Goal: Task Accomplishment & Management: Use online tool/utility

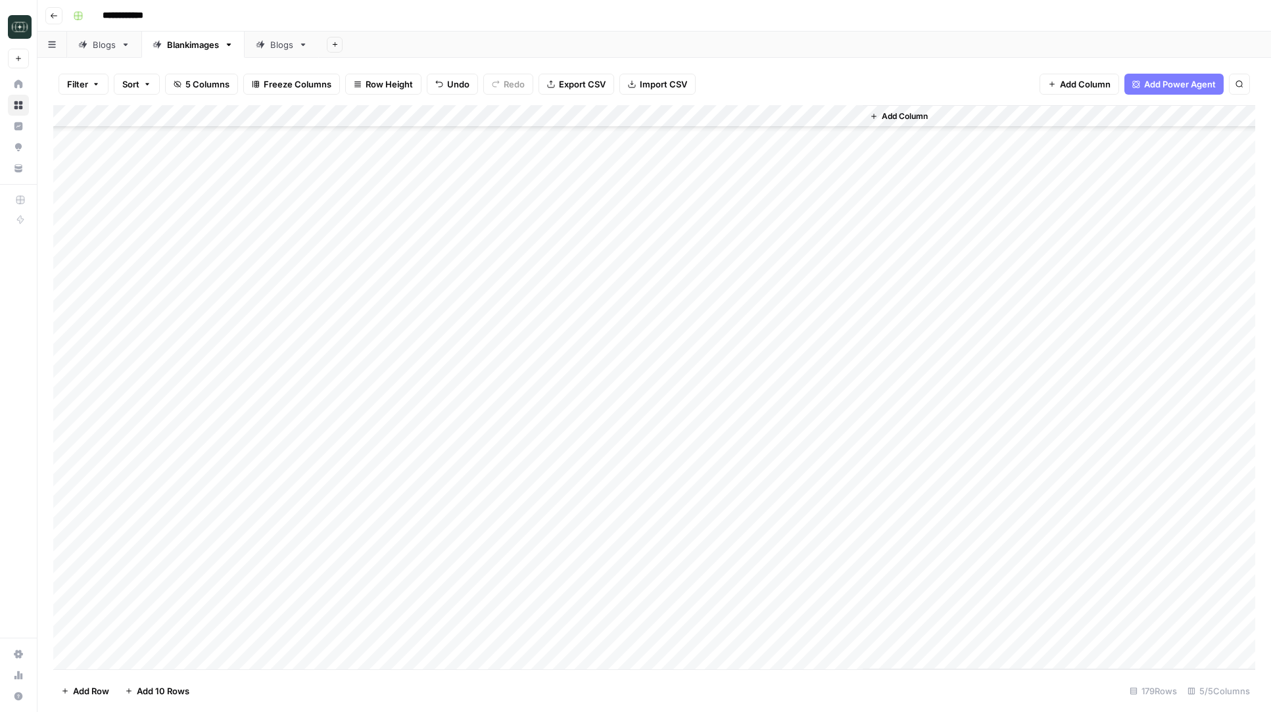
scroll to position [871, 0]
click at [541, 319] on div "Add Column" at bounding box center [654, 387] width 1202 height 564
click at [541, 137] on div "Add Column" at bounding box center [654, 387] width 1202 height 564
click at [540, 297] on div "Add Column" at bounding box center [654, 387] width 1202 height 564
click at [544, 227] on div "Add Column" at bounding box center [654, 387] width 1202 height 564
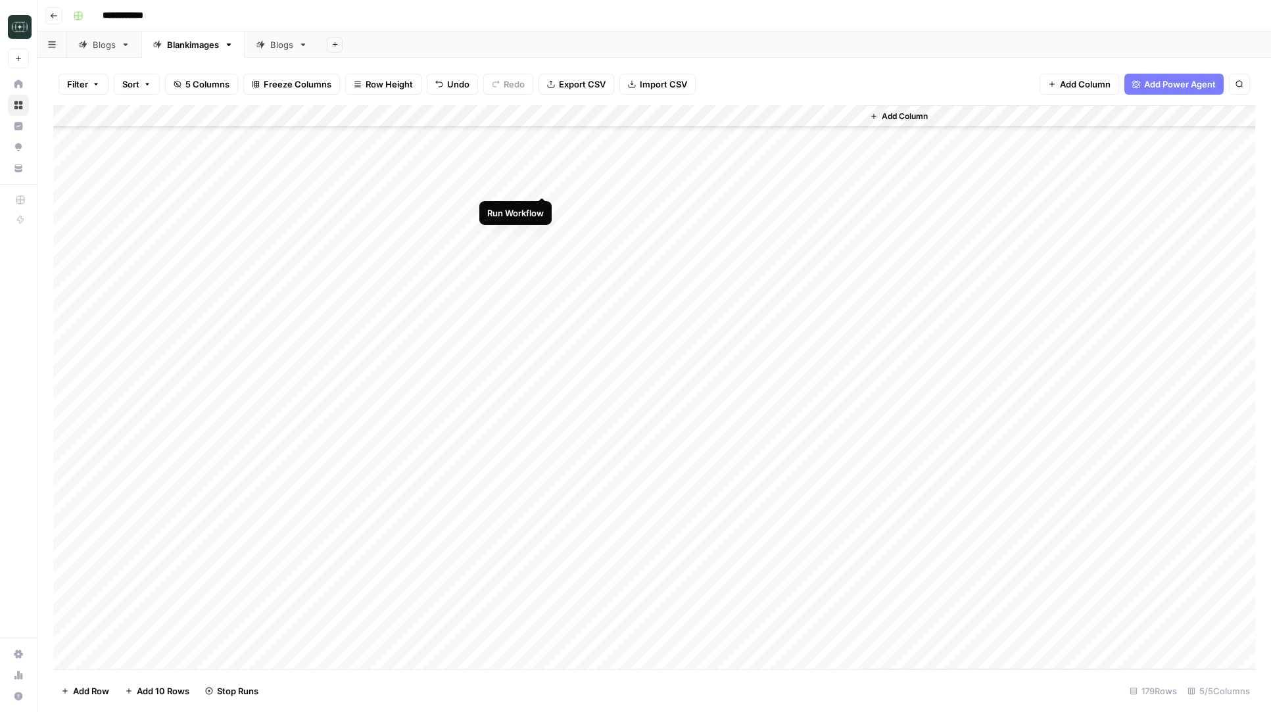
click at [544, 183] on div "Add Column" at bounding box center [654, 387] width 1202 height 564
click at [1013, 226] on div "Add Column" at bounding box center [654, 387] width 1202 height 564
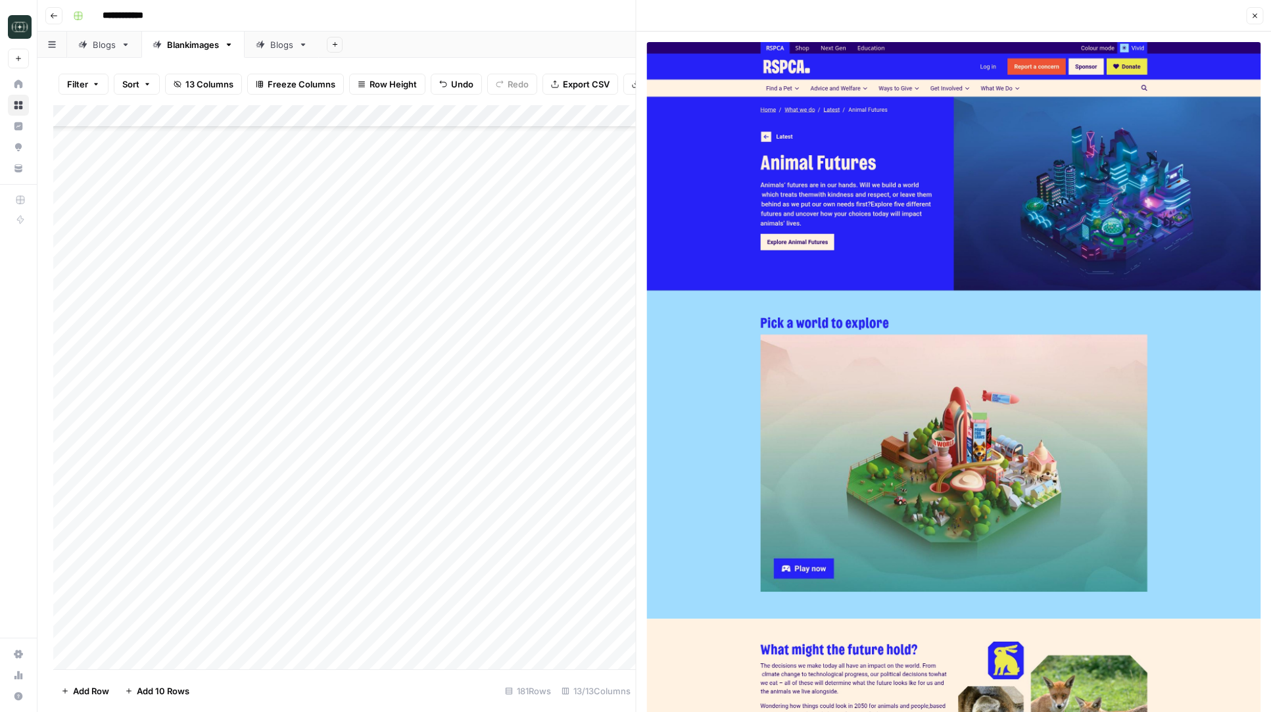
click at [1252, 18] on icon "button" at bounding box center [1255, 16] width 8 height 8
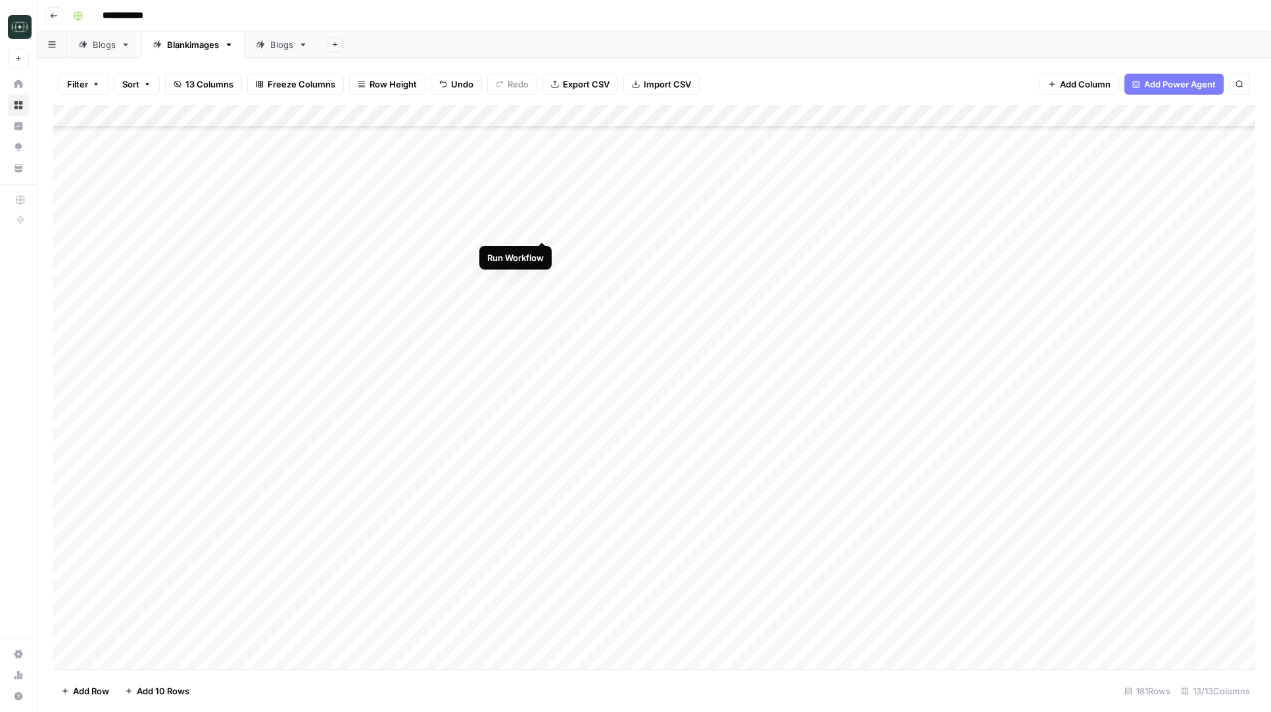
click at [543, 229] on div "Add Column" at bounding box center [654, 387] width 1202 height 564
click at [544, 183] on div "Add Column" at bounding box center [654, 387] width 1202 height 564
click at [57, 14] on icon "button" at bounding box center [54, 16] width 8 height 8
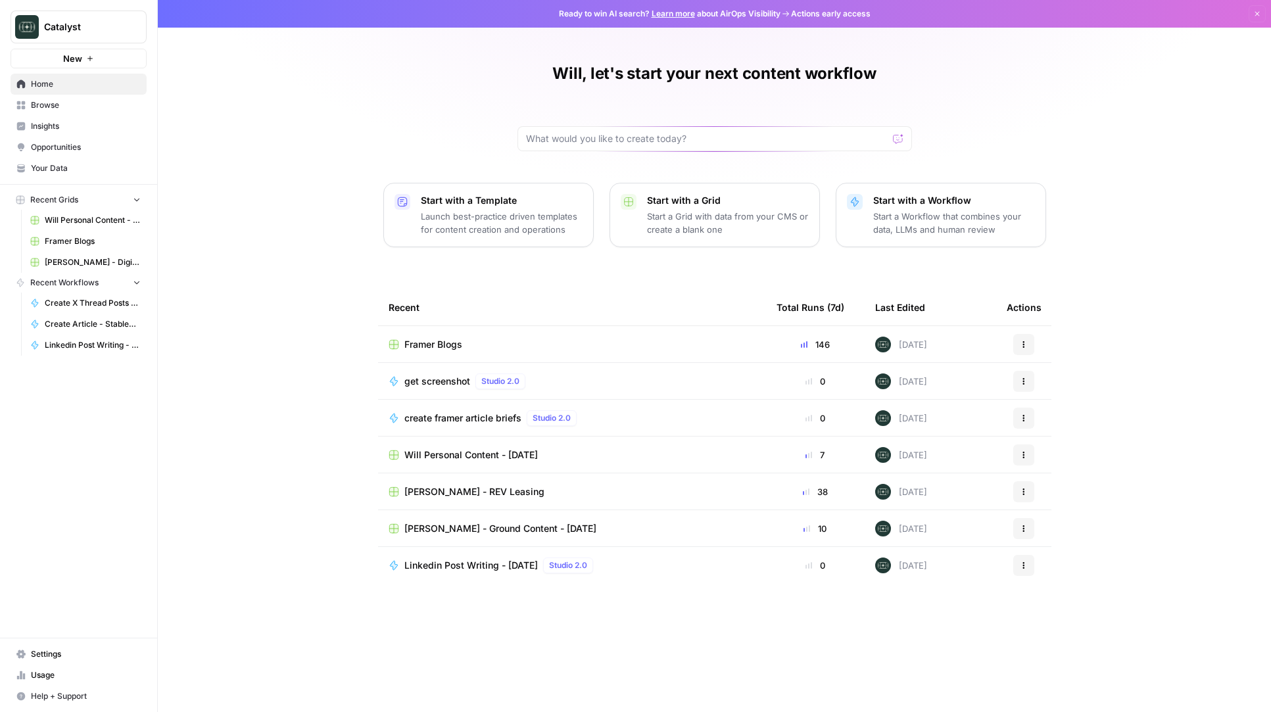
click at [85, 109] on span "Browse" at bounding box center [86, 105] width 110 height 12
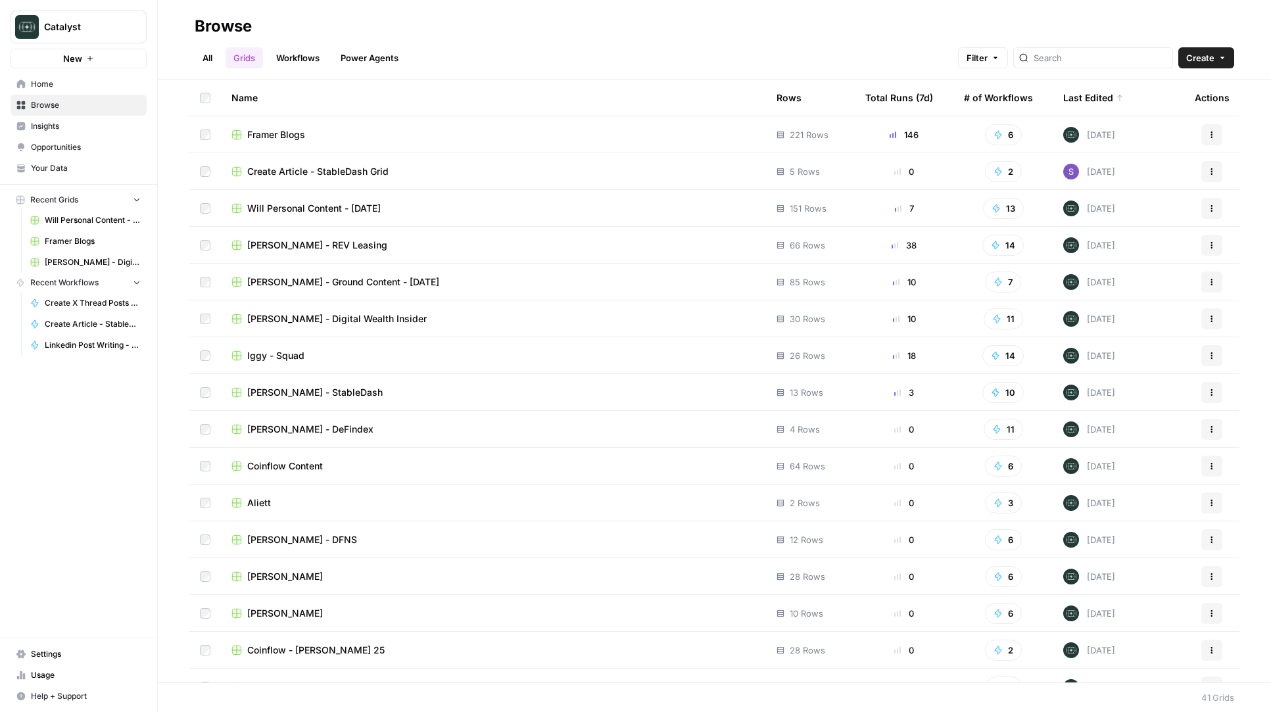
click at [276, 137] on span "Framer Blogs" at bounding box center [276, 134] width 58 height 13
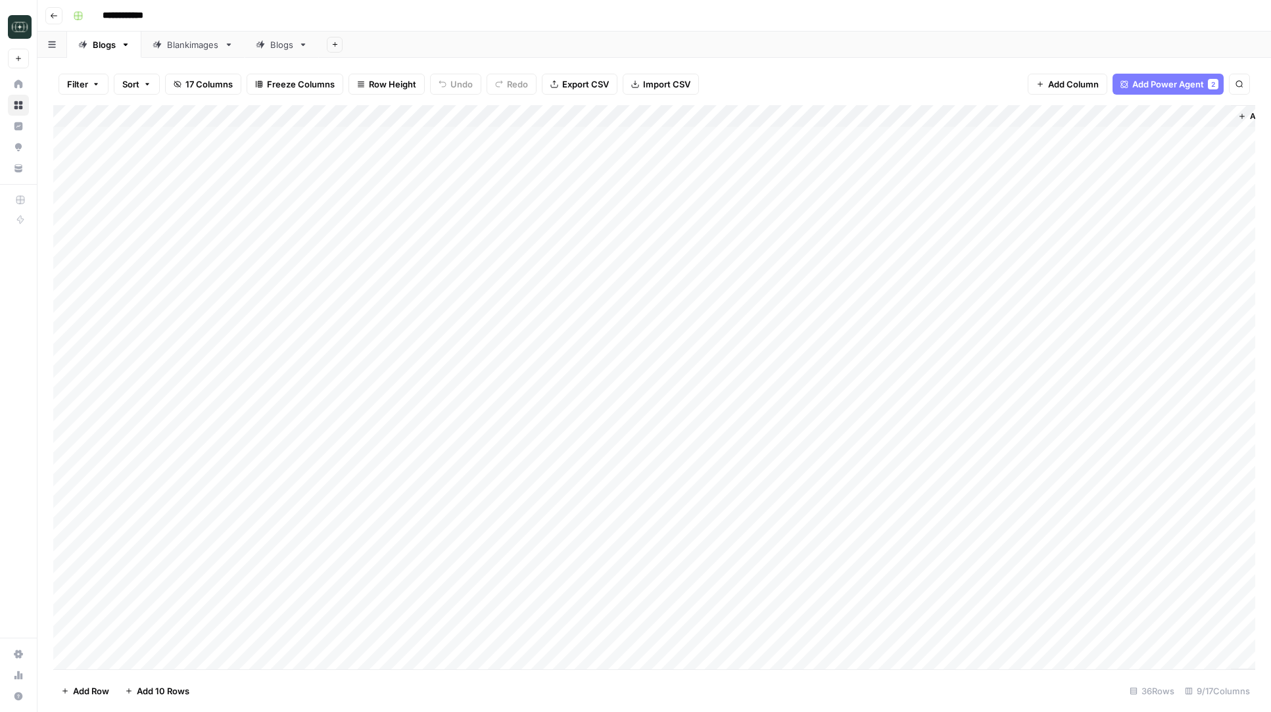
click at [199, 51] on link "Blankimages" at bounding box center [192, 45] width 103 height 26
click at [392, 418] on div "Add Column" at bounding box center [654, 387] width 1202 height 564
click at [427, 116] on div "Add Column" at bounding box center [654, 387] width 1202 height 564
click at [529, 117] on div "Add Column" at bounding box center [654, 387] width 1202 height 564
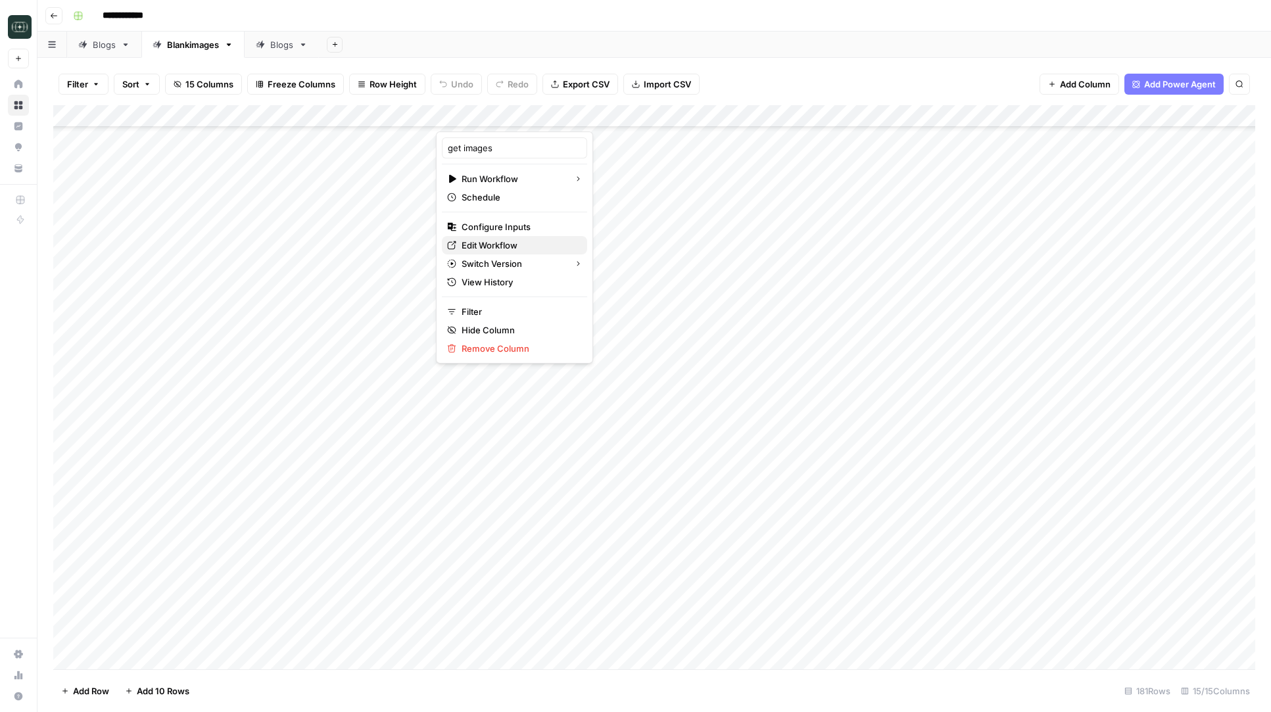
click at [492, 245] on span "Edit Workflow" at bounding box center [519, 245] width 115 height 13
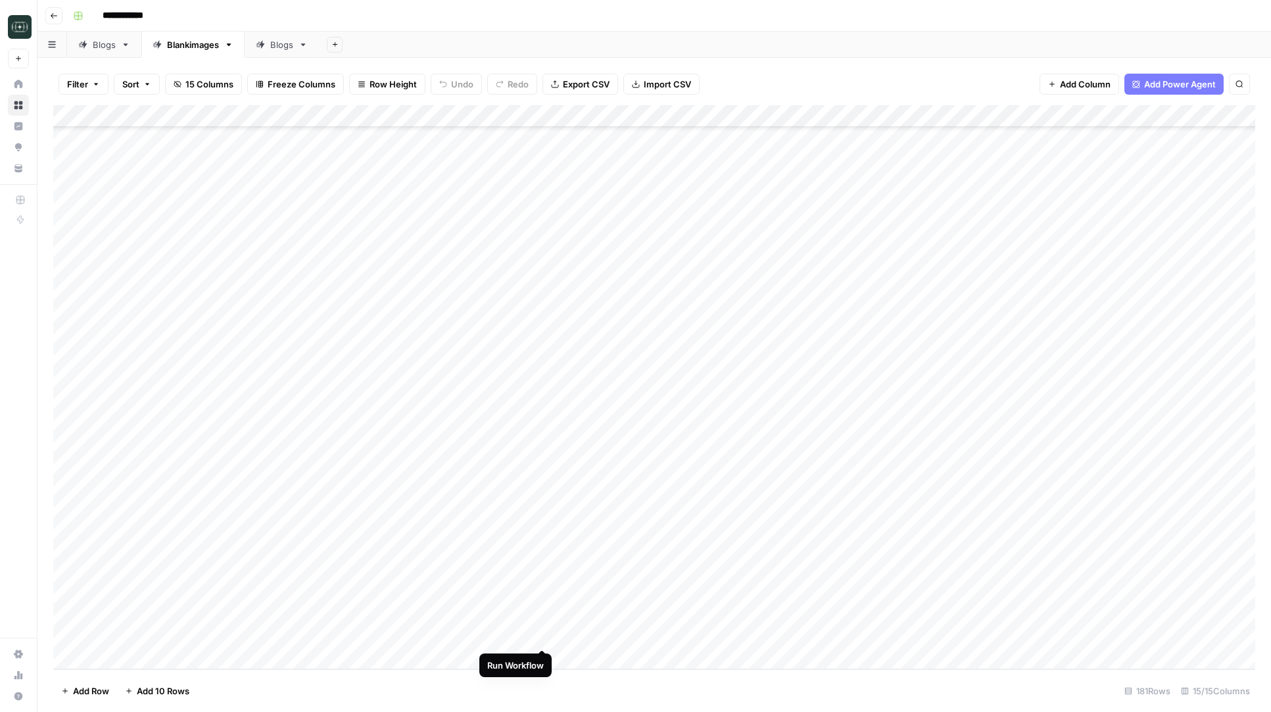
click at [541, 637] on div "Add Column" at bounding box center [654, 387] width 1202 height 564
click at [542, 592] on div "Add Column" at bounding box center [654, 387] width 1202 height 564
click at [542, 547] on div "Add Column" at bounding box center [654, 387] width 1202 height 564
click at [541, 521] on div "Add Column" at bounding box center [654, 387] width 1202 height 564
click at [541, 500] on div "Add Column" at bounding box center [654, 387] width 1202 height 564
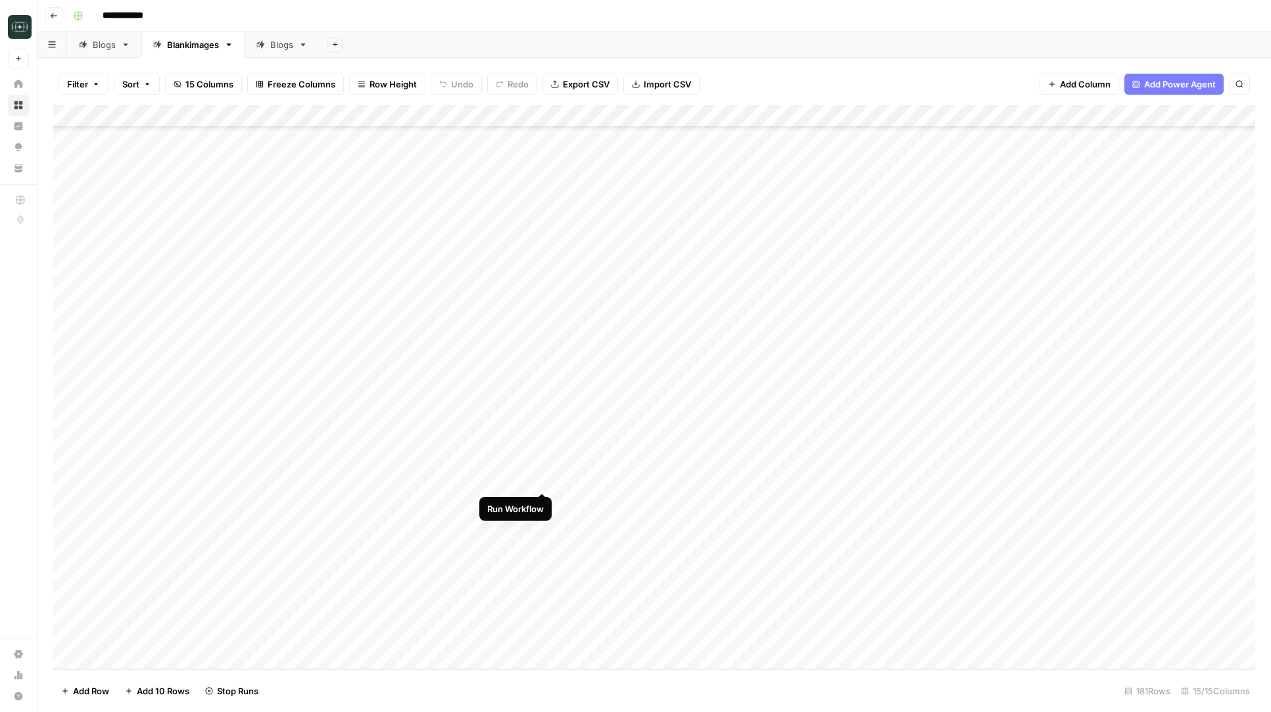
click at [543, 484] on div "Add Column" at bounding box center [654, 387] width 1202 height 564
click at [541, 458] on div "Add Column" at bounding box center [654, 387] width 1202 height 564
click at [542, 431] on div "Add Column" at bounding box center [654, 387] width 1202 height 564
click at [542, 416] on div "Add Column" at bounding box center [654, 387] width 1202 height 564
click at [539, 389] on div "Add Column" at bounding box center [654, 387] width 1202 height 564
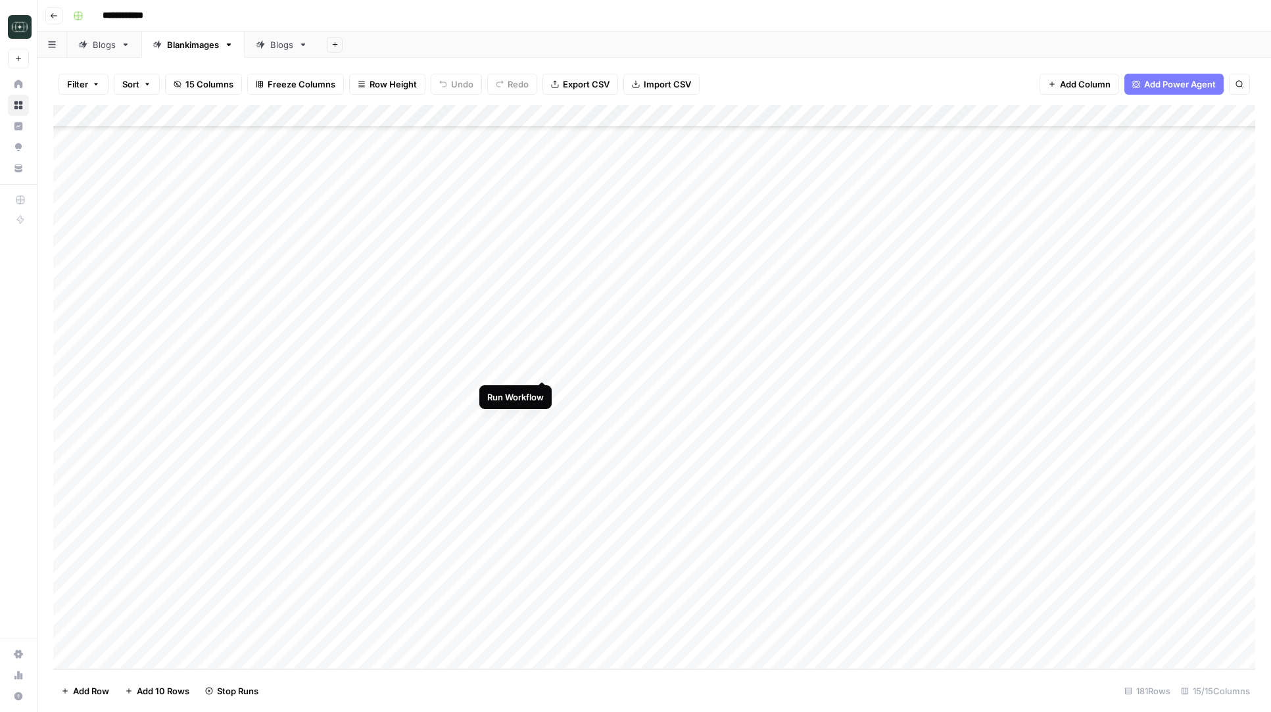
click at [543, 370] on div "Add Column" at bounding box center [654, 387] width 1202 height 564
click at [527, 479] on div "Add Column" at bounding box center [654, 387] width 1202 height 564
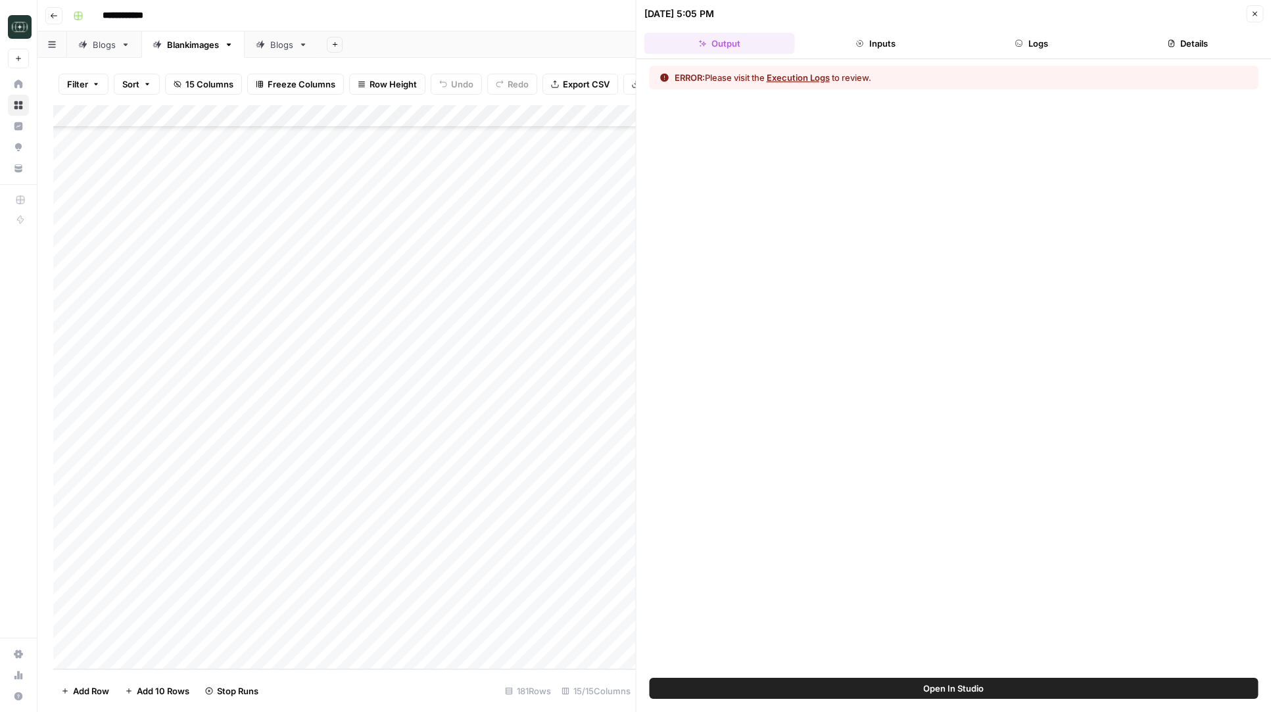
click at [999, 39] on button "Logs" at bounding box center [1031, 43] width 151 height 21
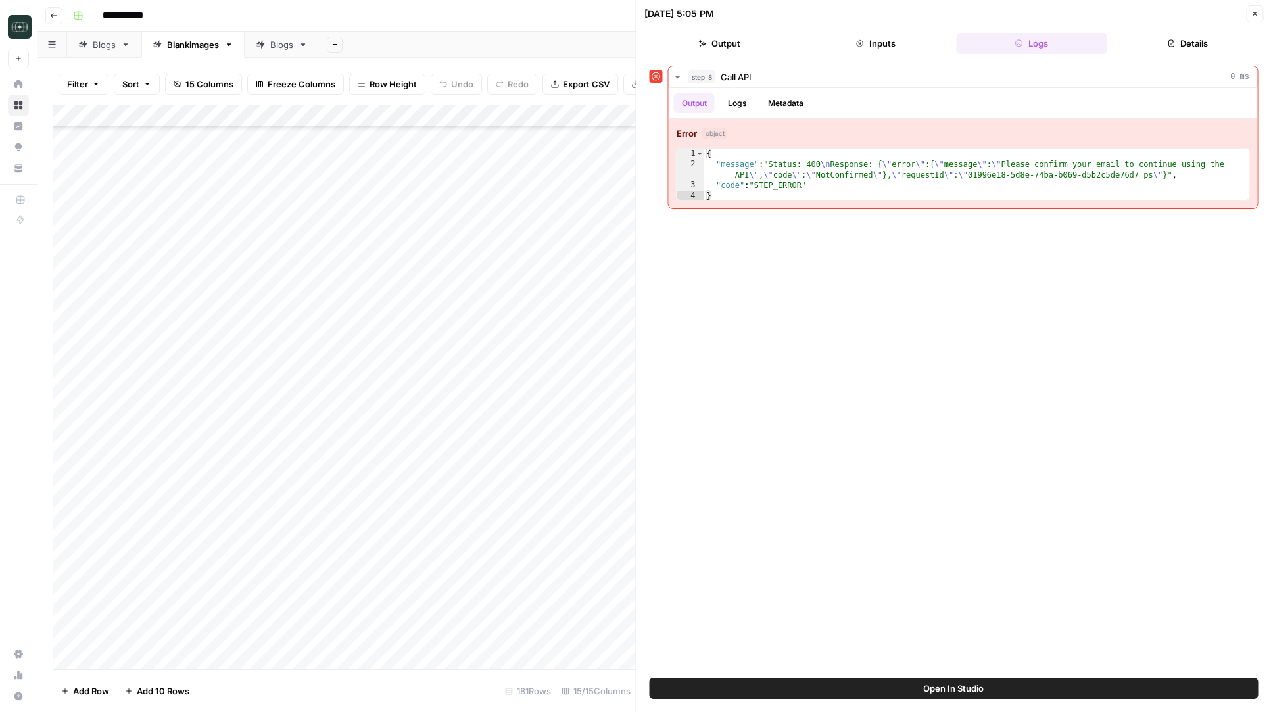
click at [1123, 264] on div "step_8 Call API 0 ms Output Logs Metadata Error object 1 2 3 4 { "message" : "S…" at bounding box center [954, 369] width 609 height 606
click at [1262, 17] on button "Close" at bounding box center [1254, 13] width 17 height 17
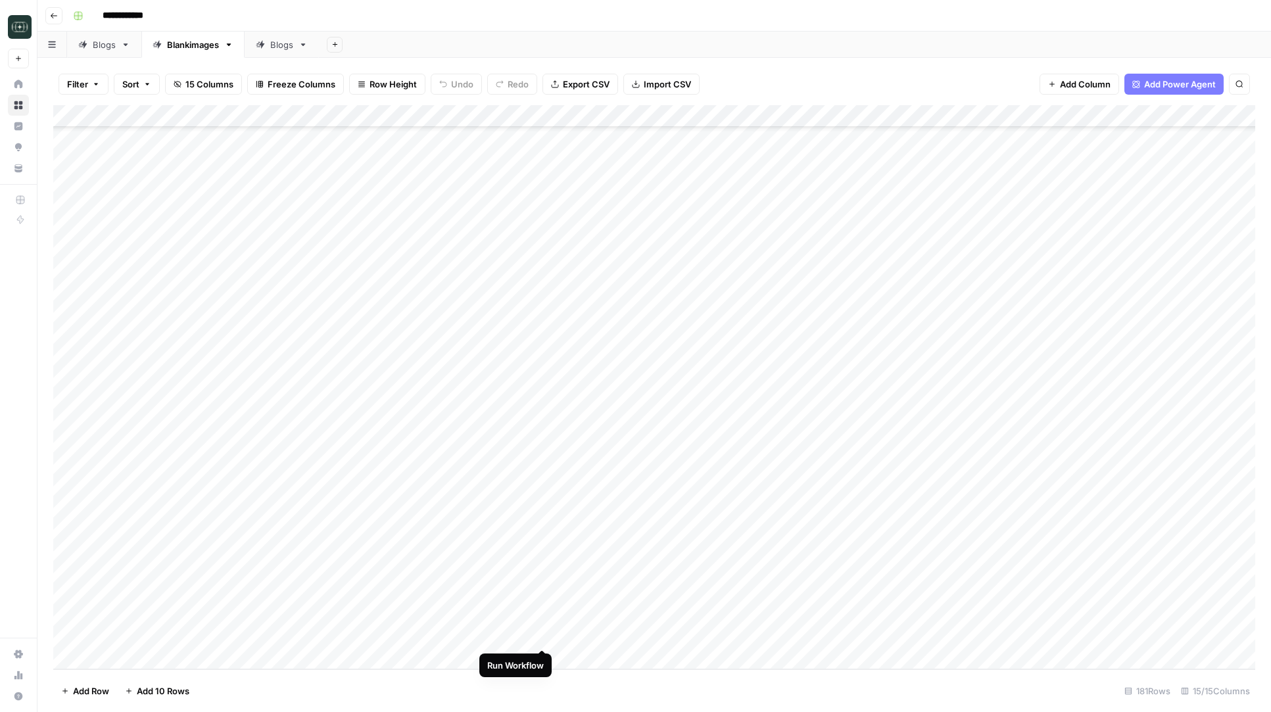
click at [544, 637] on div "Add Column" at bounding box center [654, 387] width 1202 height 564
click at [543, 594] on div "Add Column" at bounding box center [654, 387] width 1202 height 564
click at [544, 549] on div "Add Column" at bounding box center [654, 387] width 1202 height 564
click at [544, 525] on div "Add Column" at bounding box center [654, 387] width 1202 height 564
click at [544, 500] on div "Add Column" at bounding box center [654, 387] width 1202 height 564
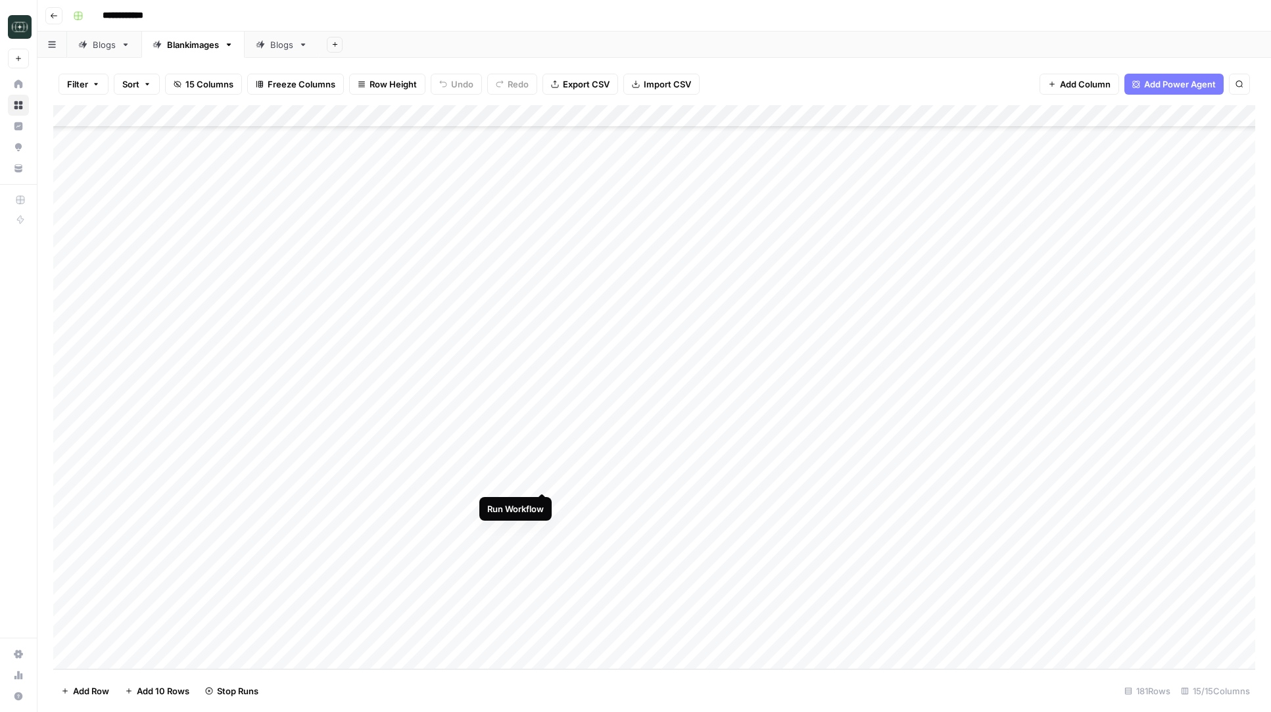
click at [544, 477] on div "Add Column" at bounding box center [654, 387] width 1202 height 564
click at [544, 458] on div "Add Column" at bounding box center [654, 387] width 1202 height 564
click at [544, 434] on div "Add Column" at bounding box center [654, 387] width 1202 height 564
click at [544, 410] on div "Add Column" at bounding box center [654, 387] width 1202 height 564
click at [544, 389] on div "Add Column" at bounding box center [654, 387] width 1202 height 564
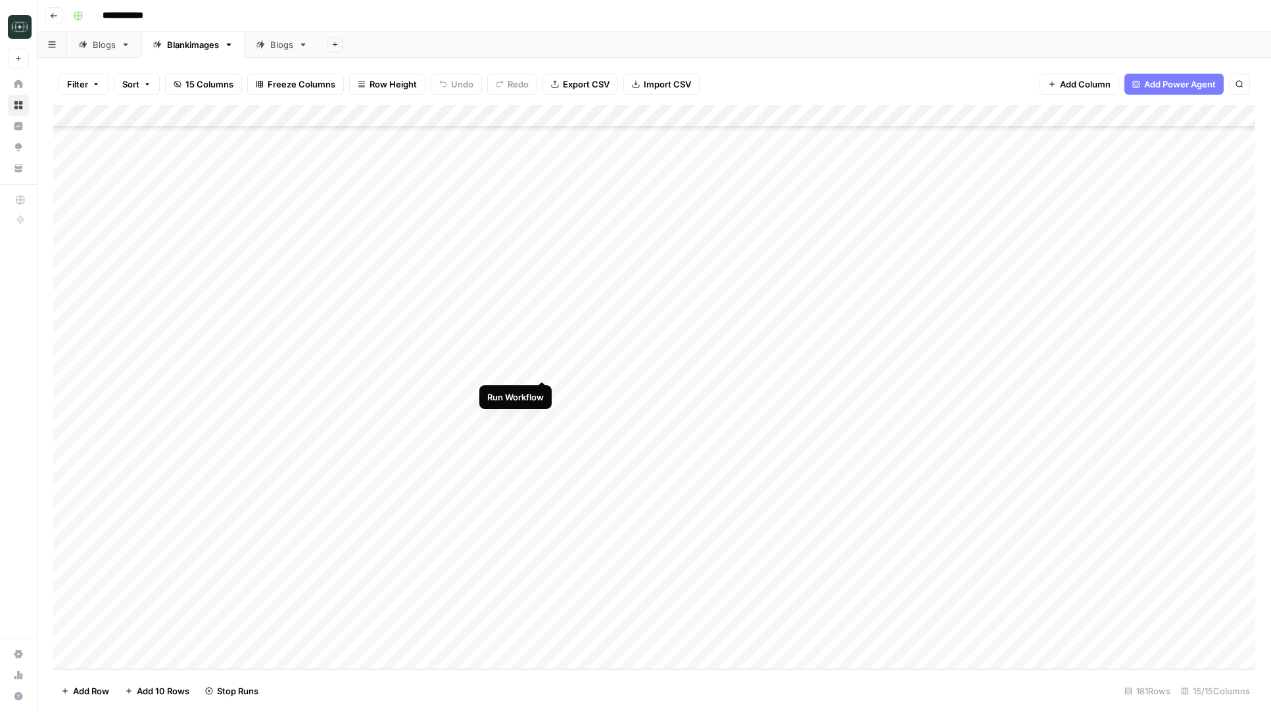
click at [544, 370] on div "Add Column" at bounding box center [654, 387] width 1202 height 564
click at [529, 366] on div "Add Column" at bounding box center [654, 387] width 1202 height 564
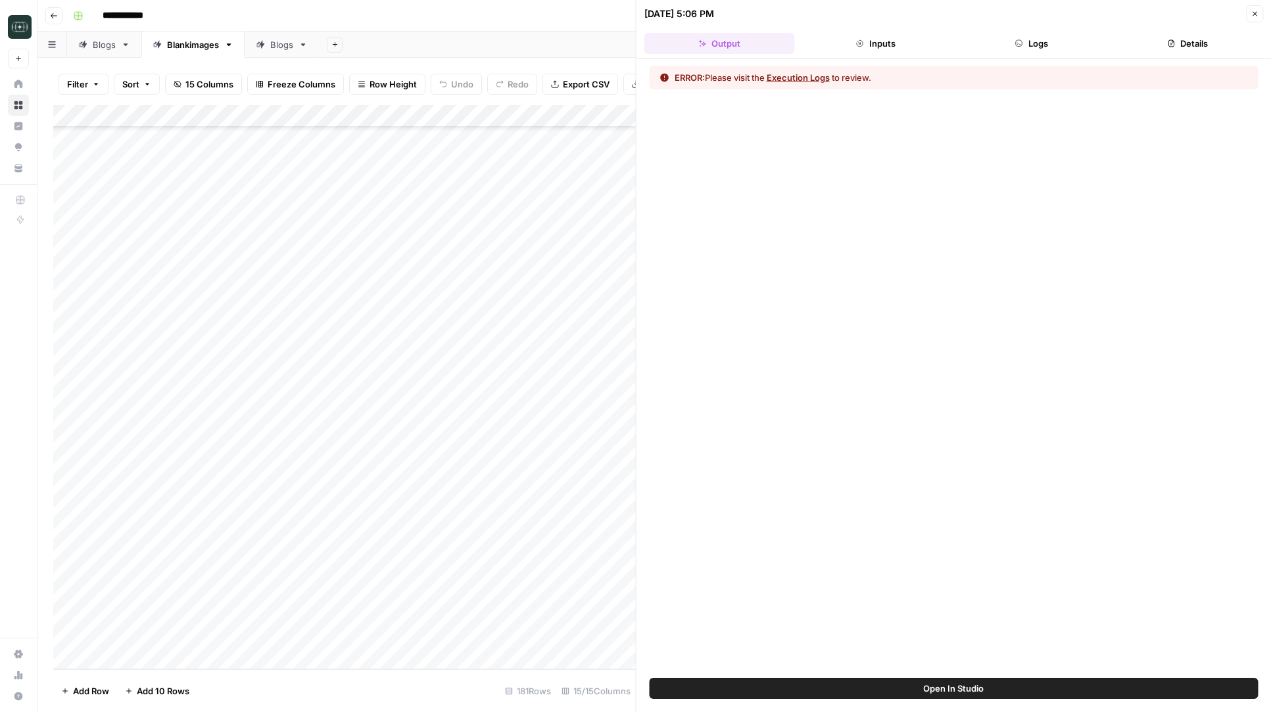
click at [1029, 34] on button "Logs" at bounding box center [1031, 43] width 151 height 21
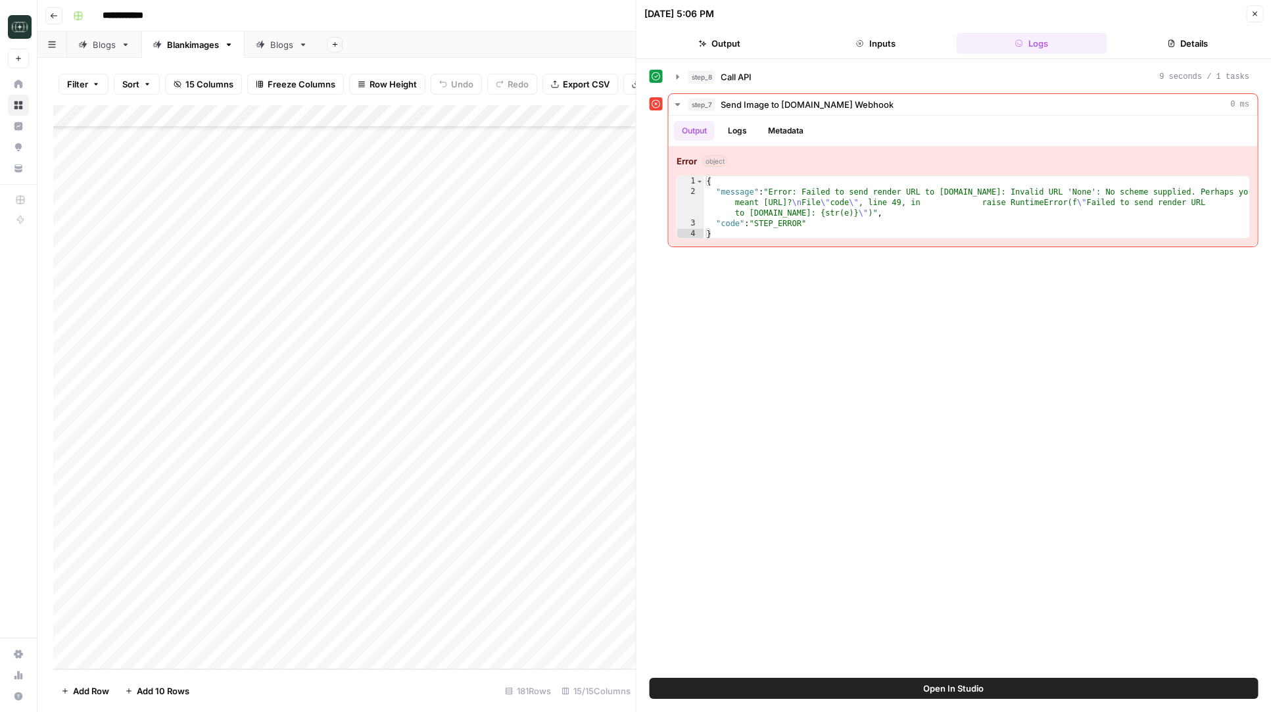
click at [865, 685] on button "Open In Studio" at bounding box center [954, 688] width 609 height 21
click at [543, 370] on div "Add Column" at bounding box center [344, 387] width 583 height 564
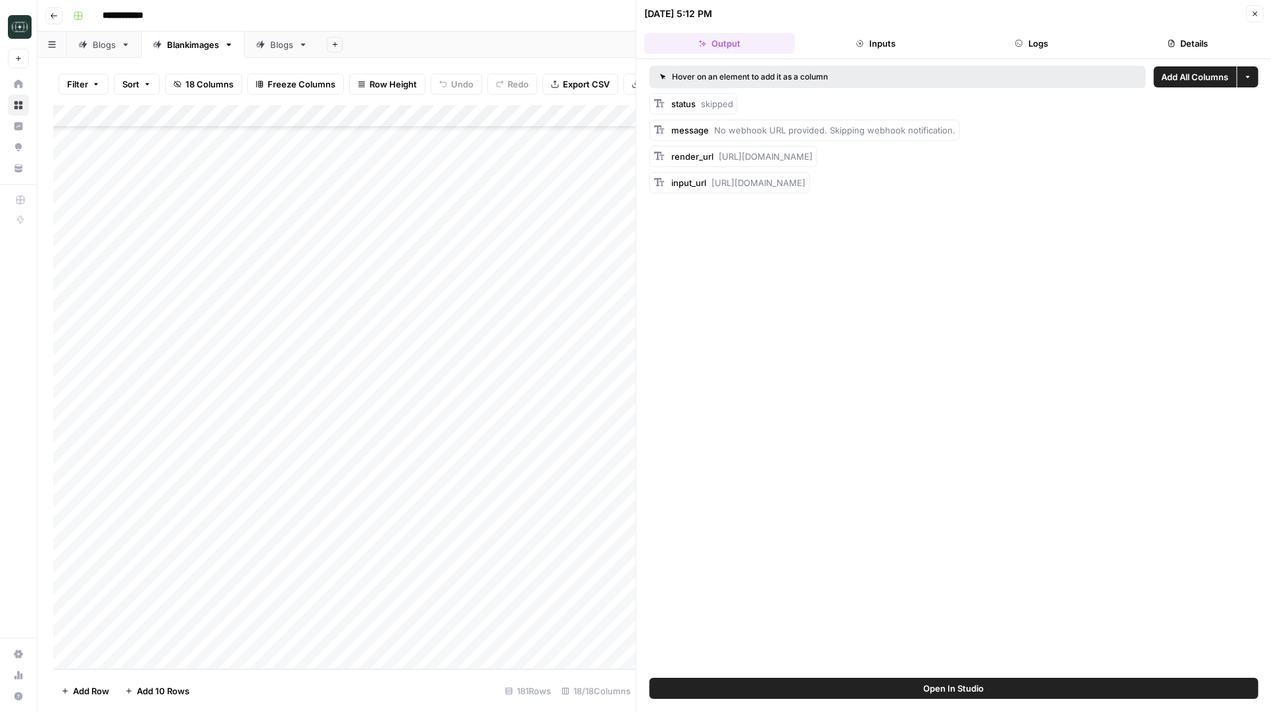
click at [1257, 6] on button "Close" at bounding box center [1254, 13] width 17 height 17
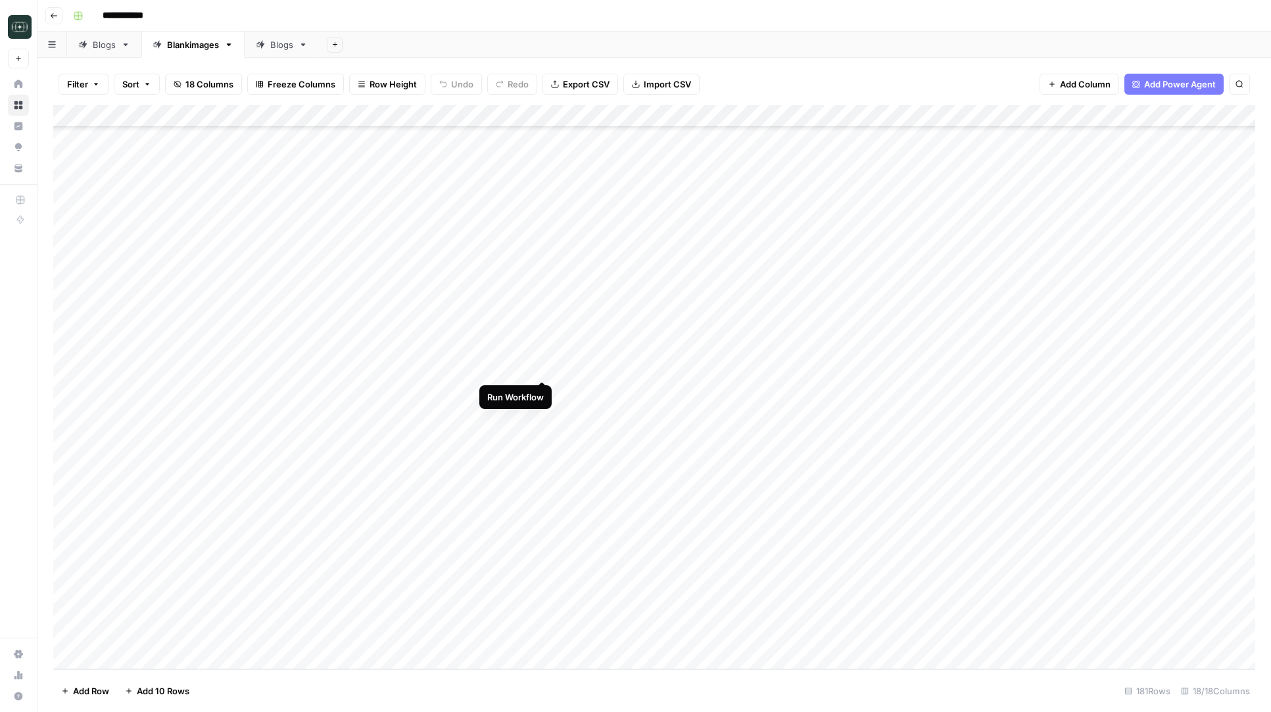
click at [542, 368] on div "Add Column" at bounding box center [654, 387] width 1202 height 564
click at [543, 390] on div "Add Column" at bounding box center [654, 387] width 1202 height 564
click at [543, 410] on div "Add Column" at bounding box center [654, 387] width 1202 height 564
click at [543, 414] on div "Add Column" at bounding box center [654, 387] width 1202 height 564
click at [521, 411] on div "Add Column" at bounding box center [654, 387] width 1202 height 564
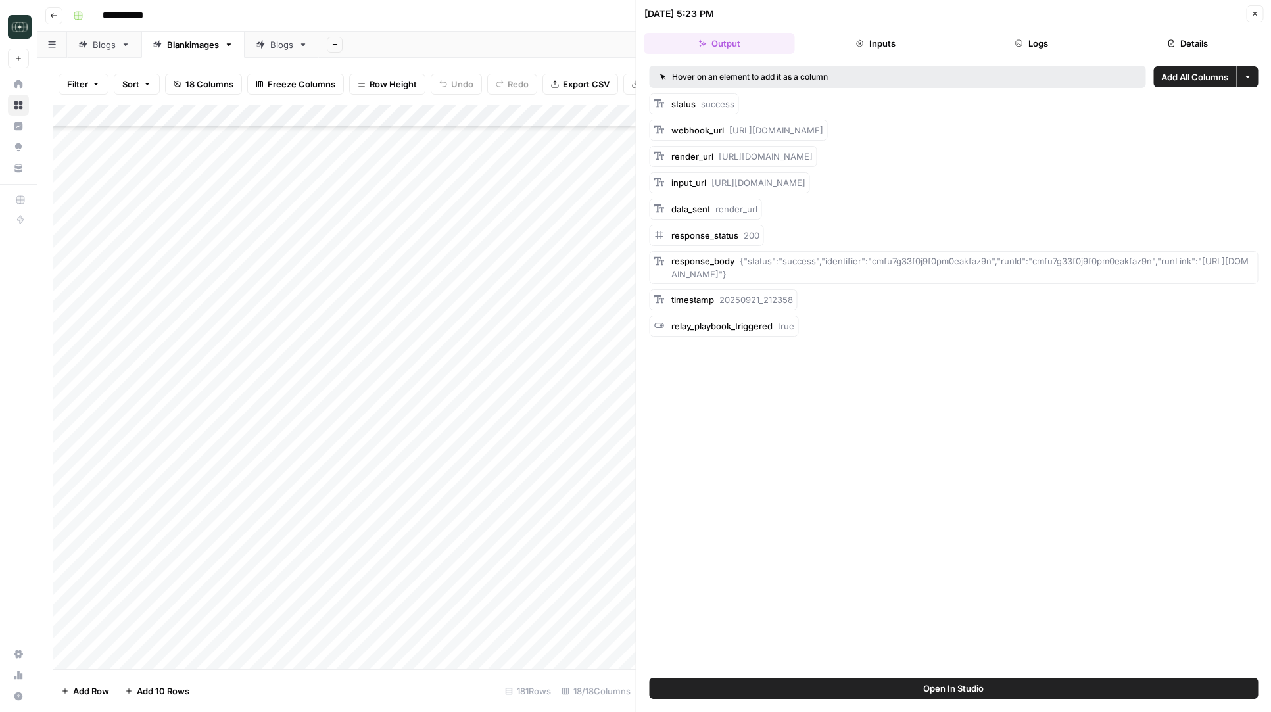
click at [544, 436] on div "Add Column" at bounding box center [344, 387] width 583 height 564
click at [543, 455] on div "Add Column" at bounding box center [344, 387] width 583 height 564
click at [543, 479] on div "Add Column" at bounding box center [344, 387] width 583 height 564
click at [543, 506] on div "Add Column" at bounding box center [344, 387] width 583 height 564
click at [543, 523] on div "Add Column" at bounding box center [344, 387] width 583 height 564
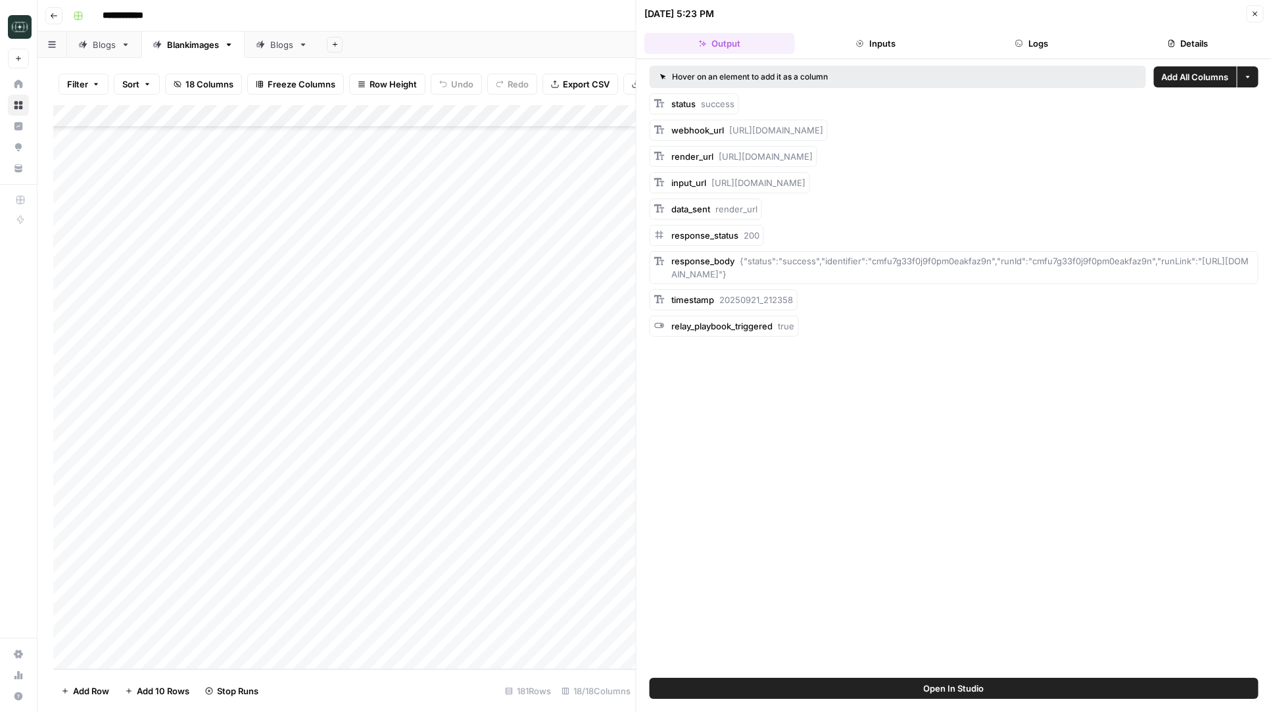
click at [543, 545] on div "Add Column" at bounding box center [344, 387] width 583 height 564
click at [544, 589] on div "Add Column" at bounding box center [344, 387] width 583 height 564
click at [546, 633] on div "Add Column" at bounding box center [344, 387] width 583 height 564
click at [1255, 5] on button "Close" at bounding box center [1254, 13] width 17 height 17
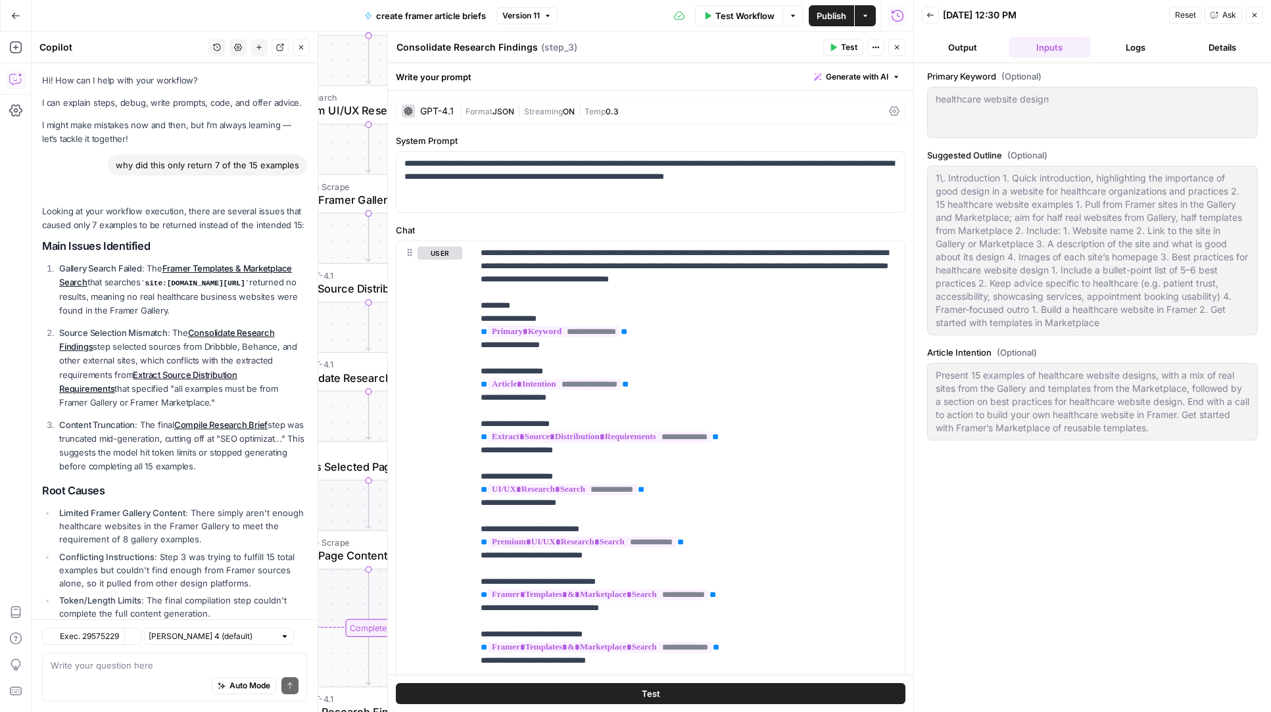
scroll to position [579, 0]
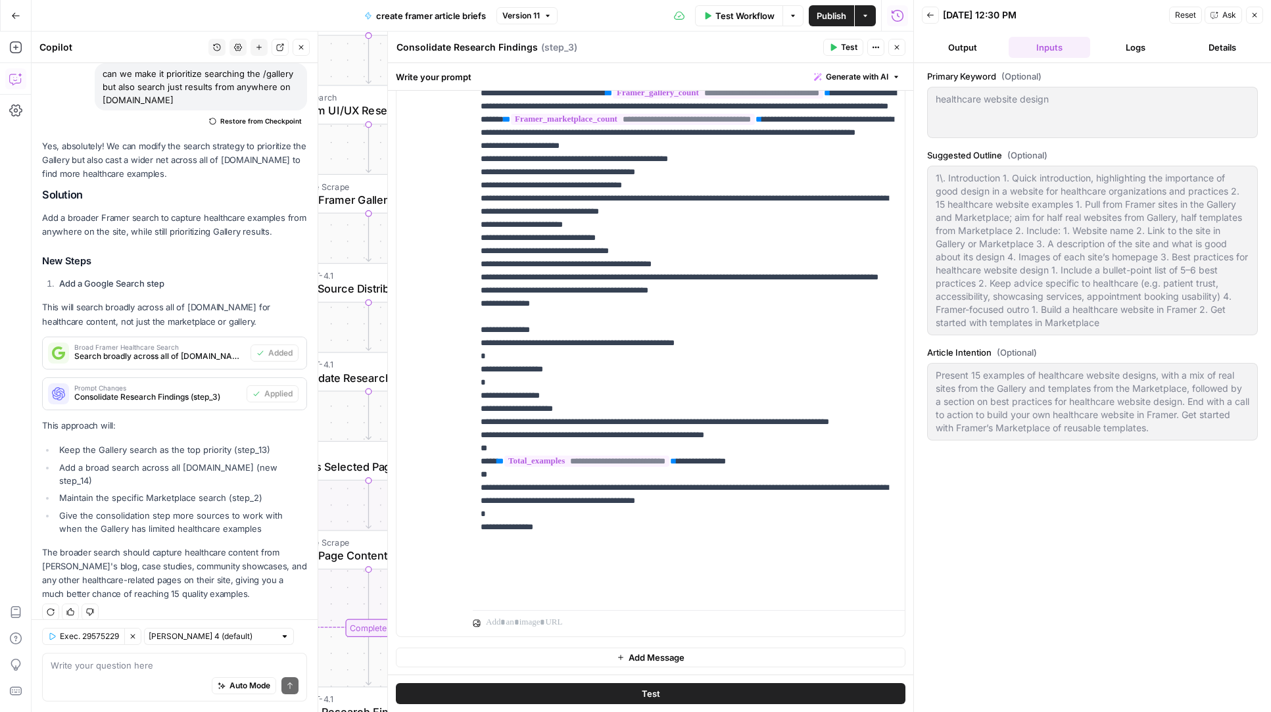
click at [901, 49] on button "Close" at bounding box center [896, 47] width 17 height 17
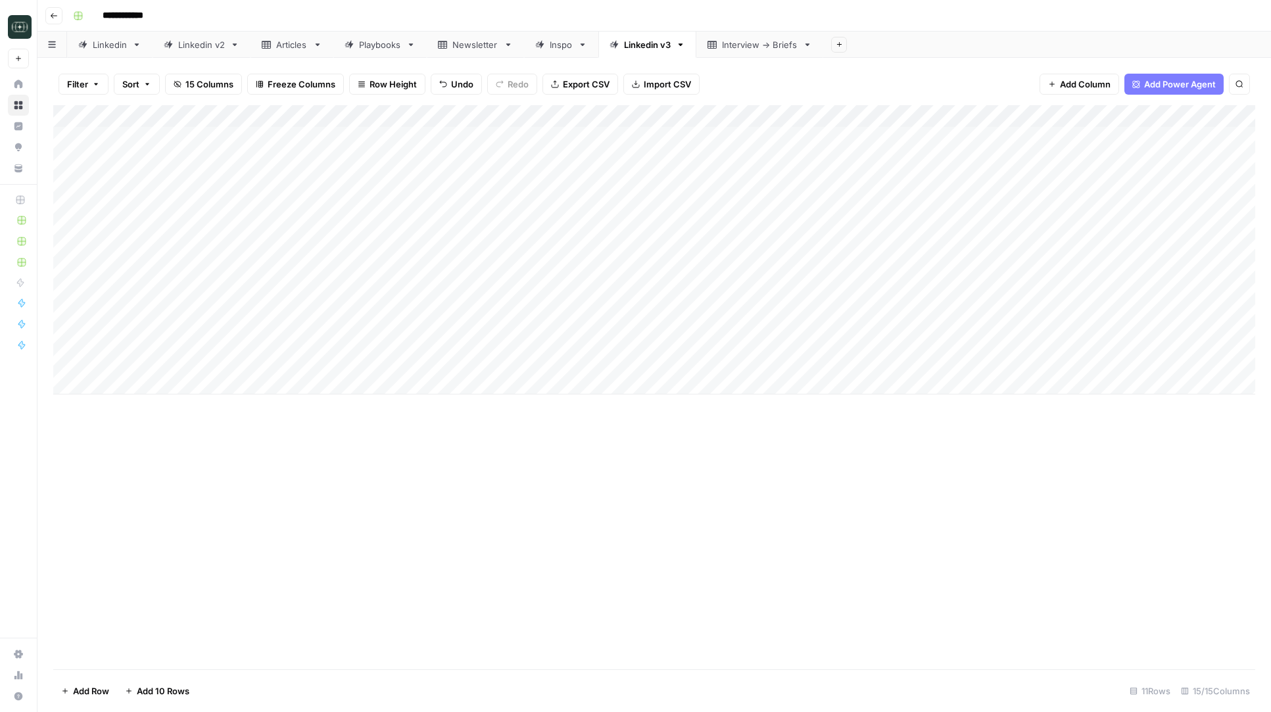
click at [756, 45] on div "Interview -> Briefs" at bounding box center [760, 44] width 76 height 13
click at [659, 51] on link "Linkedin v3" at bounding box center [647, 45] width 98 height 26
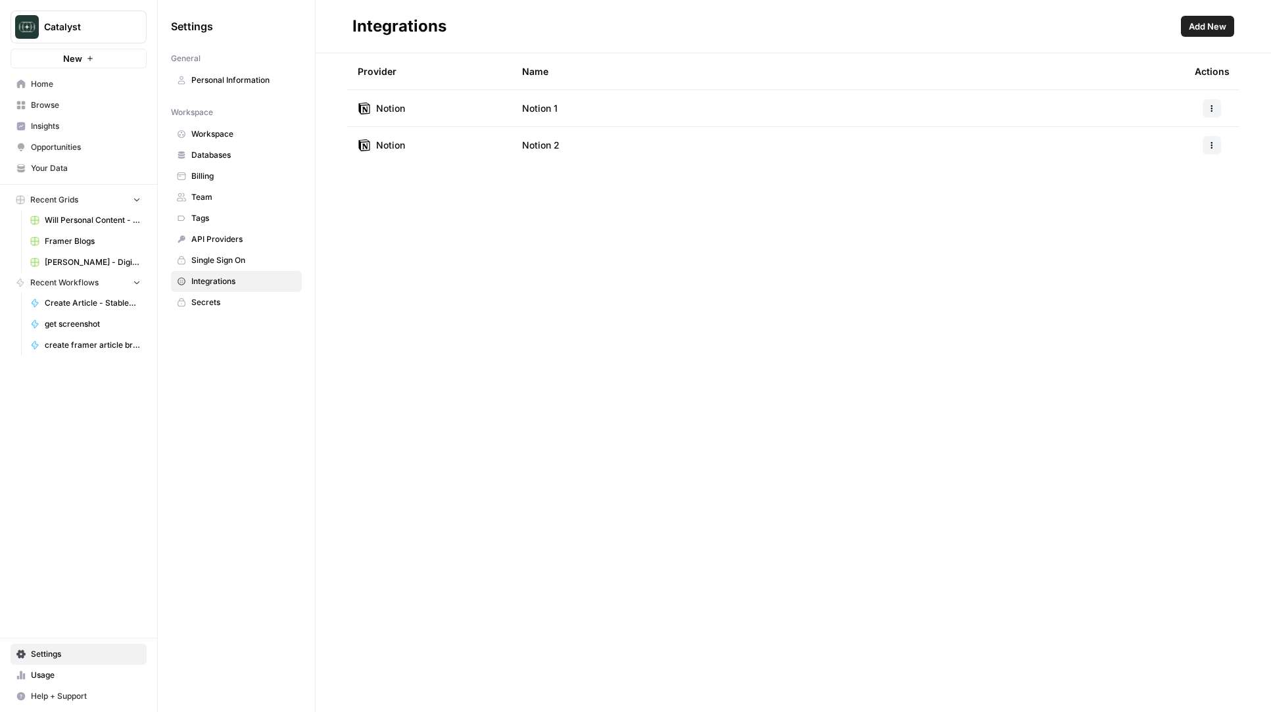
click at [74, 81] on span "Home" at bounding box center [86, 84] width 110 height 12
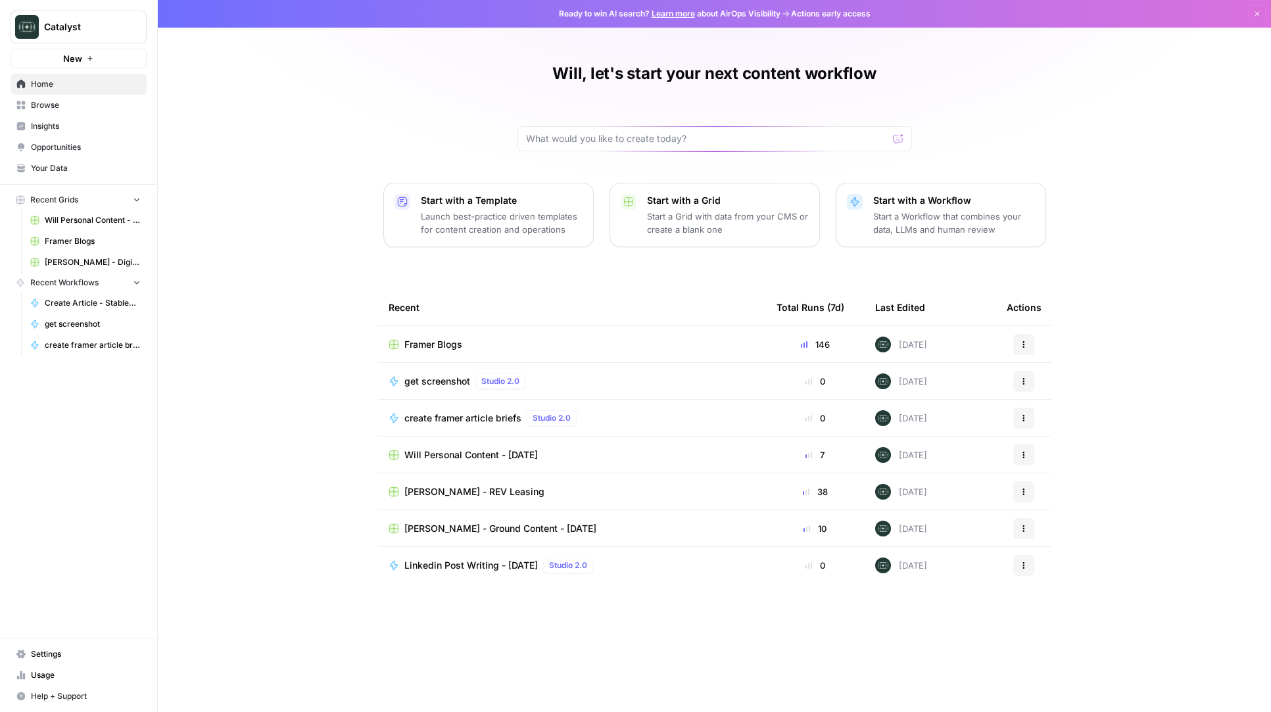
click at [65, 106] on span "Browse" at bounding box center [86, 105] width 110 height 12
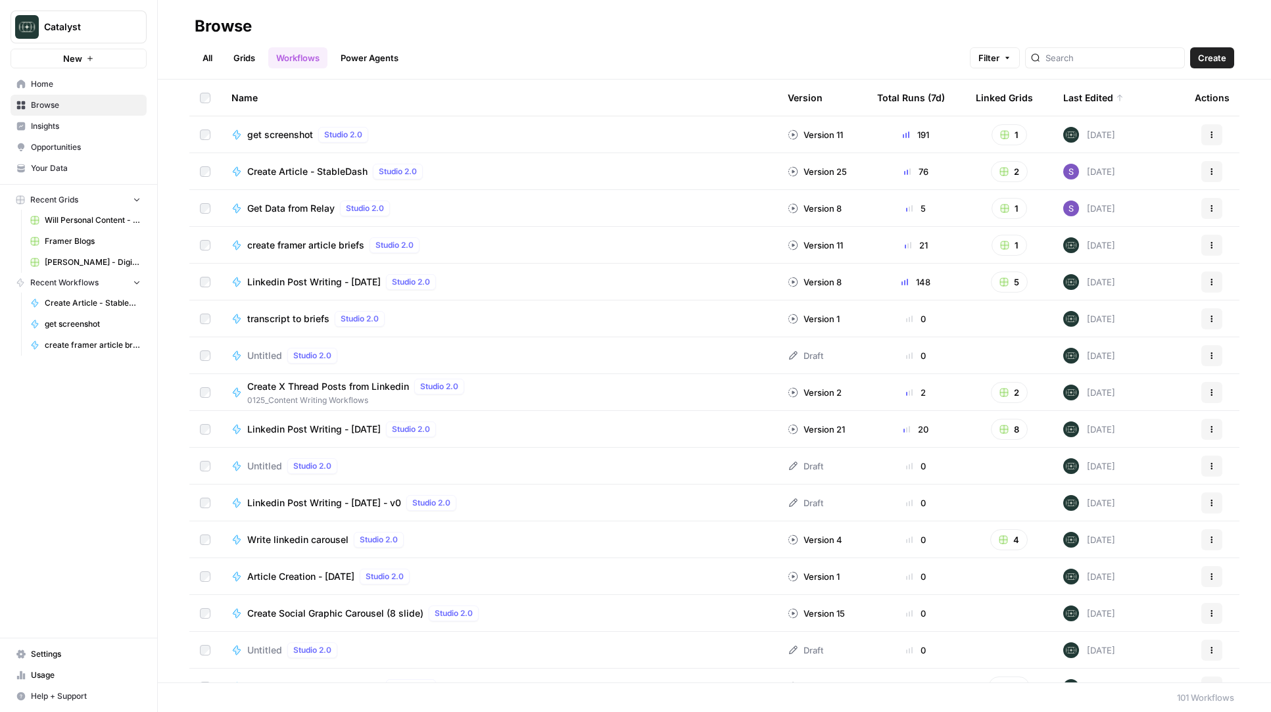
click at [338, 173] on span "Create Article - StableDash" at bounding box center [307, 171] width 120 height 13
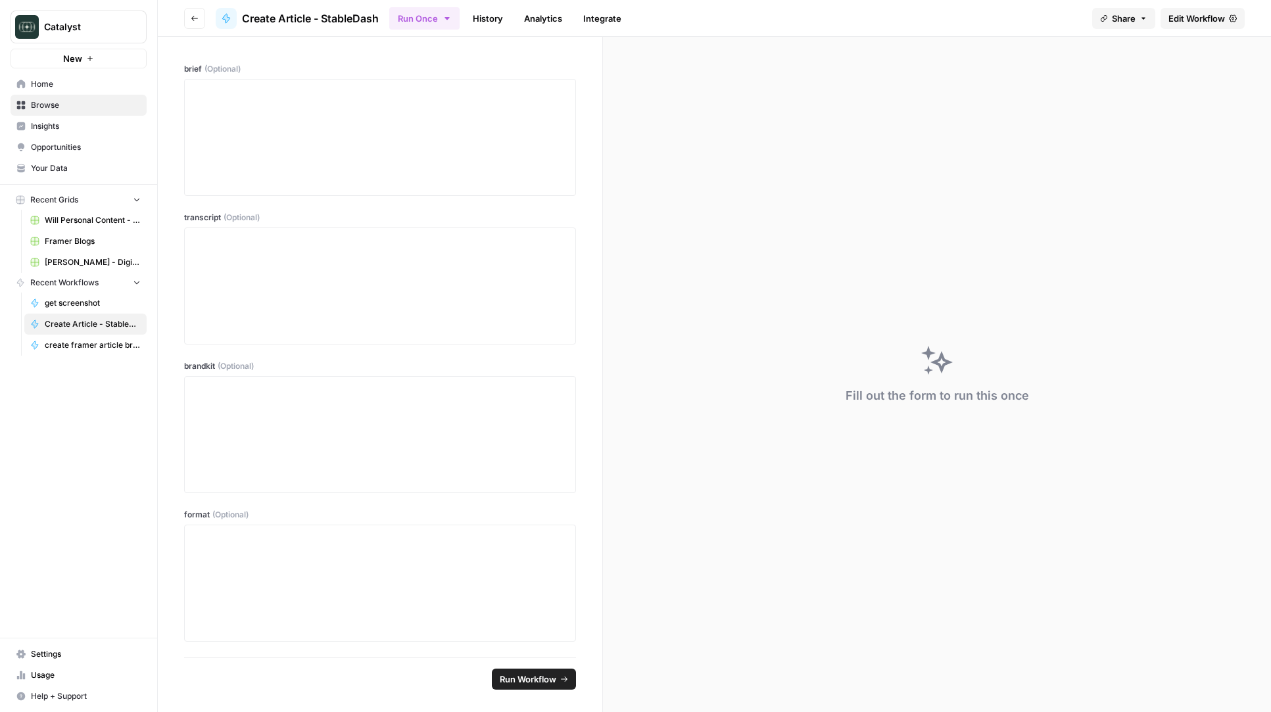
click at [474, 18] on link "History" at bounding box center [488, 18] width 46 height 21
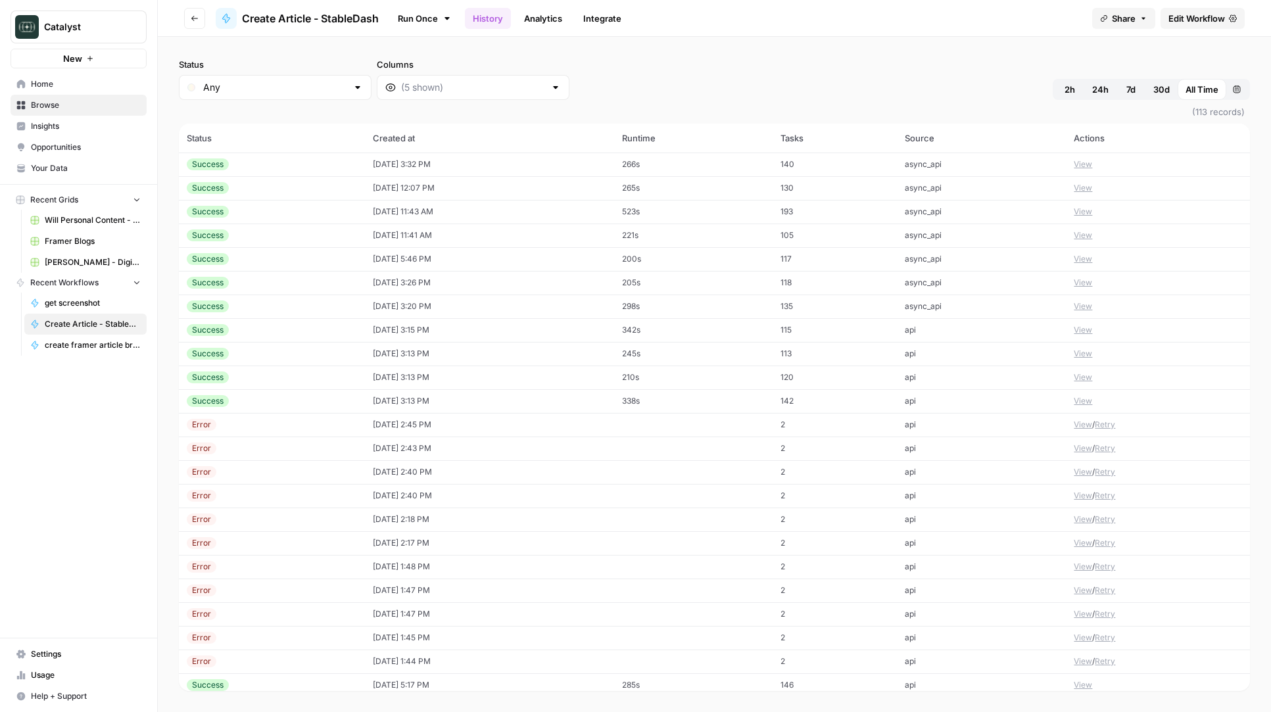
click at [490, 164] on td "[DATE] 3:32 PM" at bounding box center [489, 165] width 249 height 24
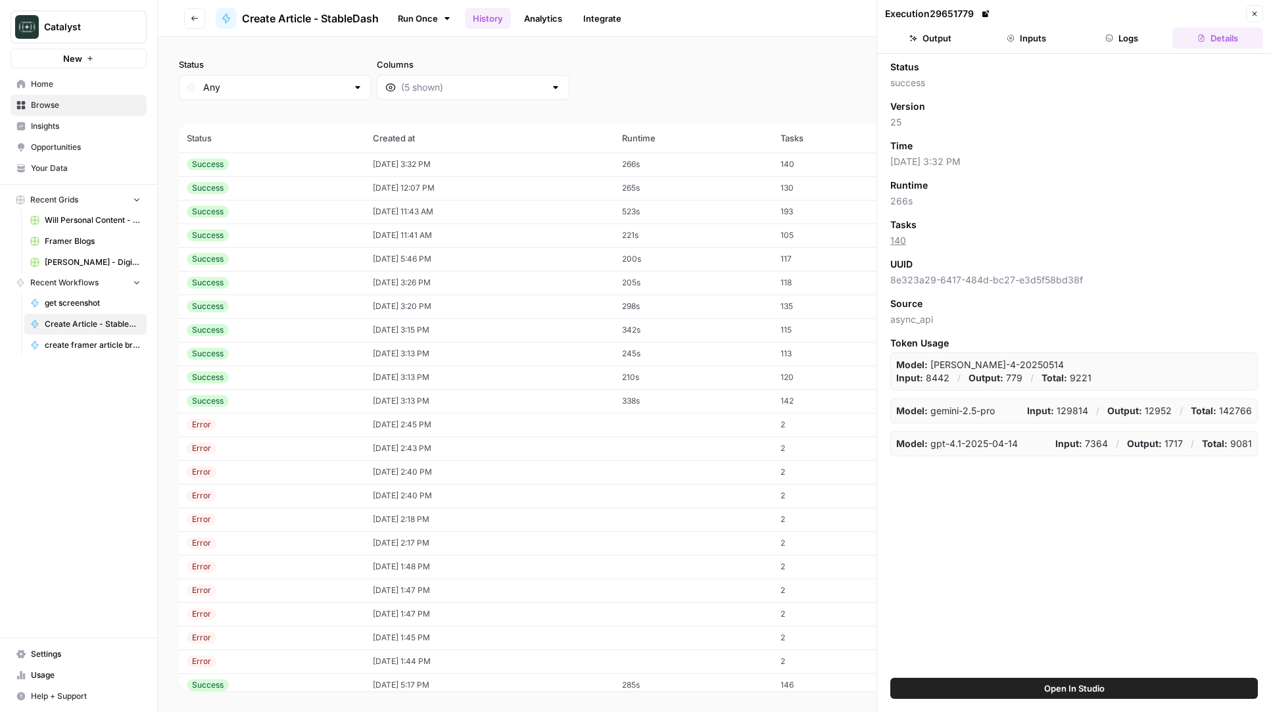
click at [1067, 46] on button "Inputs" at bounding box center [1026, 38] width 91 height 21
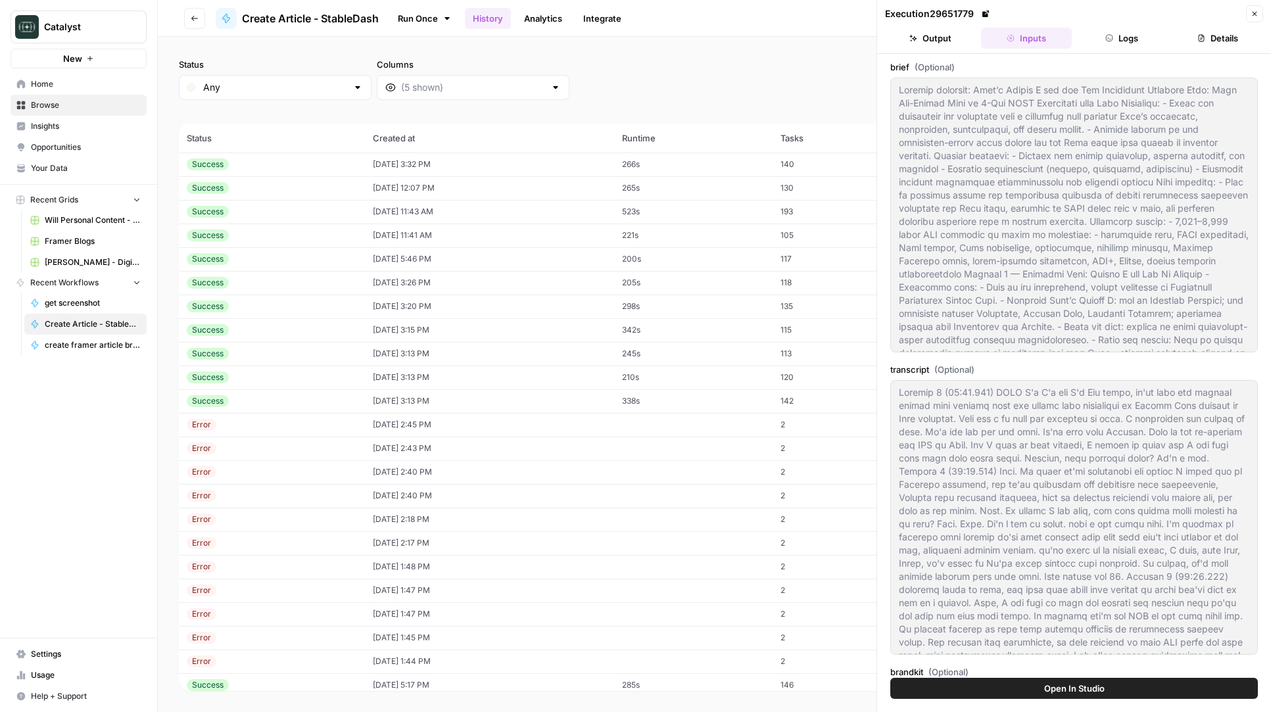
click at [1121, 40] on button "Logs" at bounding box center [1122, 38] width 91 height 21
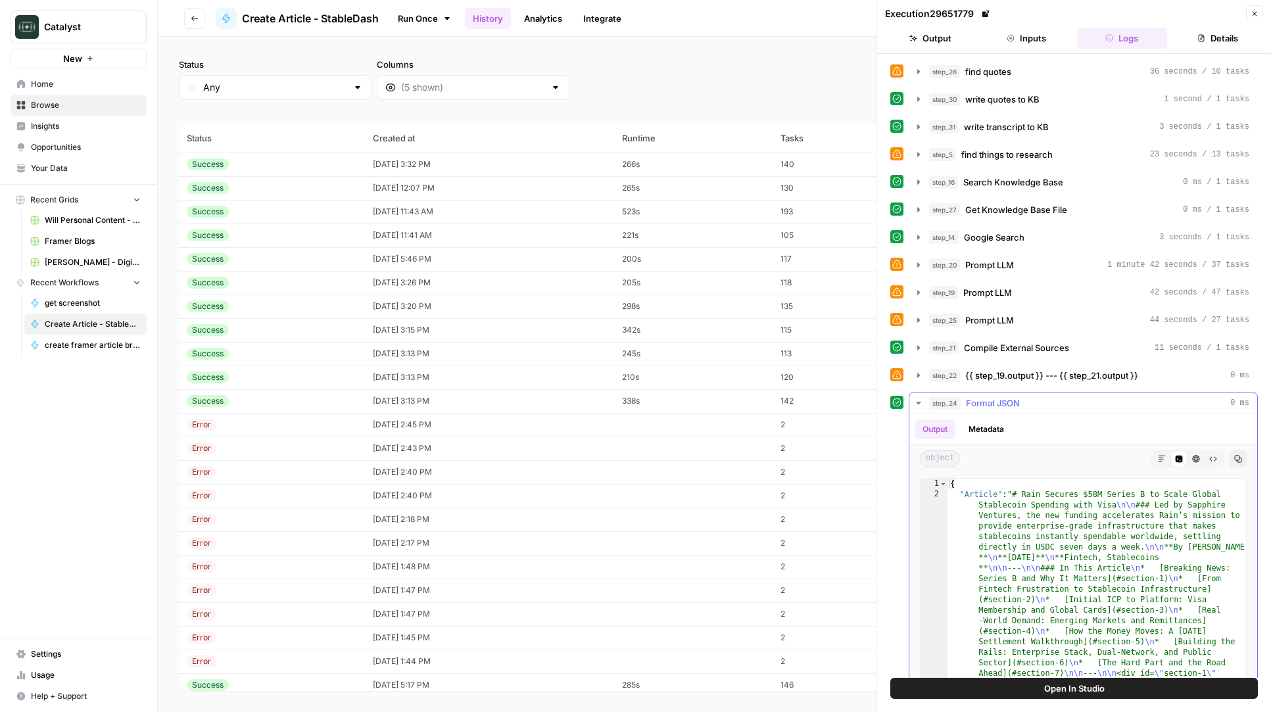
scroll to position [72, 0]
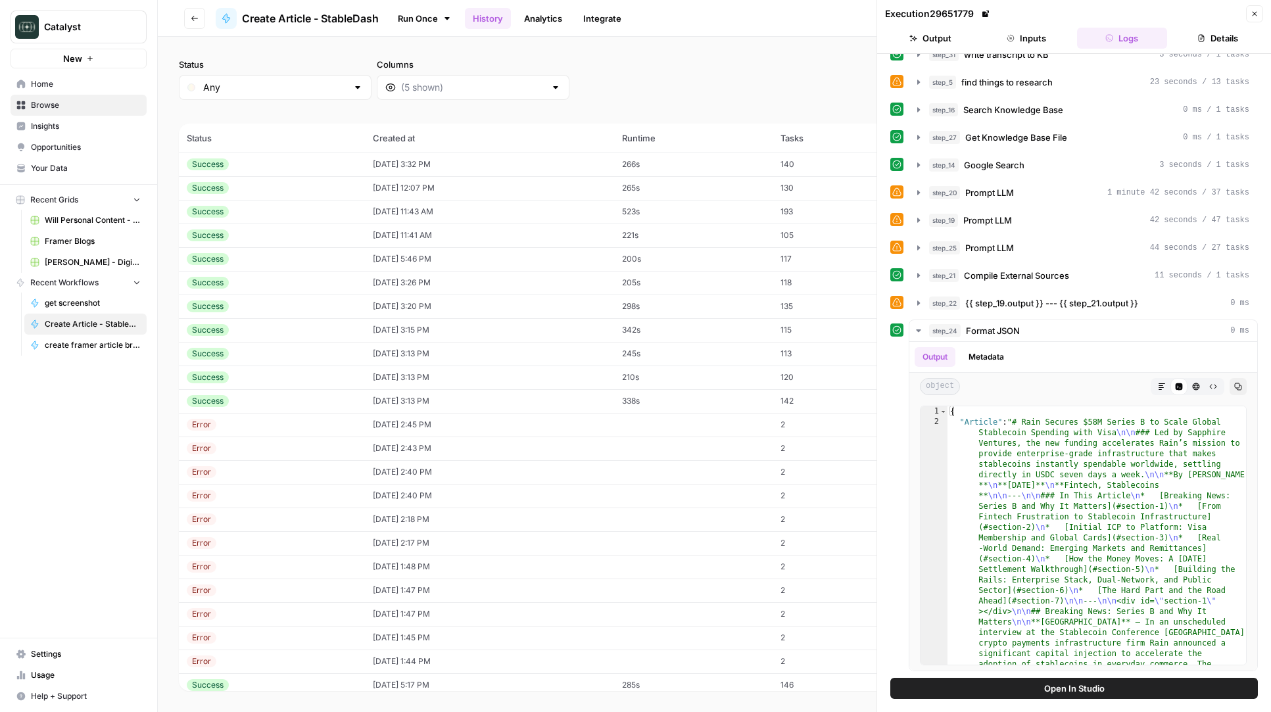
click at [916, 40] on icon "button" at bounding box center [913, 38] width 8 height 8
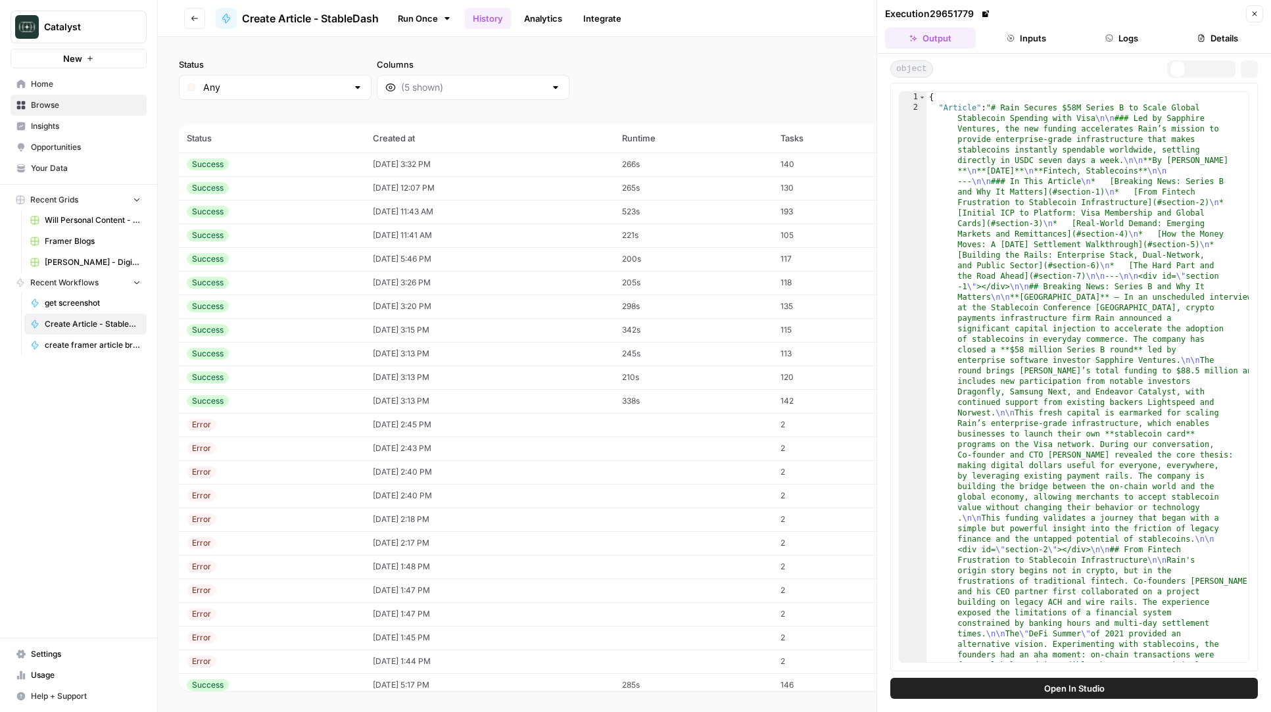
scroll to position [0, 0]
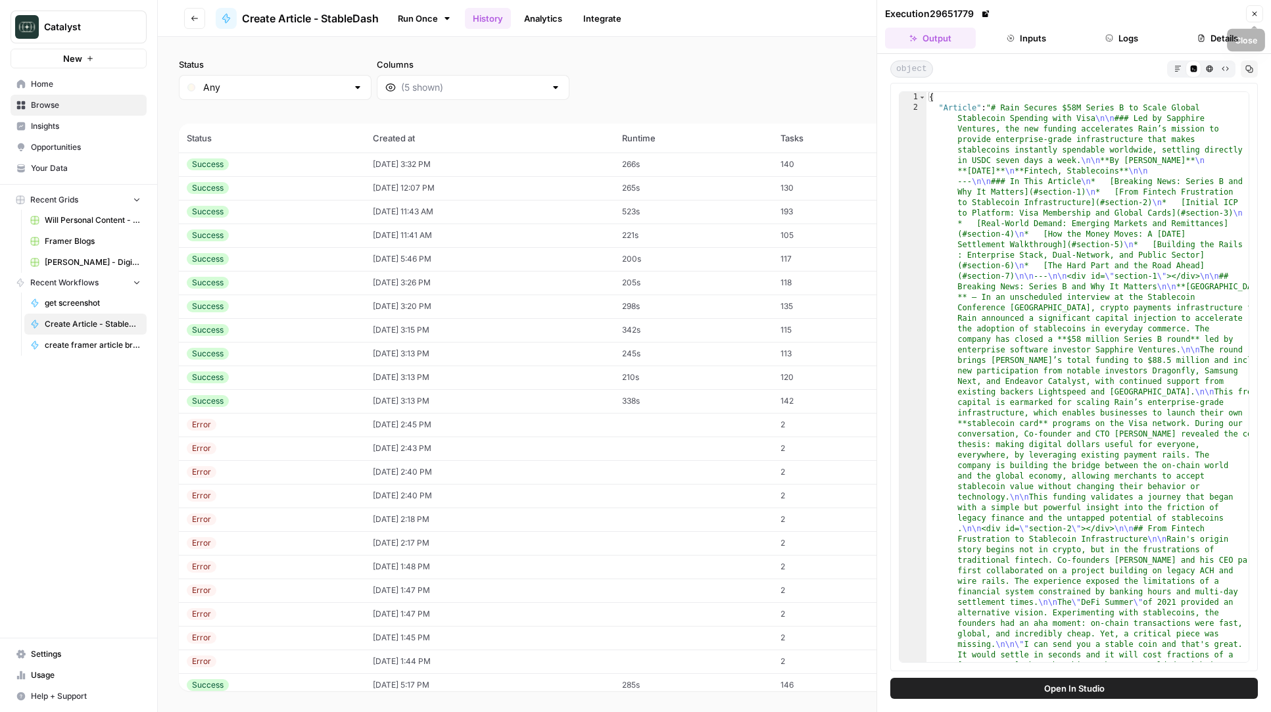
click at [1248, 11] on button "Close" at bounding box center [1254, 13] width 17 height 17
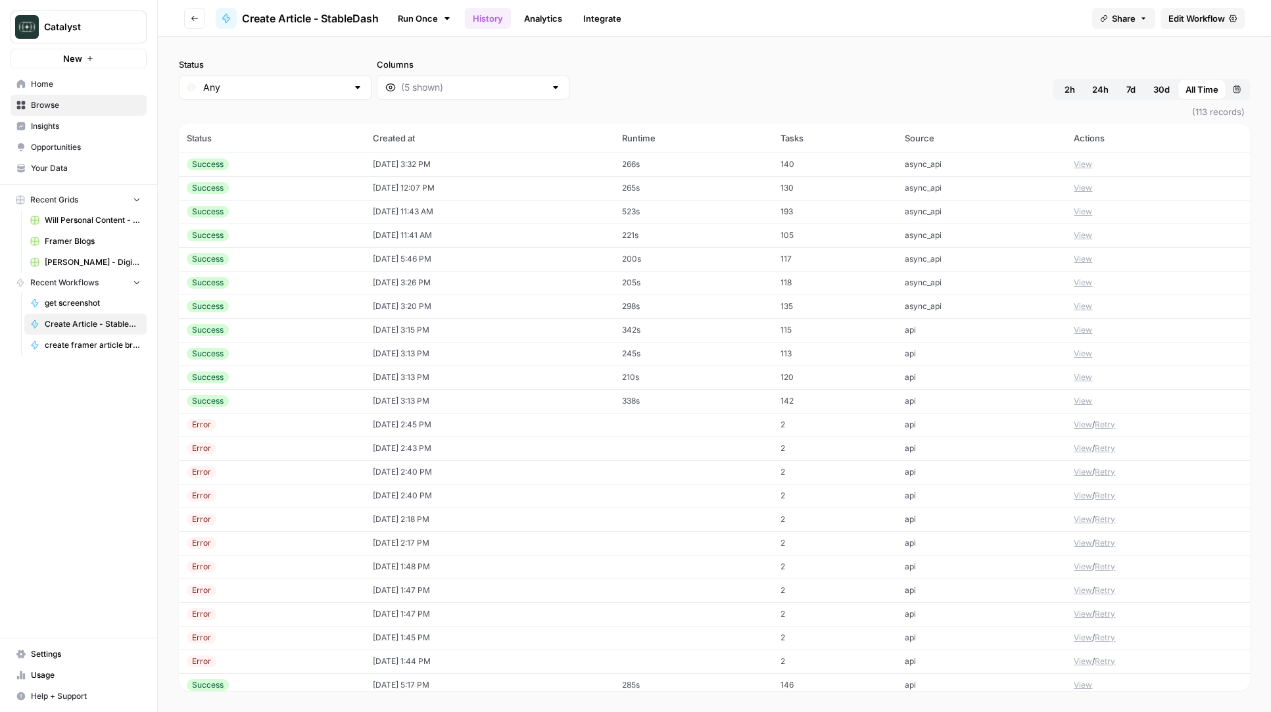
click at [1221, 21] on span "Edit Workflow" at bounding box center [1197, 18] width 57 height 13
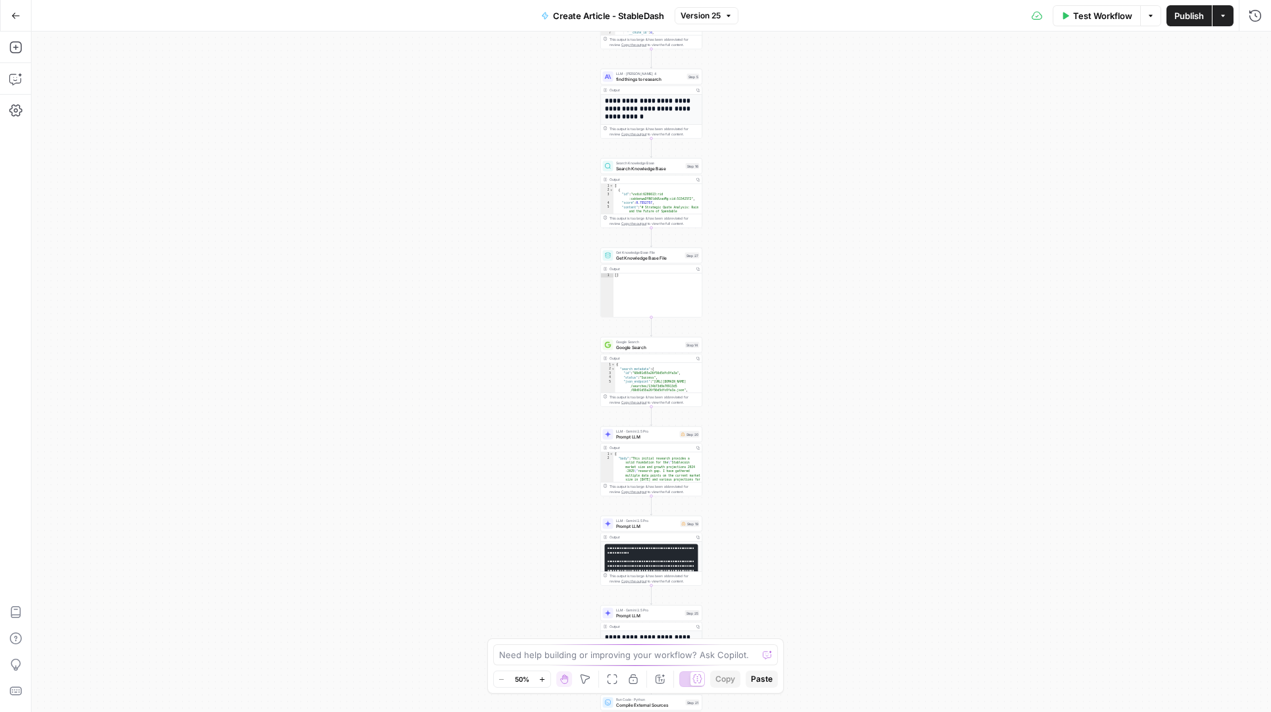
click at [835, 597] on div "**********" at bounding box center [652, 372] width 1240 height 681
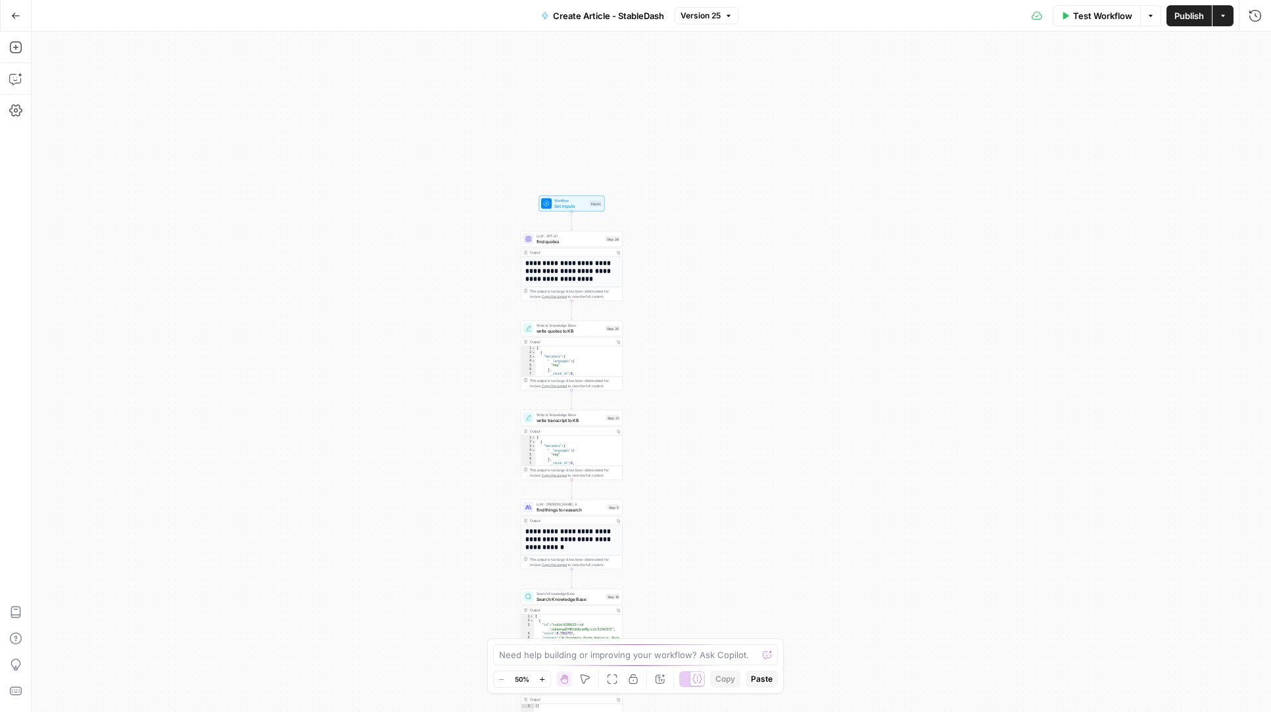
click at [786, 389] on div "**********" at bounding box center [652, 372] width 1240 height 681
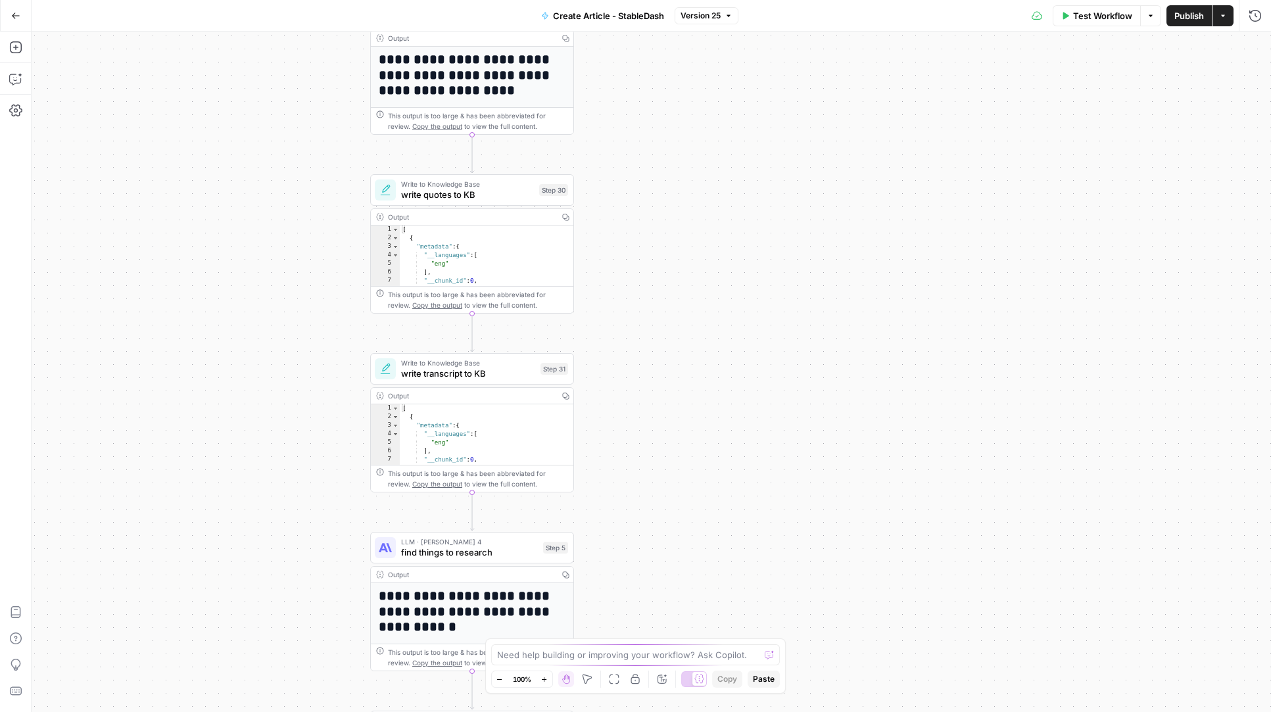
drag, startPoint x: 791, startPoint y: 435, endPoint x: 846, endPoint y: 364, distance: 90.5
click at [846, 372] on div "**********" at bounding box center [652, 372] width 1240 height 681
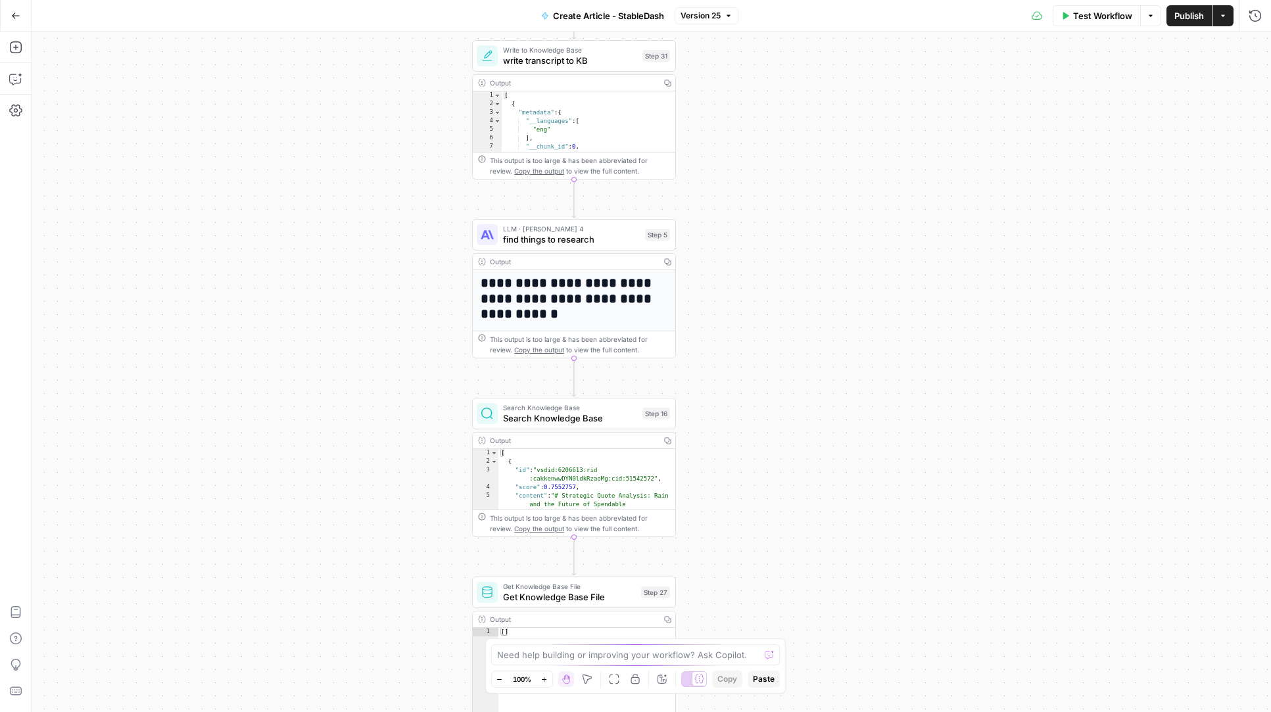
drag, startPoint x: 723, startPoint y: 559, endPoint x: 777, endPoint y: 254, distance: 309.7
click at [779, 256] on div "**********" at bounding box center [652, 372] width 1240 height 681
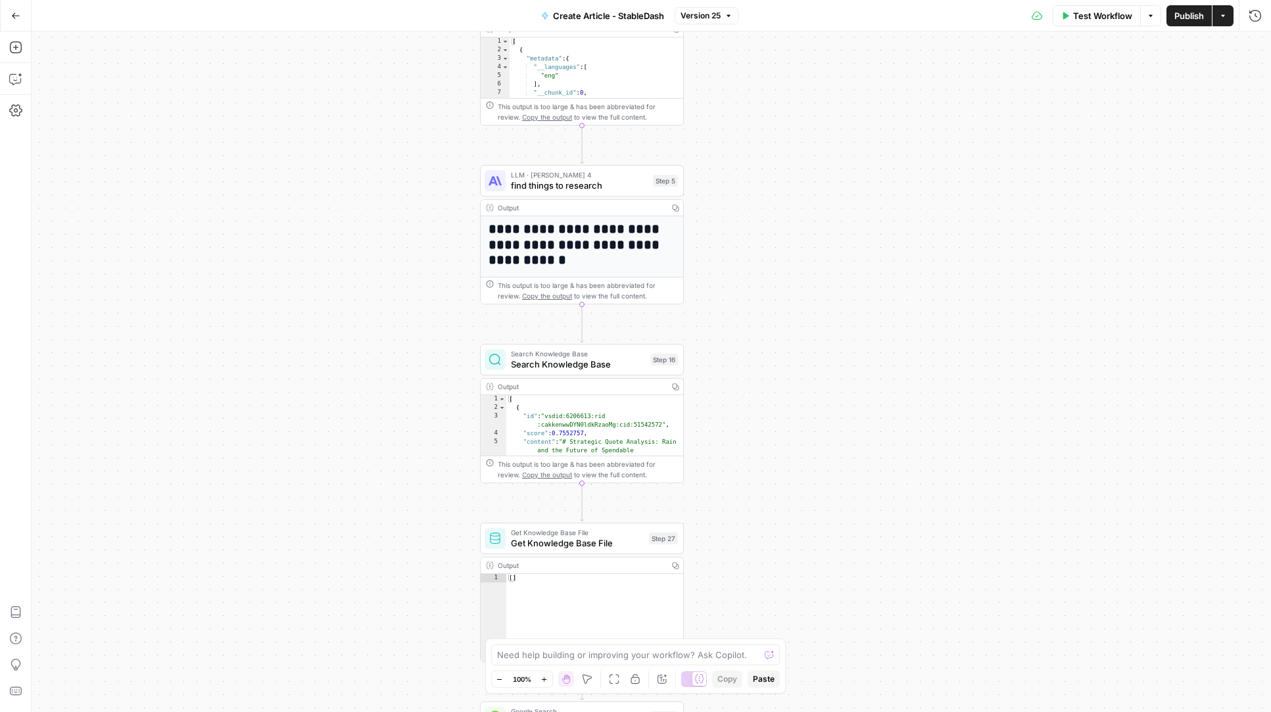
click at [986, 379] on div "**********" at bounding box center [652, 372] width 1240 height 681
click at [1257, 26] on div "Test Workflow Options Publish Actions Run History" at bounding box center [1004, 15] width 533 height 31
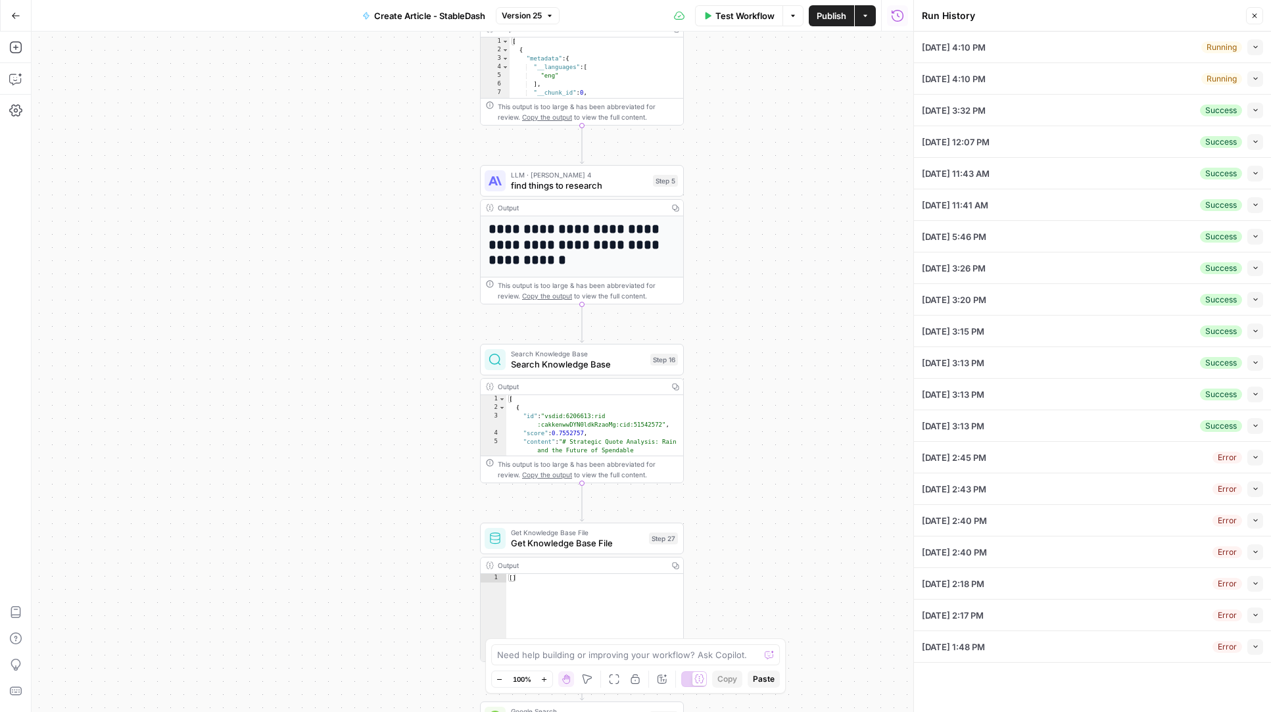
click at [1256, 34] on div "09/21/25 at 4:10 PM Running Collapse" at bounding box center [1092, 47] width 341 height 31
click at [1255, 38] on div "09/21/25 at 4:10 PM Running Collapse" at bounding box center [1092, 47] width 341 height 31
click at [1255, 45] on icon "button" at bounding box center [1255, 46] width 7 height 7
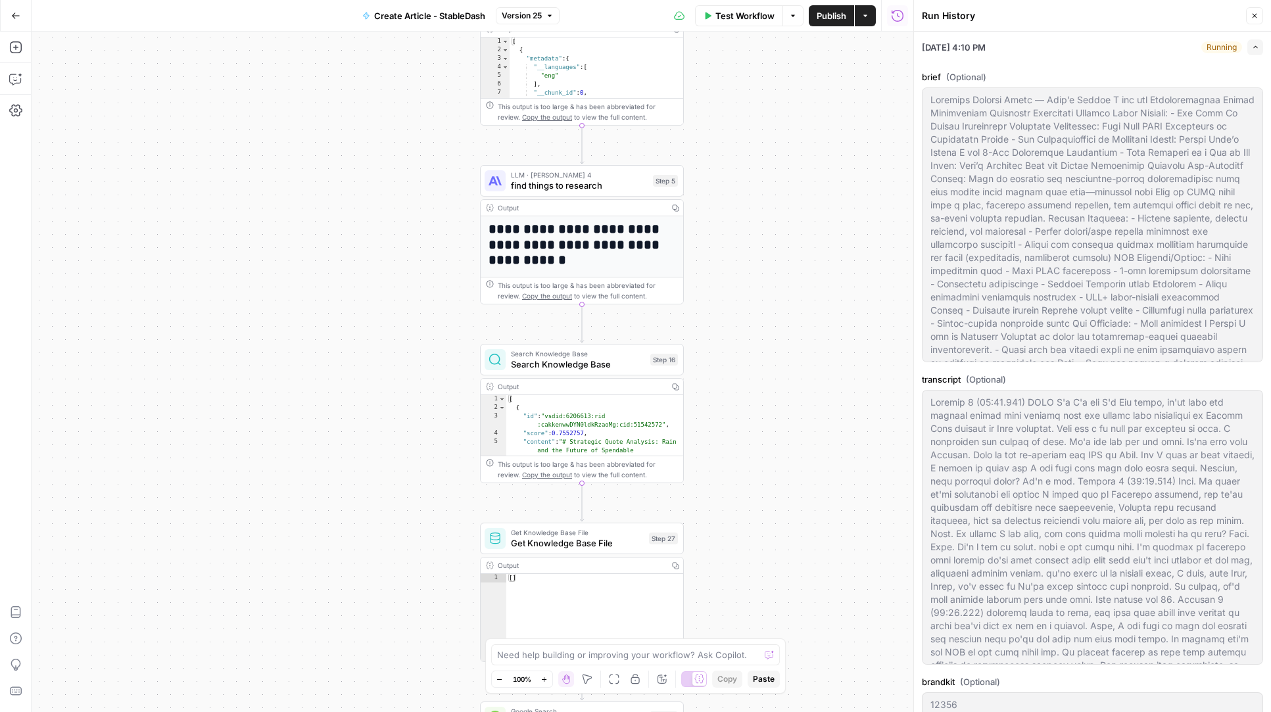
click at [1255, 45] on icon "button" at bounding box center [1255, 46] width 7 height 7
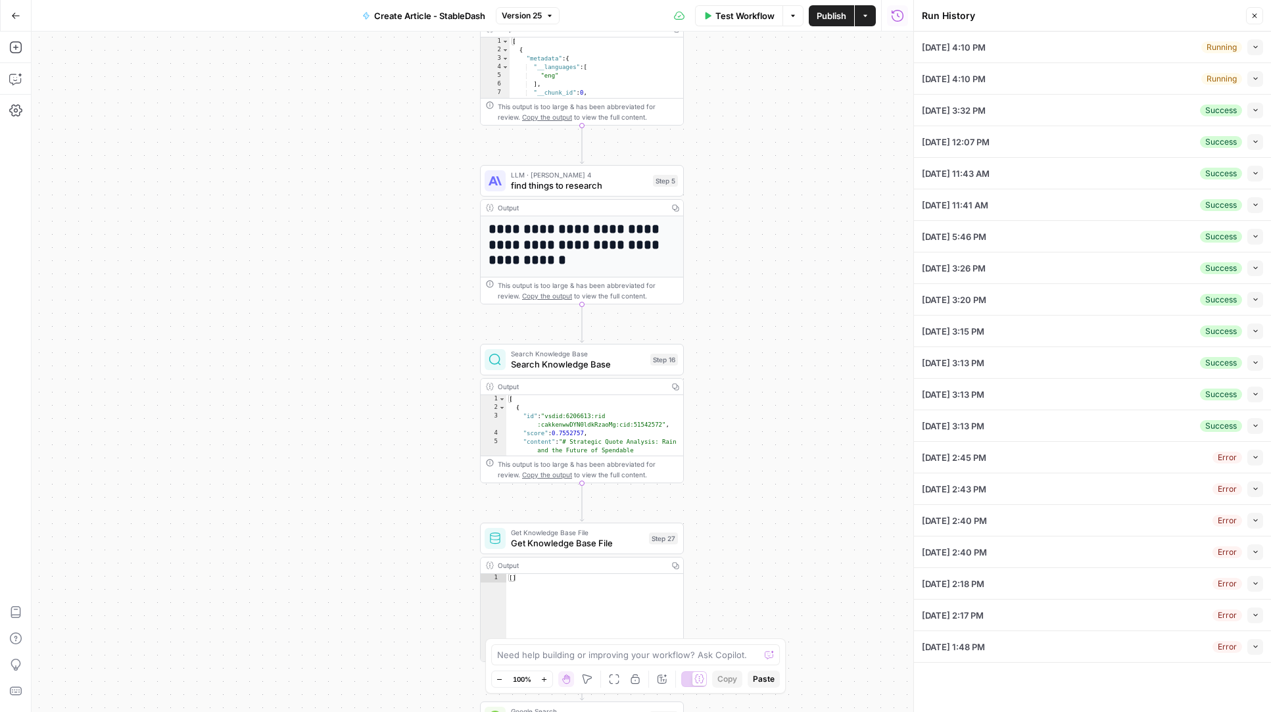
click at [1255, 45] on icon "button" at bounding box center [1255, 46] width 7 height 7
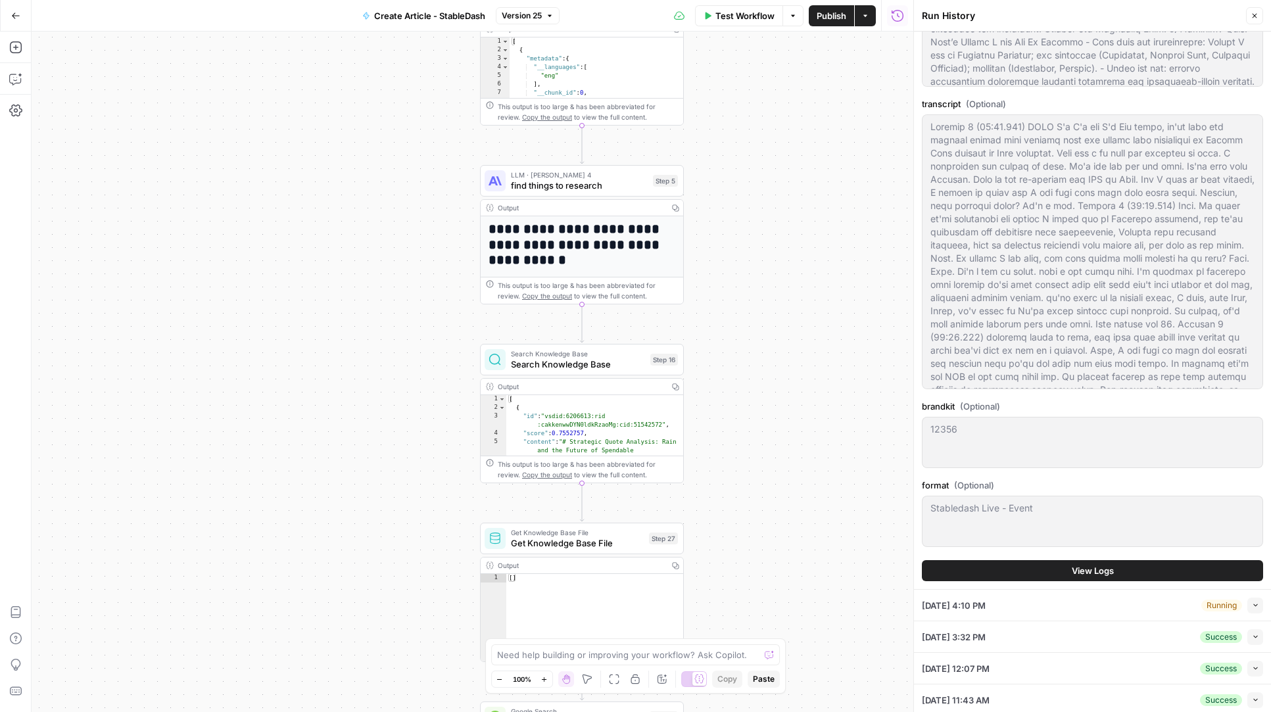
scroll to position [293, 0]
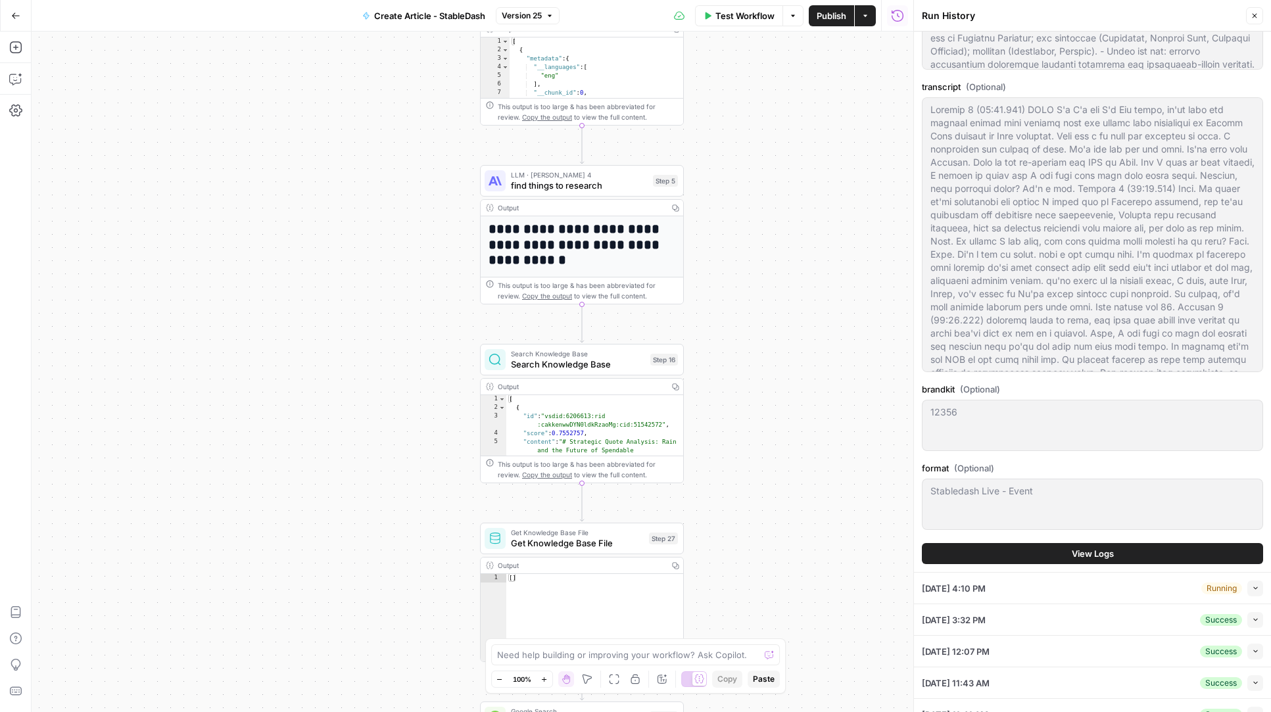
click at [1025, 543] on button "View Logs" at bounding box center [1092, 553] width 341 height 21
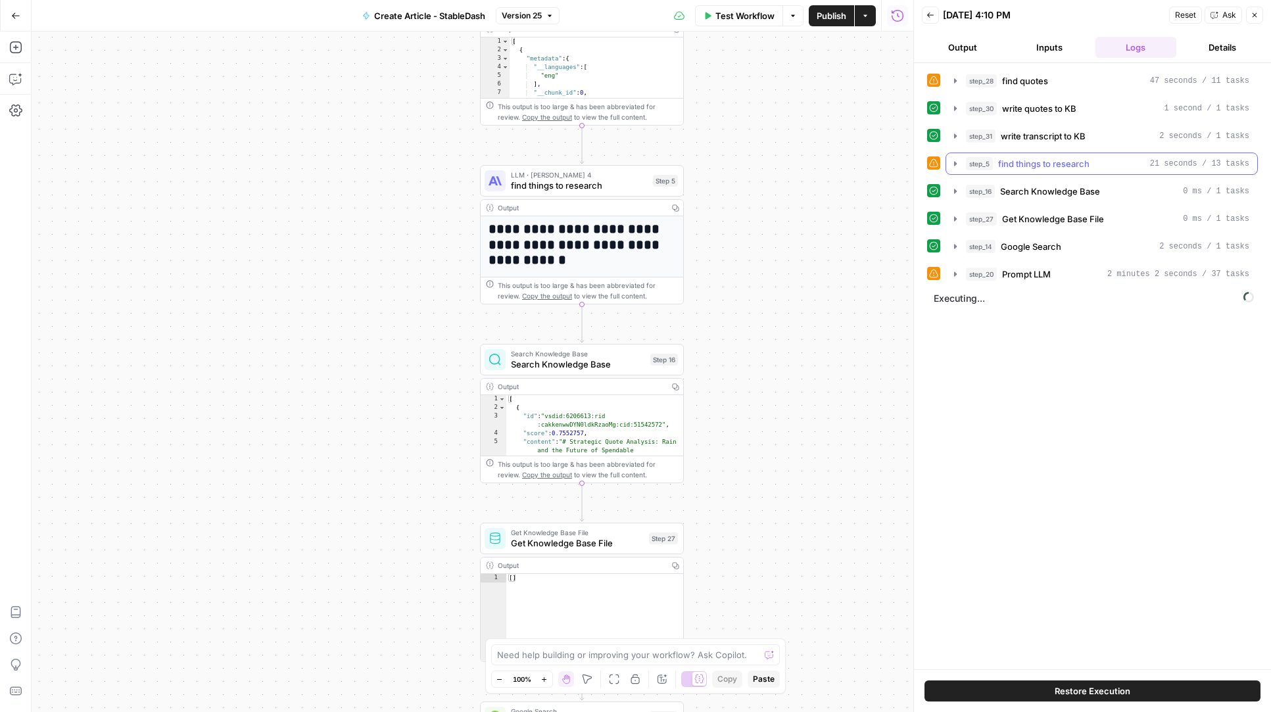
click at [957, 162] on icon "button" at bounding box center [955, 163] width 11 height 11
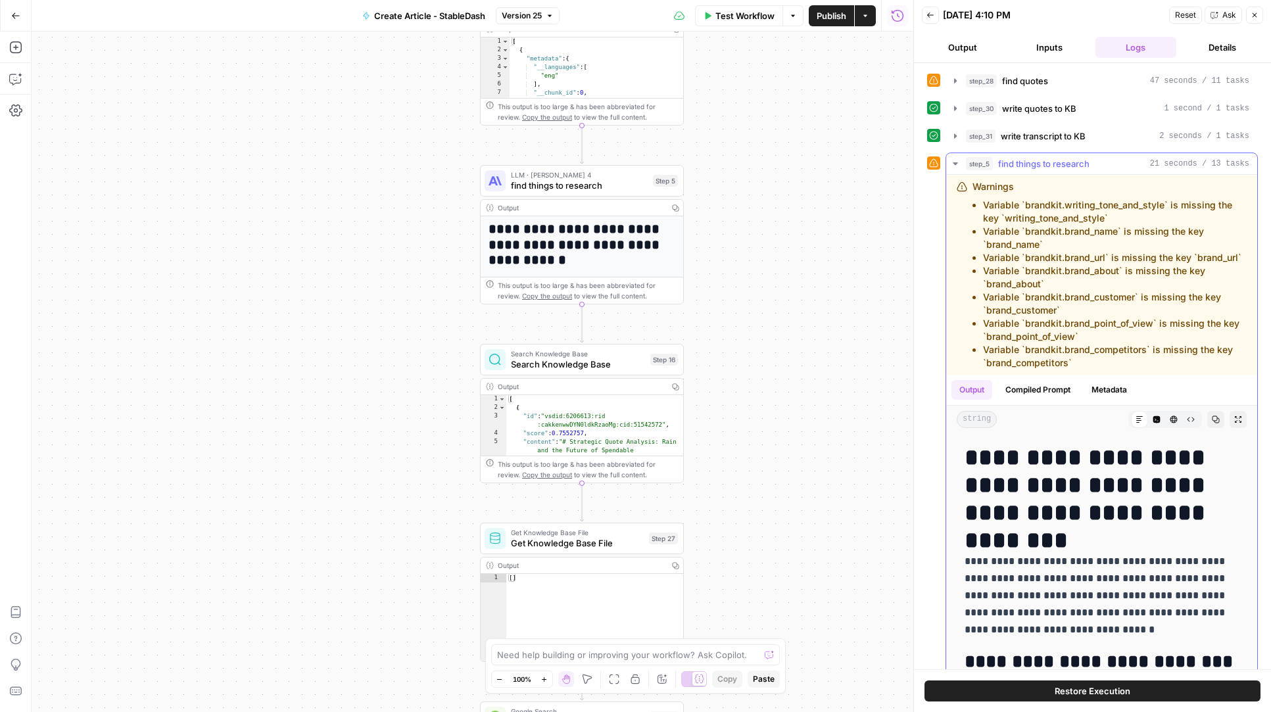
click at [957, 162] on icon "button" at bounding box center [955, 163] width 5 height 3
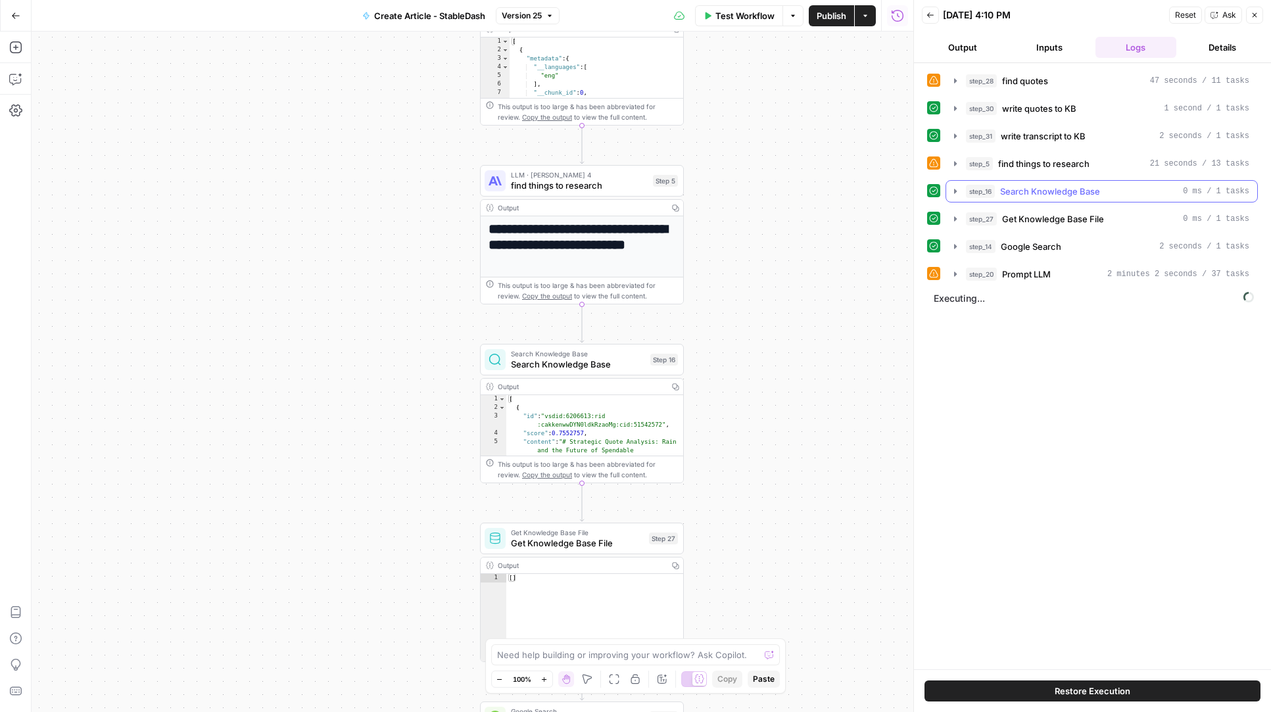
click at [955, 191] on icon "button" at bounding box center [955, 191] width 3 height 5
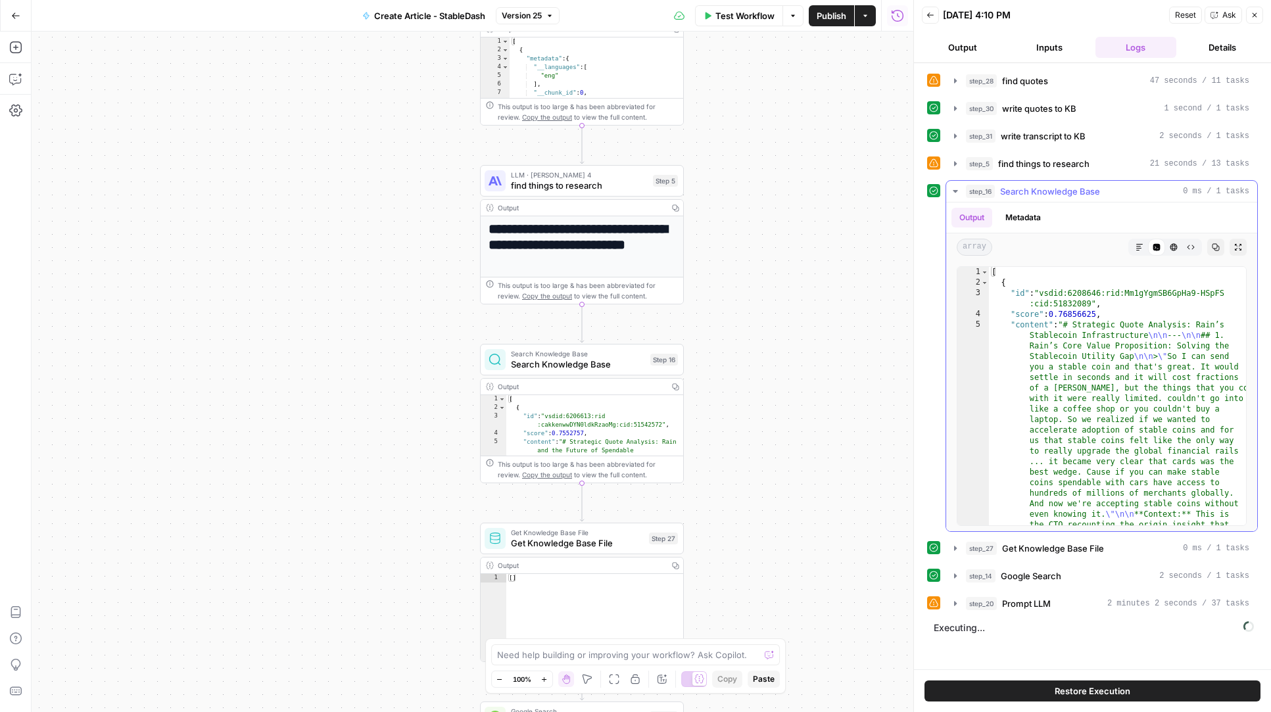
click at [955, 191] on icon "button" at bounding box center [955, 191] width 5 height 3
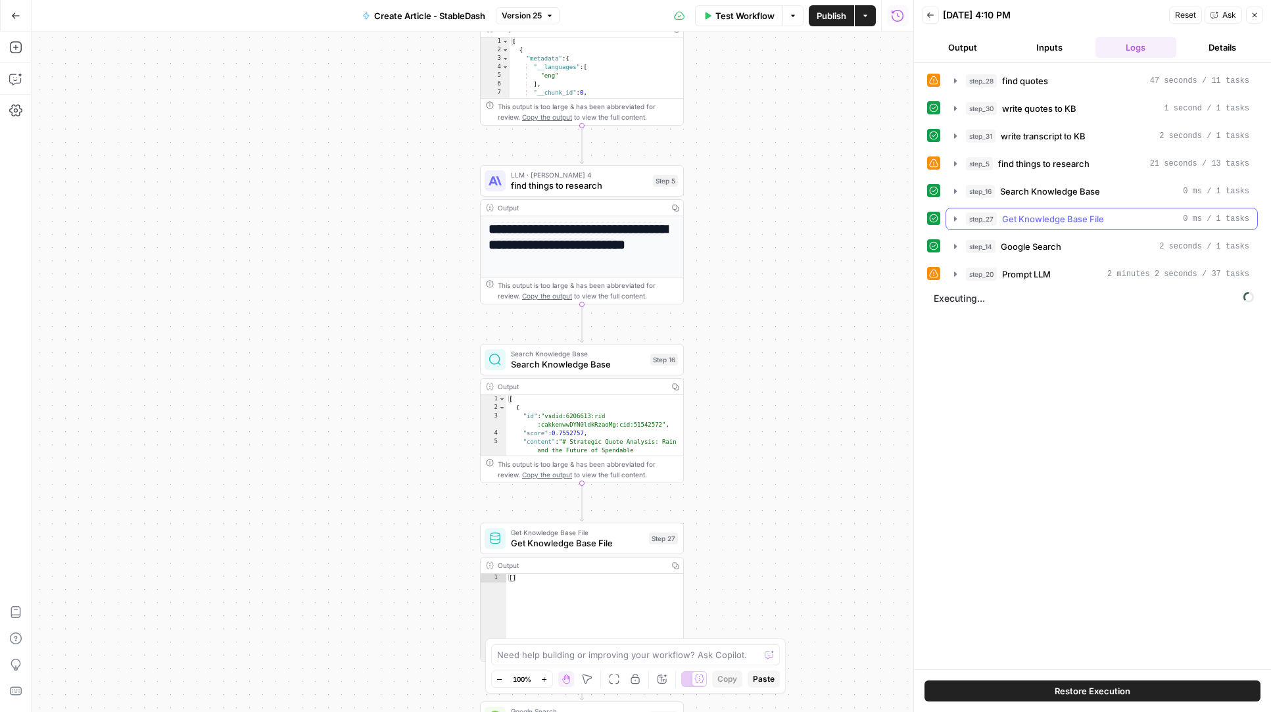
click at [951, 224] on icon "button" at bounding box center [955, 219] width 11 height 11
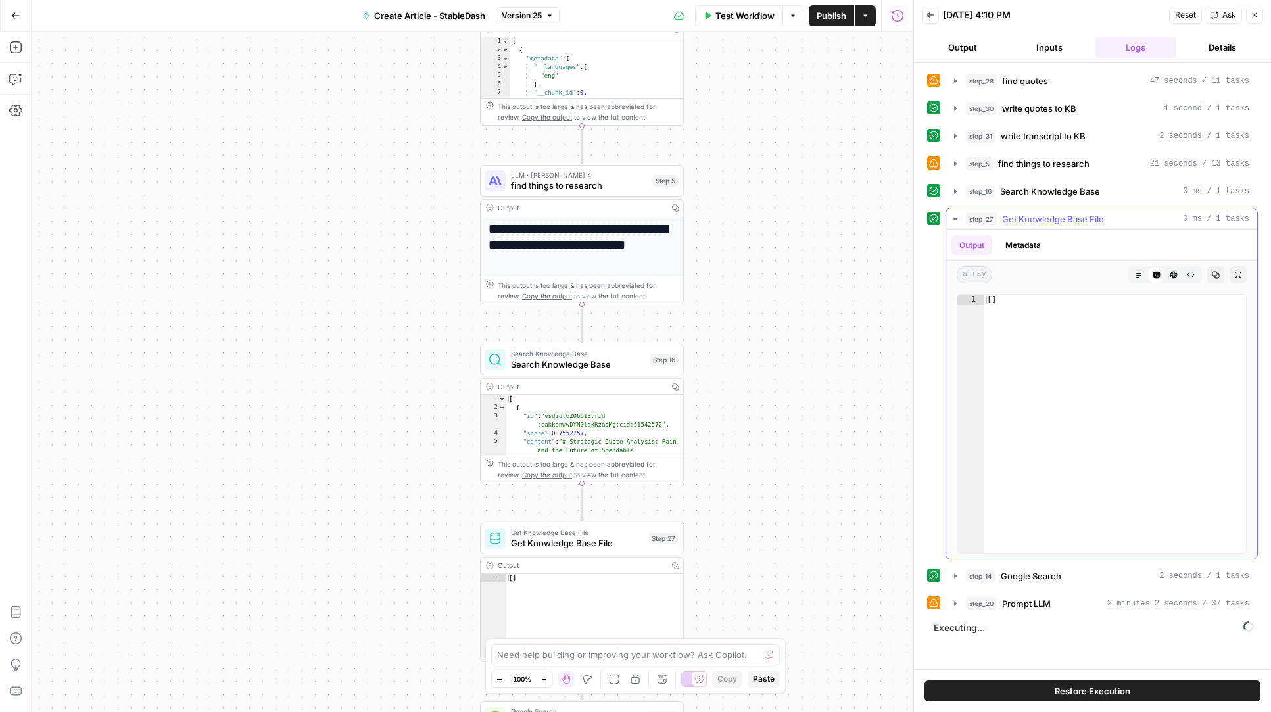
click at [951, 224] on icon "button" at bounding box center [955, 219] width 11 height 11
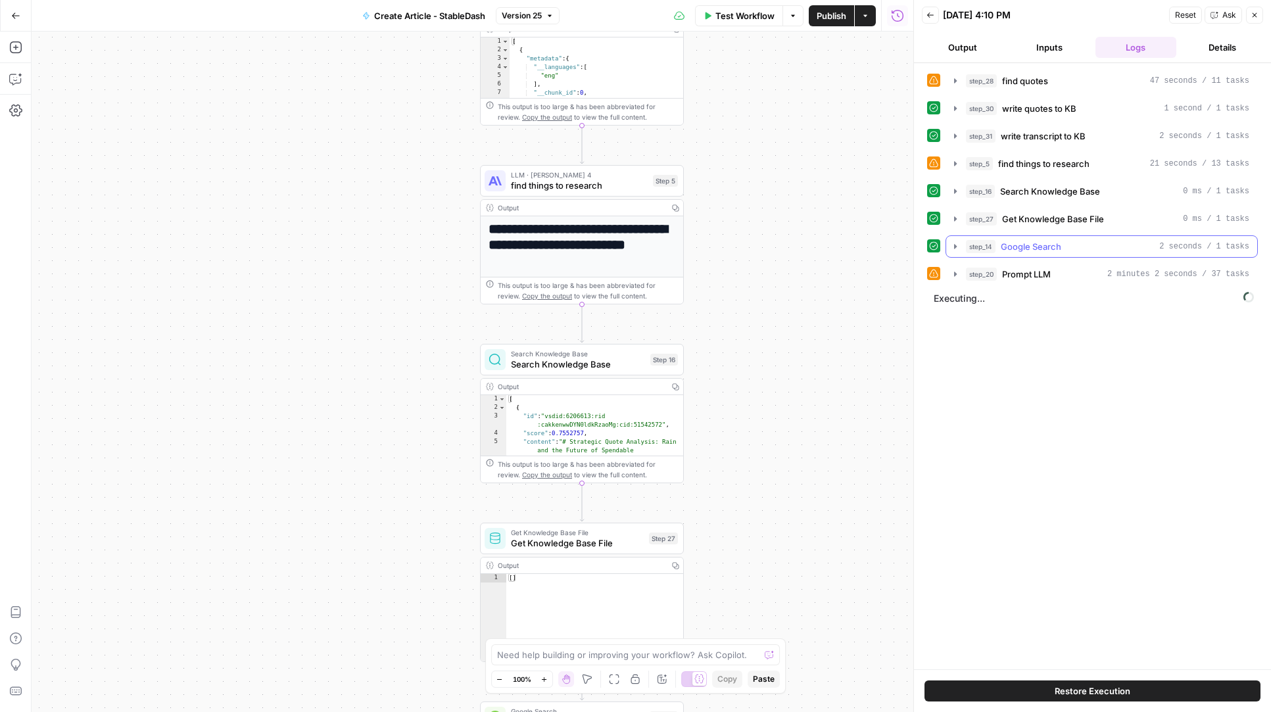
click at [949, 253] on button "step_14 Google Search 2 seconds / 1 tasks" at bounding box center [1101, 246] width 311 height 21
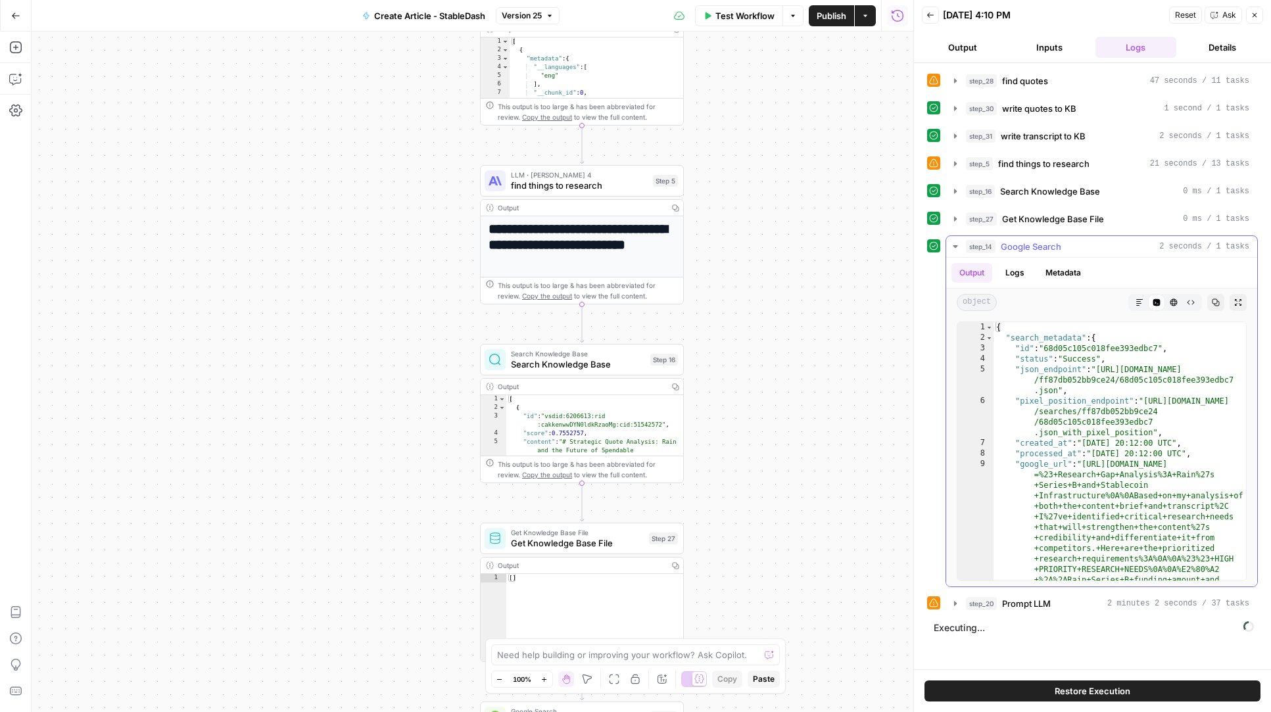
click at [949, 253] on button "step_14 Google Search 2 seconds / 1 tasks" at bounding box center [1101, 246] width 311 height 21
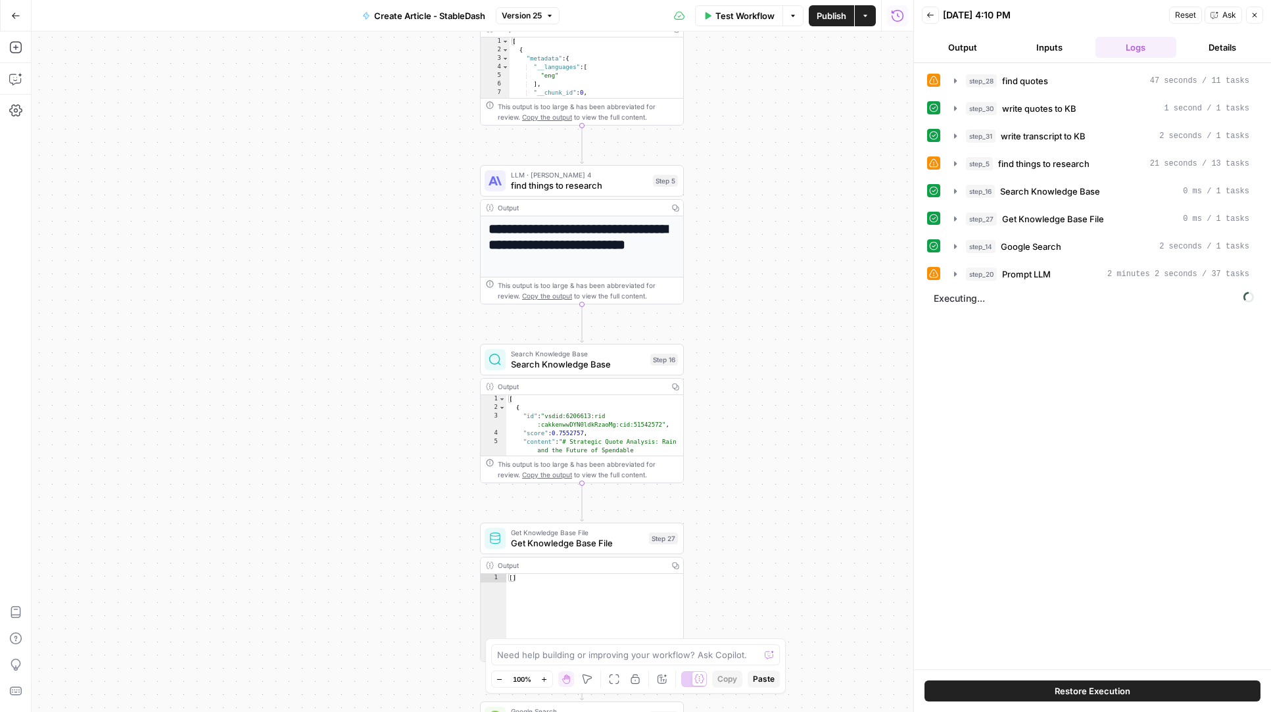
click at [950, 287] on div "step_28 find quotes 47 seconds / 11 tasks step_30 write quotes to KB 1 second /…" at bounding box center [1092, 366] width 331 height 593
click at [953, 274] on icon "button" at bounding box center [955, 274] width 11 height 11
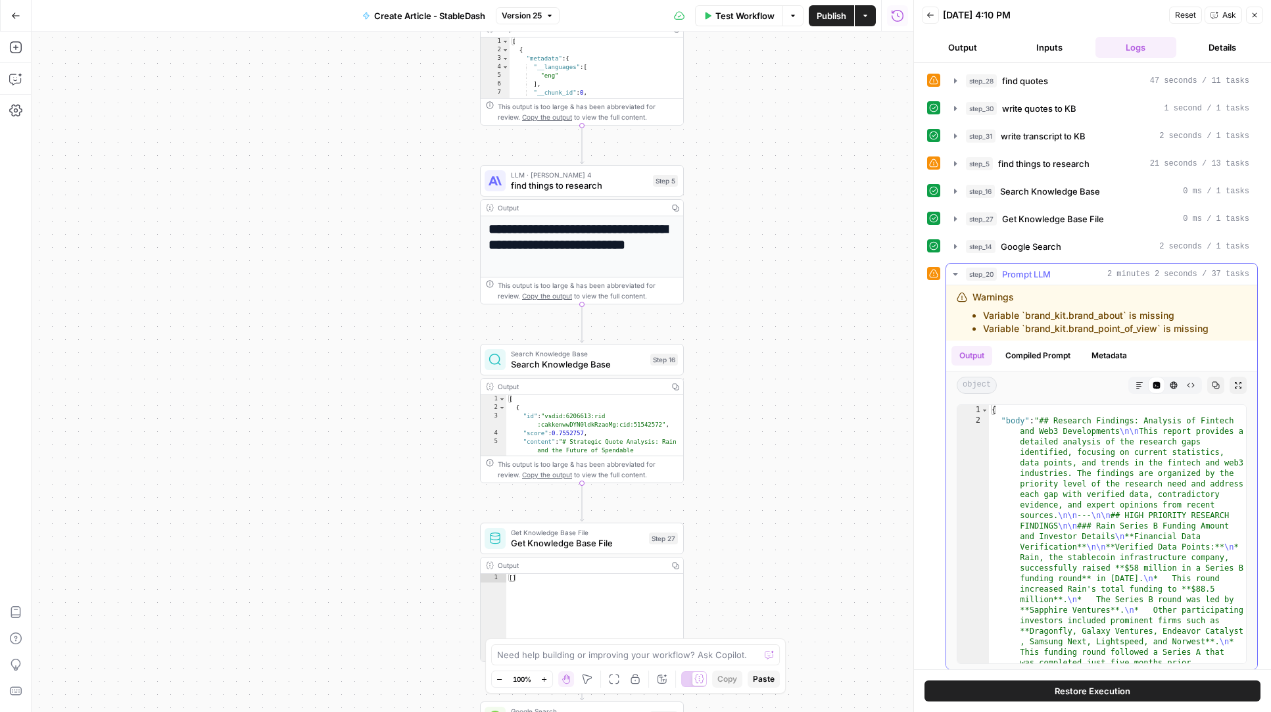
click at [953, 274] on icon "button" at bounding box center [955, 274] width 11 height 11
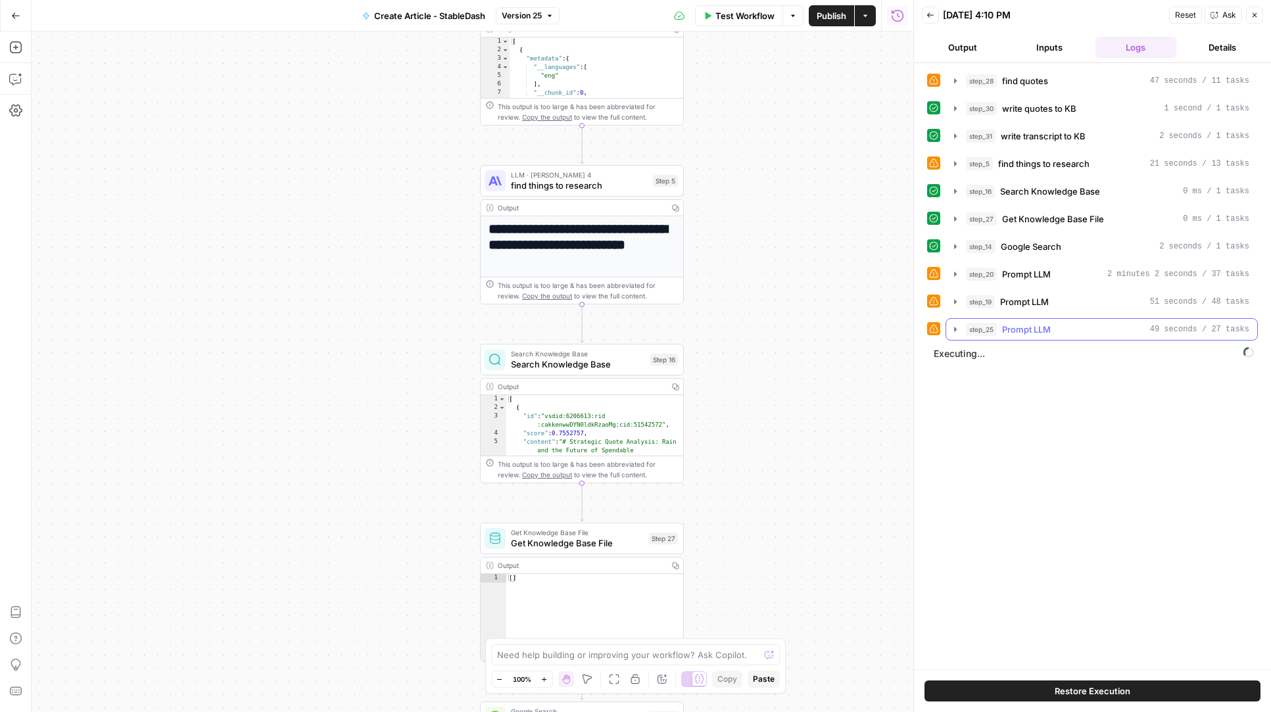
click at [952, 324] on icon "button" at bounding box center [955, 329] width 11 height 11
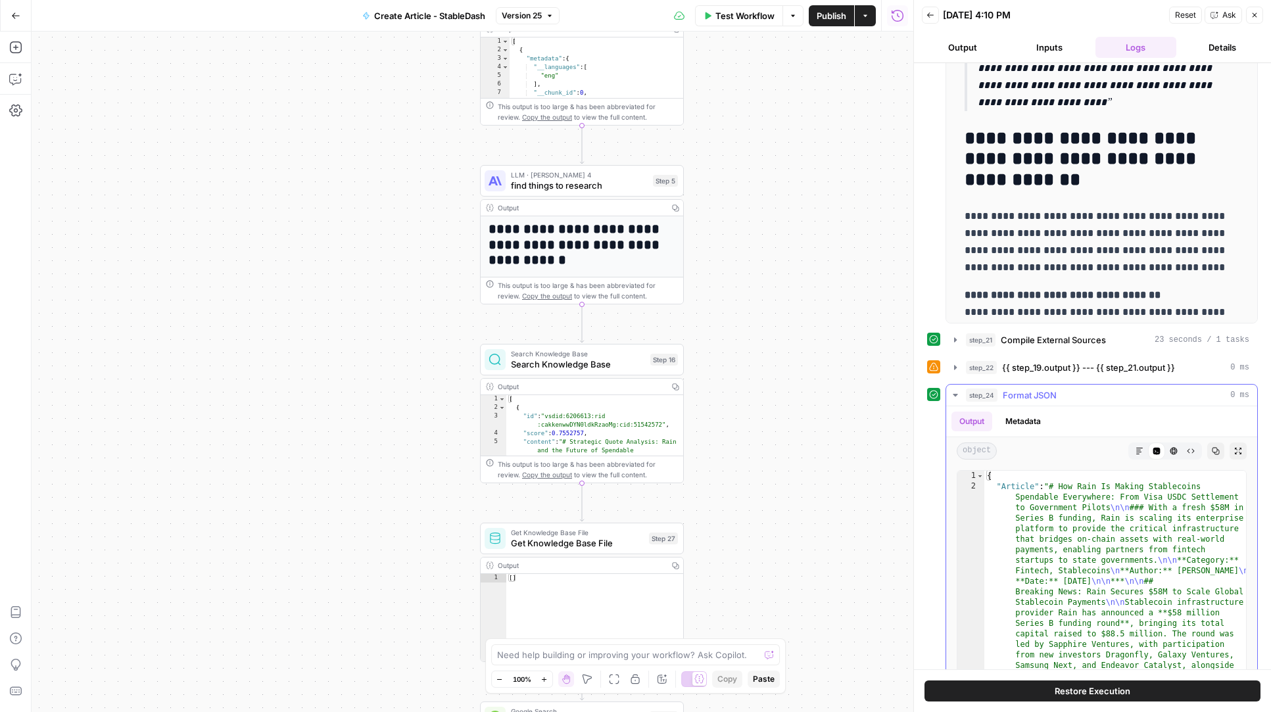
scroll to position [464, 0]
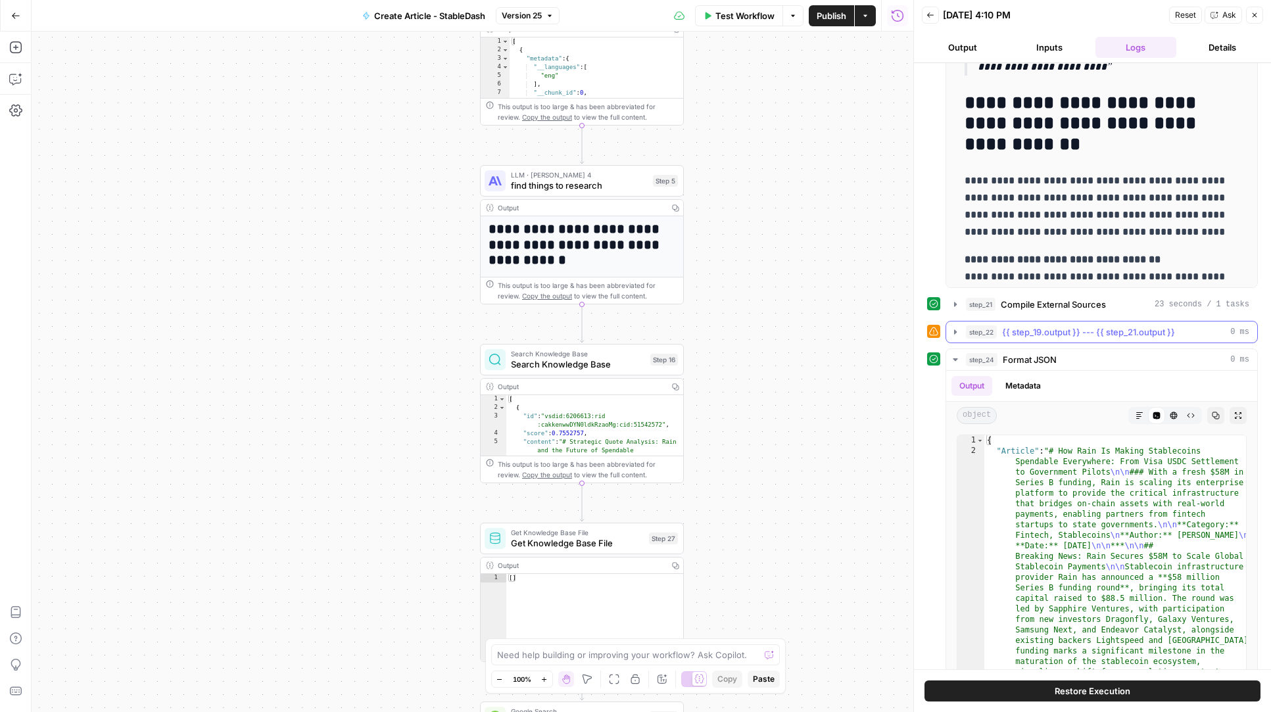
click at [1053, 322] on button "step_22 {{ step_19.output }} --- {{ step_21.output }} 0 ms" at bounding box center [1101, 332] width 311 height 21
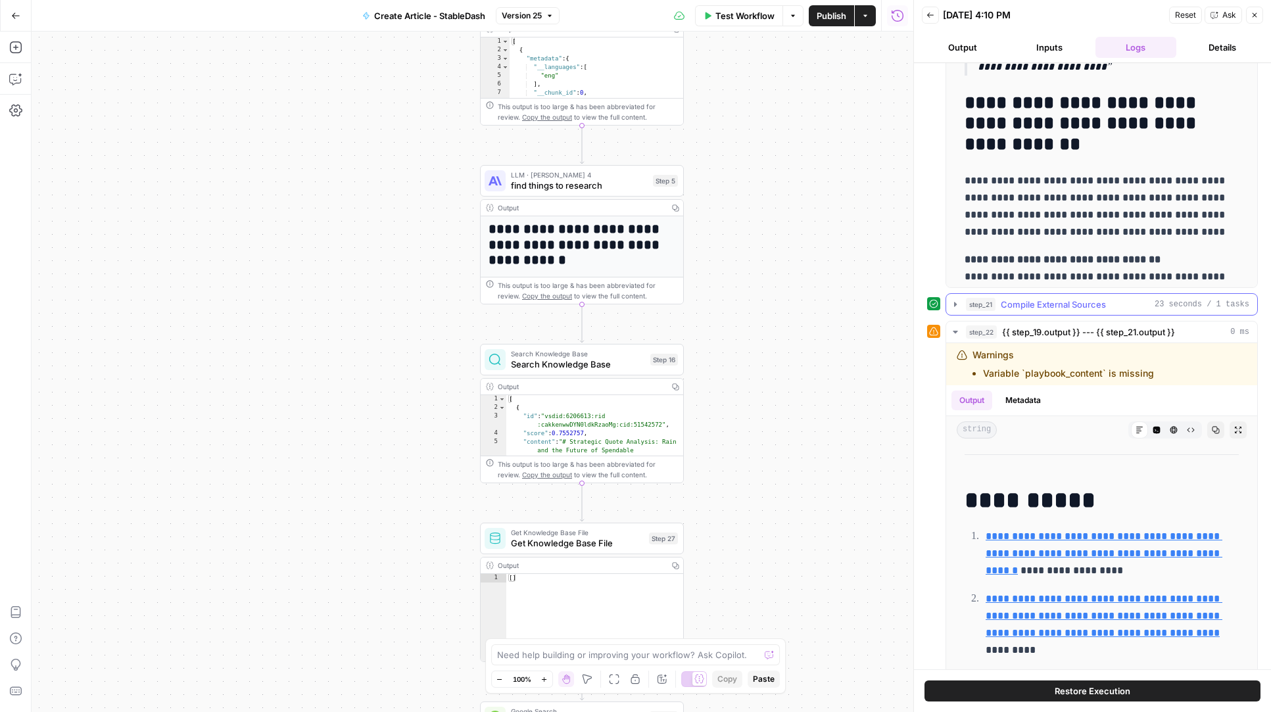
click at [1059, 305] on span "Compile External Sources" at bounding box center [1053, 304] width 105 height 13
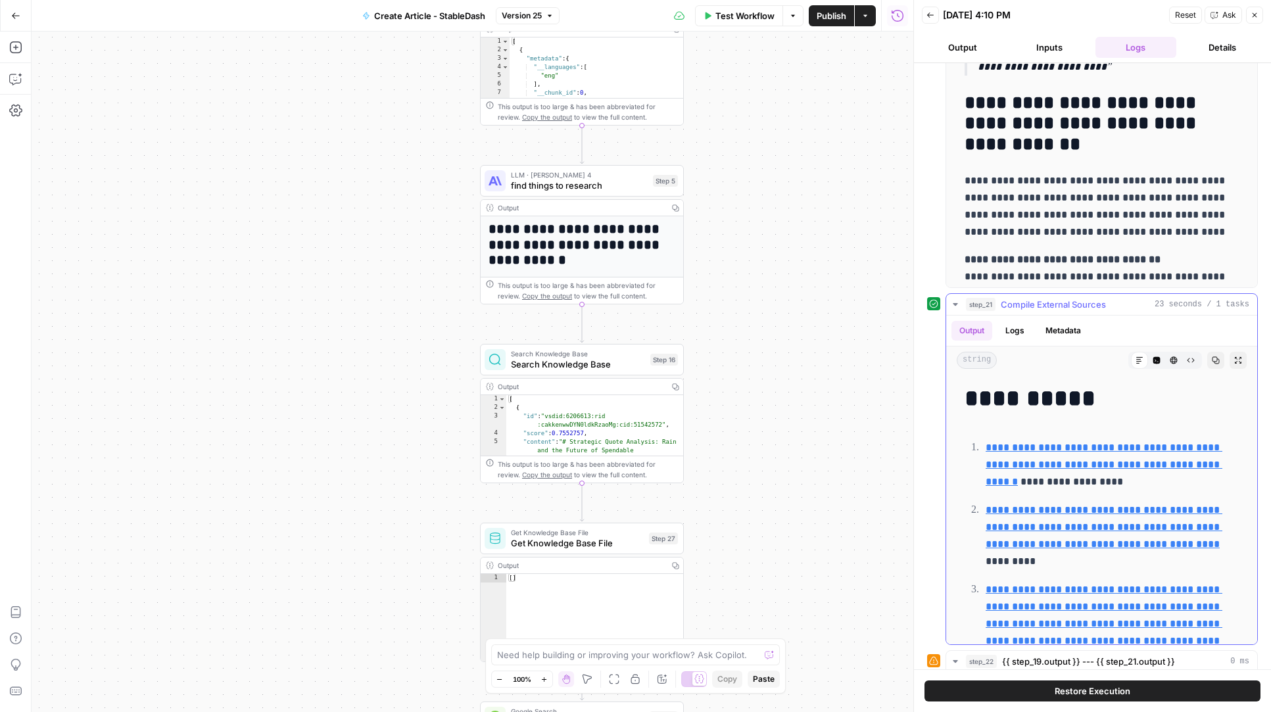
click at [1059, 305] on span "Compile External Sources" at bounding box center [1053, 304] width 105 height 13
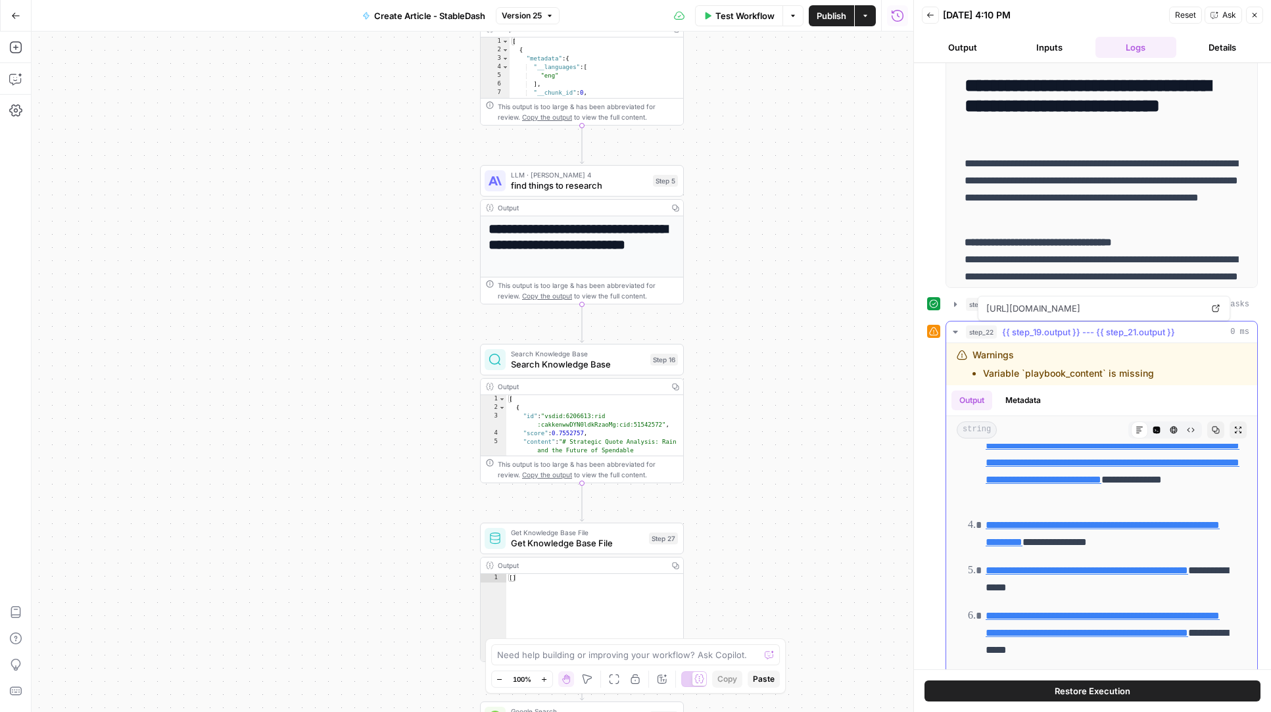
scroll to position [399, 0]
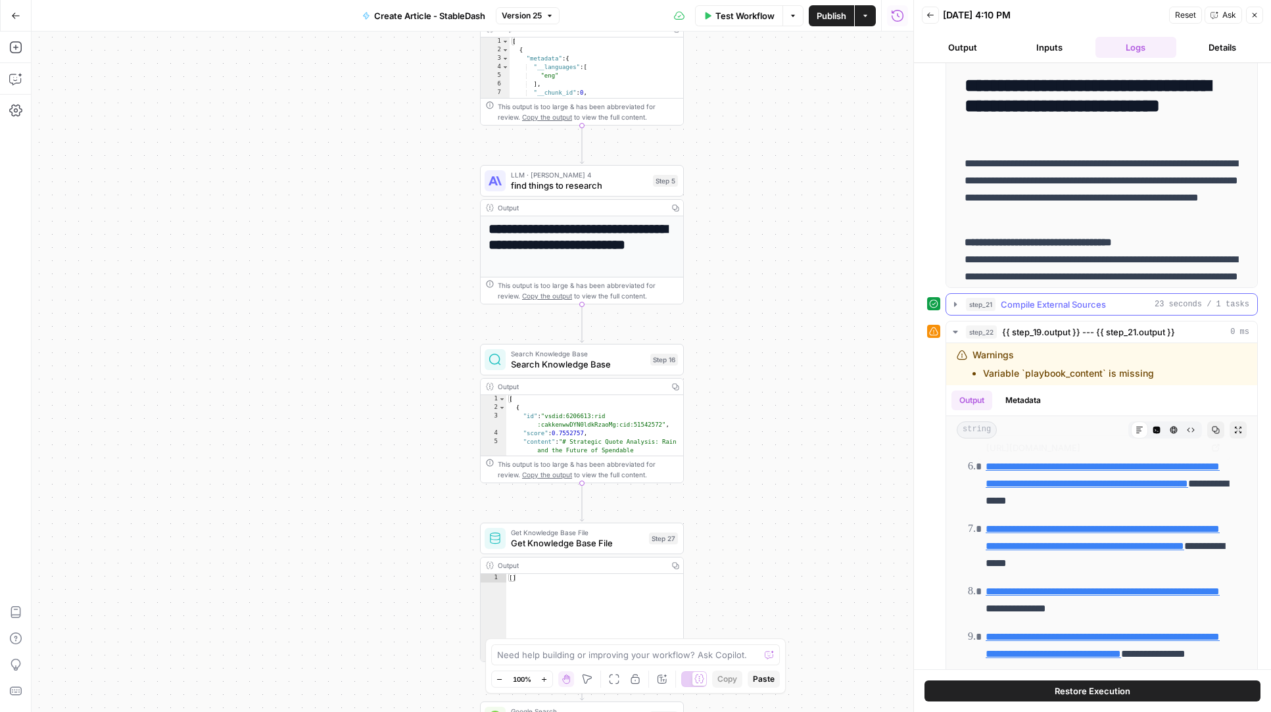
click at [1086, 323] on button "step_22 {{ step_19.output }} --- {{ step_21.output }} 0 ms" at bounding box center [1101, 332] width 311 height 21
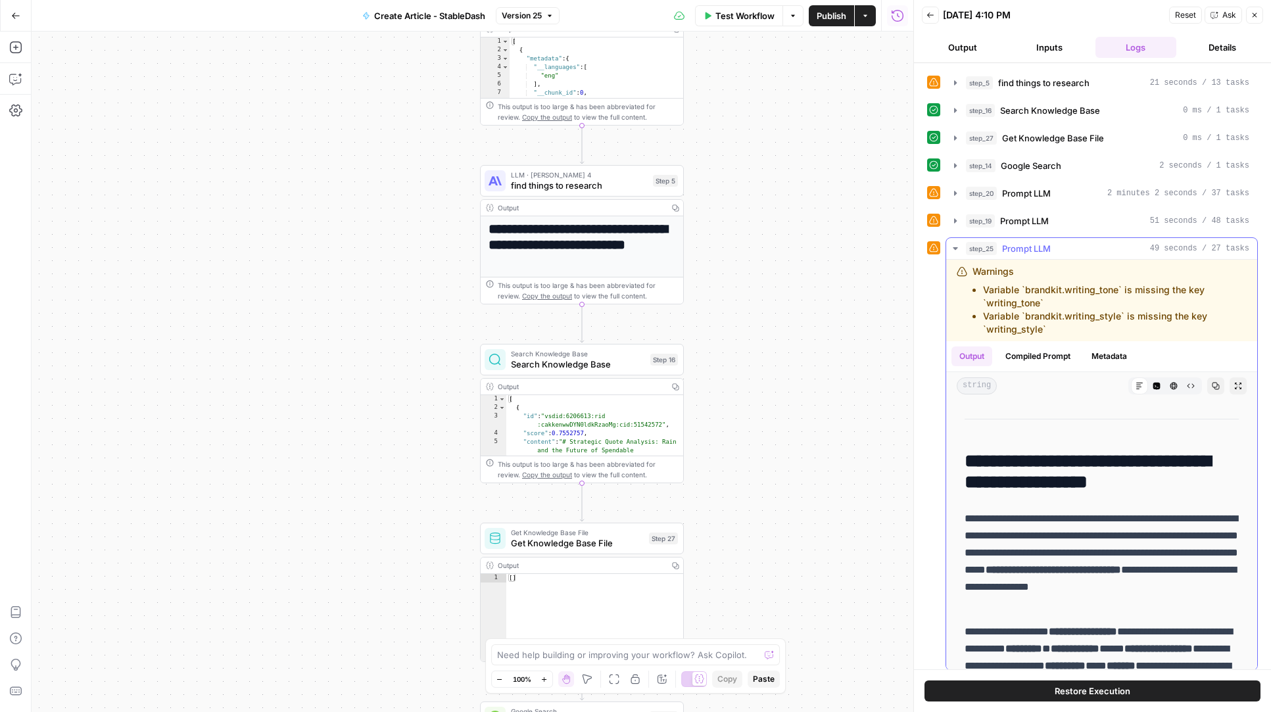
scroll to position [0, 0]
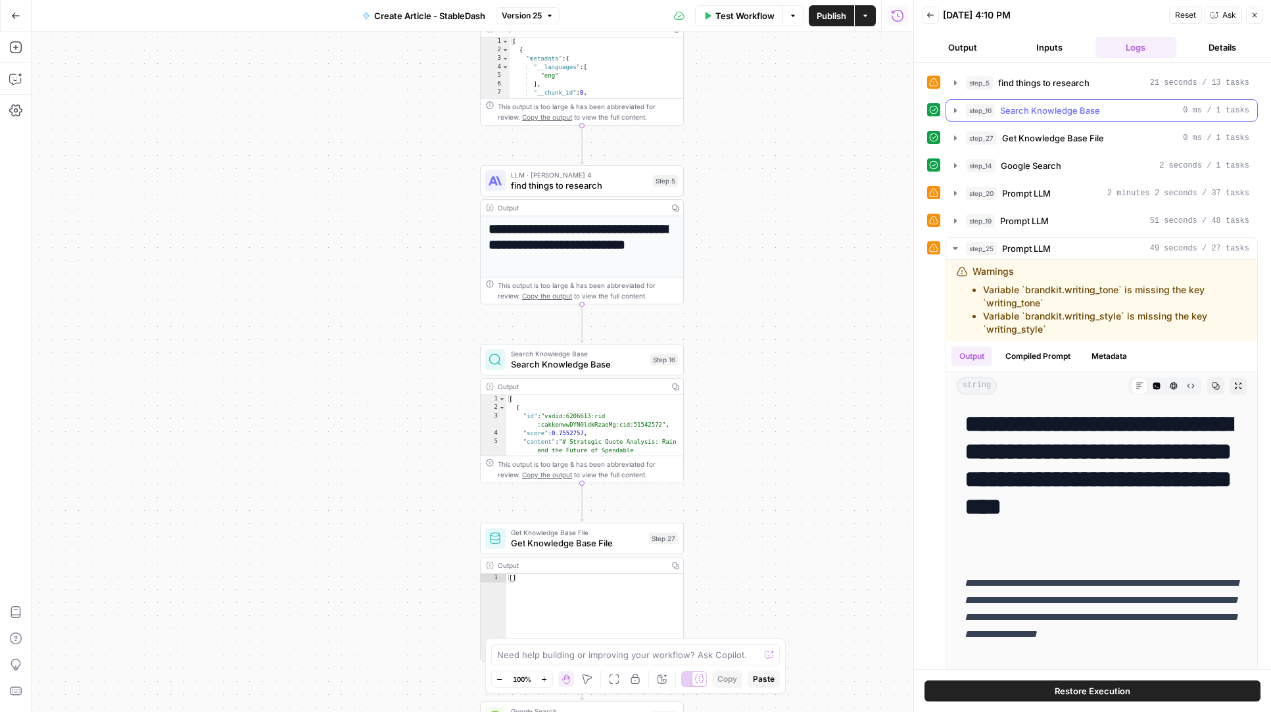
click at [1044, 109] on span "Search Knowledge Base" at bounding box center [1050, 110] width 100 height 13
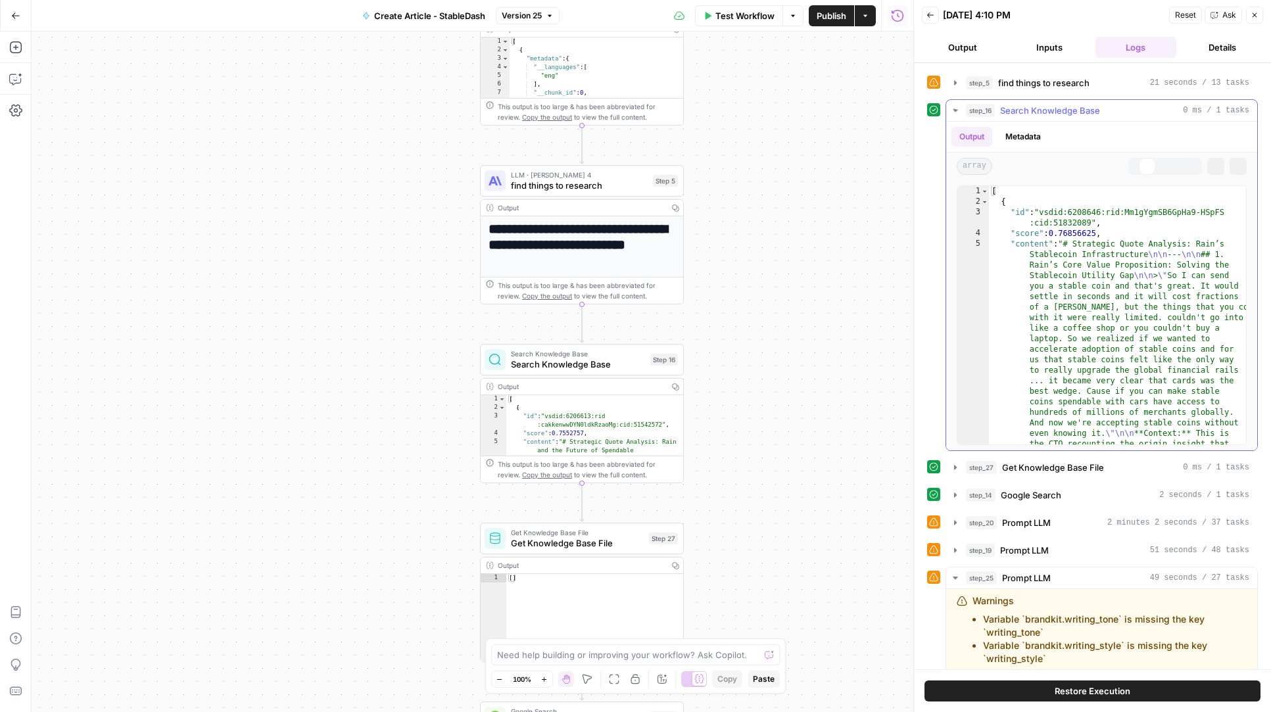
click at [1055, 109] on span "Search Knowledge Base" at bounding box center [1050, 110] width 100 height 13
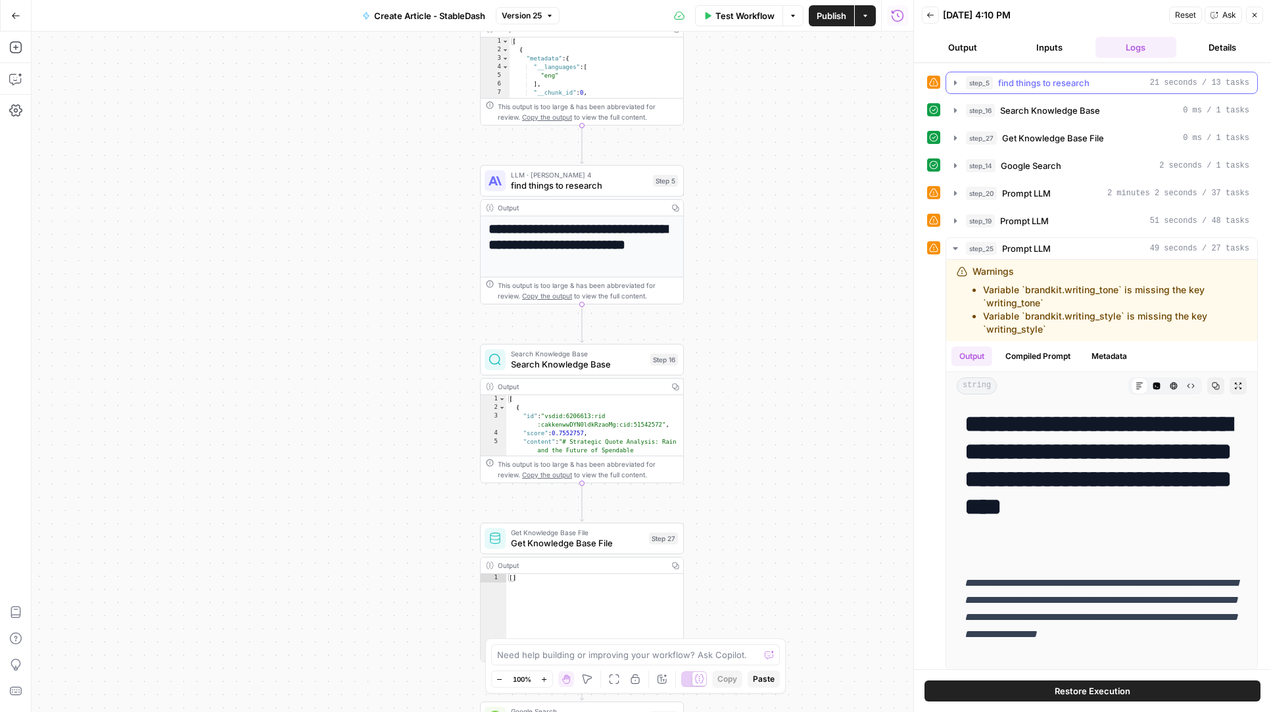
click at [1057, 84] on span "find things to research" at bounding box center [1043, 82] width 91 height 13
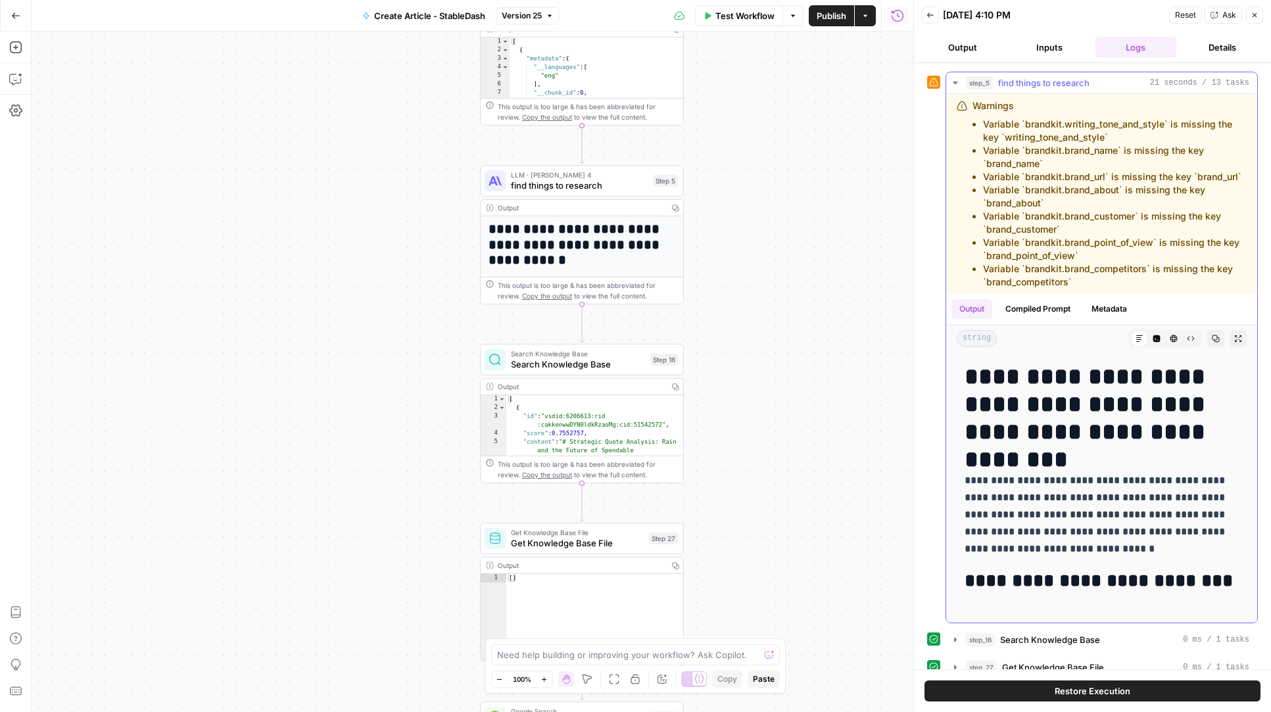
click at [1057, 84] on span "find things to research" at bounding box center [1043, 82] width 91 height 13
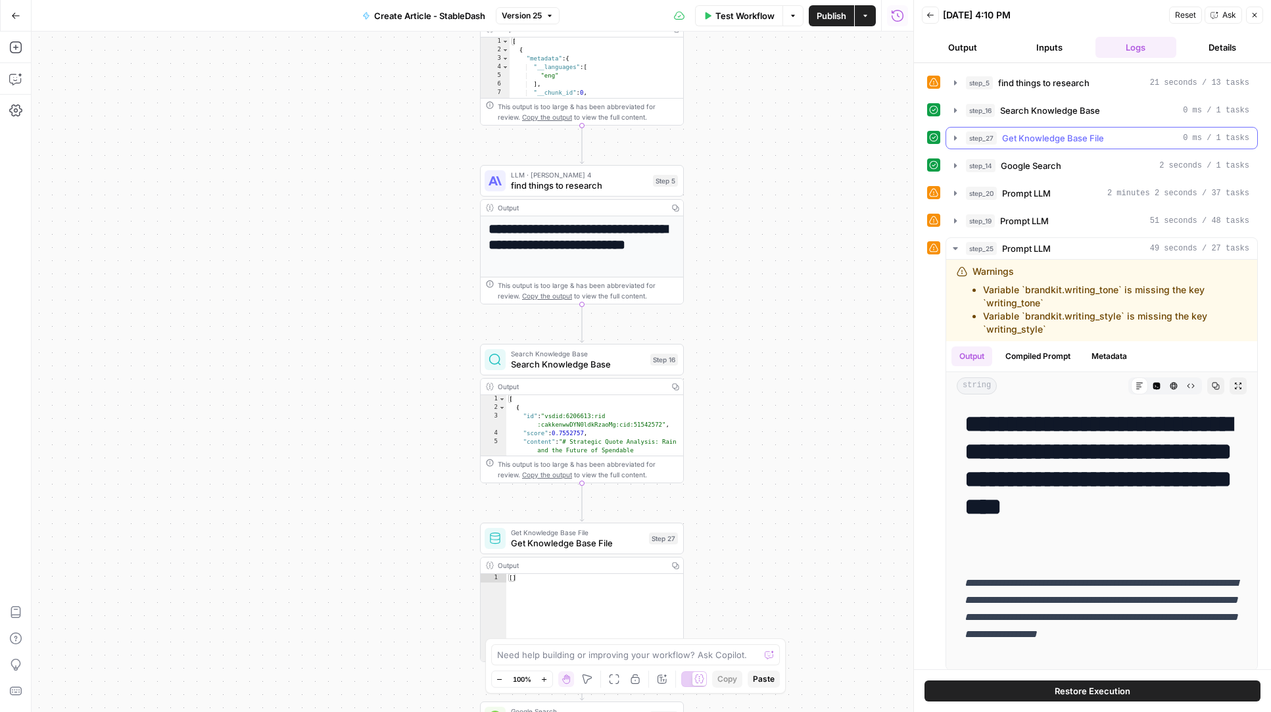
click at [1052, 137] on span "Get Knowledge Base File" at bounding box center [1053, 138] width 102 height 13
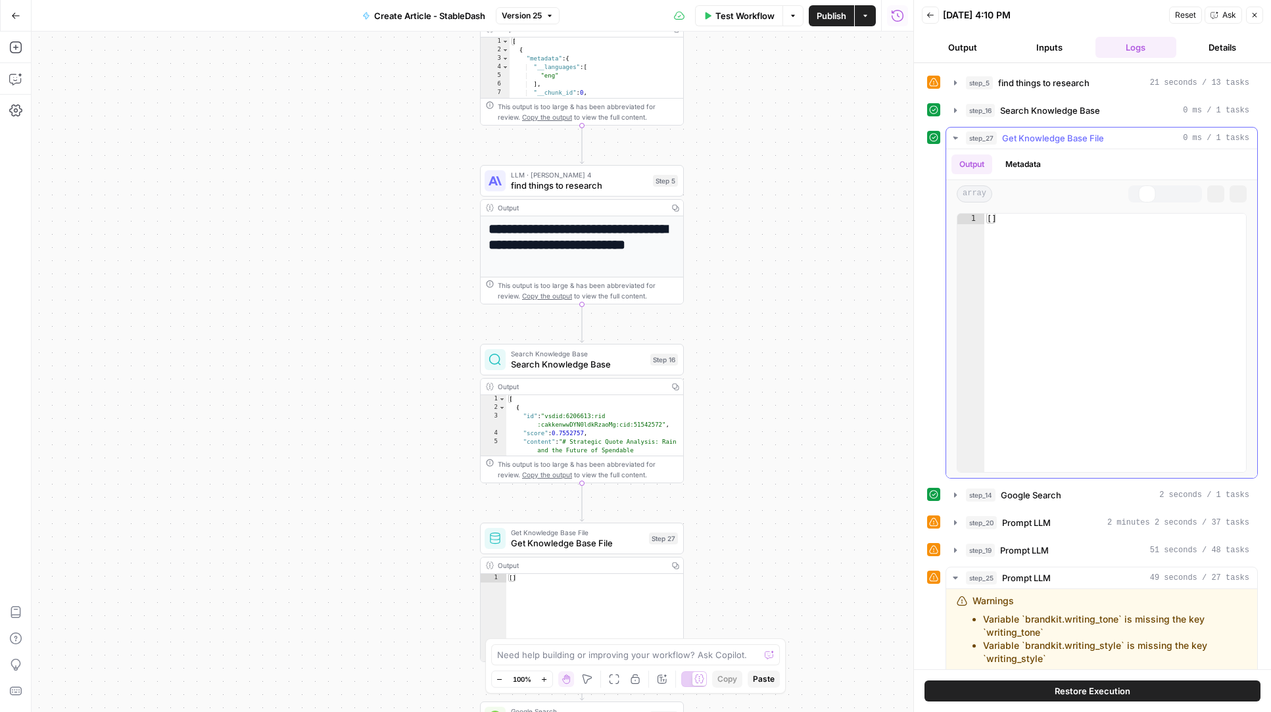
click at [1052, 137] on span "Get Knowledge Base File" at bounding box center [1053, 138] width 102 height 13
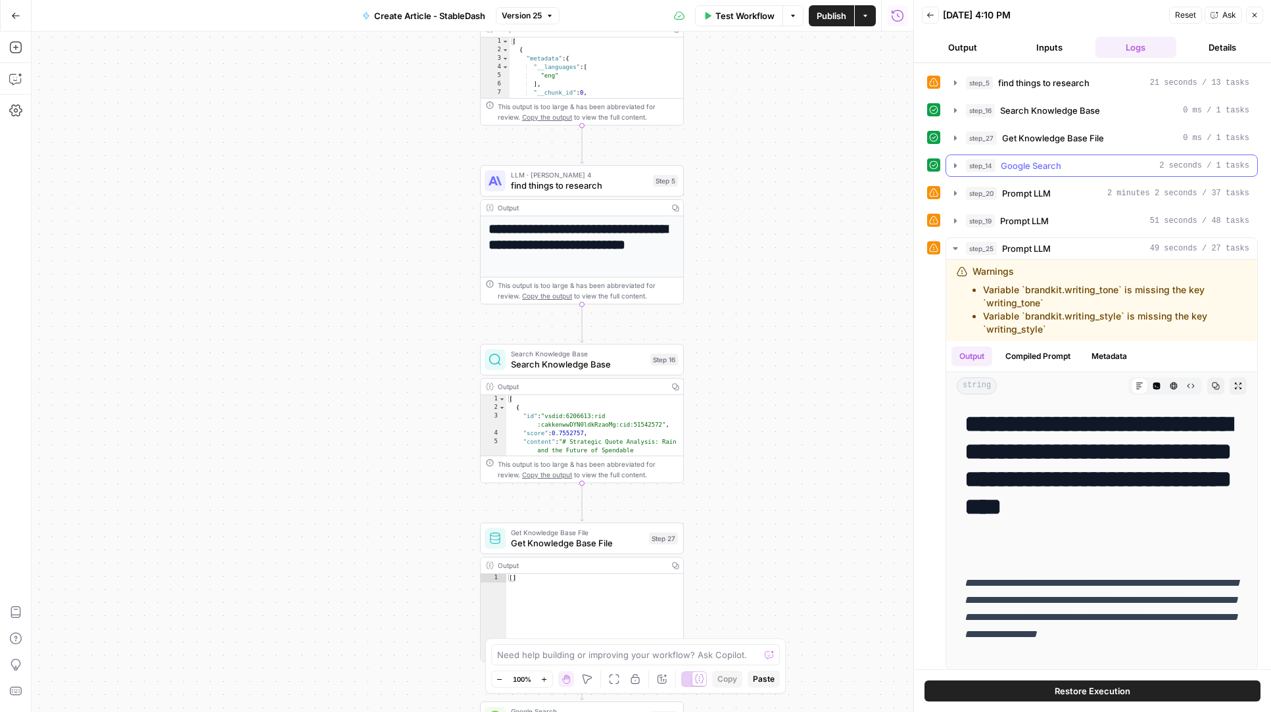
click at [1047, 158] on button "step_14 Google Search 2 seconds / 1 tasks" at bounding box center [1101, 165] width 311 height 21
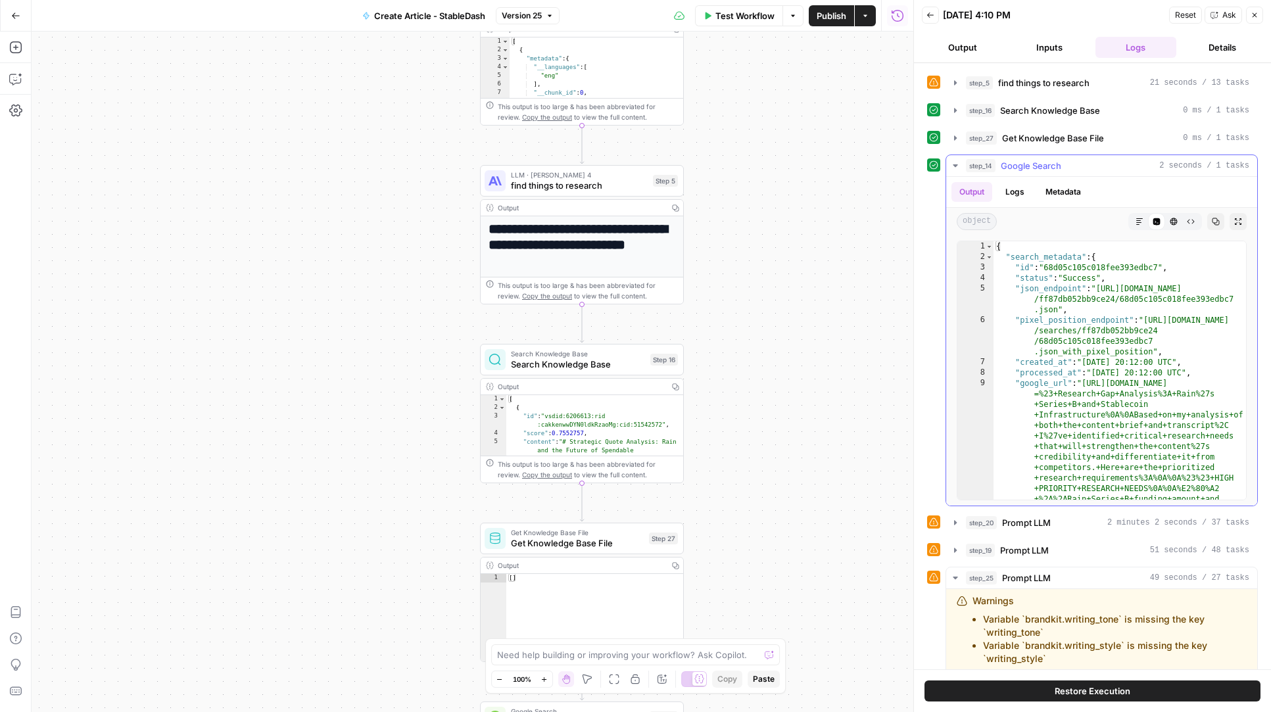
click at [1047, 158] on button "step_14 Google Search 2 seconds / 1 tasks" at bounding box center [1101, 165] width 311 height 21
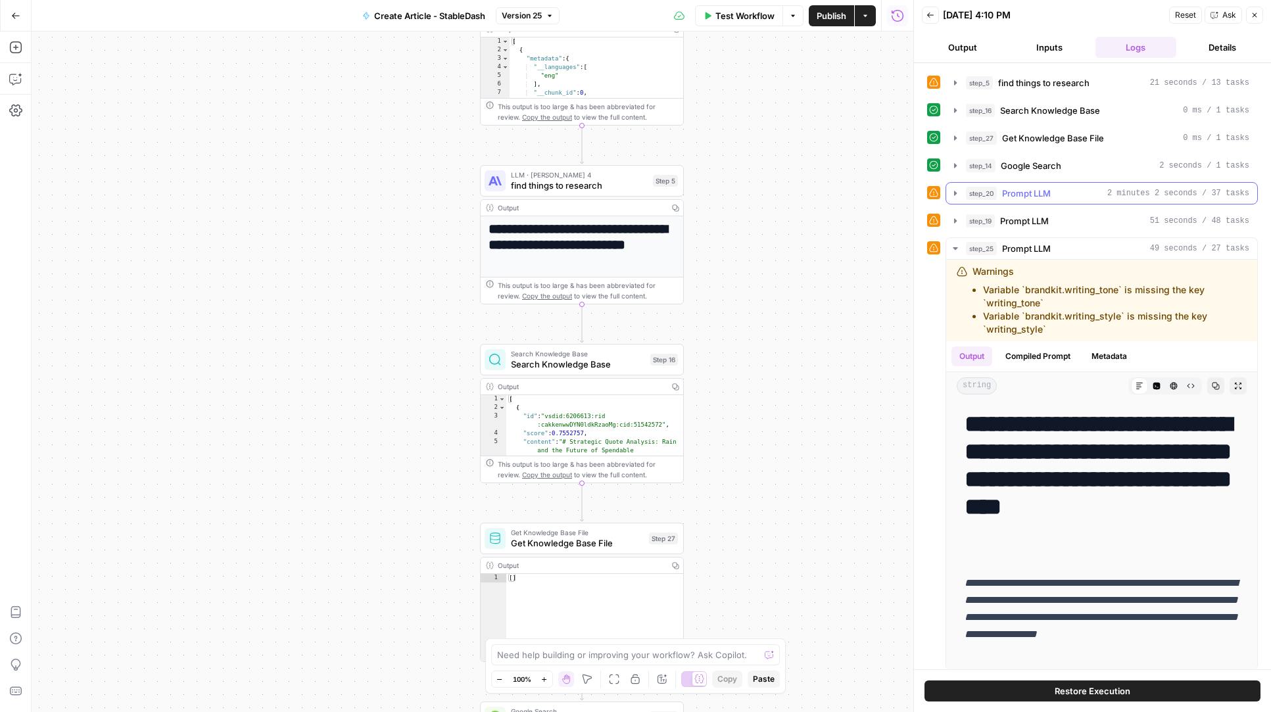
click at [1047, 193] on span "Prompt LLM" at bounding box center [1026, 193] width 49 height 13
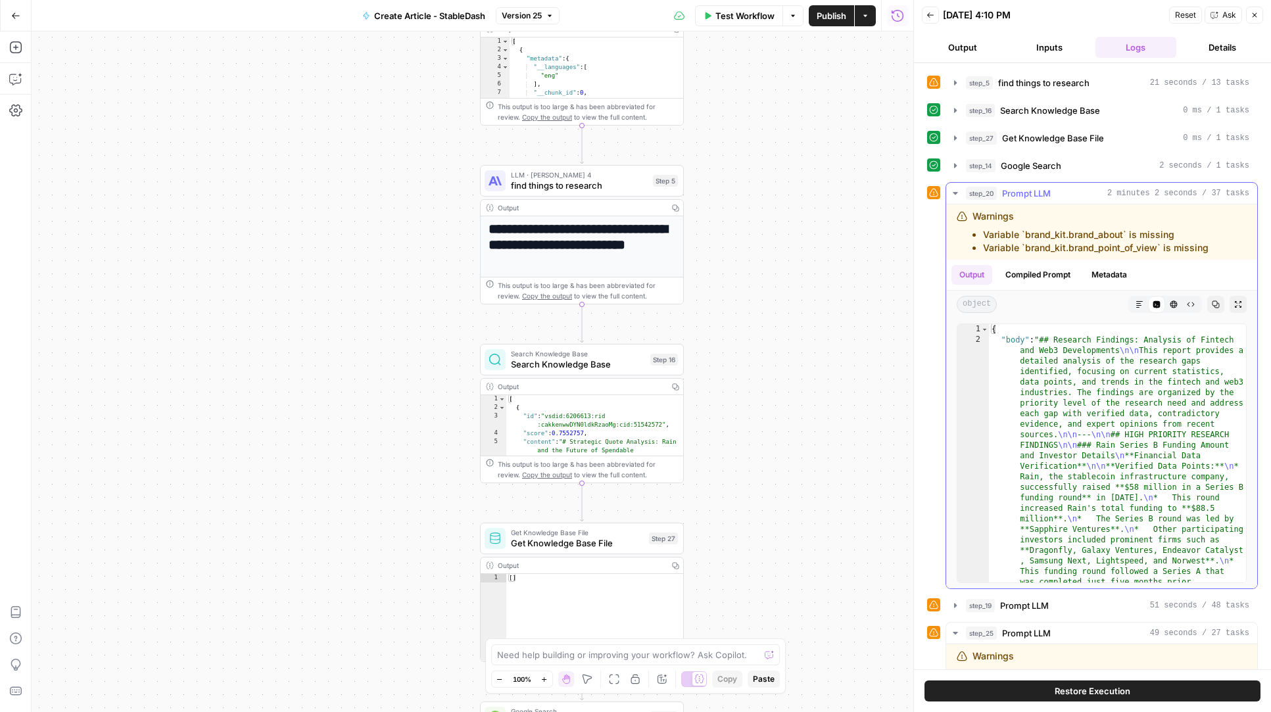
click at [1047, 193] on span "Prompt LLM" at bounding box center [1026, 193] width 49 height 13
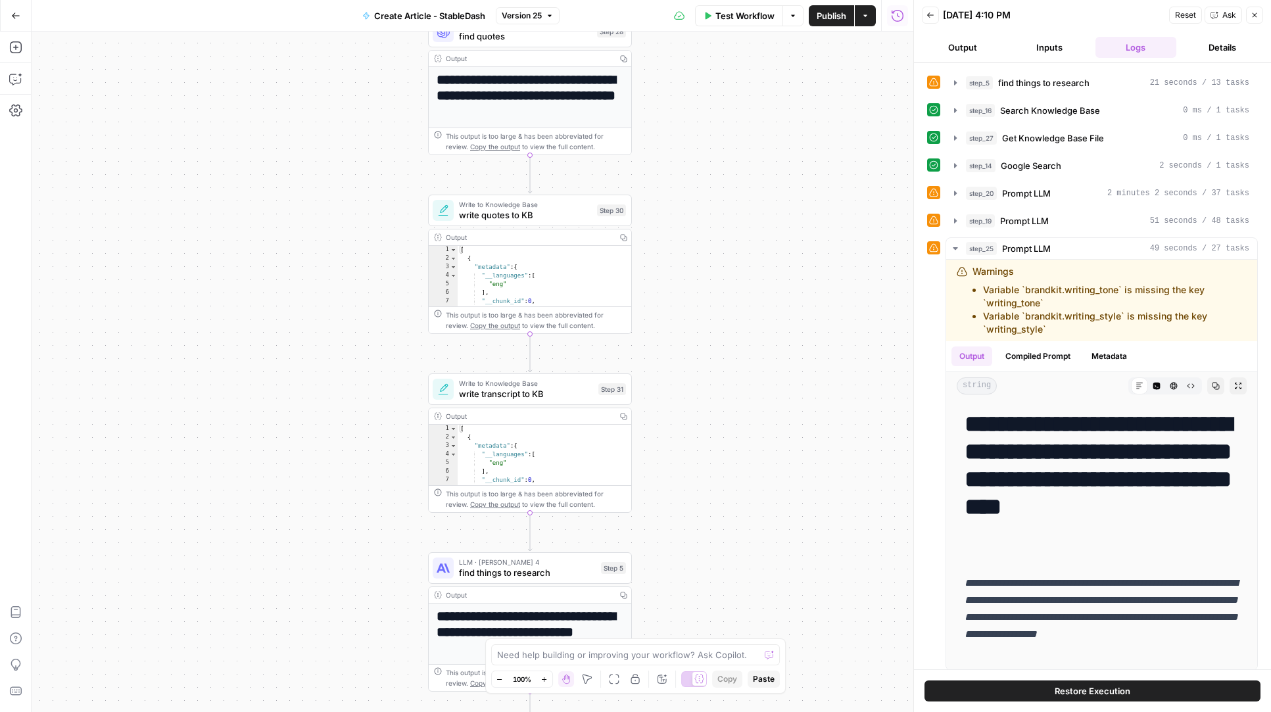
drag, startPoint x: 809, startPoint y: 181, endPoint x: 754, endPoint y: 577, distance: 400.3
click at [754, 577] on div "**********" at bounding box center [473, 372] width 882 height 681
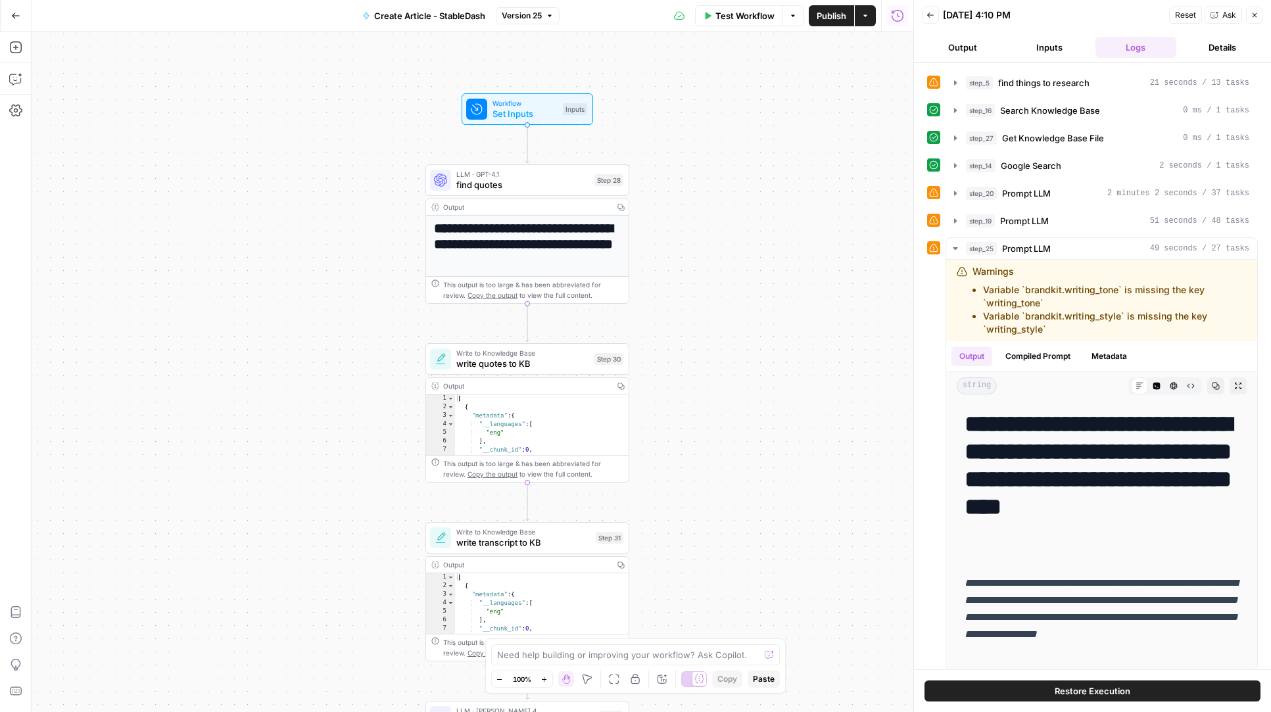
drag, startPoint x: 744, startPoint y: 251, endPoint x: 744, endPoint y: 390, distance: 139.4
click at [744, 390] on div "**********" at bounding box center [473, 372] width 882 height 681
click at [539, 179] on span "find quotes" at bounding box center [522, 184] width 133 height 13
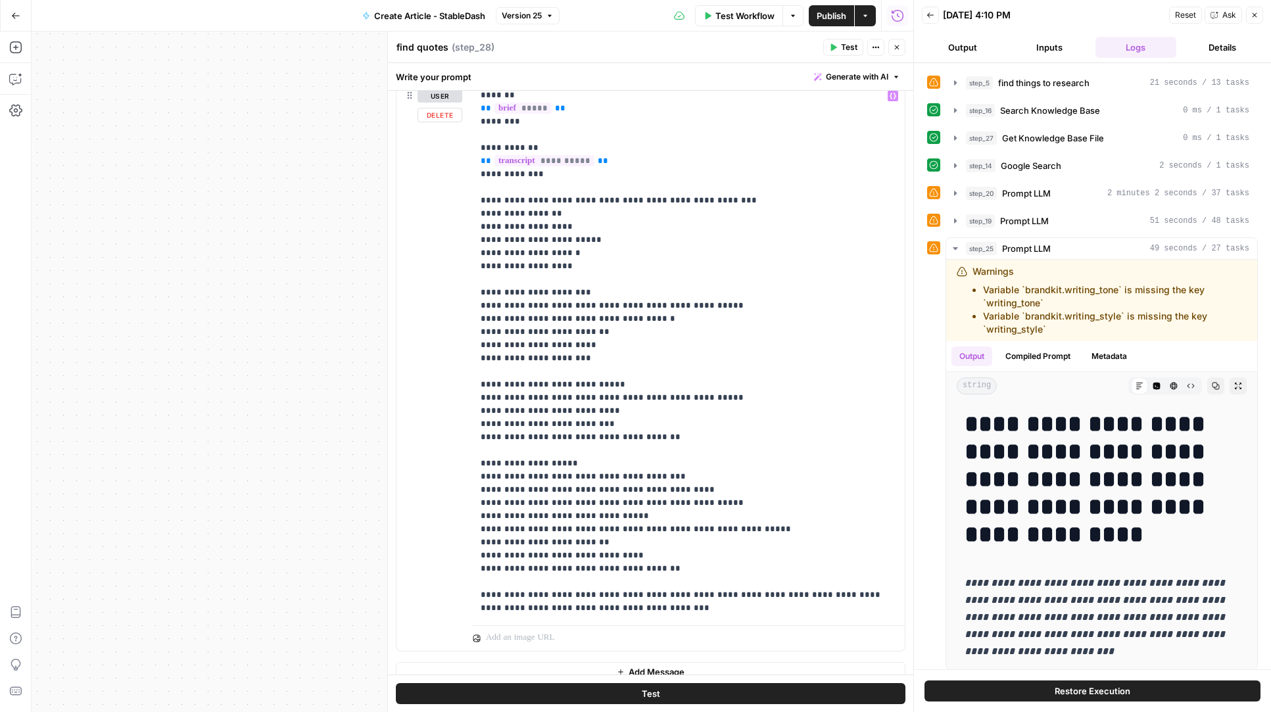
scroll to position [175, 0]
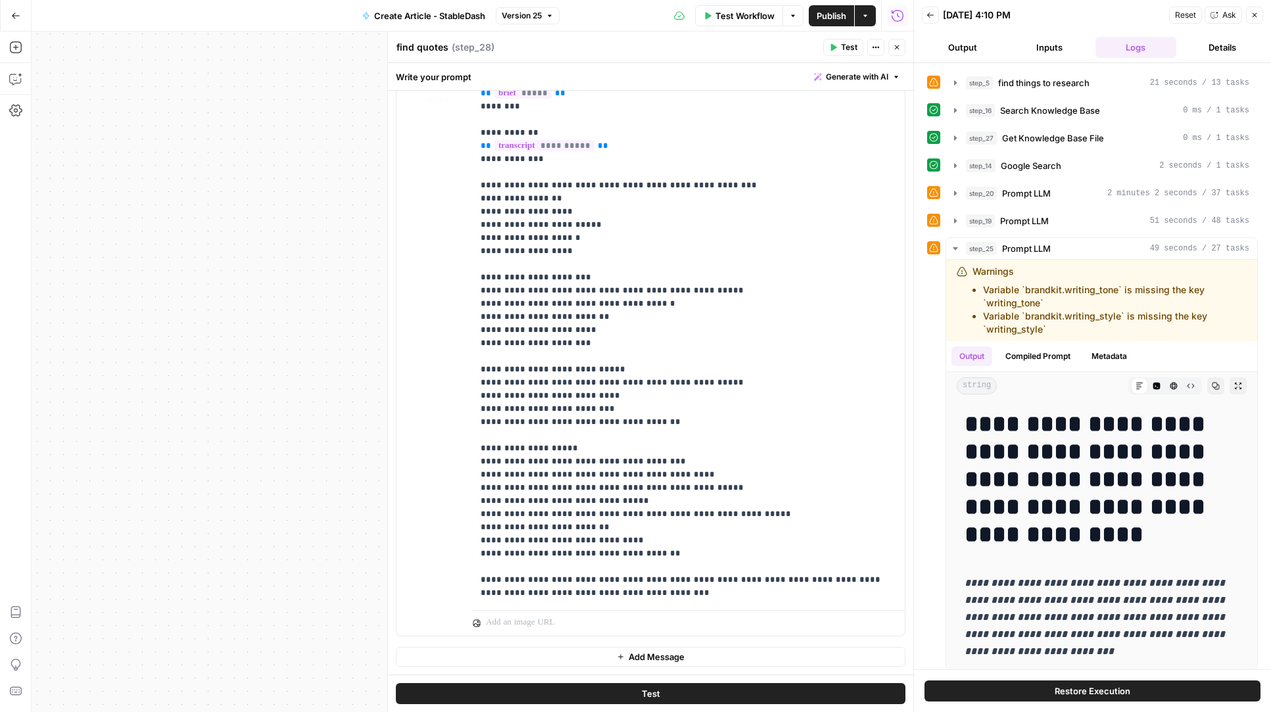
click at [829, 72] on span "Generate with AI" at bounding box center [857, 77] width 62 height 12
click at [814, 141] on span "Refine" at bounding box center [836, 136] width 105 height 13
click at [760, 174] on div at bounding box center [773, 176] width 251 height 78
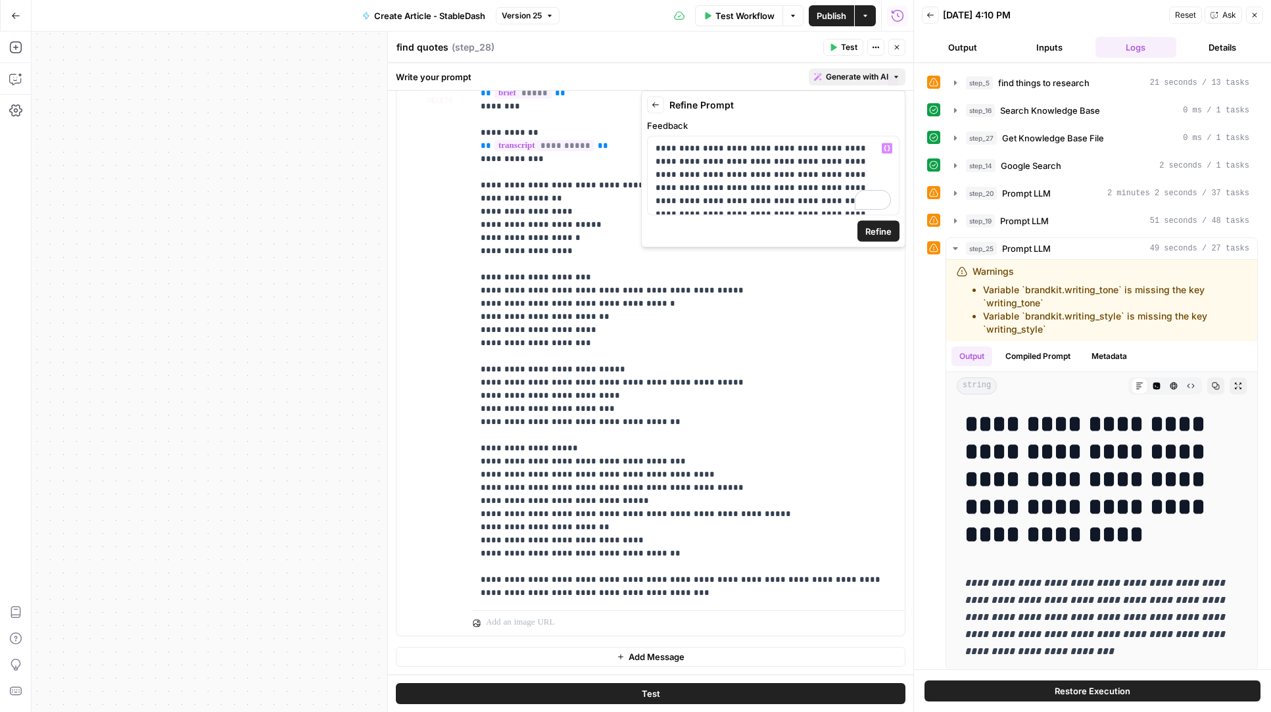
click at [887, 233] on span "Refine" at bounding box center [878, 231] width 26 height 13
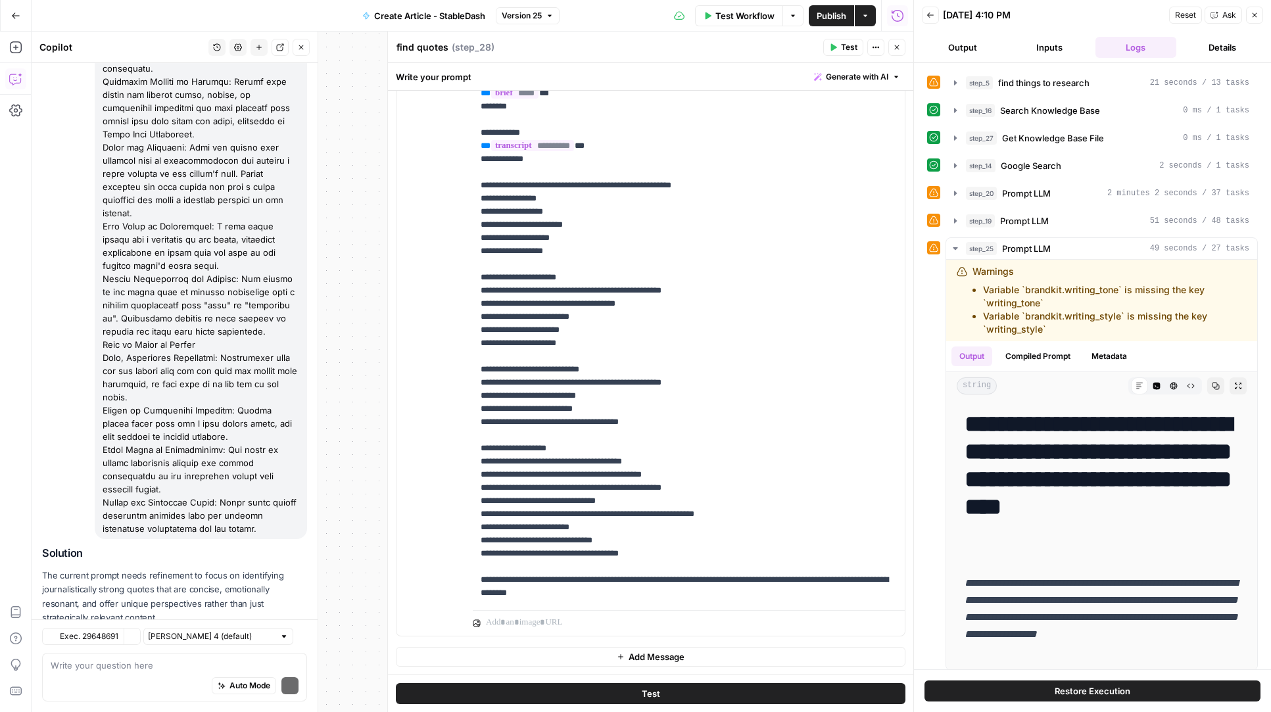
scroll to position [411, 0]
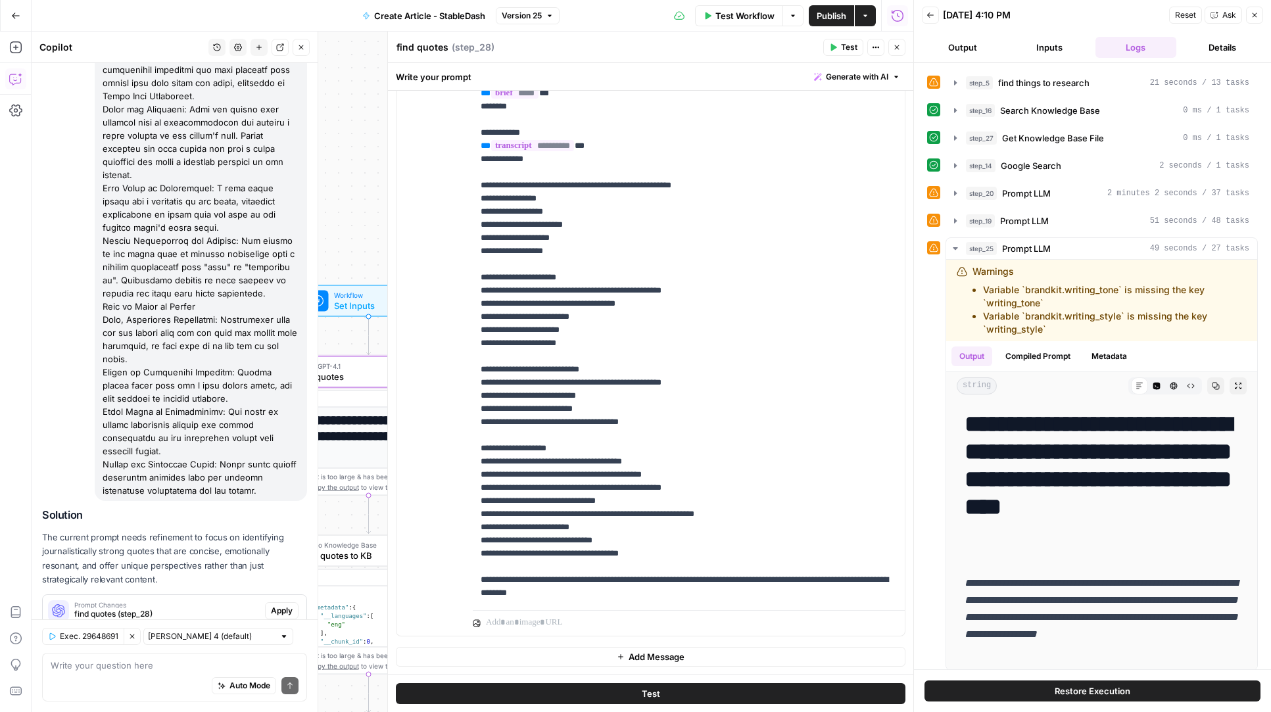
click at [278, 605] on span "Apply" at bounding box center [282, 611] width 22 height 12
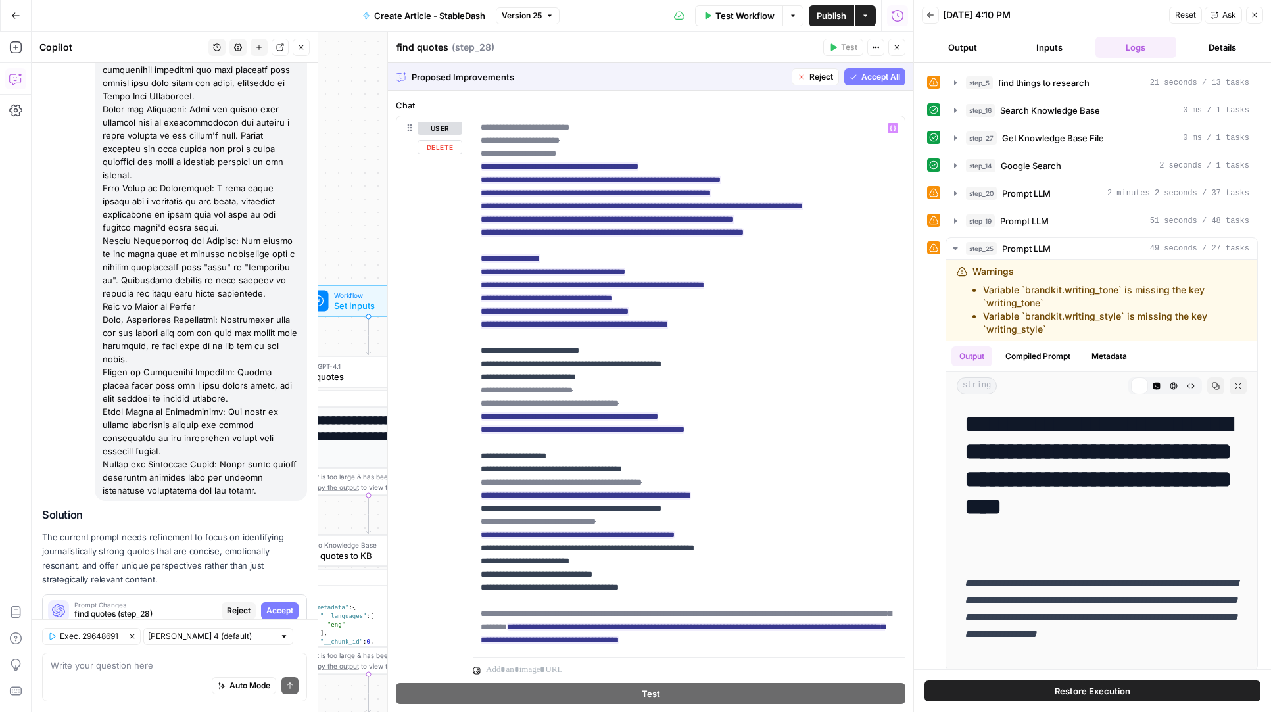
scroll to position [214, 0]
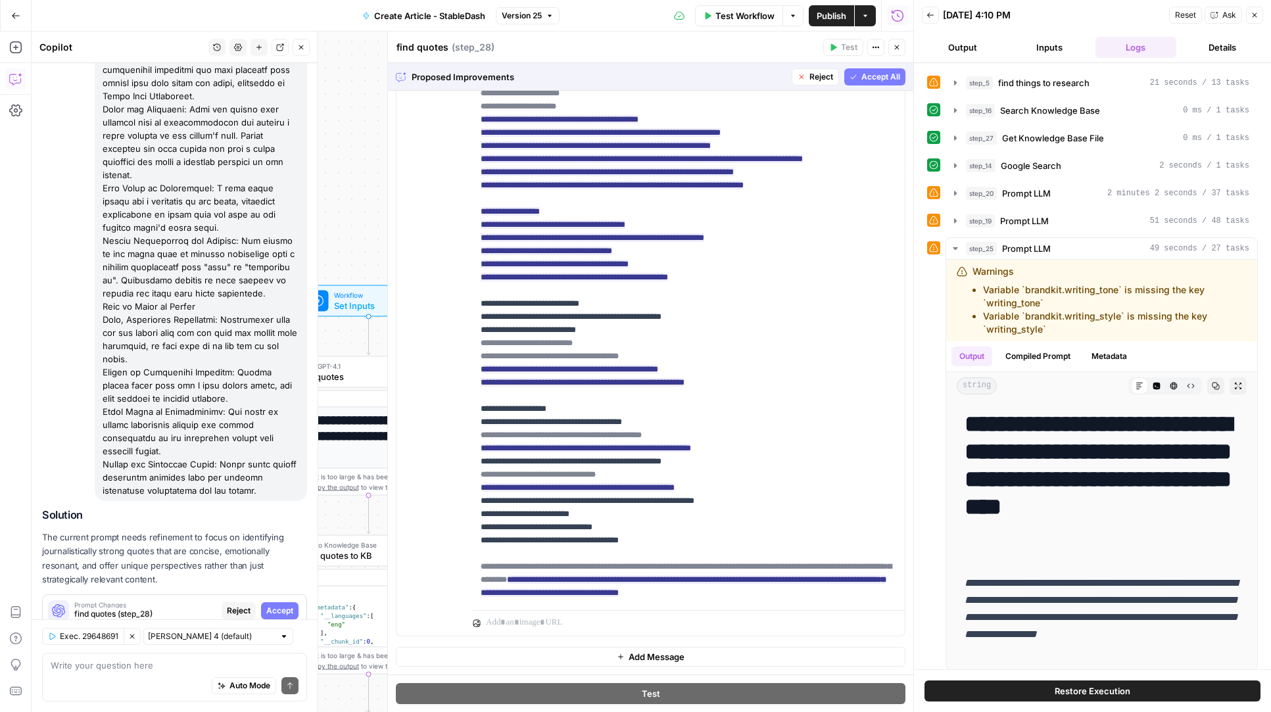
click at [871, 75] on span "Accept All" at bounding box center [880, 77] width 39 height 12
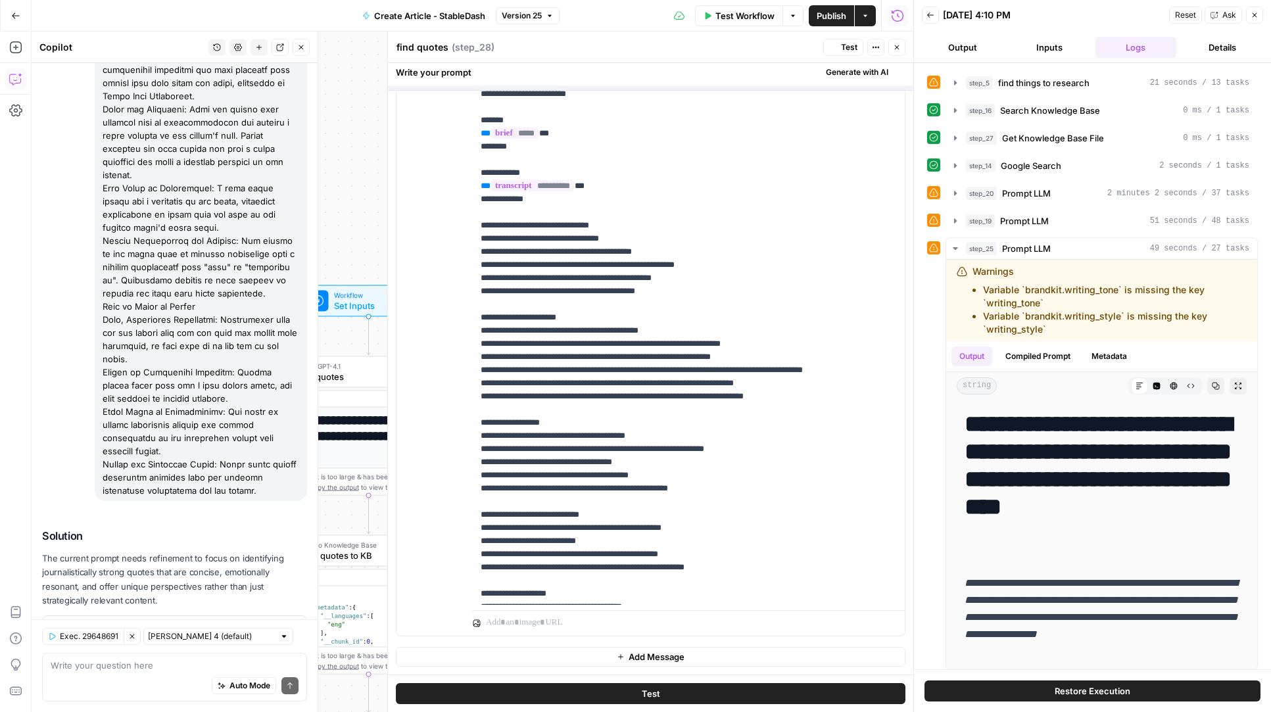
scroll to position [0, 0]
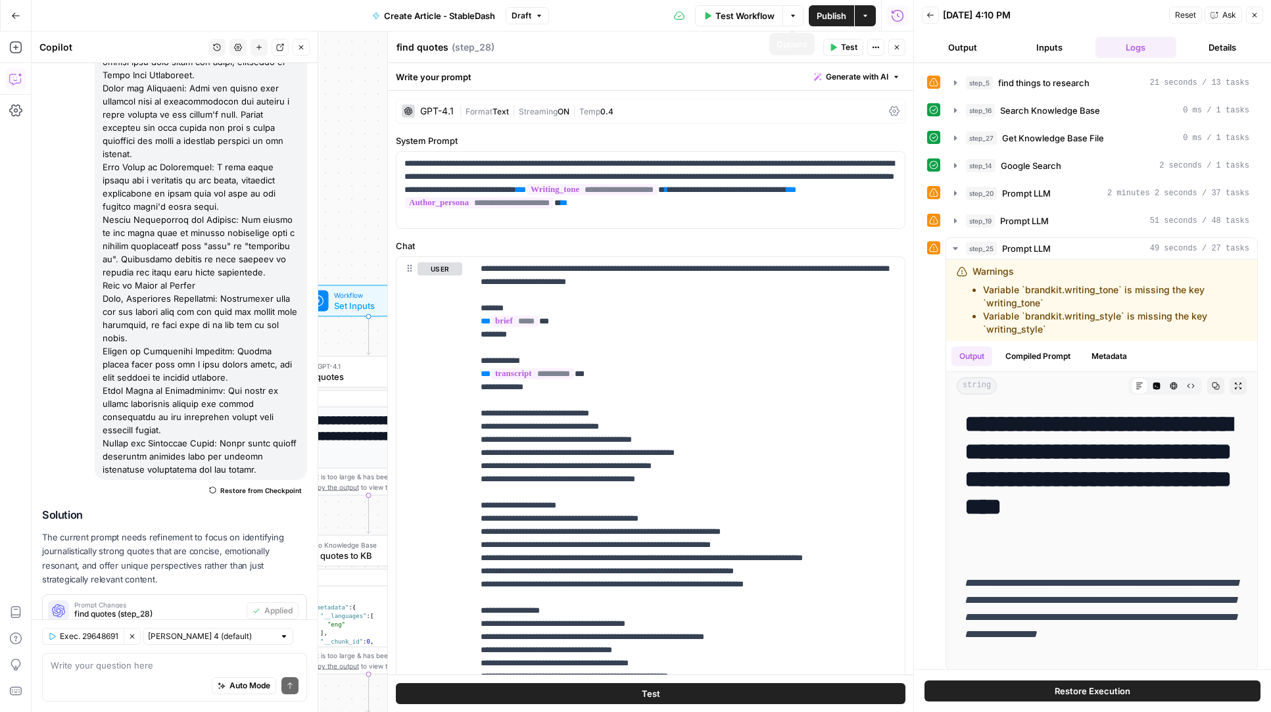
click at [827, 14] on span "Publish" at bounding box center [832, 15] width 30 height 13
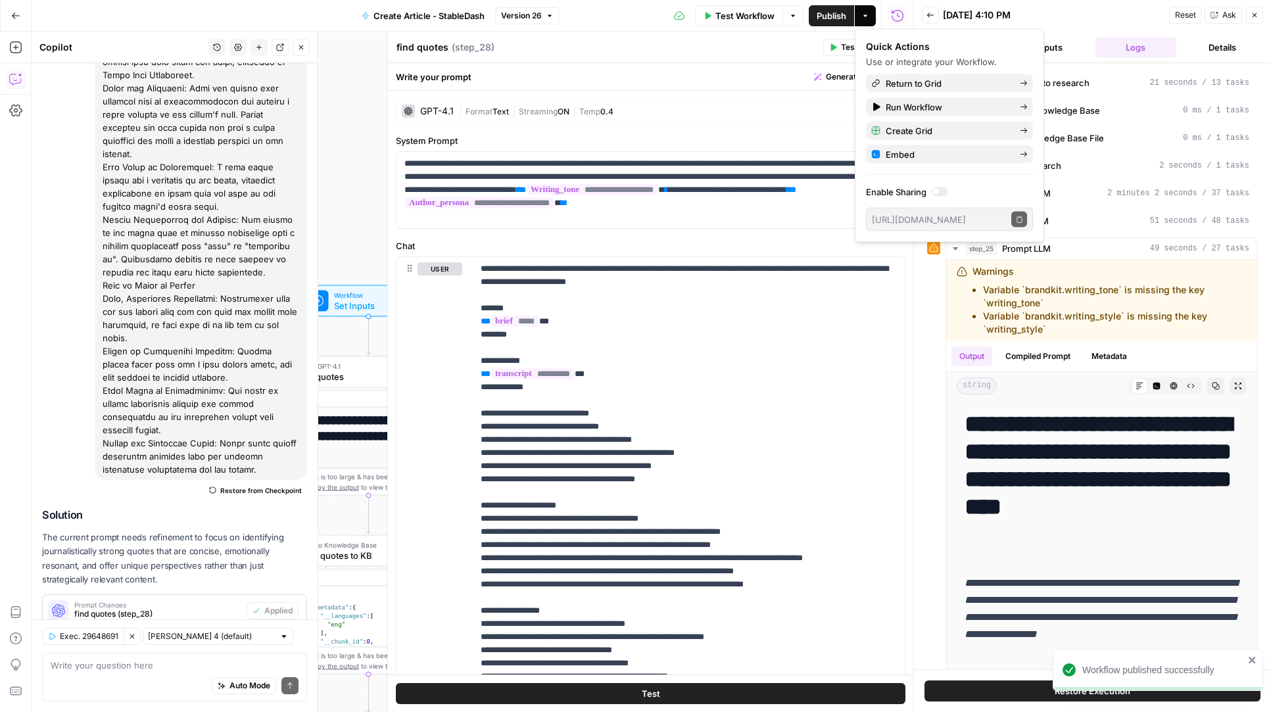
click at [1261, 16] on button "Close" at bounding box center [1254, 15] width 17 height 17
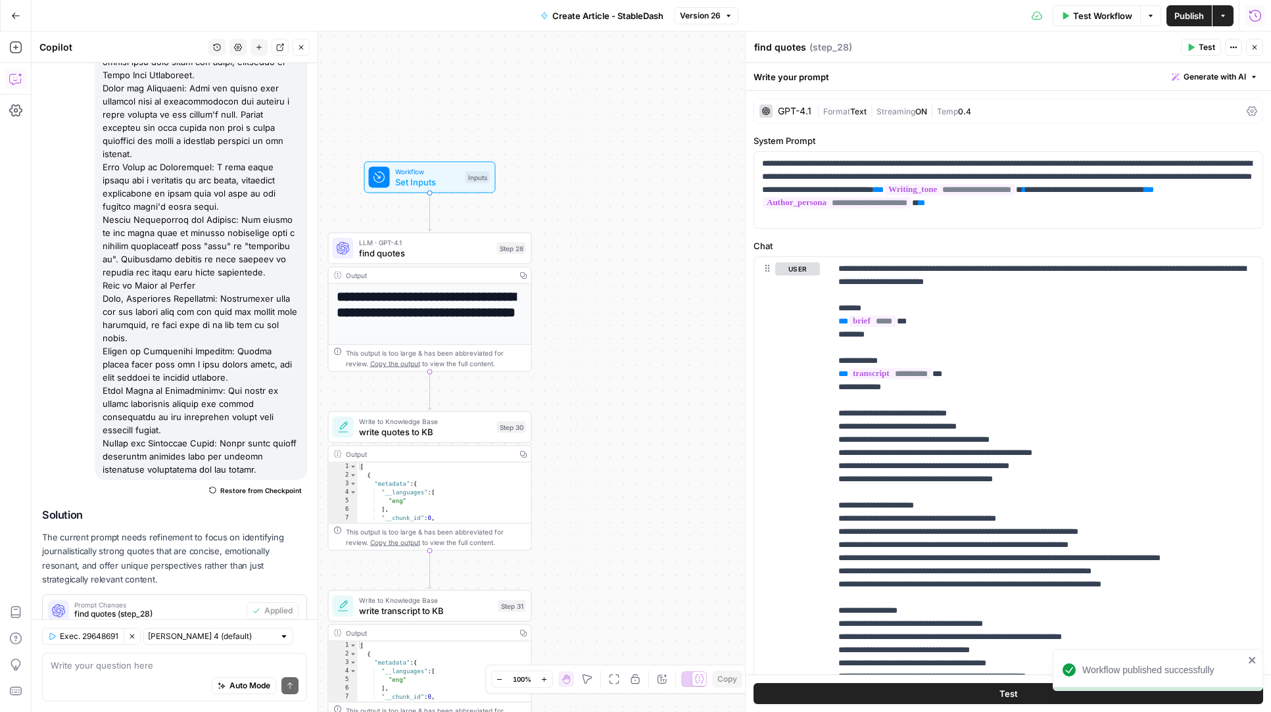
click at [813, 284] on body "**********" at bounding box center [635, 356] width 1271 height 712
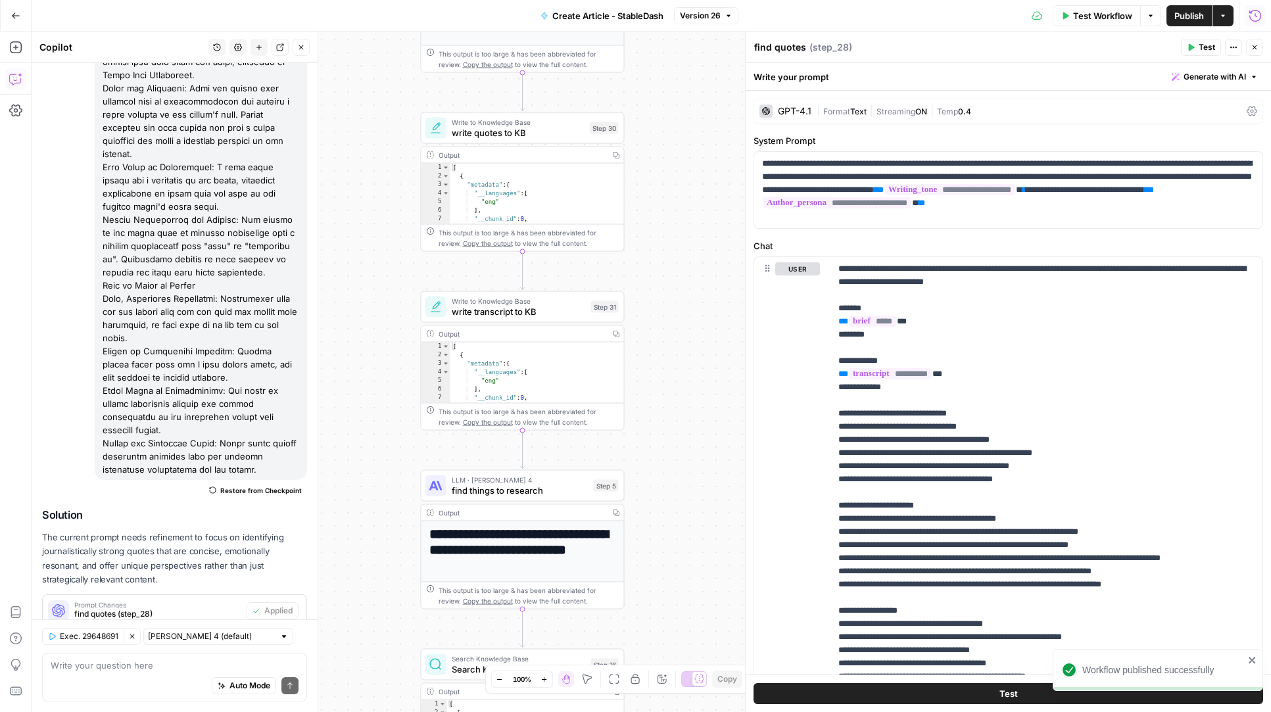
drag, startPoint x: 662, startPoint y: 521, endPoint x: 664, endPoint y: 258, distance: 263.7
click at [664, 258] on div "**********" at bounding box center [652, 372] width 1240 height 681
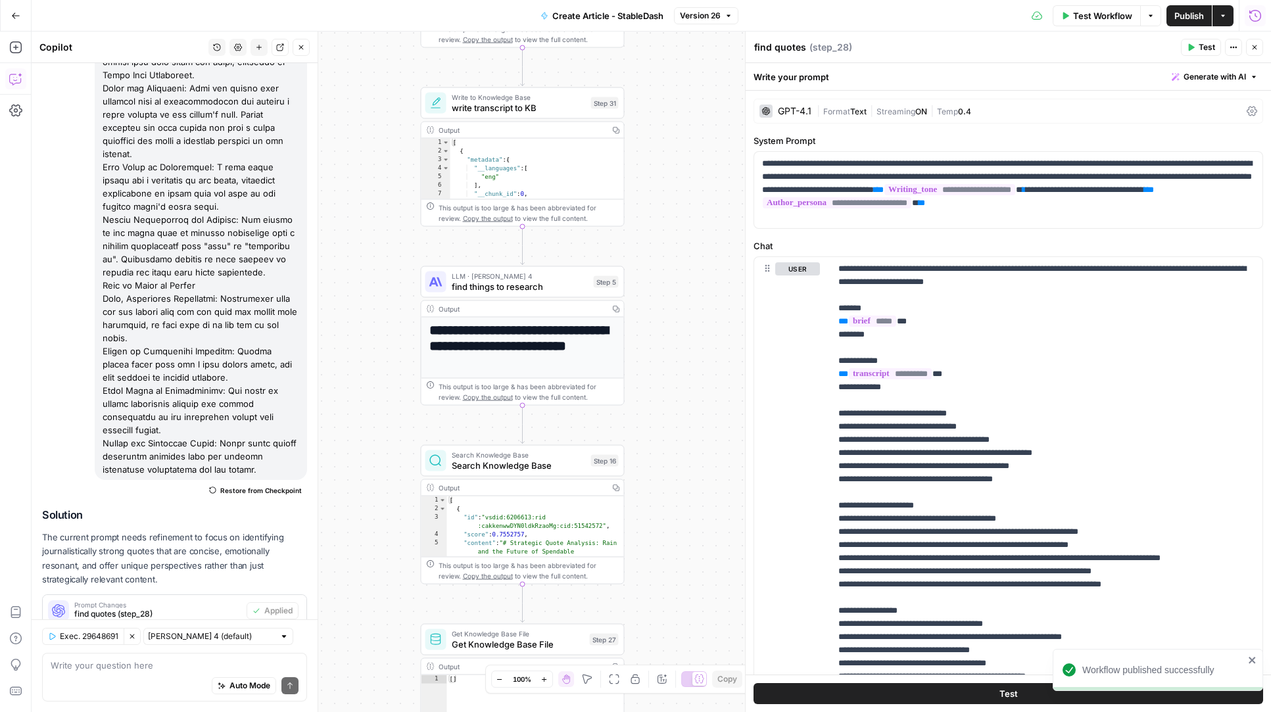
drag, startPoint x: 664, startPoint y: 528, endPoint x: 664, endPoint y: 349, distance: 179.5
click at [664, 349] on div "**********" at bounding box center [652, 372] width 1240 height 681
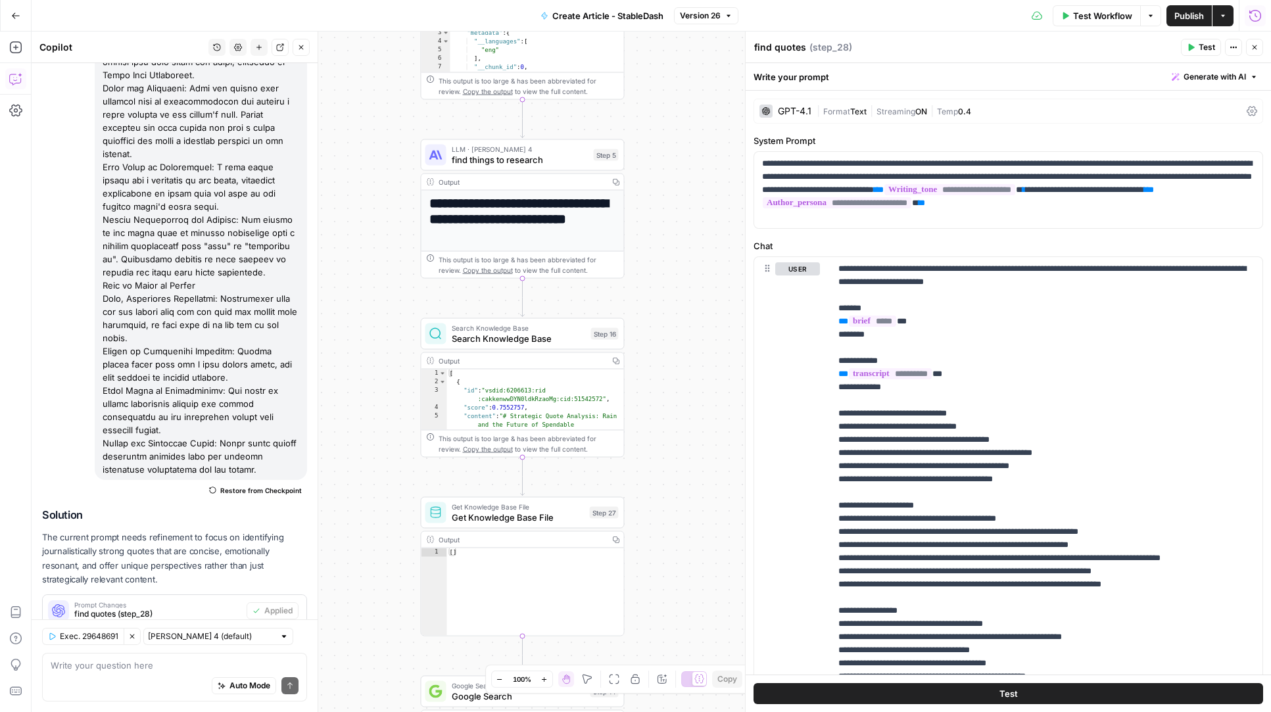
drag, startPoint x: 660, startPoint y: 367, endPoint x: 660, endPoint y: 118, distance: 248.6
click at [660, 118] on div "**********" at bounding box center [652, 372] width 1240 height 681
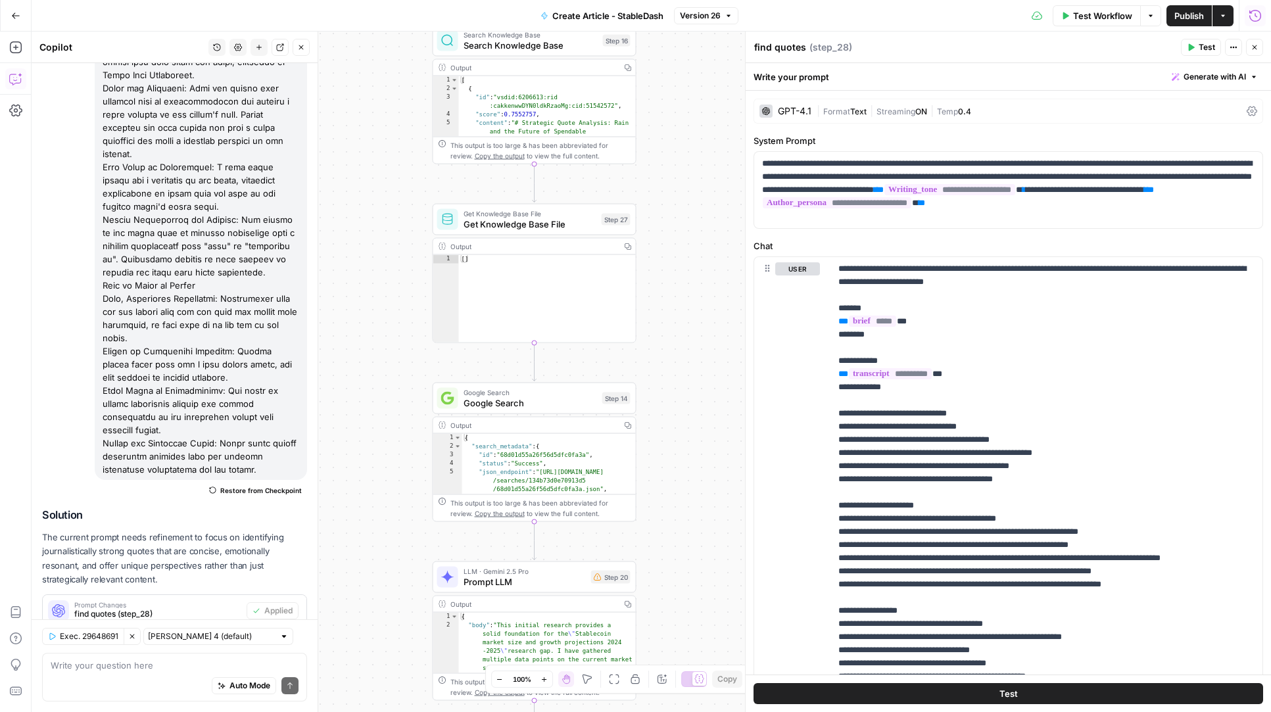
drag, startPoint x: 667, startPoint y: 287, endPoint x: 682, endPoint y: 118, distance: 169.7
click at [687, 108] on div "**********" at bounding box center [652, 372] width 1240 height 681
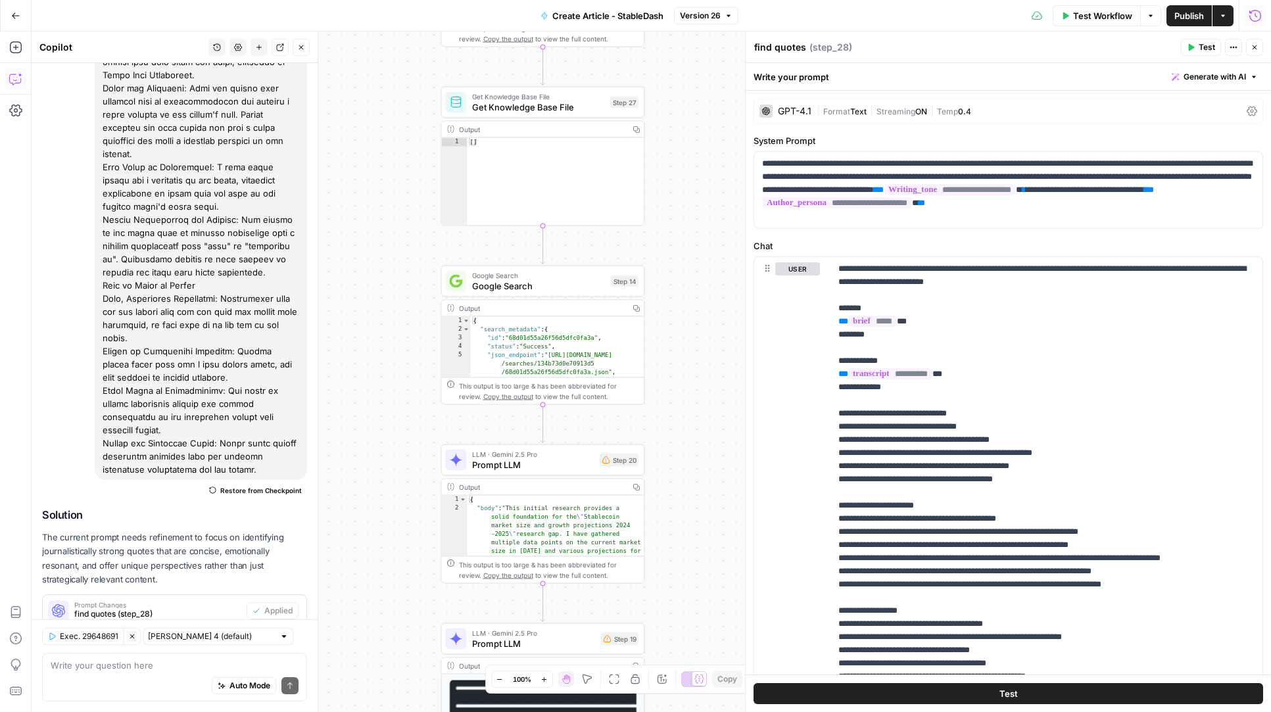
drag, startPoint x: 669, startPoint y: 275, endPoint x: 675, endPoint y: 109, distance: 165.8
click at [675, 110] on div "**********" at bounding box center [652, 372] width 1240 height 681
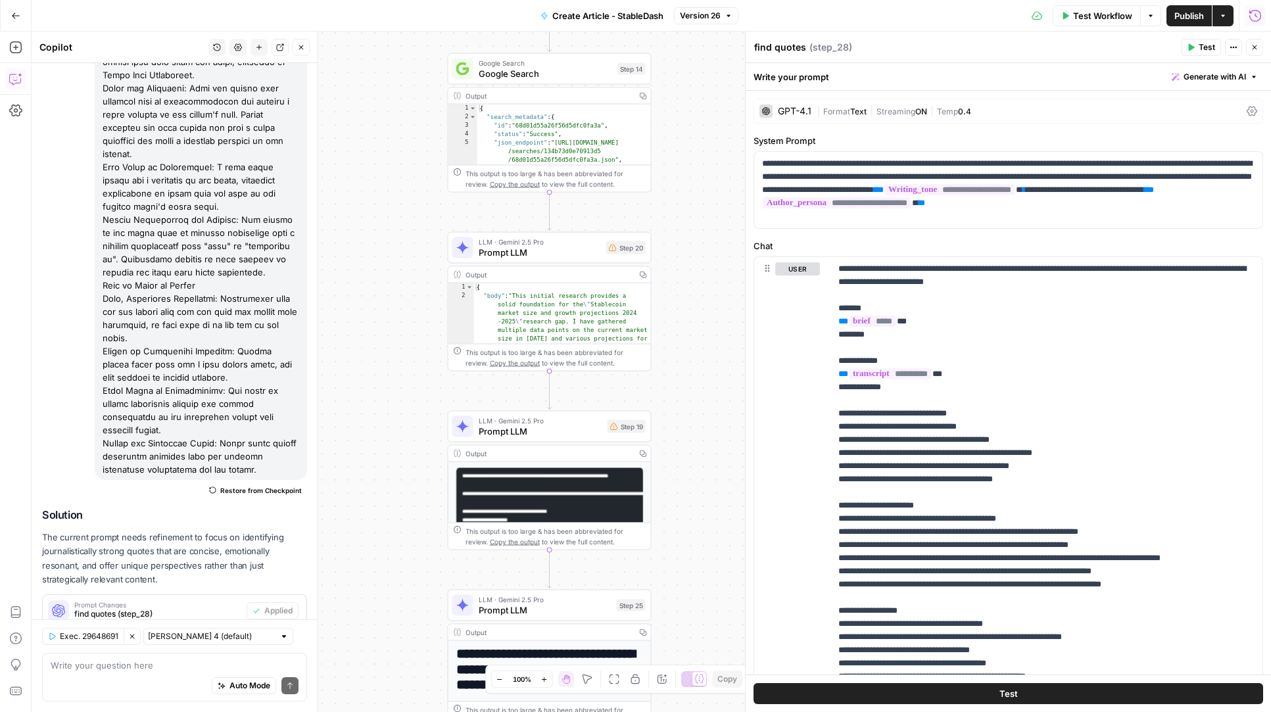
drag, startPoint x: 700, startPoint y: 368, endPoint x: 700, endPoint y: 136, distance: 231.5
click at [700, 136] on div "**********" at bounding box center [652, 372] width 1240 height 681
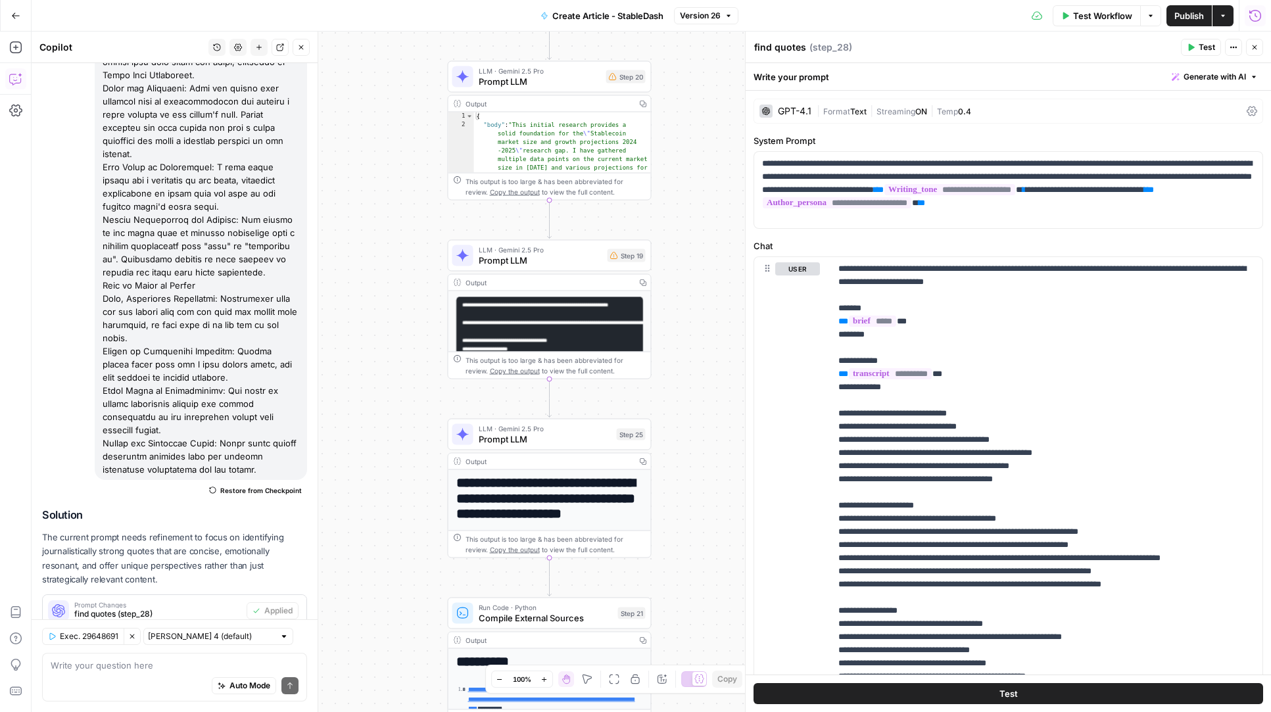
click at [1259, 11] on icon "button" at bounding box center [1255, 15] width 12 height 12
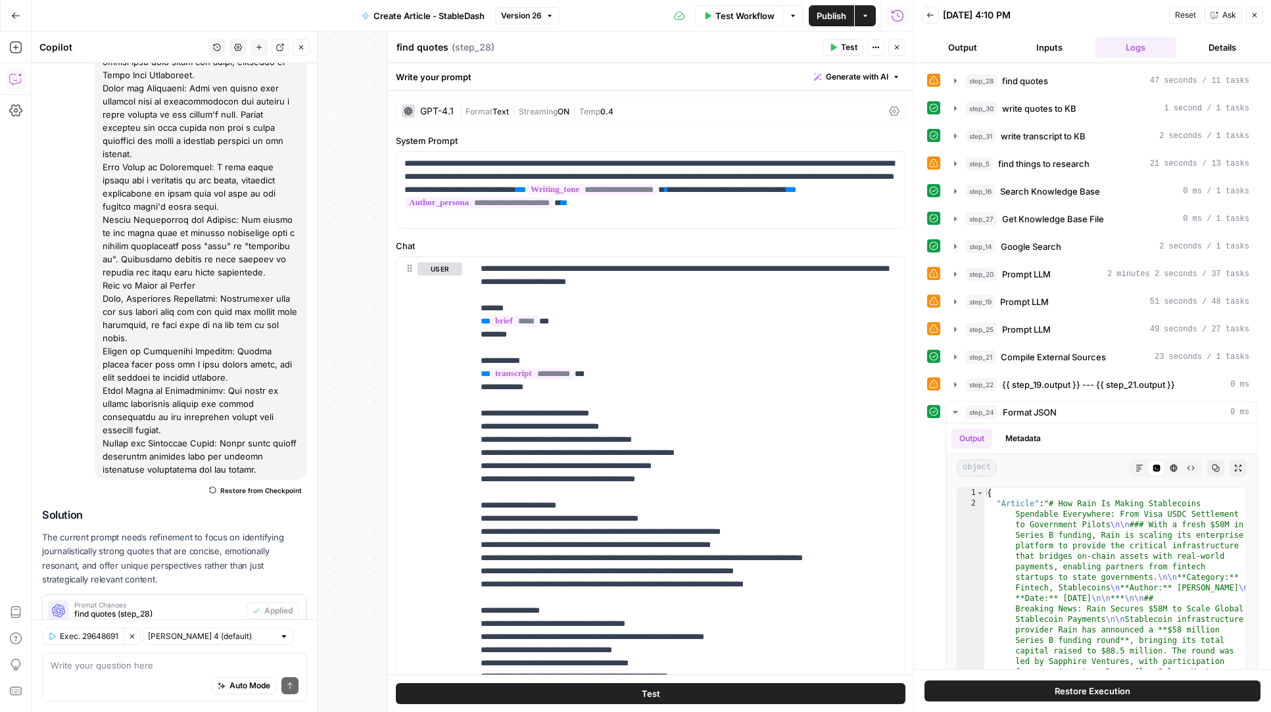
click at [929, 20] on button "Back" at bounding box center [930, 15] width 17 height 17
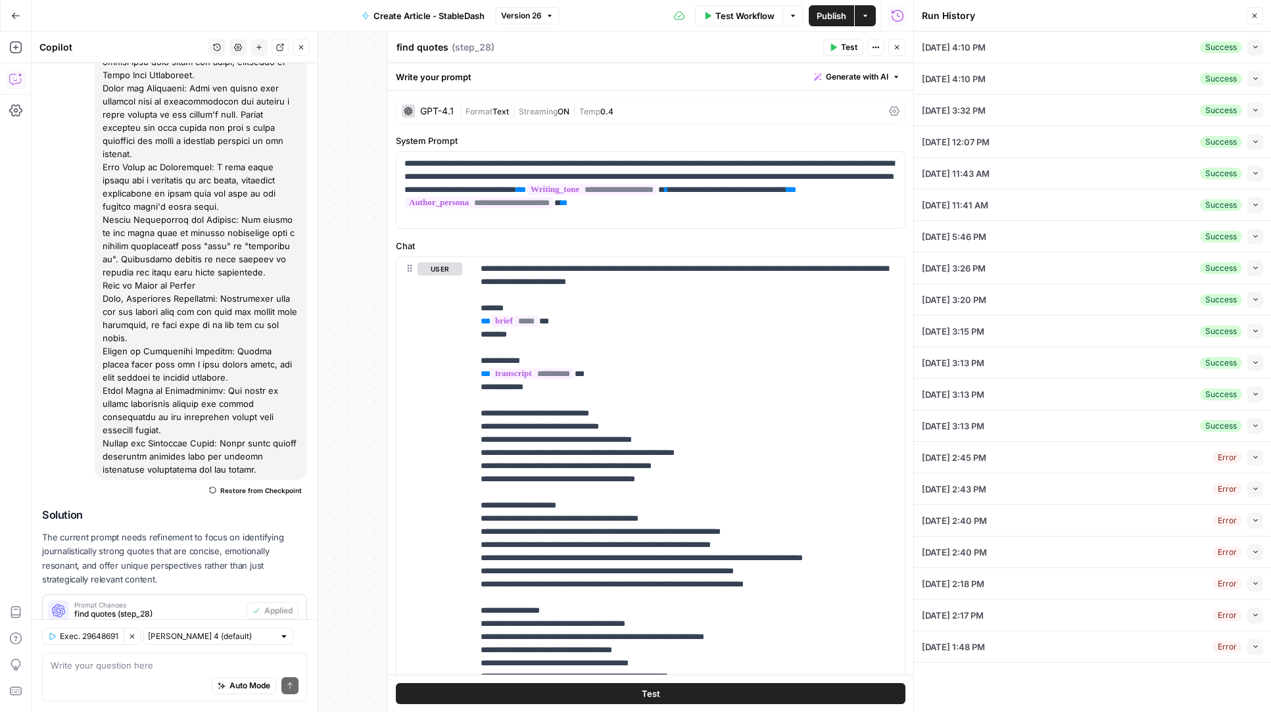
click at [1259, 49] on icon "button" at bounding box center [1255, 46] width 7 height 7
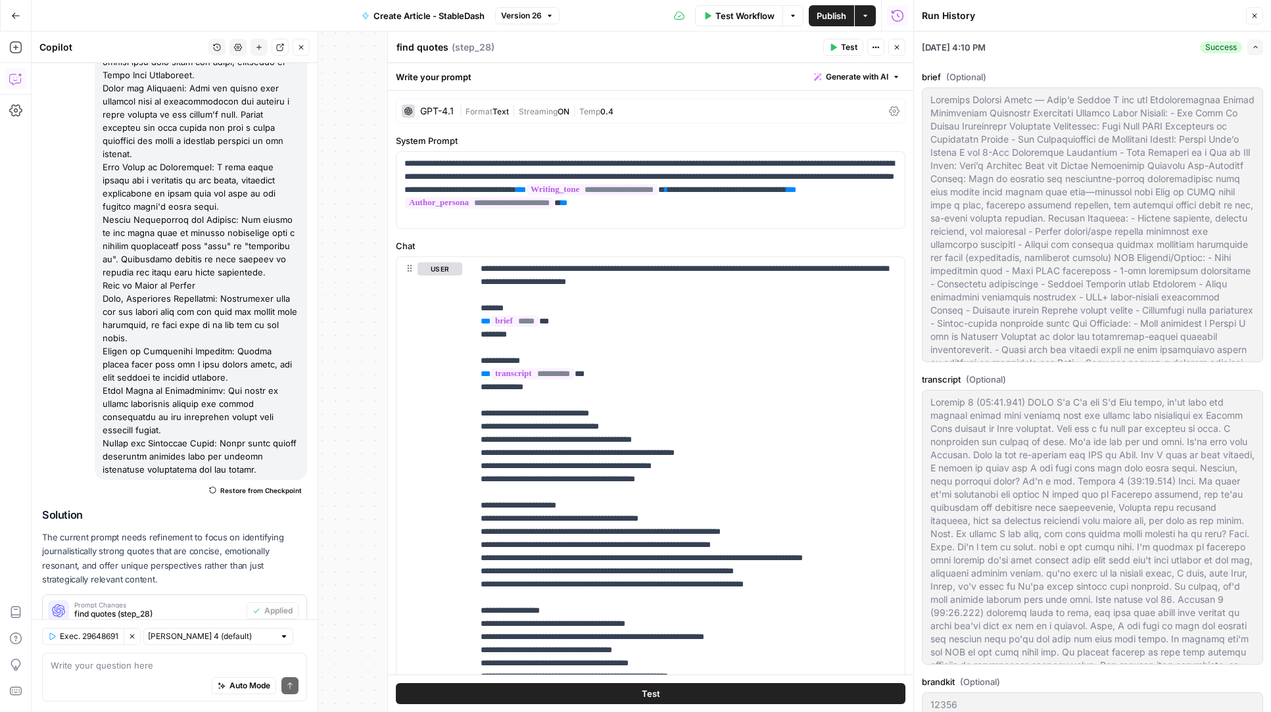
click at [1258, 49] on icon "button" at bounding box center [1255, 46] width 7 height 7
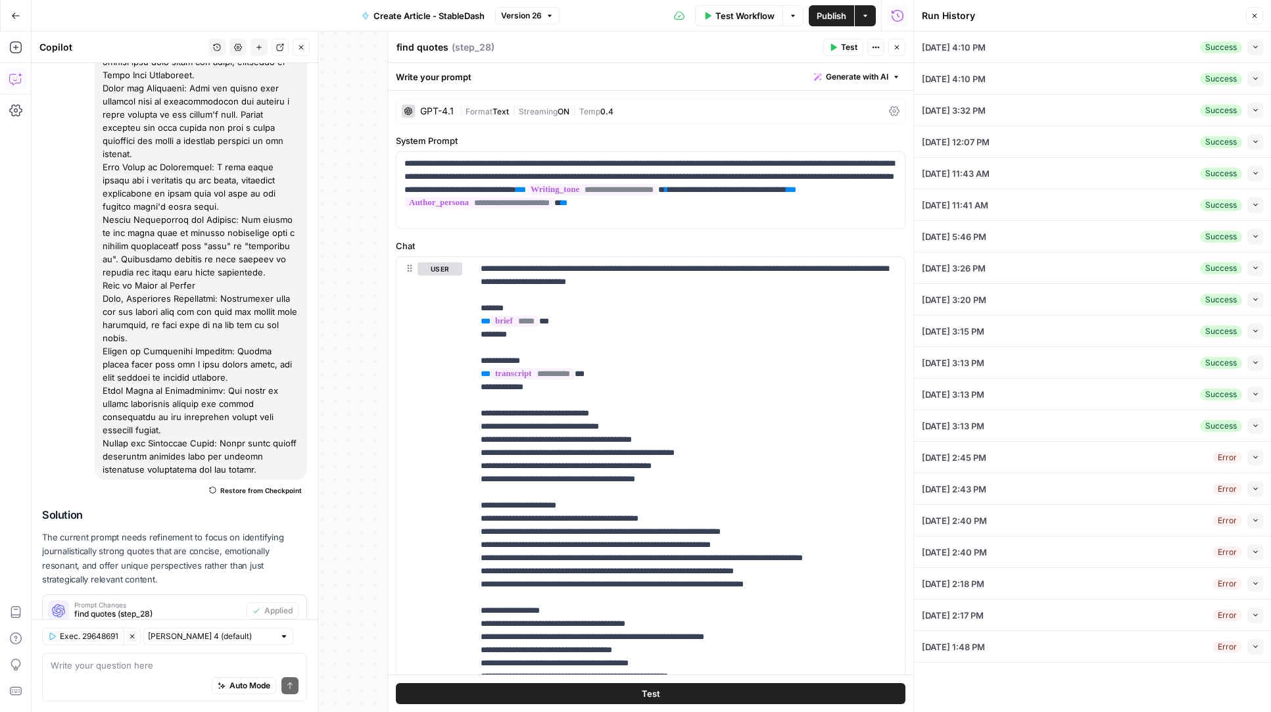
click at [1019, 63] on div "09/21/25 at 4:10 PM Success Collapse" at bounding box center [1092, 78] width 341 height 31
click at [1015, 58] on div "09/21/25 at 4:10 PM Success Collapse" at bounding box center [1092, 47] width 341 height 31
click at [1257, 46] on icon "button" at bounding box center [1255, 47] width 4 height 3
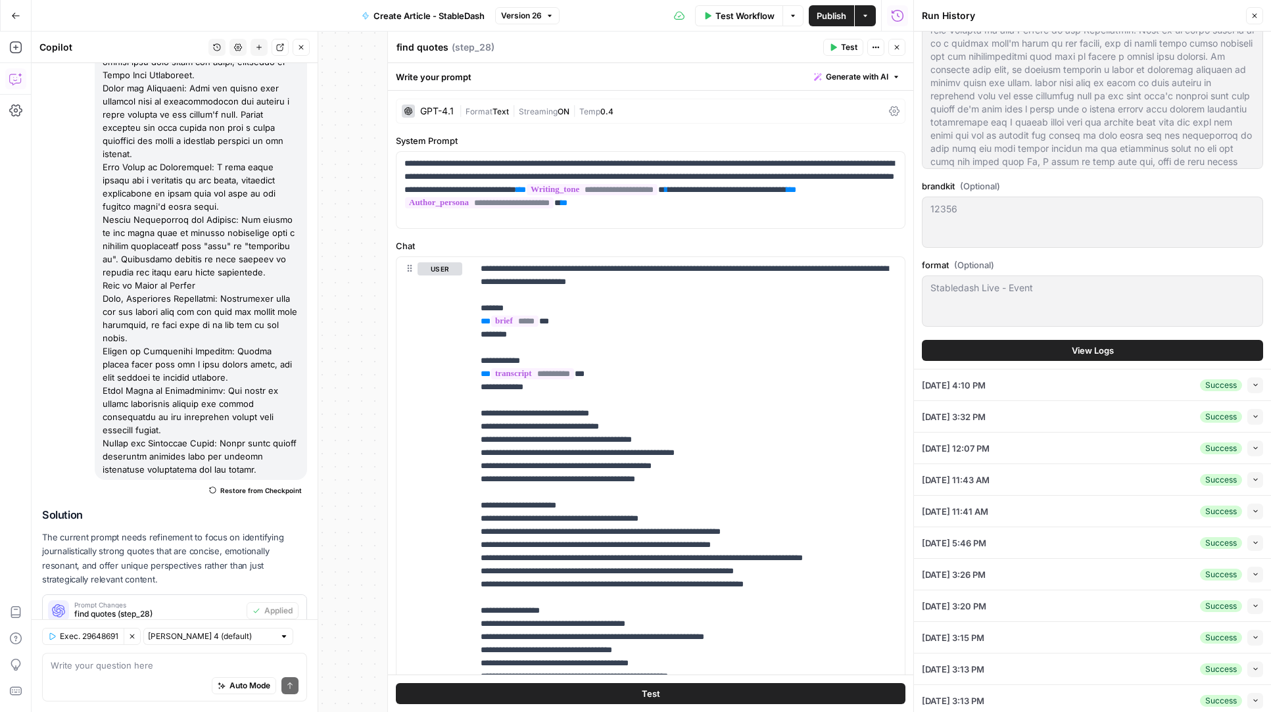
scroll to position [510, 0]
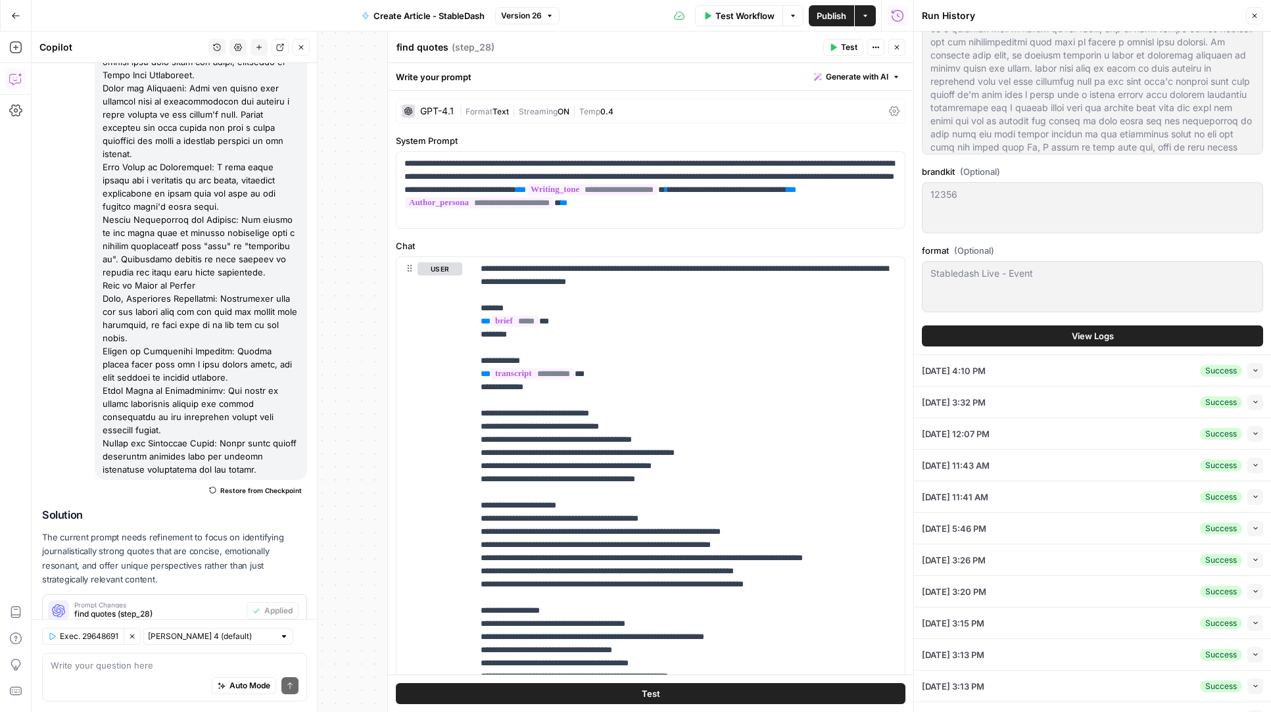
click at [1052, 332] on button "View Logs" at bounding box center [1092, 336] width 341 height 21
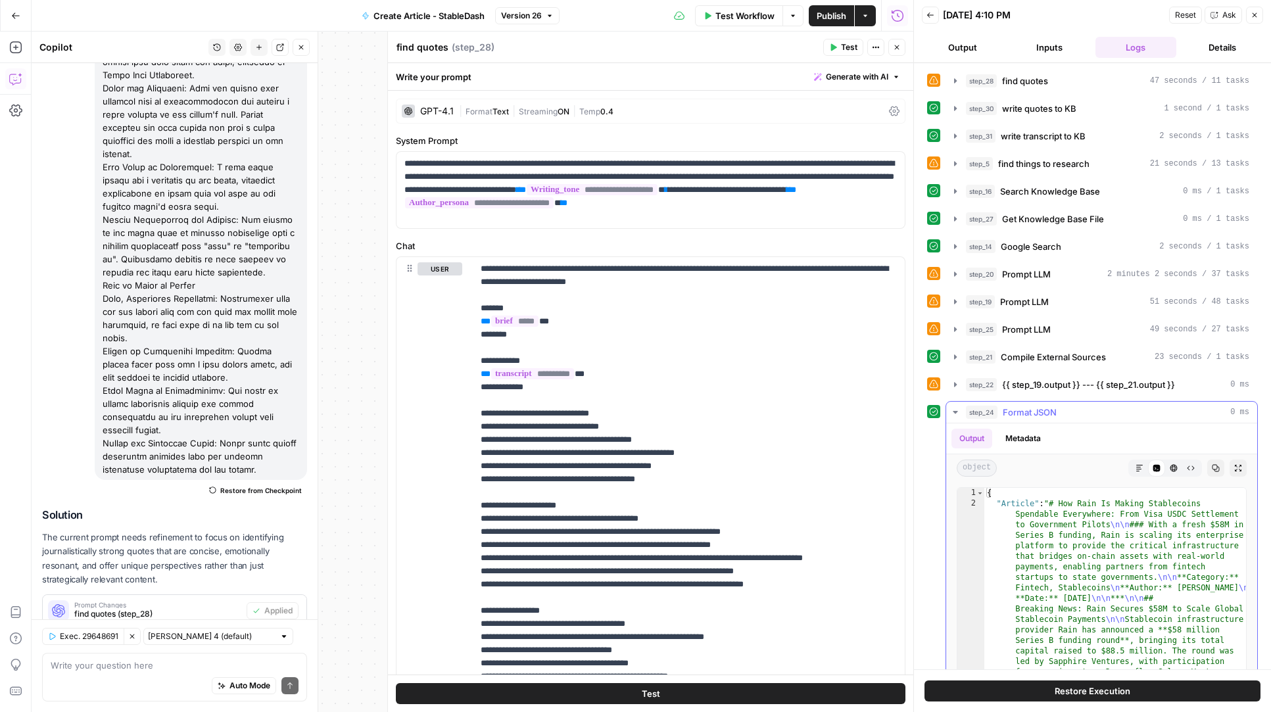
scroll to position [90, 0]
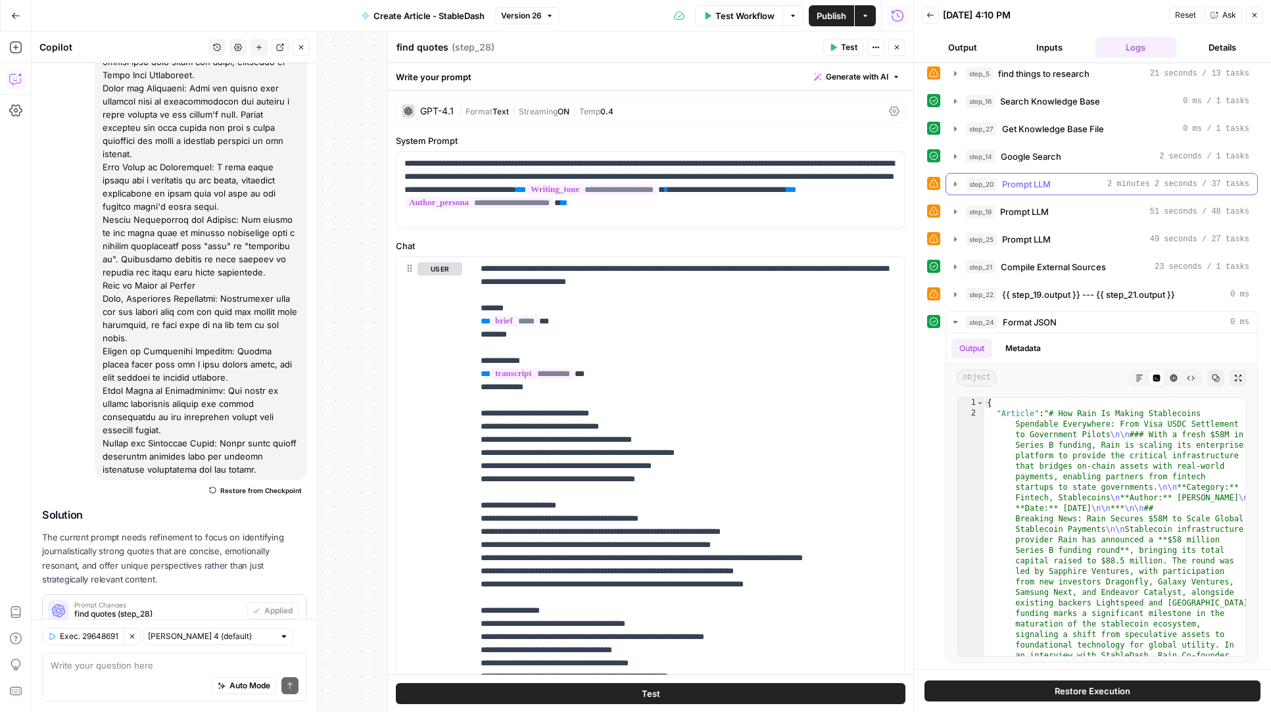
click at [954, 184] on icon "button" at bounding box center [955, 184] width 11 height 11
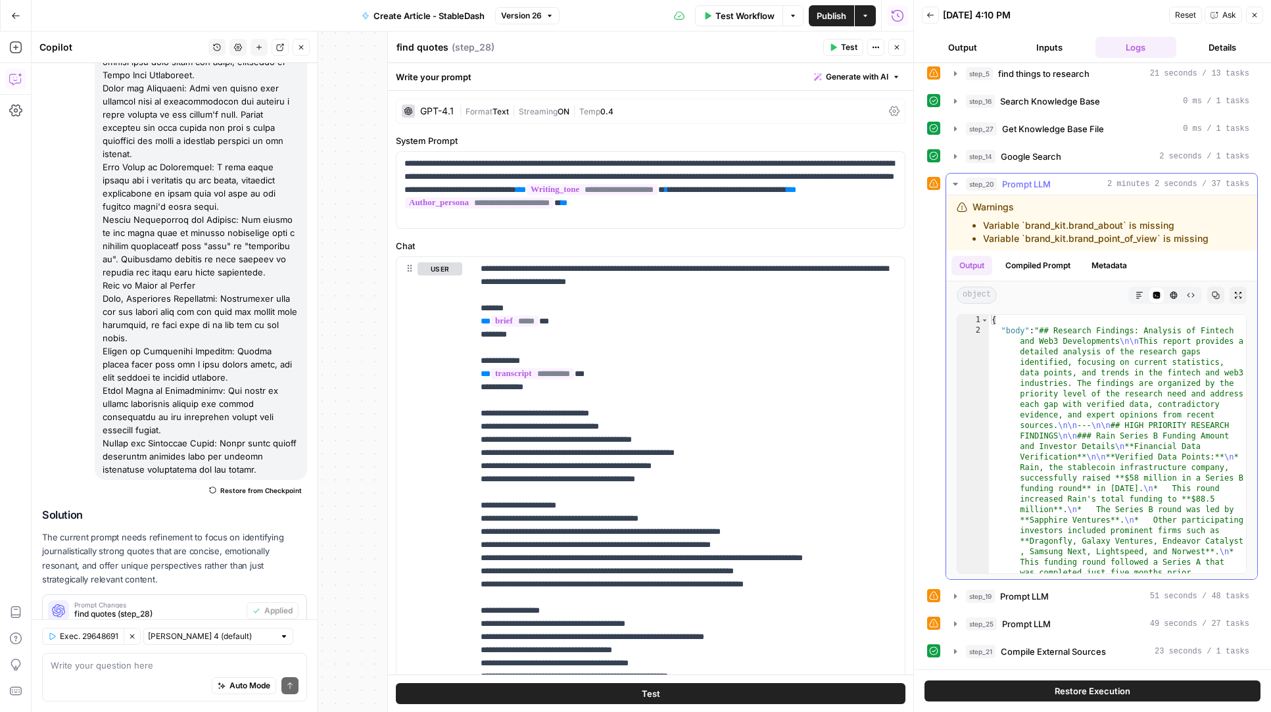
click at [954, 184] on icon "button" at bounding box center [955, 184] width 5 height 3
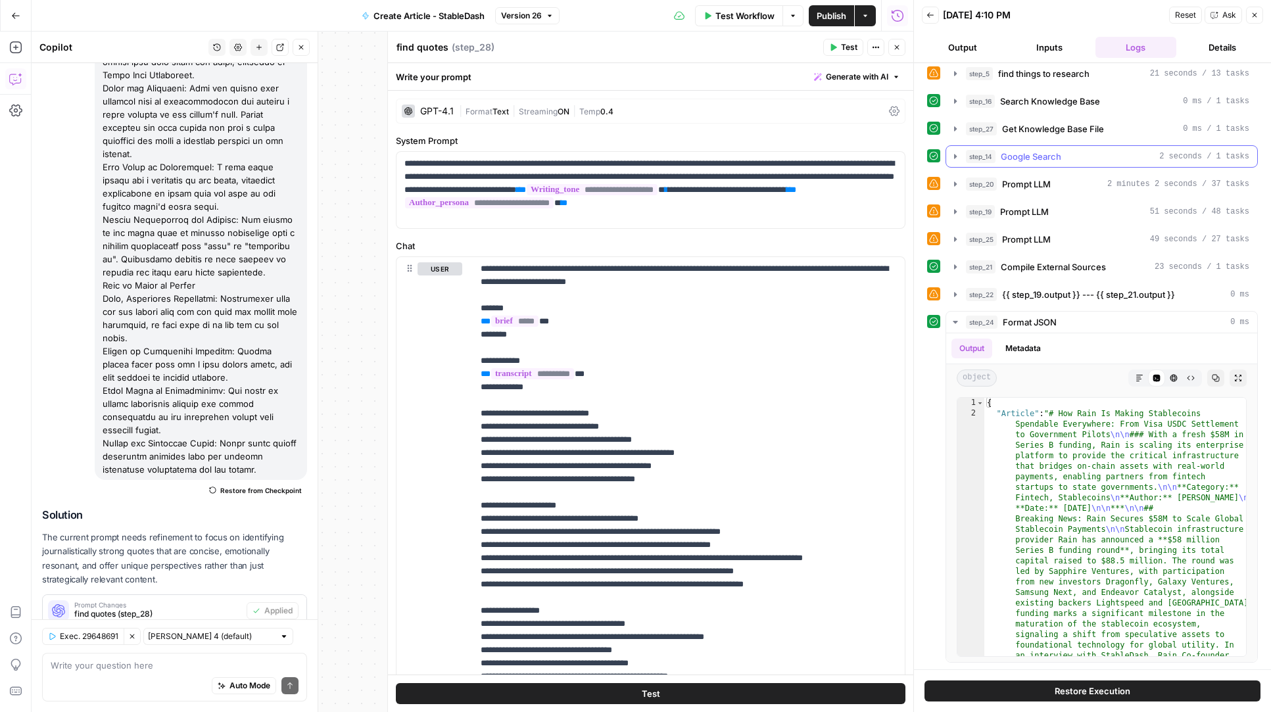
click at [955, 149] on button "step_14 Google Search 2 seconds / 1 tasks" at bounding box center [1101, 156] width 311 height 21
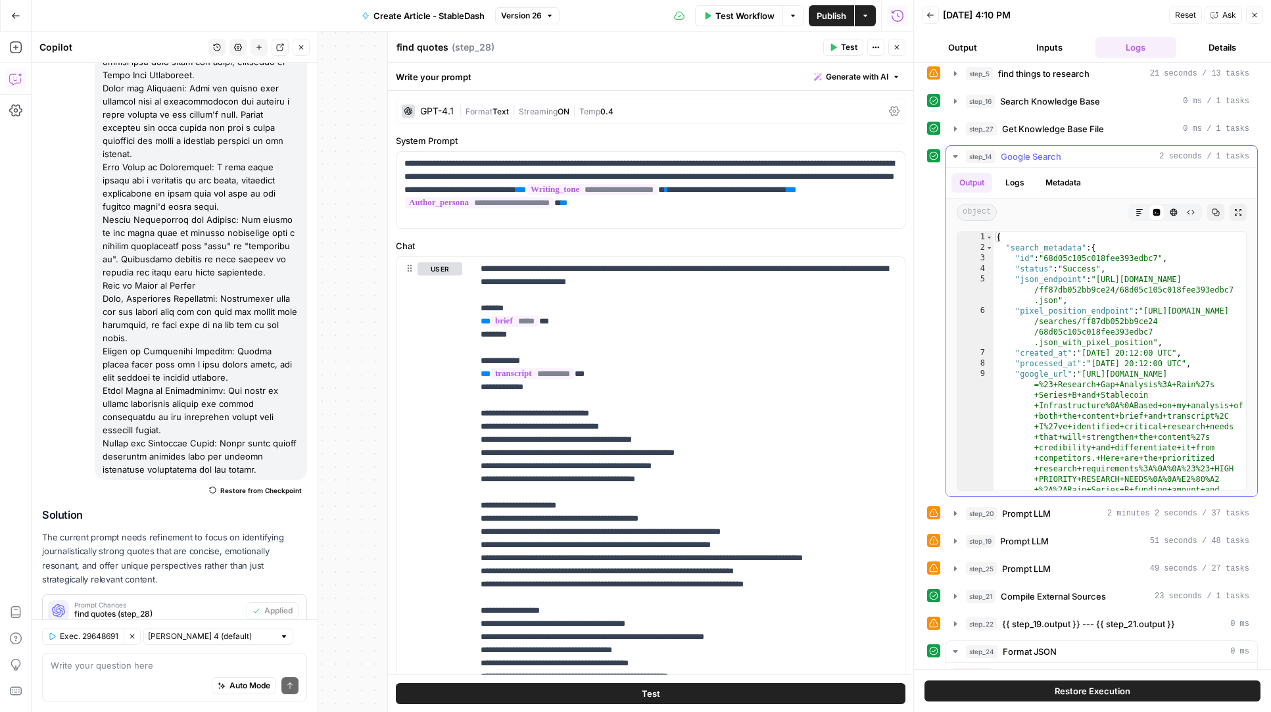
click at [955, 149] on button "step_14 Google Search 2 seconds / 1 tasks" at bounding box center [1101, 156] width 311 height 21
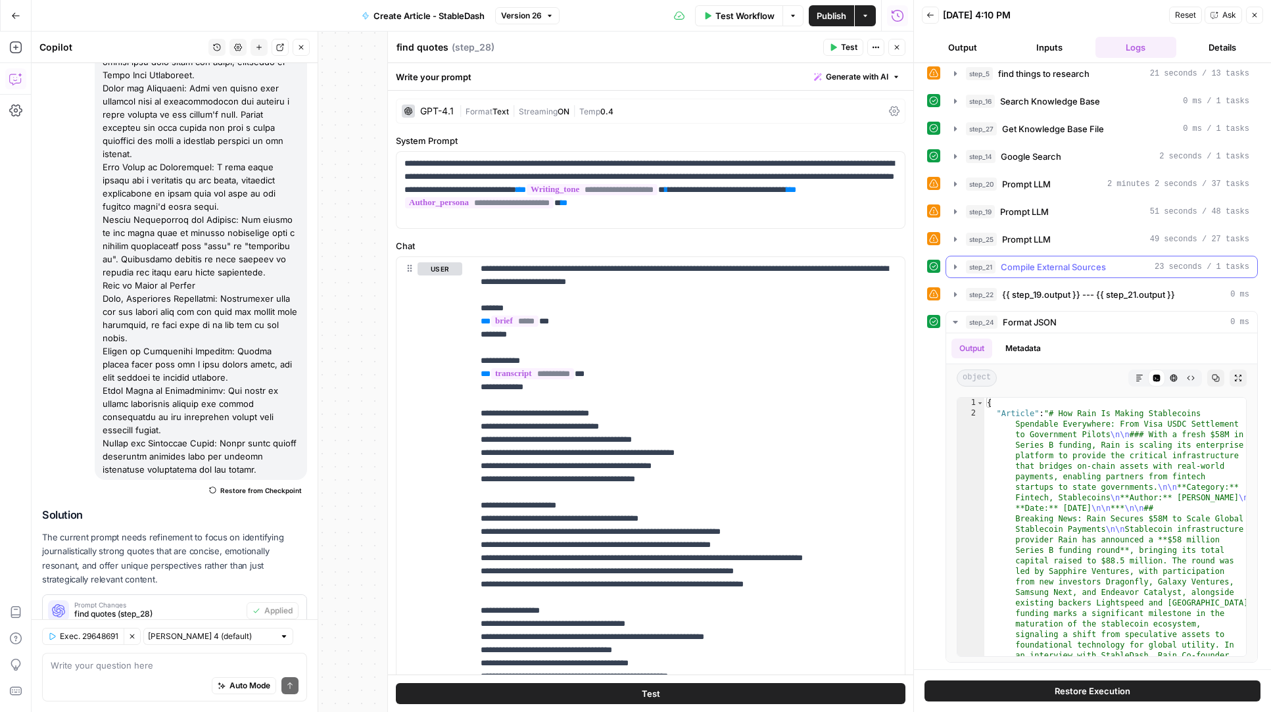
click at [952, 260] on button "step_21 Compile External Sources 23 seconds / 1 tasks" at bounding box center [1101, 266] width 311 height 21
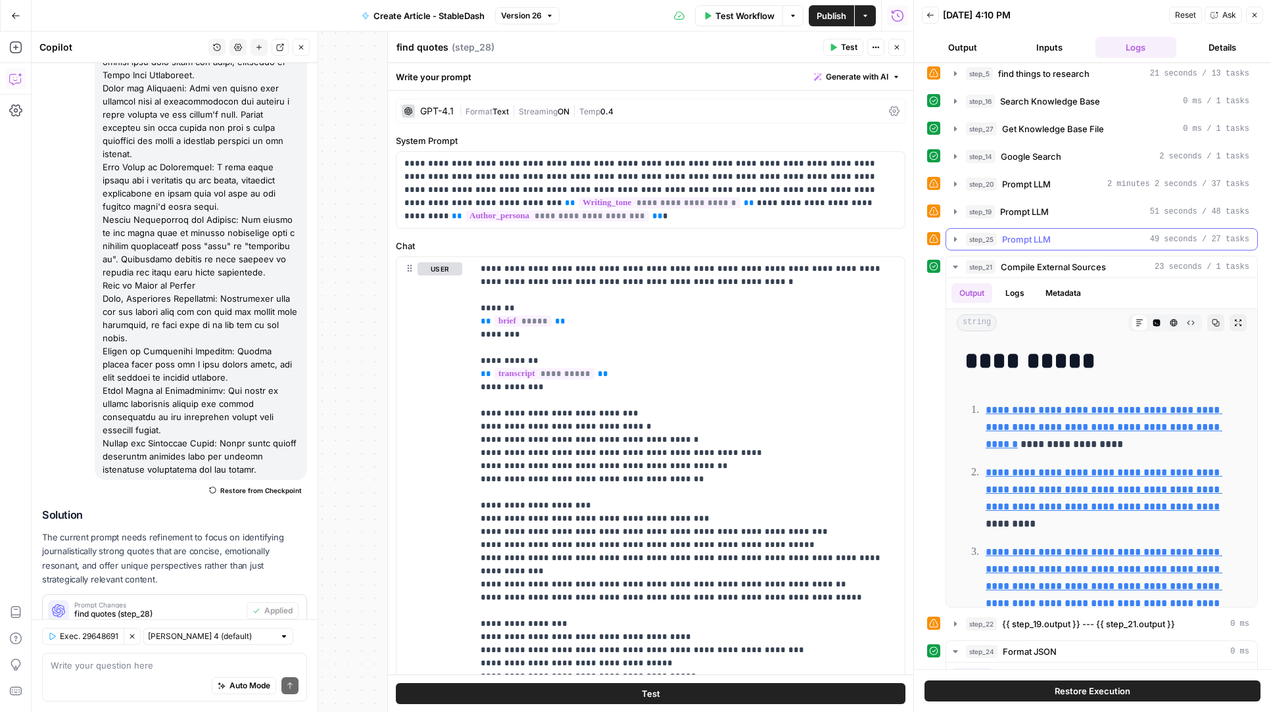
click at [953, 231] on button "step_25 Prompt LLM 49 seconds / 27 tasks" at bounding box center [1101, 239] width 311 height 21
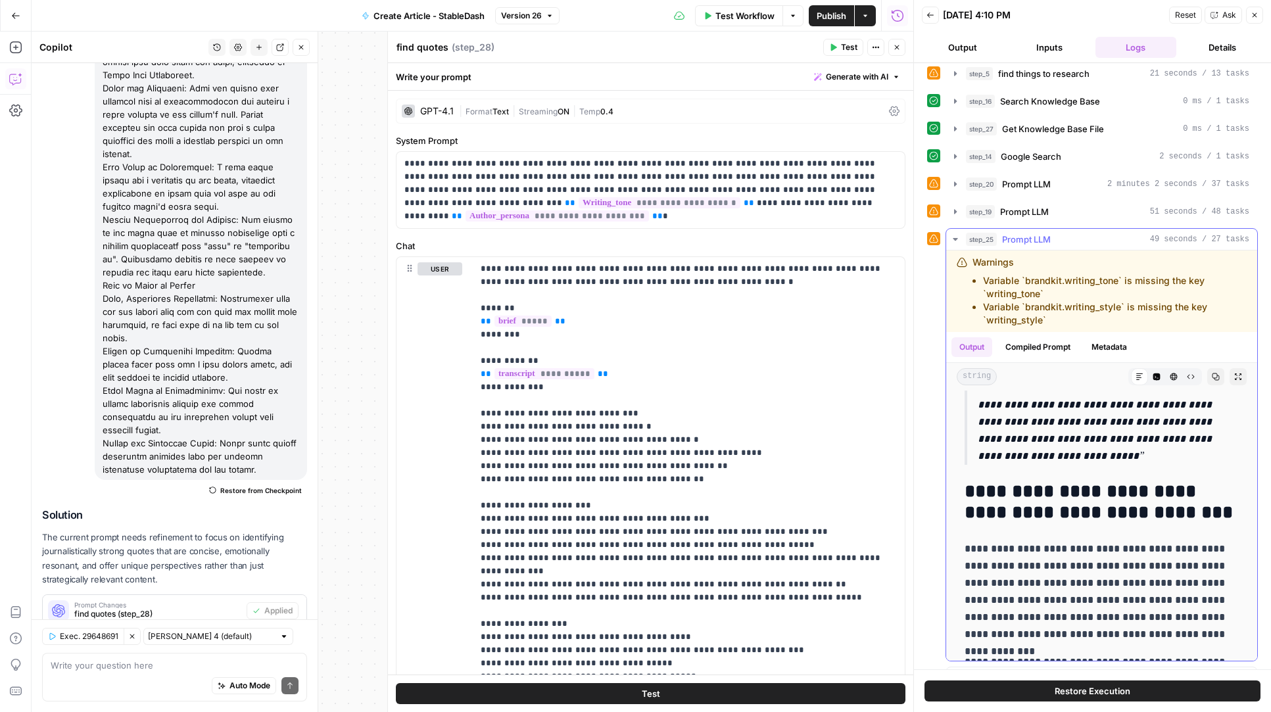
scroll to position [905, 0]
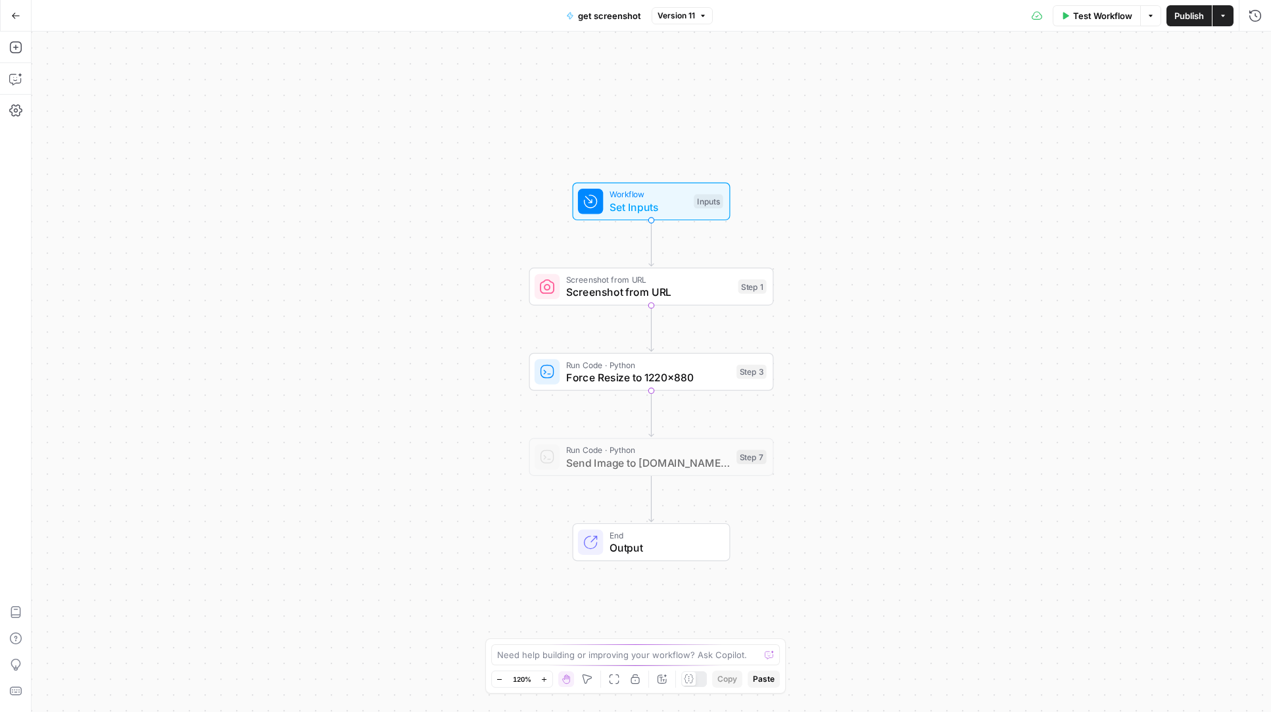
click at [97, 97] on div "Workflow Set Inputs Inputs Screenshot from URL Screenshot from URL Step 1 Run C…" at bounding box center [652, 372] width 1240 height 681
click at [20, 25] on button "Go Back" at bounding box center [16, 16] width 24 height 24
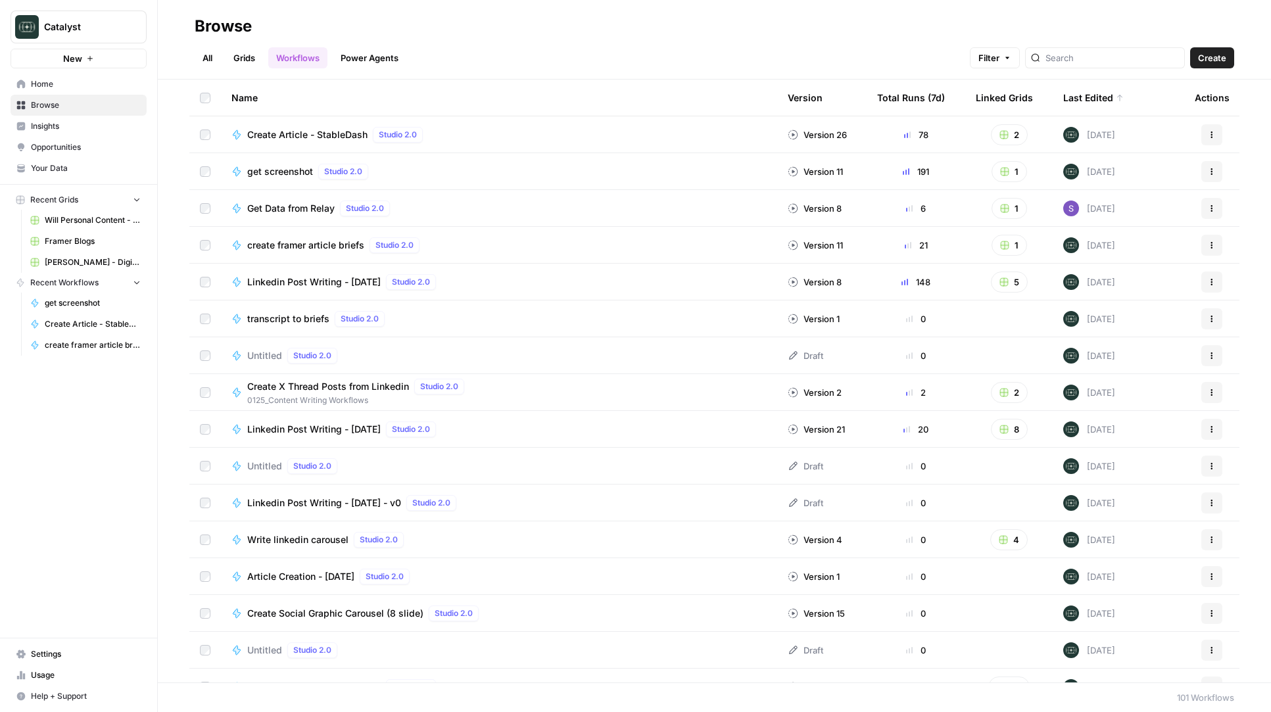
click at [205, 55] on link "All" at bounding box center [208, 57] width 26 height 21
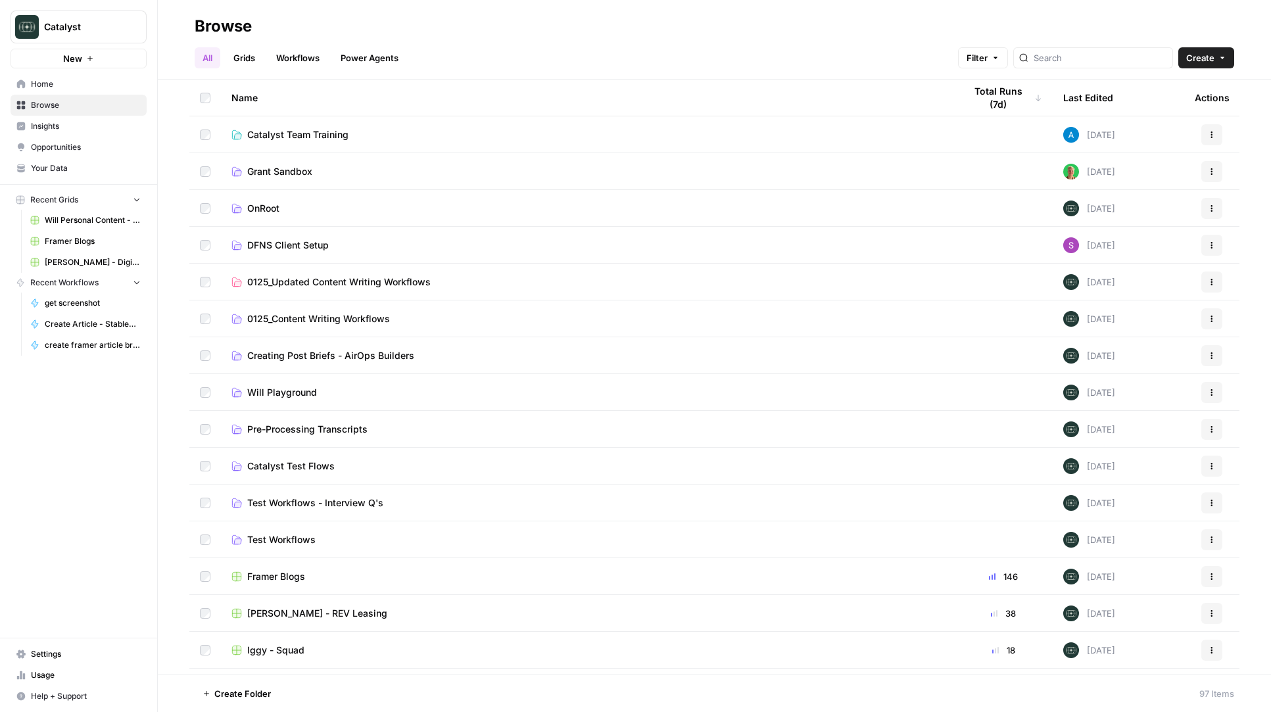
click at [262, 133] on span "Catalyst Team Training" at bounding box center [297, 134] width 101 height 13
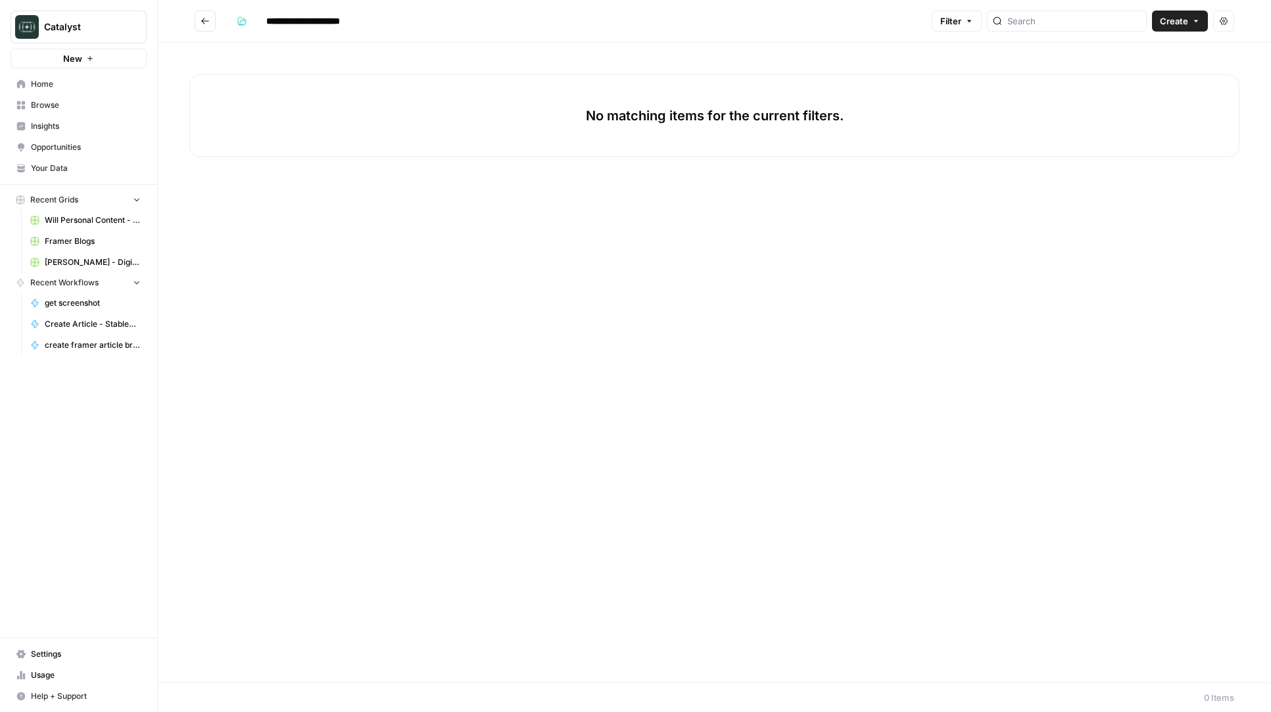
click at [205, 19] on icon "Go back" at bounding box center [205, 20] width 9 height 9
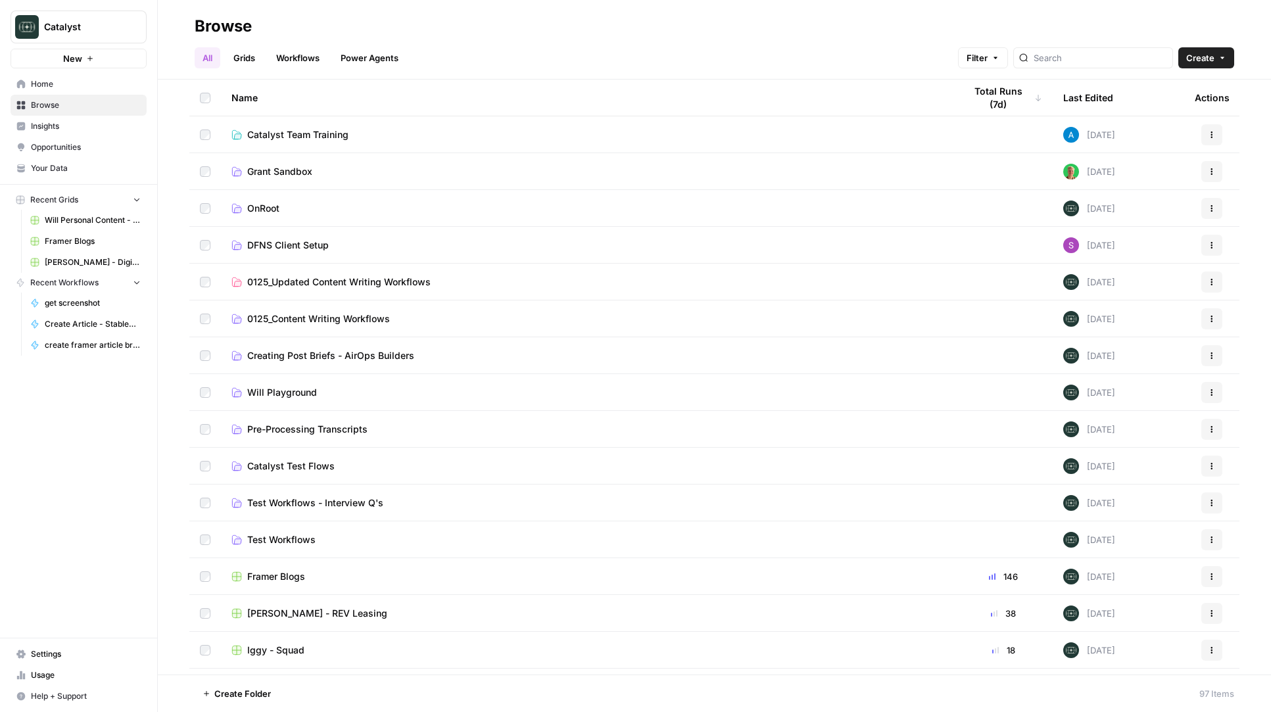
click at [280, 64] on link "Workflows" at bounding box center [297, 57] width 59 height 21
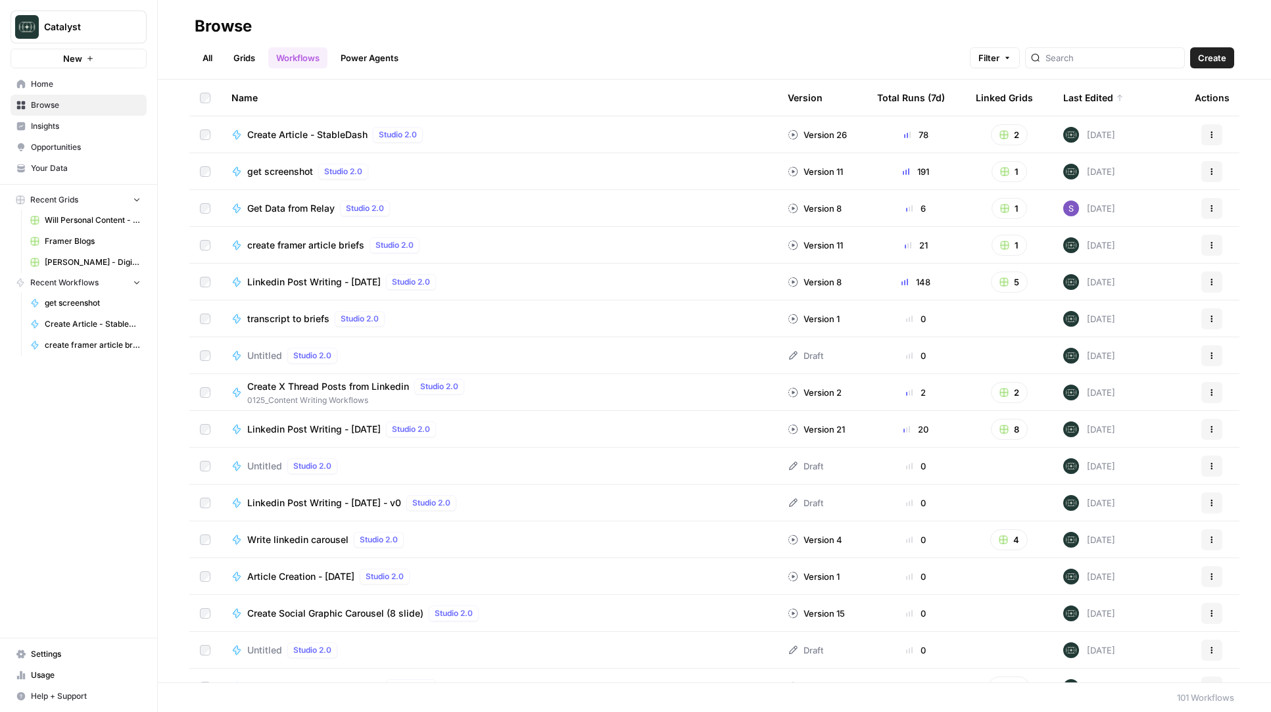
click at [310, 168] on span "get screenshot" at bounding box center [280, 171] width 66 height 13
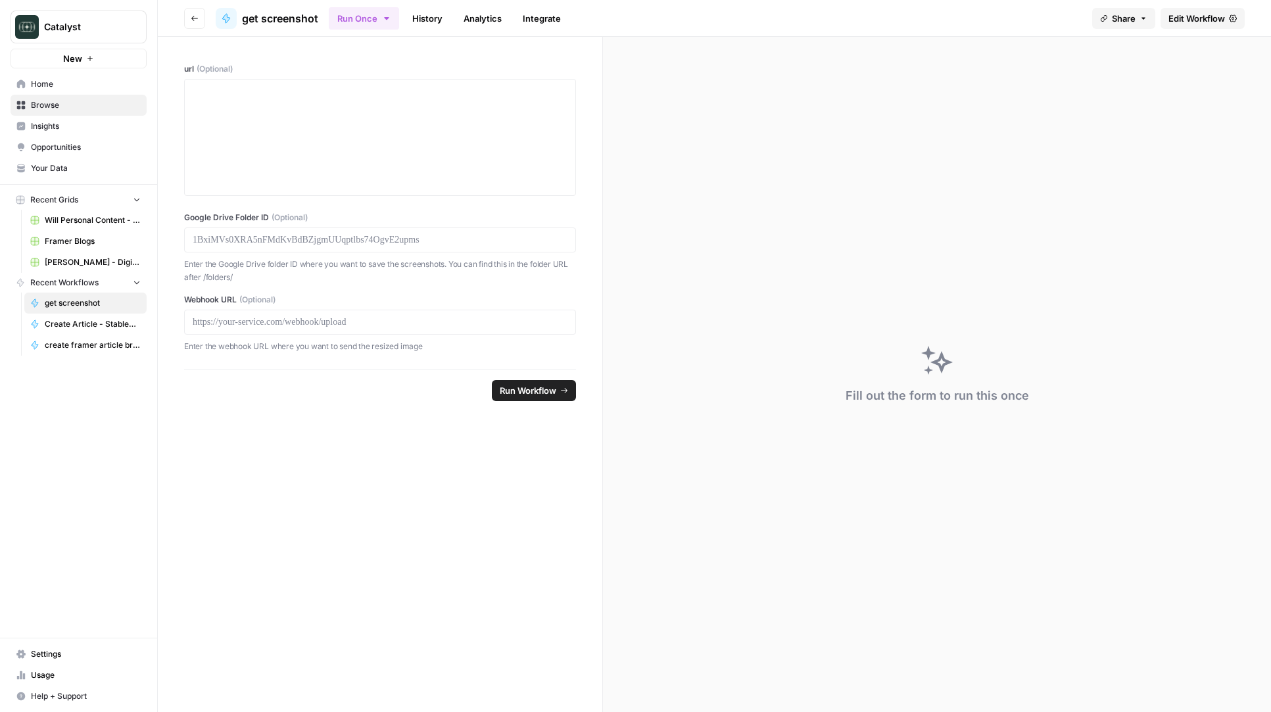
click at [1232, 26] on link "Edit Workflow" at bounding box center [1203, 18] width 84 height 21
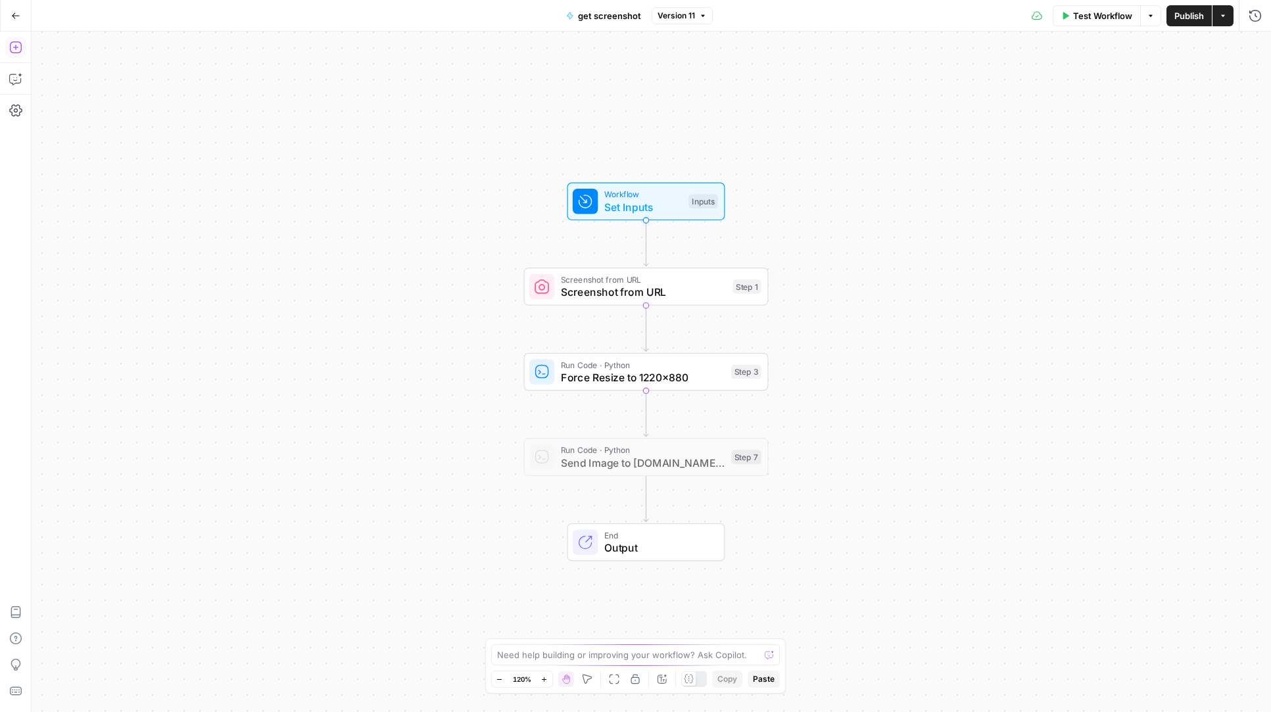
click at [22, 42] on button "Add Steps" at bounding box center [15, 47] width 21 height 21
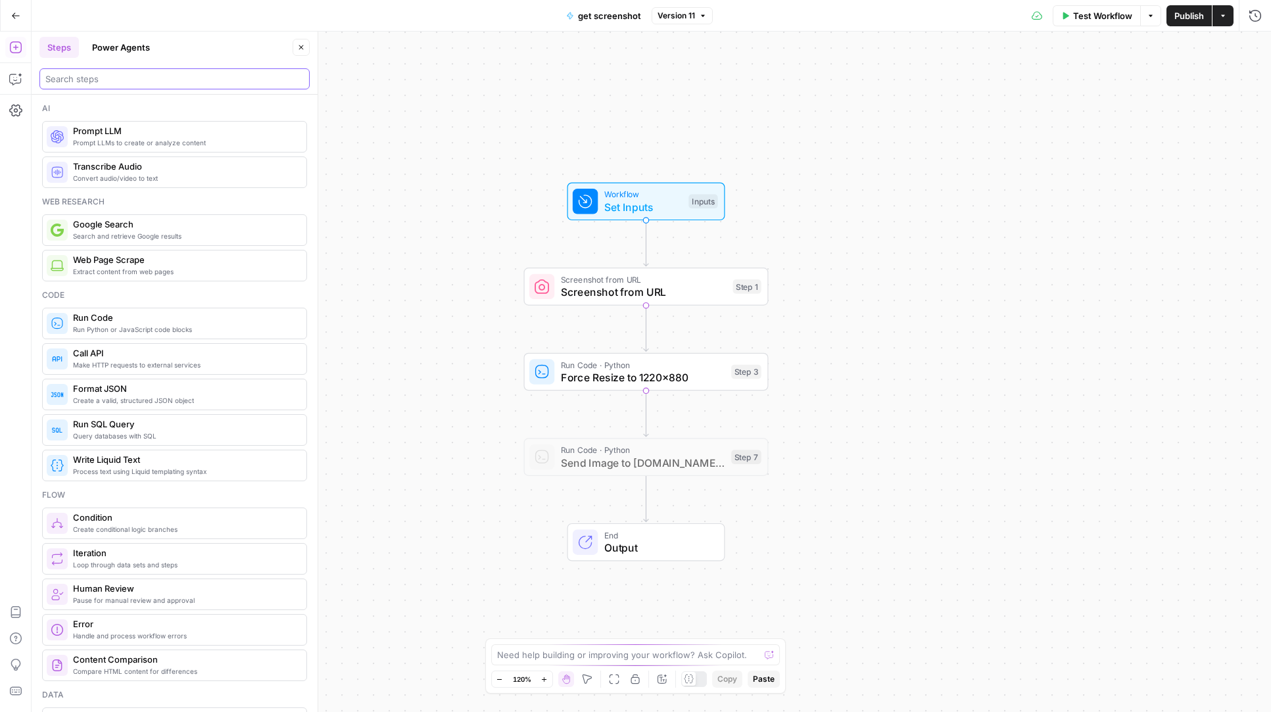
click at [198, 78] on input "search" at bounding box center [174, 78] width 258 height 13
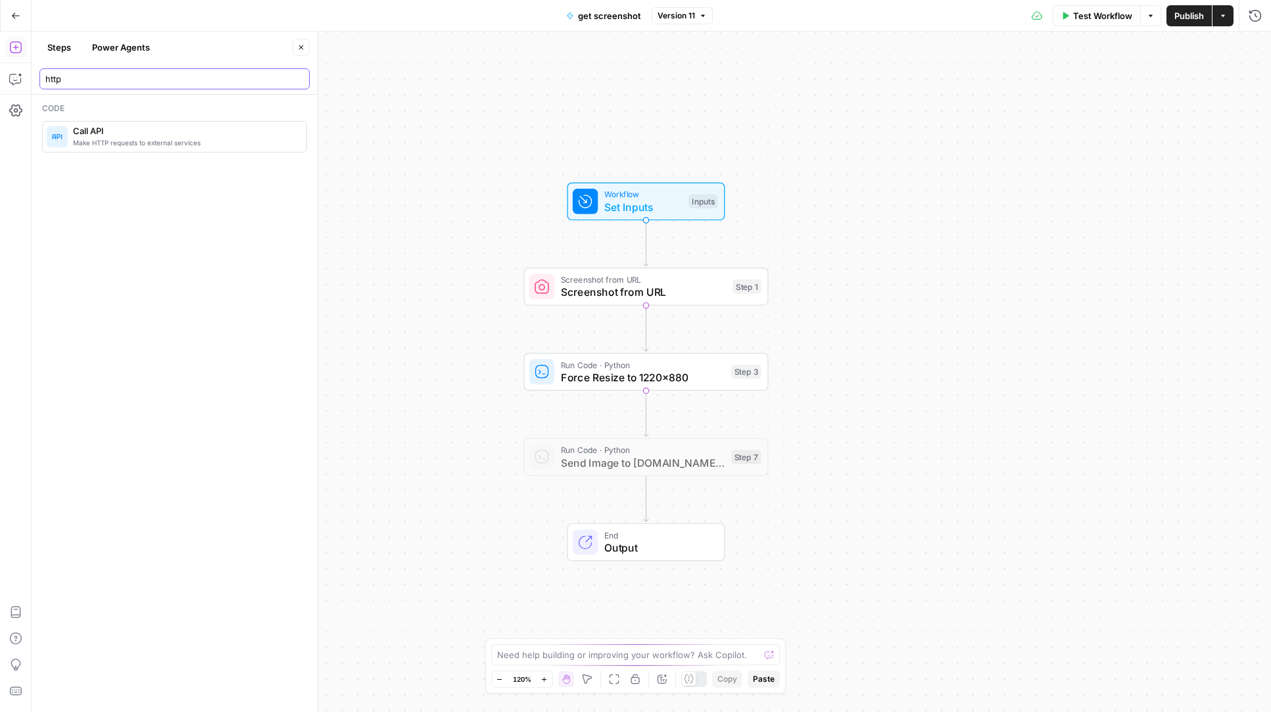
type input "http"
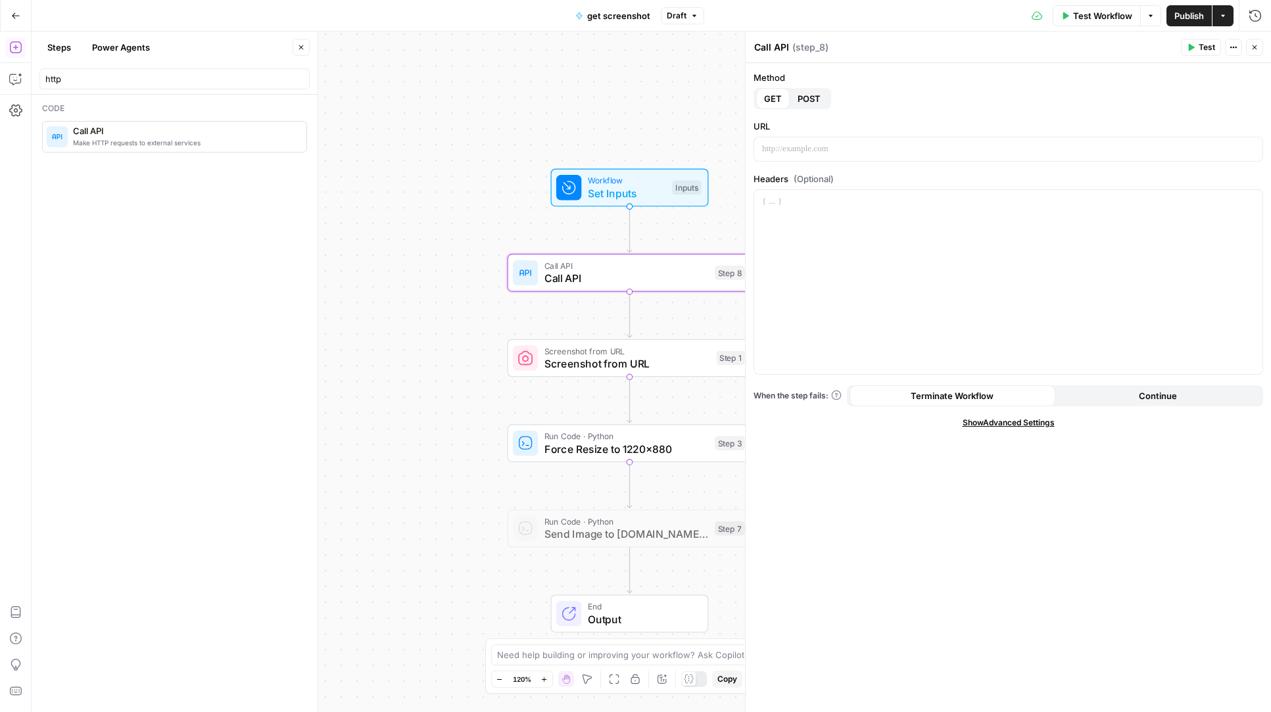
drag, startPoint x: 475, startPoint y: 445, endPoint x: 445, endPoint y: 421, distance: 38.3
click at [445, 421] on div "Workflow Set Inputs Inputs Call API Call API Step 8 Screenshot from URL Screens…" at bounding box center [652, 372] width 1240 height 681
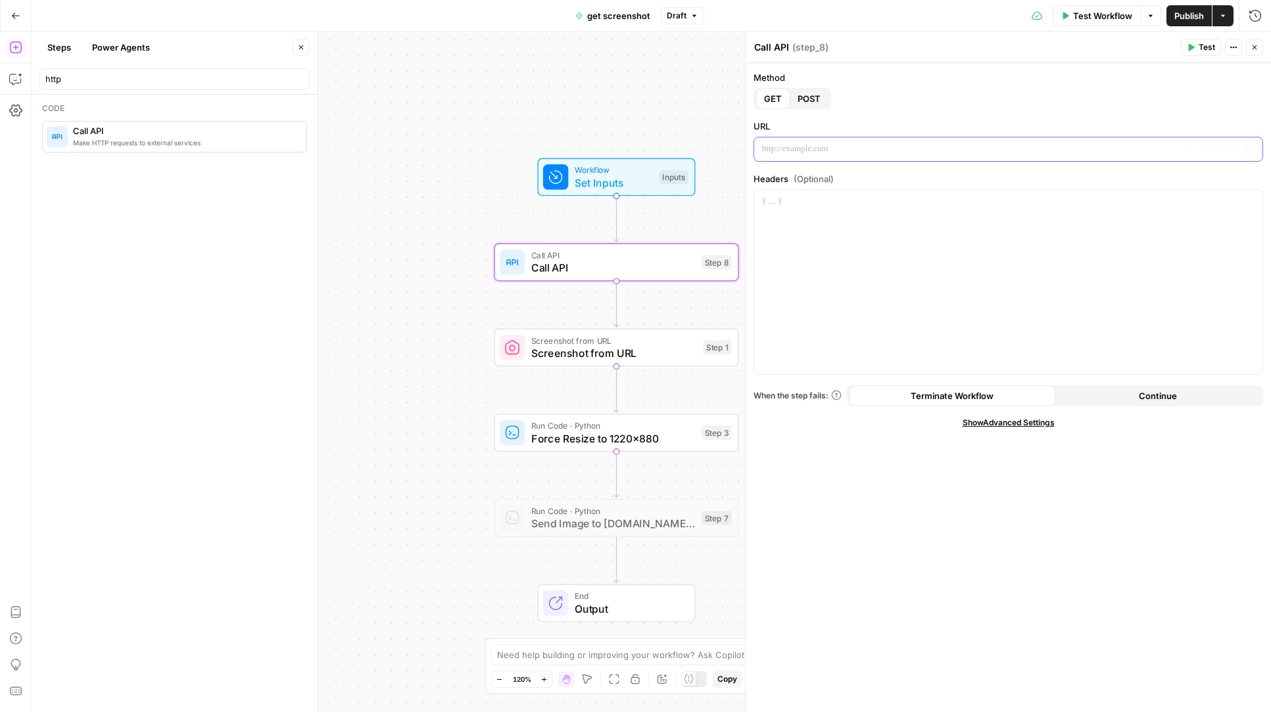
click at [848, 146] on p at bounding box center [1008, 149] width 493 height 13
click at [818, 106] on button "POST" at bounding box center [809, 98] width 39 height 21
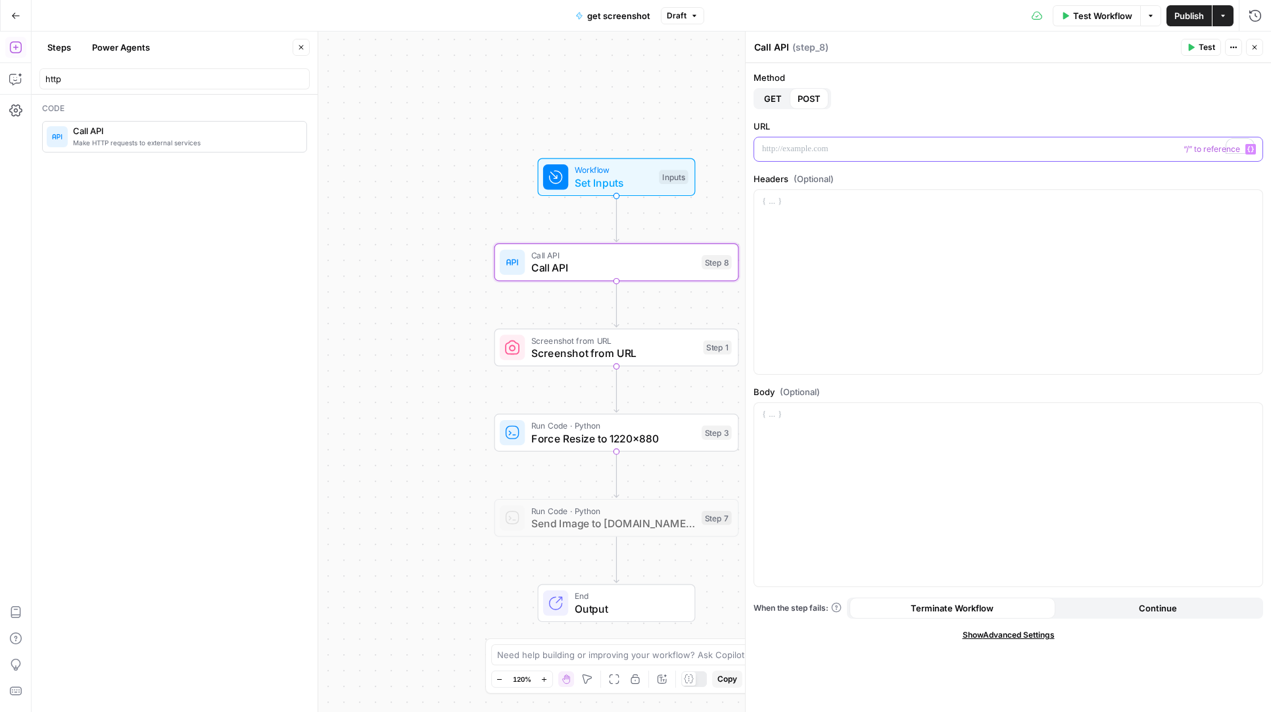
click at [874, 155] on p "To enrich screen reader interactions, please activate Accessibility in Grammarl…" at bounding box center [1008, 149] width 493 height 13
click at [854, 233] on div "To enrich screen reader interactions, please activate Accessibility in Grammarl…" at bounding box center [1008, 282] width 508 height 184
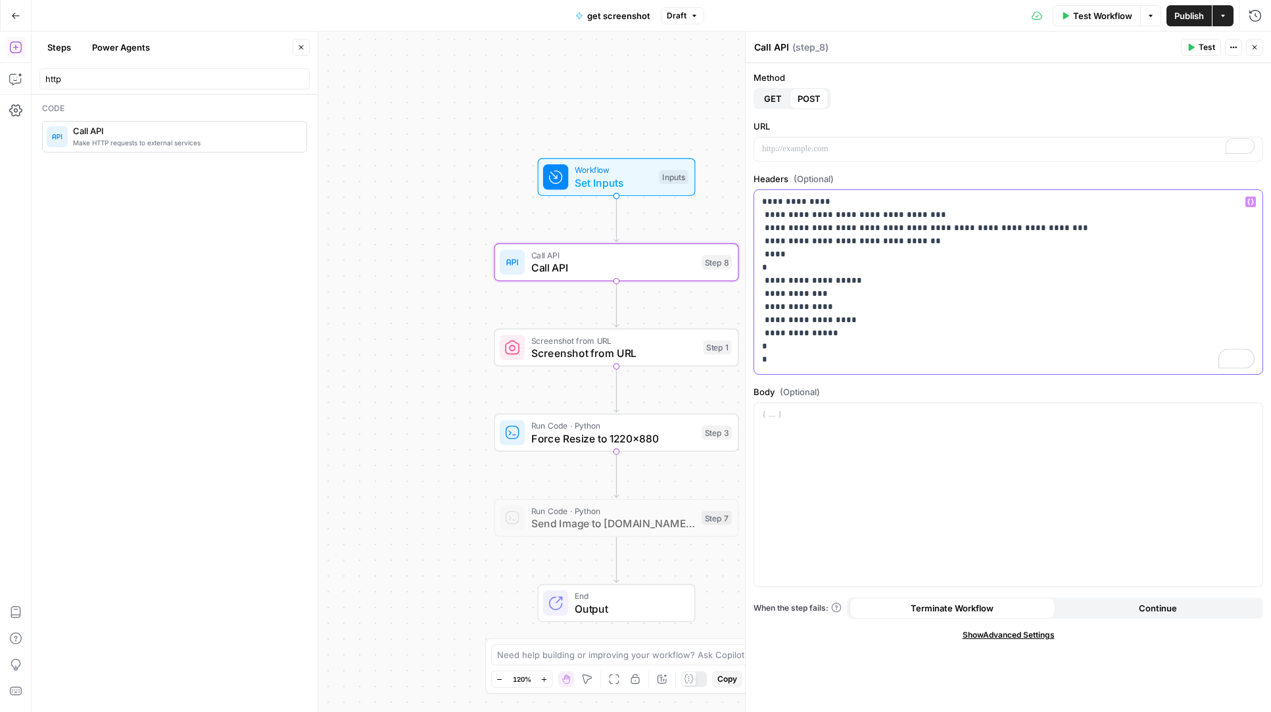
click at [912, 281] on p "**********" at bounding box center [1008, 280] width 493 height 171
click at [907, 309] on p "**********" at bounding box center [1008, 280] width 493 height 171
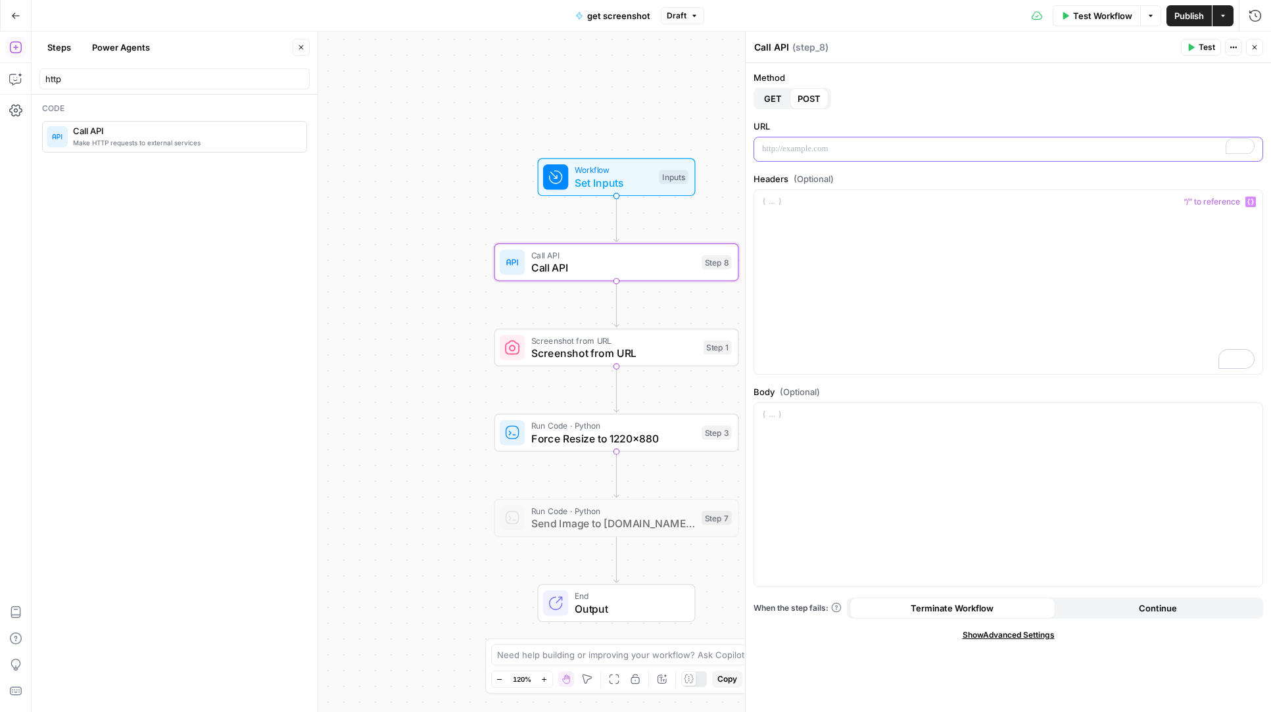
click at [809, 151] on p "To enrich screen reader interactions, please activate Accessibility in Grammarl…" at bounding box center [1008, 149] width 493 height 13
click at [813, 261] on div "To enrich screen reader interactions, please activate Accessibility in Grammarl…" at bounding box center [1008, 282] width 508 height 184
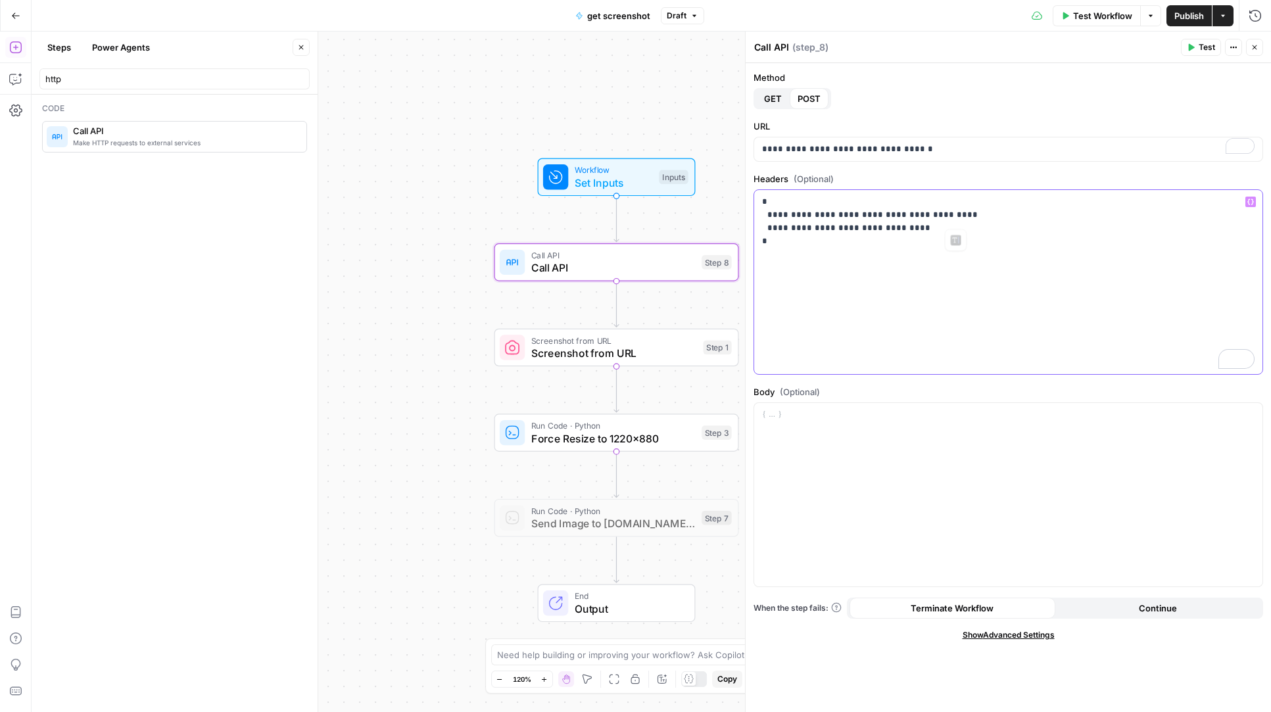
drag, startPoint x: 954, startPoint y: 214, endPoint x: 864, endPoint y: 212, distance: 90.1
click at [864, 212] on p "**********" at bounding box center [1008, 221] width 493 height 53
click at [904, 437] on div "To enrich screen reader interactions, please activate Accessibility in Grammarl…" at bounding box center [1008, 495] width 508 height 184
click at [622, 166] on span "Workflow" at bounding box center [614, 170] width 78 height 12
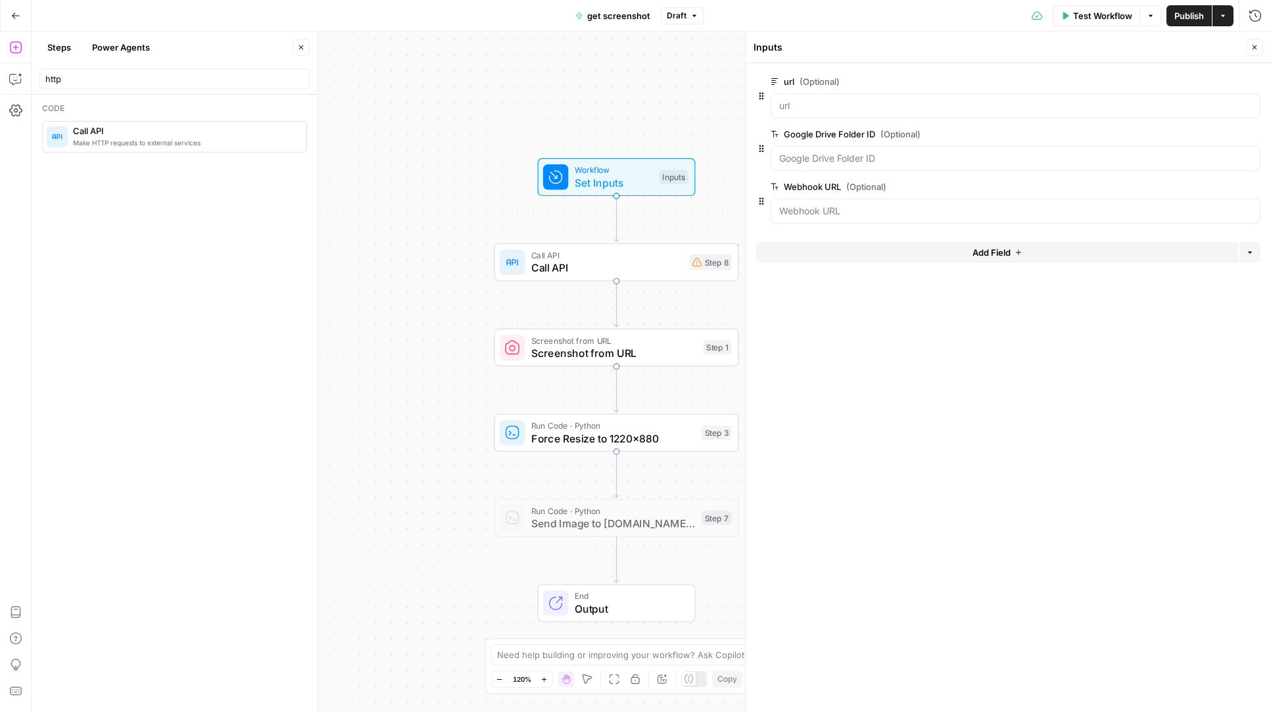
click at [630, 257] on span "Call API" at bounding box center [606, 255] width 151 height 12
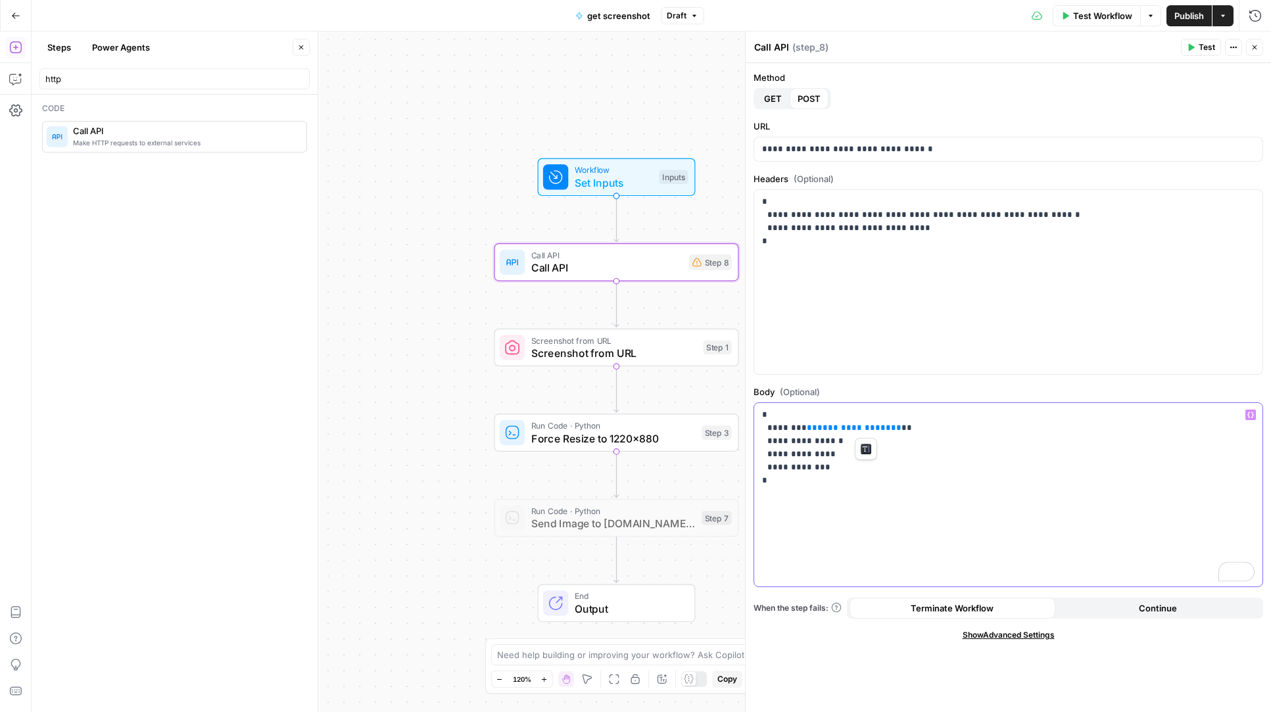
drag, startPoint x: 865, startPoint y: 429, endPoint x: 793, endPoint y: 426, distance: 71.8
click at [793, 426] on p "**********" at bounding box center [1008, 447] width 493 height 79
click at [1249, 412] on icon "button" at bounding box center [1250, 415] width 7 height 6
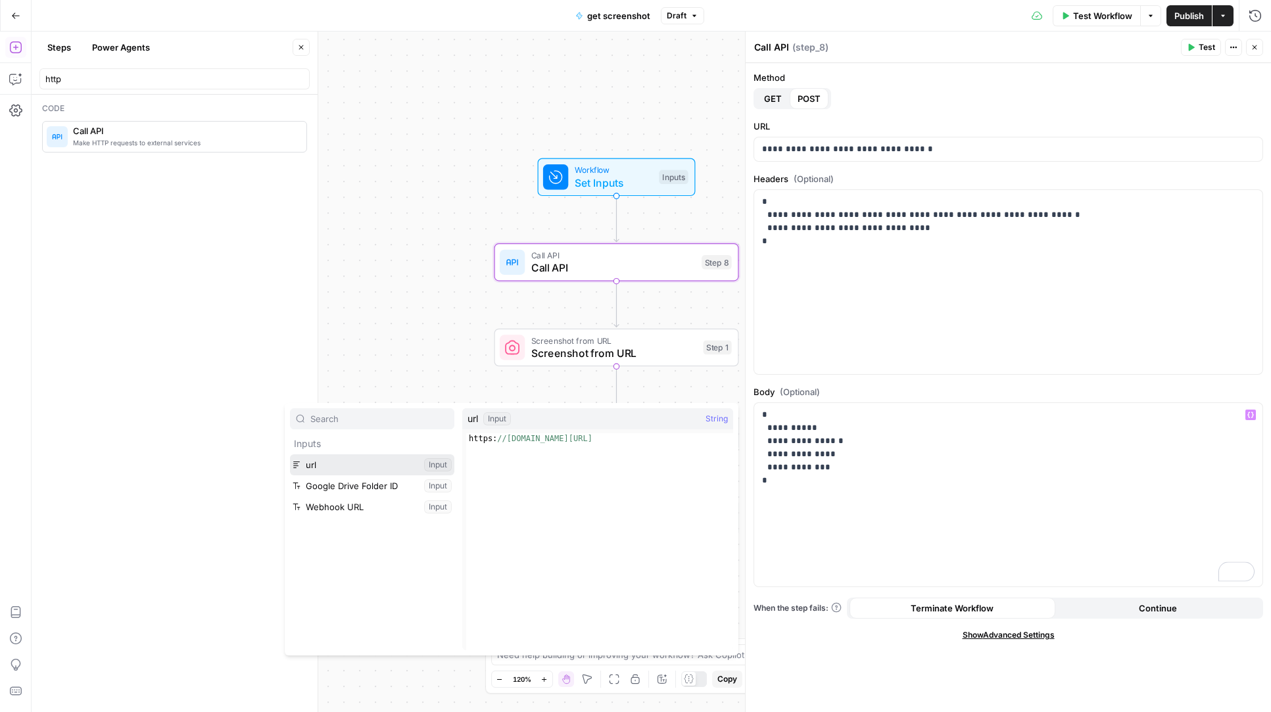
click at [375, 462] on button "Select variable url" at bounding box center [372, 464] width 164 height 21
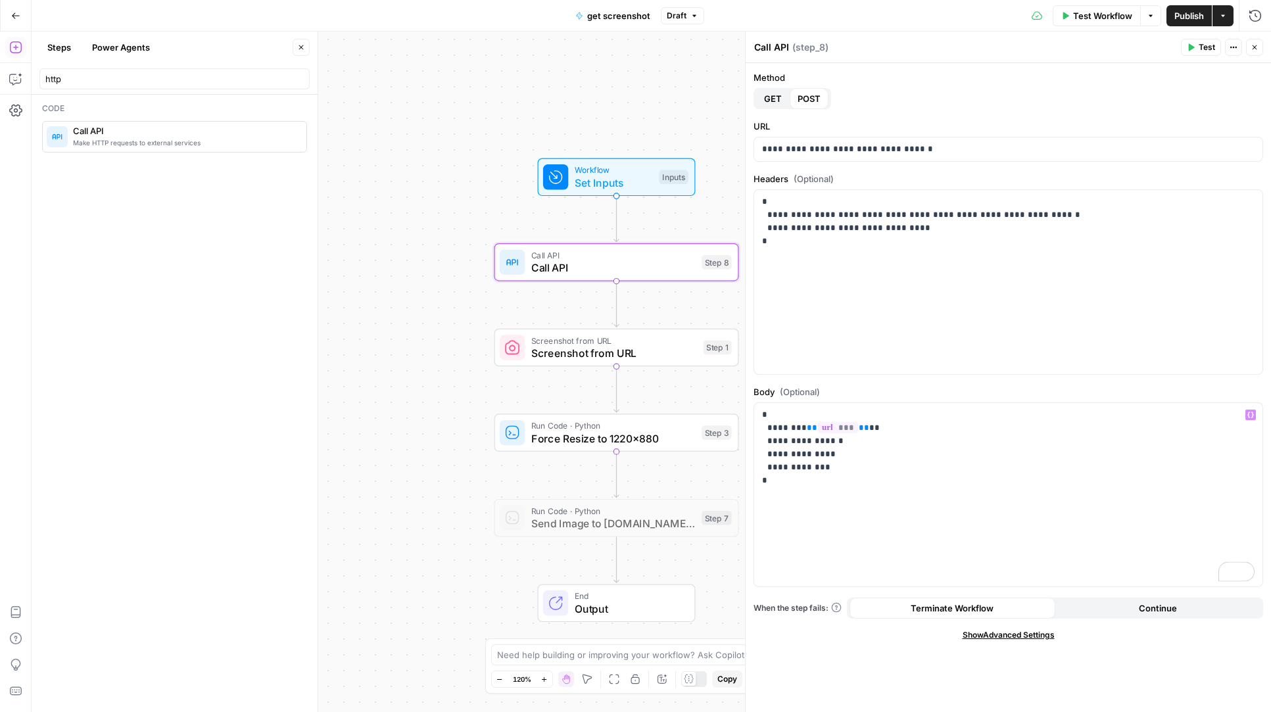
click at [375, 462] on div "Workflow Set Inputs Inputs Call API Call API Step 8 Screenshot from URL Screens…" at bounding box center [652, 372] width 1240 height 681
drag, startPoint x: 822, startPoint y: 442, endPoint x: 808, endPoint y: 441, distance: 14.5
click at [808, 441] on p "**********" at bounding box center [1008, 447] width 493 height 79
click at [857, 469] on p "**********" at bounding box center [1008, 447] width 493 height 79
click at [380, 289] on div "Workflow Set Inputs Inputs Call API Call API Step 8 Copy step Delete step Add N…" at bounding box center [652, 372] width 1240 height 681
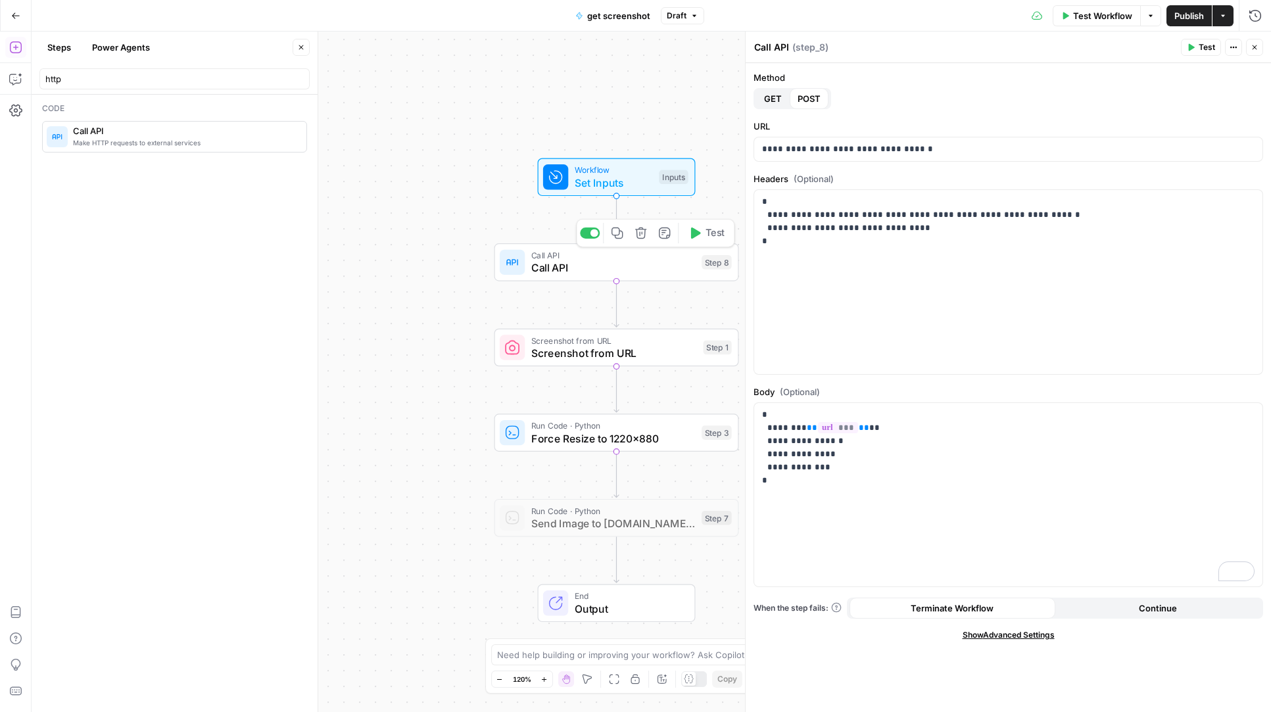
click at [696, 230] on icon "button" at bounding box center [695, 233] width 12 height 12
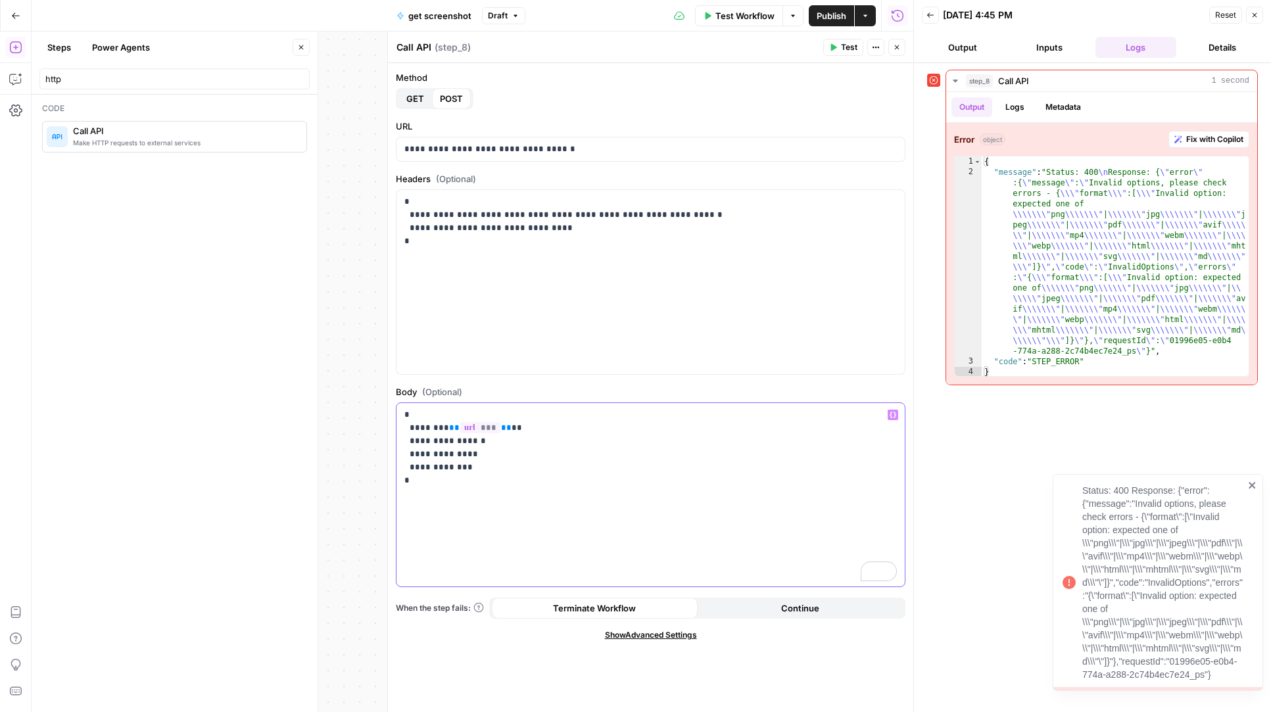
click at [464, 442] on p "**********" at bounding box center [650, 447] width 493 height 79
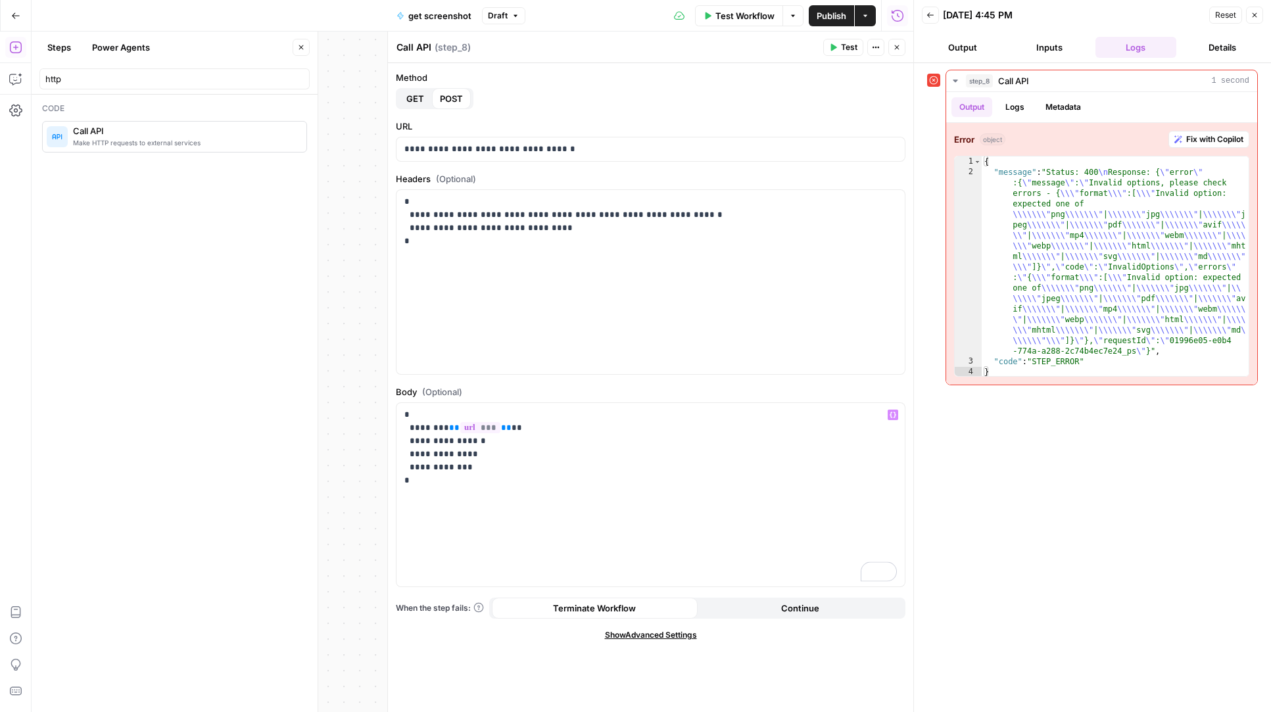
click at [846, 41] on button "Test" at bounding box center [843, 47] width 40 height 17
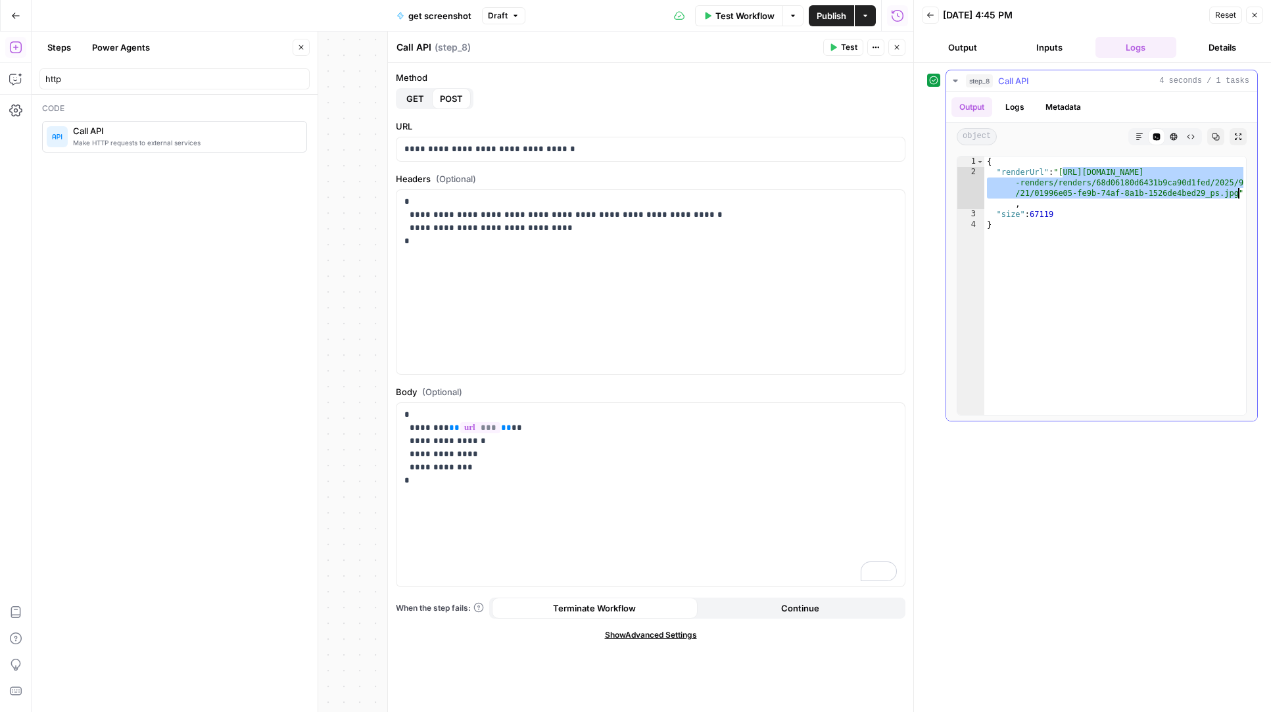
drag, startPoint x: 1063, startPoint y: 172, endPoint x: 1239, endPoint y: 193, distance: 177.5
click at [1239, 193] on div "{ "renderUrl" : "https://renders.urlbox.com/ub-temp -renders/renders/68d06180d6…" at bounding box center [1115, 296] width 262 height 279
click at [1191, 215] on div "{ "renderUrl" : "https://renders.urlbox.com/ub-temp -renders/renders/68d06180d6…" at bounding box center [1115, 296] width 262 height 279
type textarea "**********"
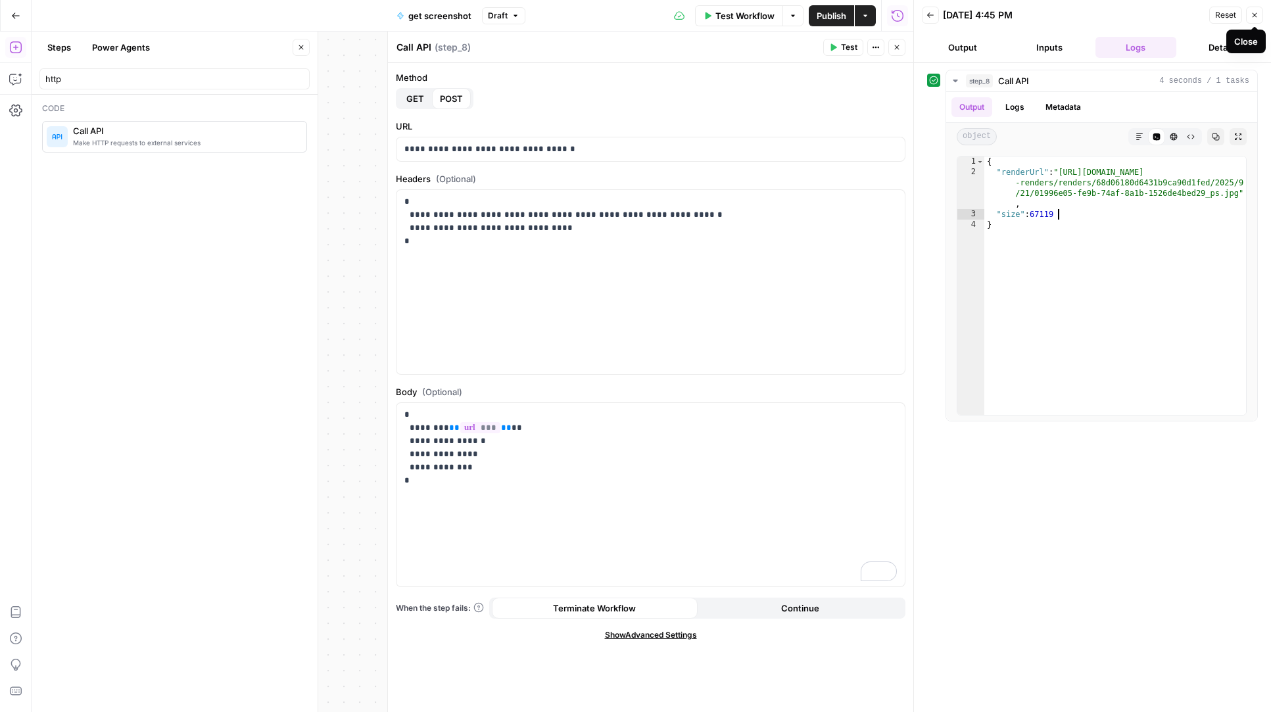
click at [1257, 16] on icon "button" at bounding box center [1255, 15] width 8 height 8
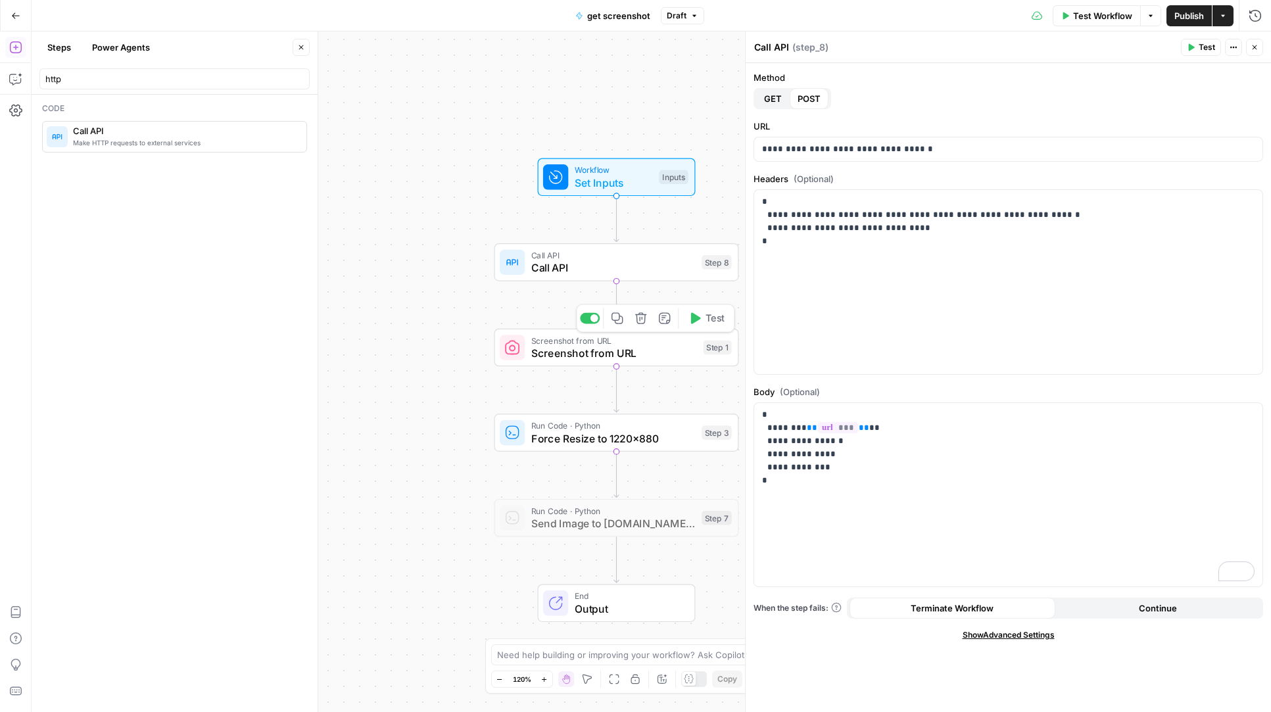
click at [604, 318] on div "Copy step Delete step Add Note Test" at bounding box center [655, 318] width 158 height 28
click at [596, 318] on div at bounding box center [595, 318] width 8 height 8
click at [587, 407] on div at bounding box center [590, 403] width 20 height 11
click at [594, 487] on div at bounding box center [590, 488] width 20 height 11
click at [598, 534] on div "Run Code · Python Send Image to Relay.app Webhook Step 7 Copy step Delete step …" at bounding box center [617, 518] width 245 height 38
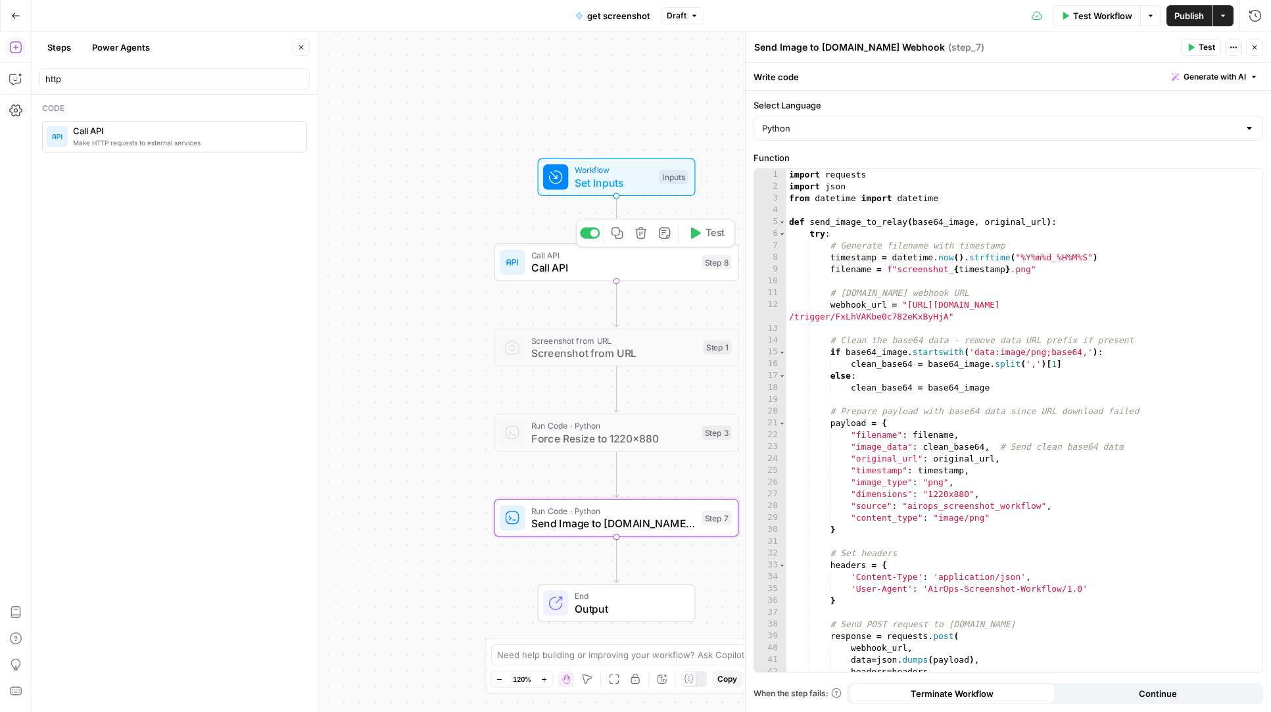
click at [617, 271] on span "Call API" at bounding box center [613, 268] width 164 height 16
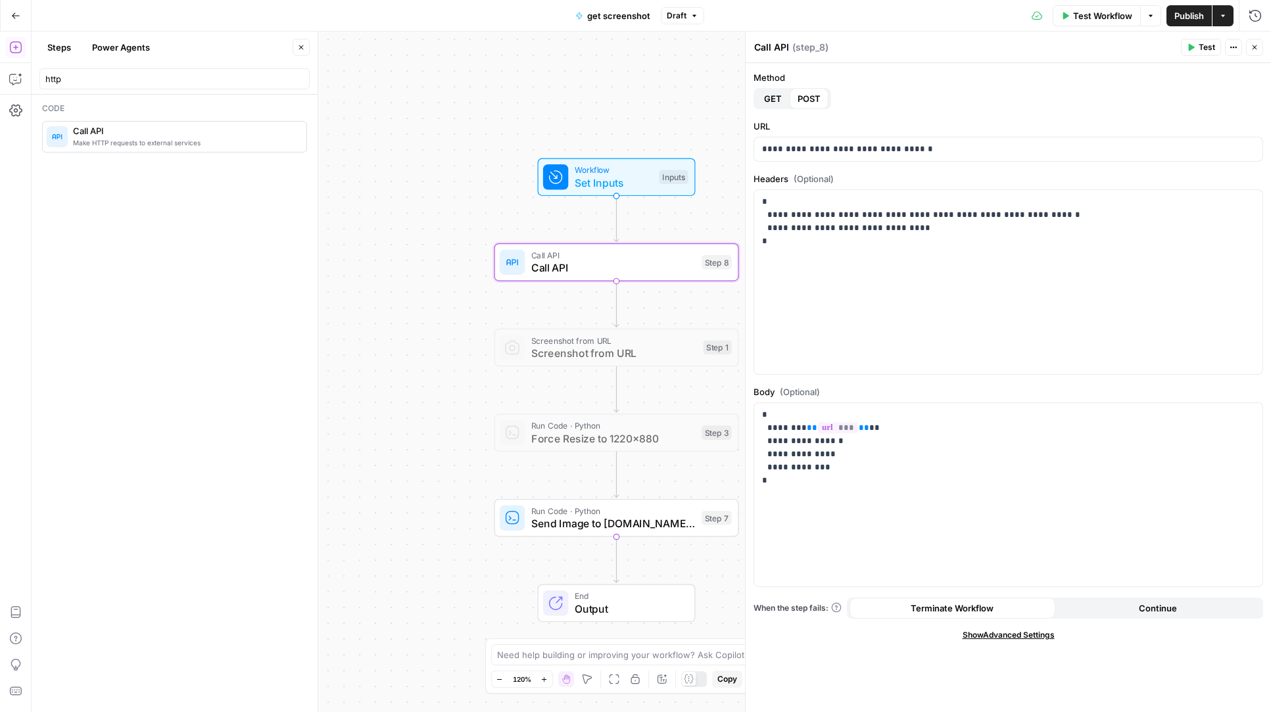
click at [521, 519] on div at bounding box center [512, 518] width 25 height 25
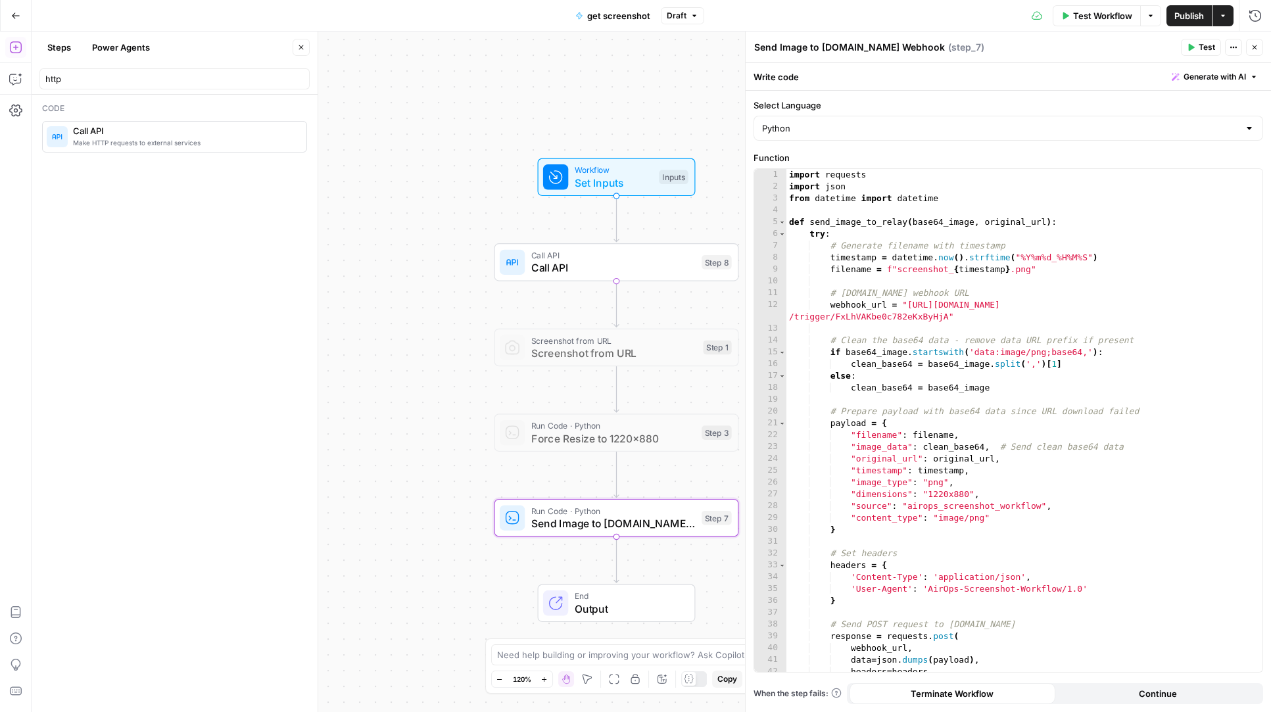
click at [295, 49] on button "Close" at bounding box center [301, 47] width 17 height 17
click at [14, 54] on button "Add Steps" at bounding box center [15, 47] width 21 height 21
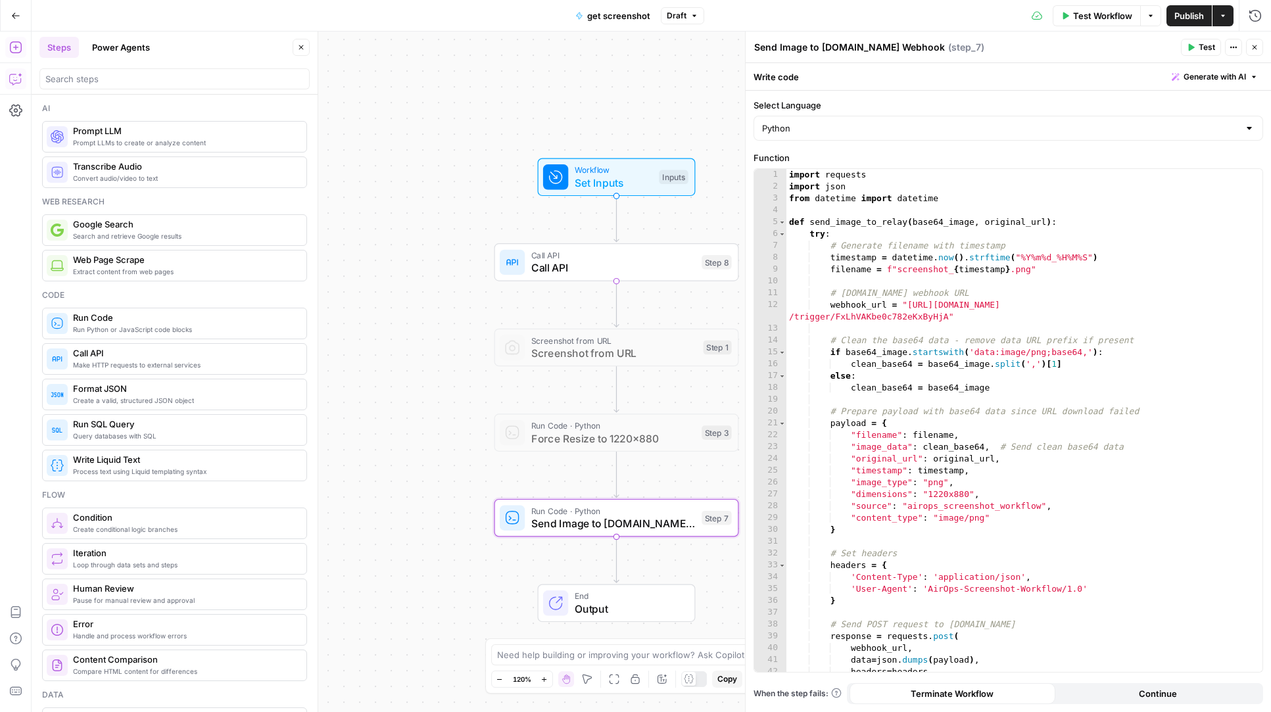
click at [18, 78] on icon "button" at bounding box center [15, 78] width 13 height 13
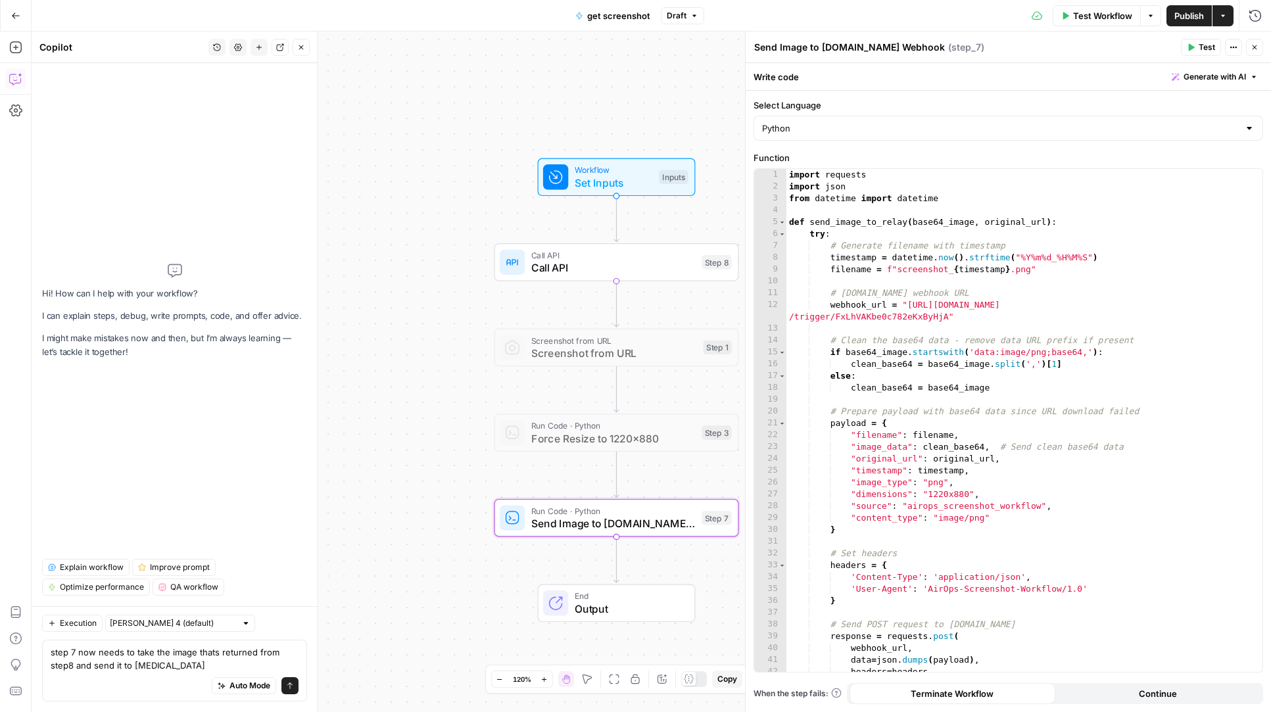
type textarea "step 7 now needs to take the image thats returned from step8 and send it to rel…"
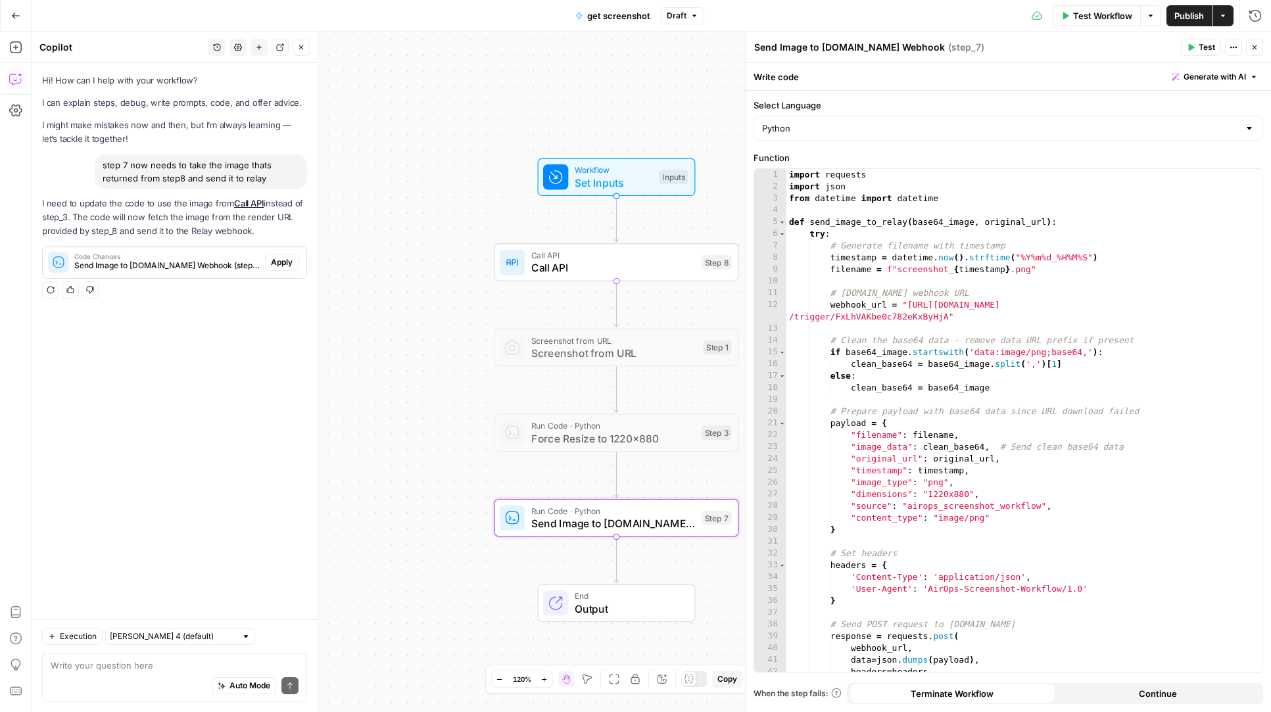
click at [289, 264] on span "Apply" at bounding box center [282, 262] width 22 height 12
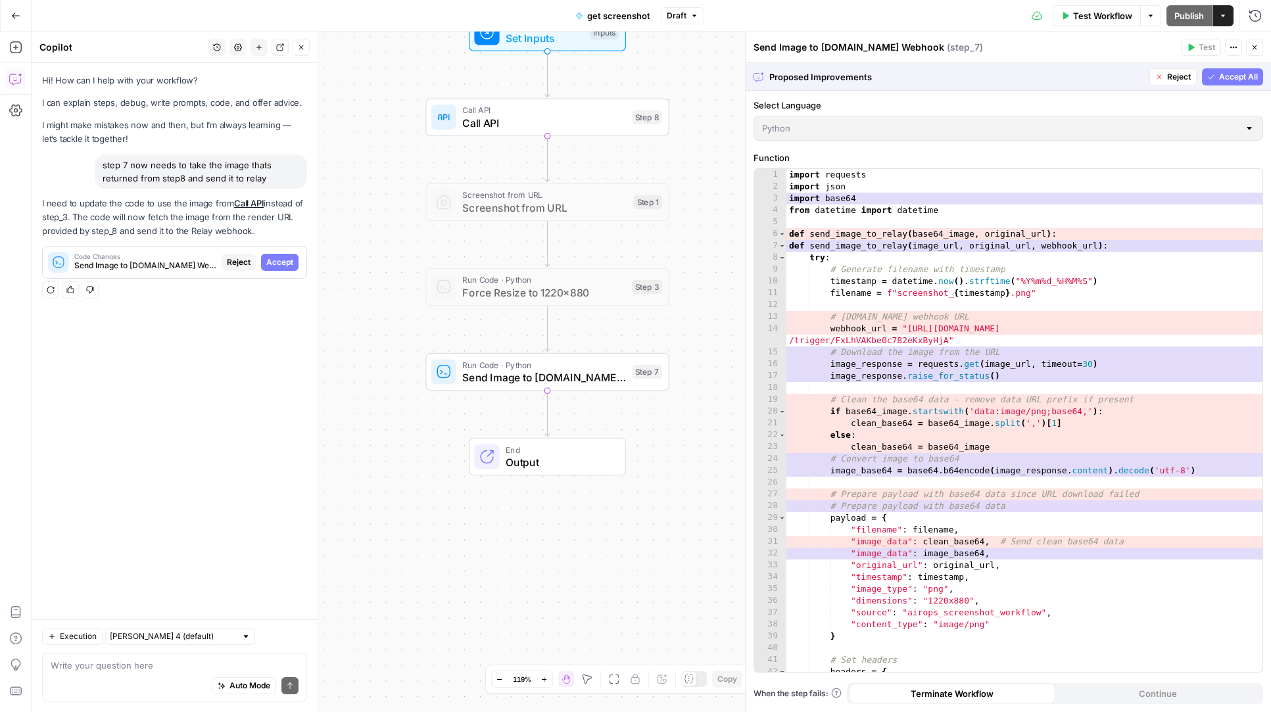
click at [1230, 80] on span "Accept All" at bounding box center [1238, 77] width 39 height 12
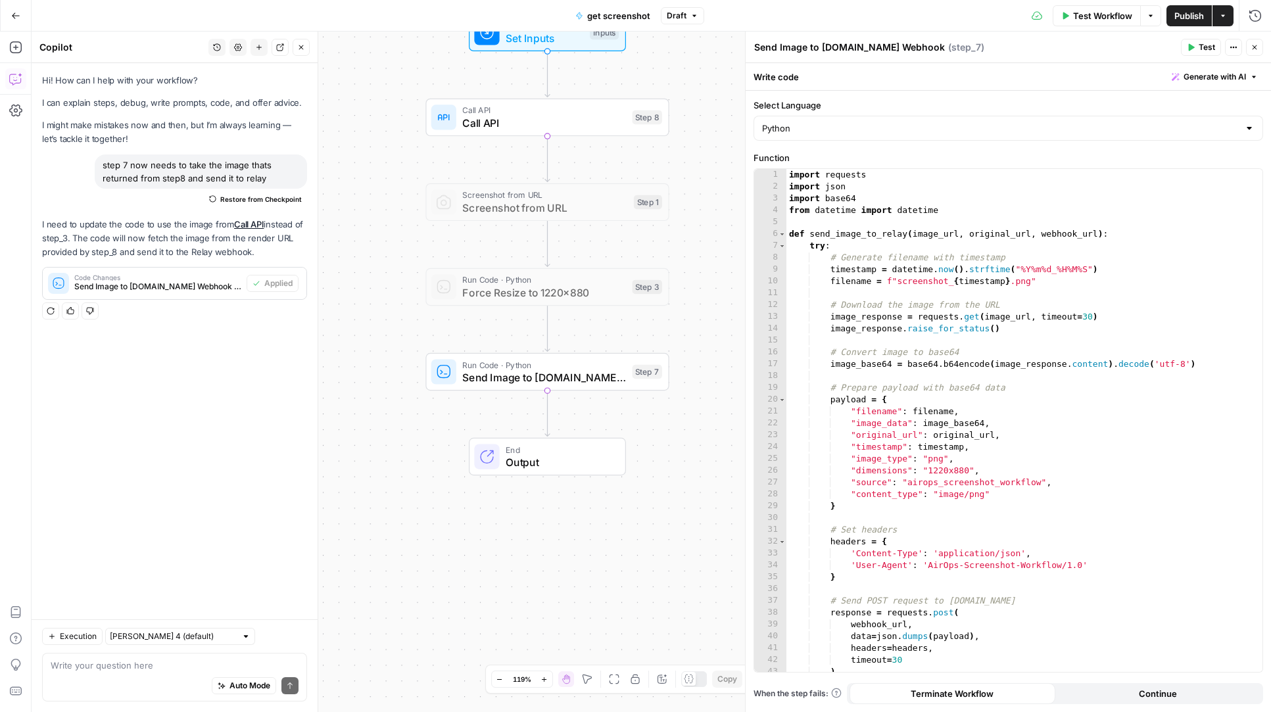
click at [1200, 53] on button "Test" at bounding box center [1201, 47] width 40 height 17
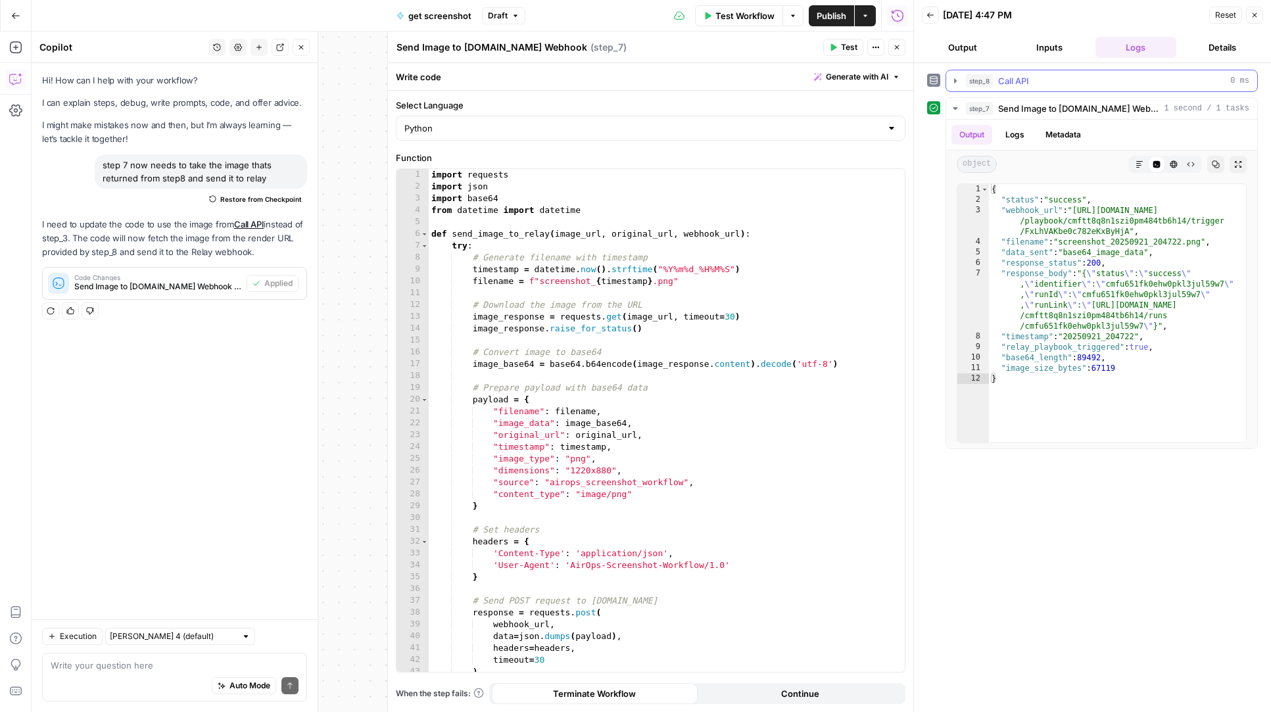
click at [1071, 89] on button "step_8 Call API 0 ms" at bounding box center [1101, 80] width 311 height 21
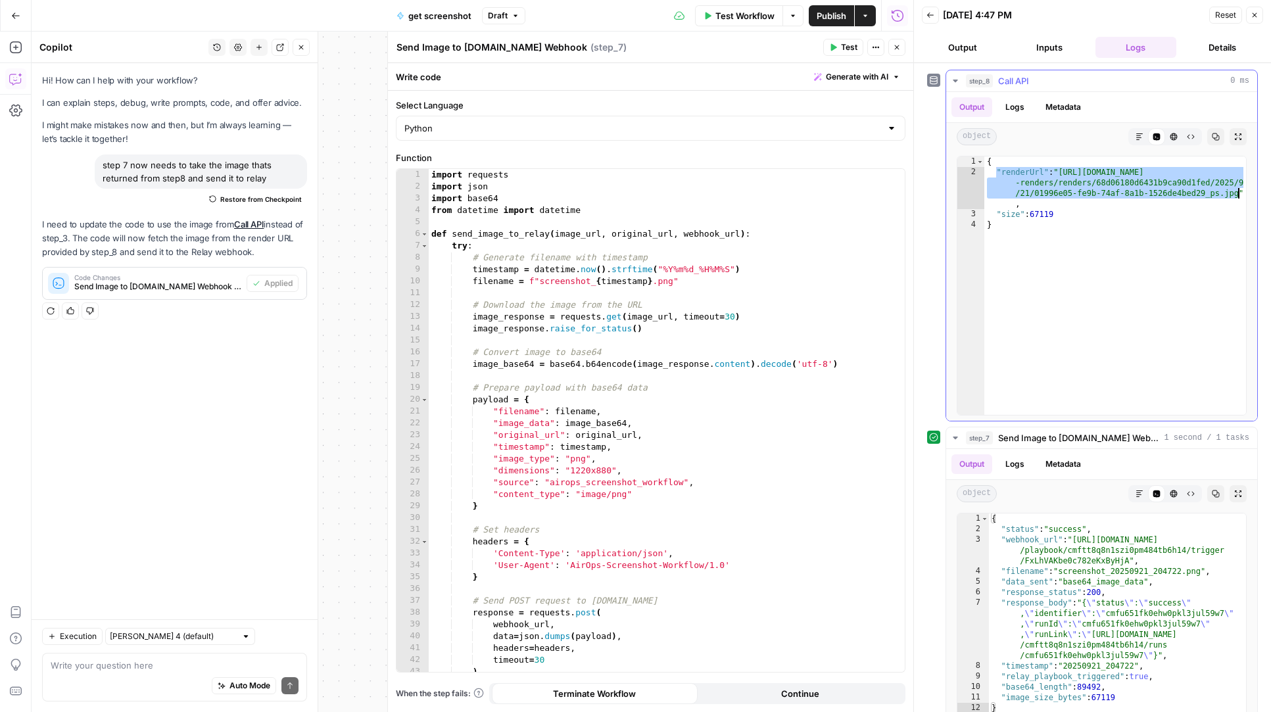
drag, startPoint x: 997, startPoint y: 174, endPoint x: 1249, endPoint y: 194, distance: 253.3
click at [1249, 193] on div "**********" at bounding box center [1101, 286] width 311 height 270
click at [1219, 231] on div "{ "renderUrl" : "https://renders.urlbox.com/ub-temp -renders/renders/68d06180d6…" at bounding box center [1115, 296] width 262 height 279
type textarea "*"
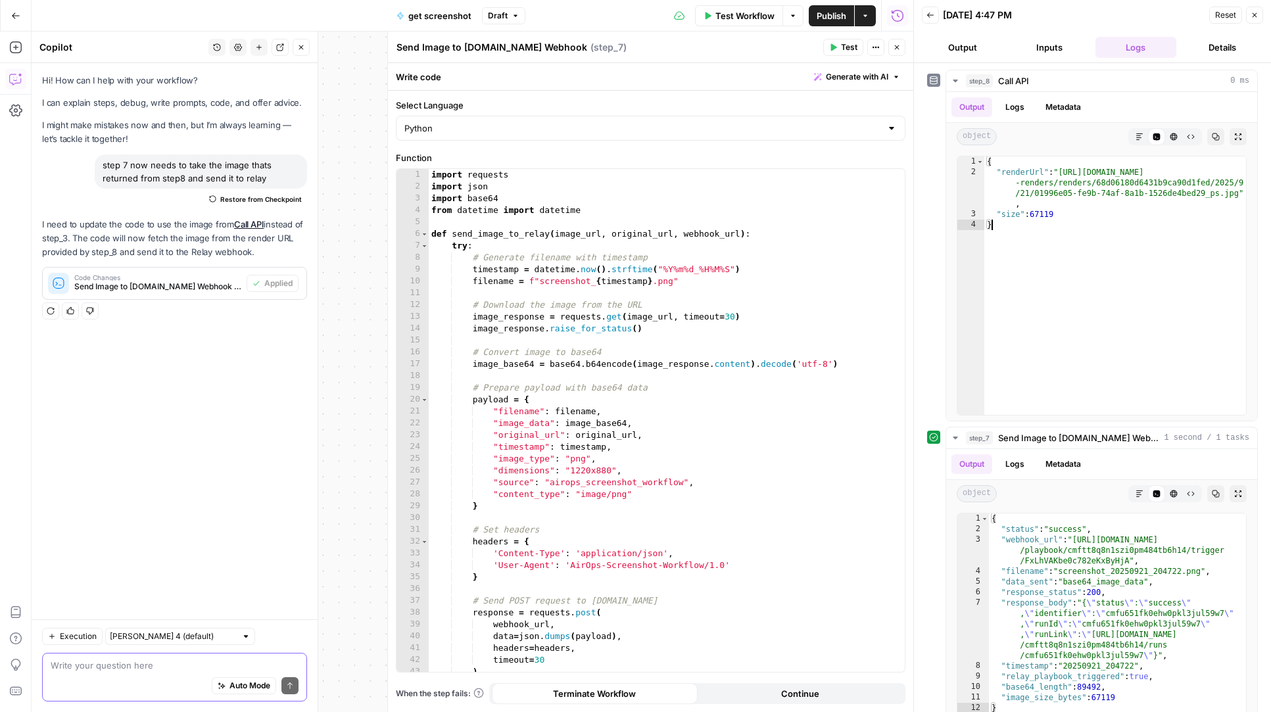
click at [153, 663] on textarea at bounding box center [175, 665] width 248 height 13
paste textarea ""renderUrl": "https://renders.urlbox.com/ub-temp-renders/renders/68d06180d6431b…"
type textarea "no step 7 needs to send the renderURL ""renderUrl": "https://renders.urlbox.com…"
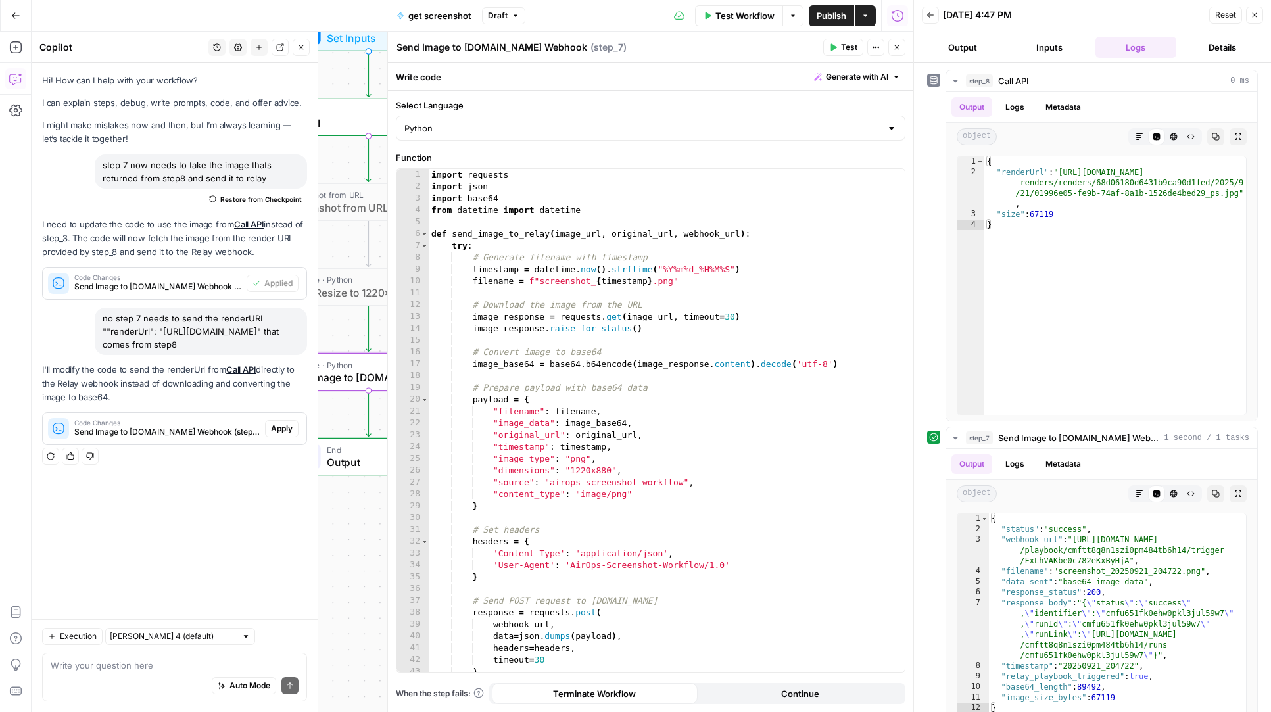
click at [280, 435] on span "Apply" at bounding box center [282, 429] width 22 height 12
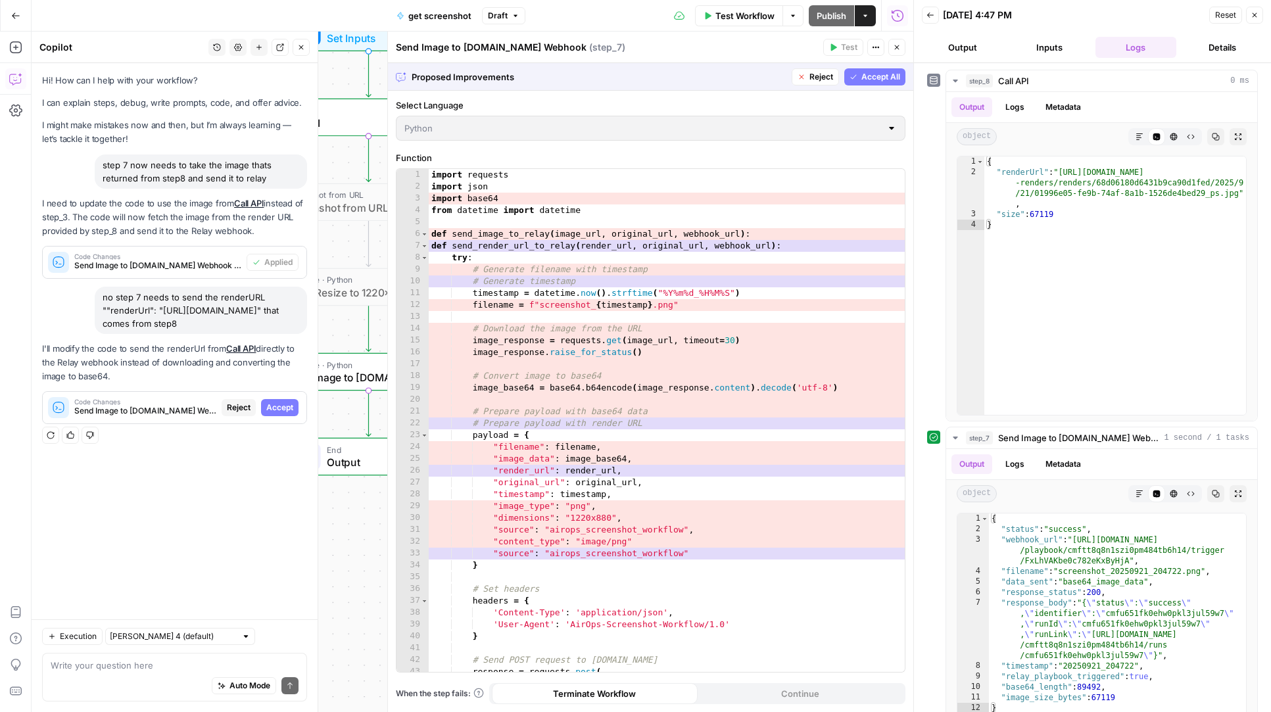
click at [865, 74] on span "Accept All" at bounding box center [880, 77] width 39 height 12
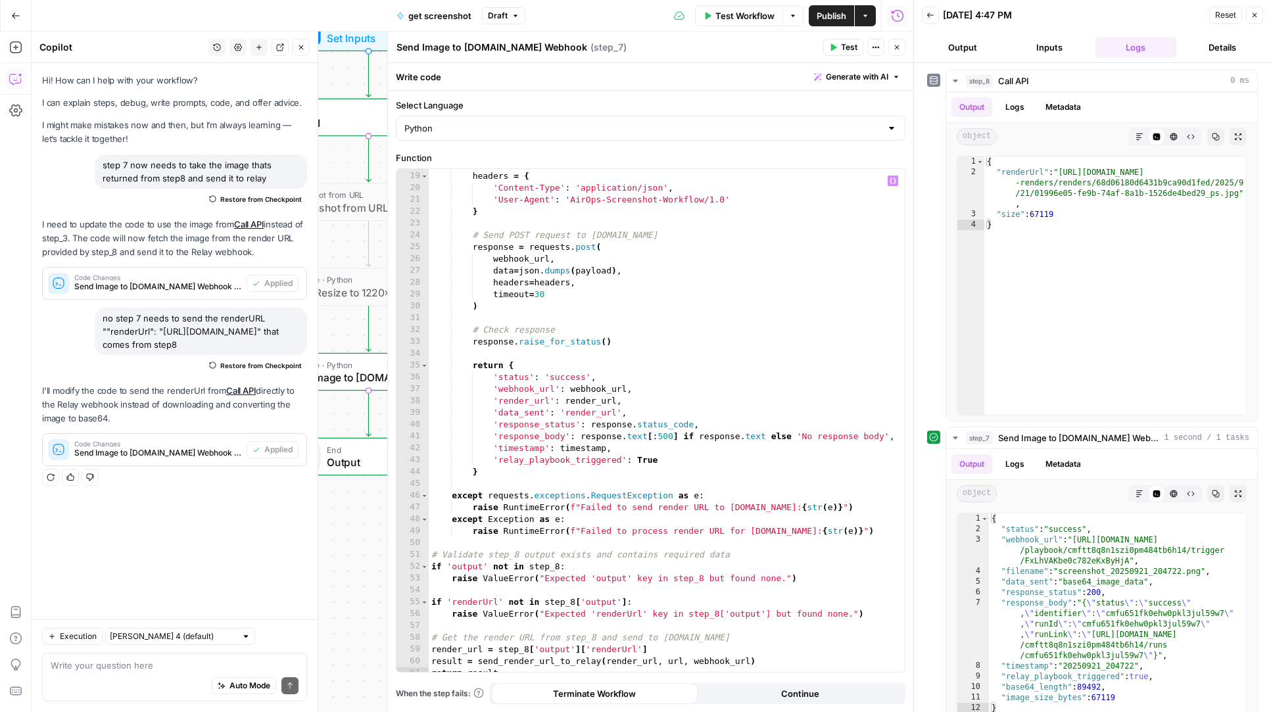
scroll to position [219, 0]
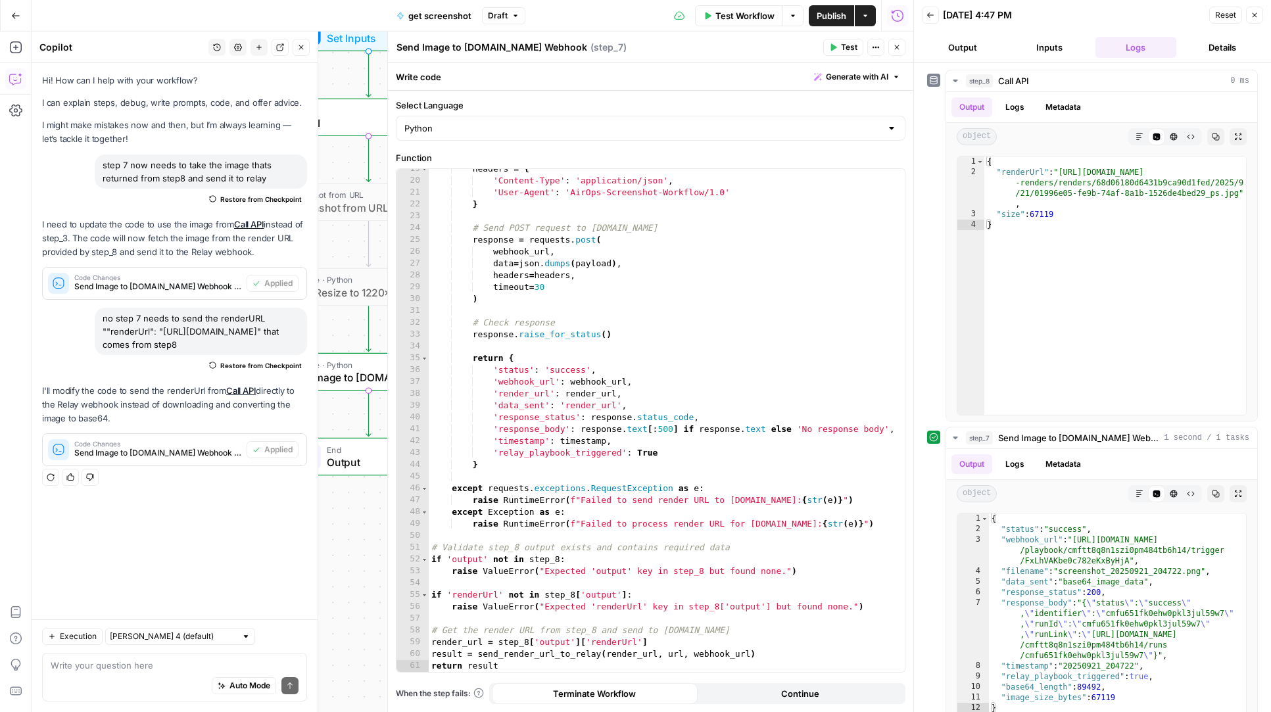
click at [847, 47] on span "Test" at bounding box center [849, 47] width 16 height 12
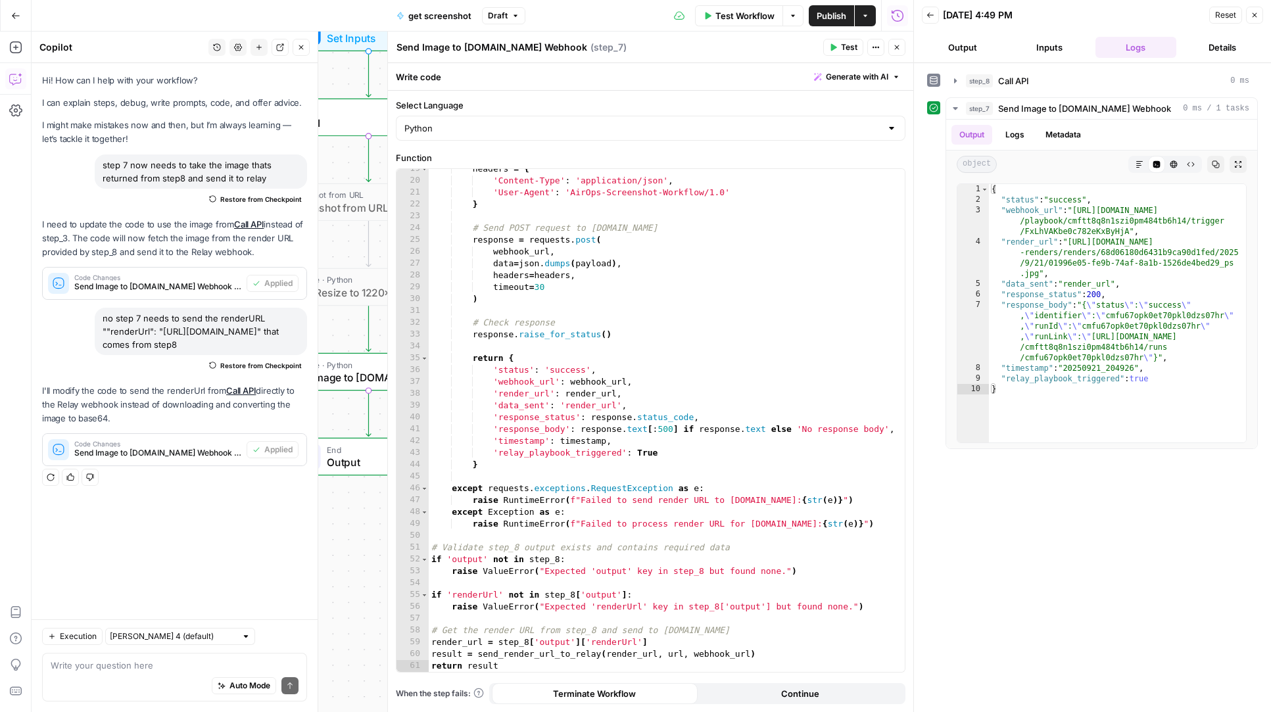
click at [157, 679] on div "Auto Mode Send" at bounding box center [175, 686] width 248 height 29
type textarea "send the input URL in the webhook as well"
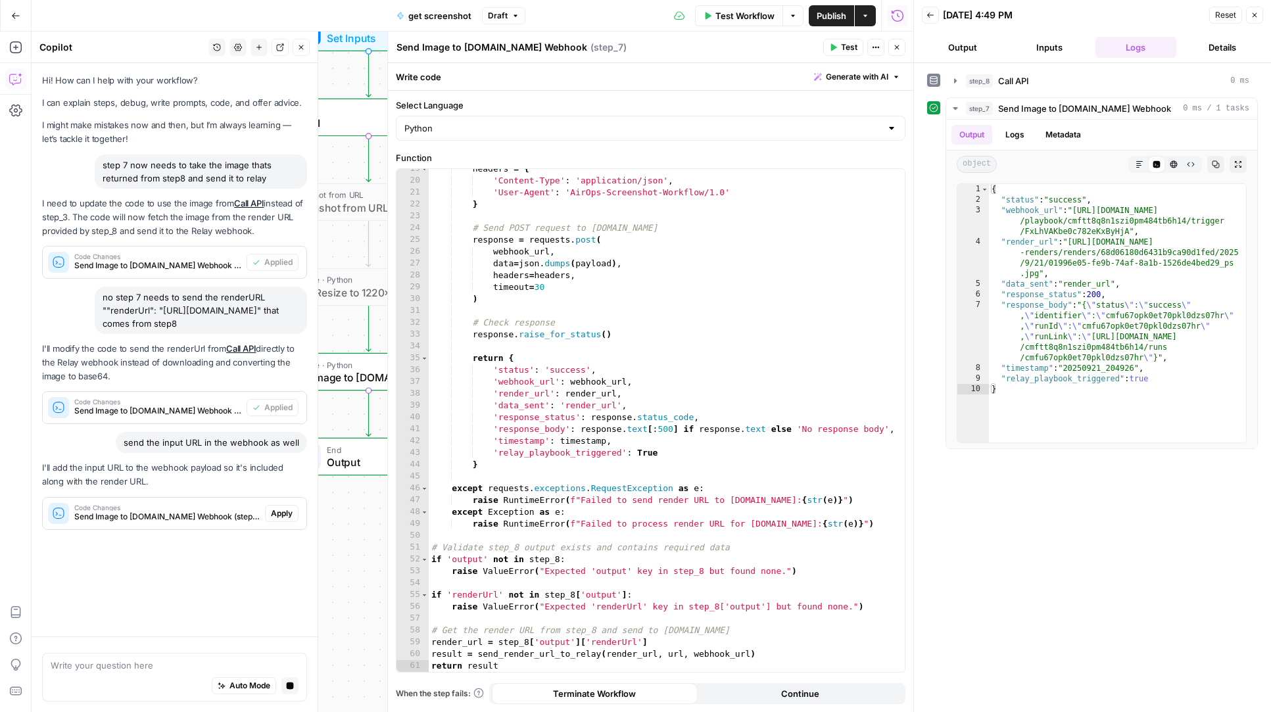
scroll to position [0, 0]
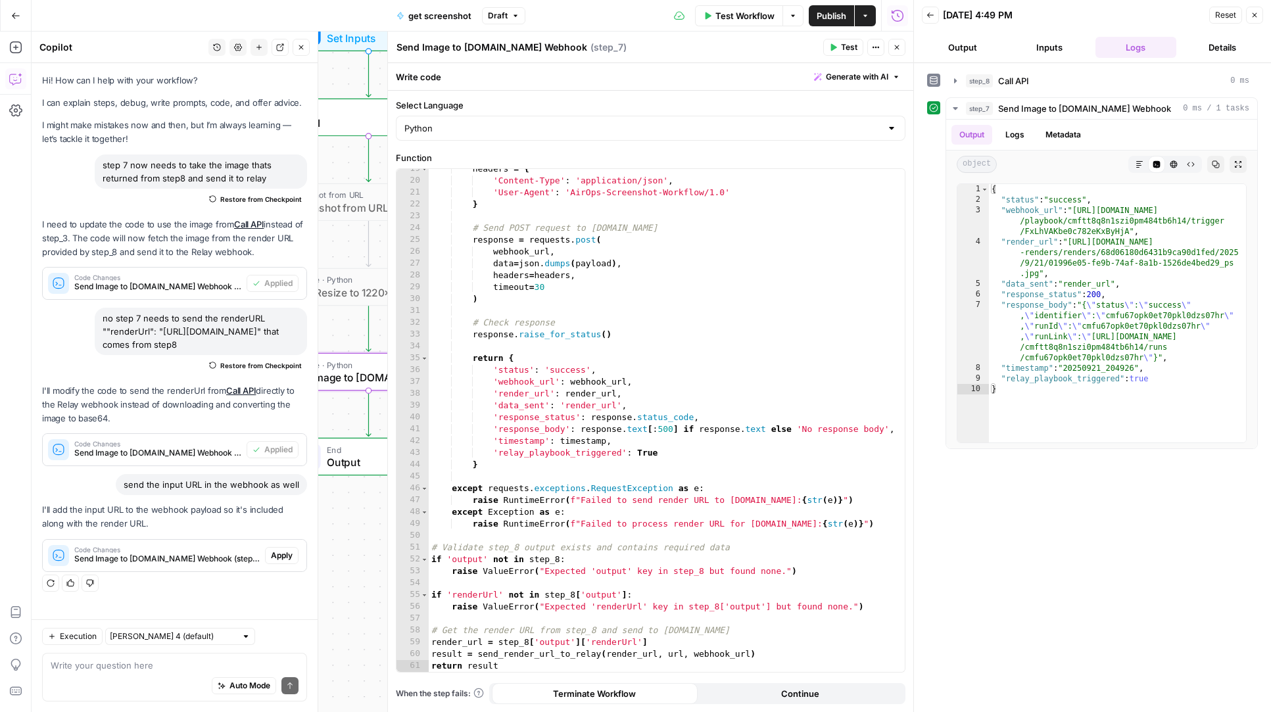
click at [283, 562] on span "Apply" at bounding box center [282, 556] width 22 height 12
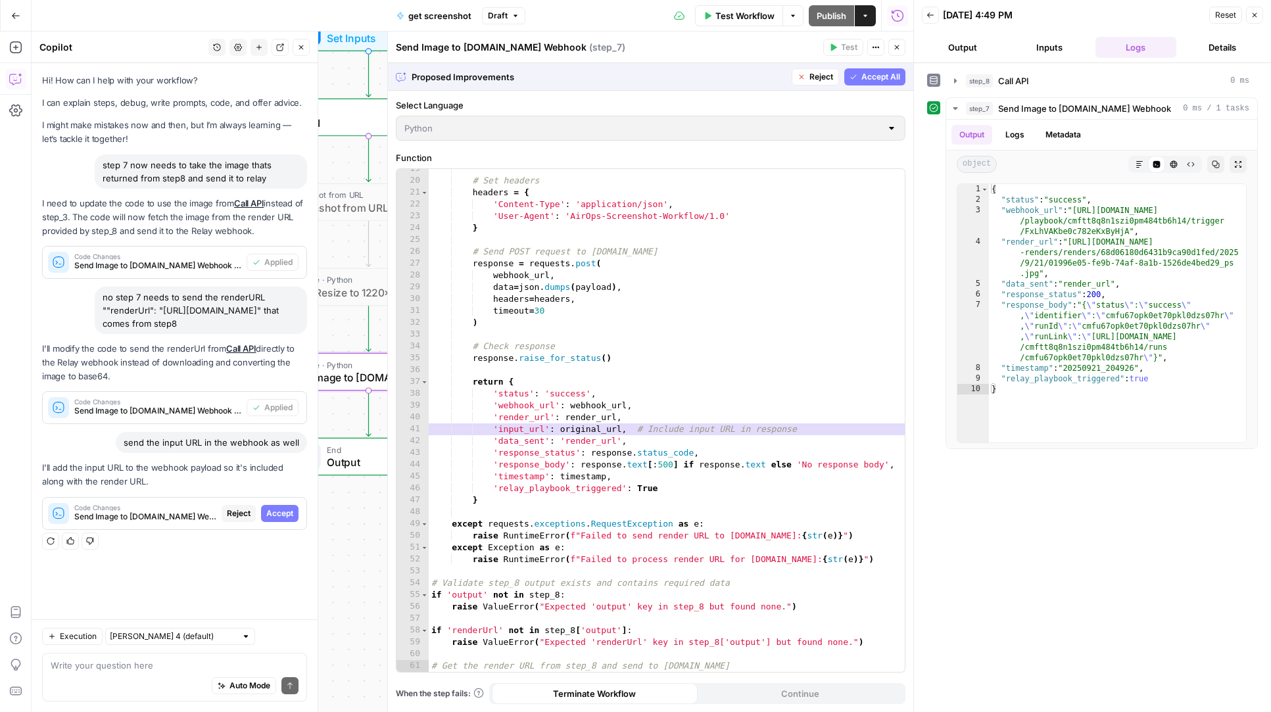
click at [289, 520] on span "Accept" at bounding box center [279, 514] width 27 height 12
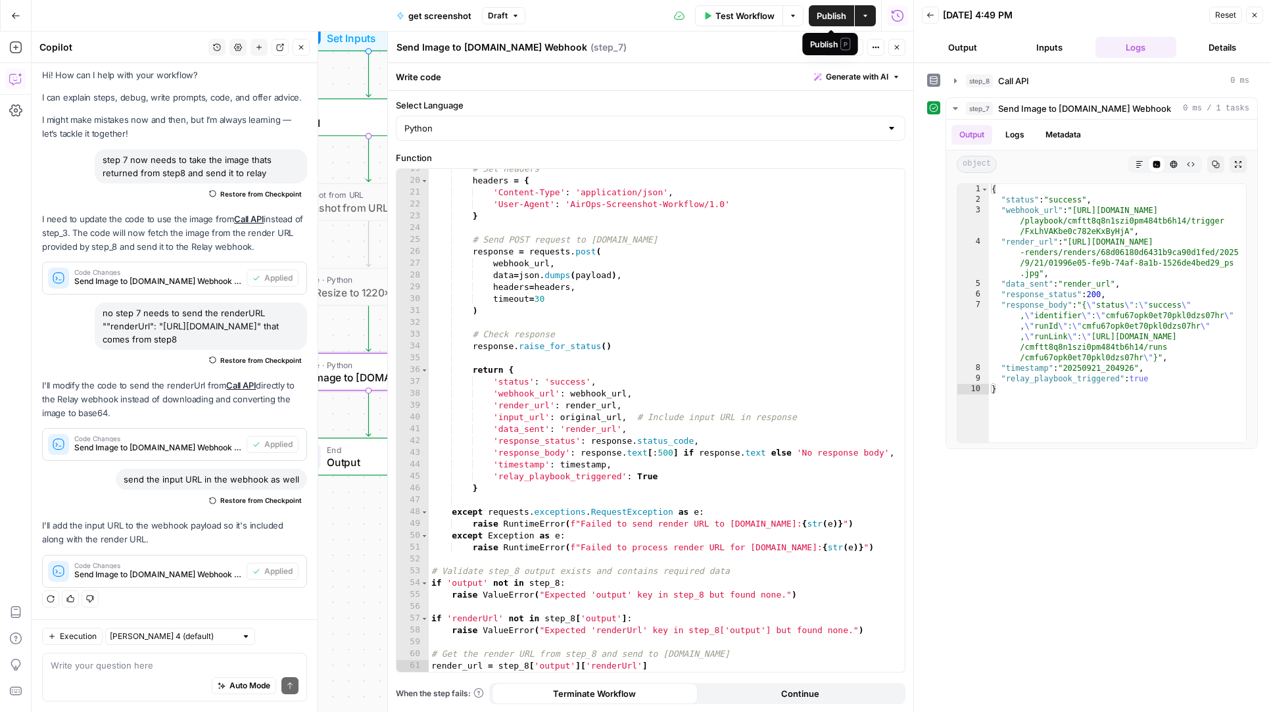
click at [833, 18] on span "Publish" at bounding box center [832, 15] width 30 height 13
click at [737, 12] on span "Test Workflow" at bounding box center [744, 15] width 59 height 13
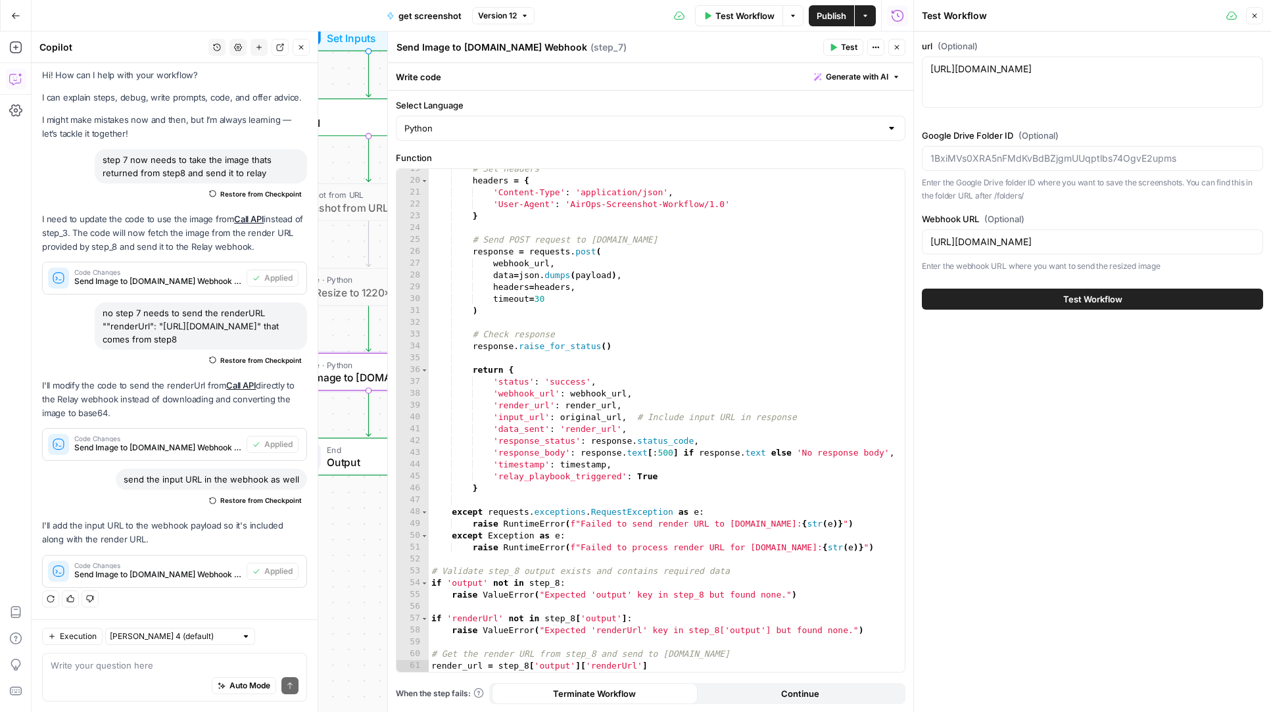
click at [1039, 299] on button "Test Workflow" at bounding box center [1092, 299] width 341 height 21
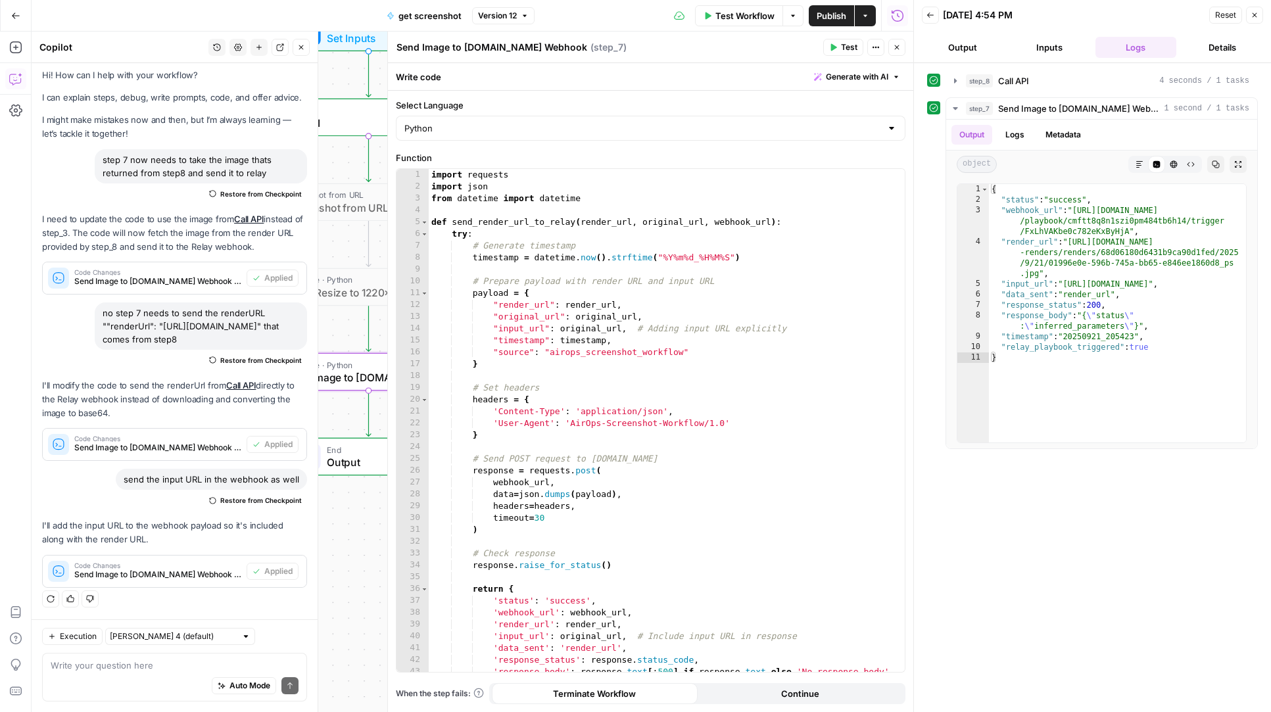
click at [734, 14] on span "Test Workflow" at bounding box center [744, 15] width 59 height 13
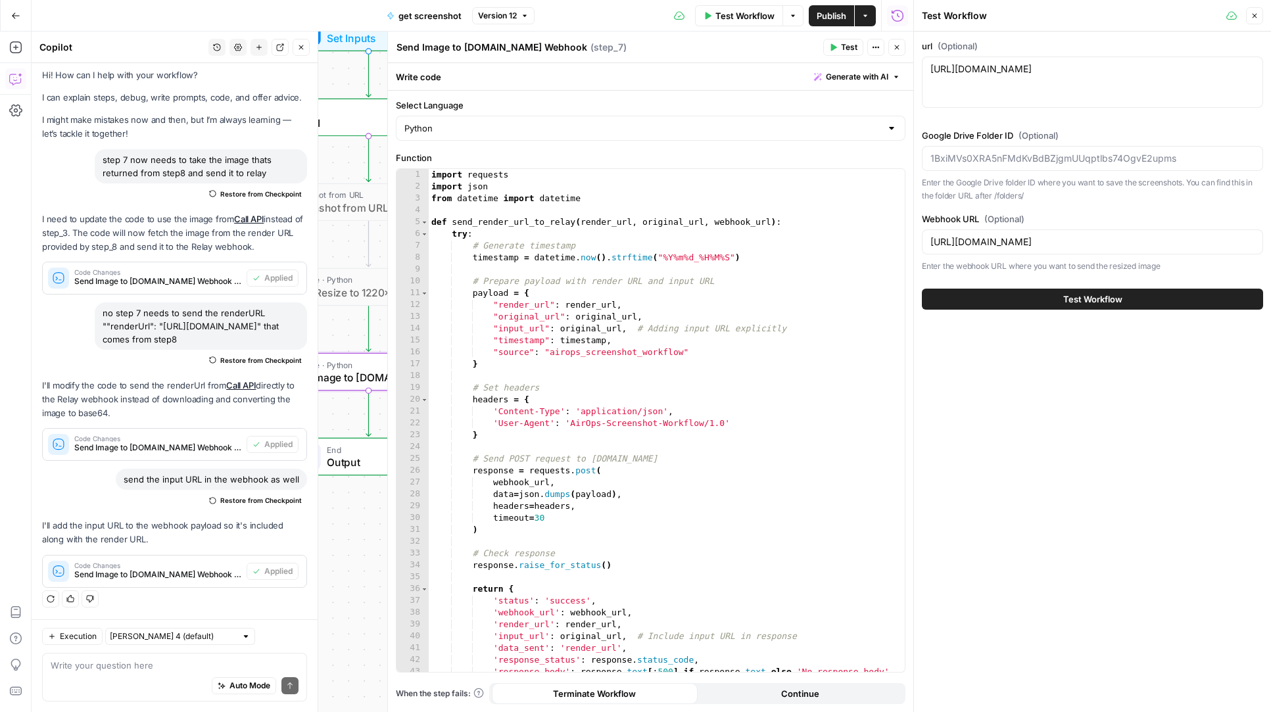
click at [1051, 302] on button "Test Workflow" at bounding box center [1092, 299] width 341 height 21
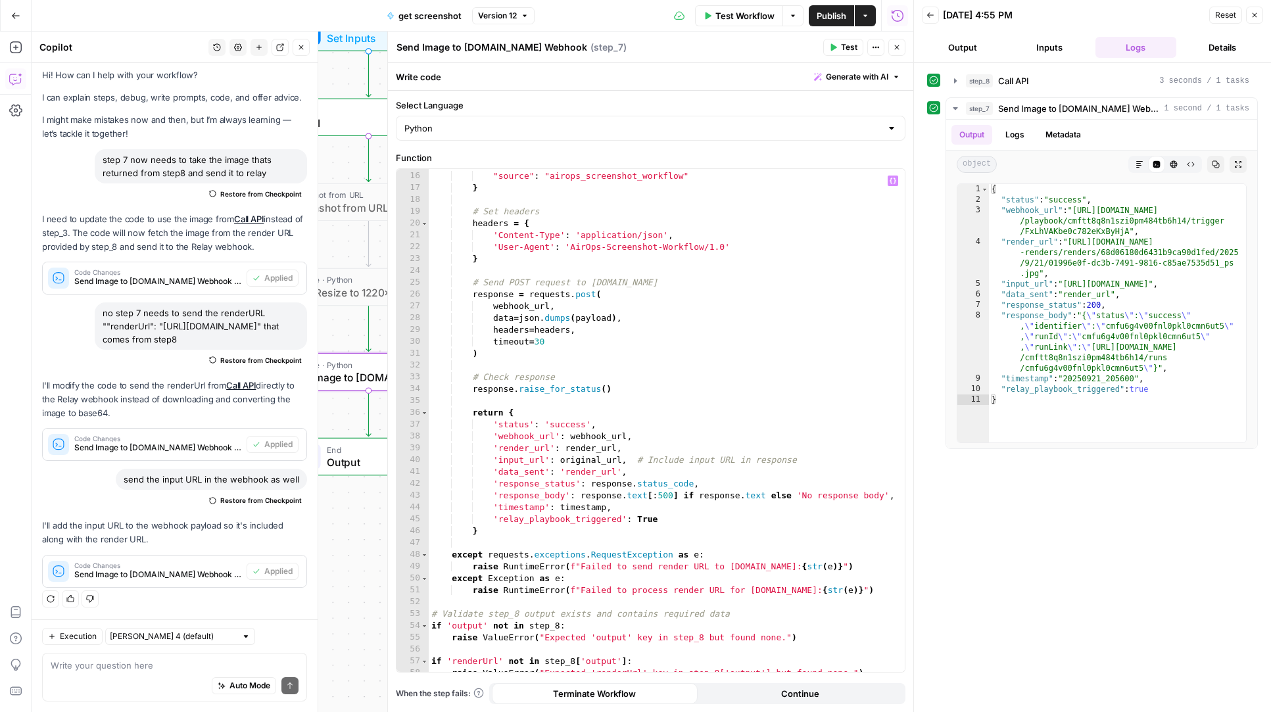
scroll to position [176, 0]
click at [742, 9] on span "Test Workflow" at bounding box center [744, 15] width 59 height 13
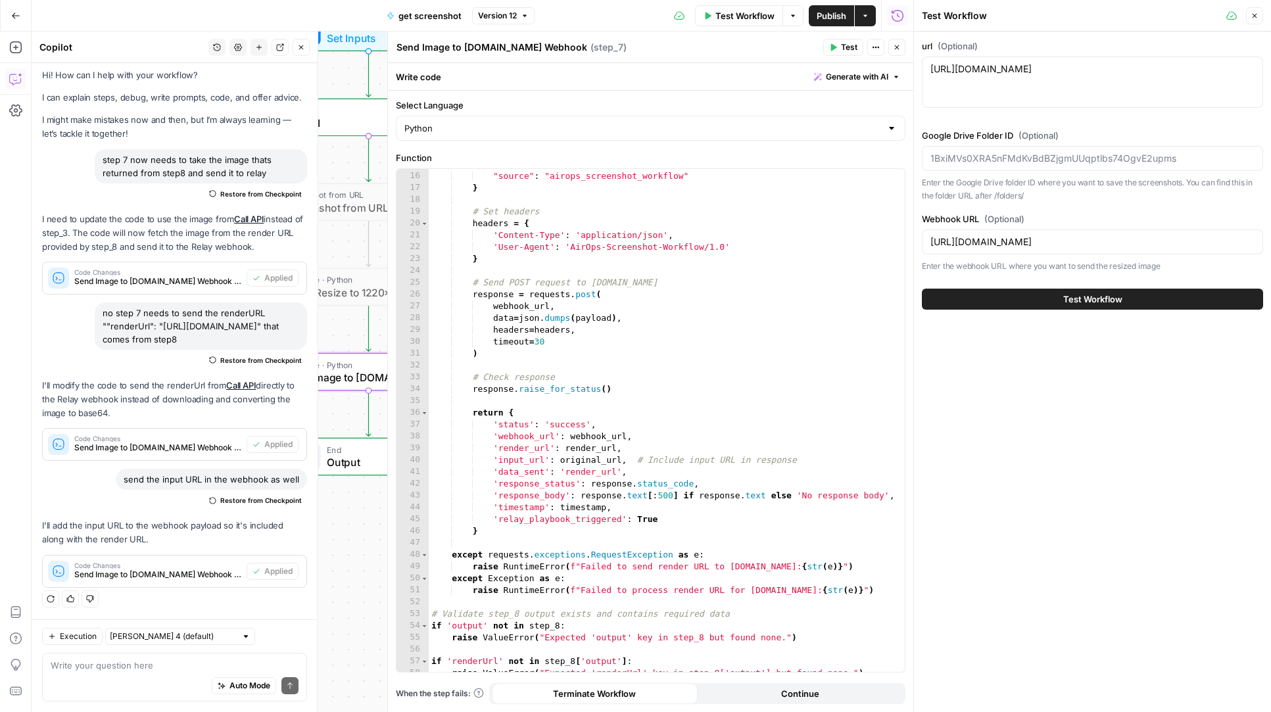
click at [977, 293] on button "Test Workflow" at bounding box center [1092, 299] width 341 height 21
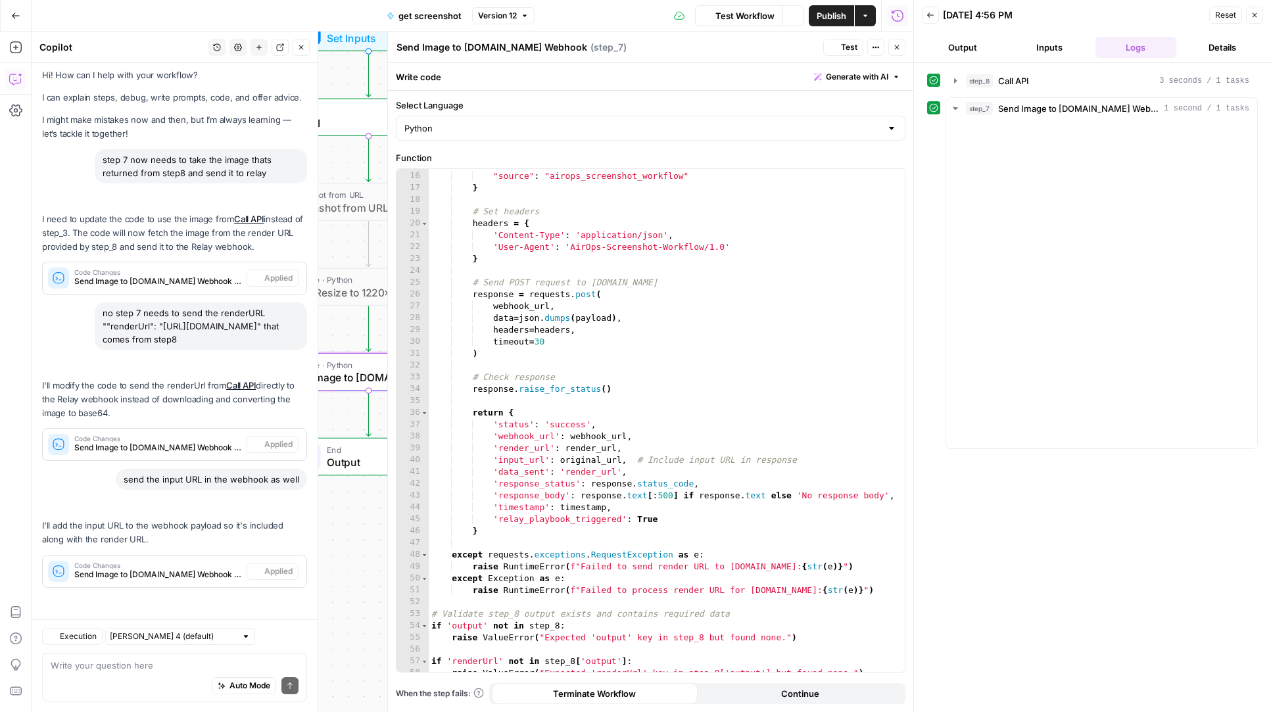
scroll to position [18, 0]
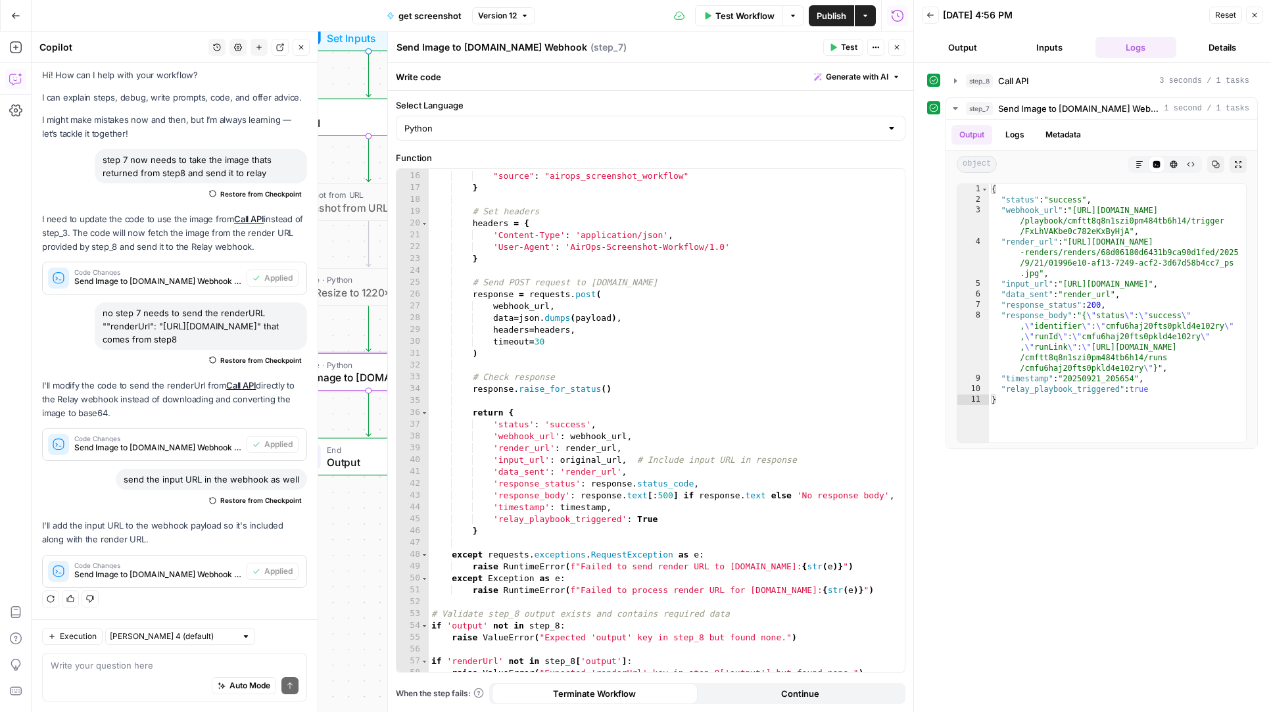
click at [742, 19] on span "Test Workflow" at bounding box center [744, 15] width 59 height 13
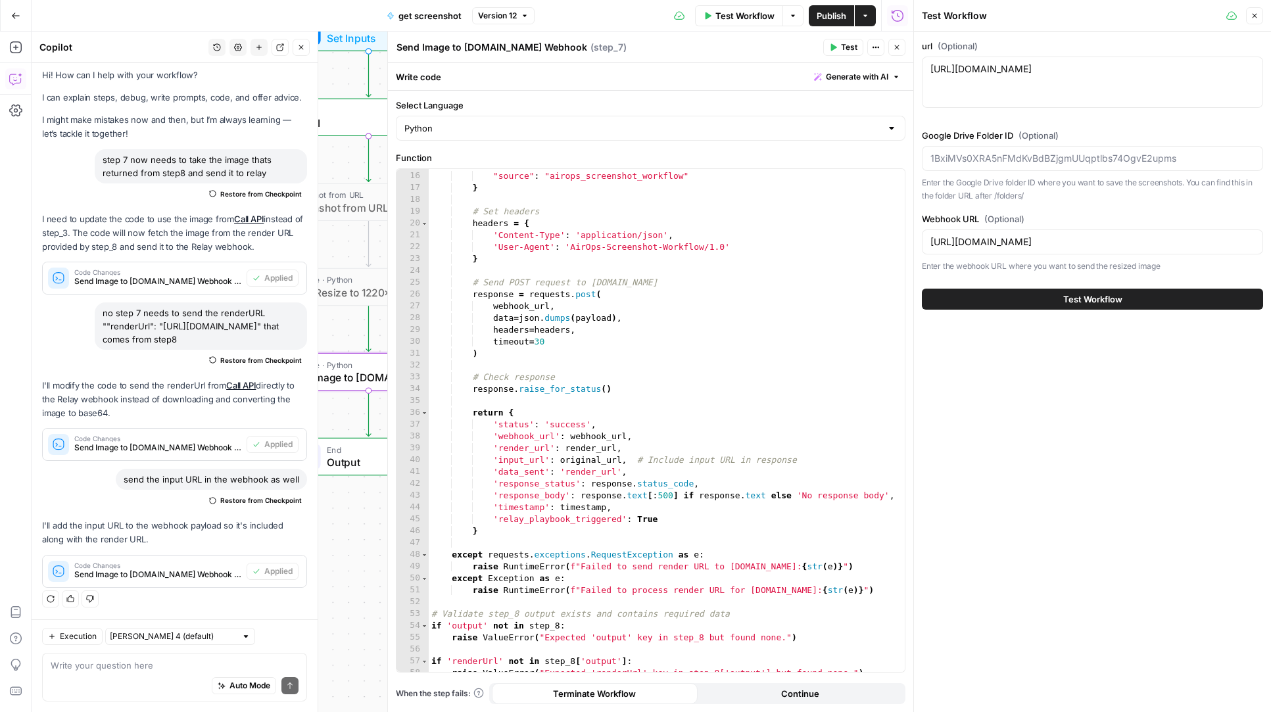
click at [944, 281] on div "Test Workflow" at bounding box center [1092, 299] width 341 height 37
click at [951, 291] on button "Test Workflow" at bounding box center [1092, 299] width 341 height 21
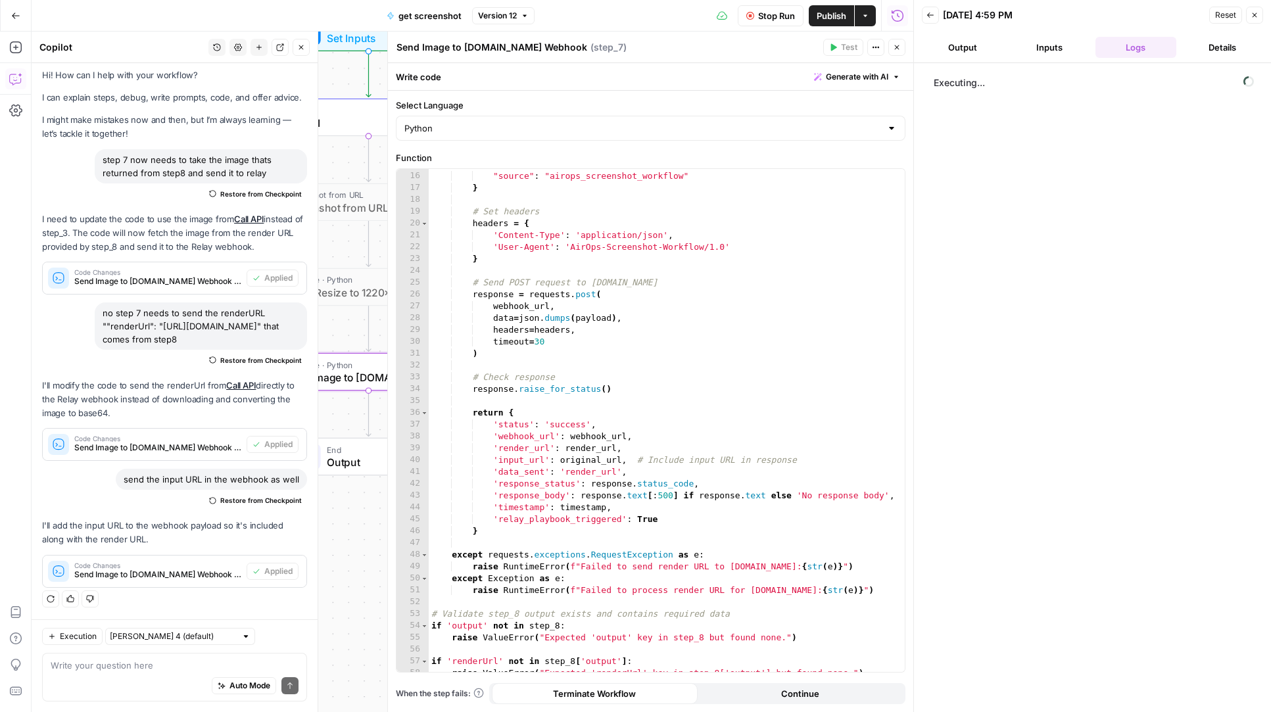
scroll to position [18, 0]
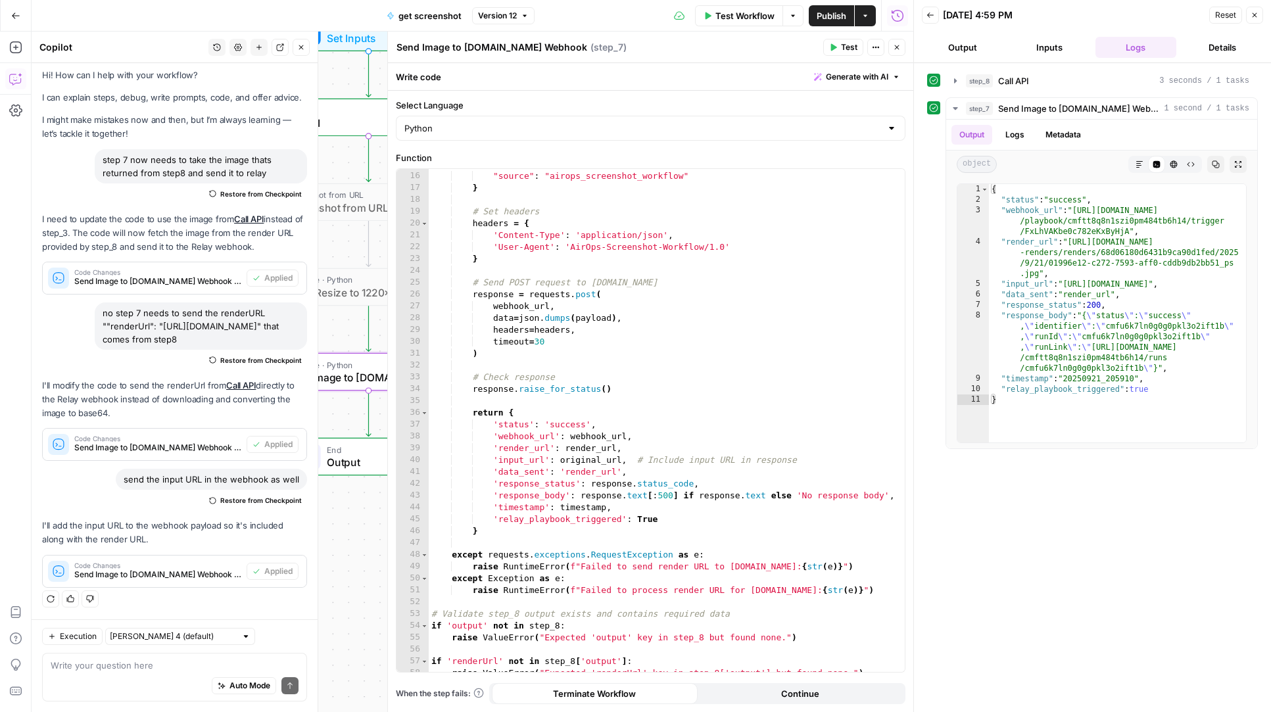
click at [896, 46] on icon "button" at bounding box center [897, 47] width 5 height 5
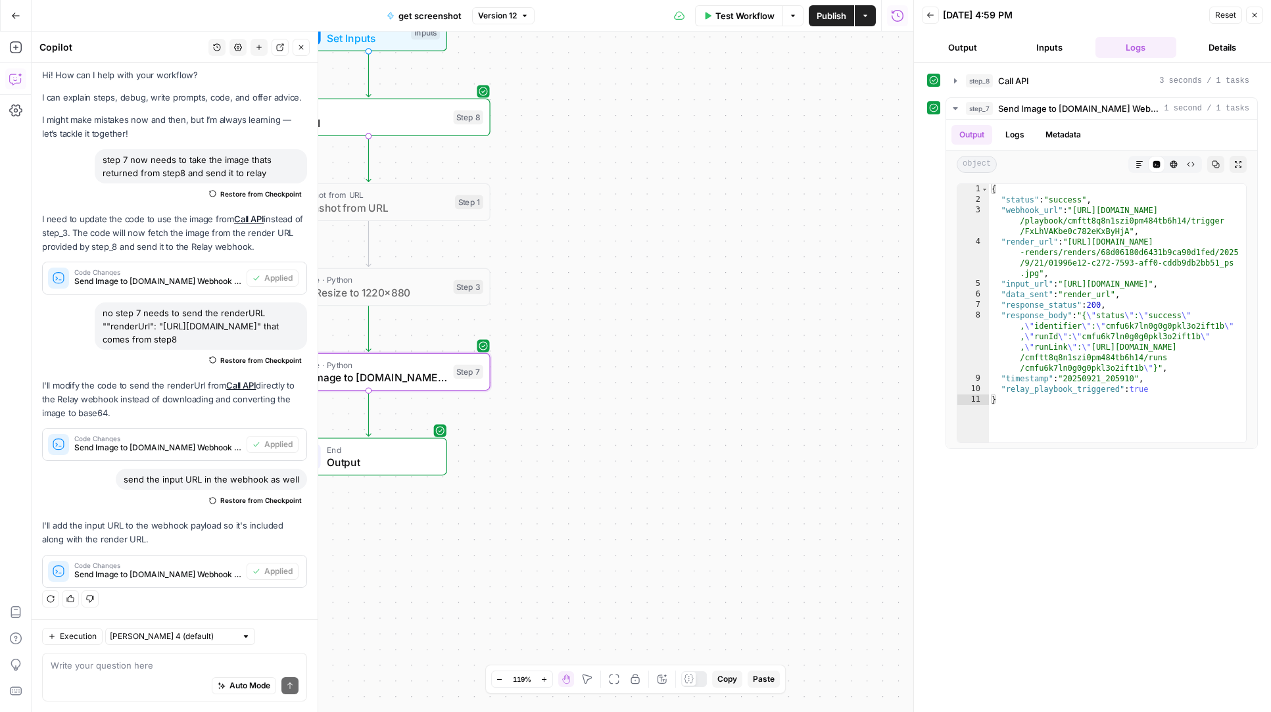
click at [840, 22] on button "Publish" at bounding box center [831, 15] width 45 height 21
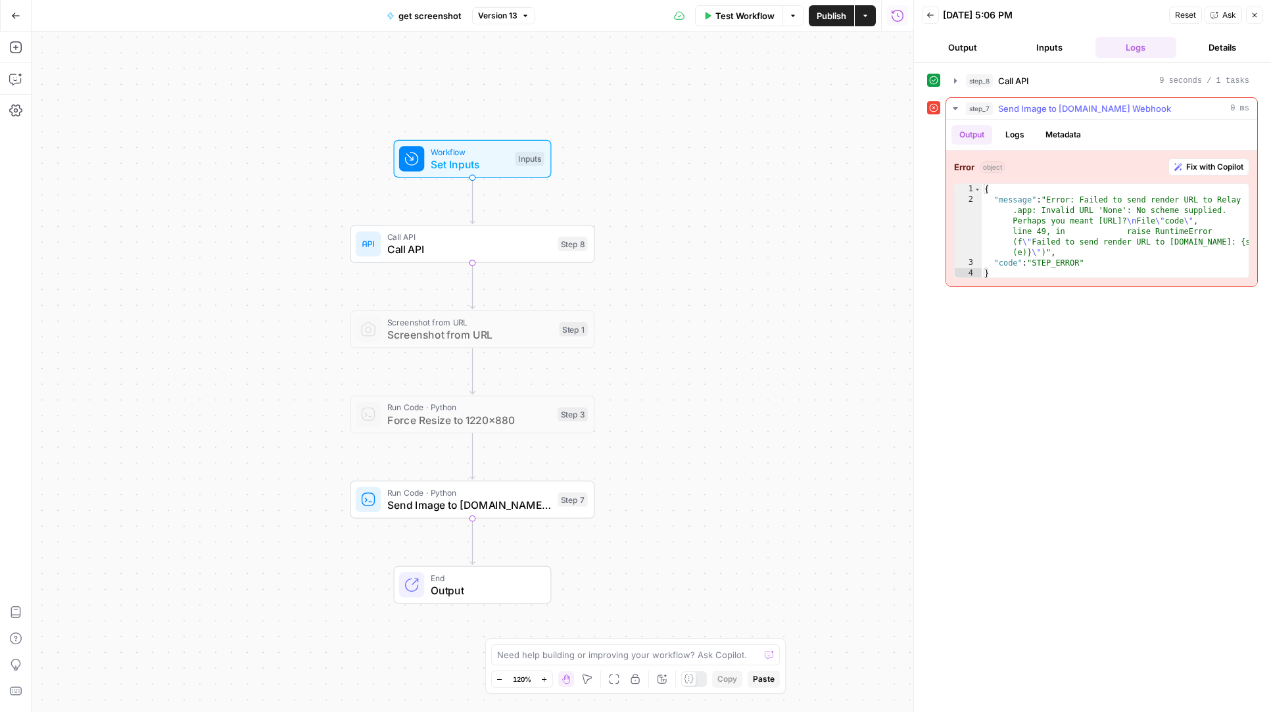
click at [1209, 170] on span "Fix with Copilot" at bounding box center [1214, 167] width 57 height 12
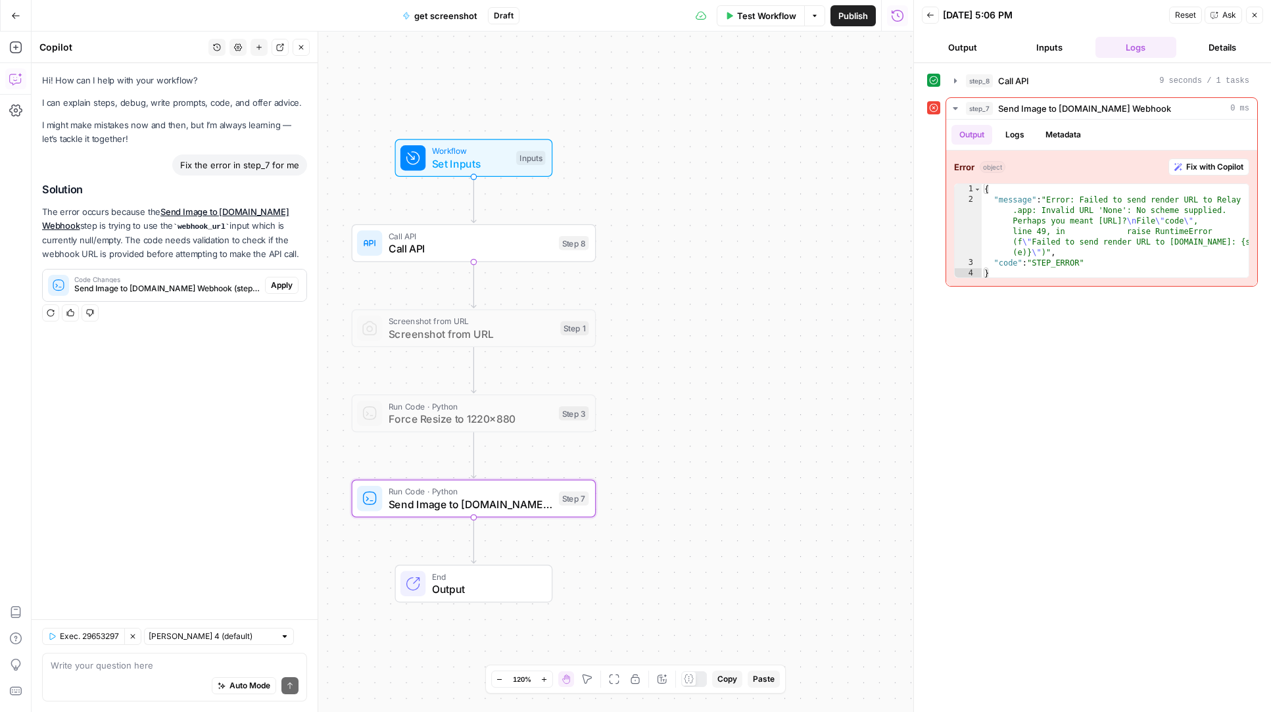
click at [274, 289] on span "Apply" at bounding box center [282, 285] width 22 height 12
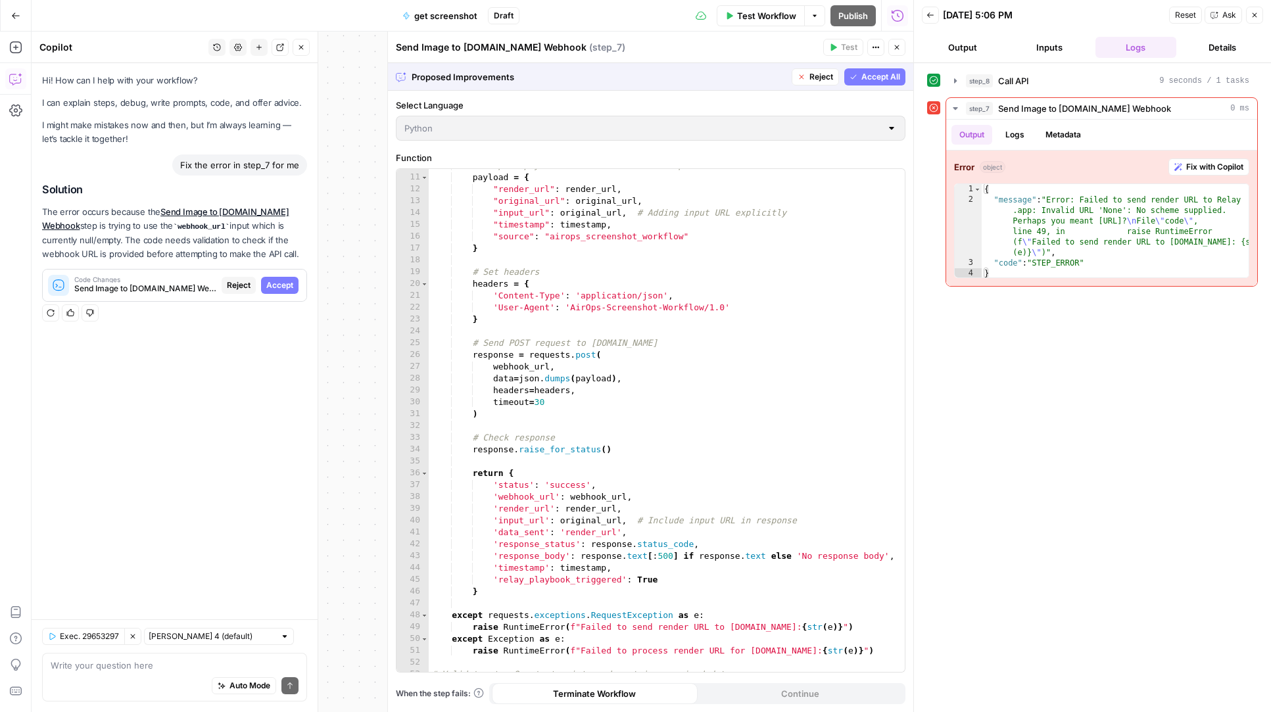
scroll to position [349, 0]
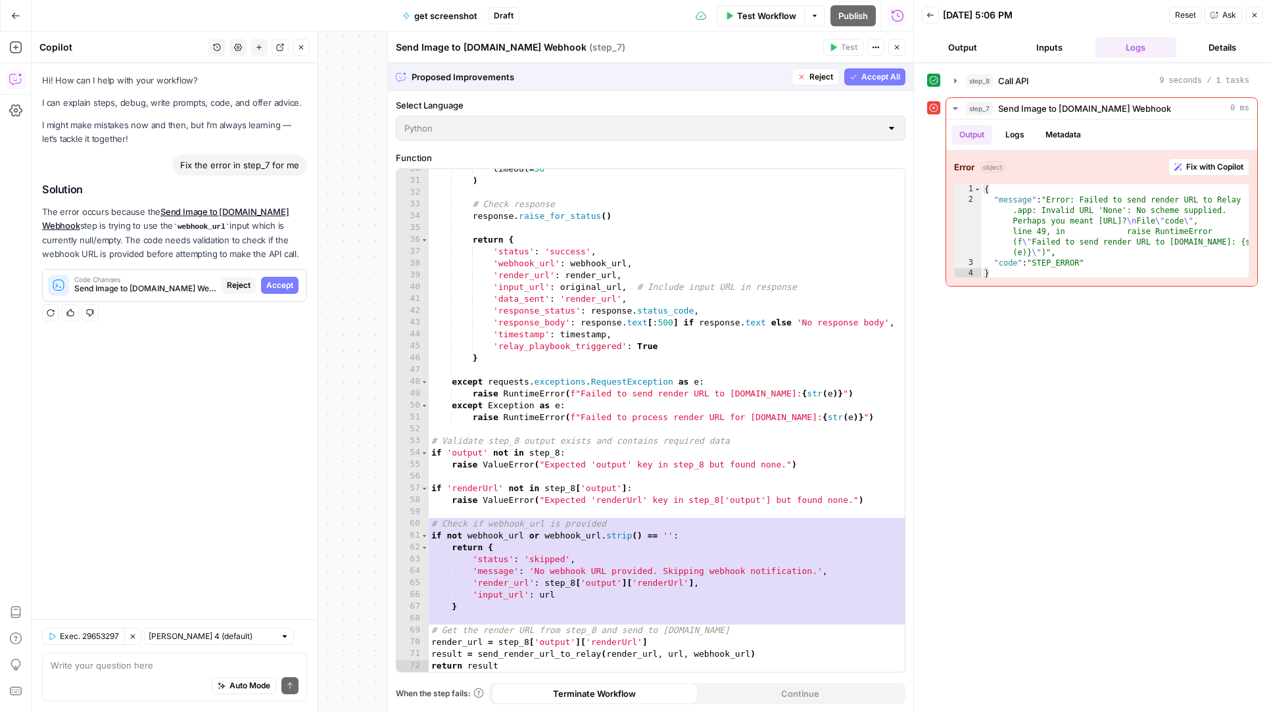
click at [873, 84] on button "Accept All" at bounding box center [874, 76] width 61 height 17
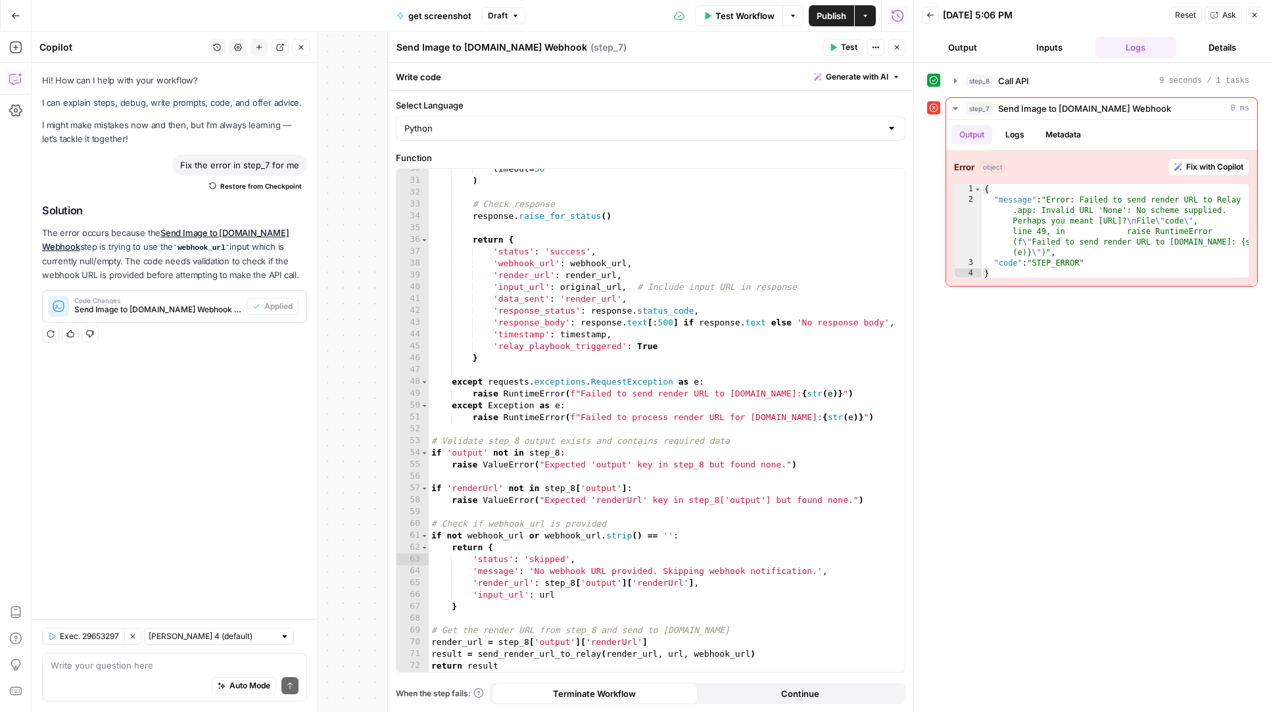
click at [828, 14] on span "Publish" at bounding box center [832, 15] width 30 height 13
click at [85, 671] on textarea at bounding box center [175, 665] width 248 height 13
type textarea "why did the webhook image never send to relay?"
click at [291, 688] on icon "submit" at bounding box center [290, 686] width 8 height 8
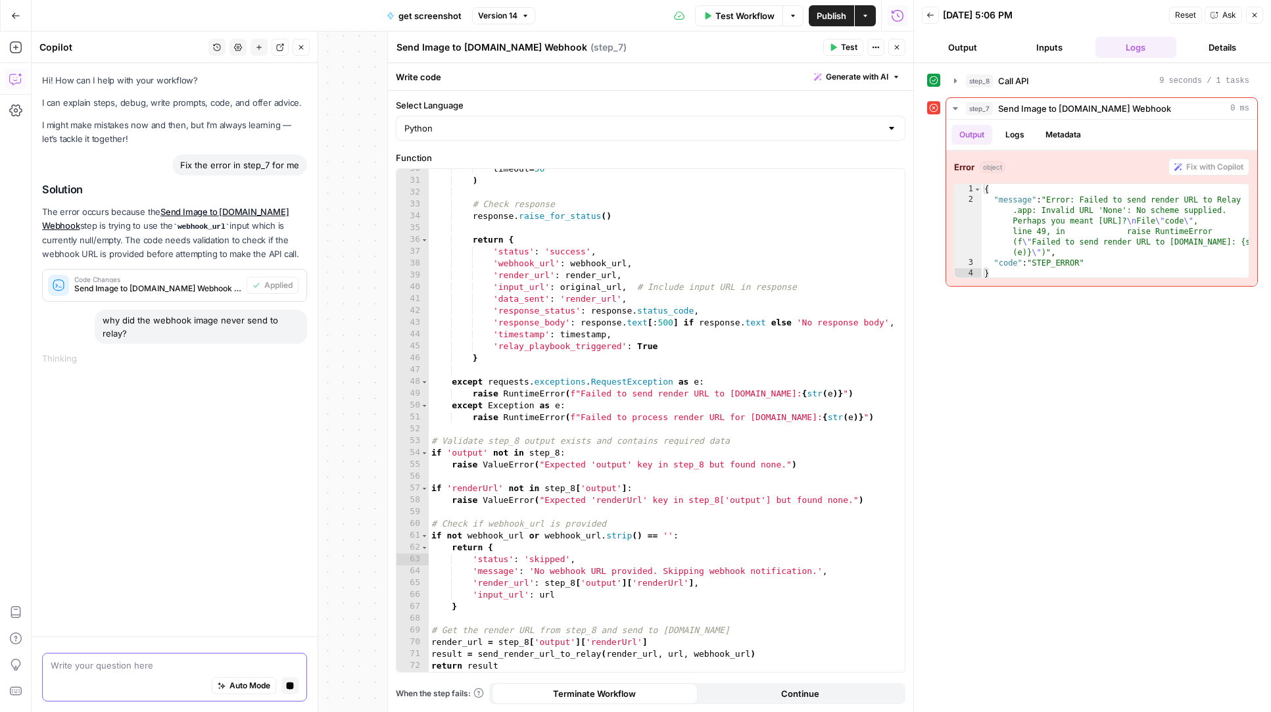
click at [898, 54] on button "Close" at bounding box center [896, 47] width 17 height 17
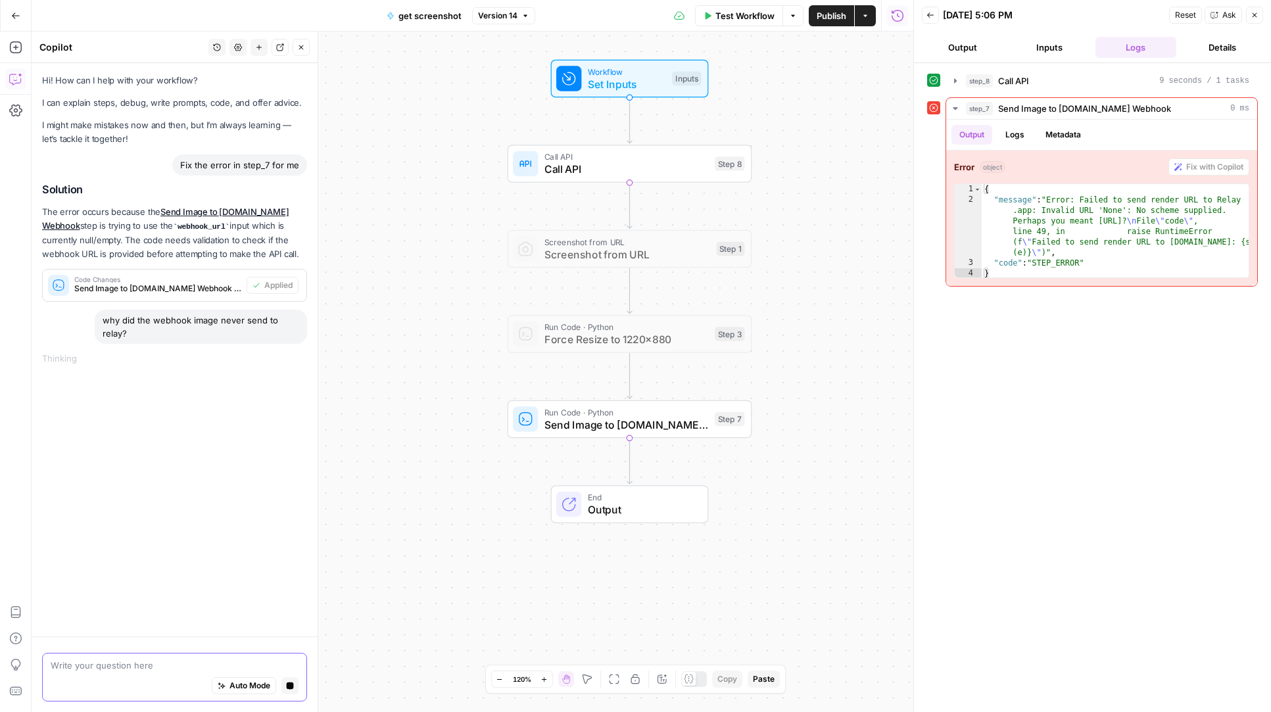
drag, startPoint x: 788, startPoint y: 144, endPoint x: 762, endPoint y: 340, distance: 197.8
click at [762, 340] on div "Workflow Set Inputs Inputs Call API Call API Step 8 Screenshot from URL Screens…" at bounding box center [473, 372] width 882 height 681
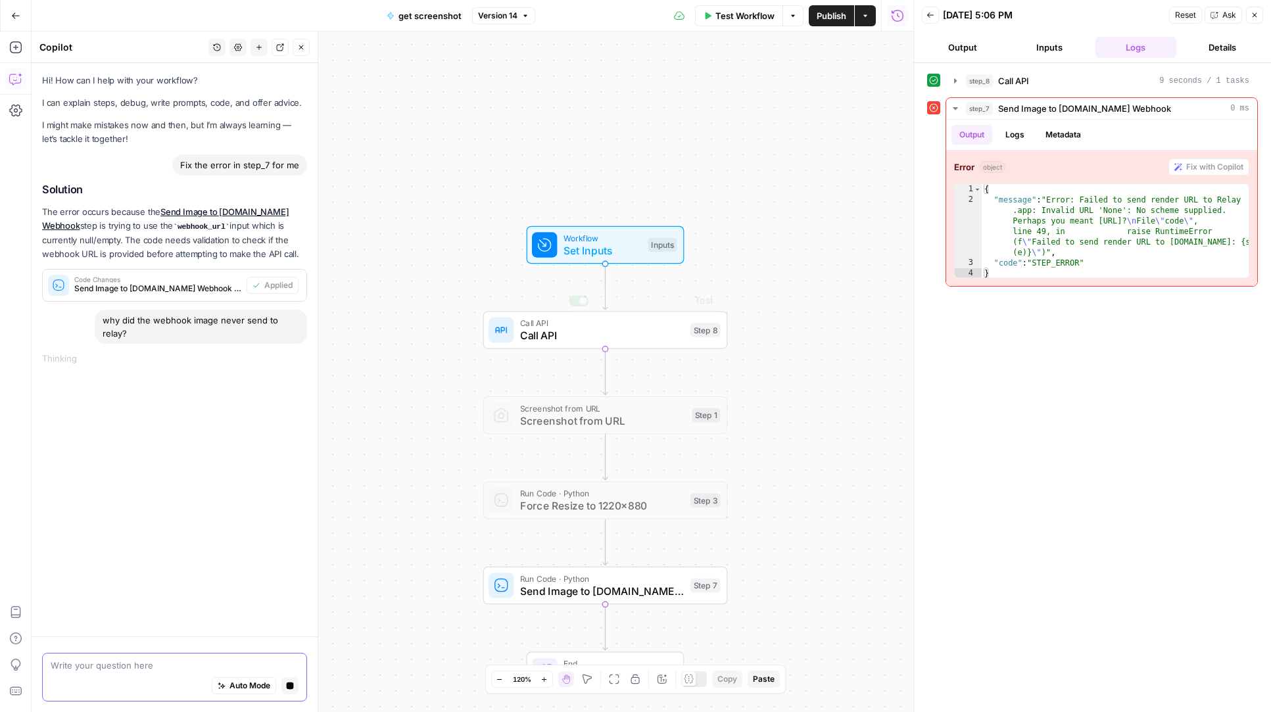
click at [618, 251] on span "Set Inputs" at bounding box center [603, 251] width 78 height 16
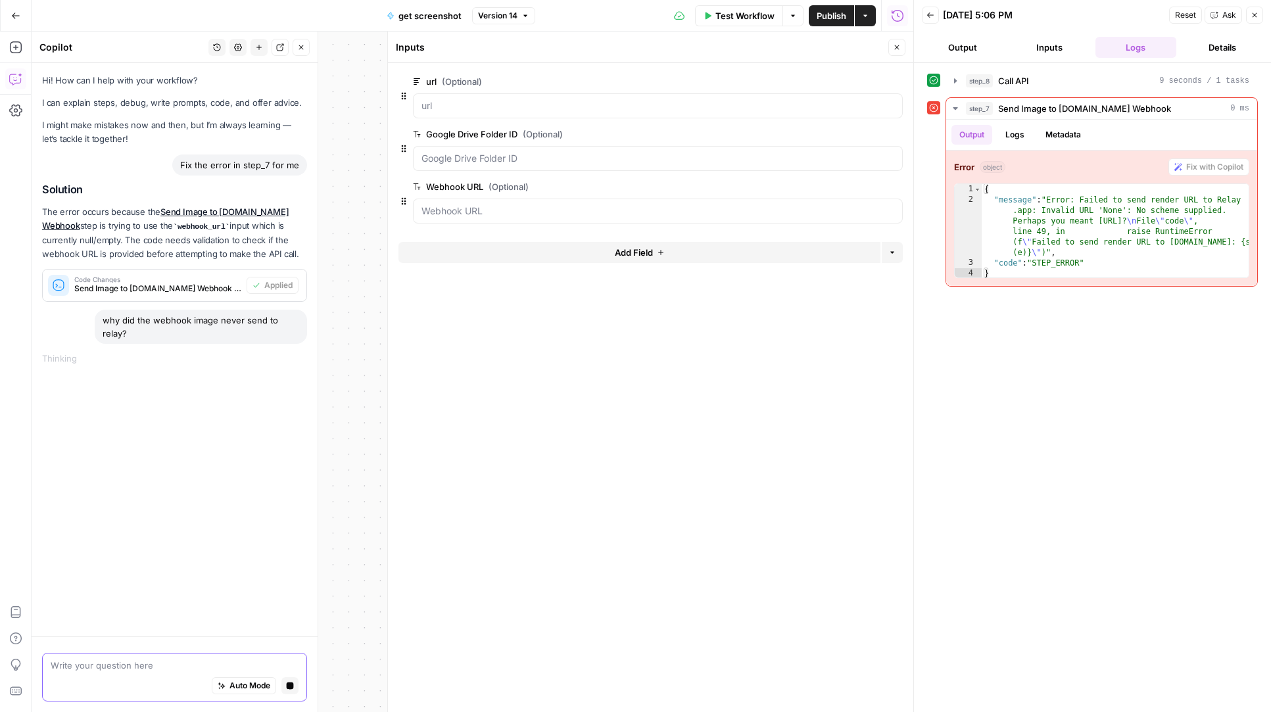
click at [895, 132] on icon "button" at bounding box center [895, 134] width 7 height 7
click at [895, 133] on icon "button" at bounding box center [895, 134] width 7 height 7
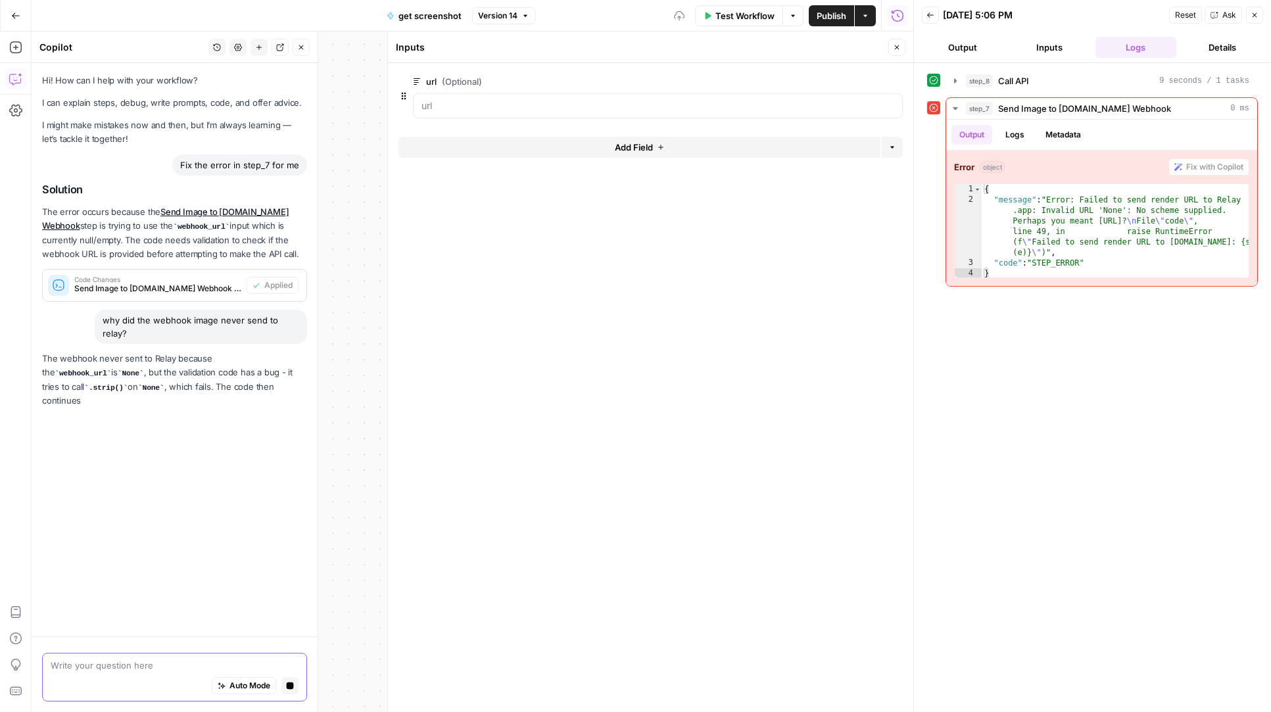
click at [896, 44] on icon "button" at bounding box center [897, 47] width 8 height 8
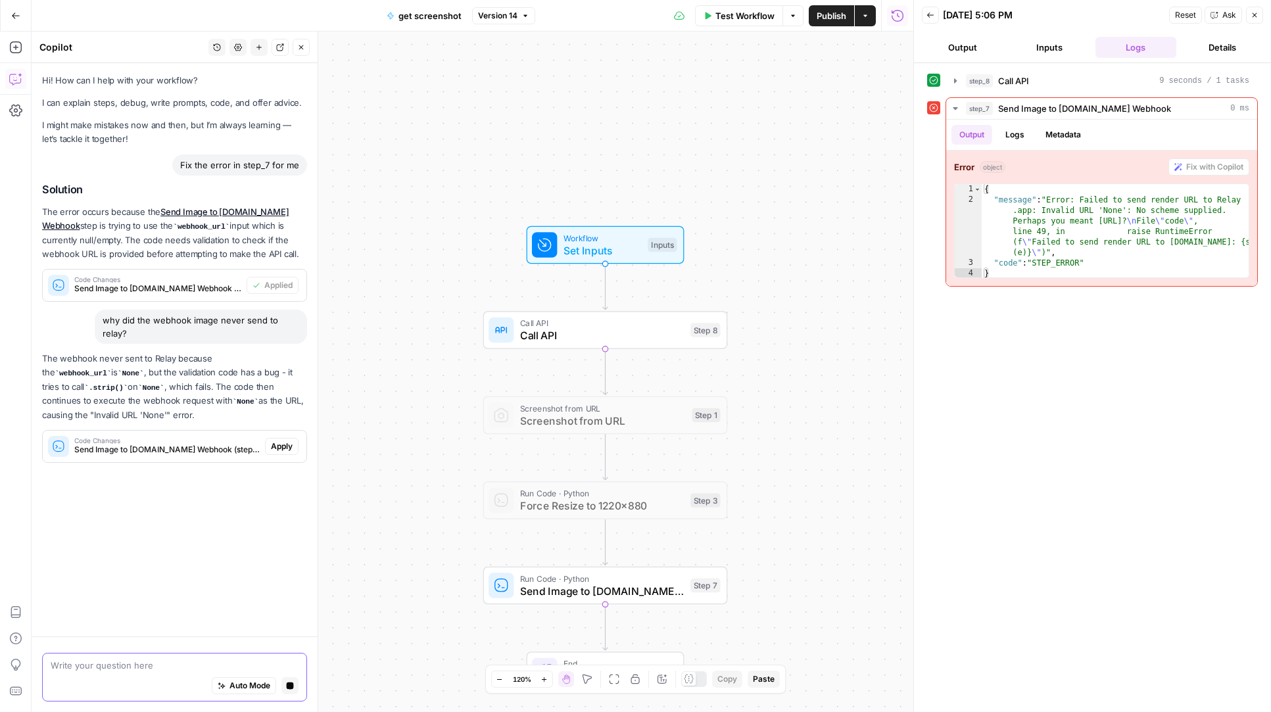
scroll to position [0, 0]
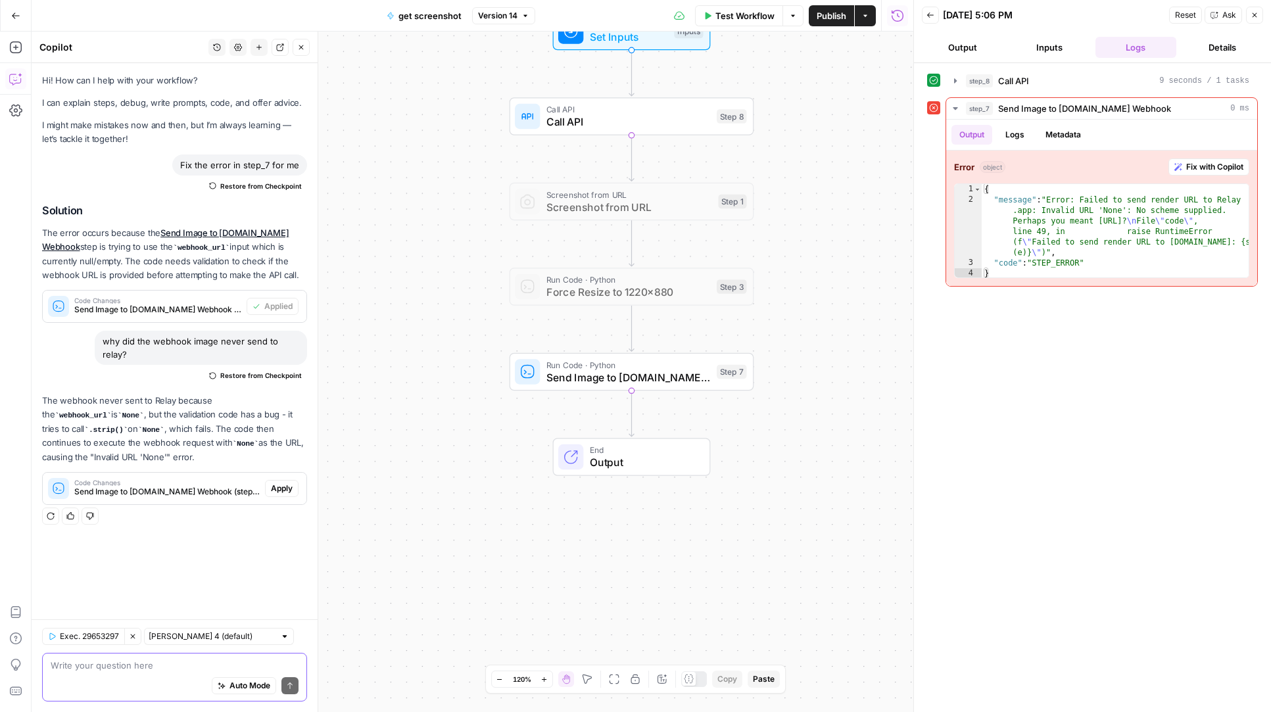
click at [197, 586] on div "Hi! How can I help with your workflow? I can explain steps, debug, write prompt…" at bounding box center [175, 341] width 286 height 556
click at [156, 656] on div "Write your question here Auto Mode Send" at bounding box center [174, 677] width 265 height 49
paste textarea "[URL][DOMAIN_NAME]"
type textarea "this will always be the webhook URL [URL][DOMAIN_NAME]"
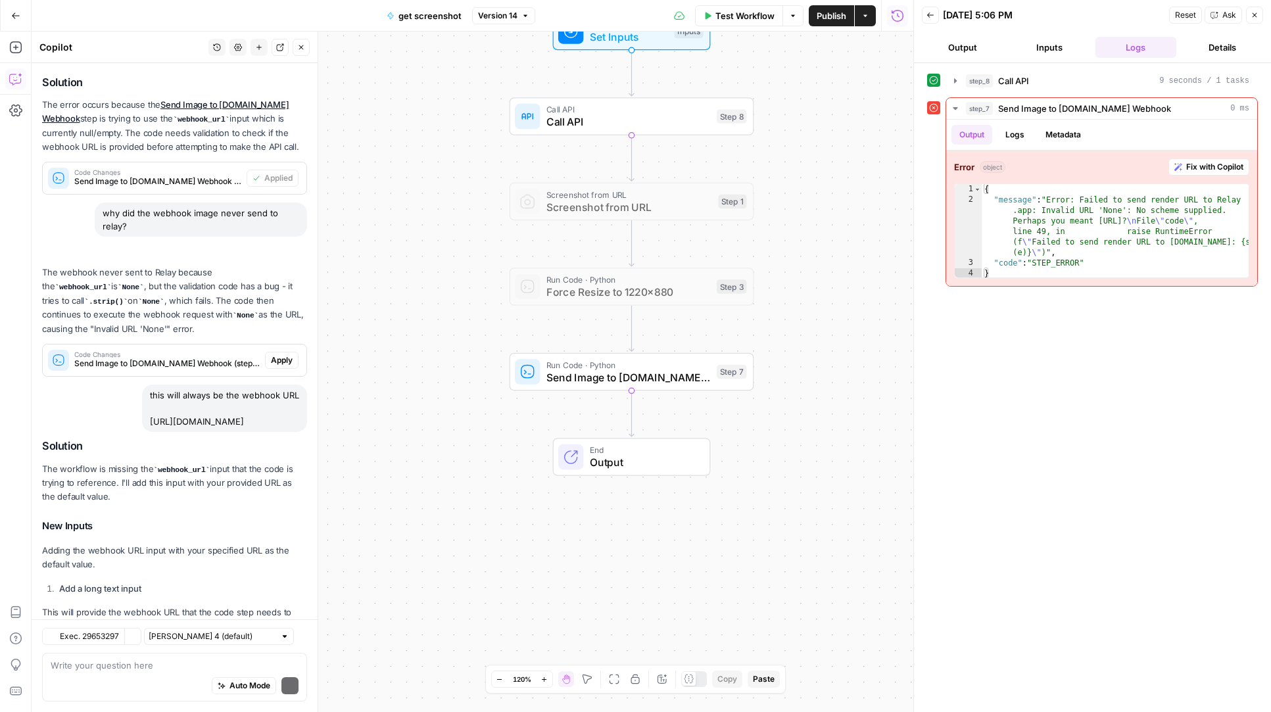
scroll to position [213, 0]
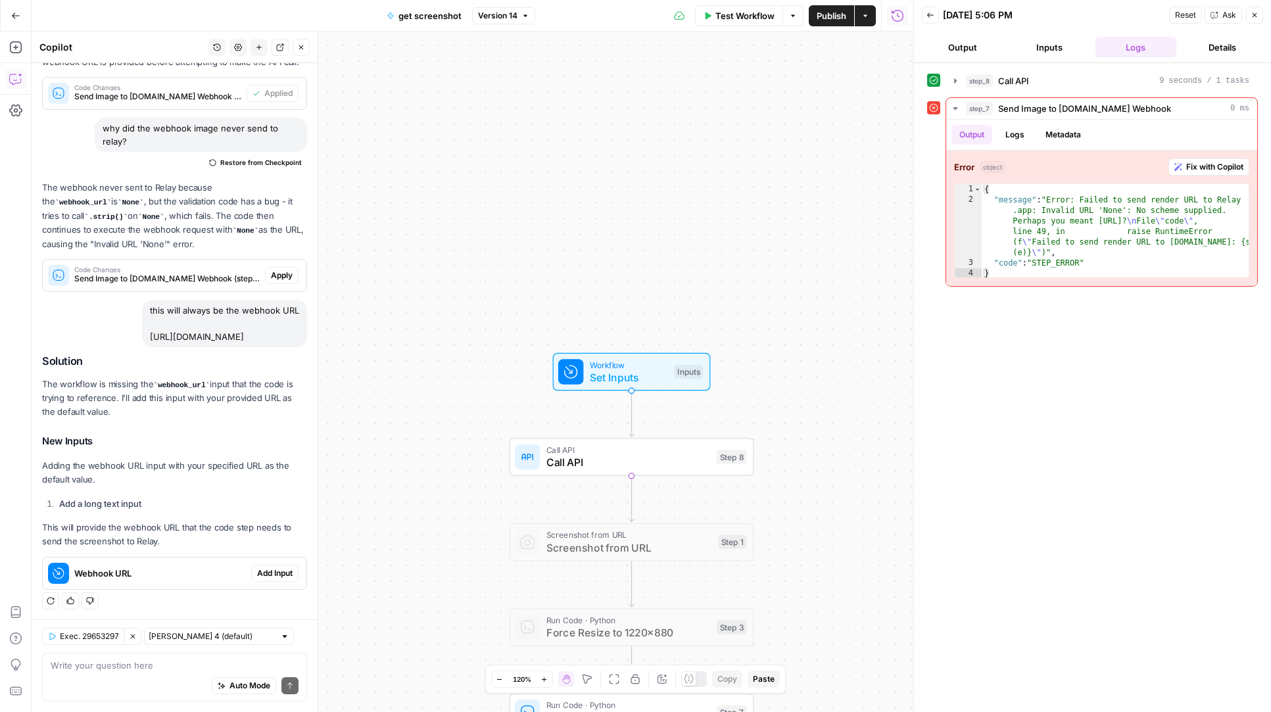
click at [243, 434] on h3 "New Inputs" at bounding box center [174, 441] width 265 height 17
click at [145, 667] on textarea at bounding box center [175, 665] width 248 height 13
type textarea "can you just add that webhook url in the jode?"
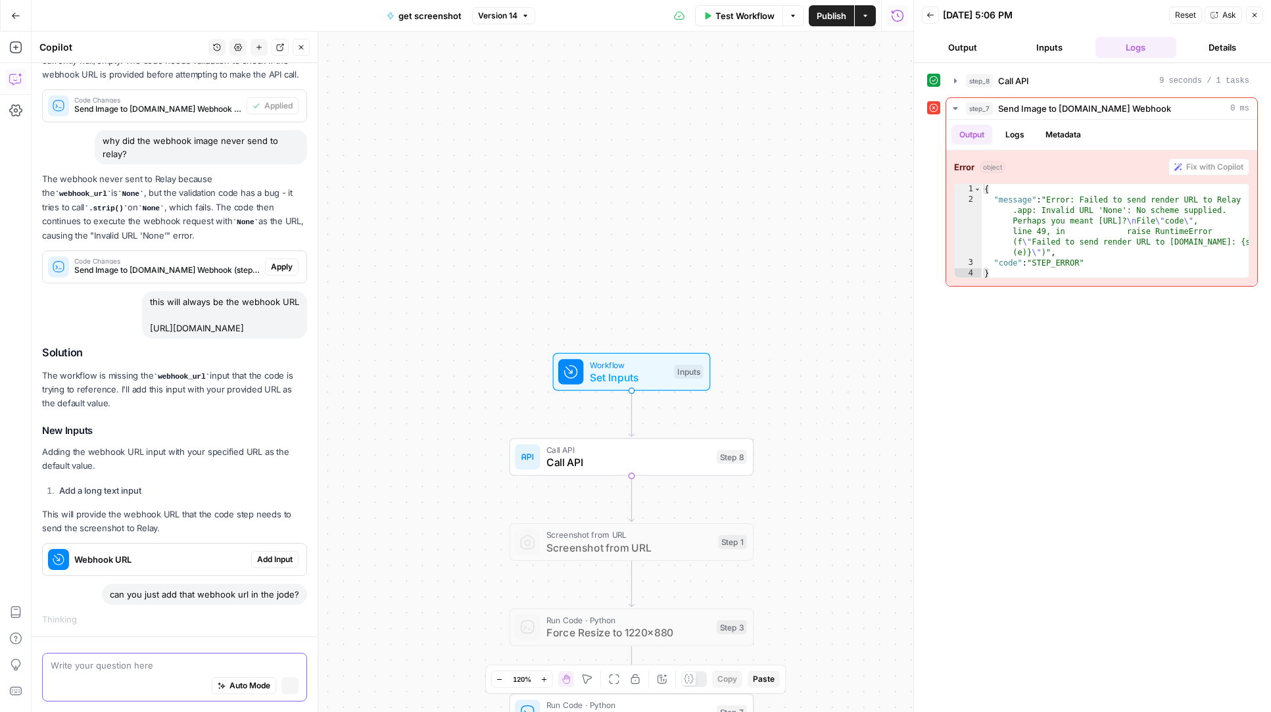
scroll to position [178, 0]
click at [293, 689] on icon "button" at bounding box center [290, 686] width 8 height 8
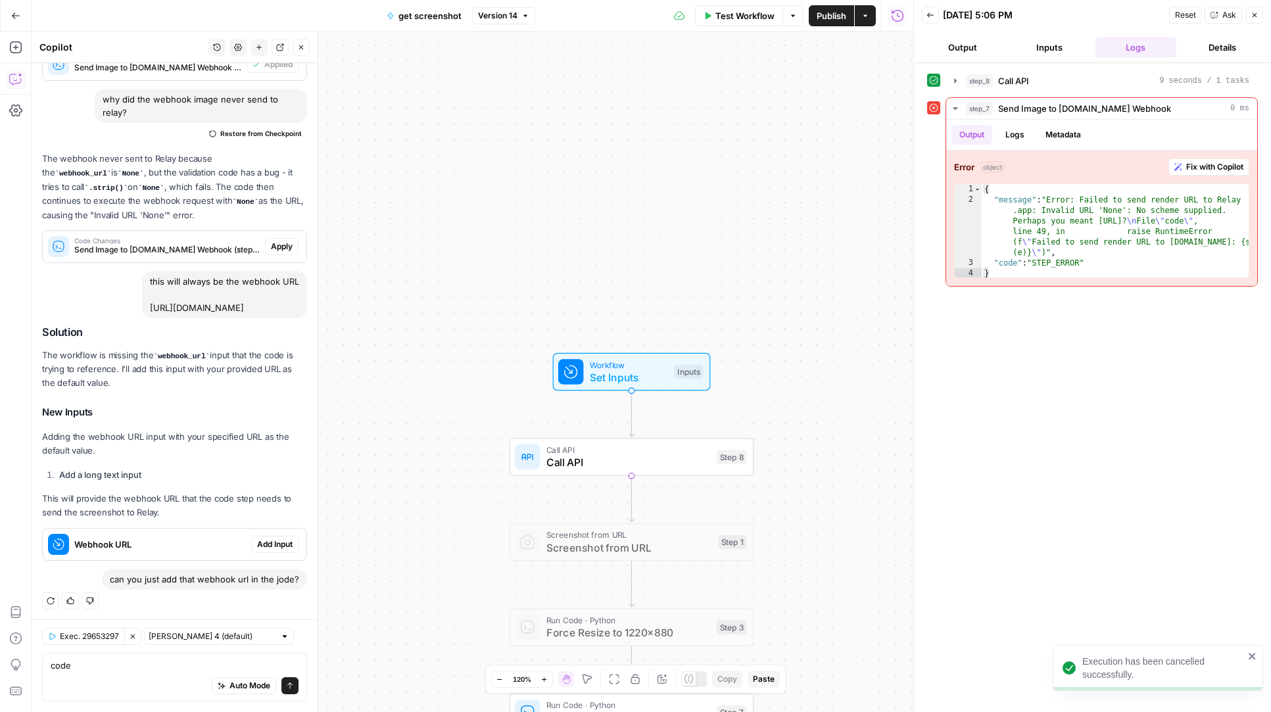
click at [237, 577] on div "can you just add that webhook url in the jode?" at bounding box center [204, 579] width 205 height 21
copy div "can you just add that webhook url in the jode? Regenerate Helpful Not helpful E…"
click at [51, 665] on textarea "code" at bounding box center [175, 665] width 248 height 13
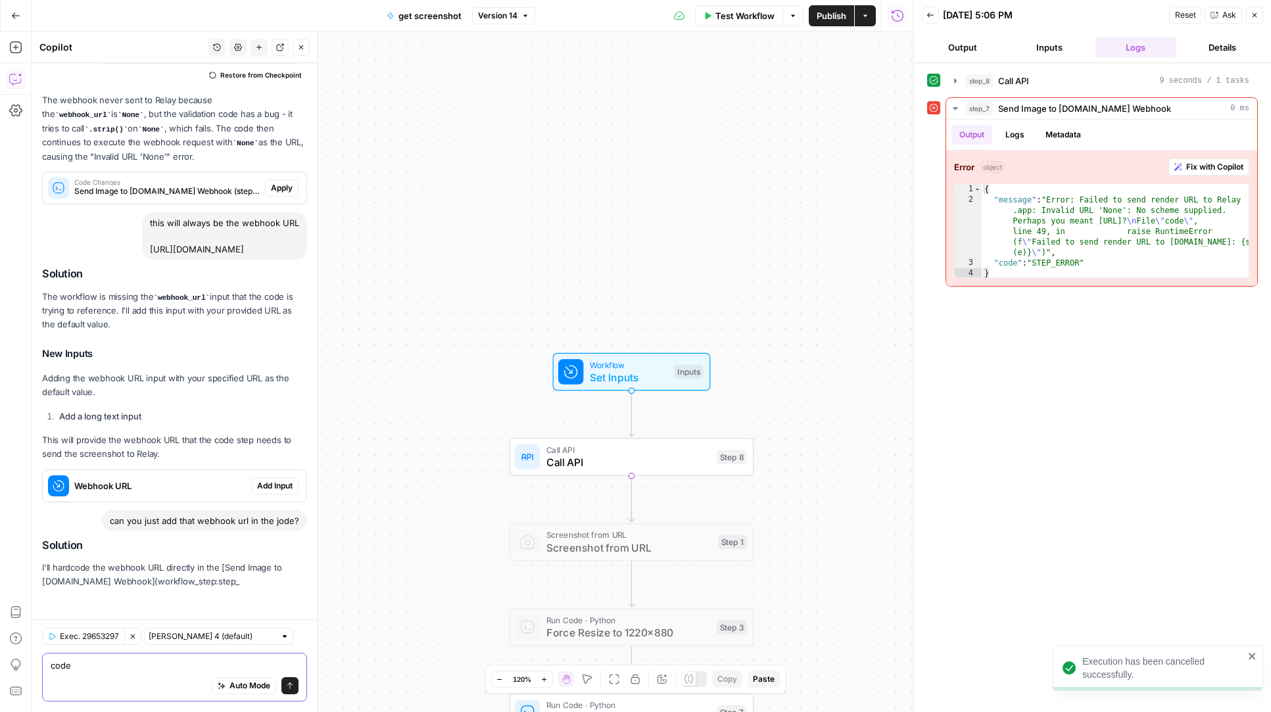
paste textarea "can you just add that webhook url in the jode?"
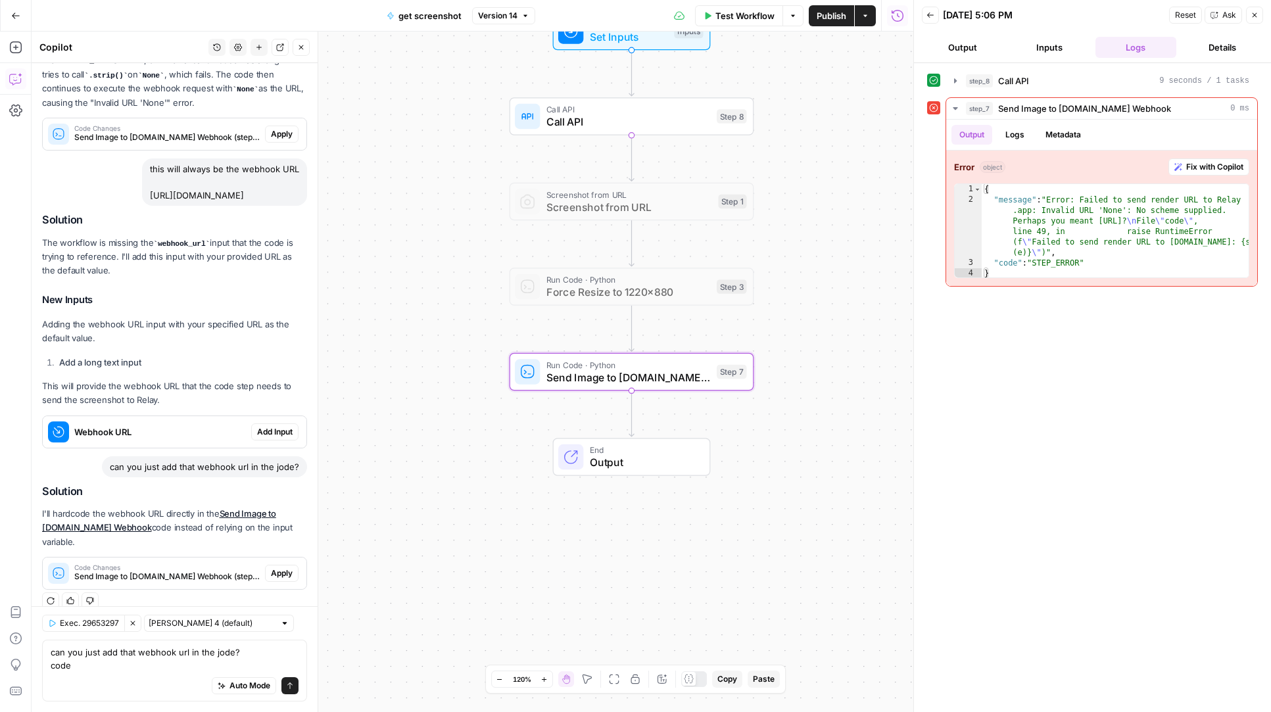
click at [295, 565] on button "Apply" at bounding box center [282, 573] width 34 height 17
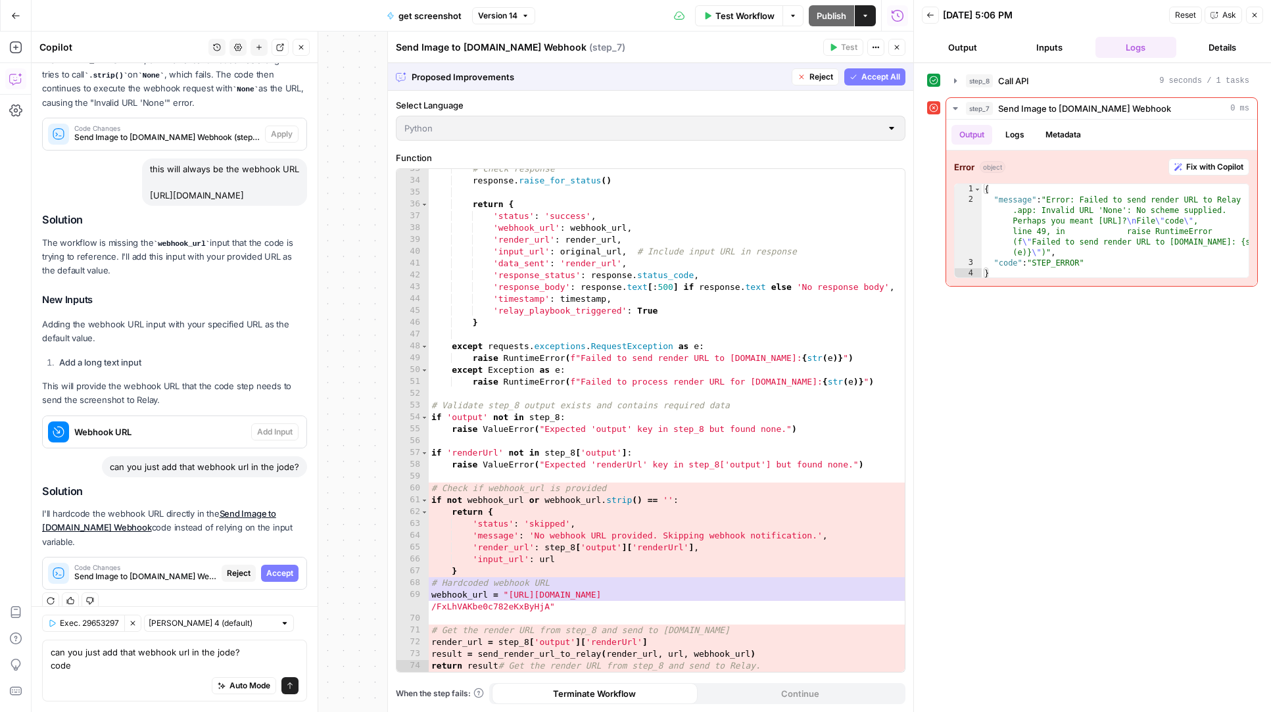
scroll to position [385, 0]
click at [877, 87] on div "Proposed Improvements Reject Accept All" at bounding box center [650, 76] width 525 height 27
click at [890, 83] on button "Accept All" at bounding box center [874, 76] width 61 height 17
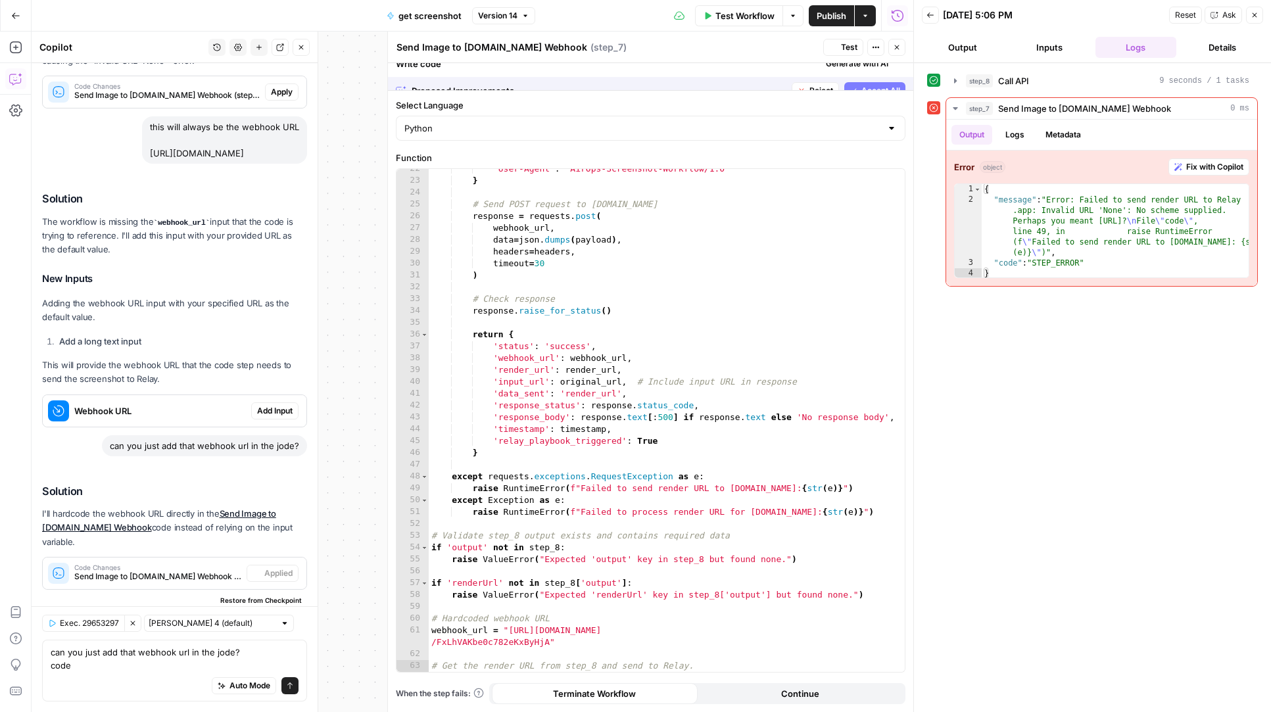
scroll to position [254, 0]
click at [824, 17] on span "Publish" at bounding box center [832, 15] width 30 height 13
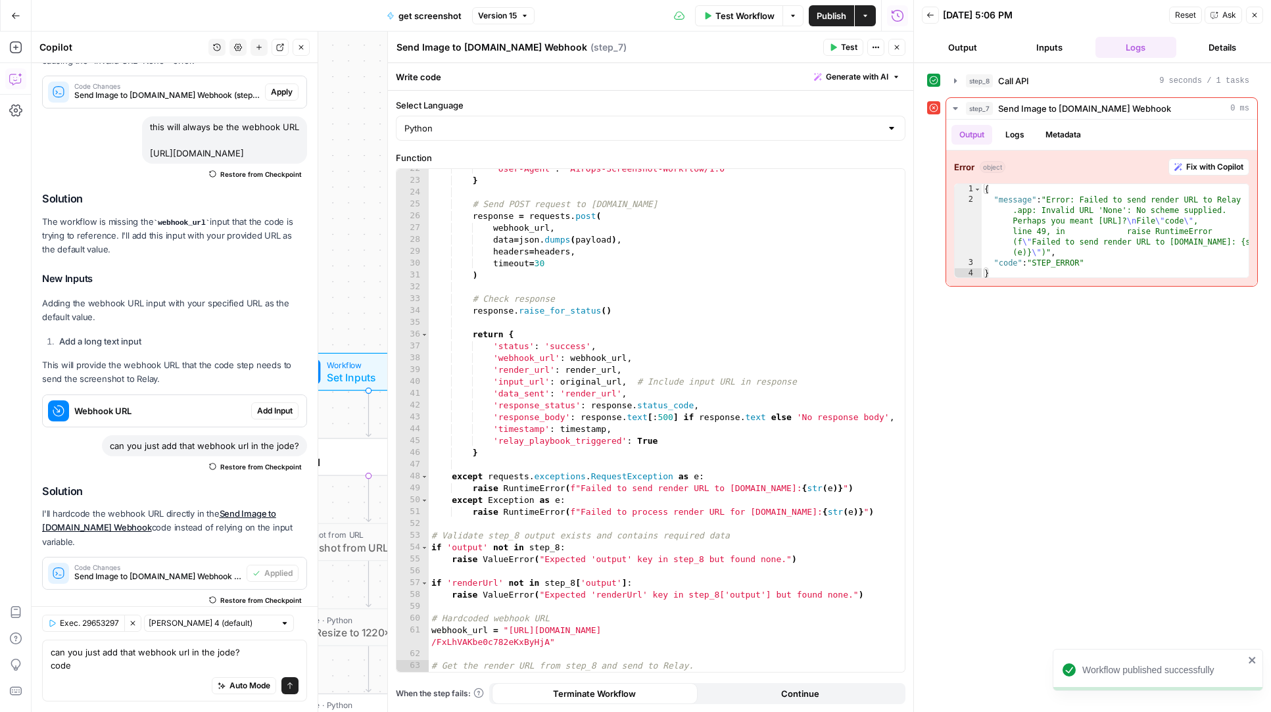
click at [140, 672] on div "Auto Mode Send" at bounding box center [175, 686] width 248 height 29
type textarea "can you just add that webhook url in the jode? code"
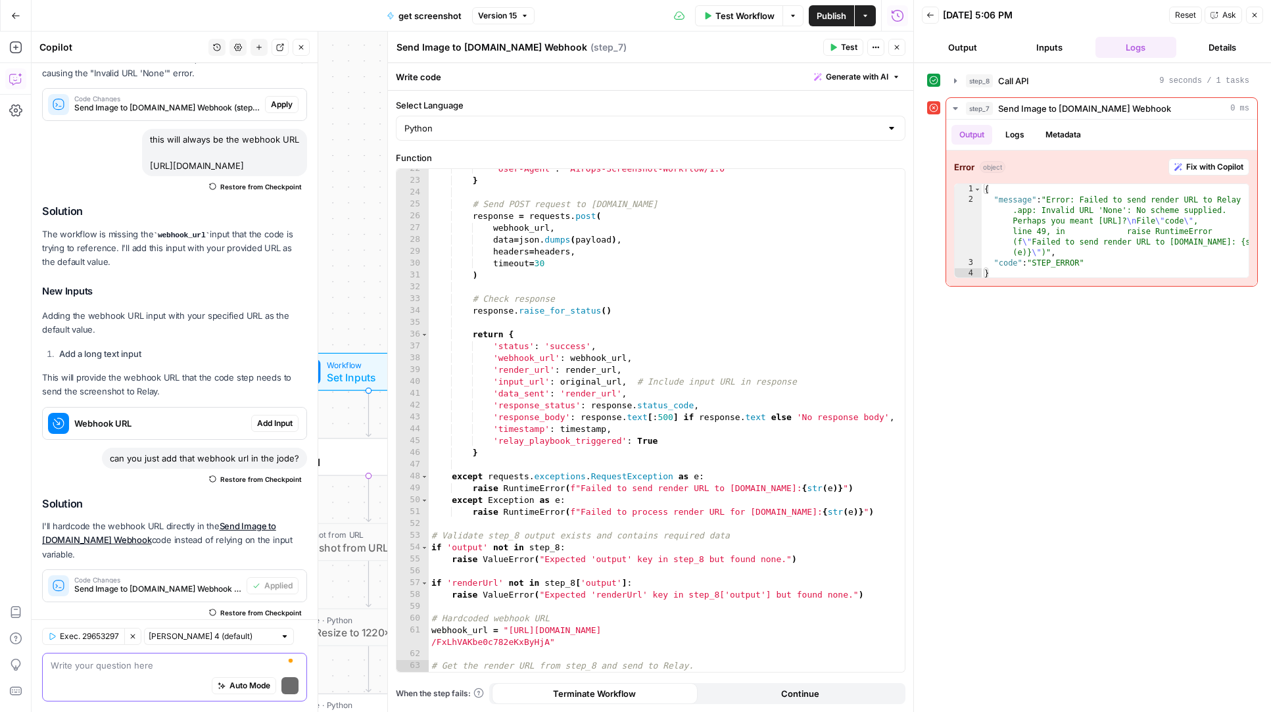
scroll to position [383, 0]
type textarea "it didnt pass to"
click at [930, 7] on button "Back" at bounding box center [930, 15] width 17 height 17
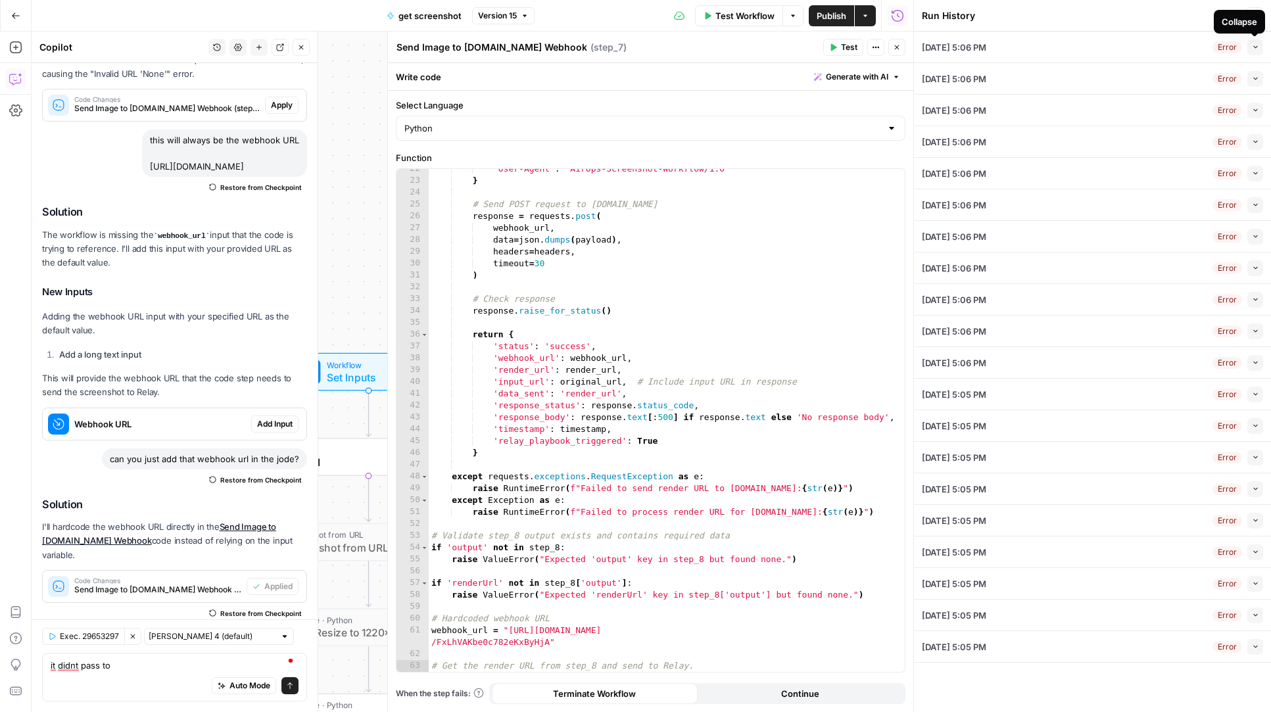
click at [1257, 53] on button "Collapse" at bounding box center [1255, 47] width 16 height 16
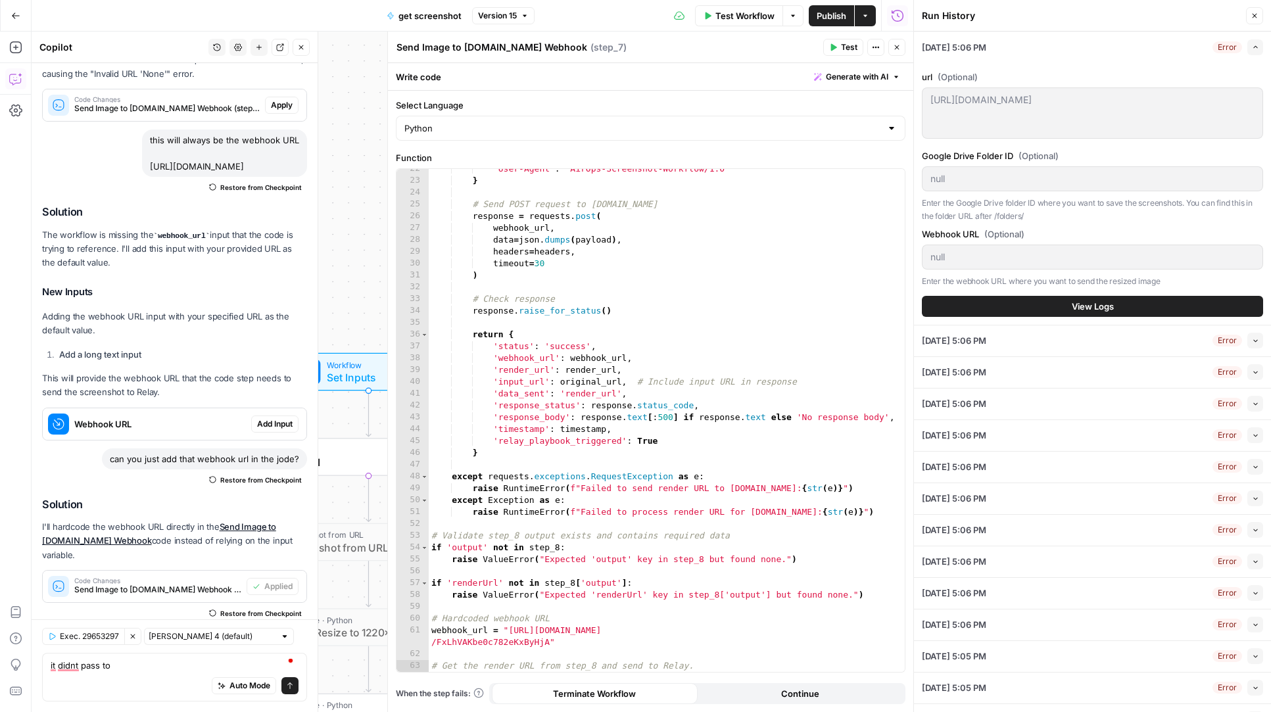
click at [1125, 299] on button "View Logs" at bounding box center [1092, 306] width 341 height 21
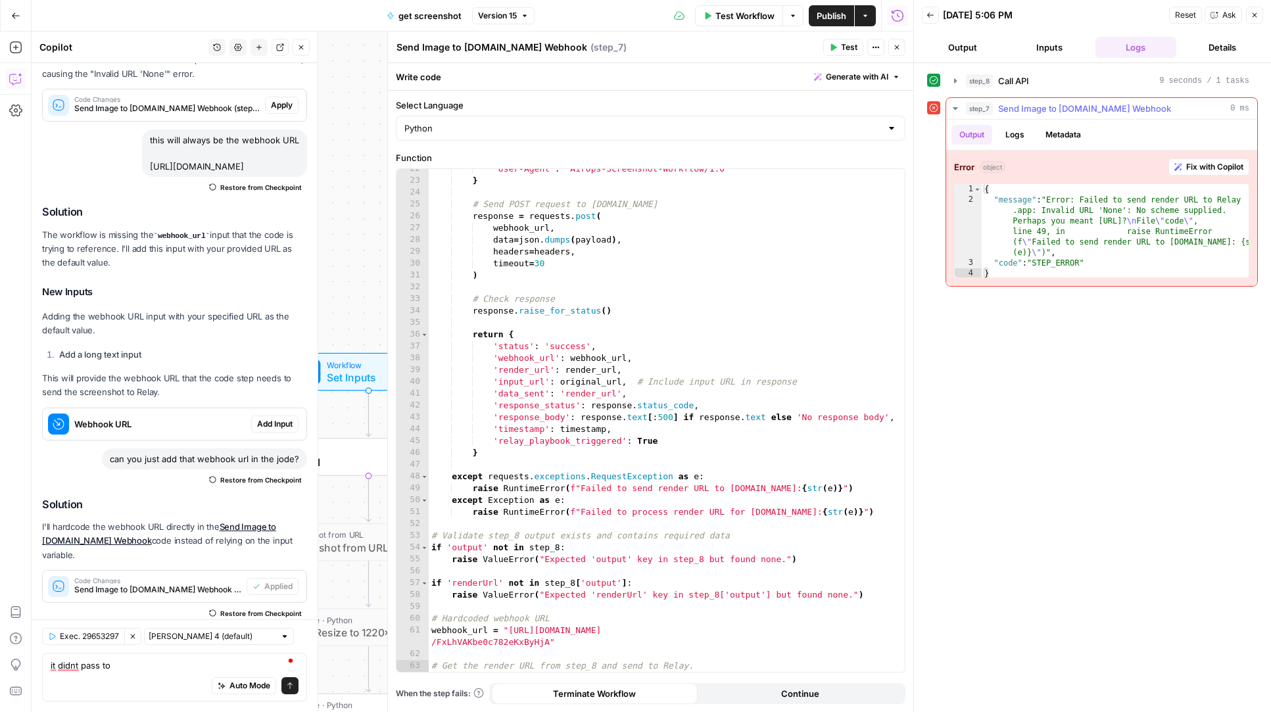
click at [1210, 168] on span "Fix with Copilot" at bounding box center [1214, 167] width 57 height 12
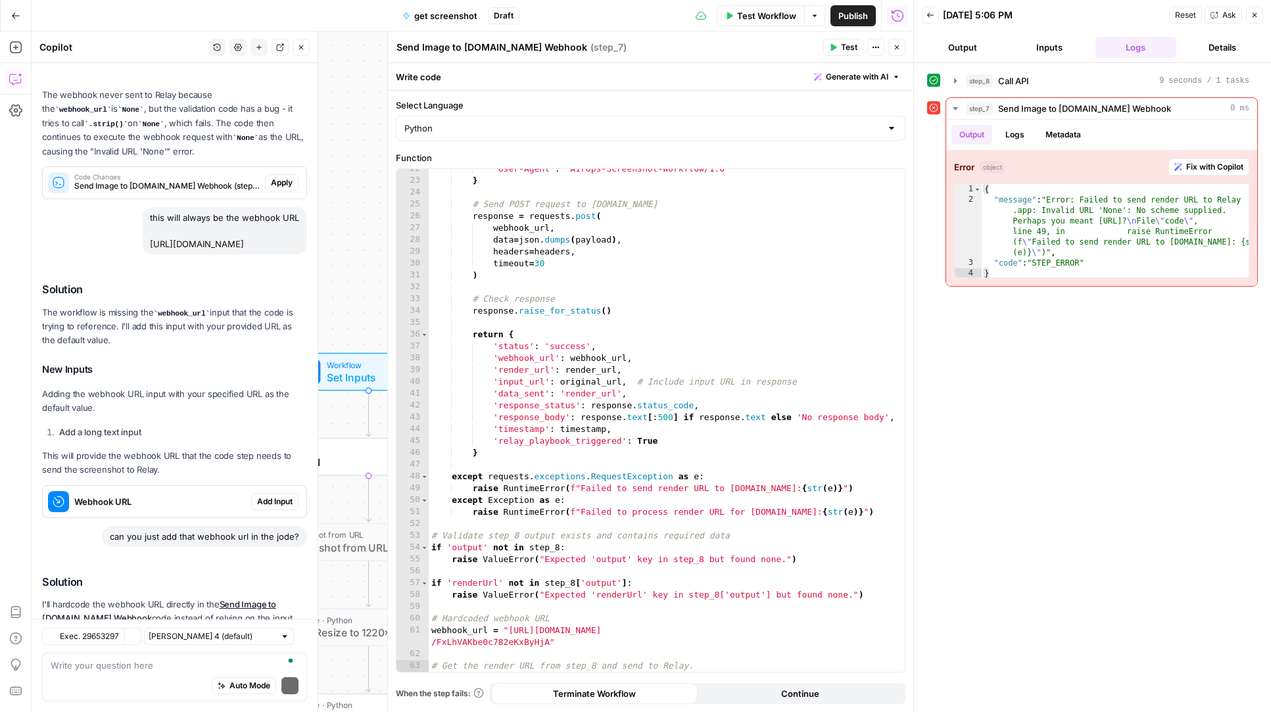
scroll to position [537, 0]
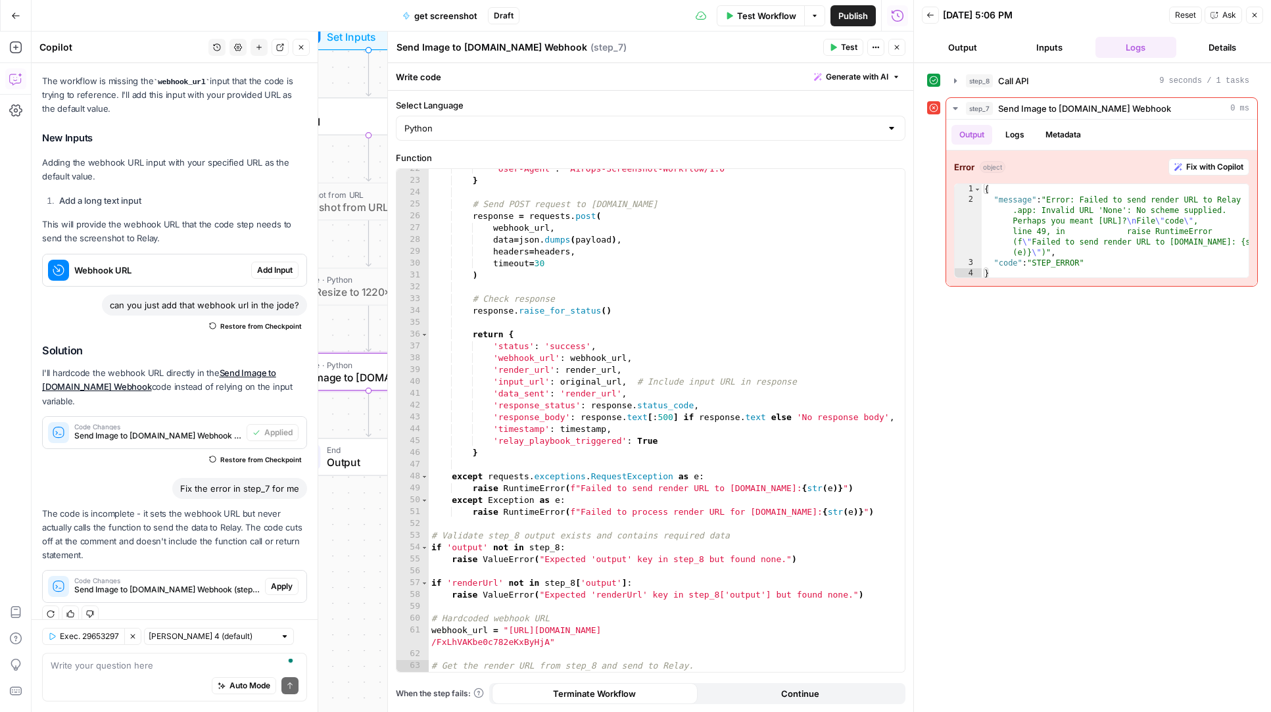
click at [287, 578] on button "Apply" at bounding box center [282, 586] width 34 height 17
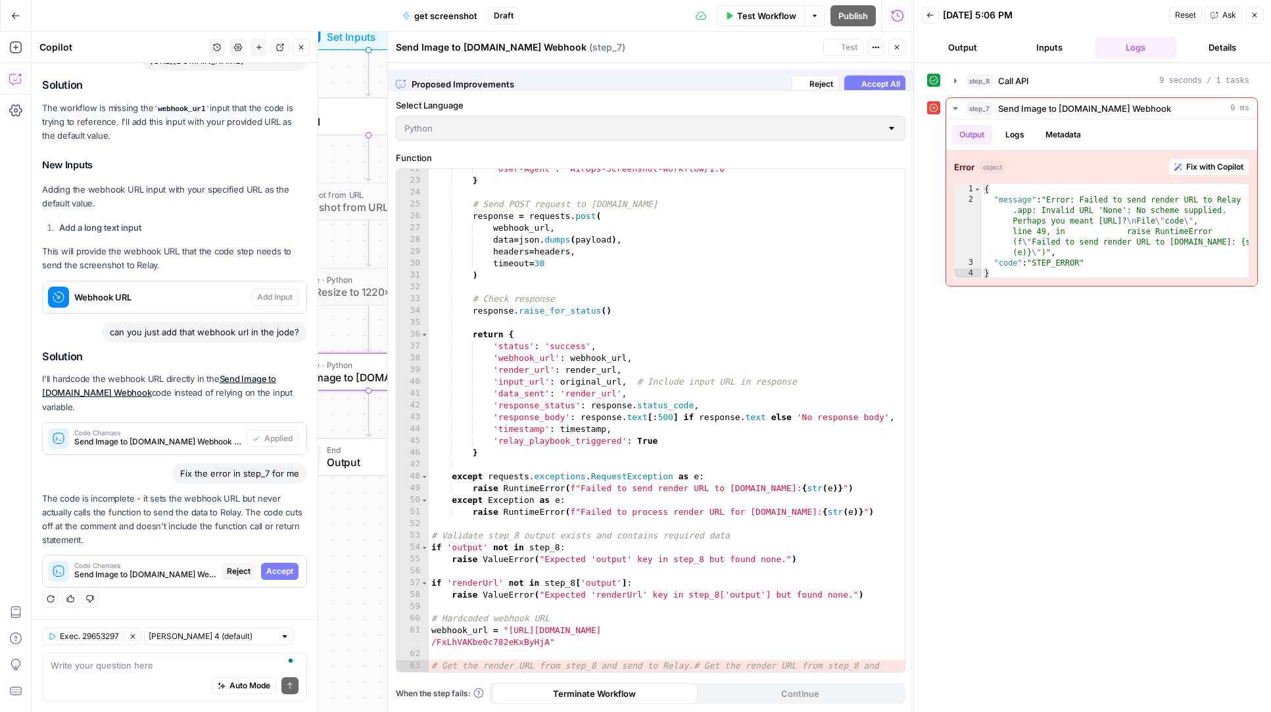
scroll to position [432, 0]
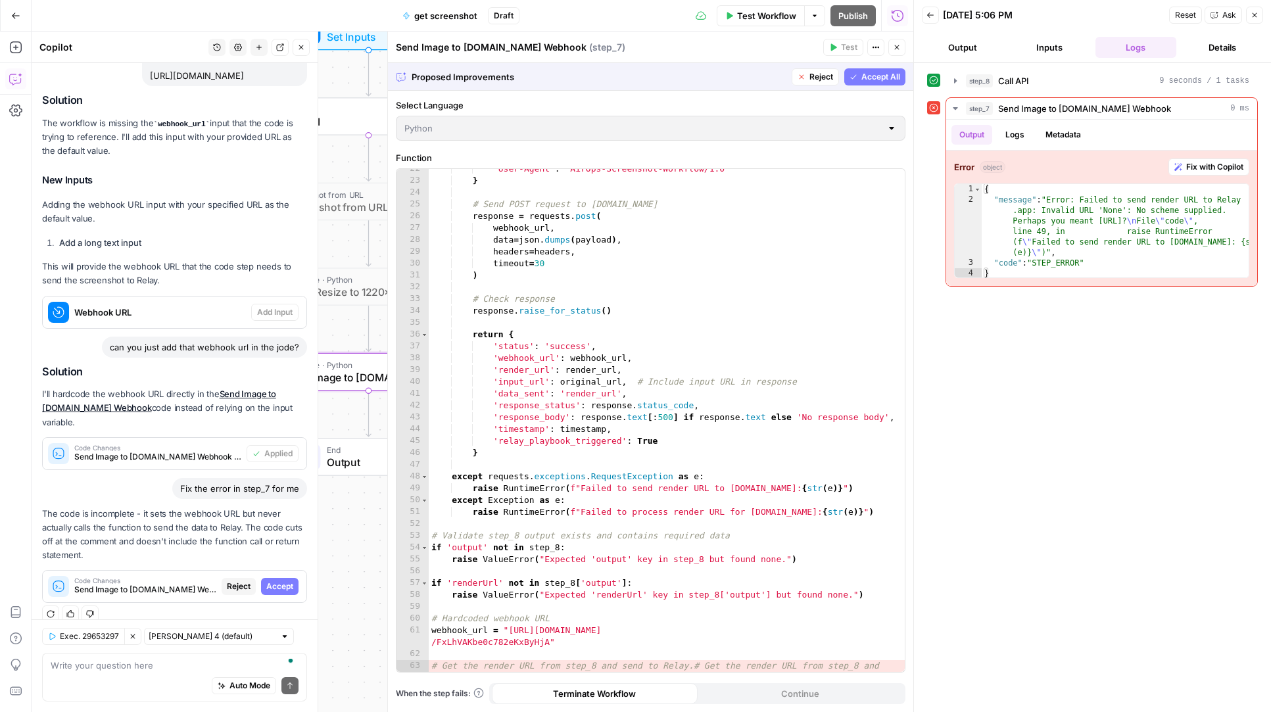
click at [287, 578] on button "Accept" at bounding box center [279, 586] width 37 height 17
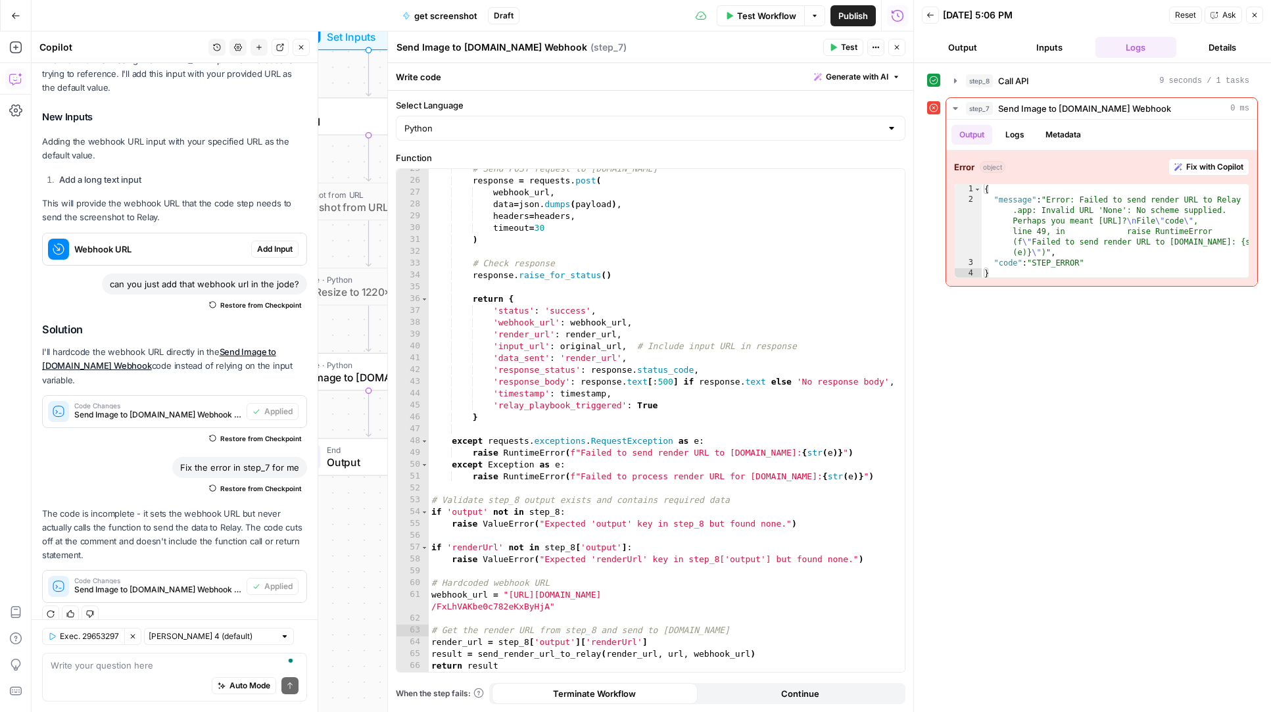
scroll to position [290, 0]
click at [811, 21] on button "Publish" at bounding box center [831, 15] width 45 height 21
click at [835, 26] on button "Publish" at bounding box center [831, 15] width 45 height 21
click at [18, 16] on icon "button" at bounding box center [15, 15] width 9 height 9
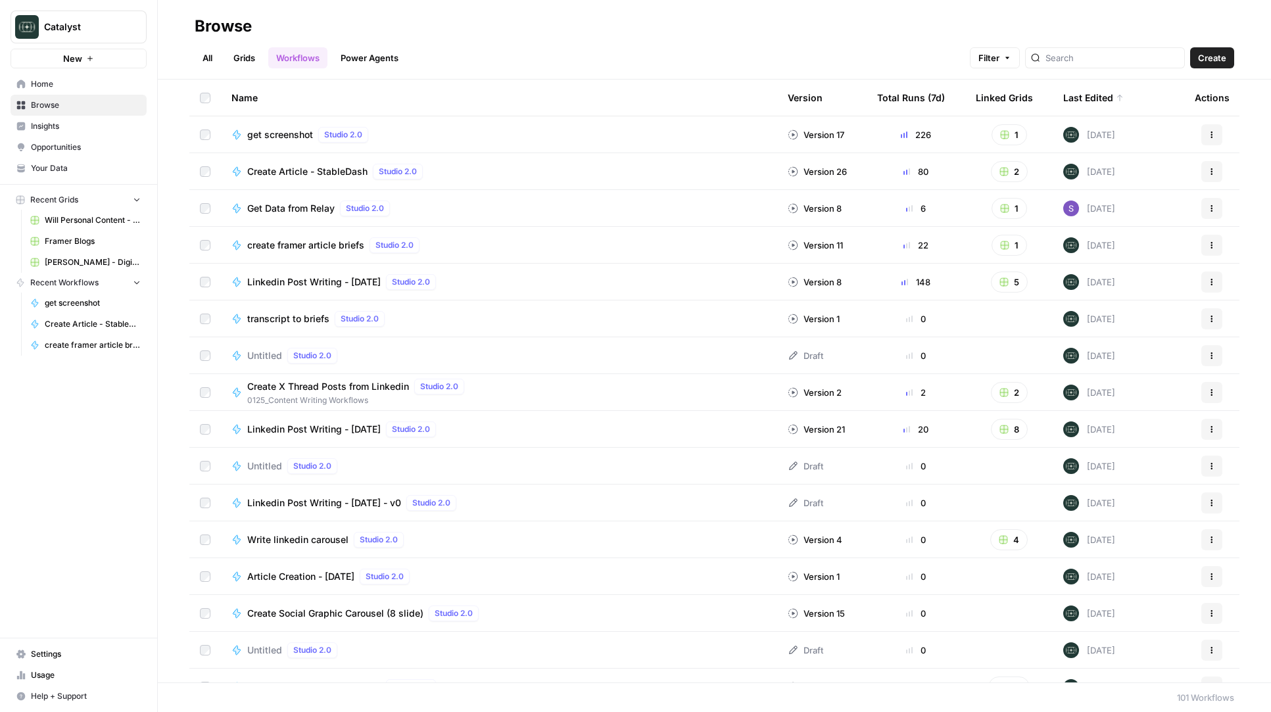
click at [479, 173] on div "Create Article - StableDash Studio 2.0" at bounding box center [498, 172] width 535 height 16
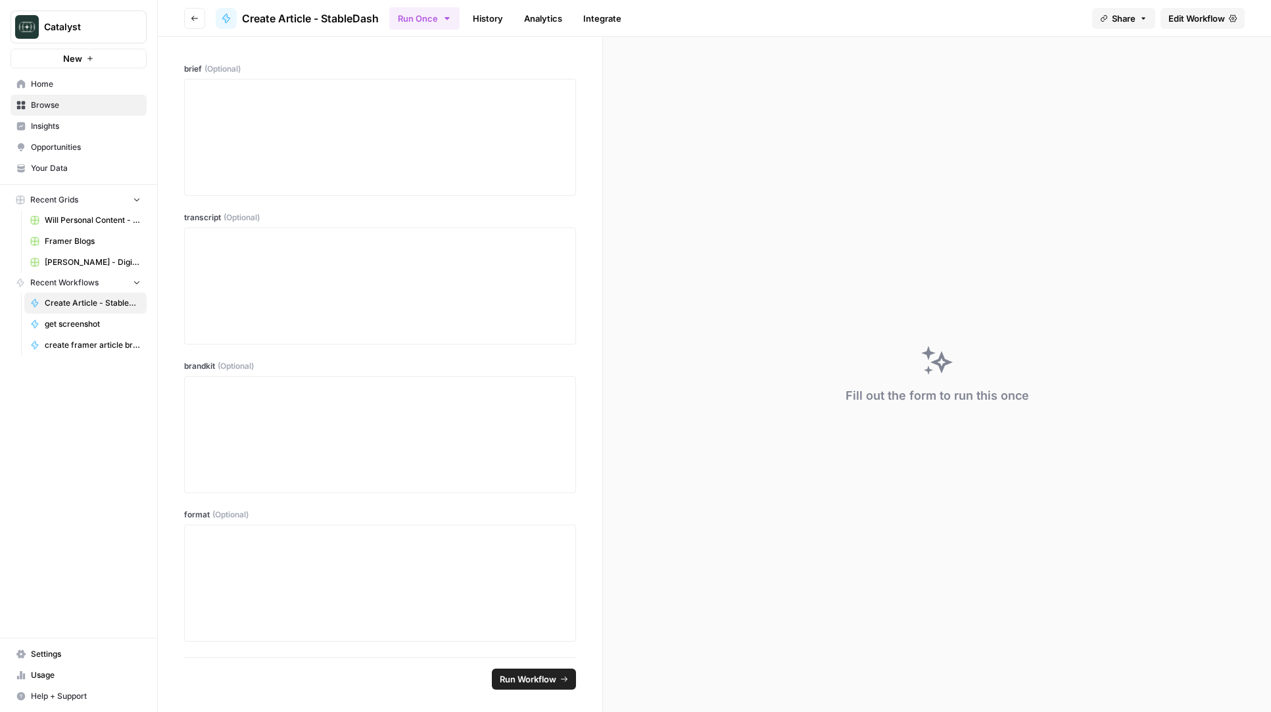
click at [1196, 22] on span "Edit Workflow" at bounding box center [1197, 18] width 57 height 13
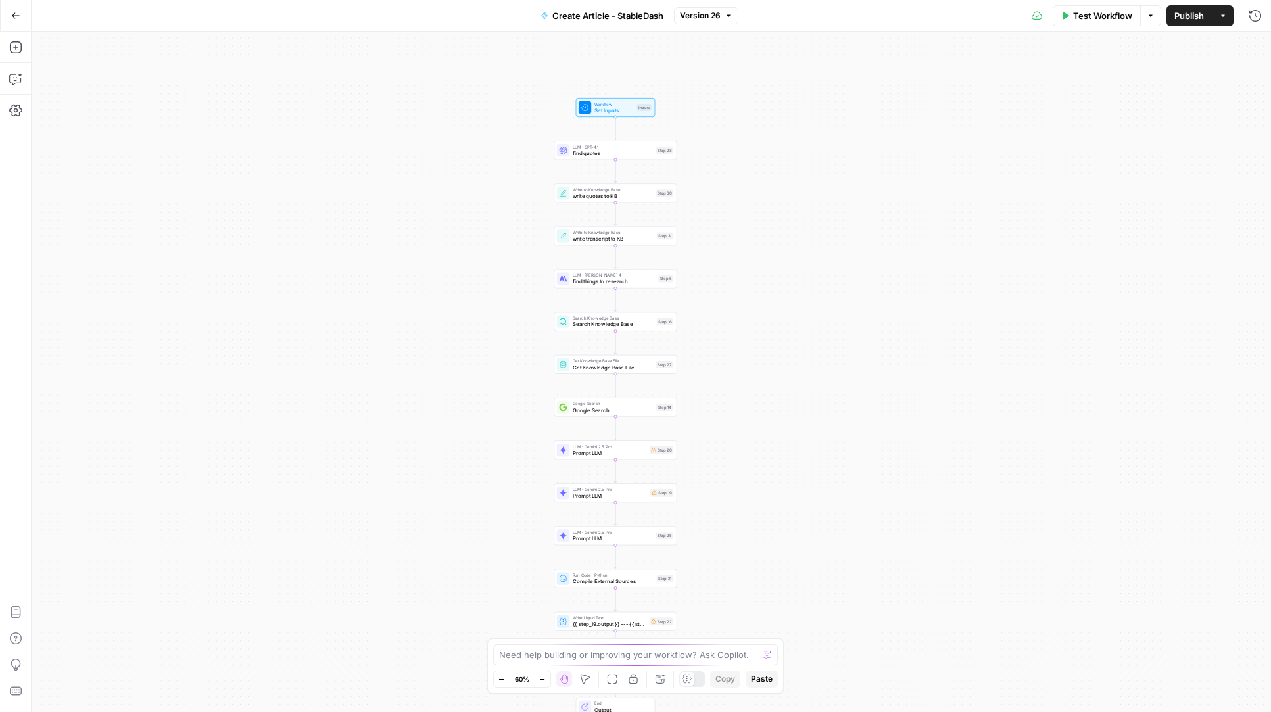
drag, startPoint x: 788, startPoint y: 264, endPoint x: 759, endPoint y: 299, distance: 45.7
click at [759, 299] on div "Workflow Set Inputs Inputs LLM · GPT-4.1 find quotes Step 28 Write to Knowledge…" at bounding box center [652, 372] width 1240 height 681
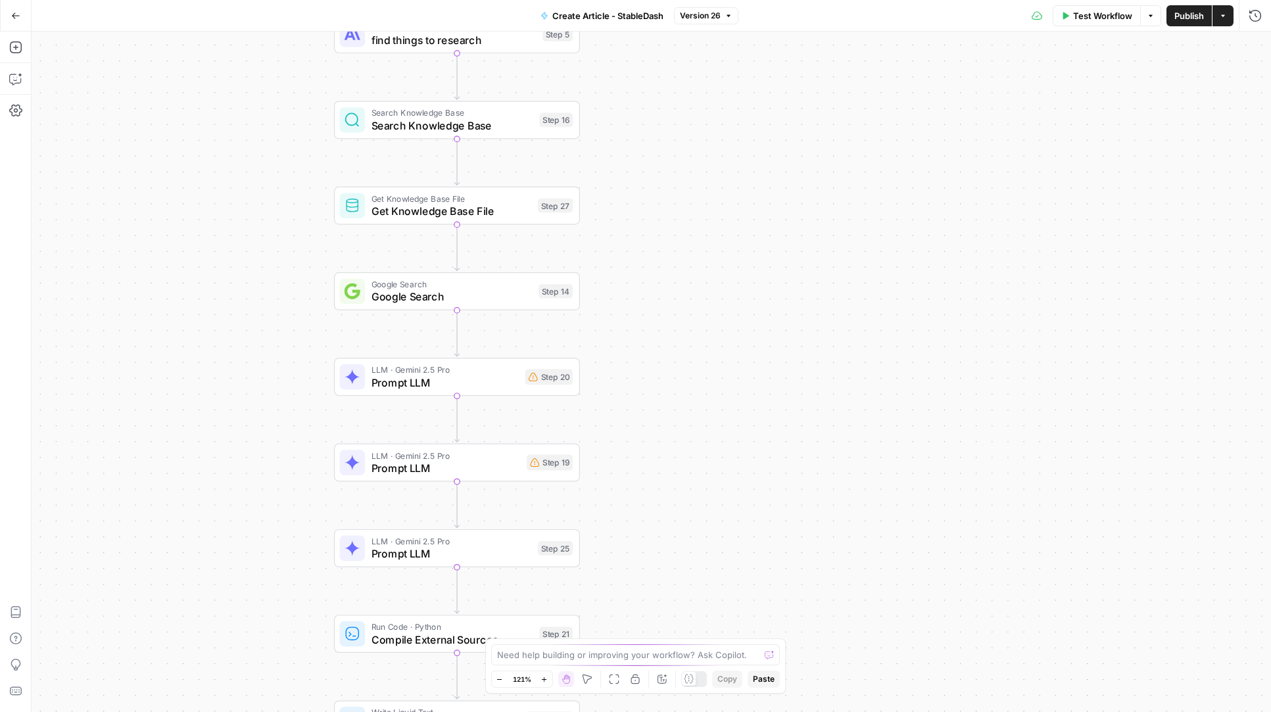
drag, startPoint x: 733, startPoint y: 537, endPoint x: 720, endPoint y: 347, distance: 190.5
click at [720, 347] on div "Workflow Set Inputs Inputs LLM · GPT-4.1 find quotes Step 28 Write to Knowledge…" at bounding box center [652, 372] width 1240 height 681
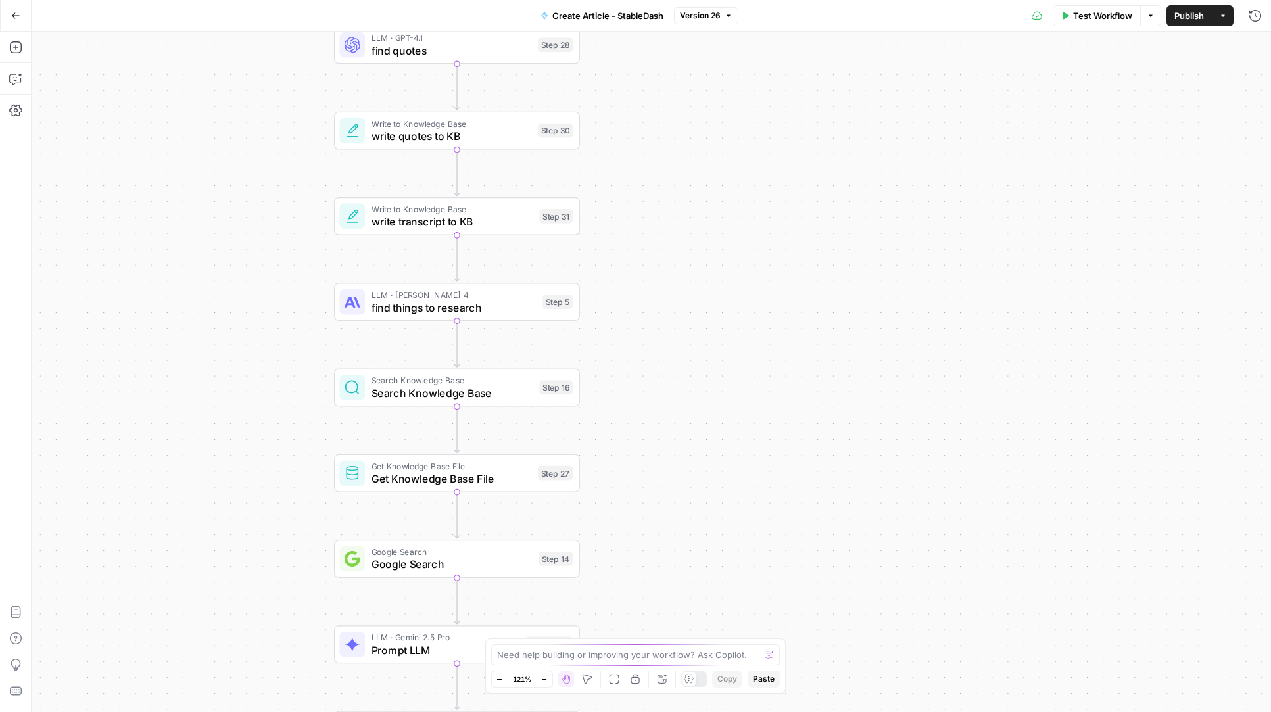
drag, startPoint x: 720, startPoint y: 347, endPoint x: 726, endPoint y: 701, distance: 353.8
click at [725, 697] on div "Workflow Set Inputs Inputs LLM · GPT-4.1 find quotes Step 28 Write to Knowledge…" at bounding box center [652, 372] width 1240 height 681
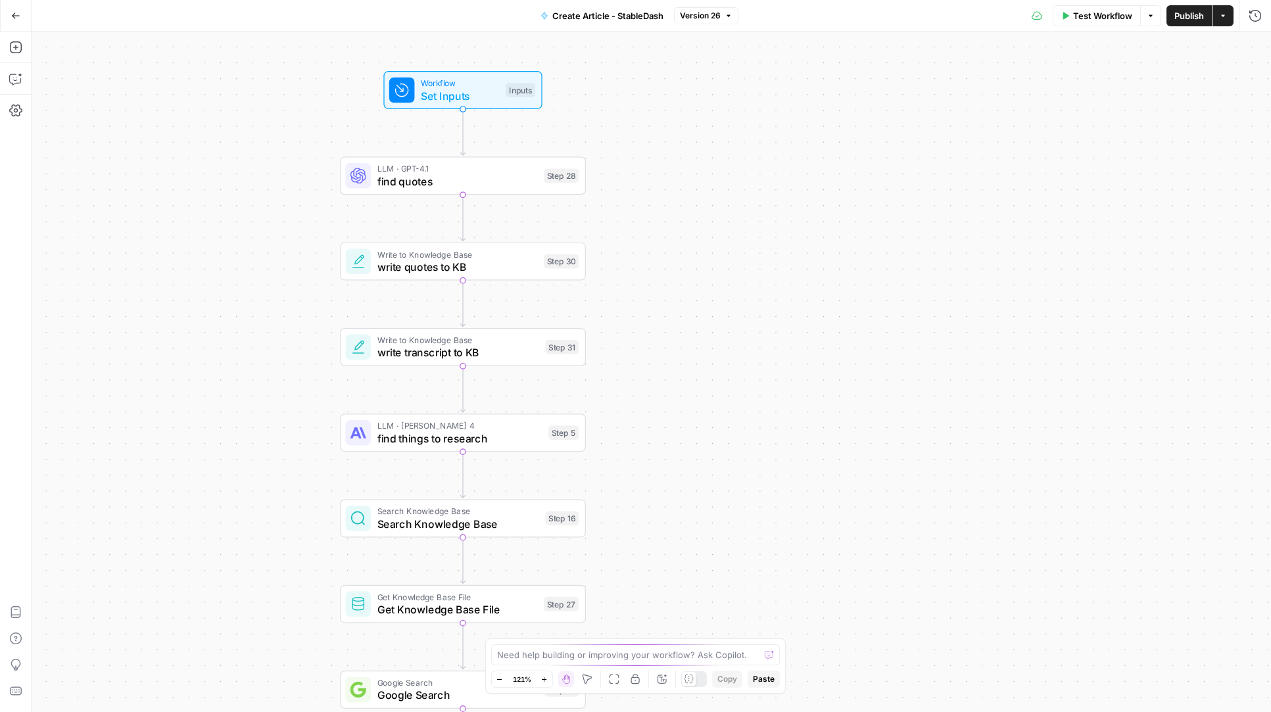
drag, startPoint x: 673, startPoint y: 272, endPoint x: 675, endPoint y: 340, distance: 67.8
click at [675, 340] on div "Workflow Set Inputs Inputs LLM · GPT-4.1 find quotes Step 28 Write to Knowledge…" at bounding box center [652, 372] width 1240 height 681
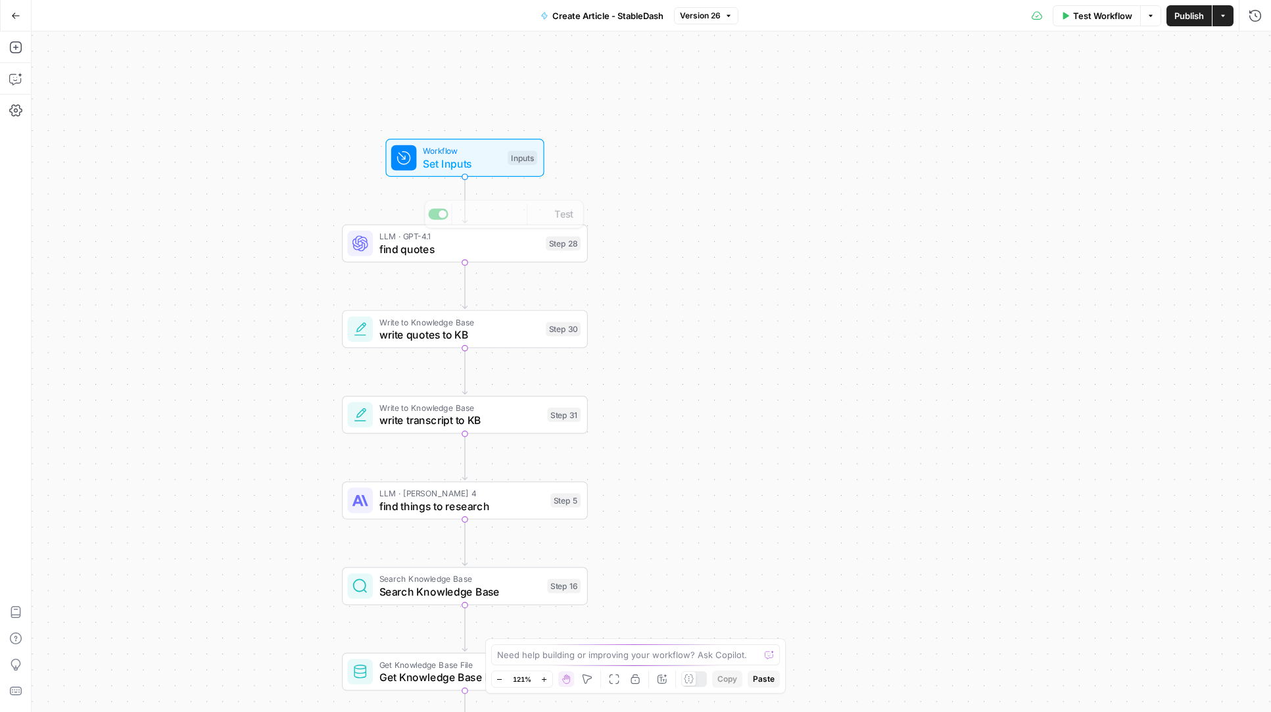
click at [444, 160] on span "Set Inputs" at bounding box center [462, 163] width 78 height 16
click at [690, 160] on div "Workflow Set Inputs Inputs Test Step LLM · GPT-4.1 find quotes Step 28 Write to…" at bounding box center [652, 372] width 1240 height 681
click at [705, 144] on div "Workflow Set Inputs Inputs LLM · GPT-4.1 find quotes Step 28 Write to Knowledge…" at bounding box center [652, 372] width 1240 height 681
click at [16, 51] on icon "button" at bounding box center [15, 47] width 13 height 13
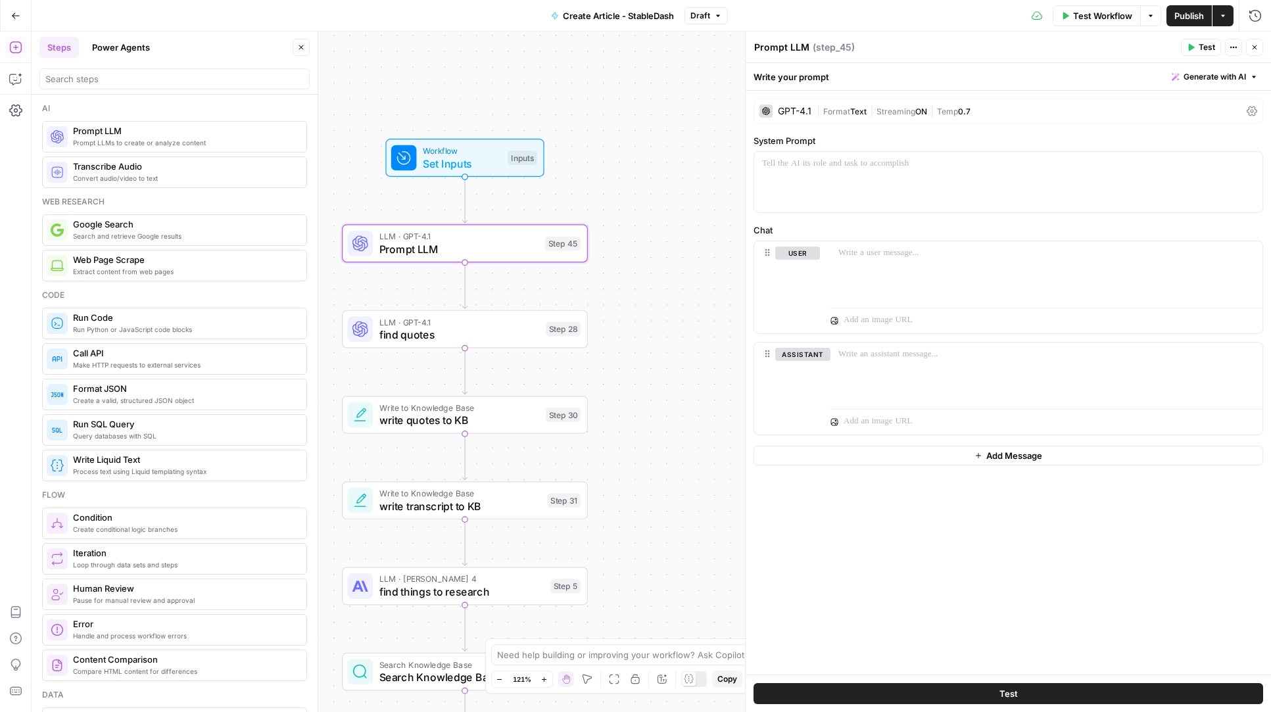
click at [790, 120] on div "GPT-4.1 | Format Text | Streaming ON | Temp 0.7" at bounding box center [1009, 111] width 510 height 25
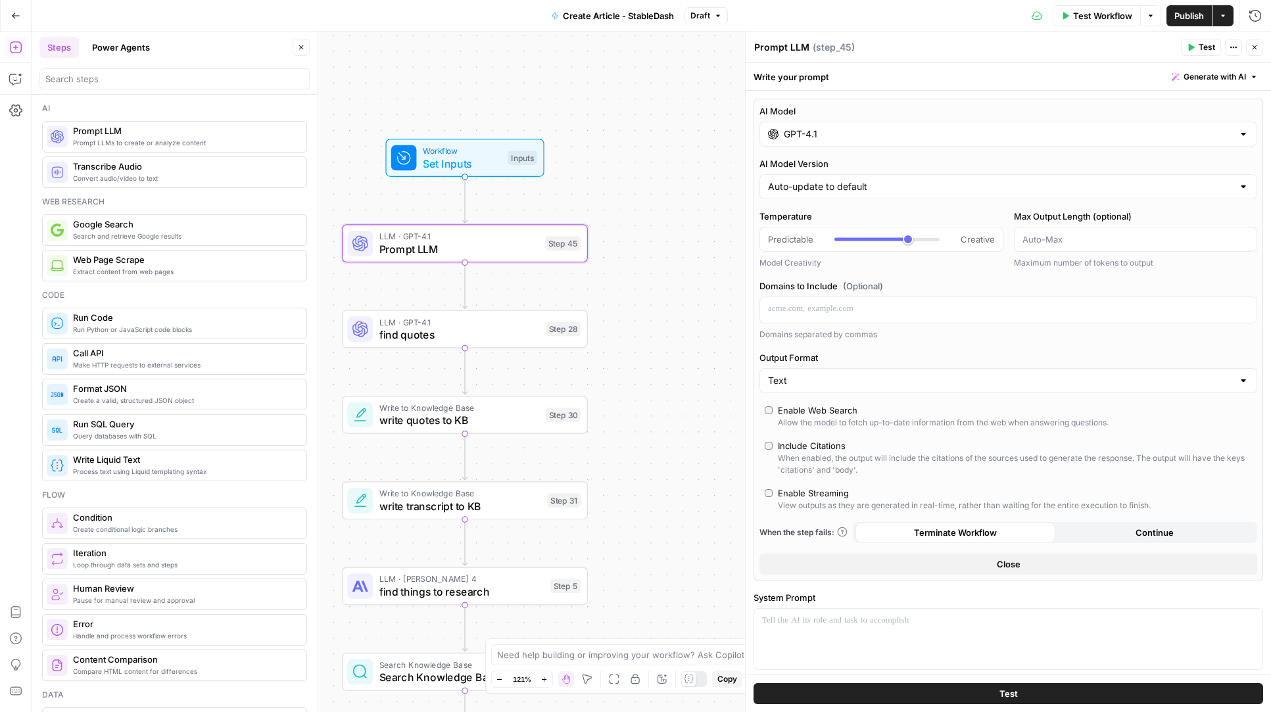
click at [865, 151] on div "AI Model GPT-4.1 AI Model Version Auto-update to default Temperature Predictabl…" at bounding box center [1009, 340] width 510 height 482
click at [870, 149] on div "AI Model GPT-4.1 AI Model Version Auto-update to default Temperature Predictabl…" at bounding box center [1009, 340] width 510 height 482
click at [882, 140] on input "GPT-4.1" at bounding box center [1008, 134] width 449 height 13
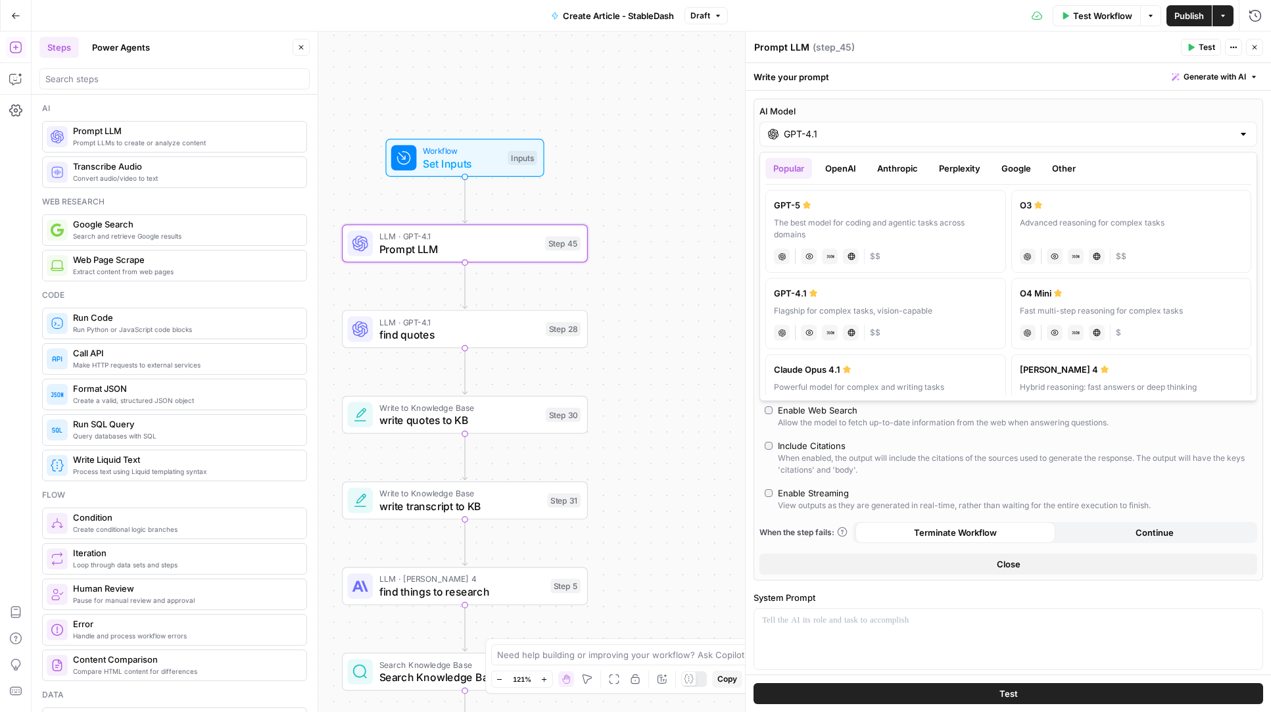
click at [1015, 165] on button "Google" at bounding box center [1016, 168] width 45 height 21
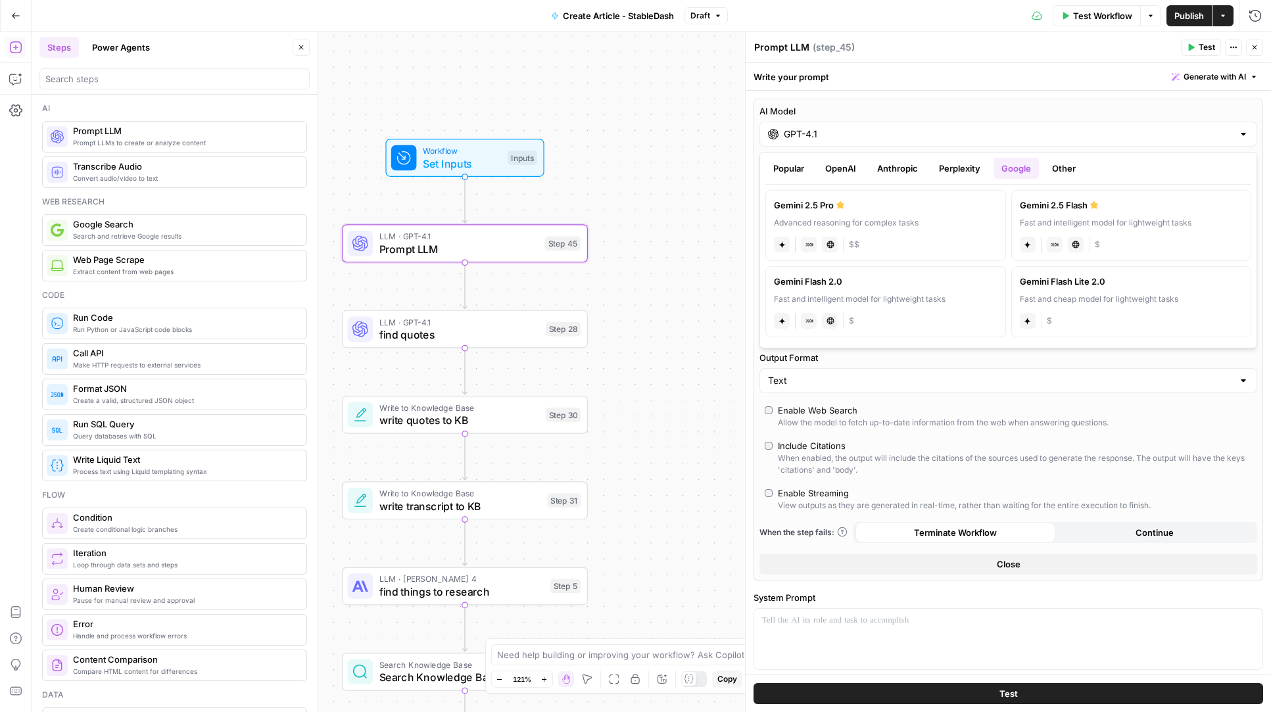
click at [936, 218] on div "Advanced reasoning for complex tasks" at bounding box center [886, 223] width 224 height 12
type input "Gemini 2.5 Pro"
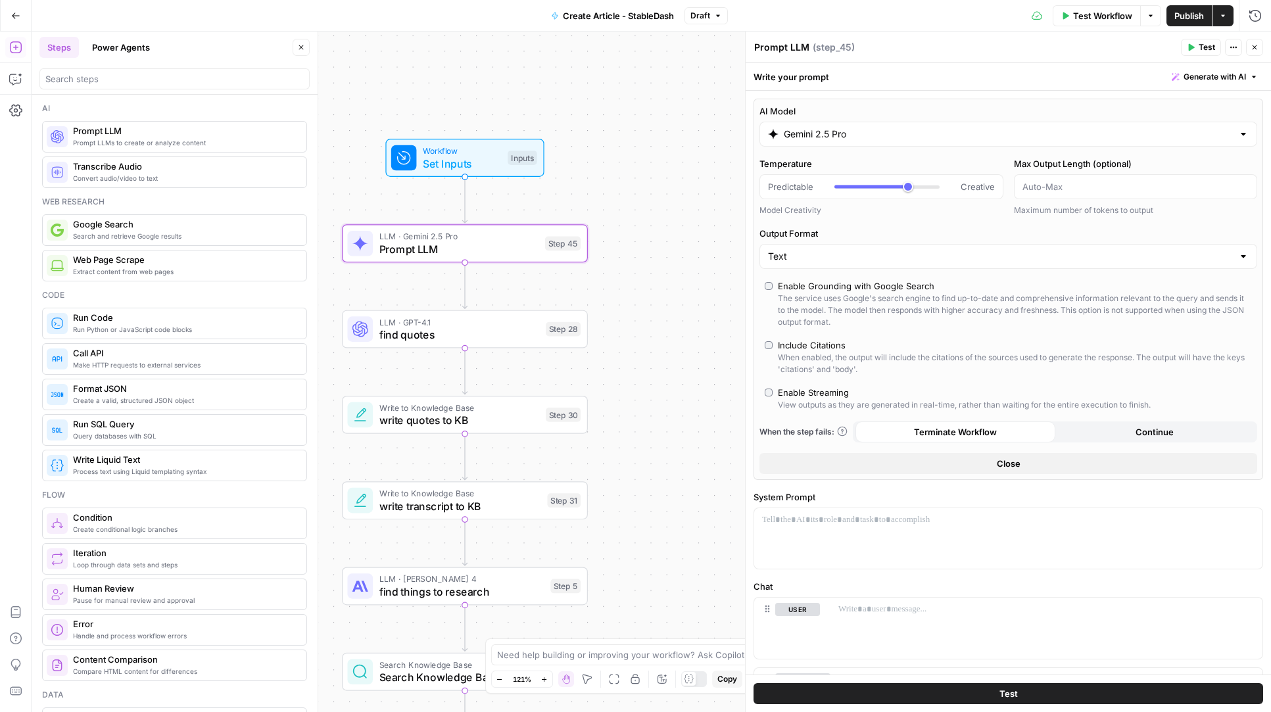
click at [1250, 77] on icon "button" at bounding box center [1254, 77] width 8 height 8
click at [1169, 110] on span "Generate" at bounding box center [1197, 105] width 96 height 13
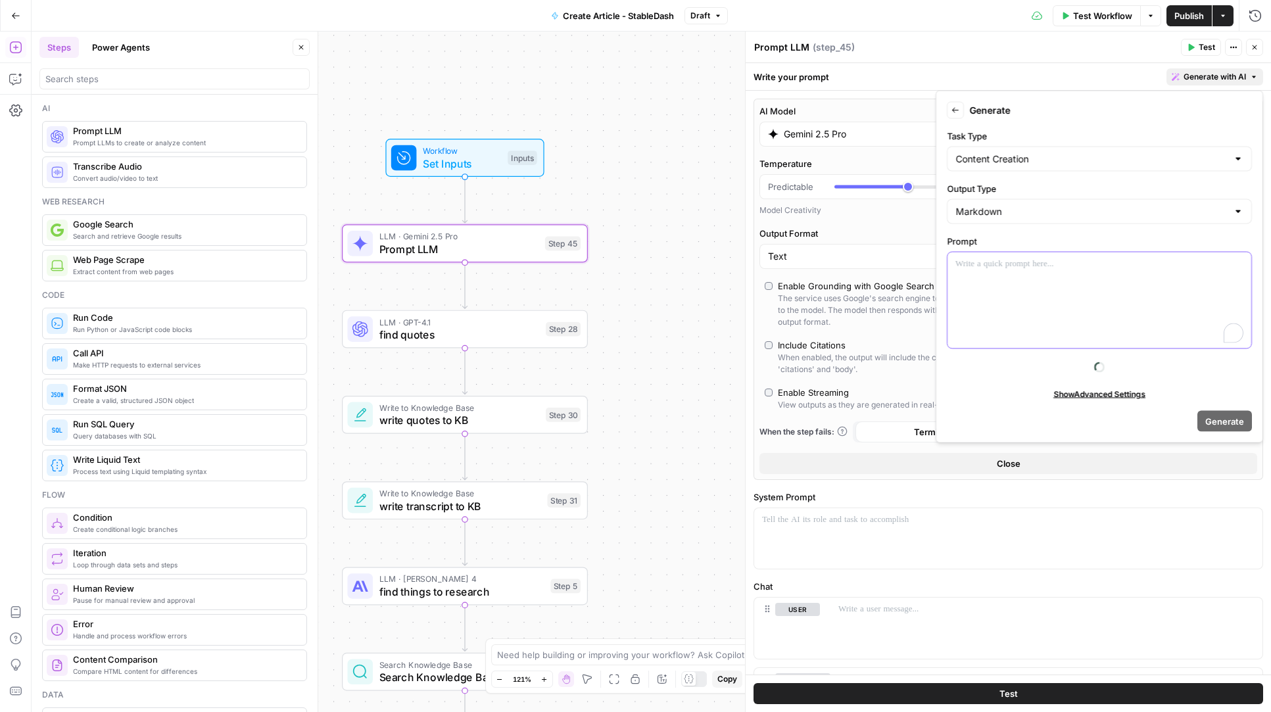
click at [995, 280] on div "To enrich screen reader interactions, please activate Accessibility in Grammarl…" at bounding box center [1100, 301] width 304 height 96
click at [1071, 310] on div "To enrich screen reader interactions, please activate Accessibility in Grammarl…" at bounding box center [1100, 301] width 304 height 96
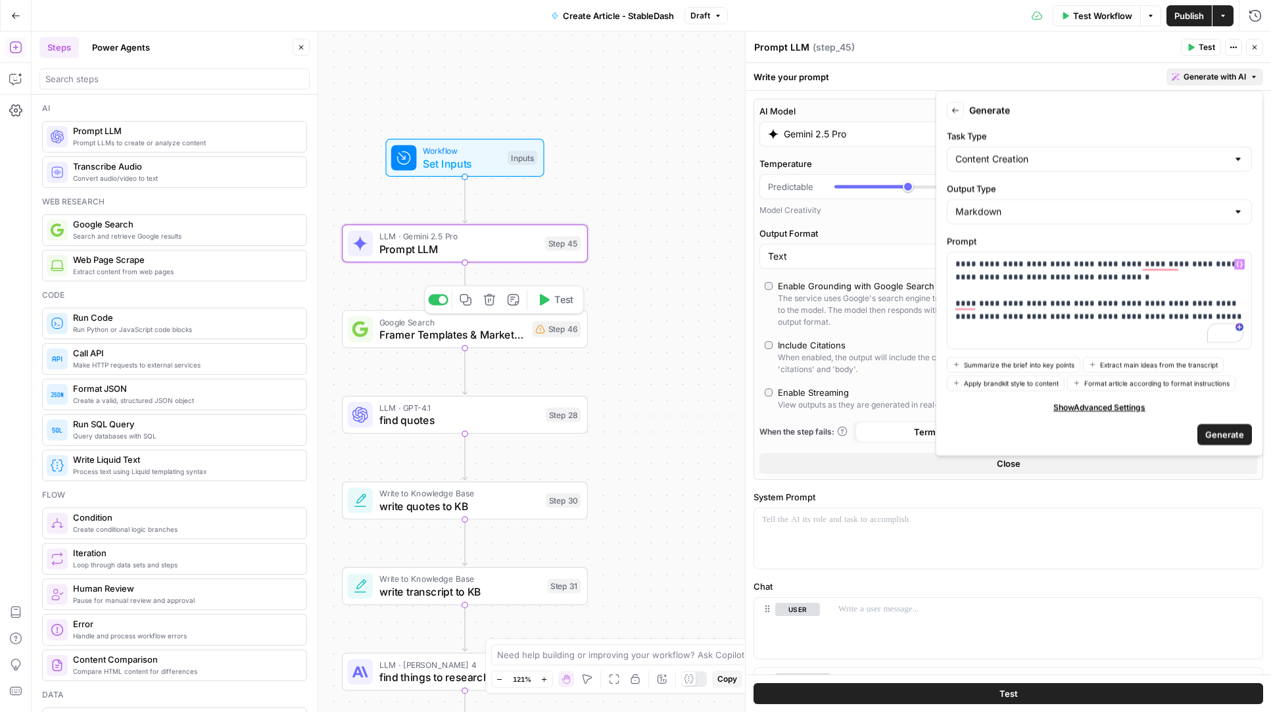
click at [493, 331] on span "Framer Templates & Marketplace Search" at bounding box center [452, 335] width 147 height 16
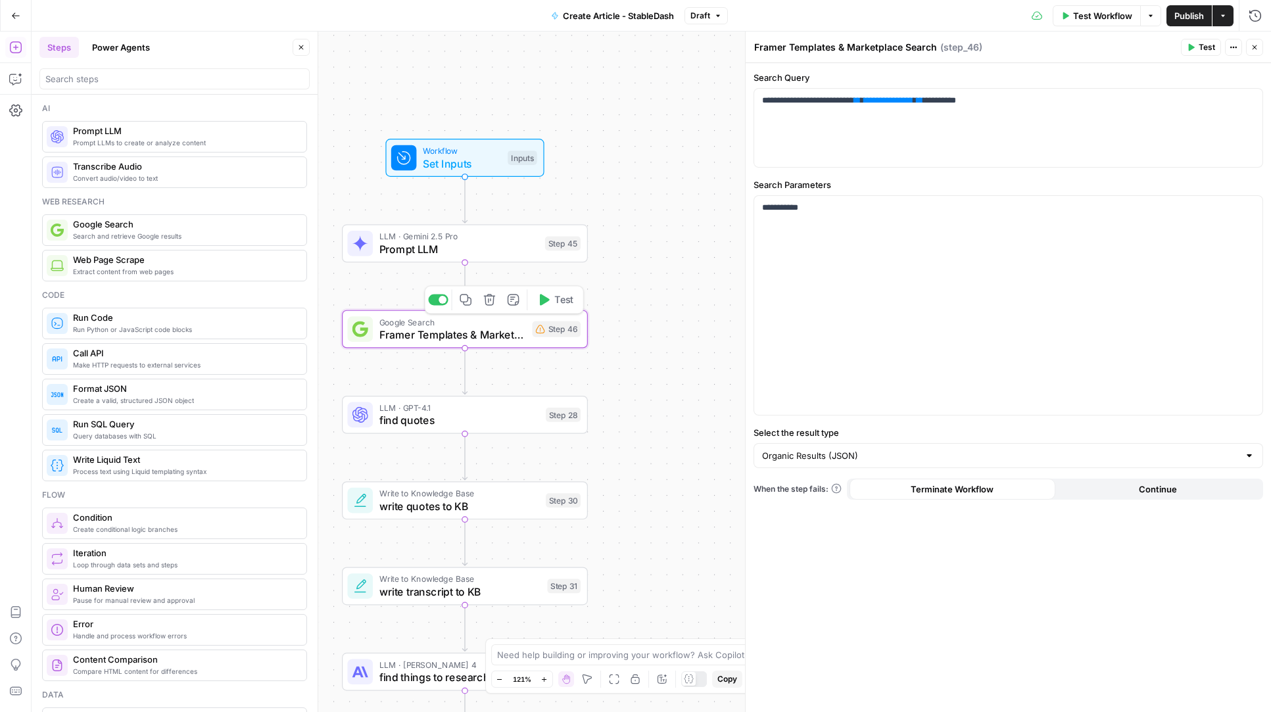
click at [491, 304] on icon "button" at bounding box center [489, 299] width 12 height 12
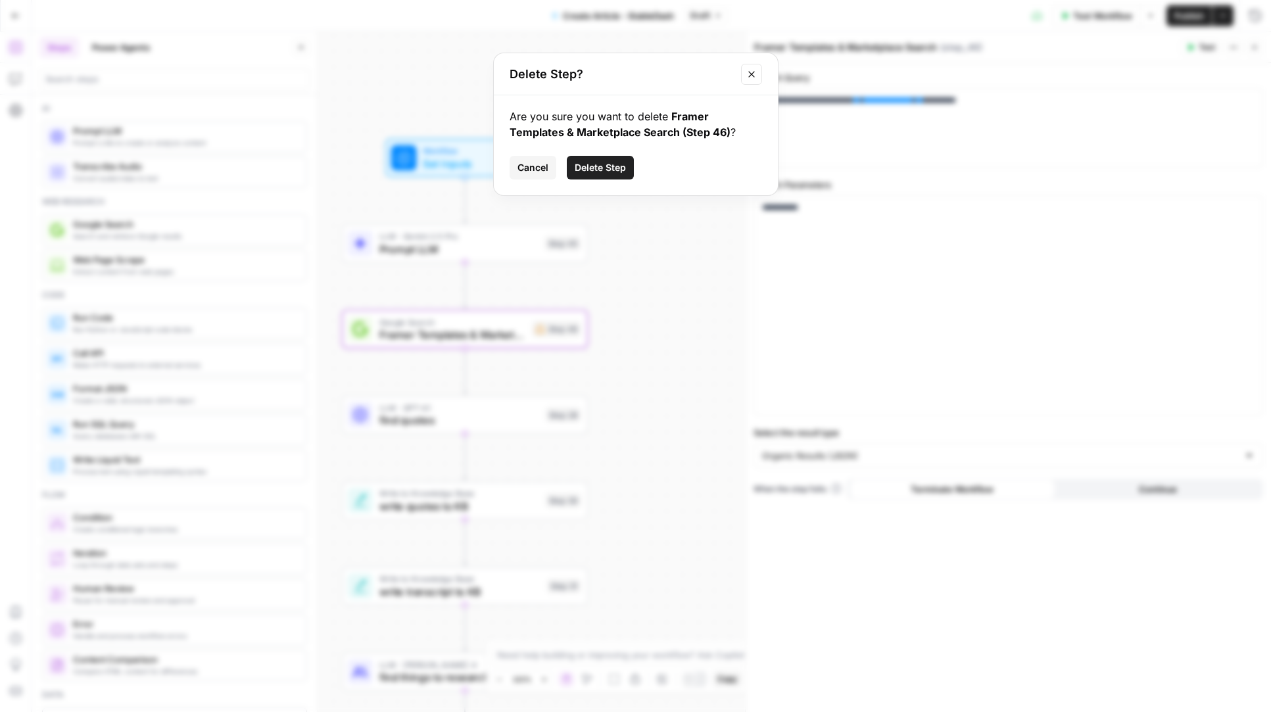
click at [587, 176] on button "Delete Step" at bounding box center [600, 168] width 67 height 24
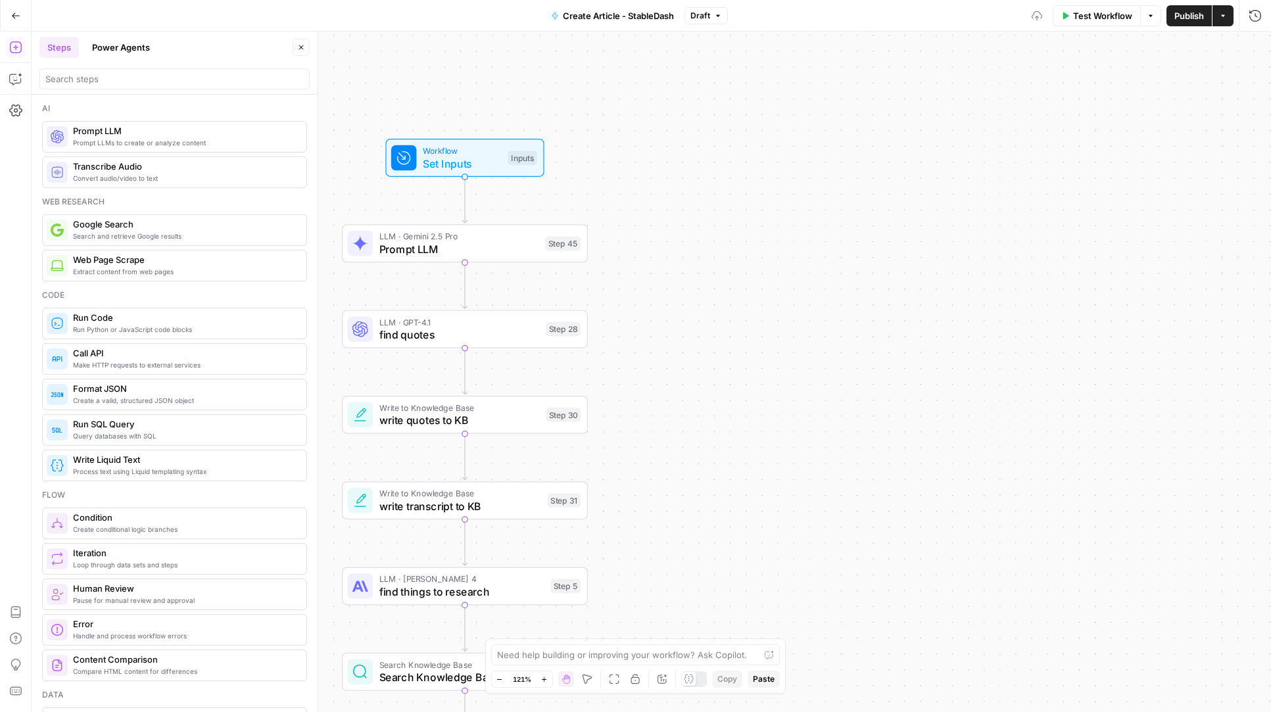
click at [427, 243] on span "Prompt LLM" at bounding box center [458, 249] width 159 height 16
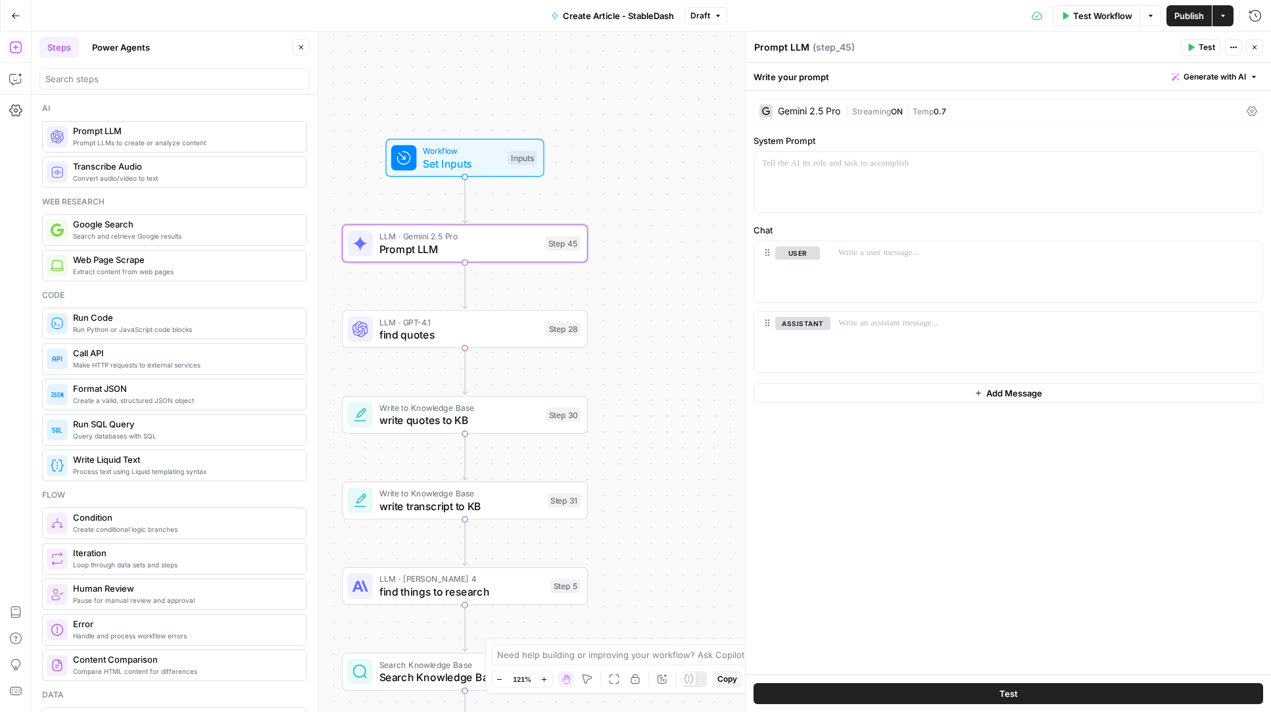
click at [790, 45] on textarea "Prompt LLM" at bounding box center [781, 47] width 55 height 13
type textarea "create the brief"
click at [1255, 46] on icon "button" at bounding box center [1255, 47] width 5 height 5
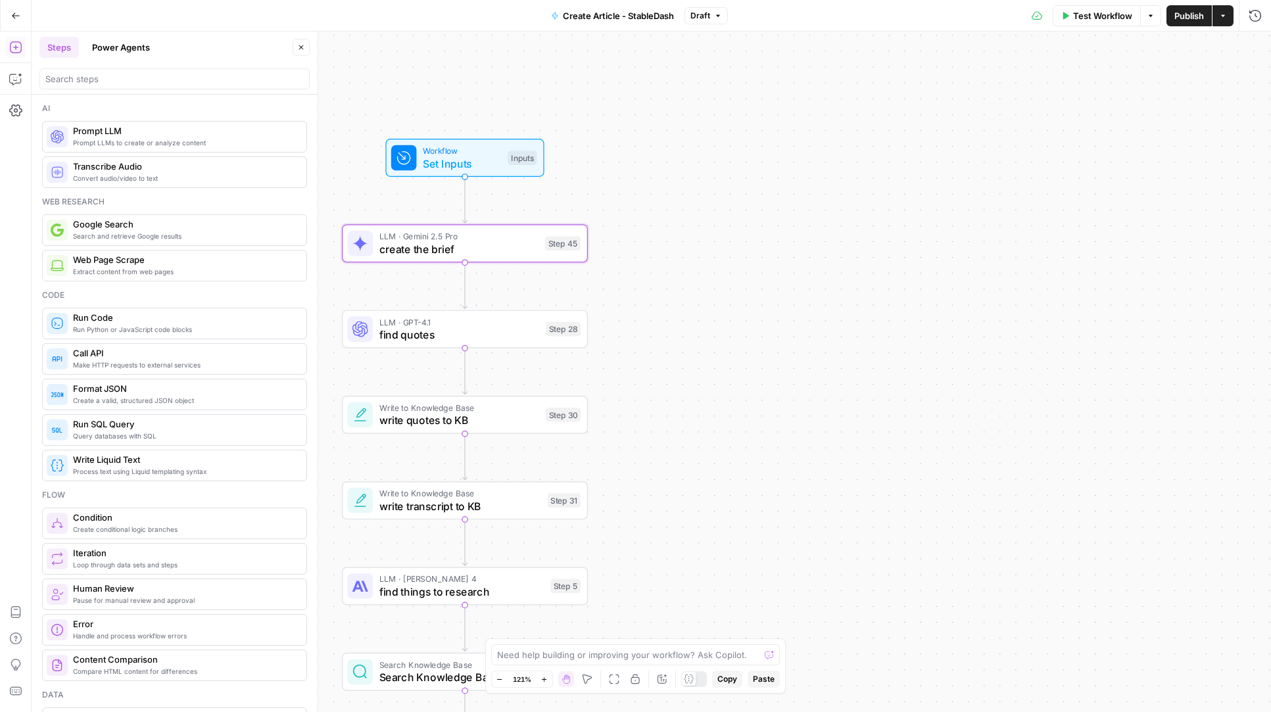
click at [887, 156] on div "Workflow Set Inputs Inputs LLM · Gemini 2.5 Pro create the brief Step 45 LLM · …" at bounding box center [652, 372] width 1240 height 681
click at [136, 76] on input "search" at bounding box center [174, 78] width 258 height 13
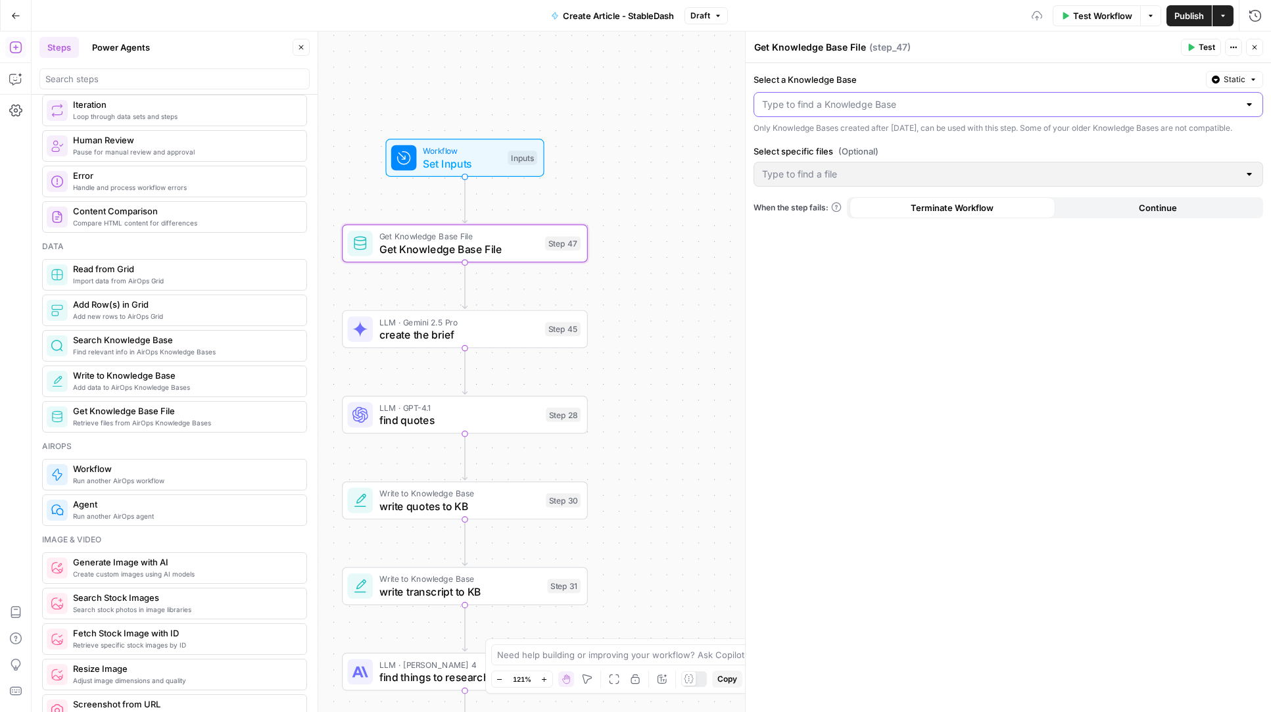
click at [888, 103] on input "Select a Knowledge Base" at bounding box center [1000, 104] width 477 height 13
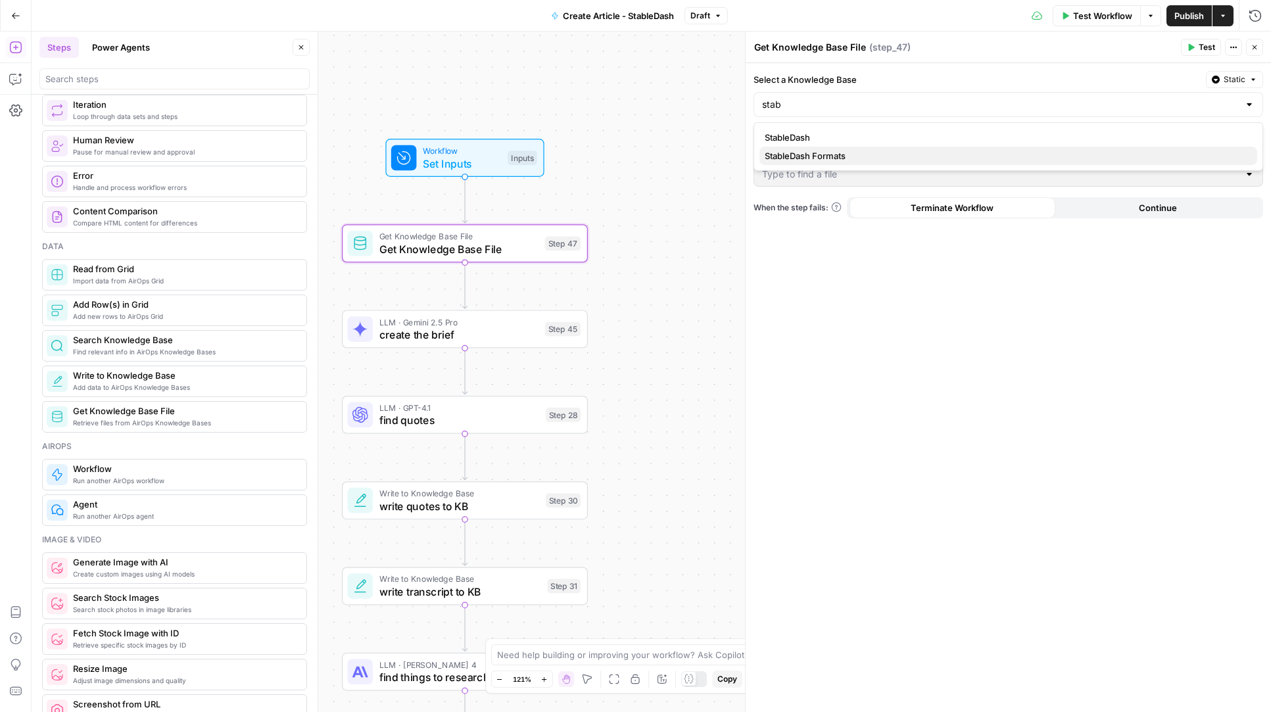
click at [875, 155] on span "StableDash Formats" at bounding box center [1006, 155] width 482 height 13
type input "StableDash Formats"
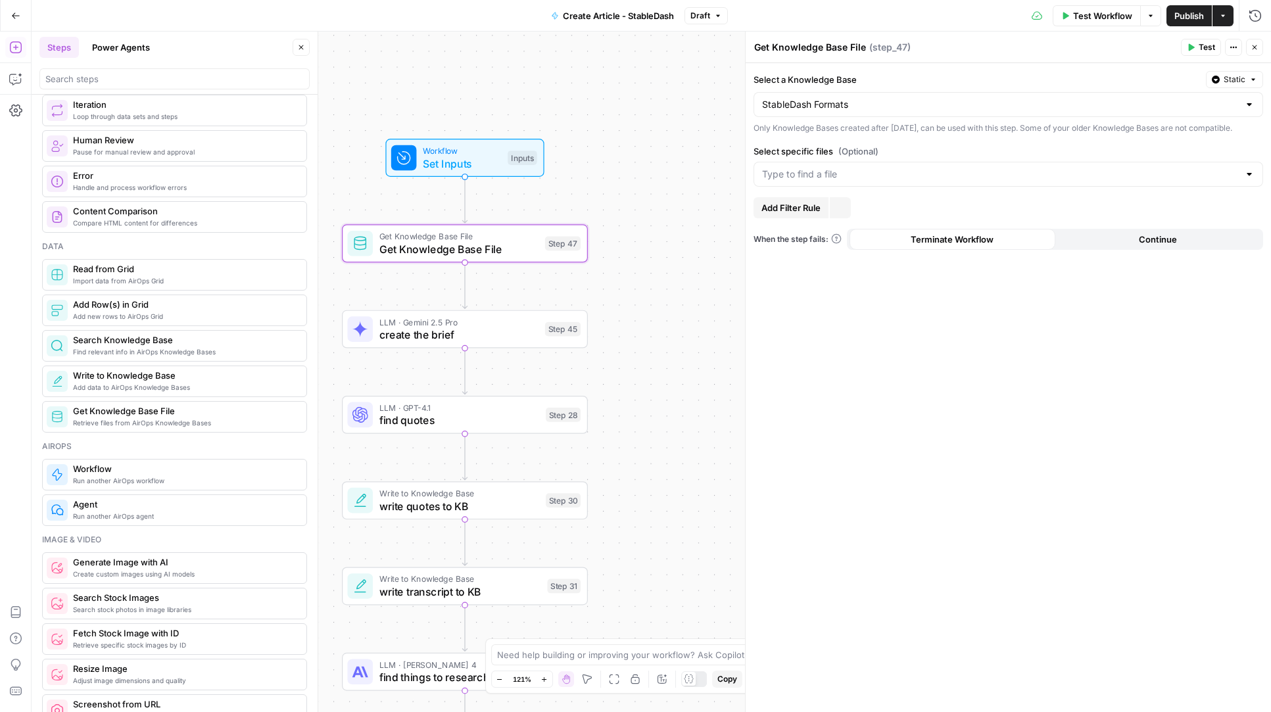
click at [848, 179] on div at bounding box center [1009, 174] width 510 height 25
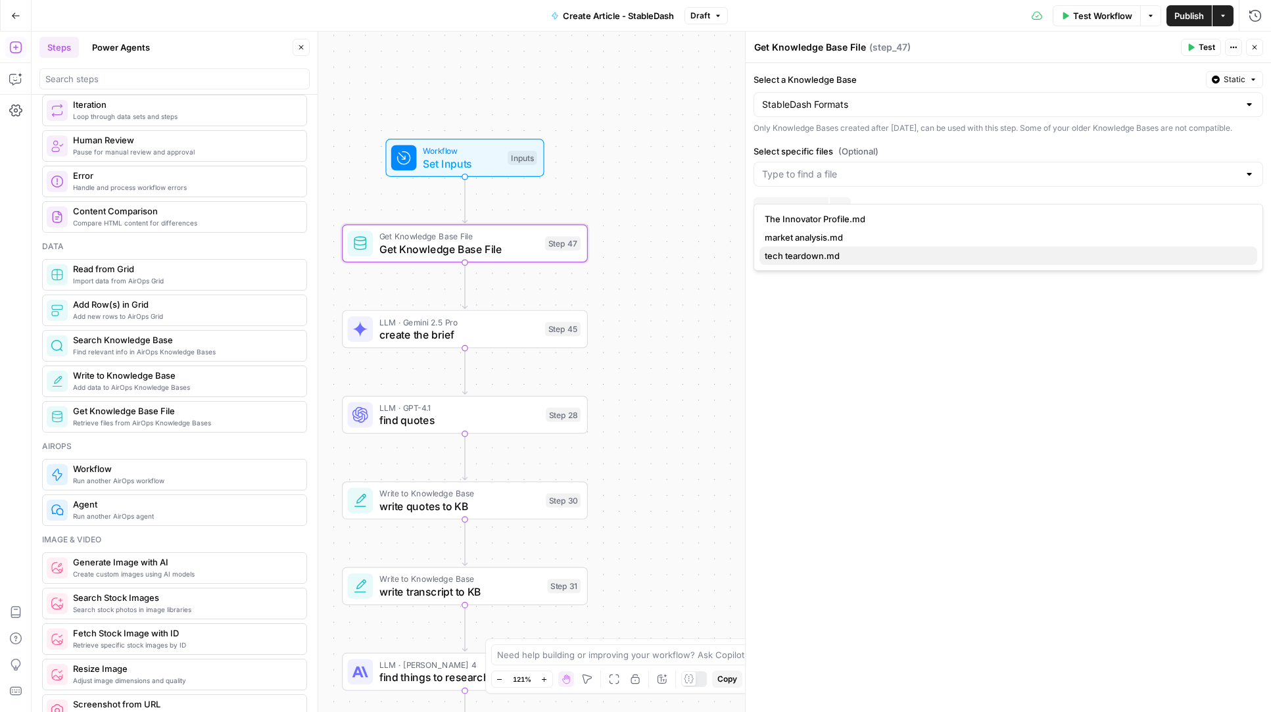
click at [820, 254] on span "tech teardown.md" at bounding box center [1006, 255] width 482 height 13
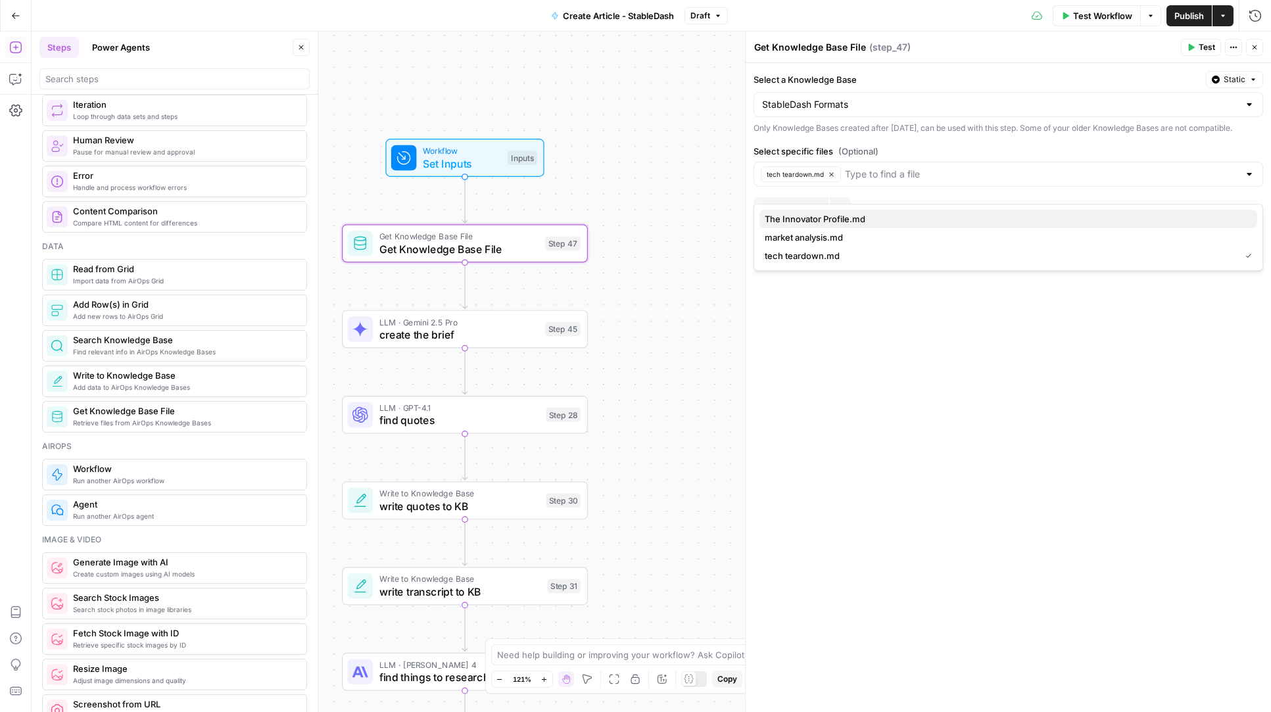
click at [824, 218] on span "The Innovator Profile.md" at bounding box center [1006, 218] width 482 height 13
click at [861, 243] on span "market analysis.md" at bounding box center [1006, 237] width 482 height 13
click at [917, 402] on div "Select a Knowledge Base Static StableDash Formats Only Knowledge Bases created …" at bounding box center [1008, 387] width 525 height 649
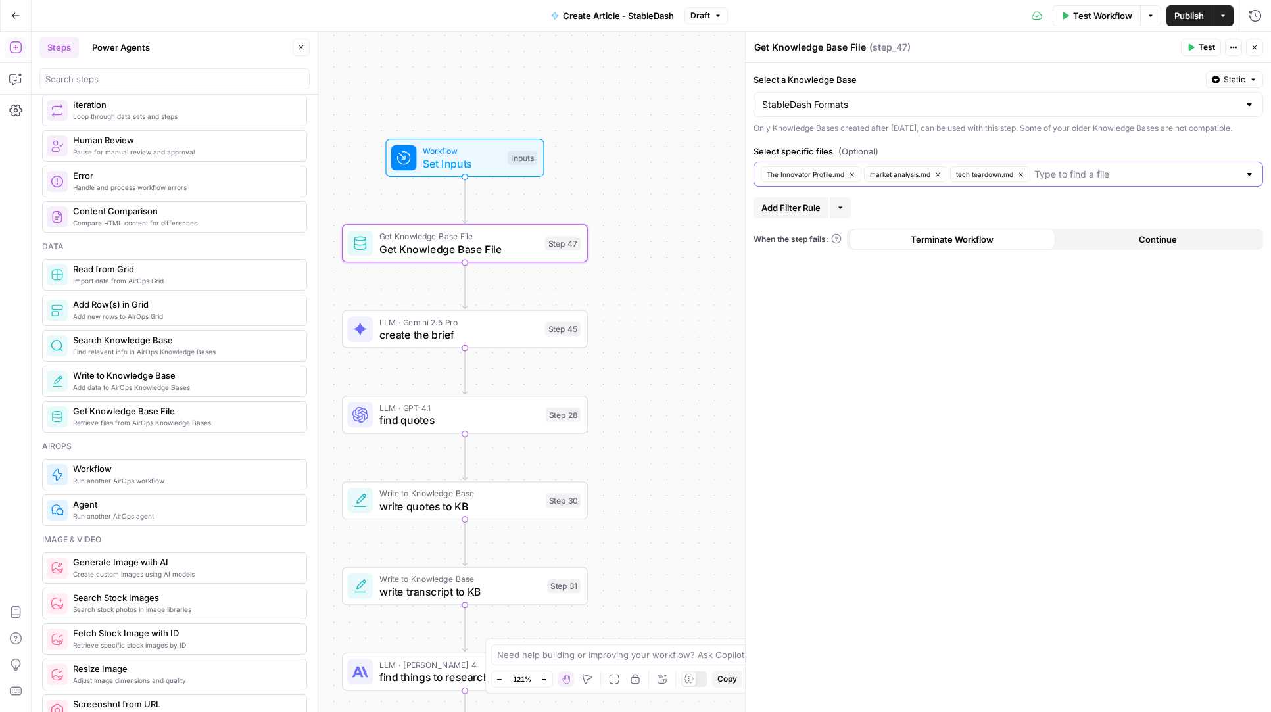
click at [1115, 181] on input "Select specific files (Optional)" at bounding box center [1136, 174] width 205 height 13
click at [938, 340] on div "Select a Knowledge Base Static StableDash Formats Only Knowledge Bases created …" at bounding box center [1008, 387] width 525 height 649
click at [414, 326] on span "LLM · Gemini 2.5 Pro" at bounding box center [458, 322] width 159 height 12
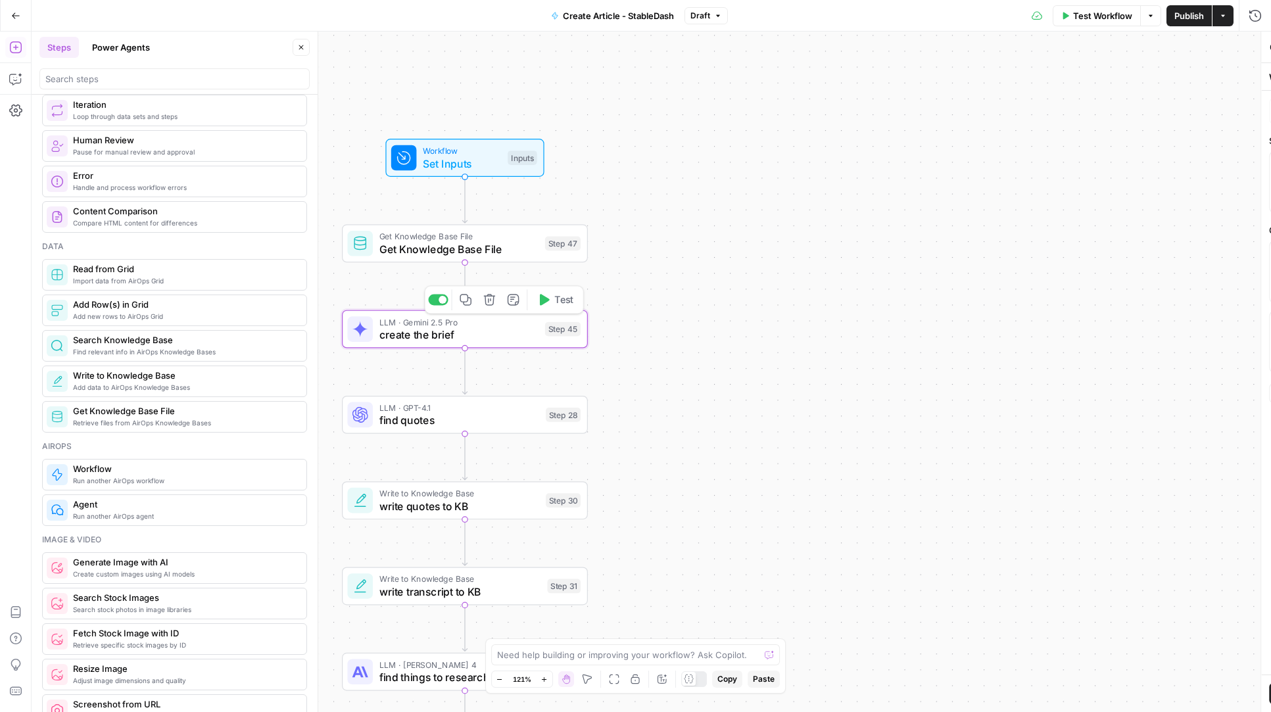
type textarea "create the brief"
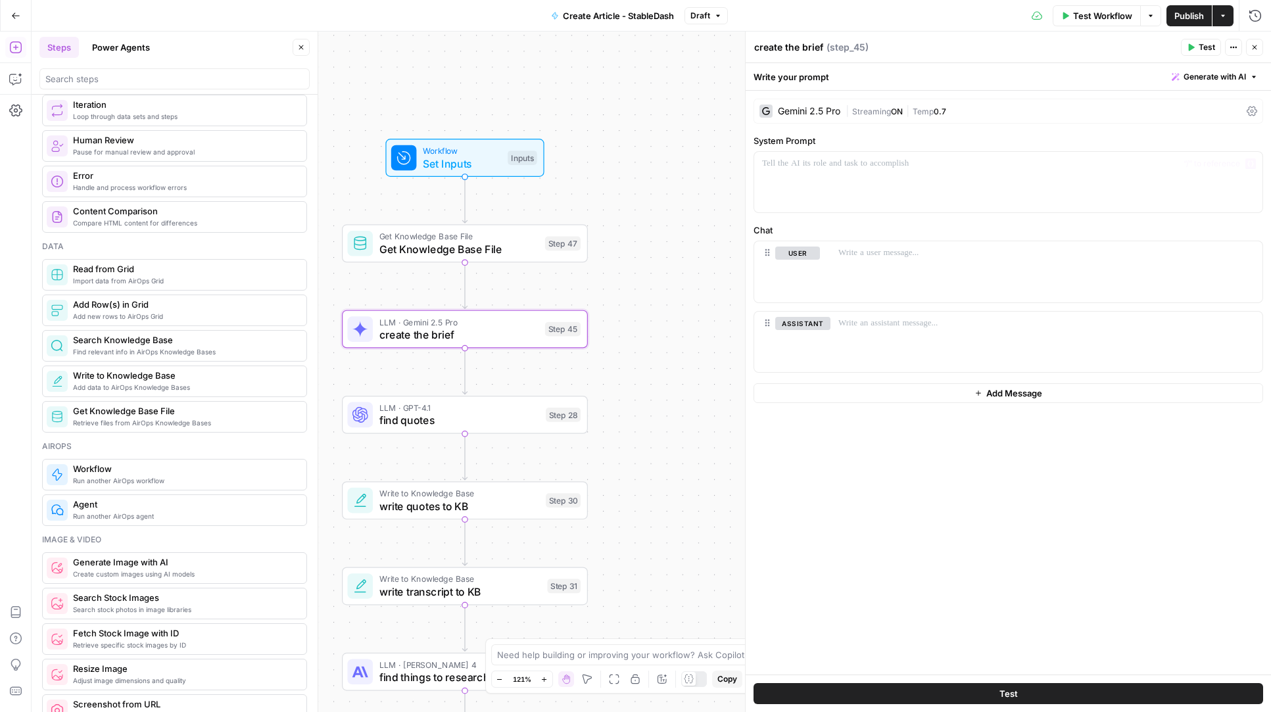
click at [1207, 89] on div "Write your prompt Generate with AI" at bounding box center [1008, 76] width 525 height 27
click at [1215, 76] on span "Generate with AI" at bounding box center [1215, 77] width 62 height 12
click at [1168, 111] on span "Generate" at bounding box center [1197, 105] width 96 height 13
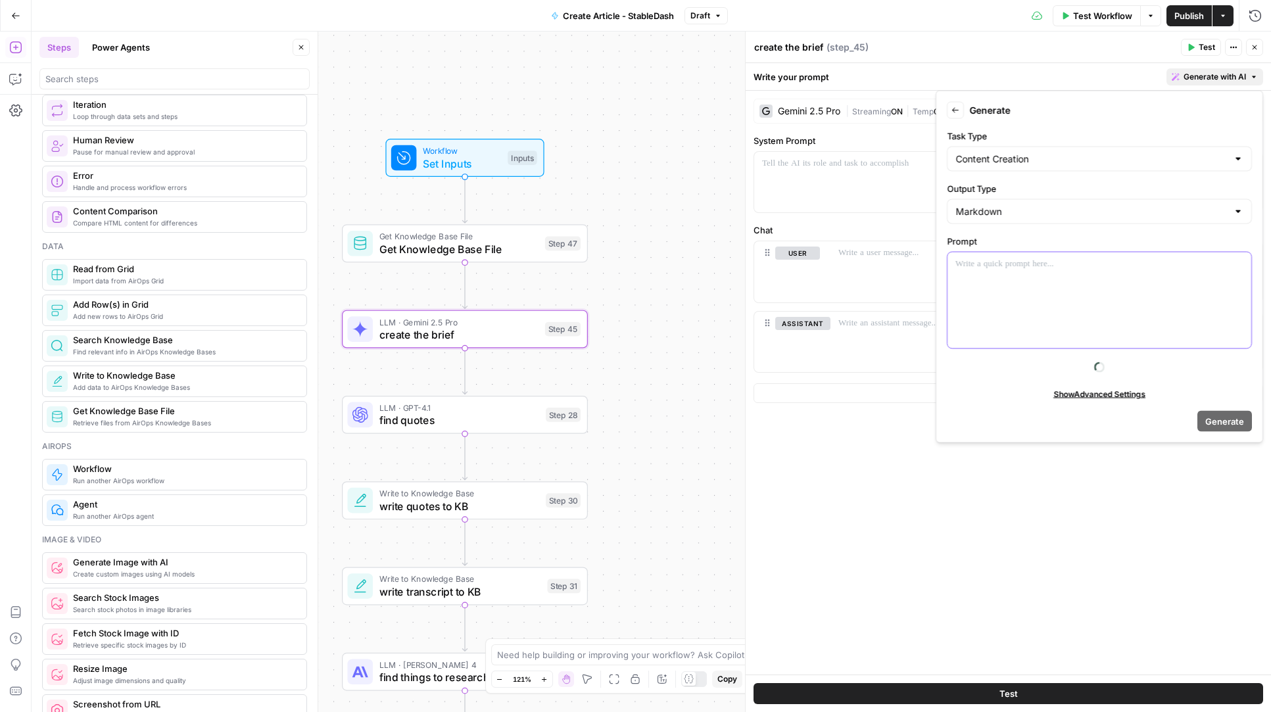
click at [1001, 258] on p at bounding box center [1099, 264] width 288 height 13
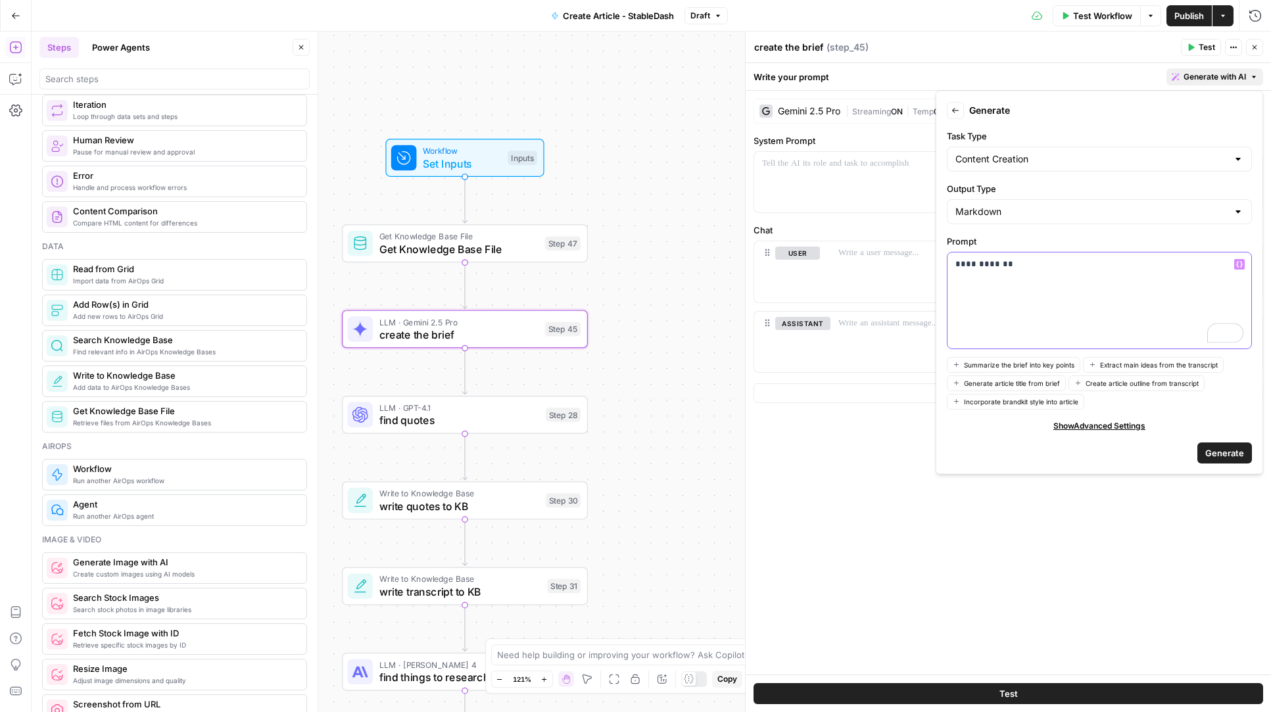
click at [1236, 259] on button "Variables Menu" at bounding box center [1239, 264] width 11 height 11
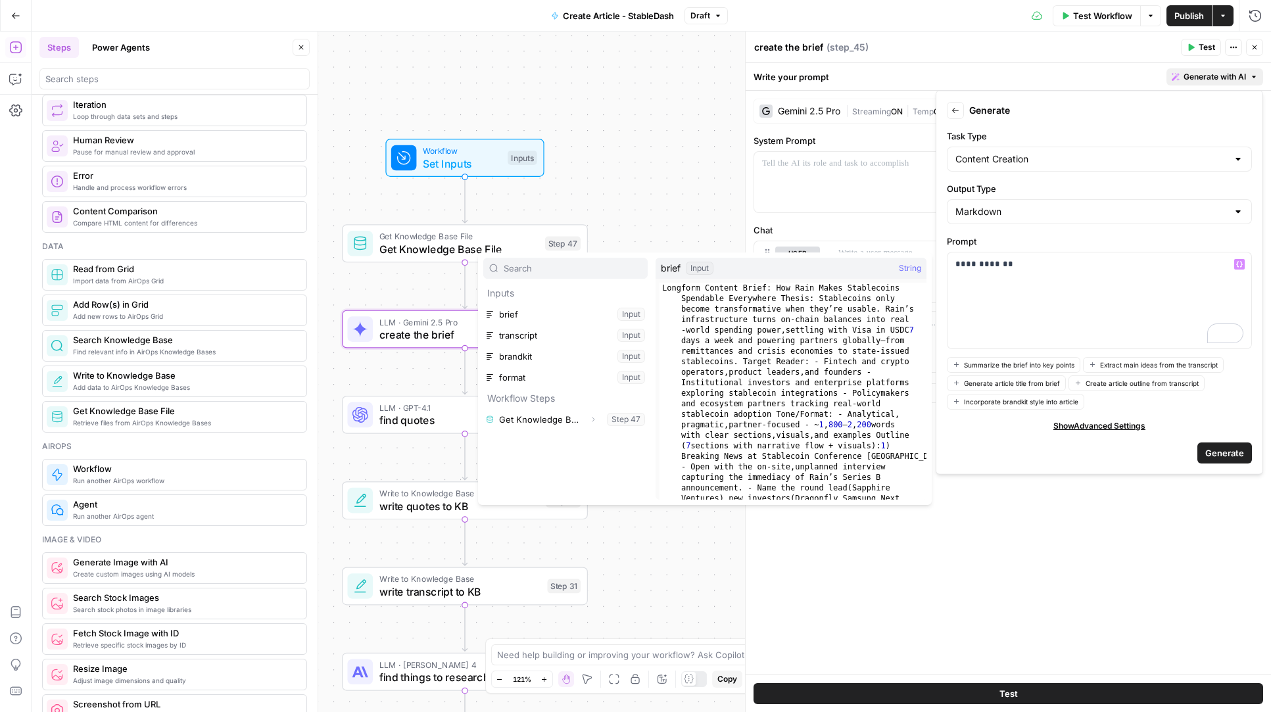
type textarea "**********"
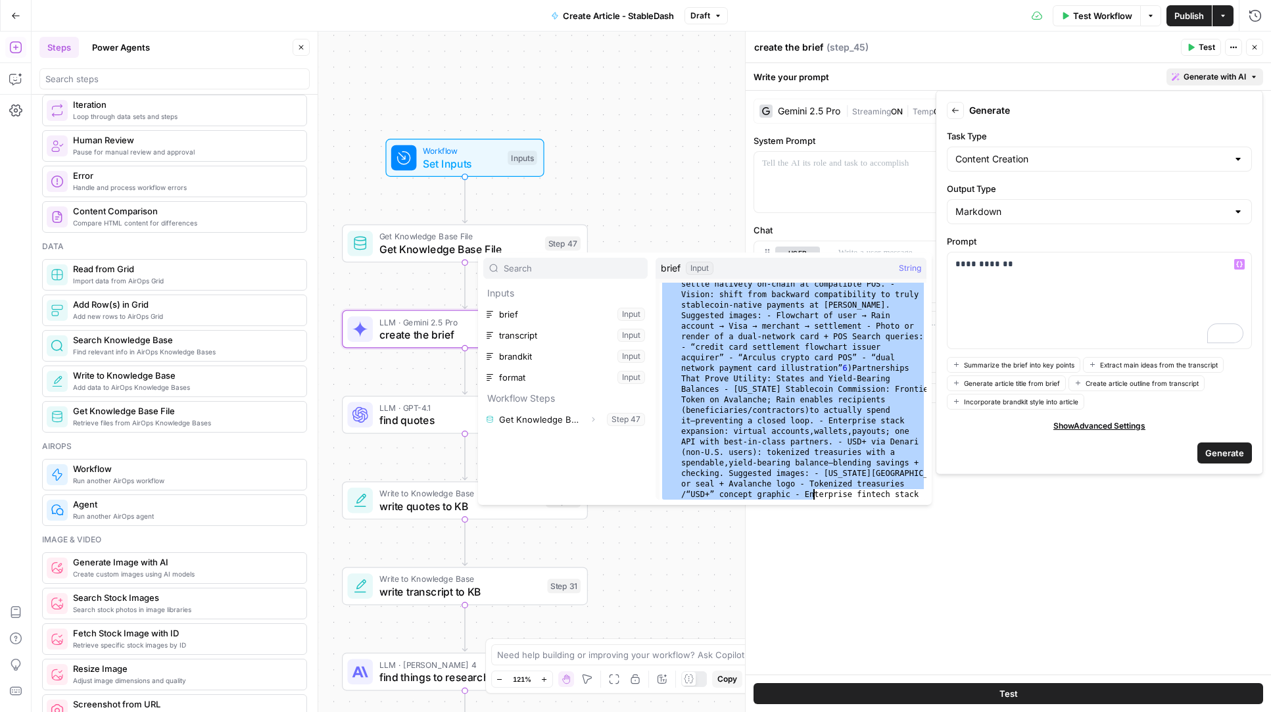
scroll to position [1330, 0]
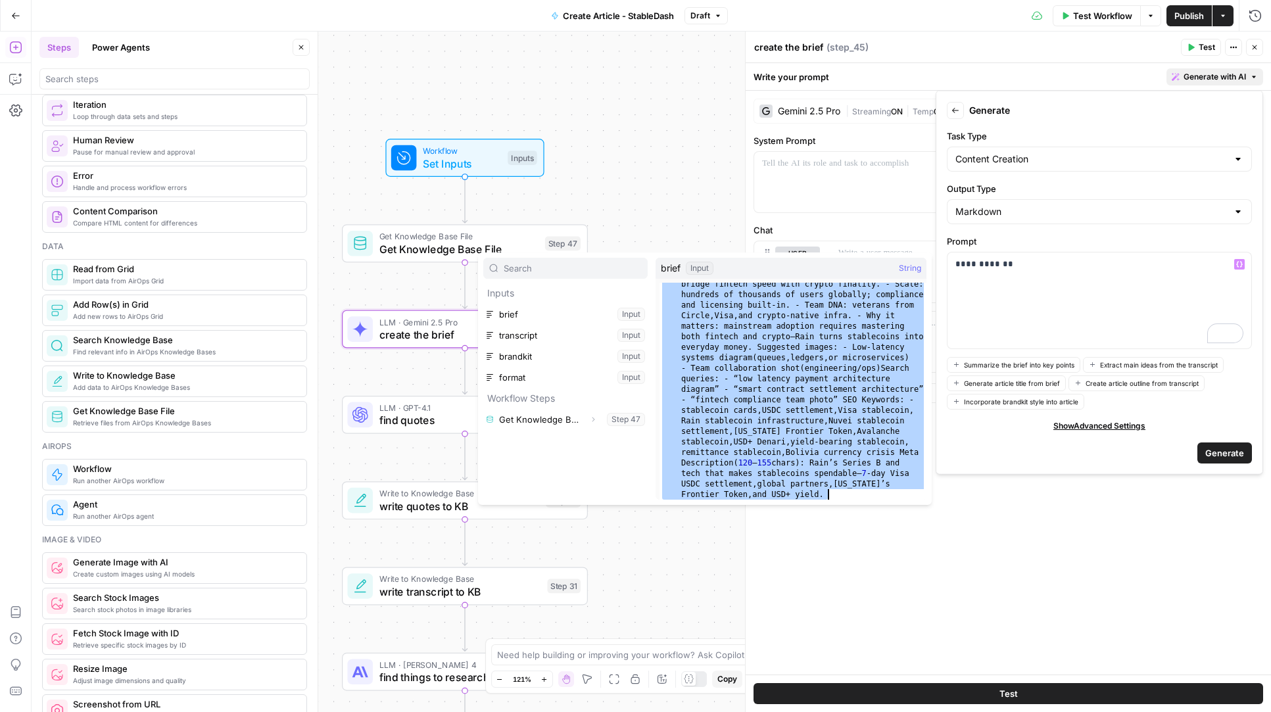
drag, startPoint x: 661, startPoint y: 289, endPoint x: 815, endPoint y: 696, distance: 435.4
click at [815, 696] on body "Catalyst New Home Browse Insights Opportunities Your Data Recent Grids Will Per…" at bounding box center [635, 356] width 1271 height 712
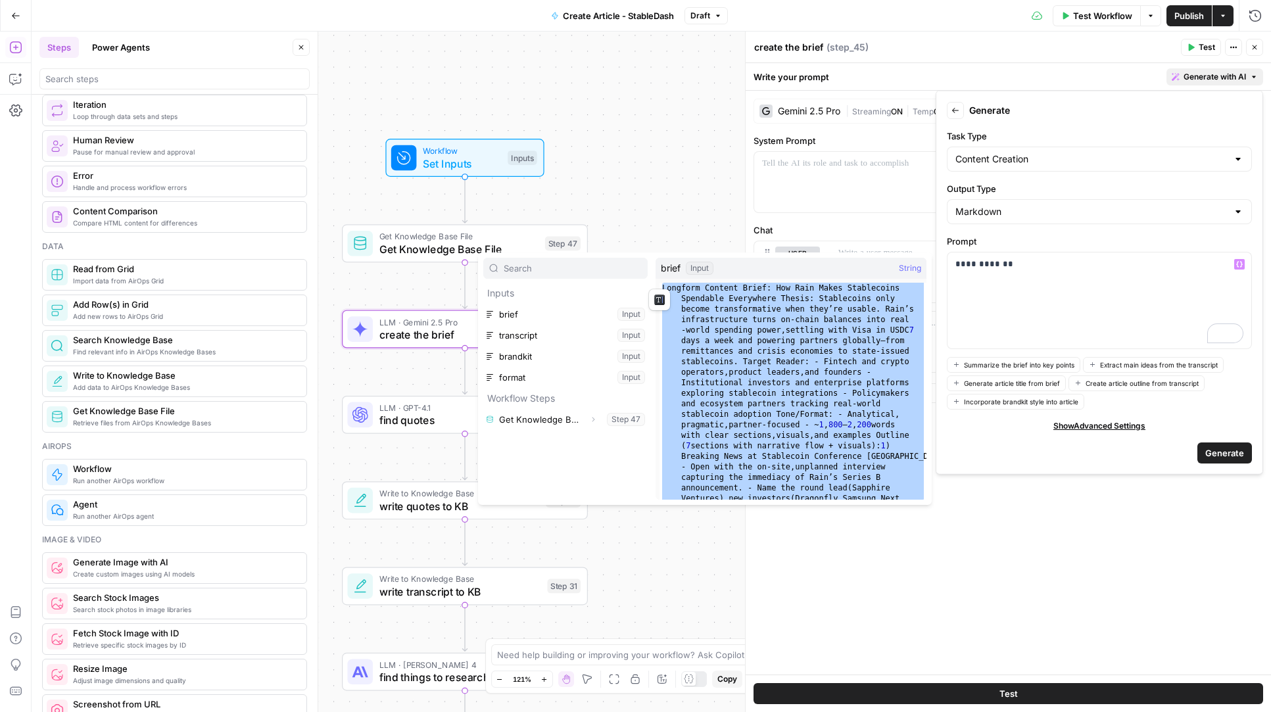
scroll to position [0, 0]
click at [1036, 560] on div "Gemini 2.5 Pro | Streaming ON | Temp 0.7 System Prompt Chat user assistant Add …" at bounding box center [1008, 383] width 525 height 584
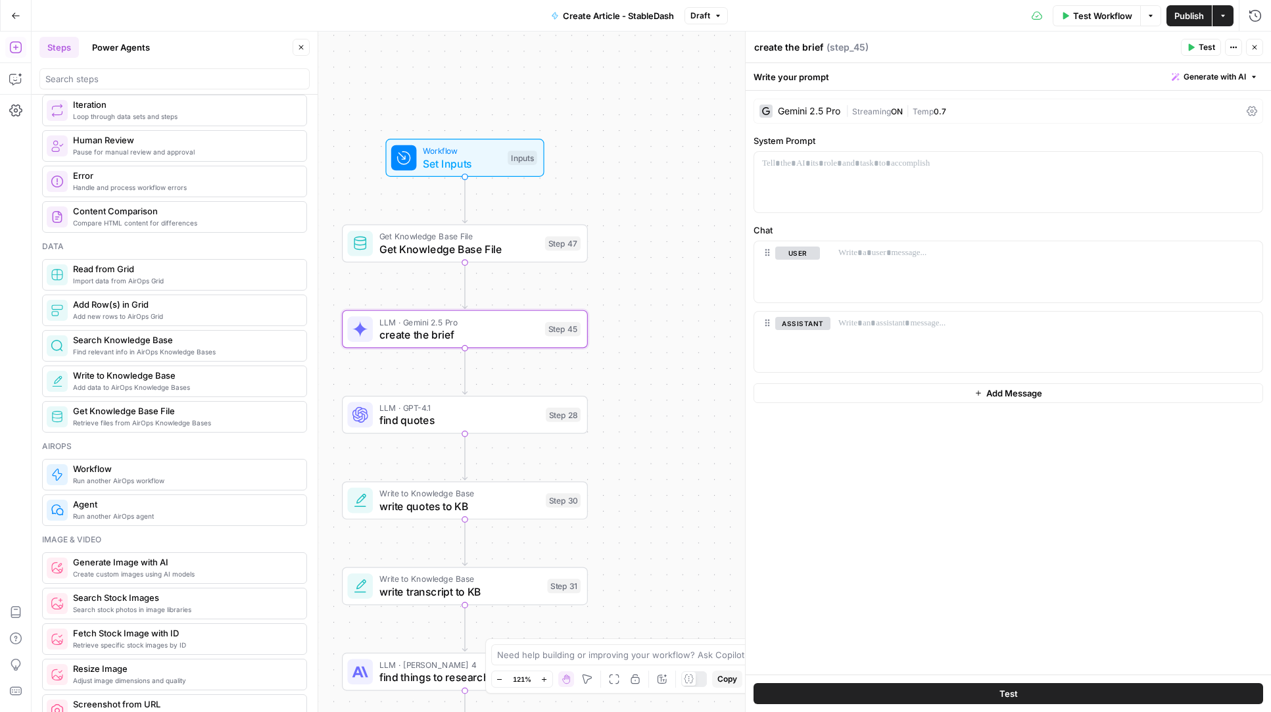
click at [1216, 71] on span "Generate with AI" at bounding box center [1215, 77] width 62 height 12
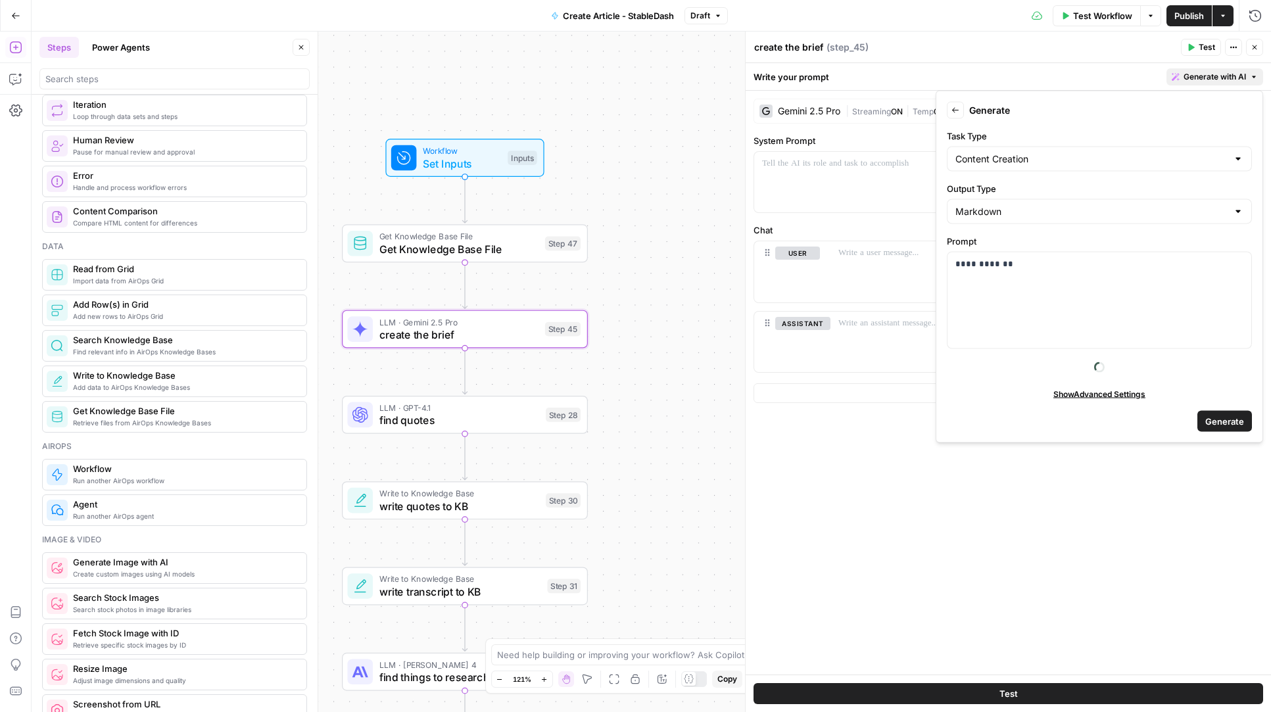
click at [1088, 170] on div "Content Creation" at bounding box center [1099, 159] width 305 height 25
type input "Content Creation"
click at [1046, 329] on div "**********" at bounding box center [1100, 301] width 304 height 96
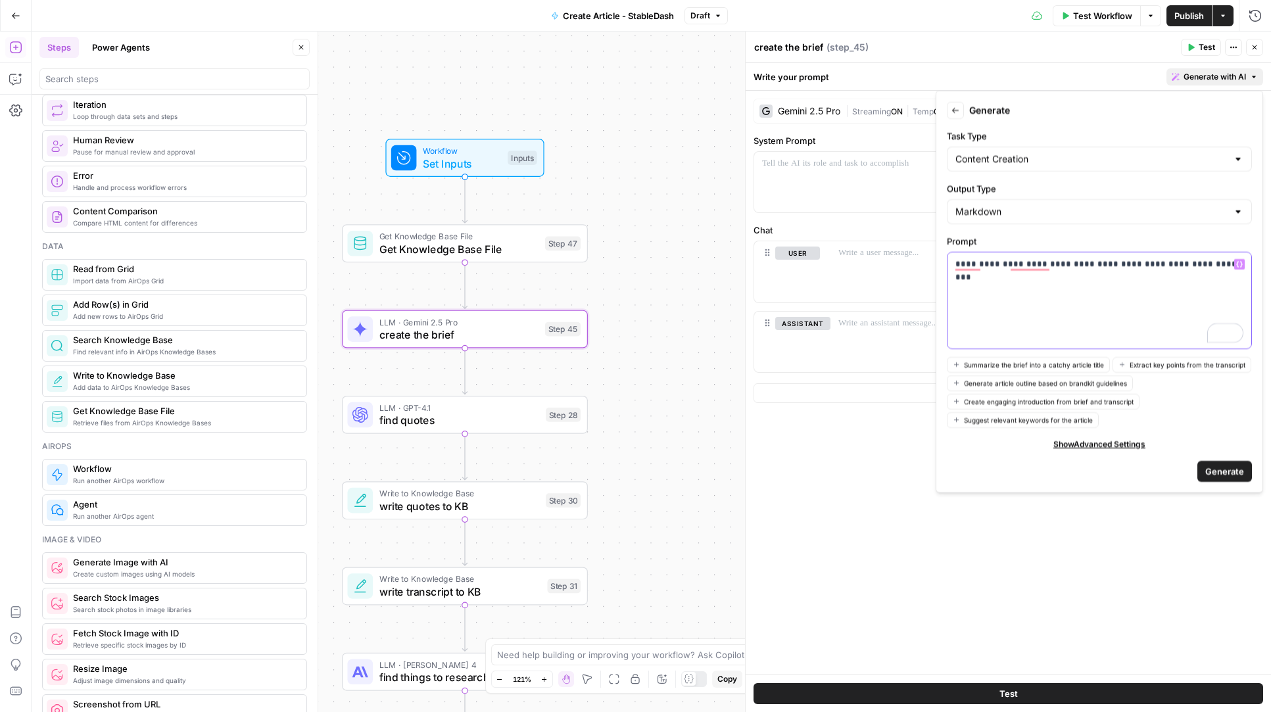
click at [1239, 264] on icon "button" at bounding box center [1239, 264] width 7 height 7
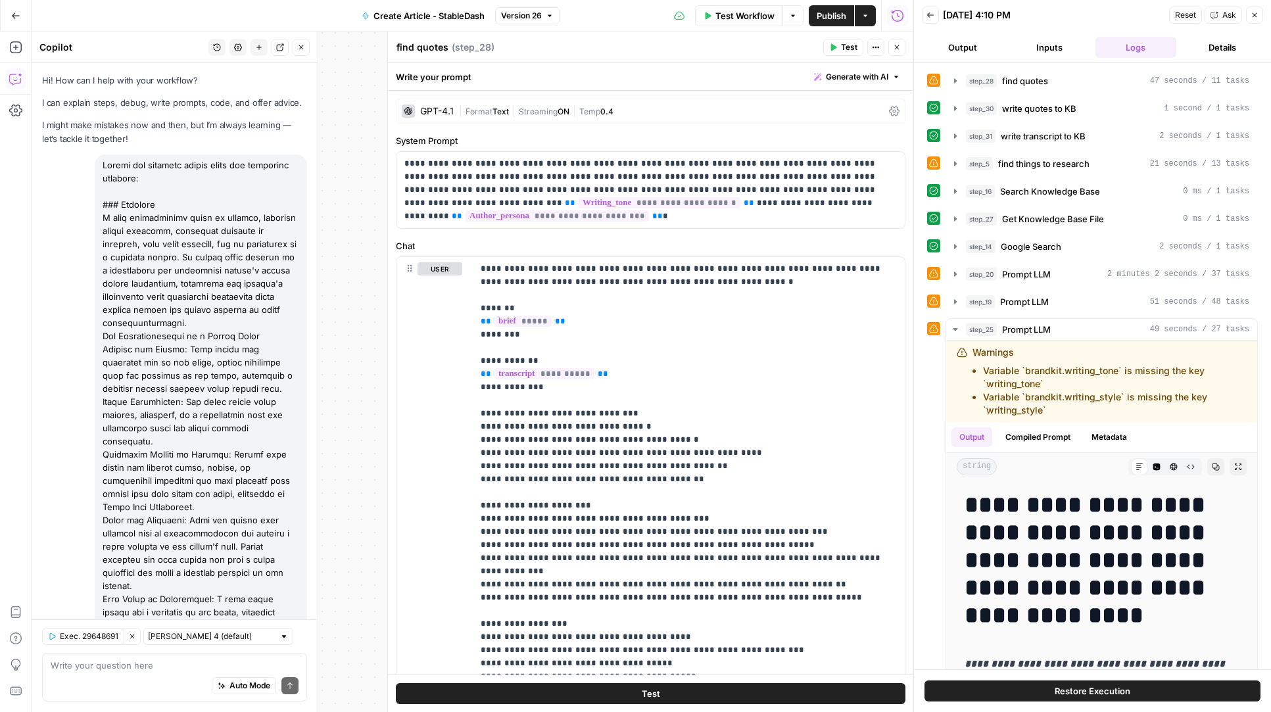
scroll to position [905, 0]
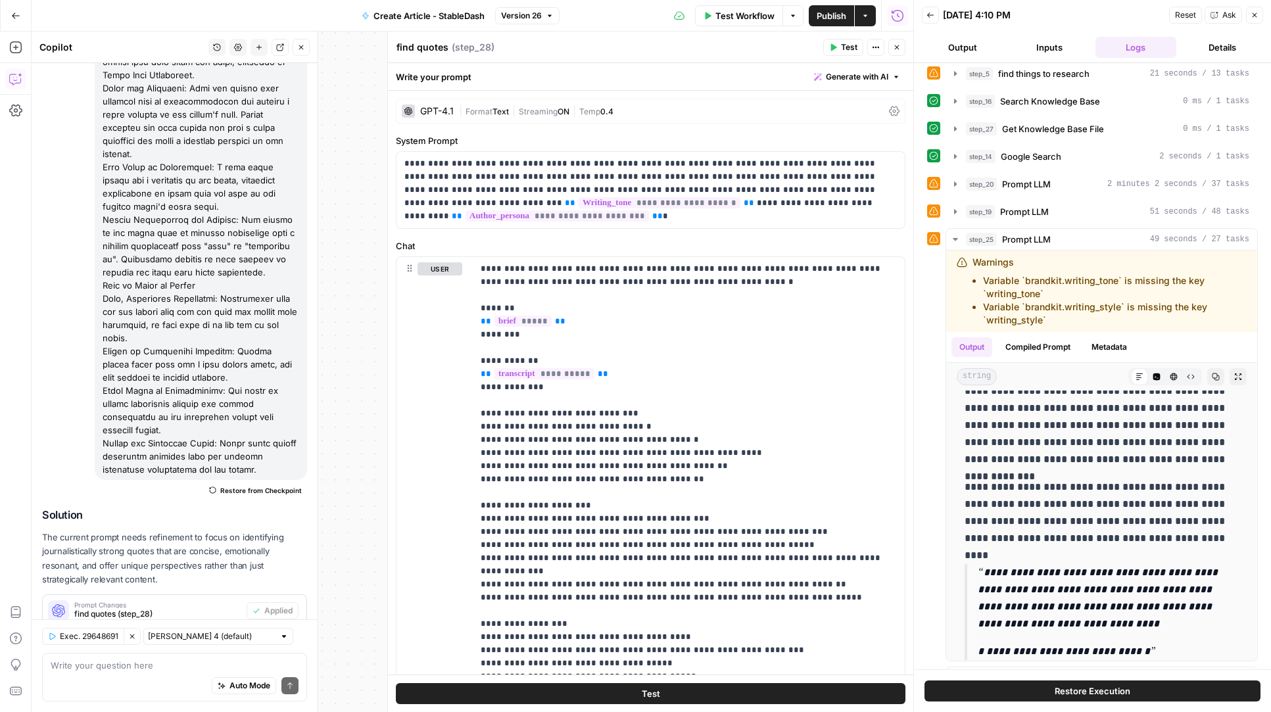
click at [898, 45] on icon "button" at bounding box center [897, 47] width 8 height 8
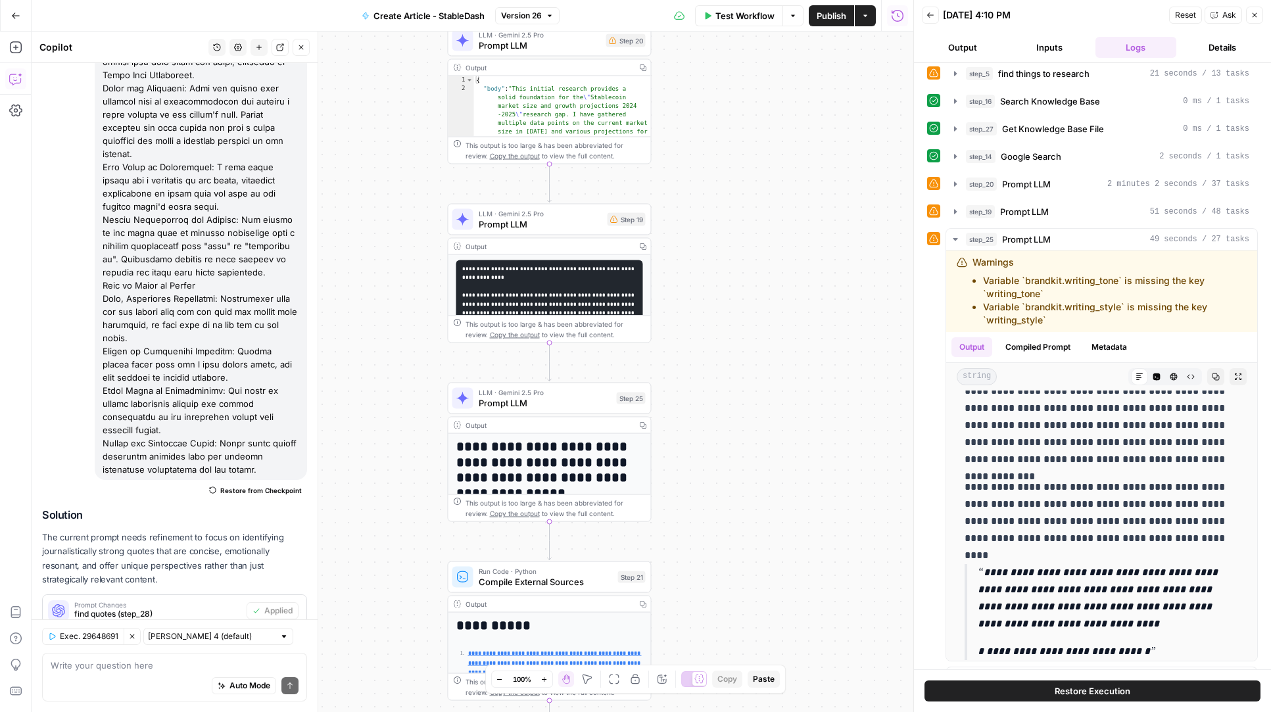
click at [746, 493] on div "**********" at bounding box center [473, 372] width 882 height 681
click at [587, 399] on span "Prompt LLM" at bounding box center [545, 403] width 133 height 13
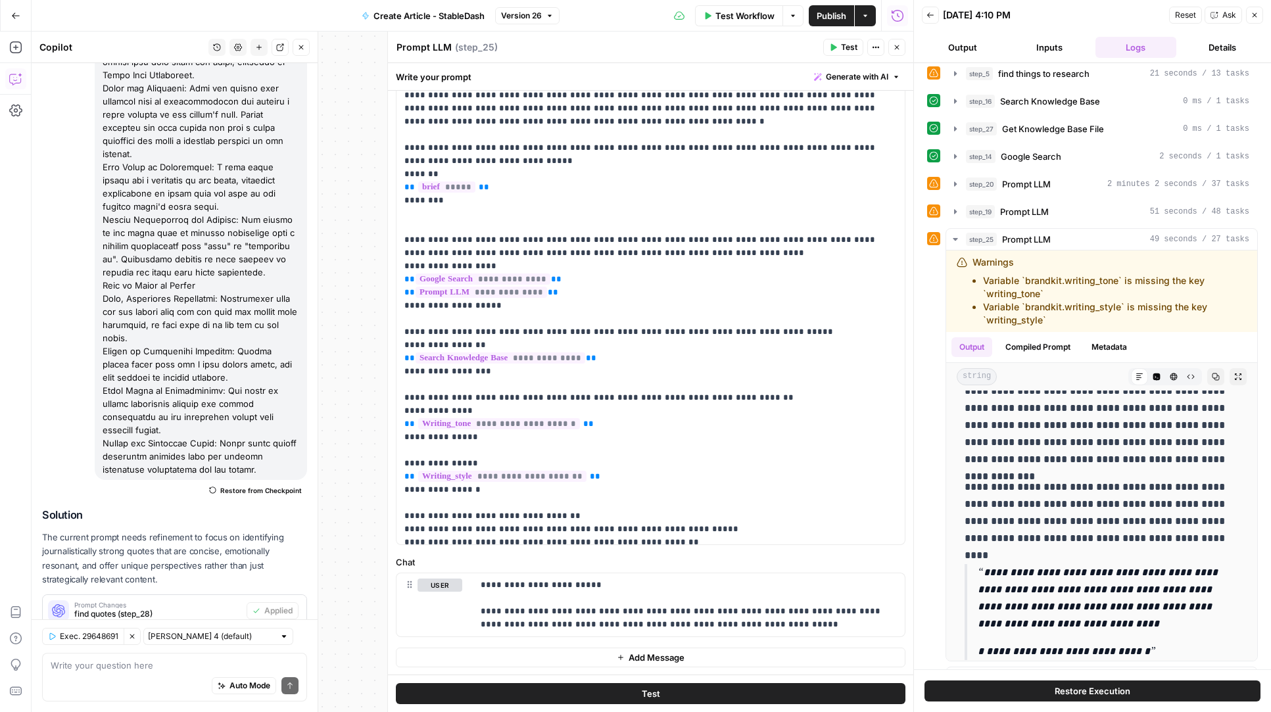
scroll to position [0, 0]
click at [896, 47] on icon "button" at bounding box center [897, 47] width 8 height 8
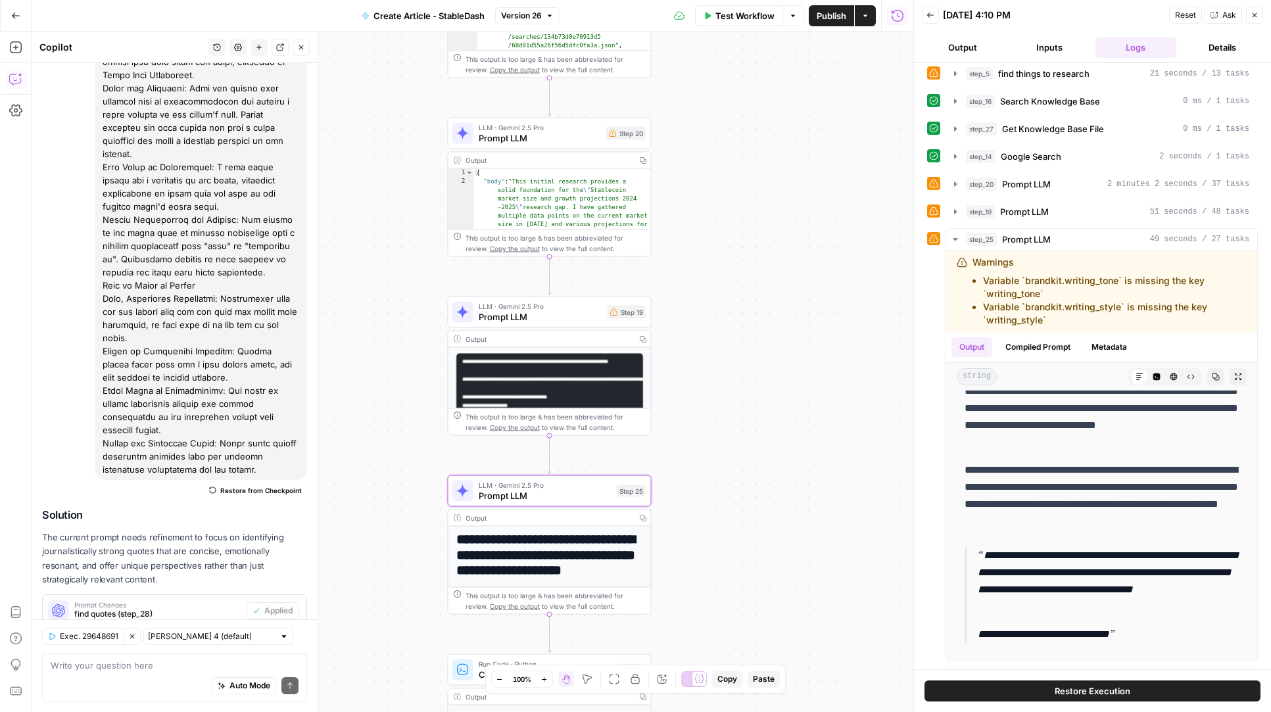
drag, startPoint x: 781, startPoint y: 216, endPoint x: 782, endPoint y: 509, distance: 292.6
click at [782, 509] on div "**********" at bounding box center [473, 372] width 882 height 681
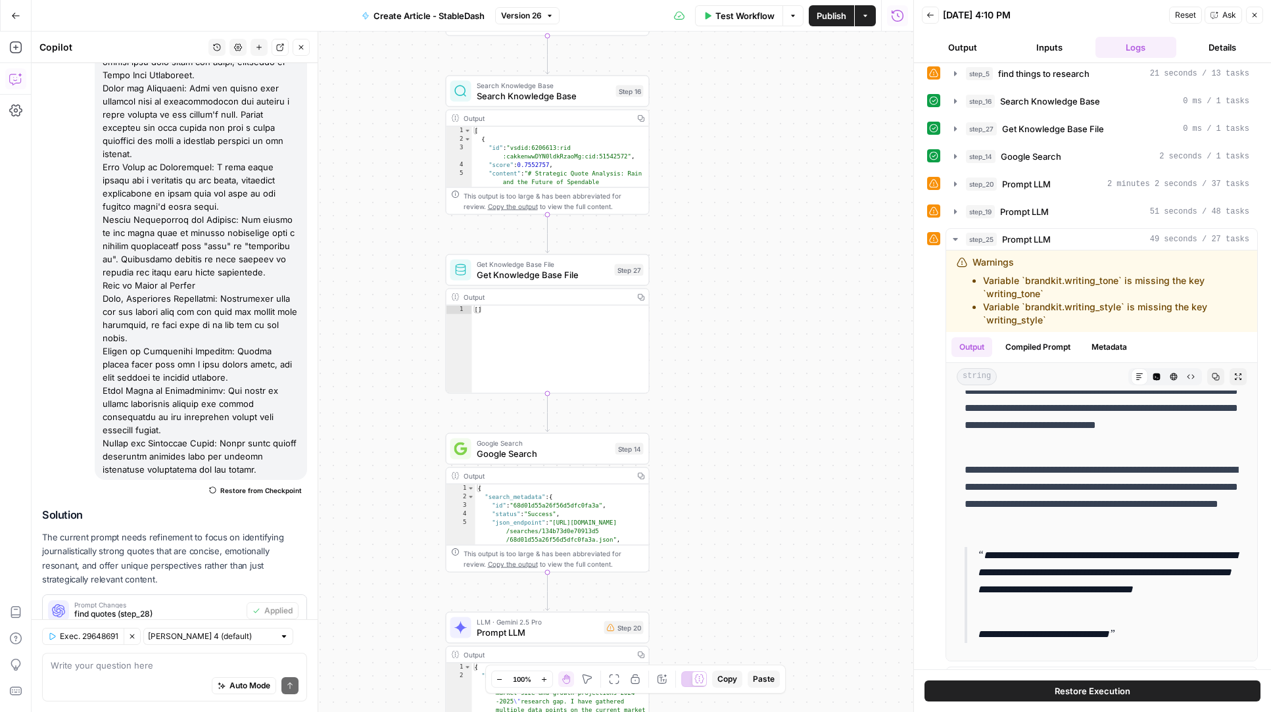
drag, startPoint x: 742, startPoint y: 548, endPoint x: 742, endPoint y: 558, distance: 9.2
click at [742, 558] on div "**********" at bounding box center [473, 372] width 882 height 681
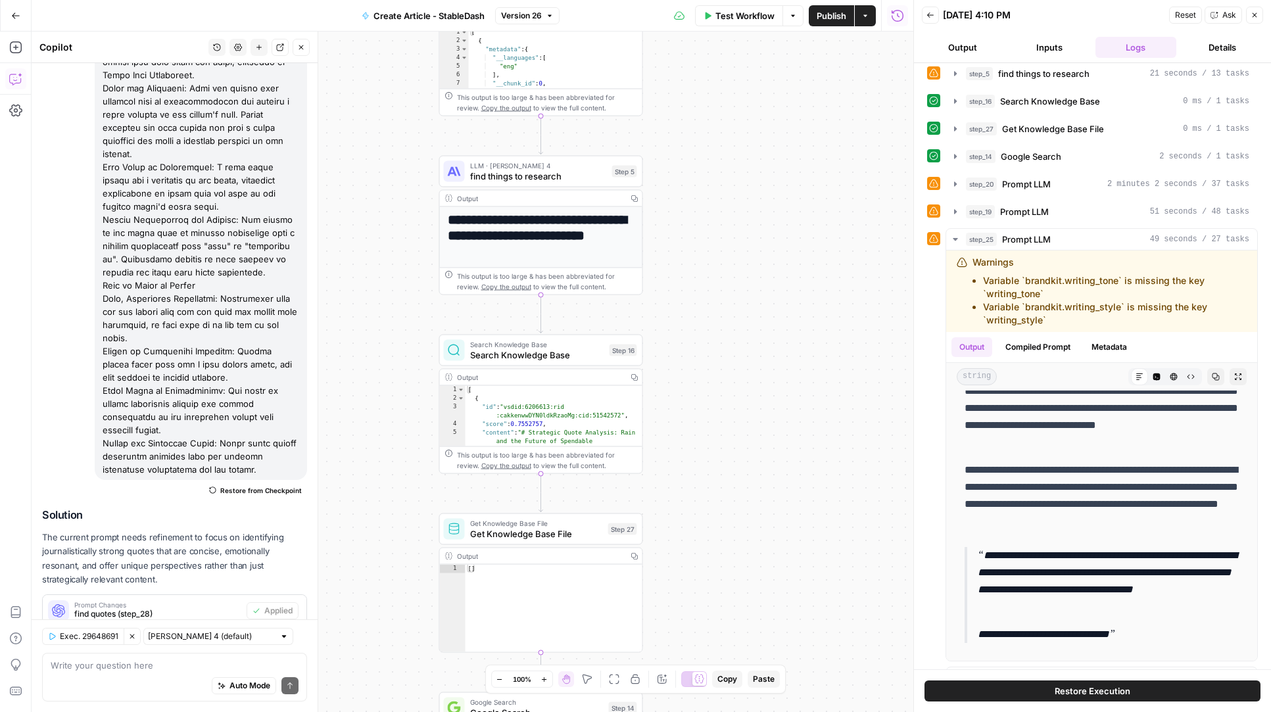
drag, startPoint x: 760, startPoint y: 575, endPoint x: 760, endPoint y: 594, distance: 19.1
click at [760, 594] on div "**********" at bounding box center [473, 372] width 882 height 681
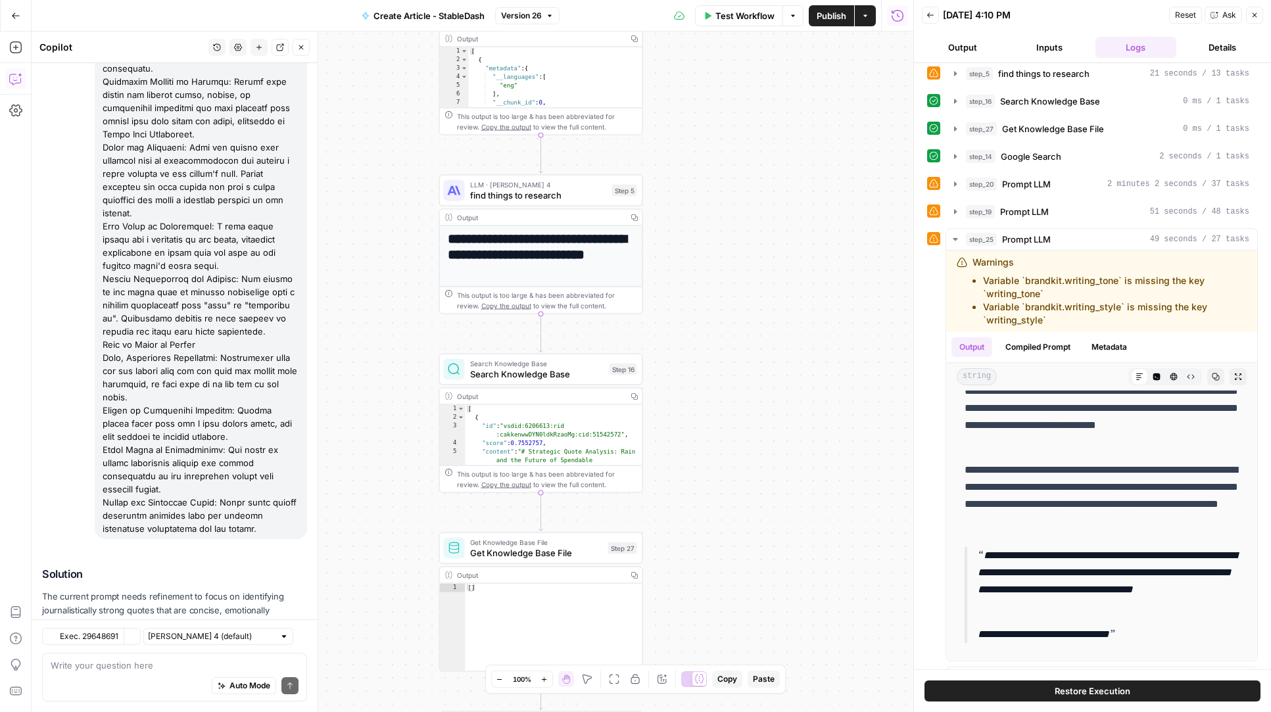
scroll to position [432, 0]
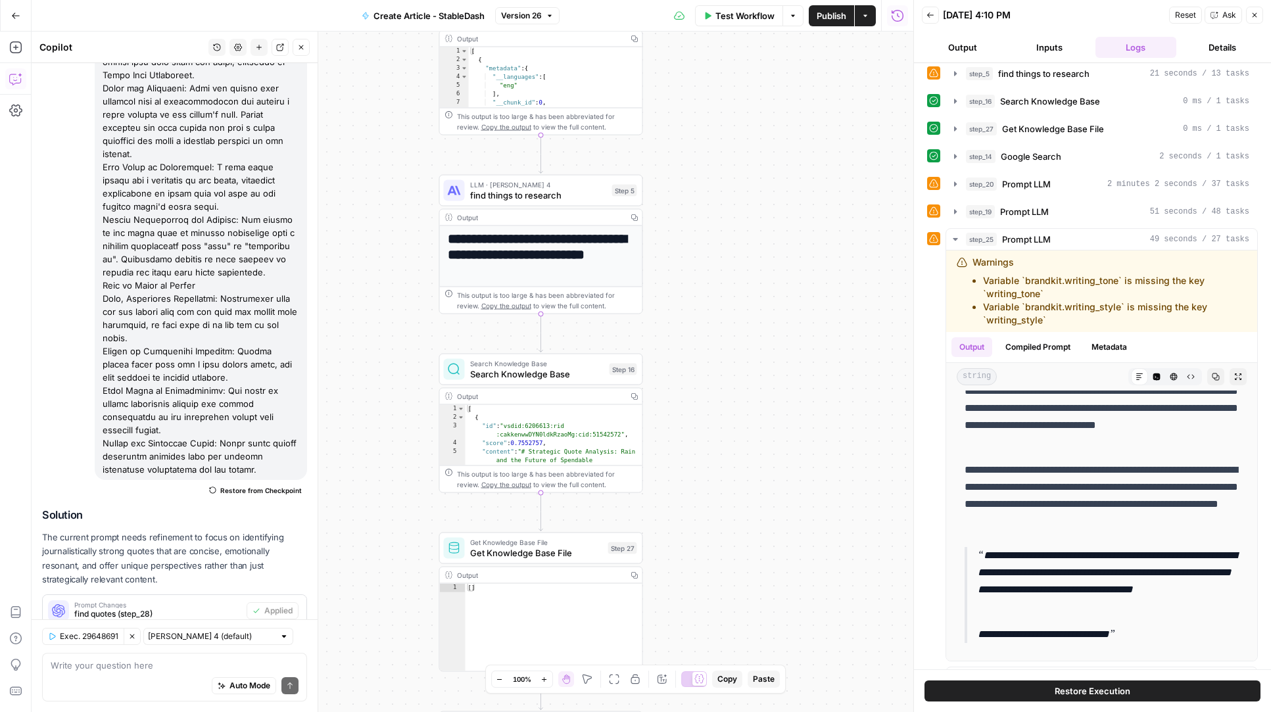
click at [9, 16] on button "Go Back" at bounding box center [16, 16] width 24 height 24
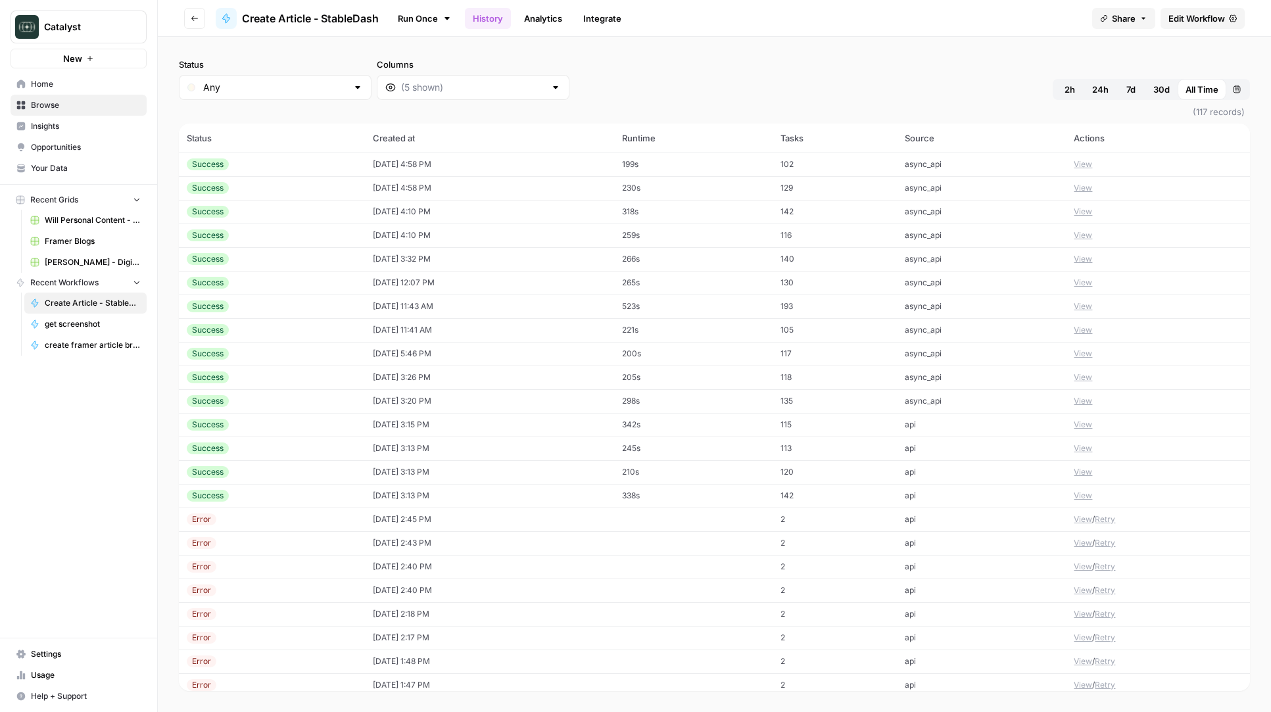
click at [62, 85] on span "Home" at bounding box center [86, 84] width 110 height 12
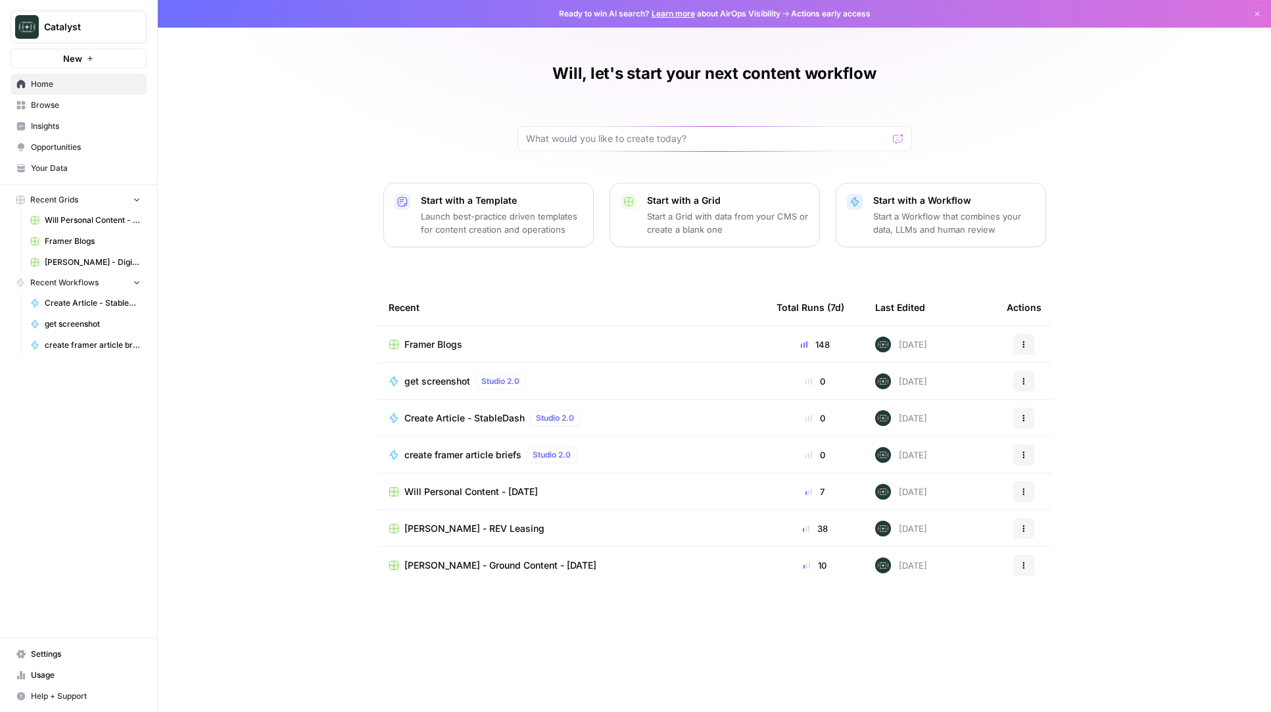
click at [61, 165] on span "Your Data" at bounding box center [86, 168] width 110 height 12
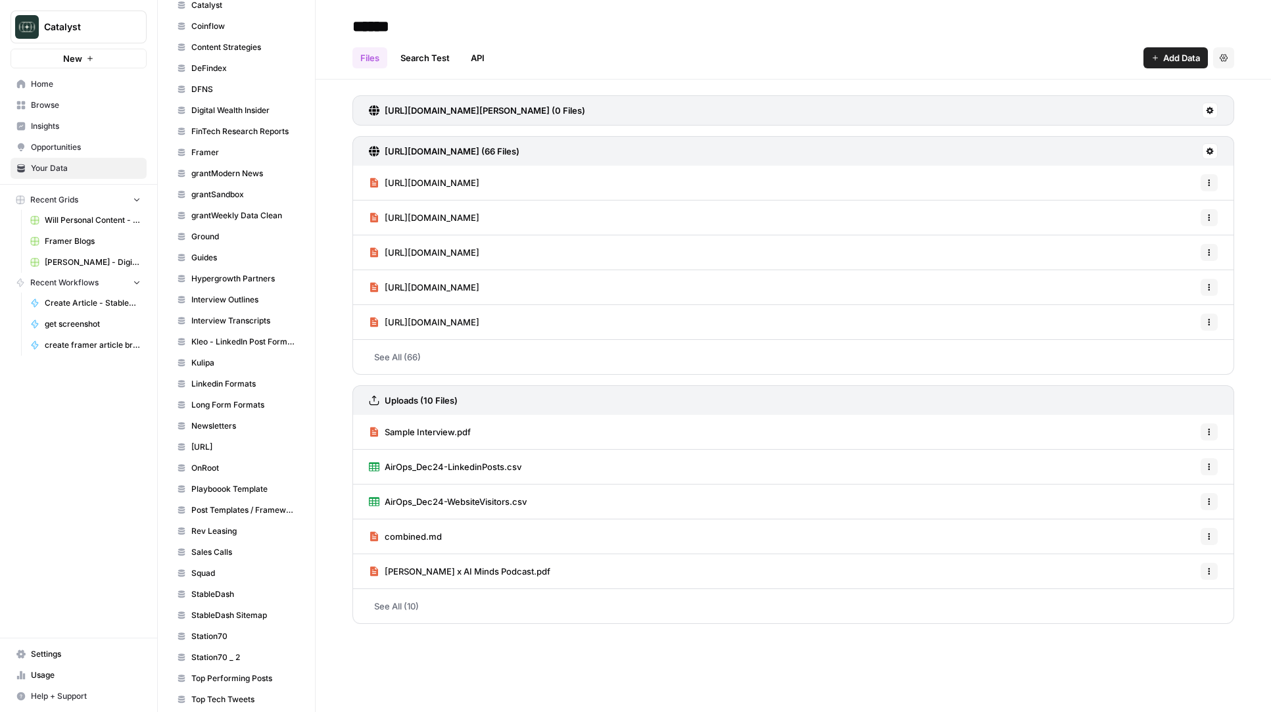
scroll to position [558, 0]
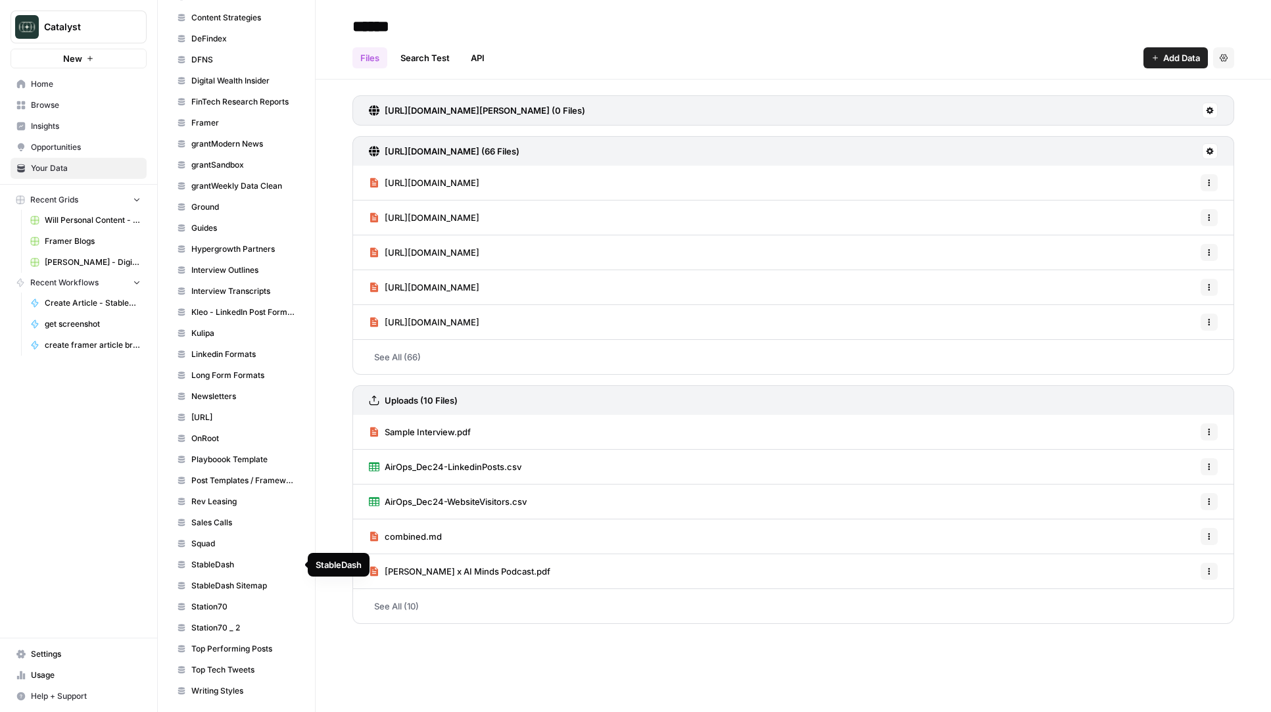
click at [237, 591] on span "StableDash Sitemap" at bounding box center [243, 586] width 105 height 12
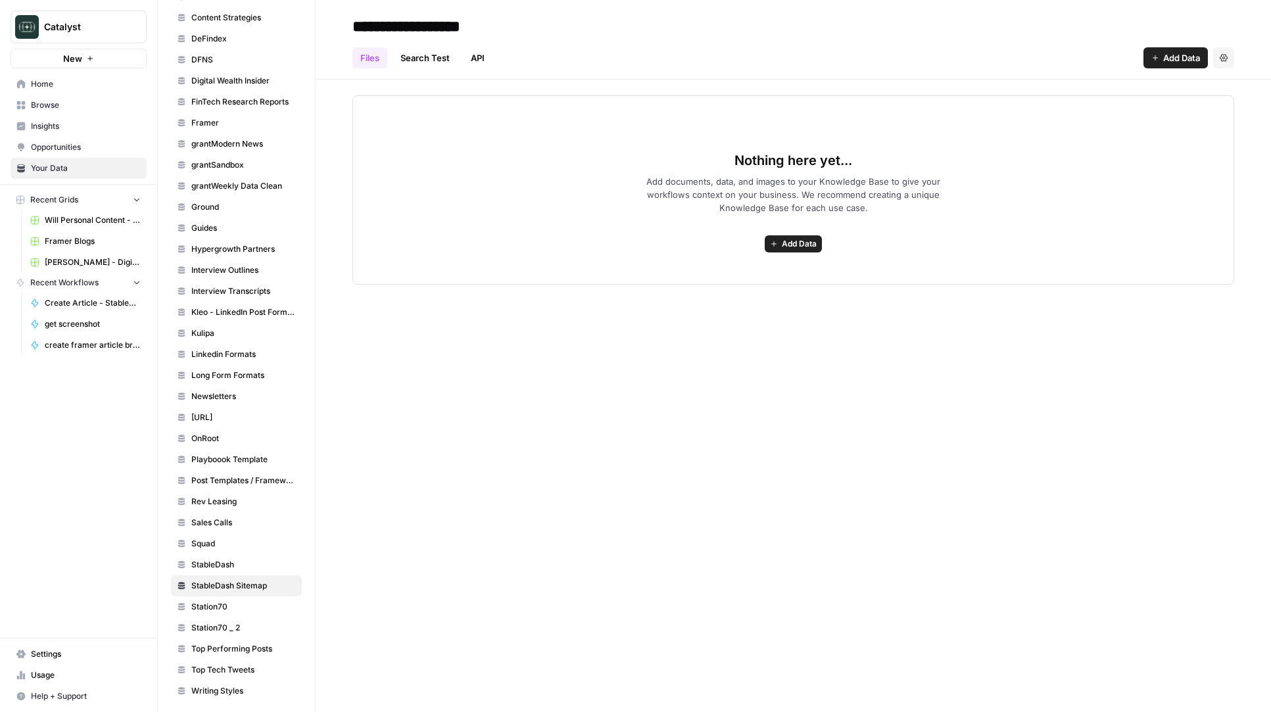
click at [444, 16] on input "**********" at bounding box center [452, 26] width 210 height 26
drag, startPoint x: 444, startPoint y: 28, endPoint x: 591, endPoint y: 39, distance: 147.0
click at [591, 39] on header "**********" at bounding box center [793, 40] width 955 height 80
type input "**********"
click at [850, 72] on header "**********" at bounding box center [793, 40] width 955 height 80
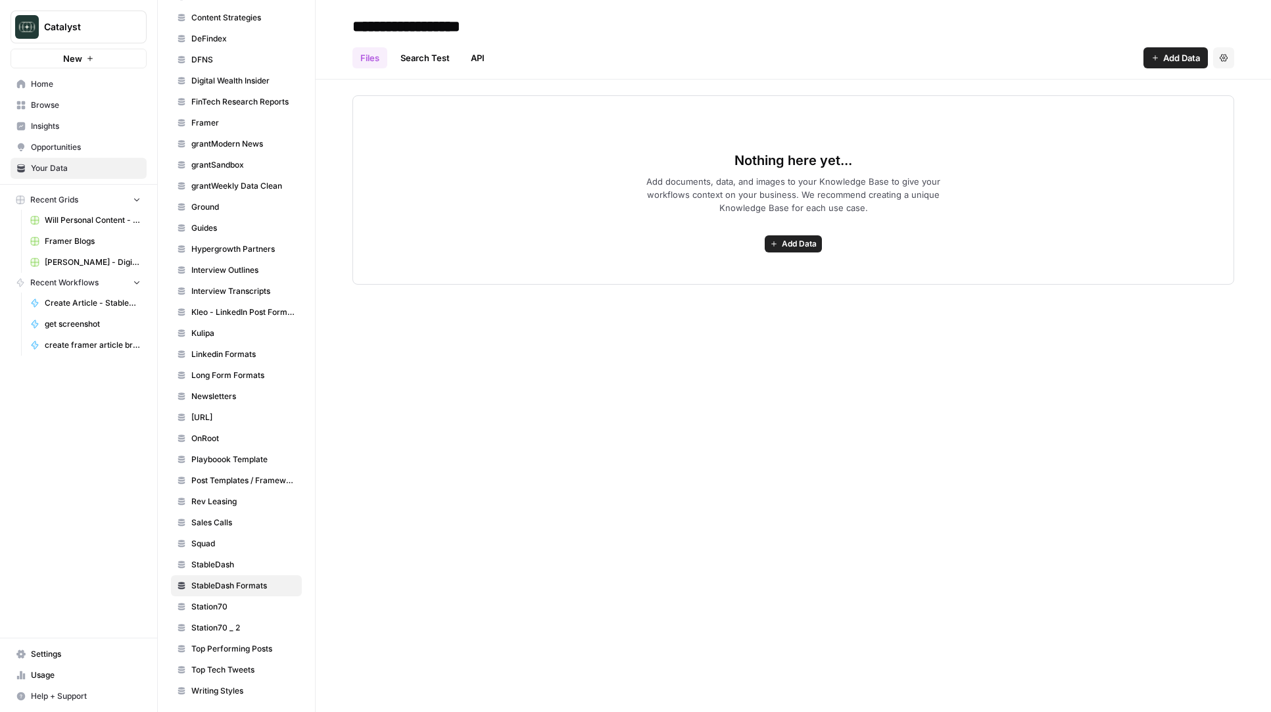
click at [777, 242] on icon "button" at bounding box center [774, 244] width 8 height 8
click at [756, 271] on span "Upload Files" at bounding box center [746, 272] width 120 height 13
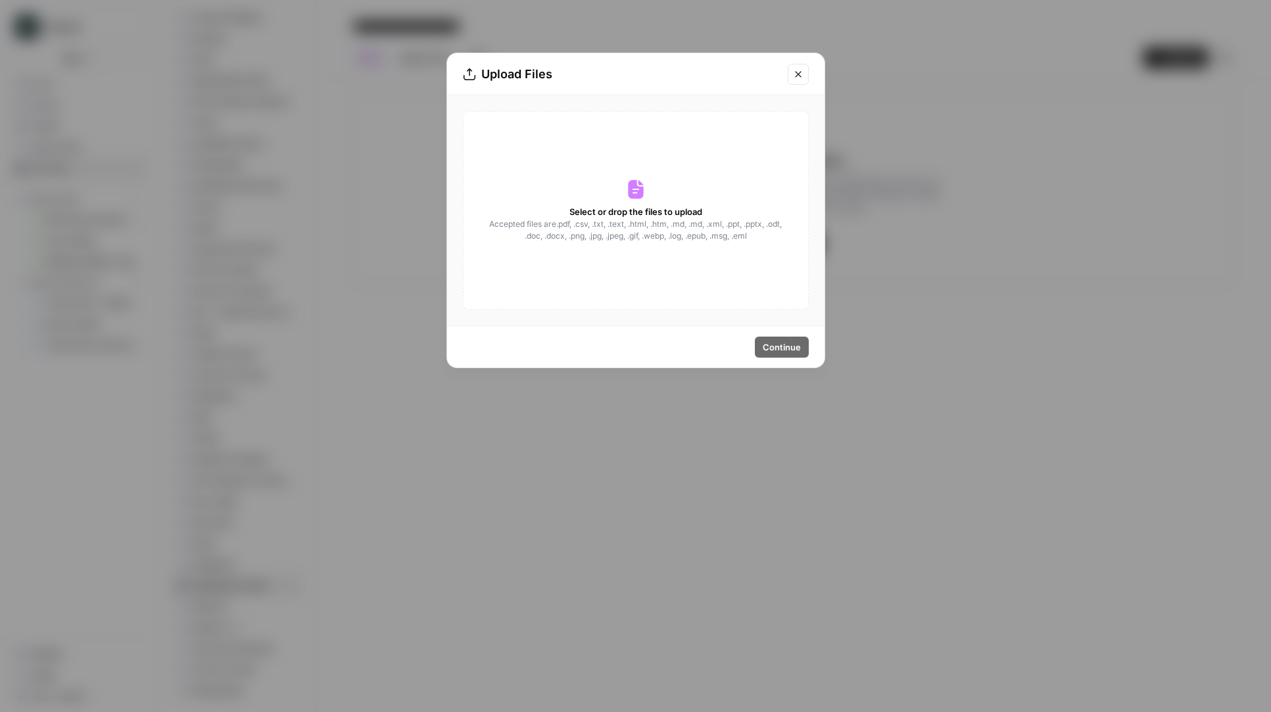
click at [599, 206] on span "Select or drop the files to upload" at bounding box center [635, 211] width 133 height 13
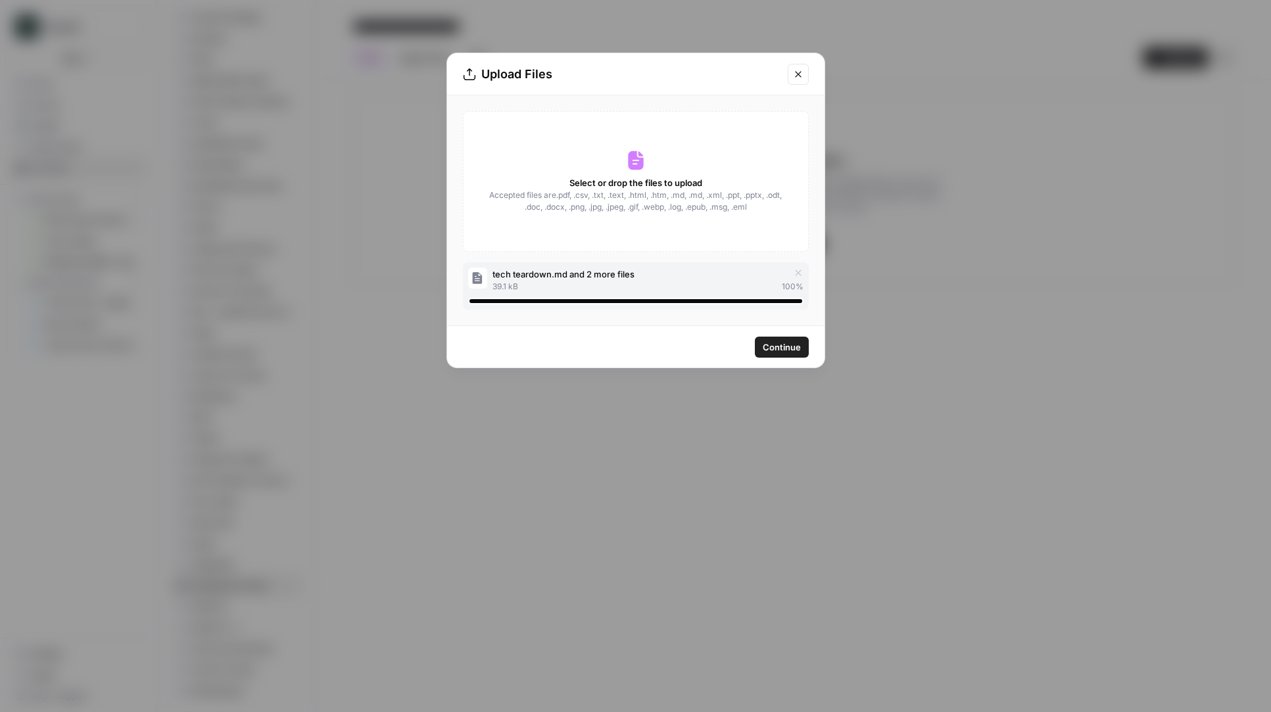
click at [784, 339] on button "Continue" at bounding box center [782, 347] width 54 height 21
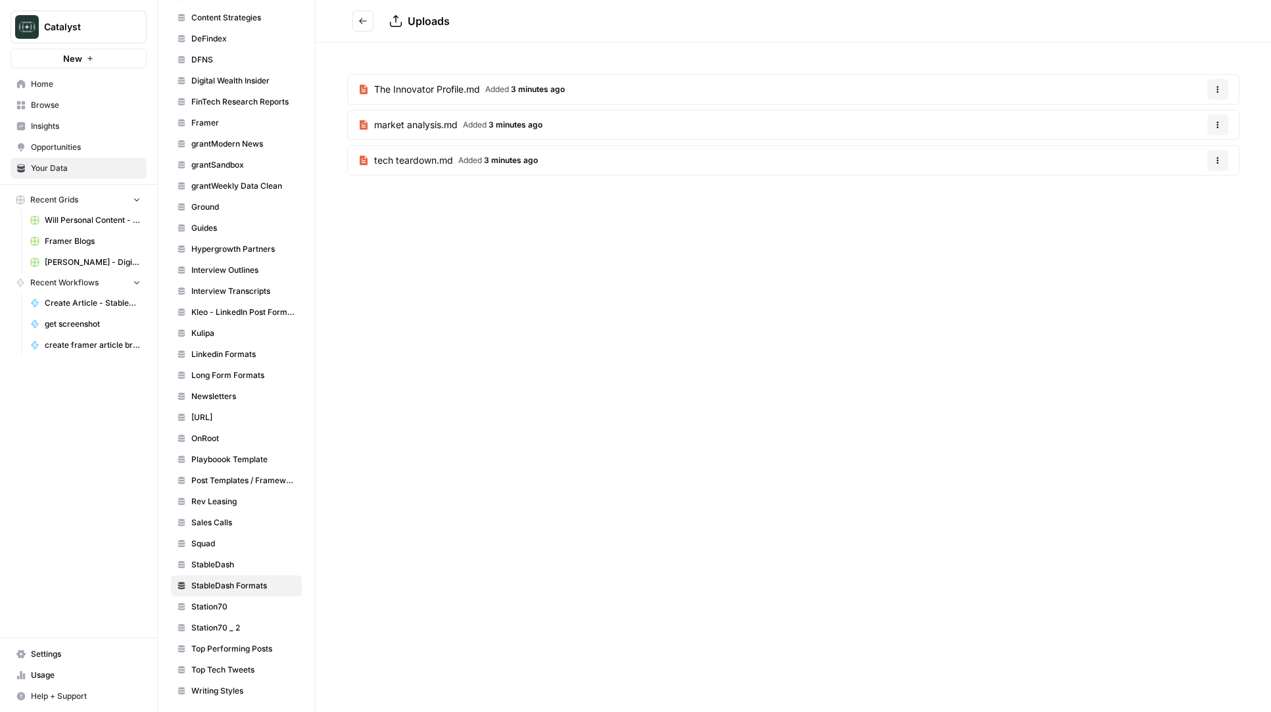
click at [362, 24] on icon "Go back" at bounding box center [362, 20] width 9 height 9
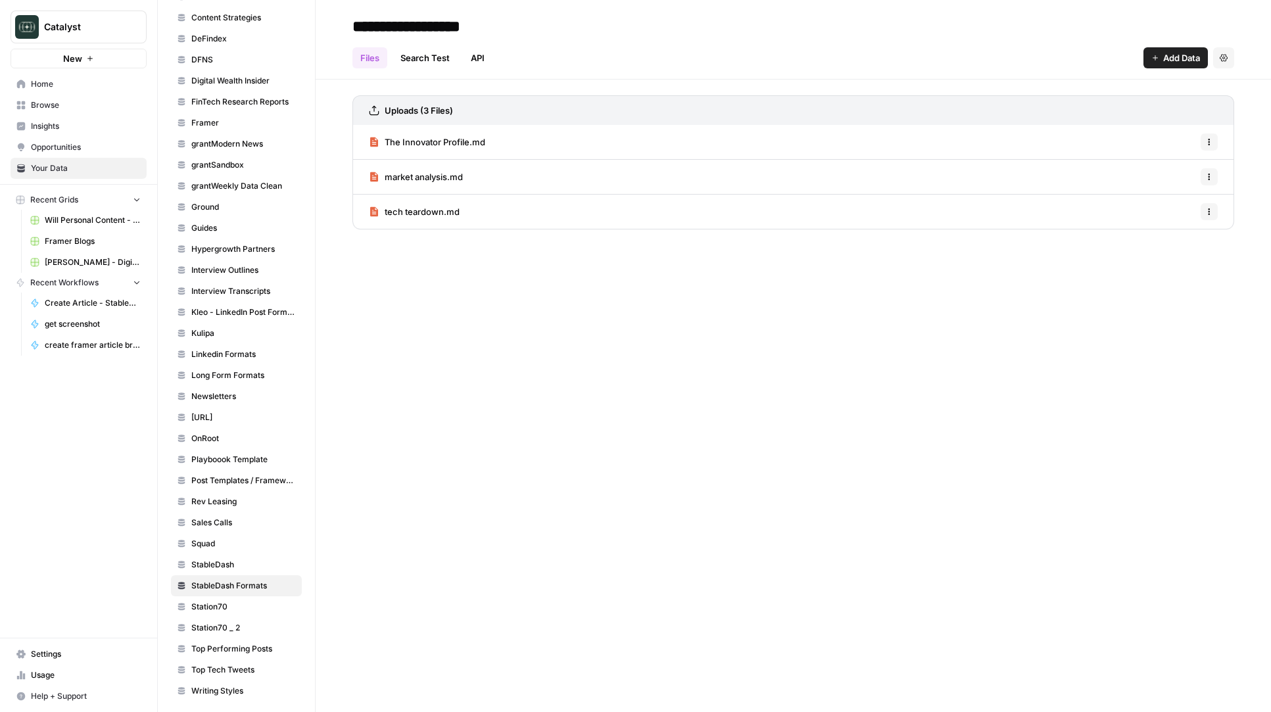
click at [1152, 64] on button "Add Data" at bounding box center [1176, 57] width 64 height 21
drag, startPoint x: 1119, startPoint y: 112, endPoint x: 1132, endPoint y: 80, distance: 34.8
click at [1145, 75] on div "Upload Files Web Scrape Connect Import File from Google Drive Import from SQL D…" at bounding box center [1127, 140] width 162 height 132
click at [1121, 84] on span "Upload Files" at bounding box center [1132, 88] width 120 height 13
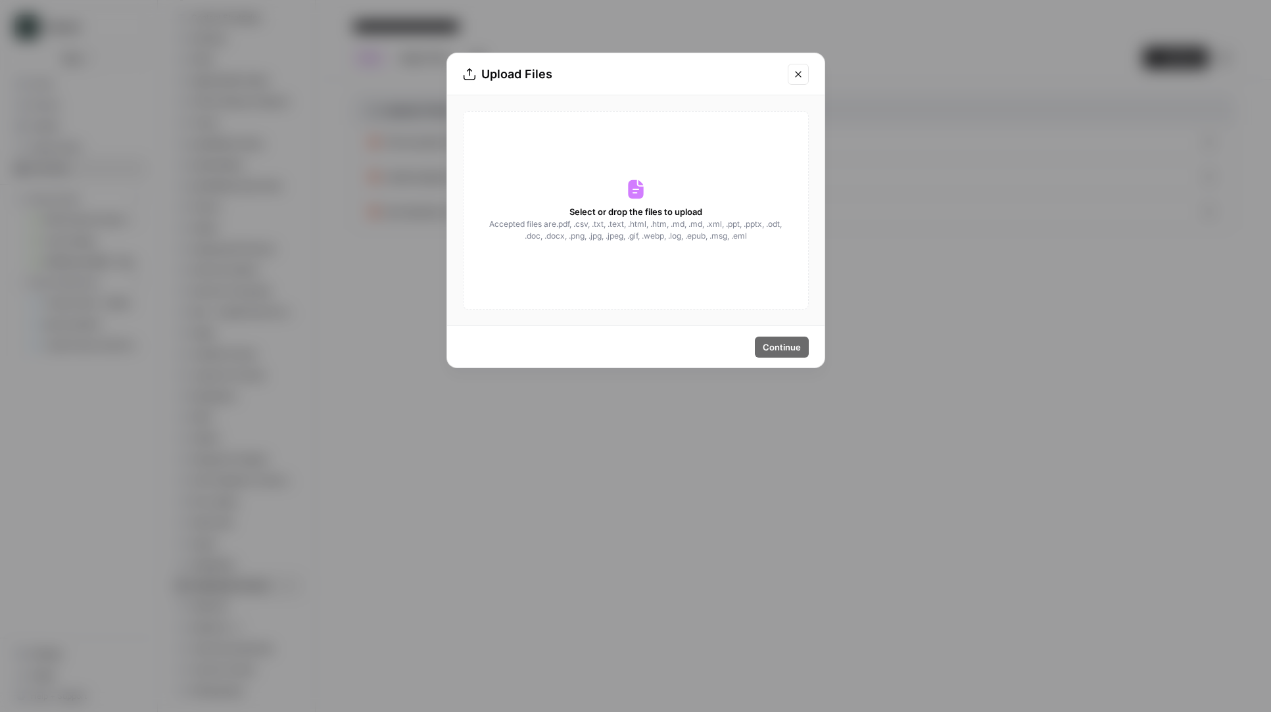
click at [618, 197] on div "Select or drop the files to upload Accepted files are .pdf, .csv, .txt, .text, …" at bounding box center [636, 210] width 346 height 199
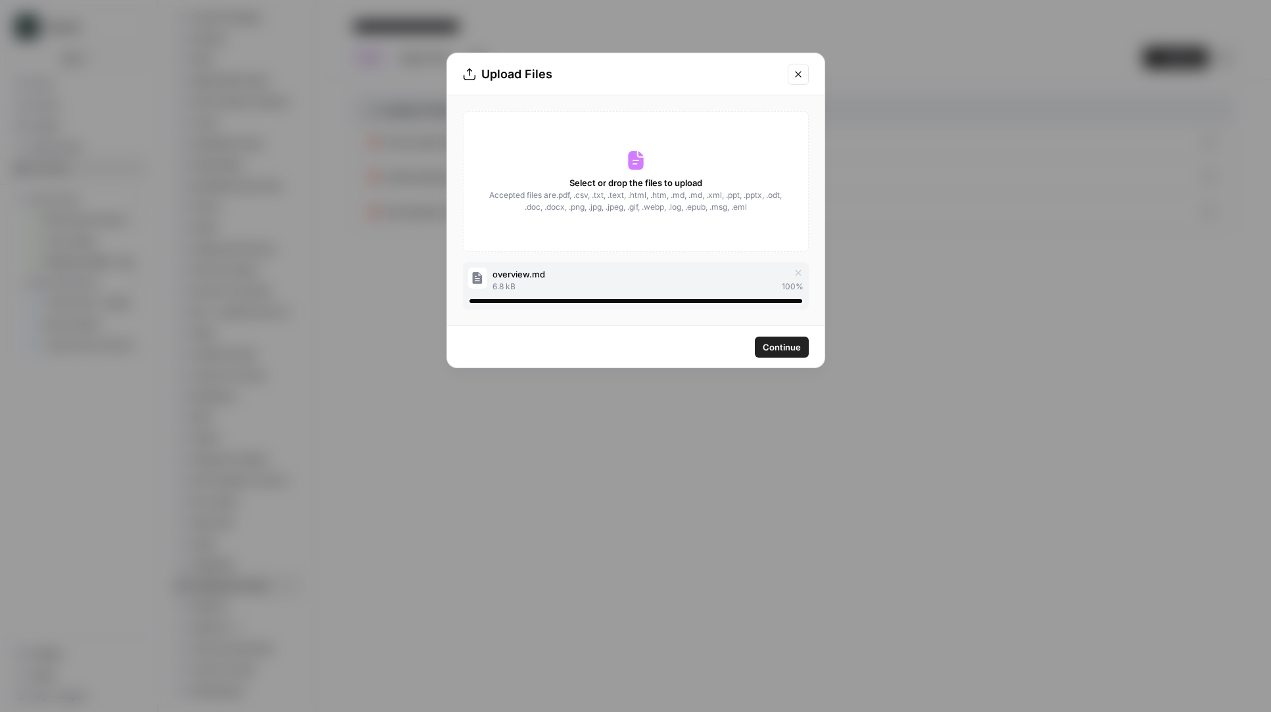
click at [790, 348] on span "Continue" at bounding box center [782, 347] width 38 height 13
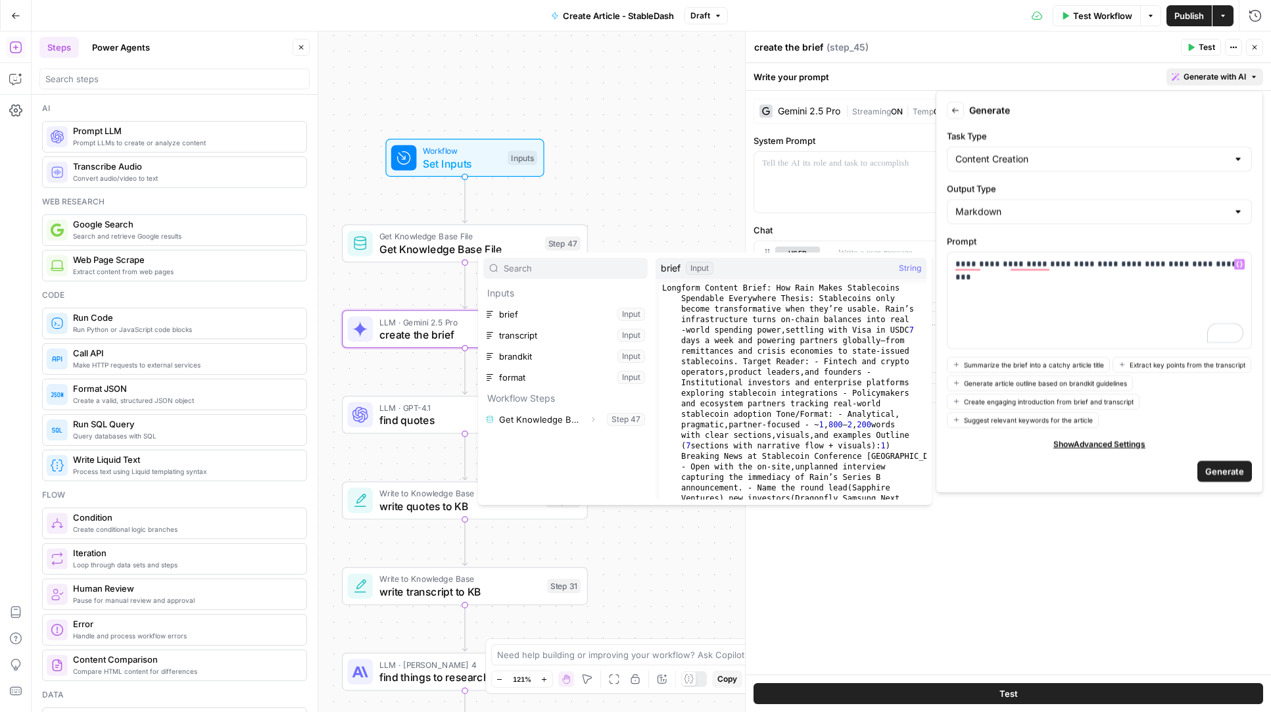
scroll to position [448, 0]
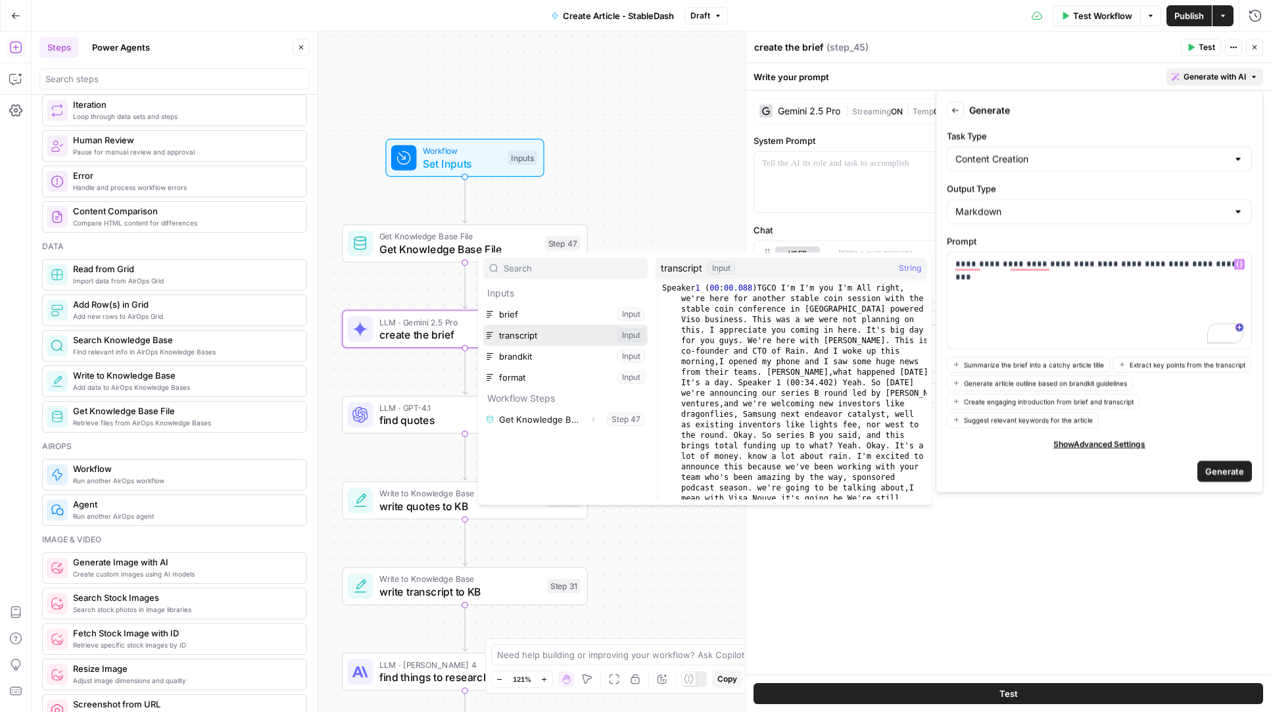
click at [552, 335] on button "Select variable transcript" at bounding box center [565, 335] width 164 height 21
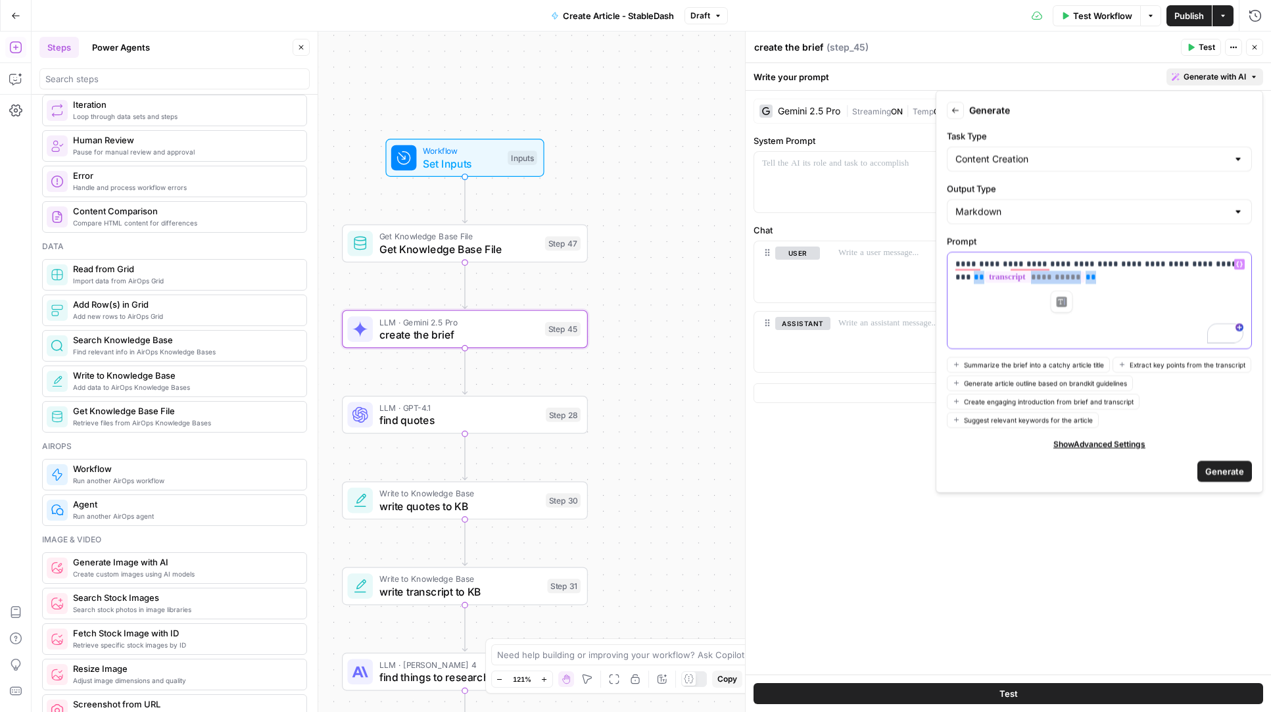
drag, startPoint x: 1088, startPoint y: 274, endPoint x: 937, endPoint y: 279, distance: 150.7
click at [937, 279] on div "**********" at bounding box center [1099, 292] width 327 height 402
click at [1239, 261] on icon "button" at bounding box center [1239, 264] width 7 height 7
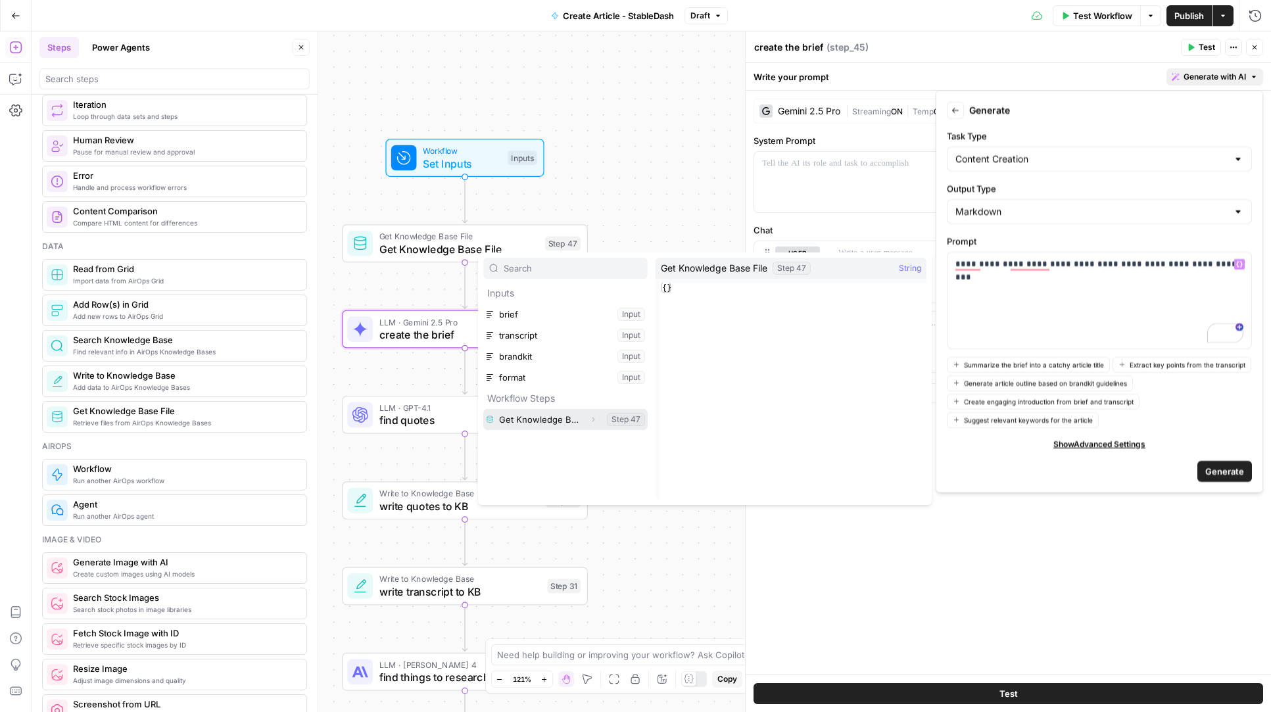
click at [587, 418] on button "Expand" at bounding box center [593, 419] width 17 height 17
click at [545, 441] on button "Select variable Output" at bounding box center [571, 440] width 151 height 21
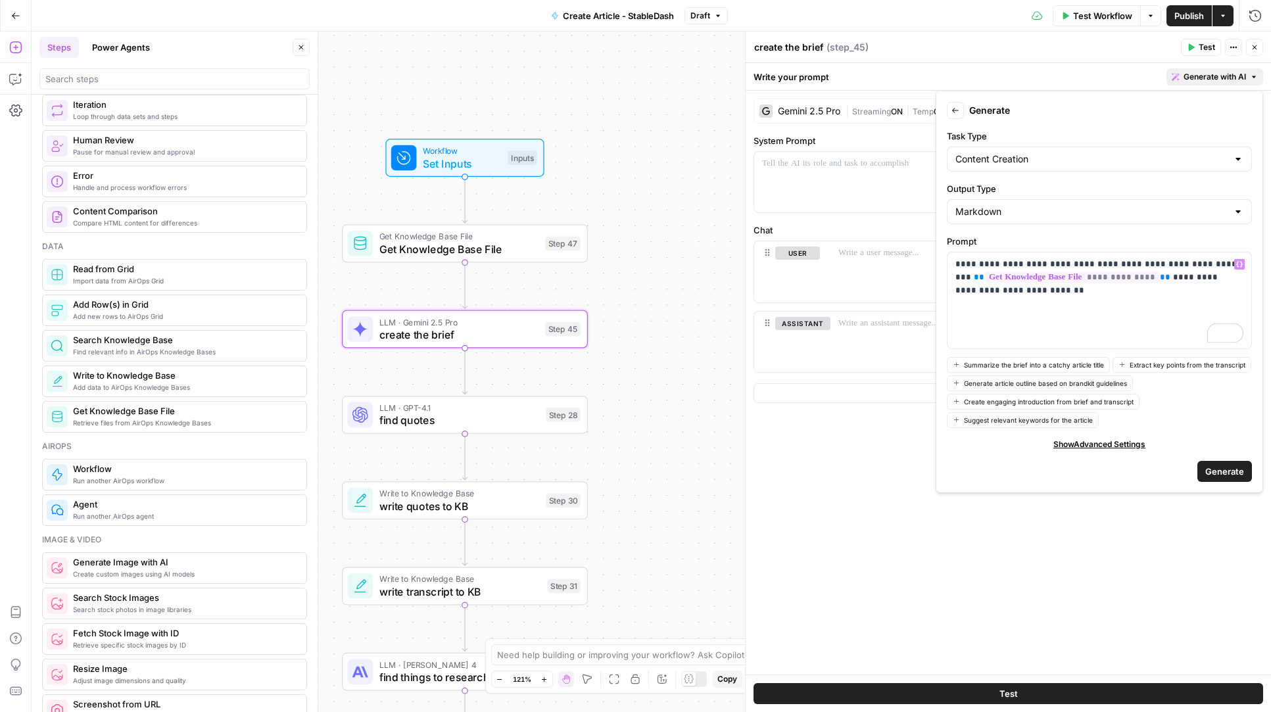
click at [1223, 474] on span "Generate" at bounding box center [1224, 470] width 39 height 13
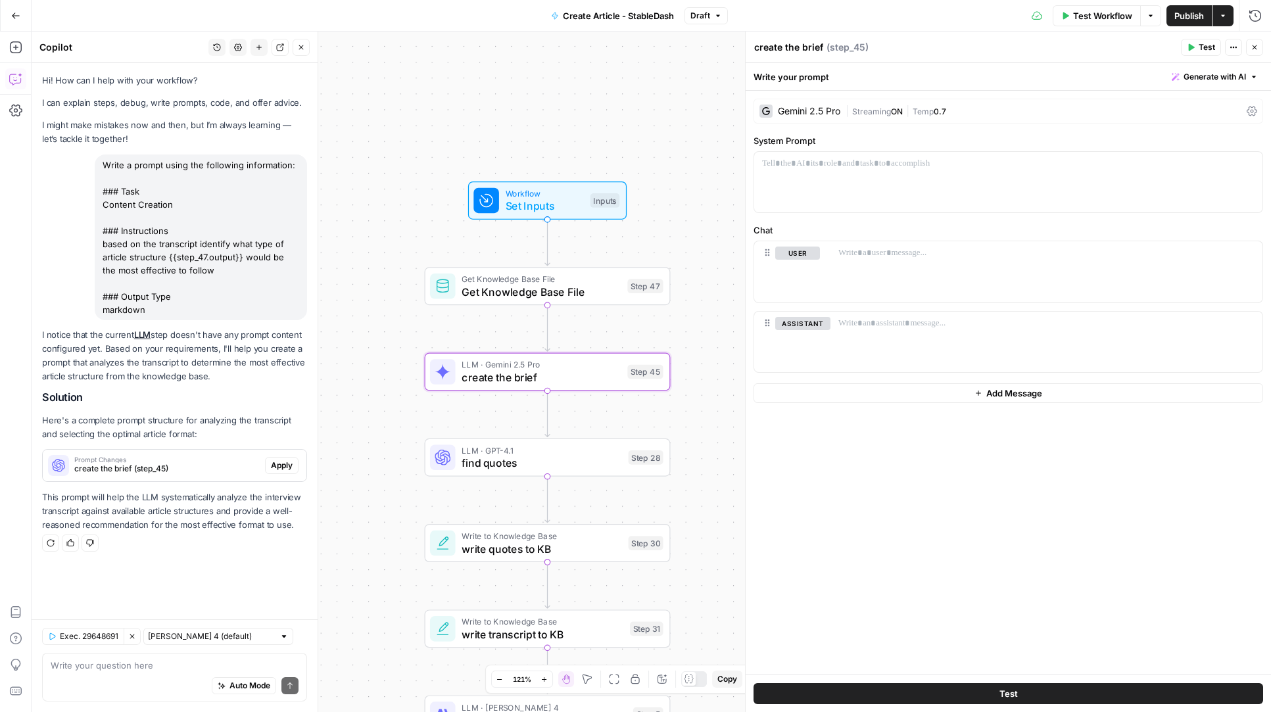
click at [287, 464] on span "Apply" at bounding box center [282, 466] width 22 height 12
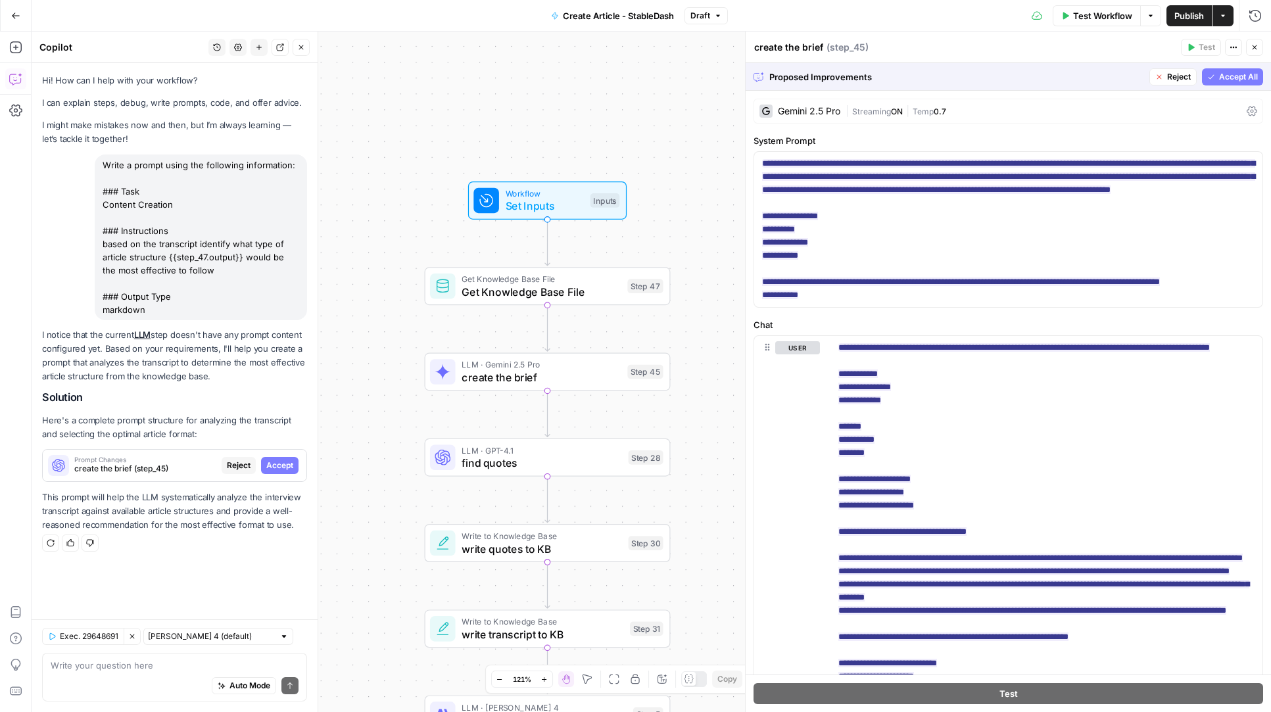
click at [1251, 76] on span "Accept All" at bounding box center [1238, 77] width 39 height 12
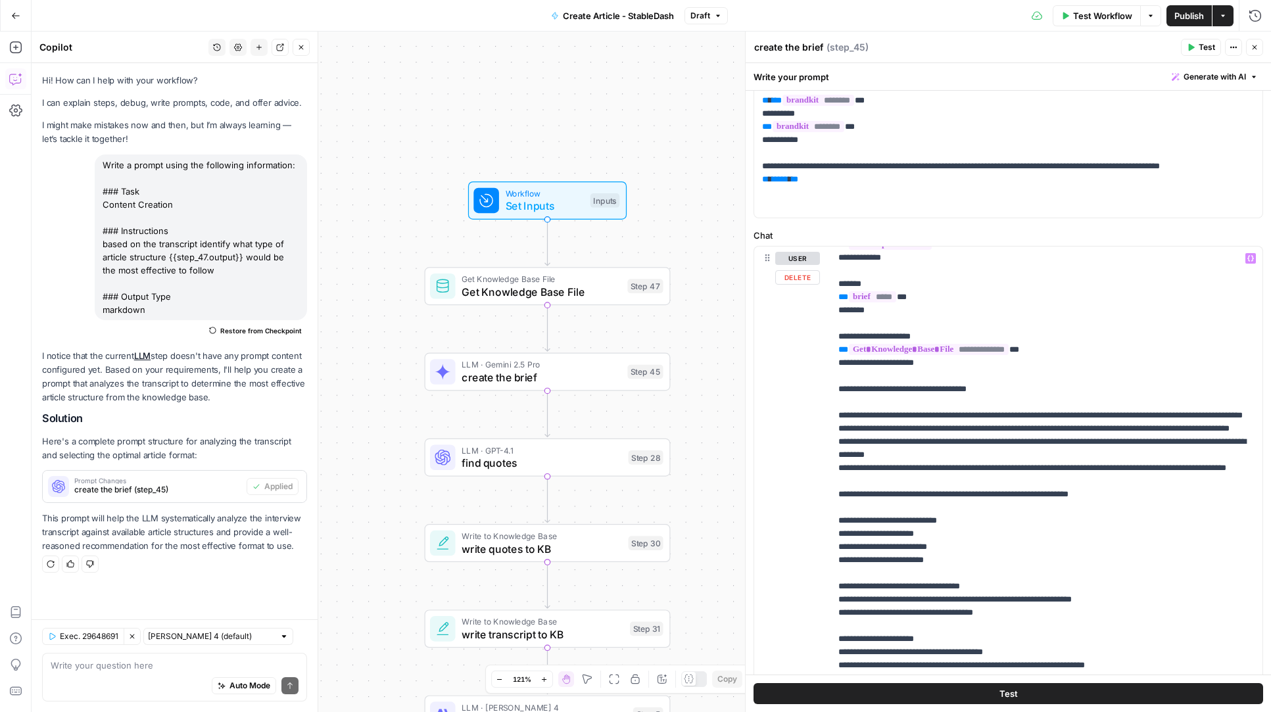
scroll to position [262, 0]
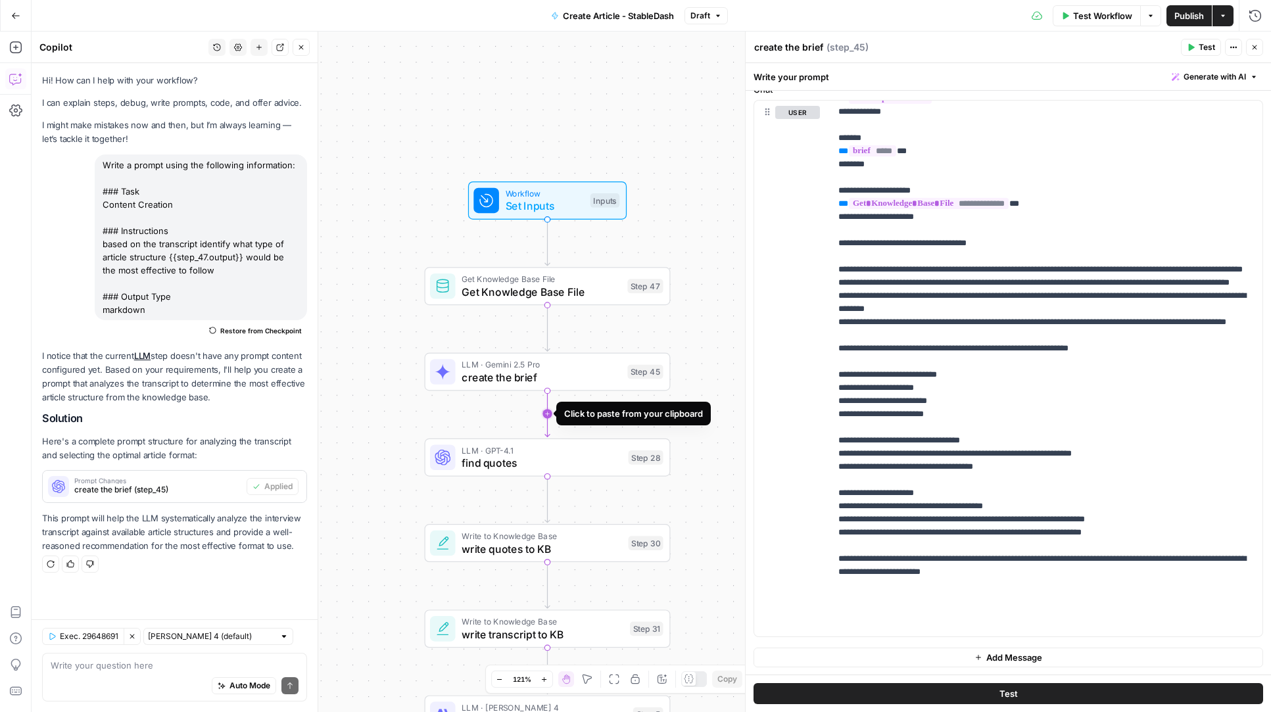
click at [545, 414] on icon "Edge from step_45 to step_28" at bounding box center [547, 414] width 5 height 46
click at [573, 427] on icon "button" at bounding box center [572, 428] width 12 height 12
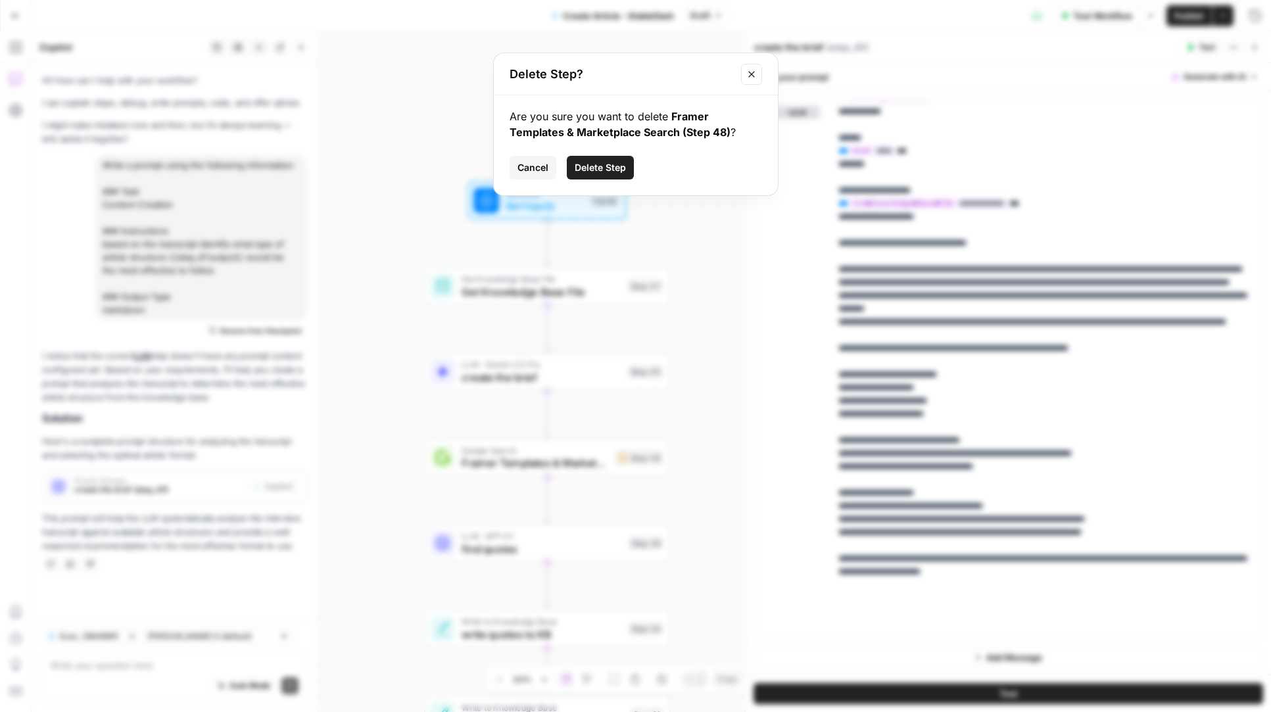
click at [616, 169] on span "Delete Step" at bounding box center [600, 167] width 51 height 13
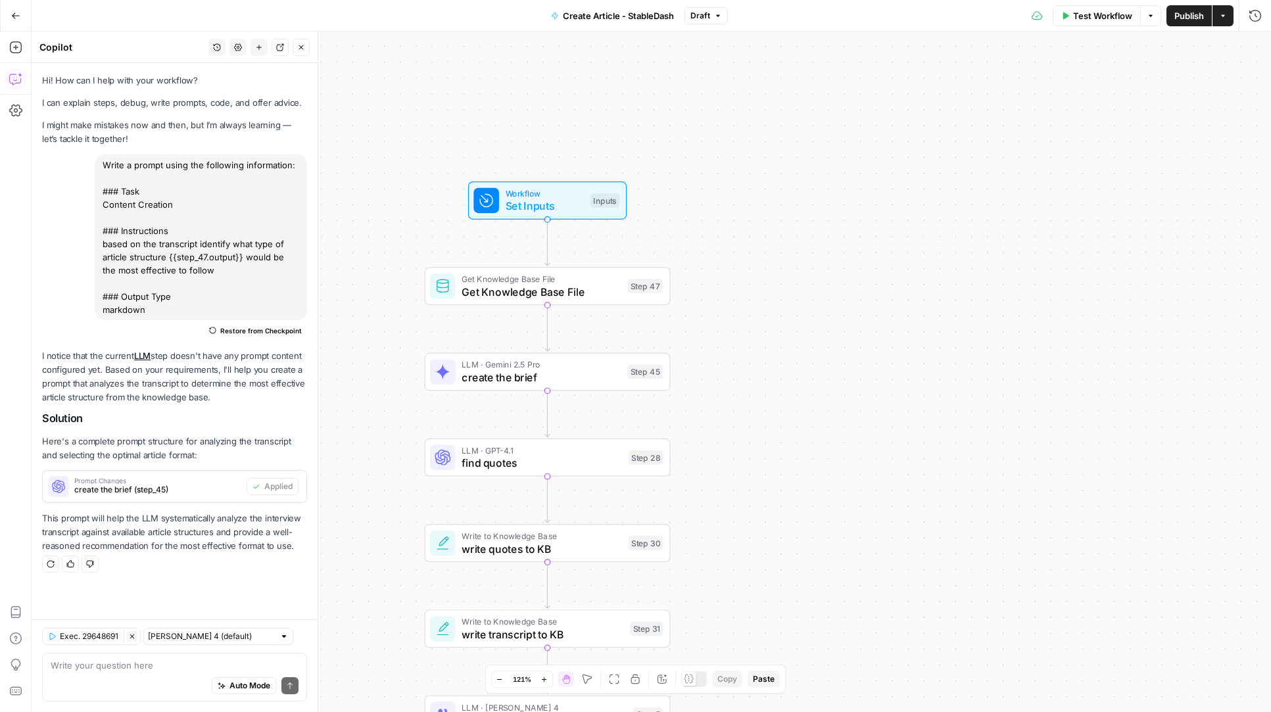
click at [300, 49] on icon "button" at bounding box center [301, 47] width 5 height 5
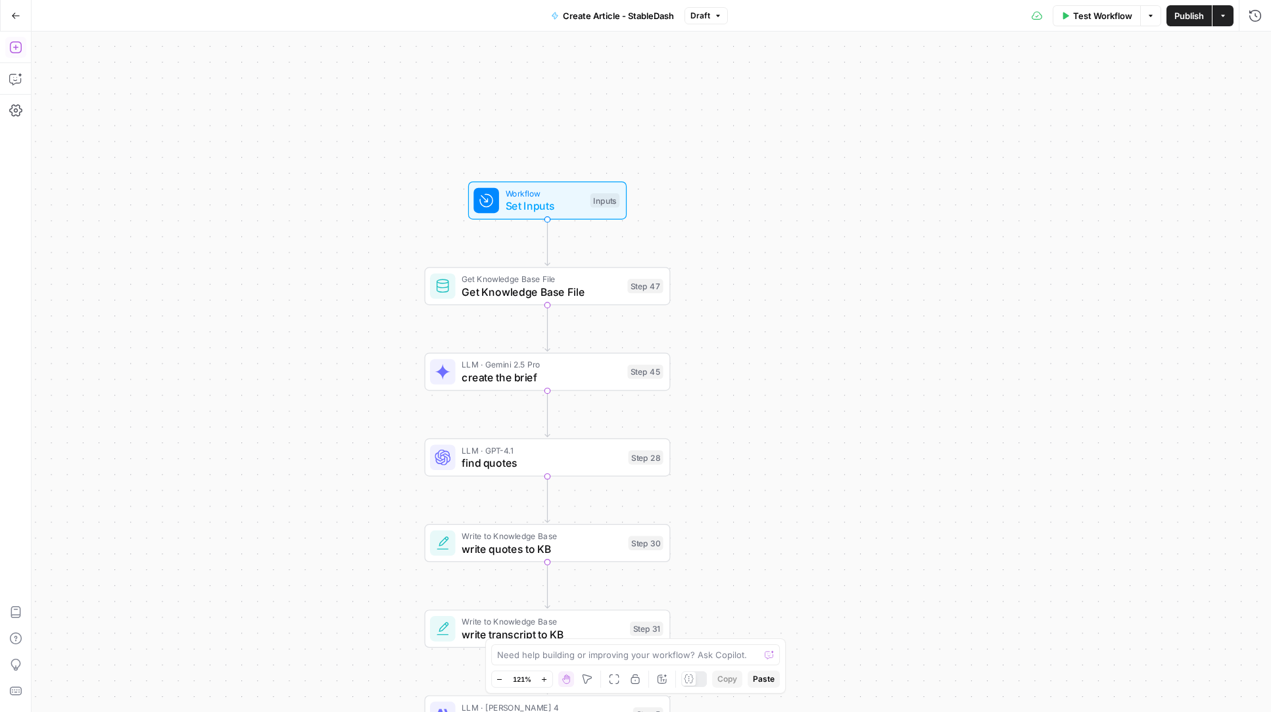
click at [8, 48] on button "Add Steps" at bounding box center [15, 47] width 21 height 21
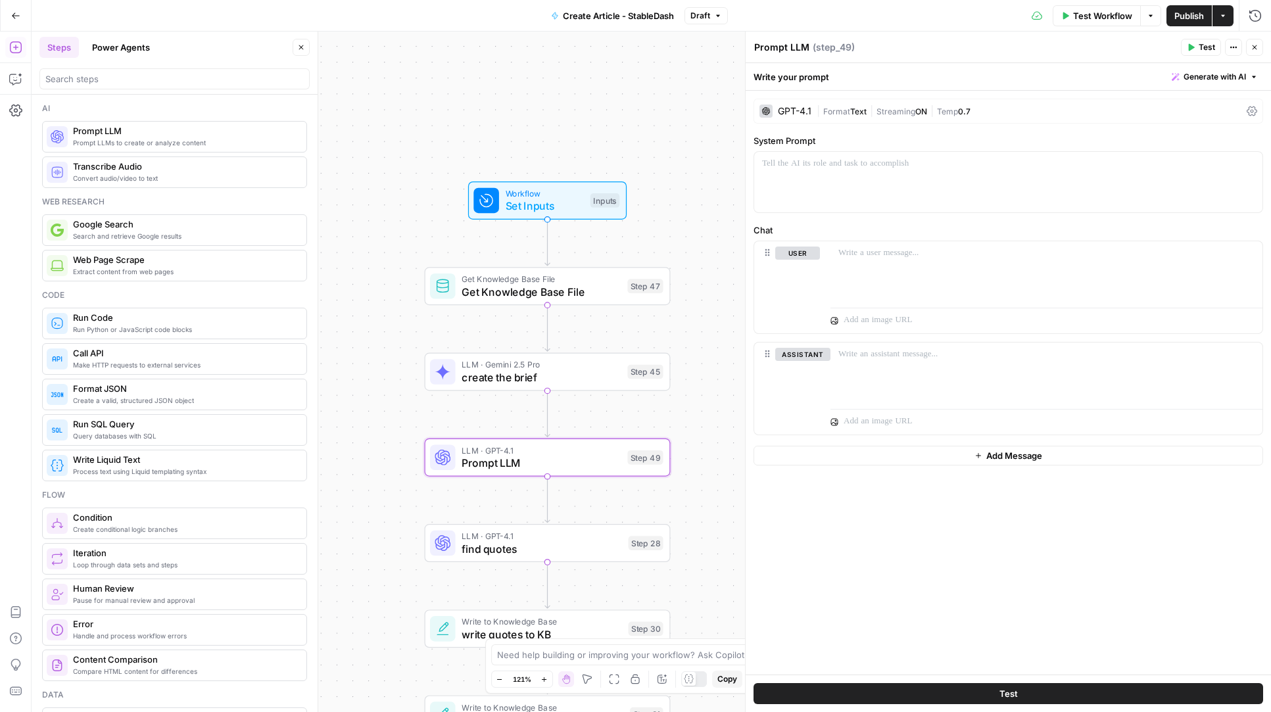
click at [1226, 76] on span "Generate with AI" at bounding box center [1215, 77] width 62 height 12
click at [1173, 121] on div "Use AI to build your prompt" at bounding box center [1199, 118] width 101 height 12
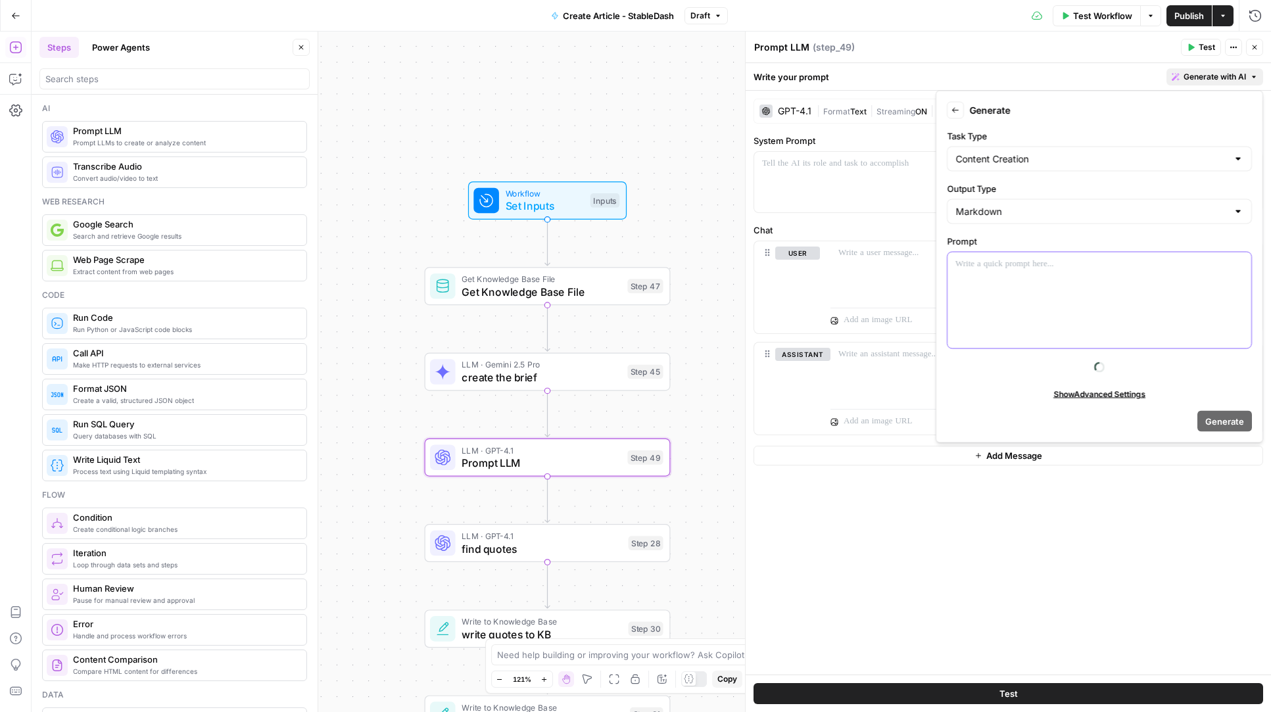
click at [990, 258] on p at bounding box center [1099, 264] width 288 height 13
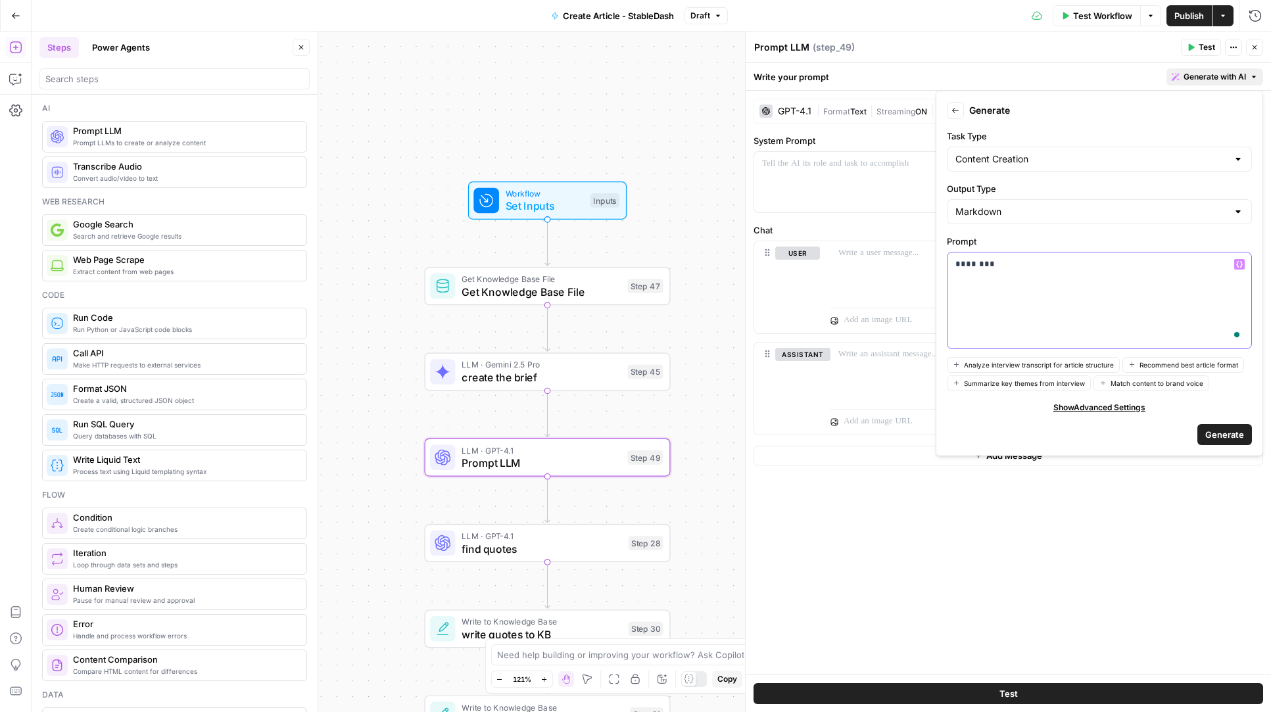
click at [1238, 264] on icon "button" at bounding box center [1239, 264] width 7 height 7
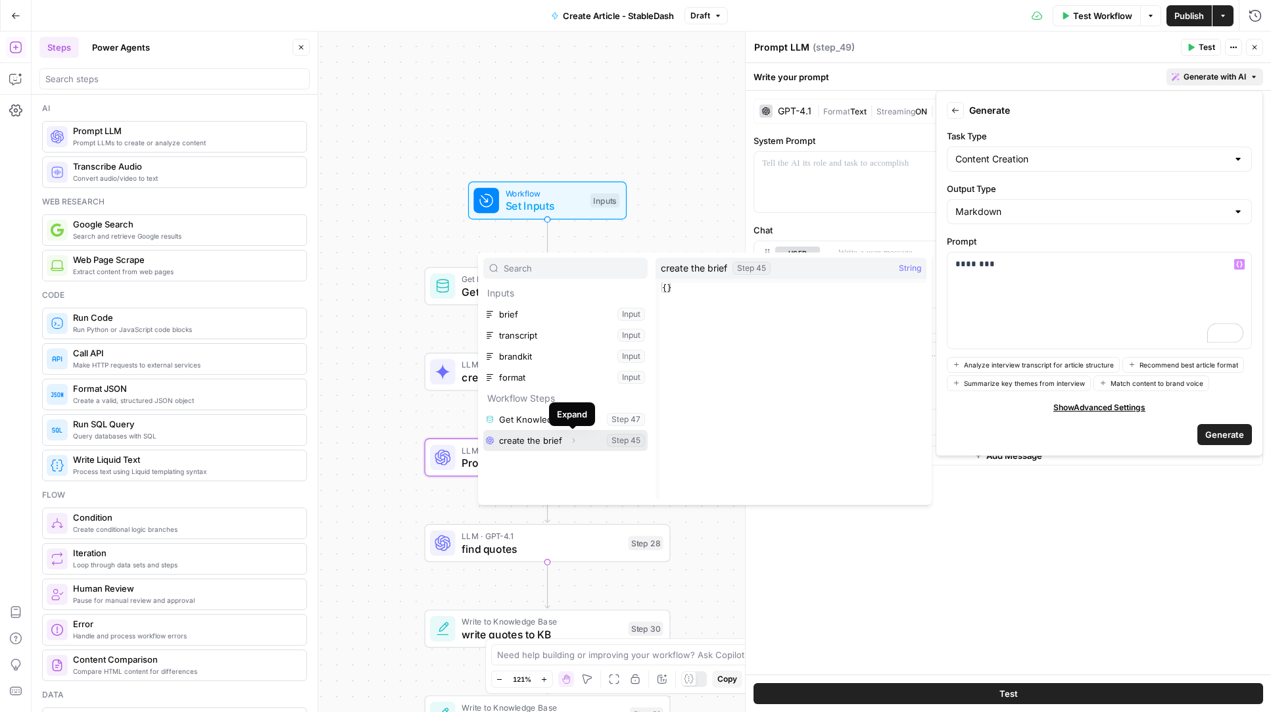
click at [567, 443] on button "Expand" at bounding box center [573, 440] width 17 height 17
click at [553, 462] on button "Select variable Output" at bounding box center [571, 461] width 151 height 21
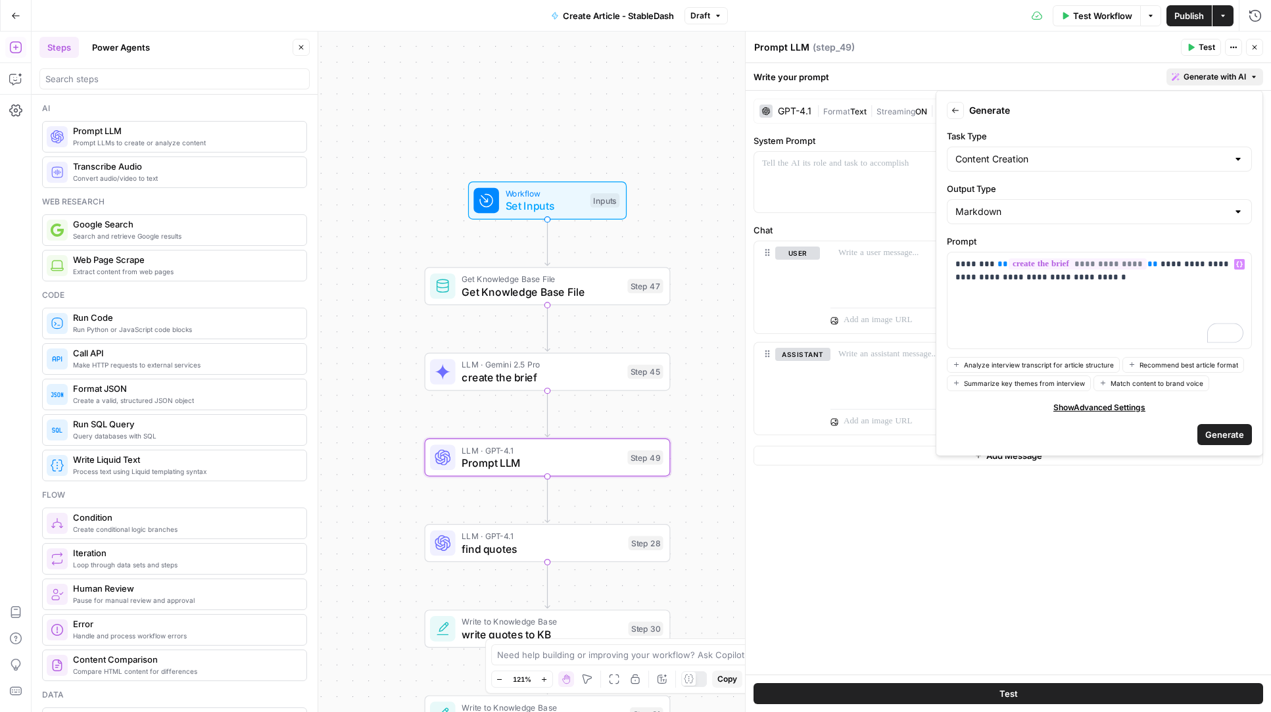
click at [1248, 440] on button "Generate" at bounding box center [1224, 433] width 55 height 21
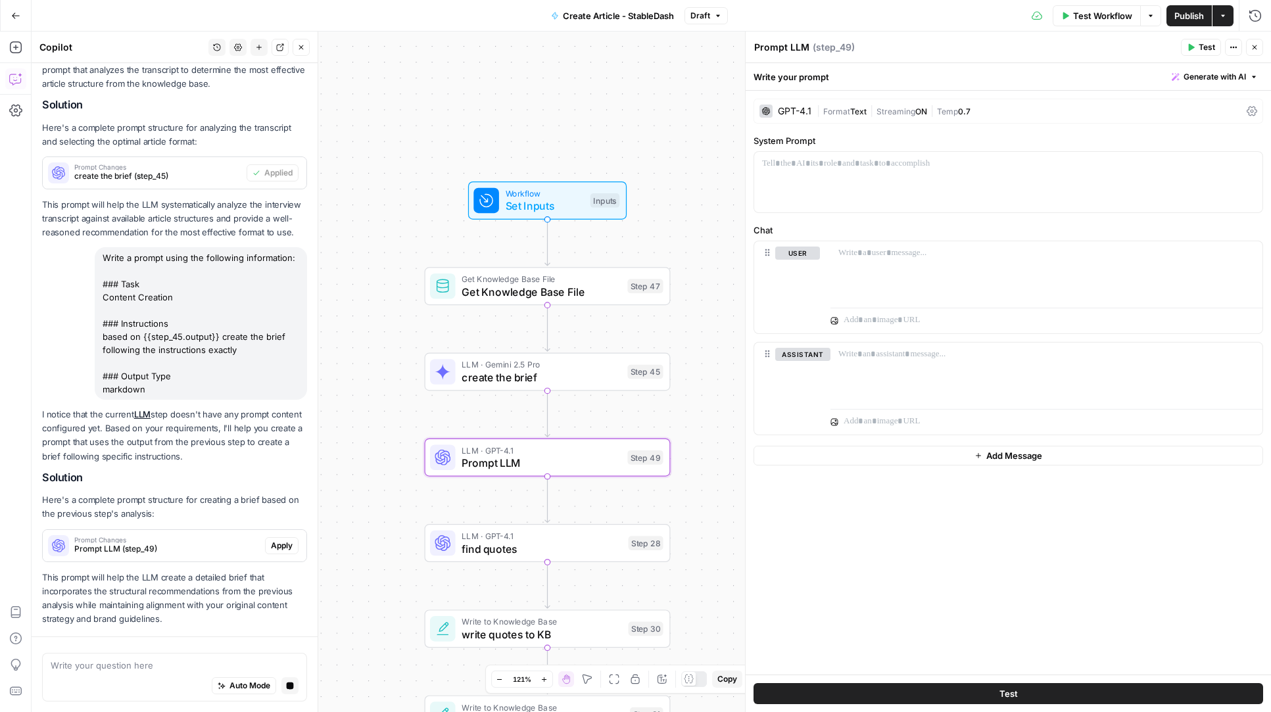
scroll to position [352, 0]
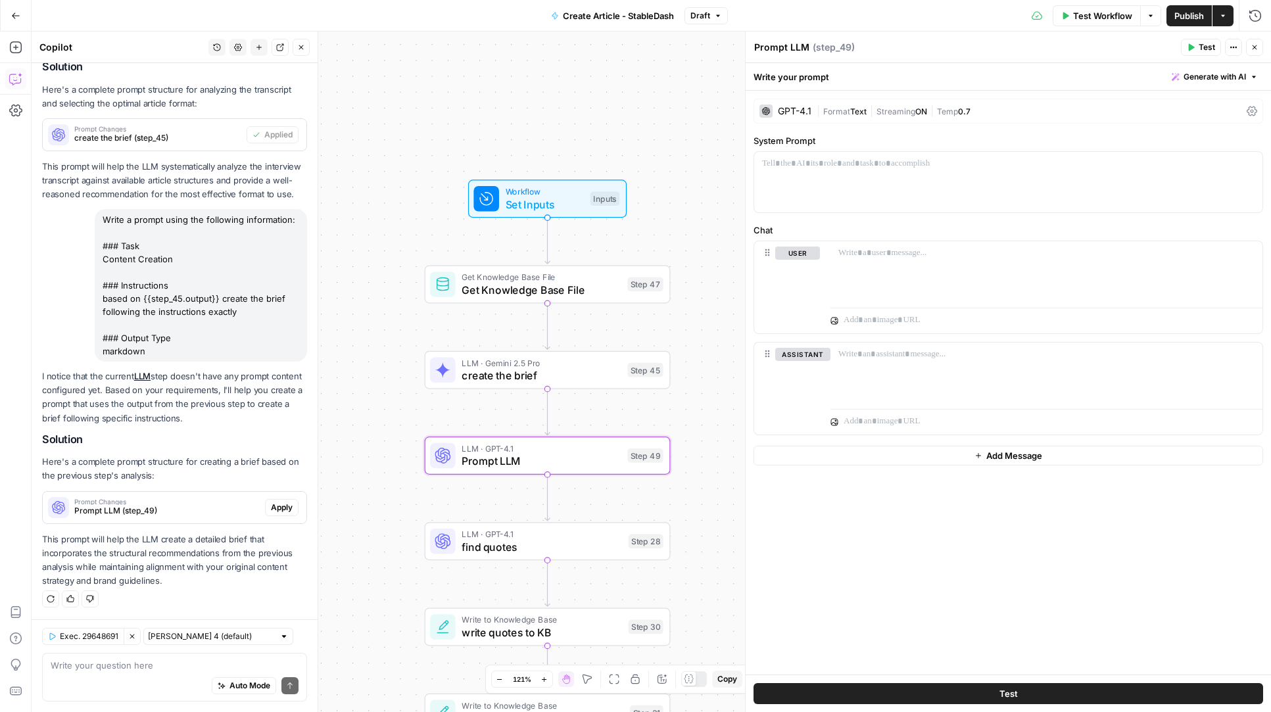
click at [297, 506] on button "Apply" at bounding box center [282, 507] width 34 height 17
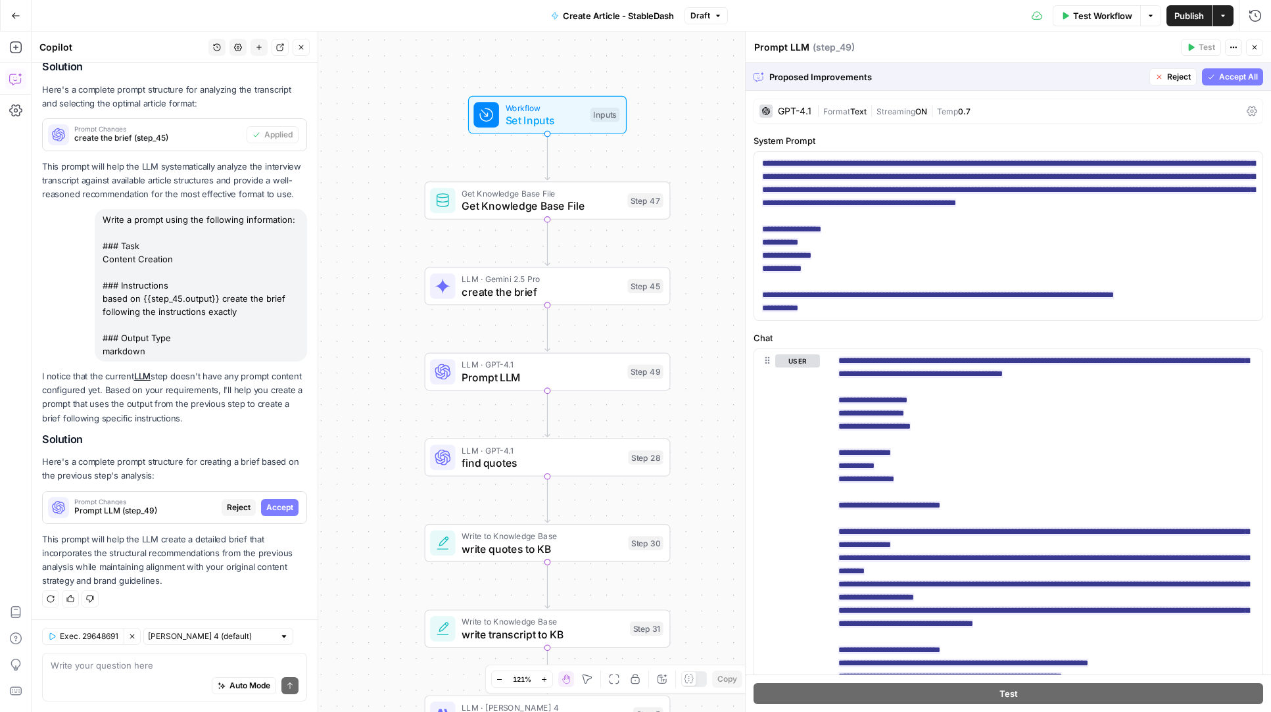
scroll to position [264, 0]
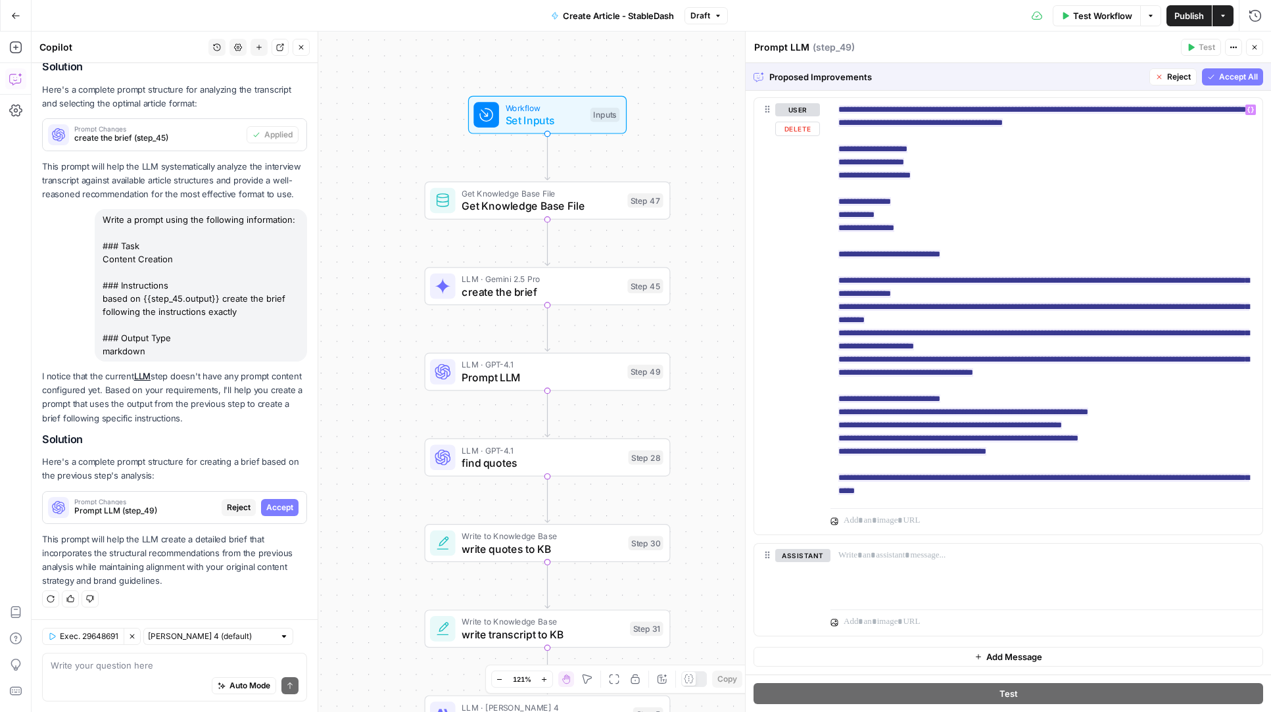
click at [1254, 74] on span "Accept All" at bounding box center [1238, 77] width 39 height 12
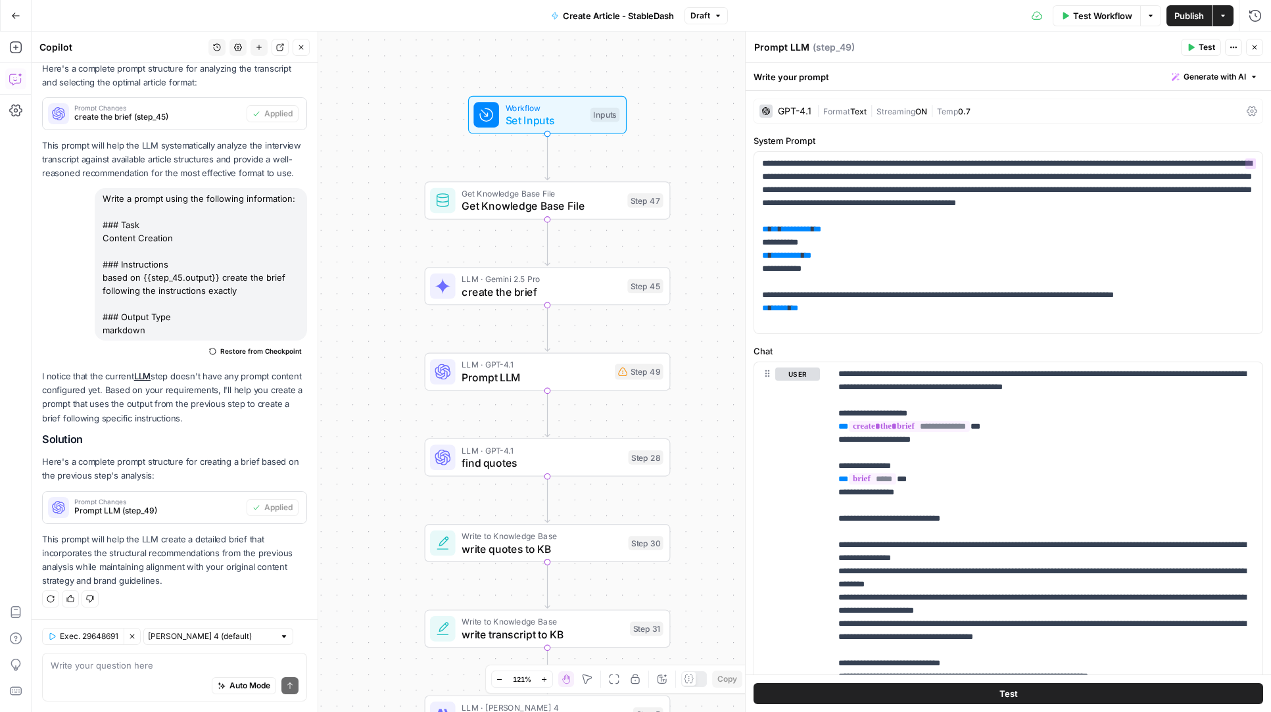
scroll to position [163, 0]
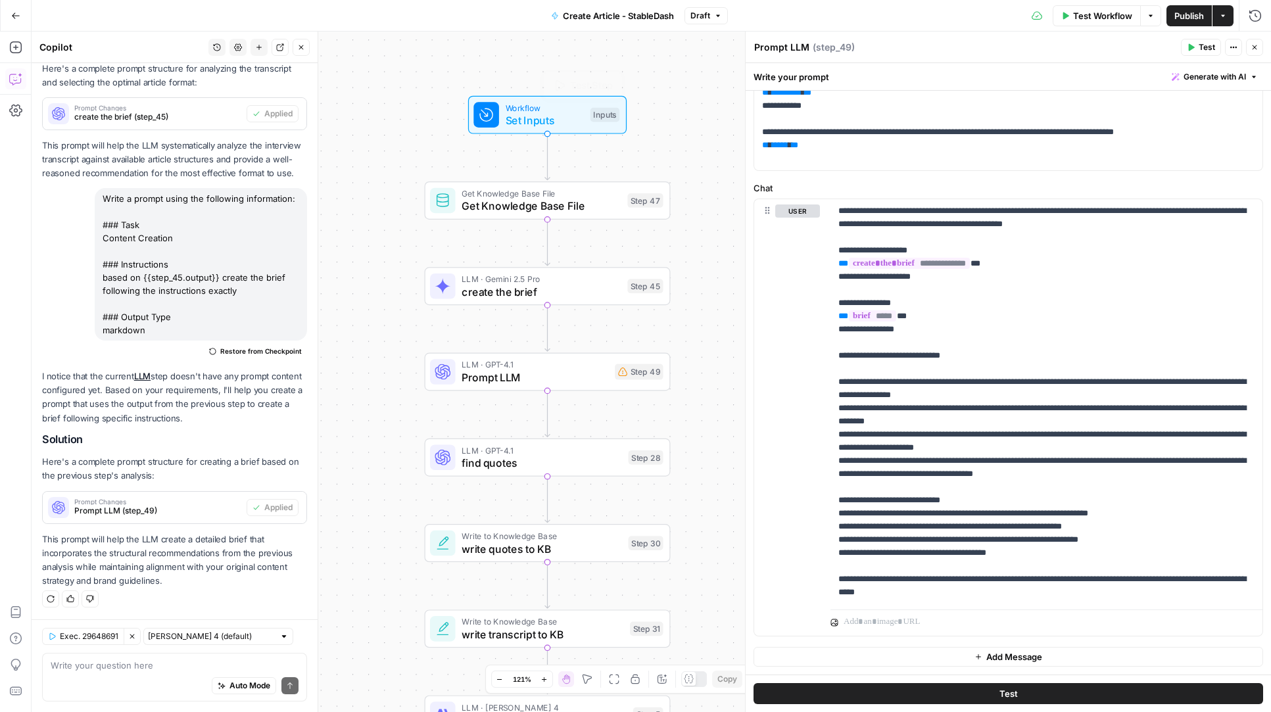
click at [510, 111] on span "Workflow" at bounding box center [545, 107] width 78 height 12
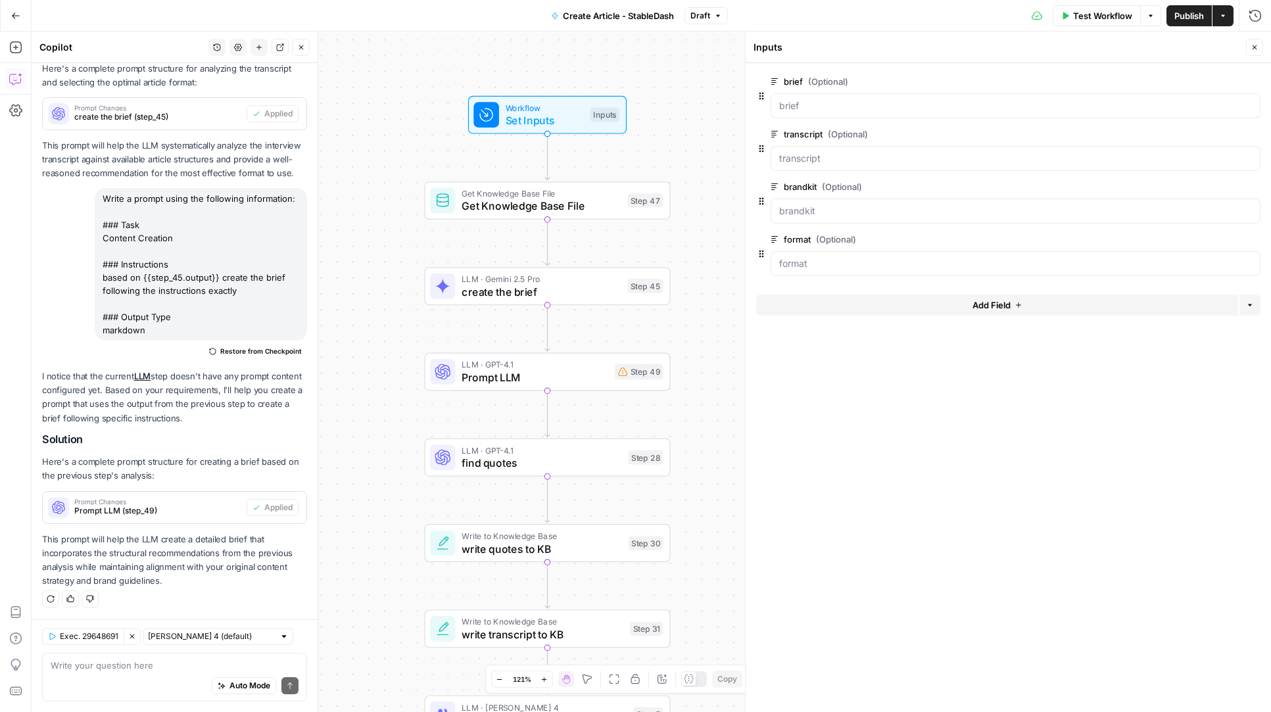
click at [1252, 86] on button "Delete group" at bounding box center [1253, 82] width 16 height 16
click at [136, 640] on button "Clear Selection" at bounding box center [132, 636] width 17 height 17
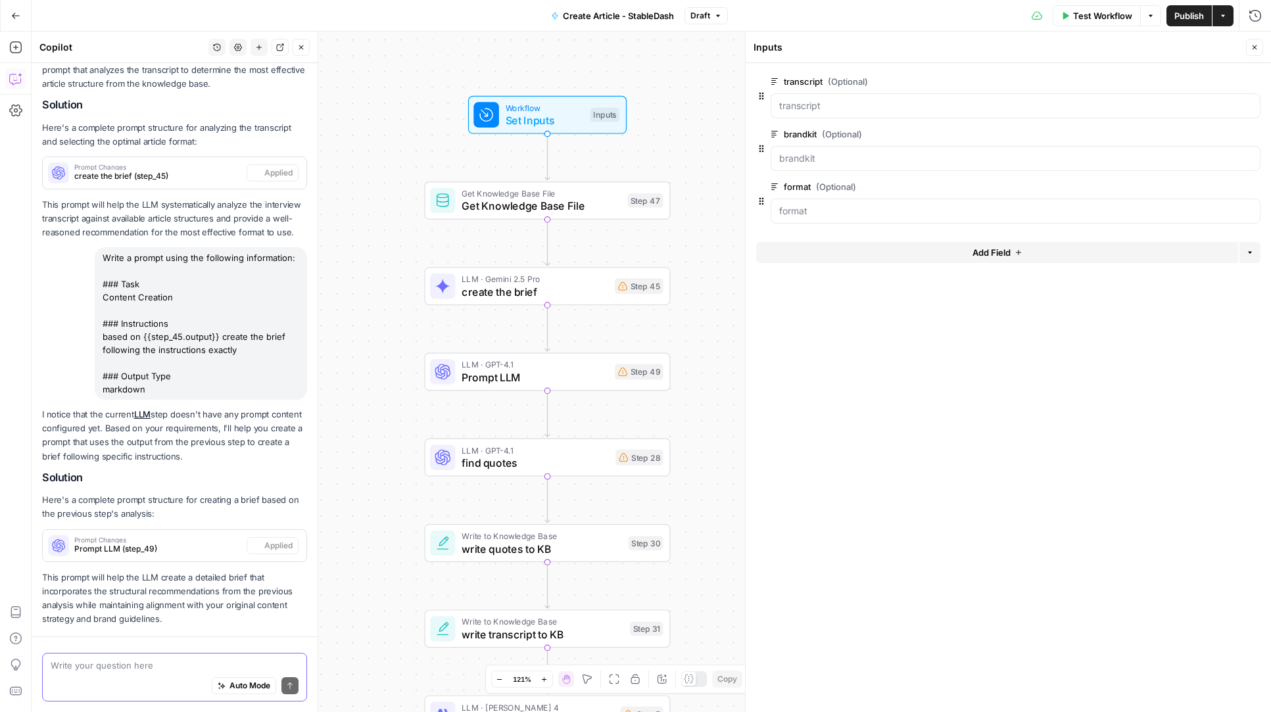
click at [134, 666] on textarea at bounding box center [175, 665] width 248 height 13
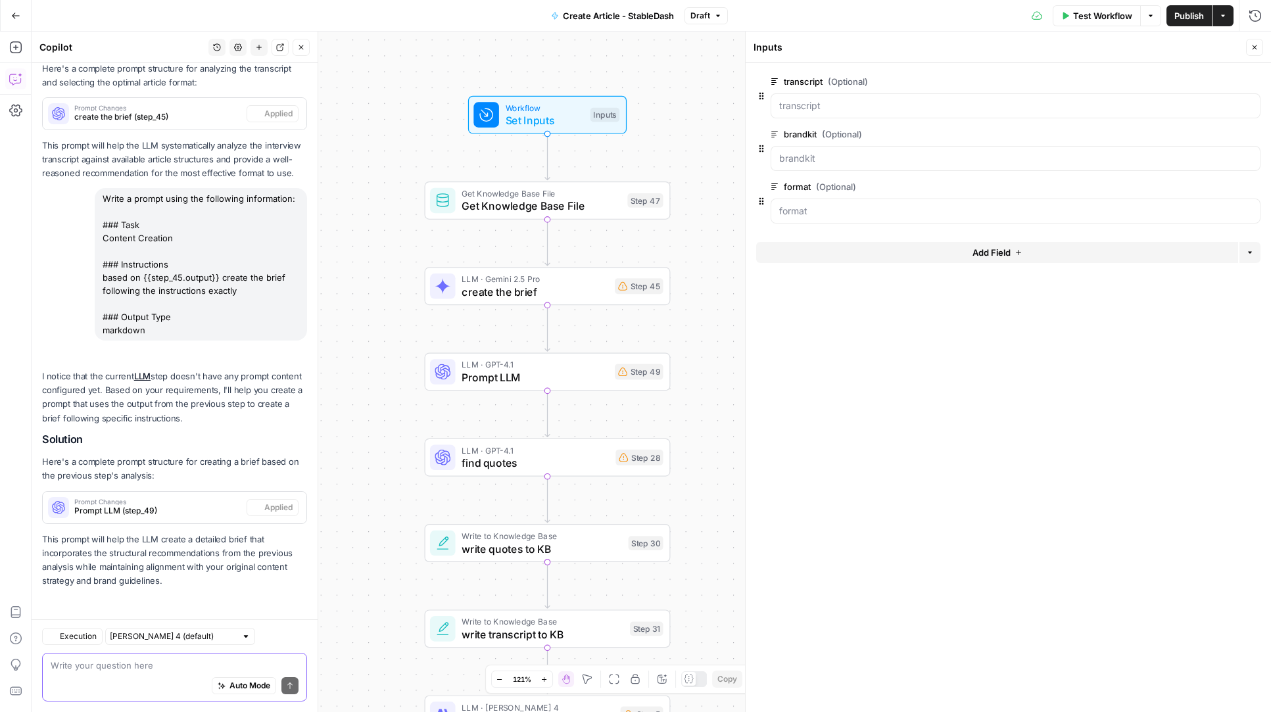
scroll to position [373, 0]
click at [510, 362] on span "LLM · GPT-4.1" at bounding box center [535, 364] width 147 height 12
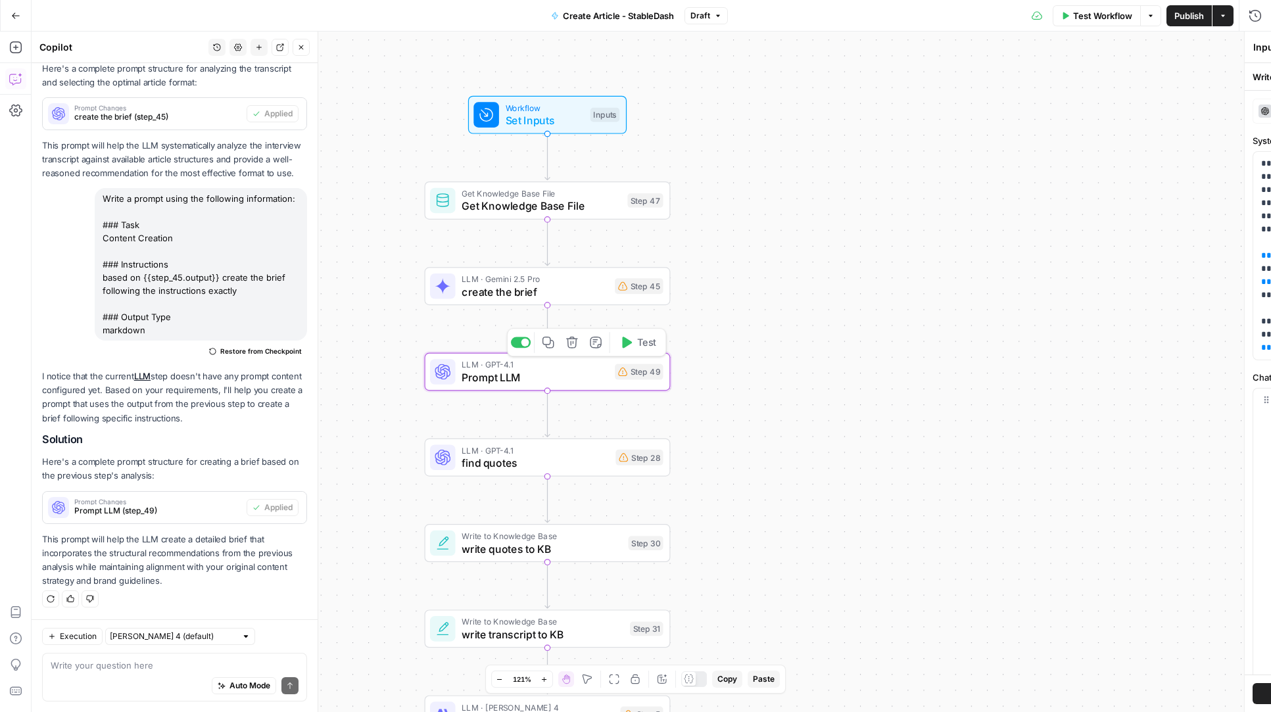
type textarea "Prompt LLM"
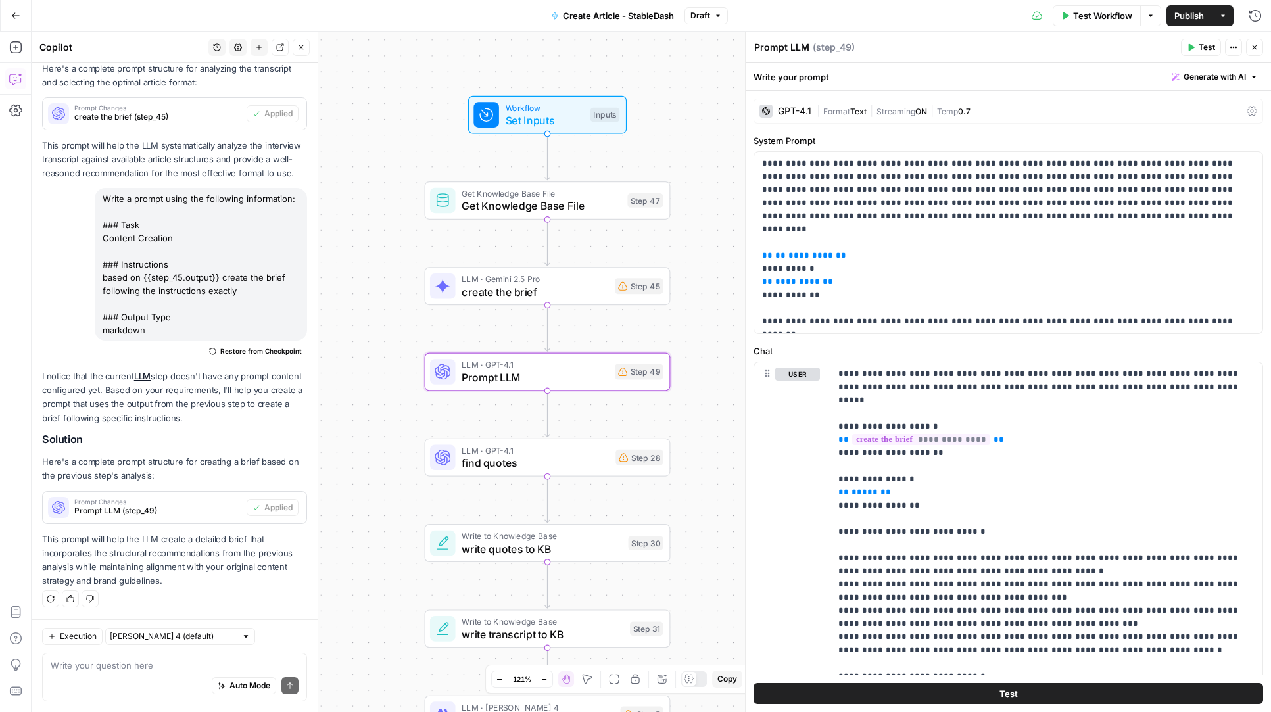
click at [794, 112] on div "GPT-4.1" at bounding box center [795, 111] width 34 height 9
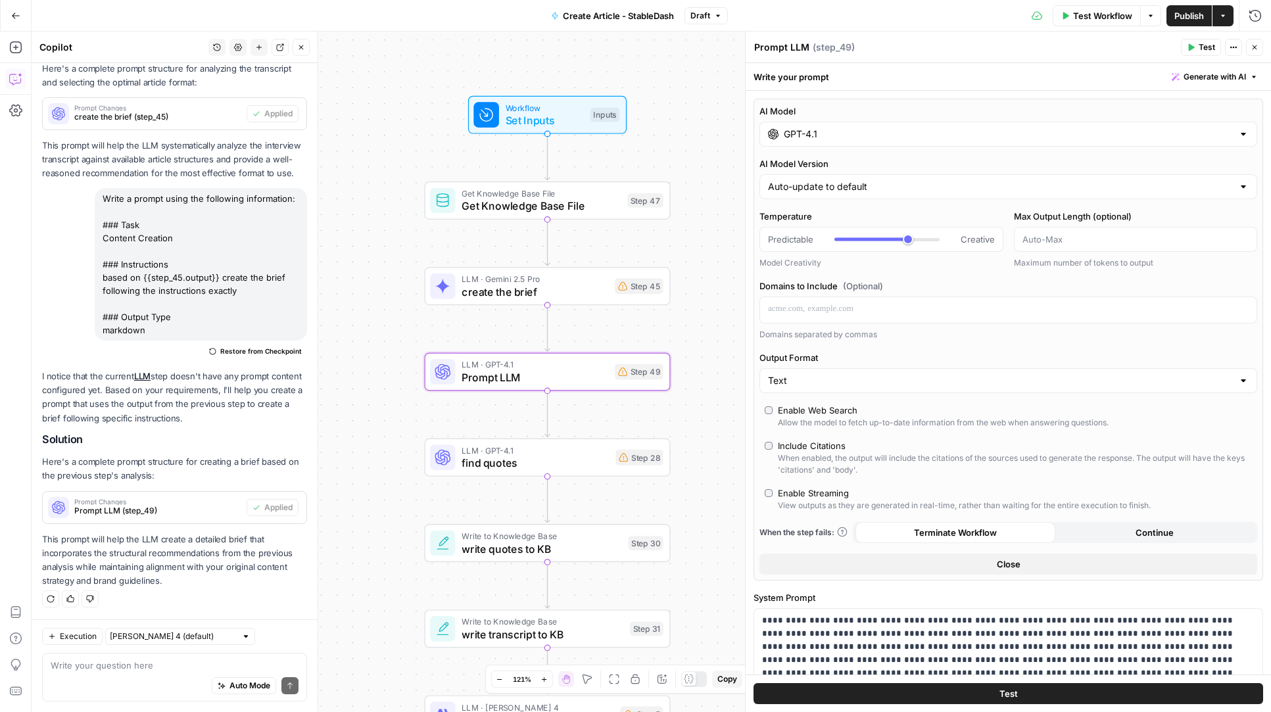
click at [1088, 143] on div "GPT-4.1" at bounding box center [1009, 134] width 498 height 25
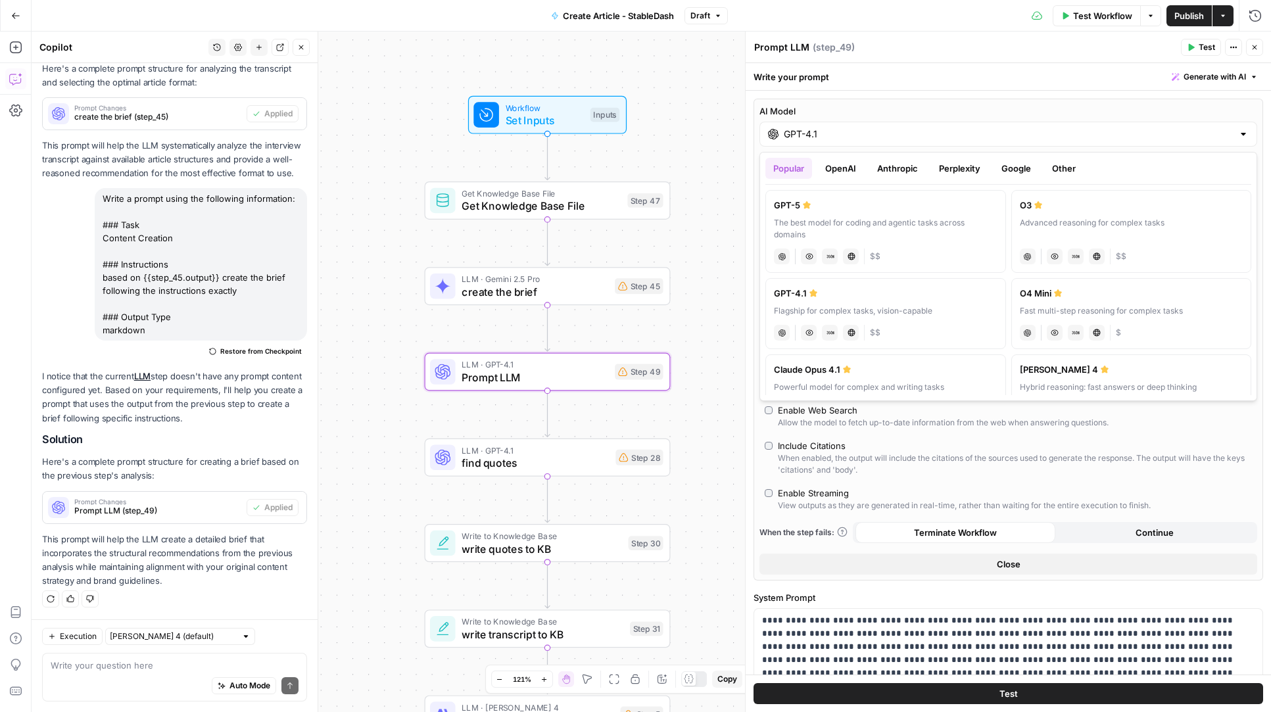
click at [1005, 172] on button "Google" at bounding box center [1016, 168] width 45 height 21
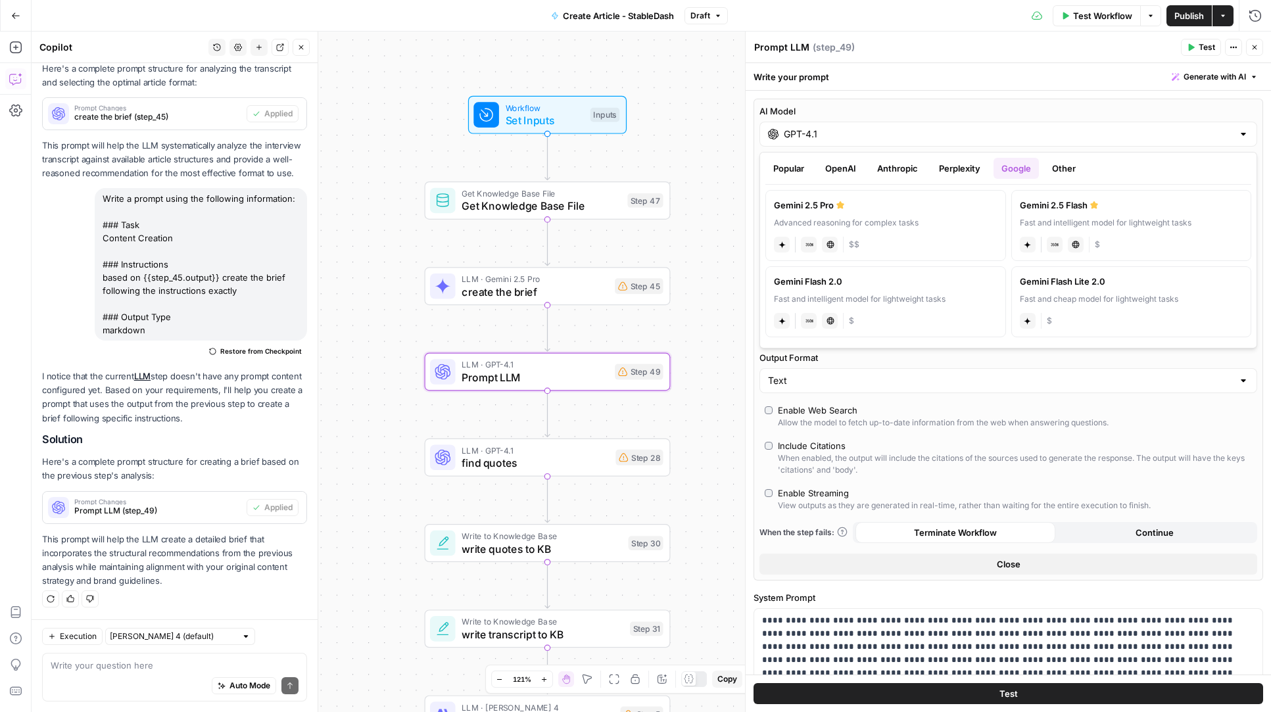
click at [924, 208] on div "Gemini 2.5 Pro" at bounding box center [886, 205] width 224 height 13
type input "Gemini 2.5 Pro"
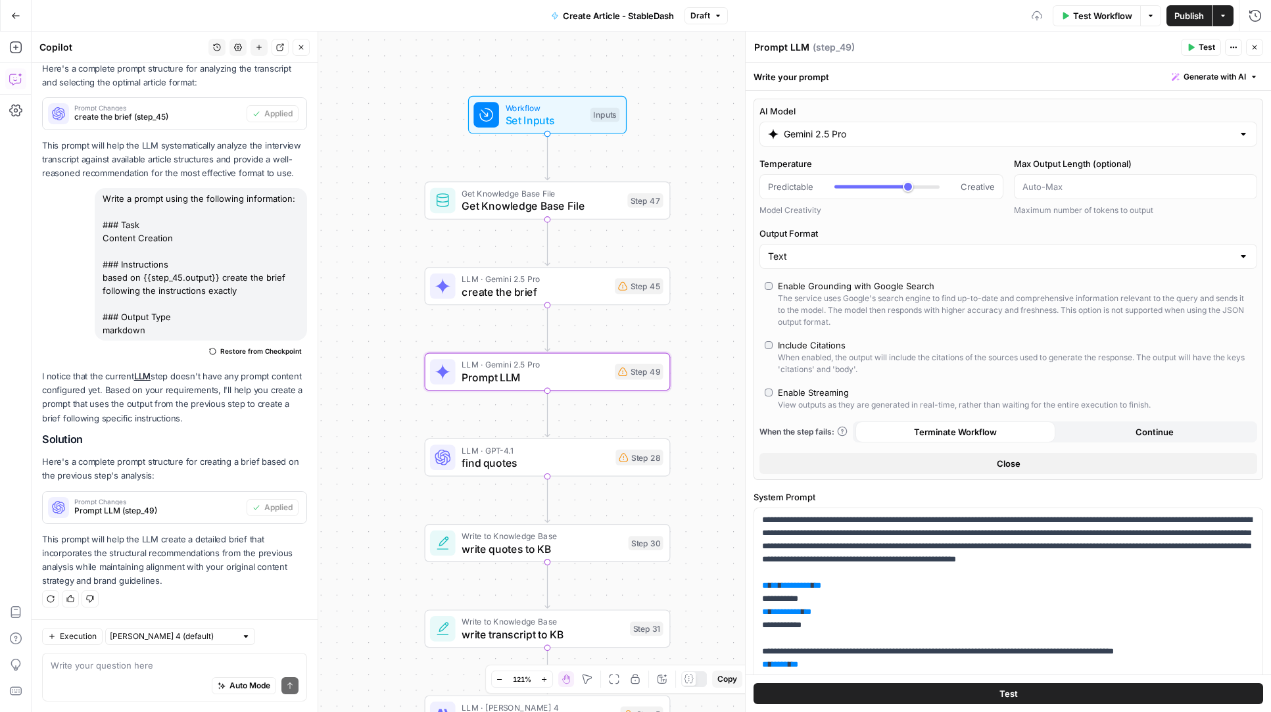
click at [1259, 43] on button "Close" at bounding box center [1254, 47] width 17 height 17
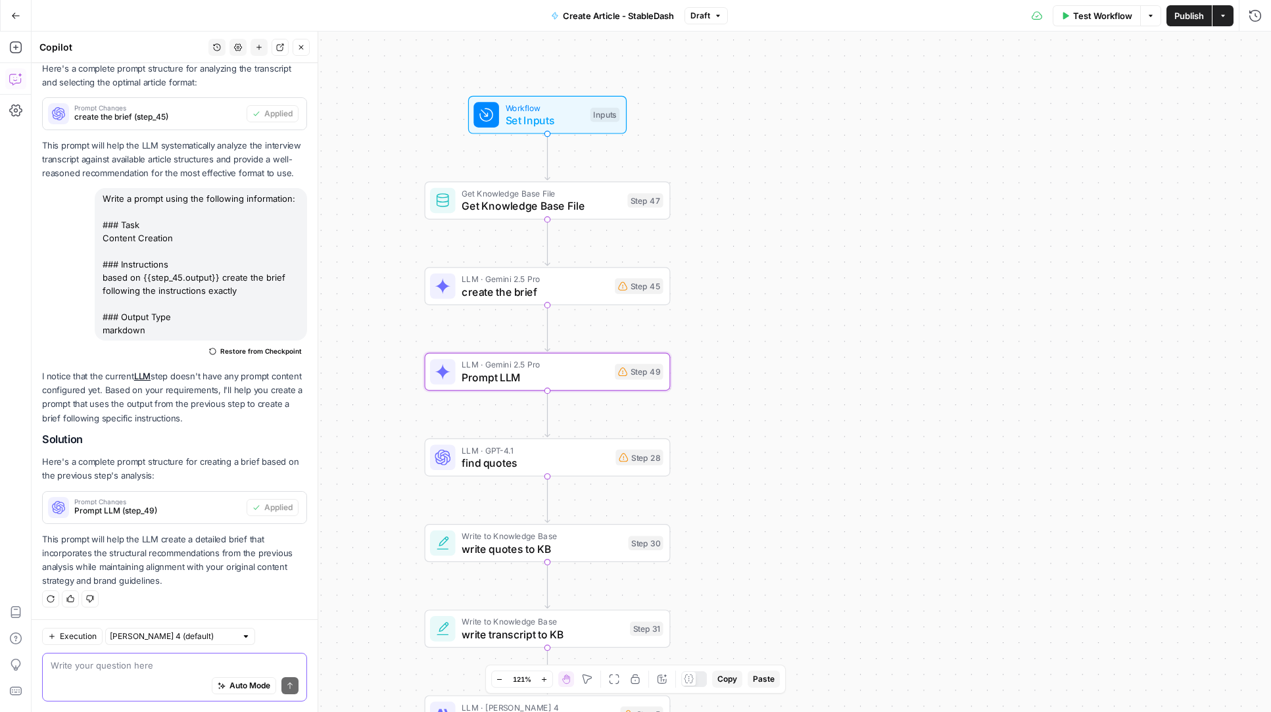
click at [128, 669] on textarea at bounding box center [175, 665] width 248 height 13
paste textarea "Anything that used the brief input before now should use the output of step 49."
type textarea "Anything that used the brief input before now should use the output of step 49."
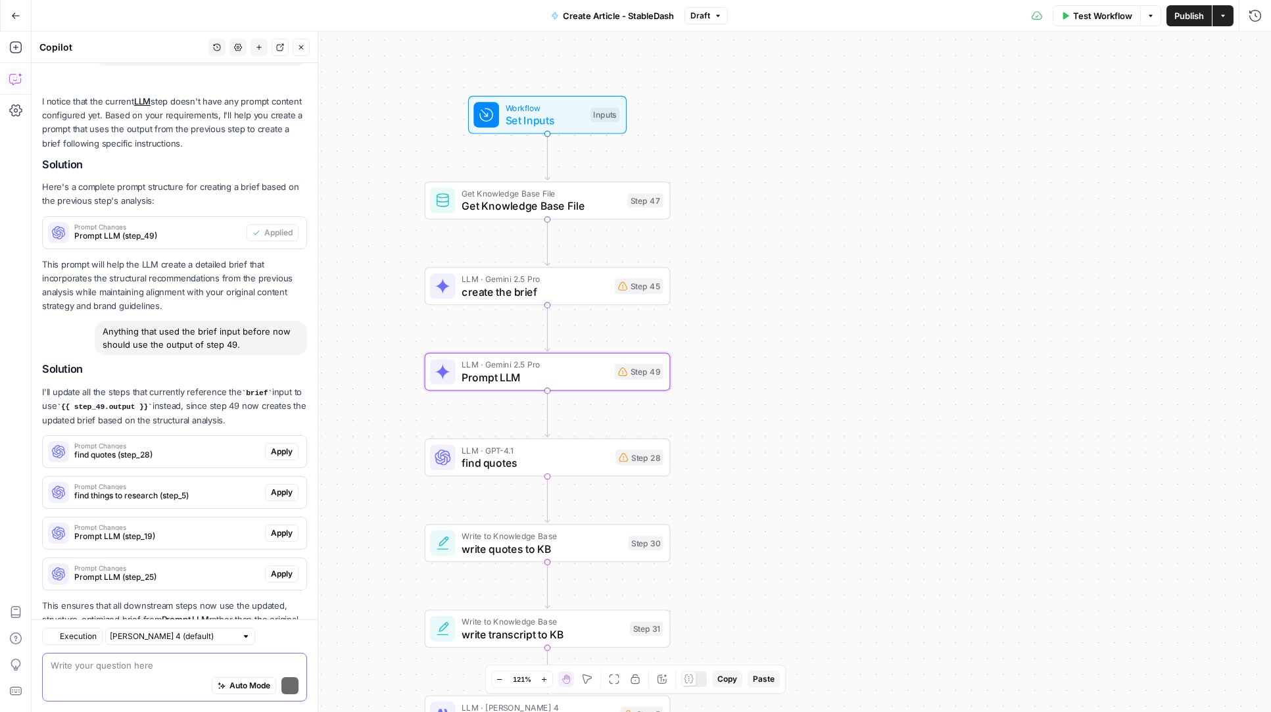
scroll to position [728, 0]
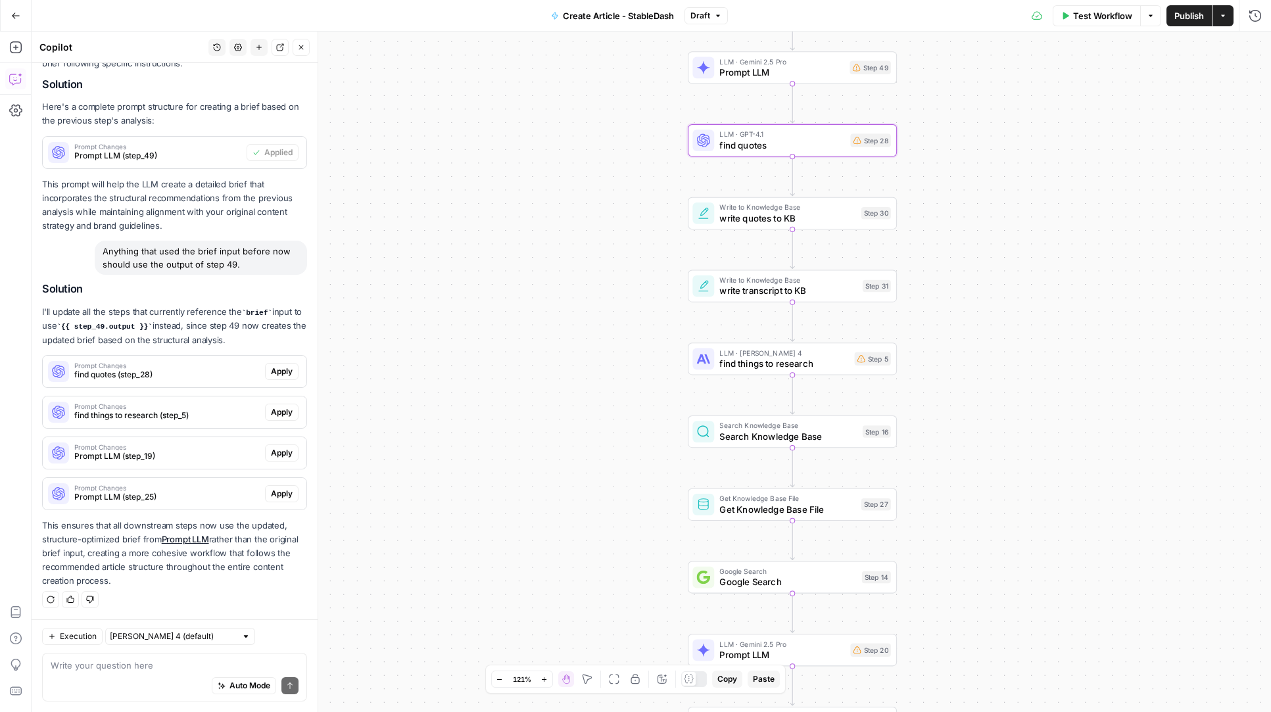
click at [283, 371] on span "Apply" at bounding box center [282, 372] width 22 height 12
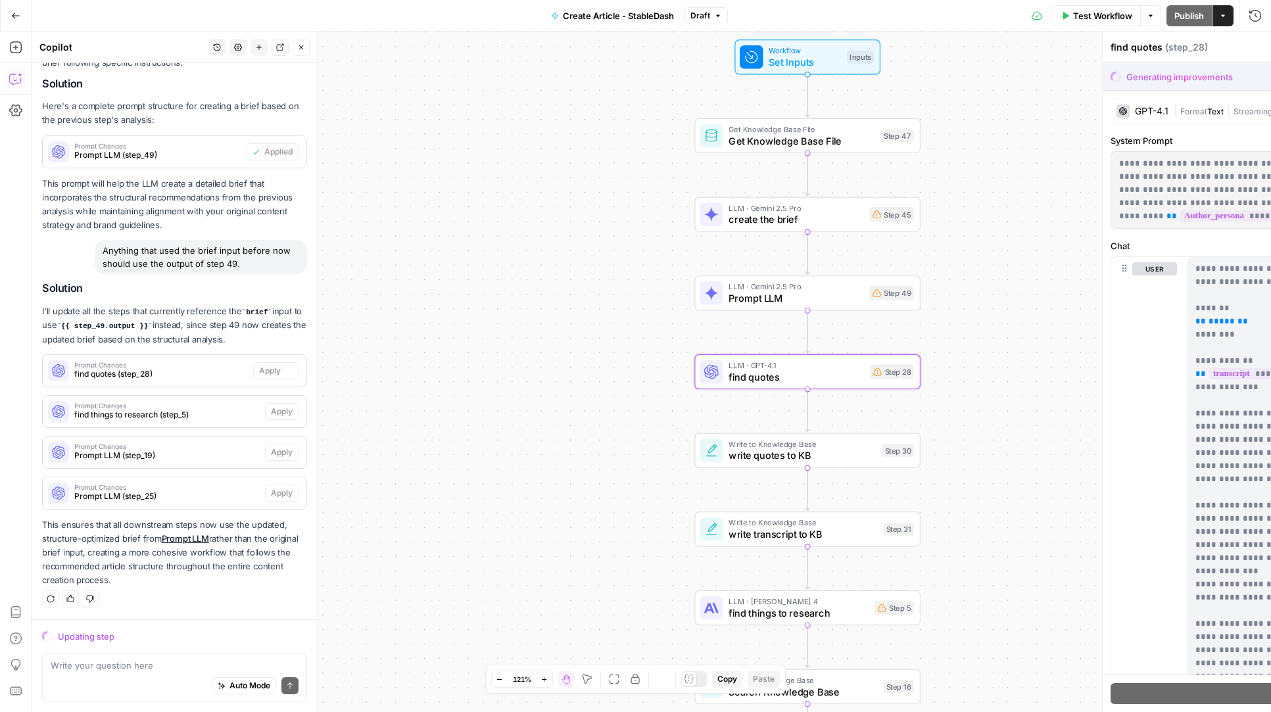
scroll to position [686, 0]
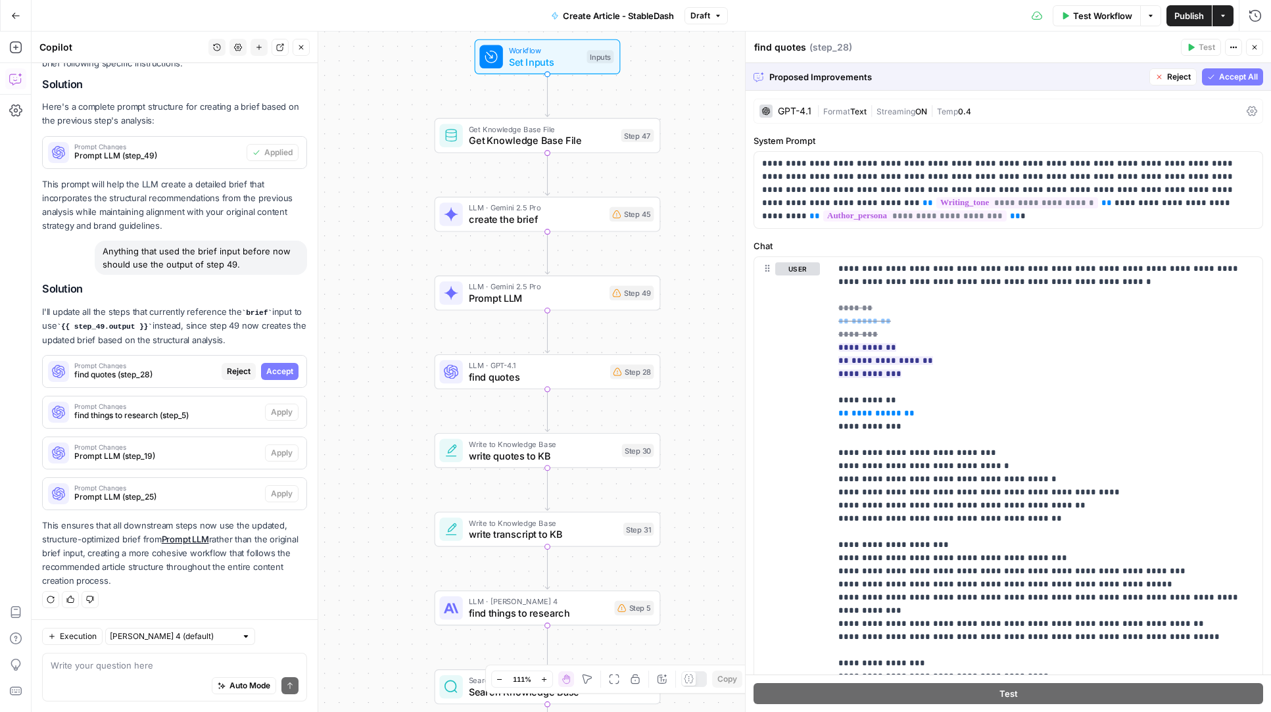
click at [1228, 77] on span "Accept All" at bounding box center [1238, 77] width 39 height 12
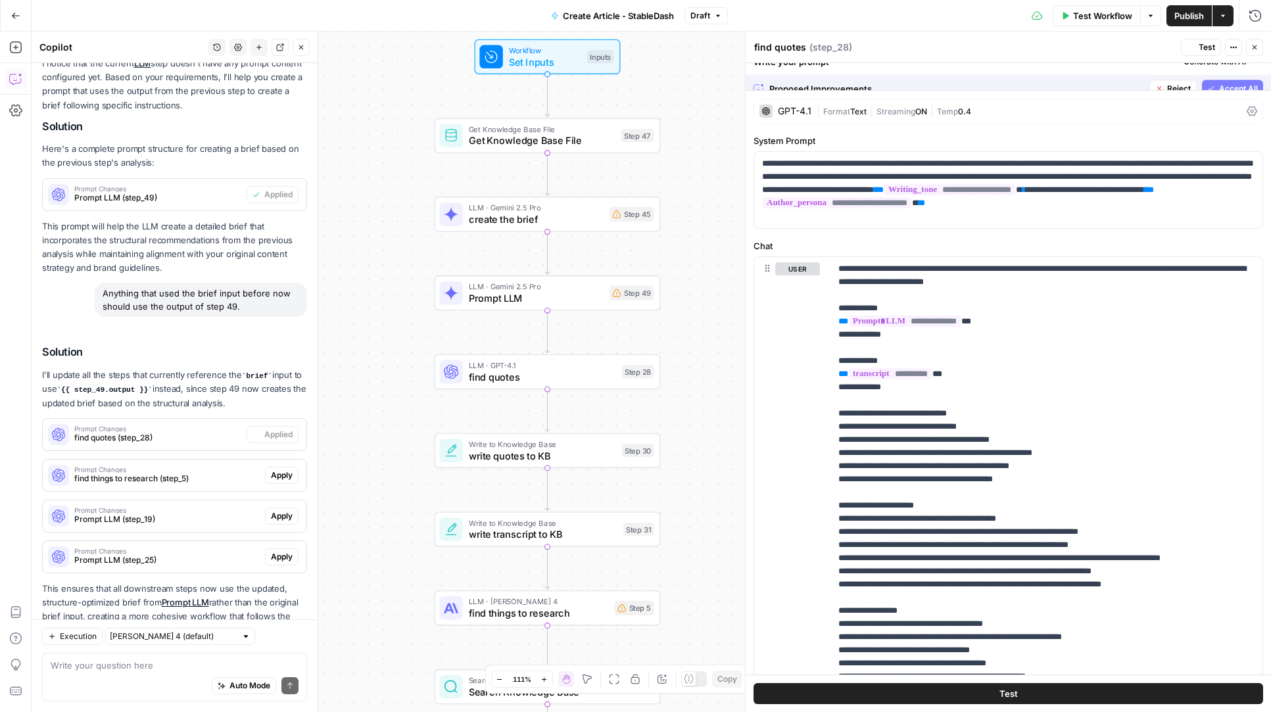
scroll to position [749, 0]
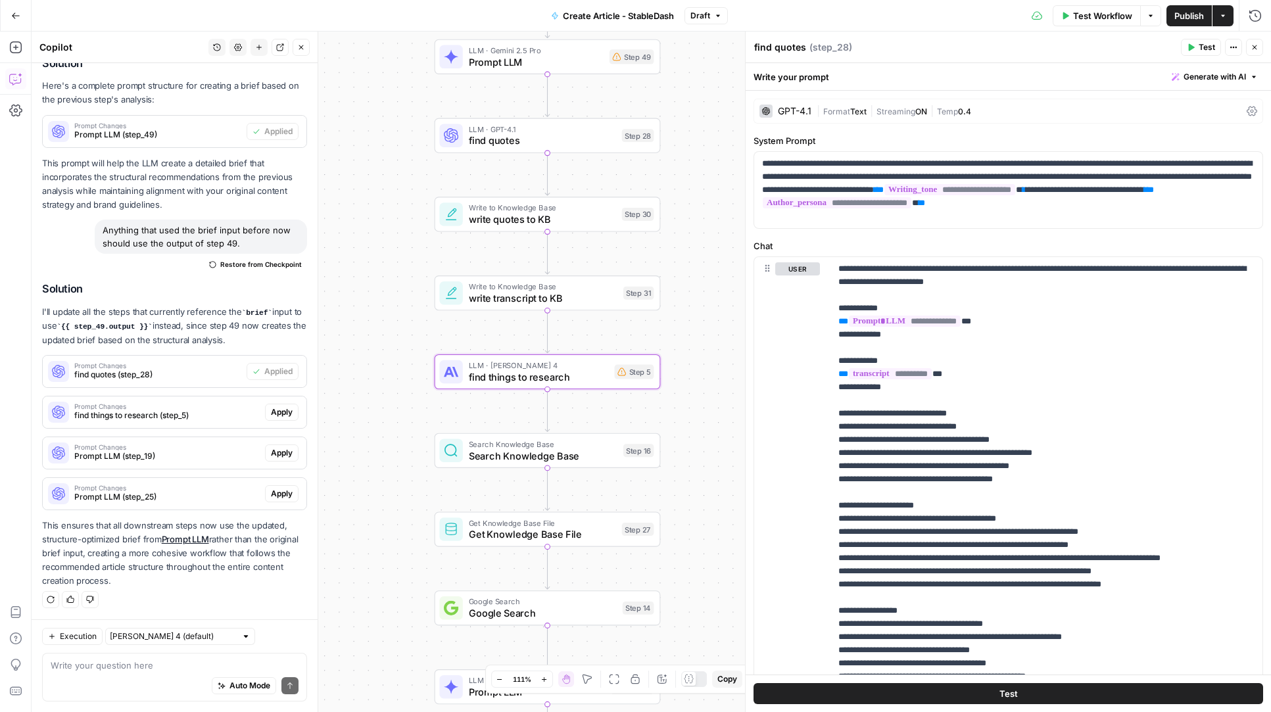
click at [281, 411] on span "Apply" at bounding box center [282, 412] width 22 height 12
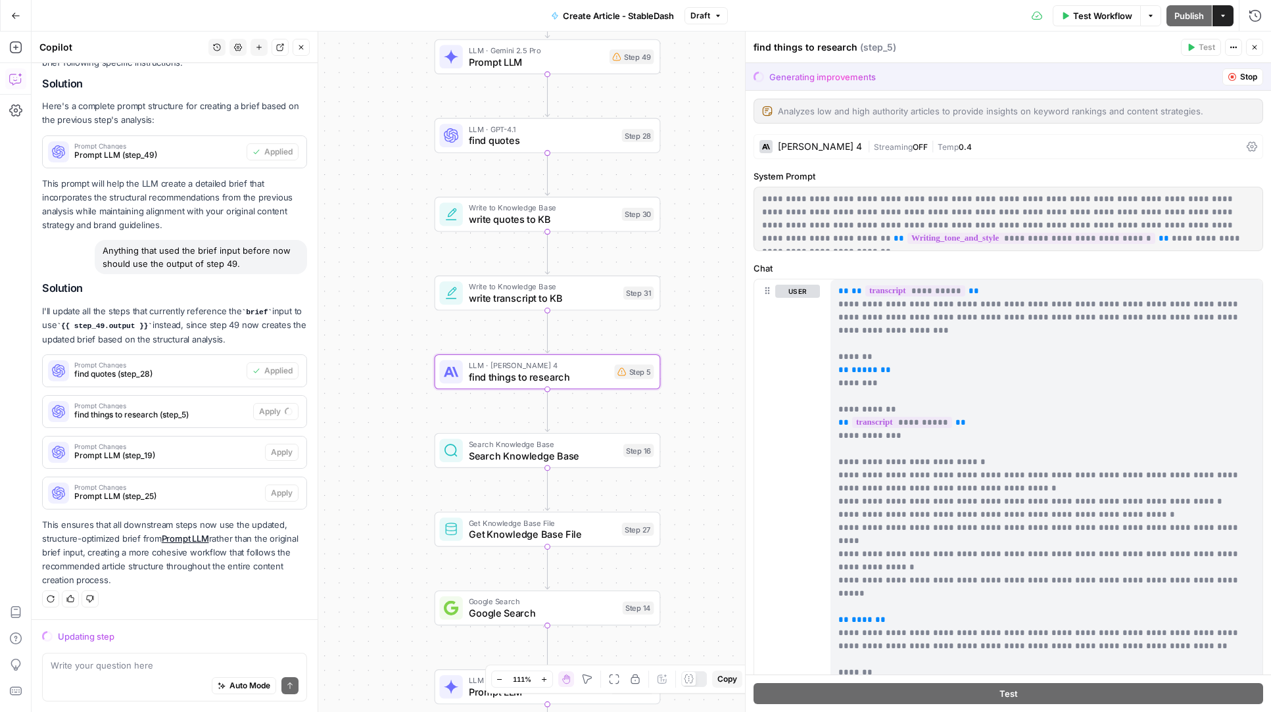
scroll to position [686, 0]
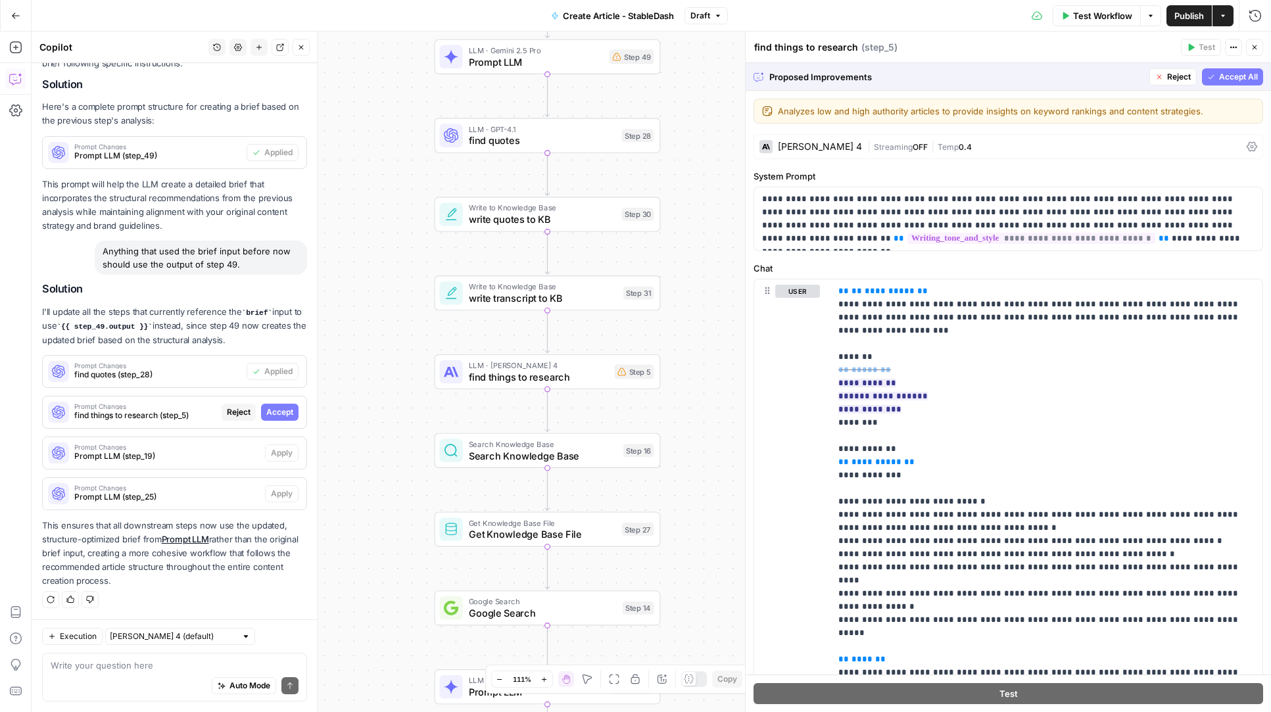
click at [1231, 80] on span "Accept All" at bounding box center [1238, 77] width 39 height 12
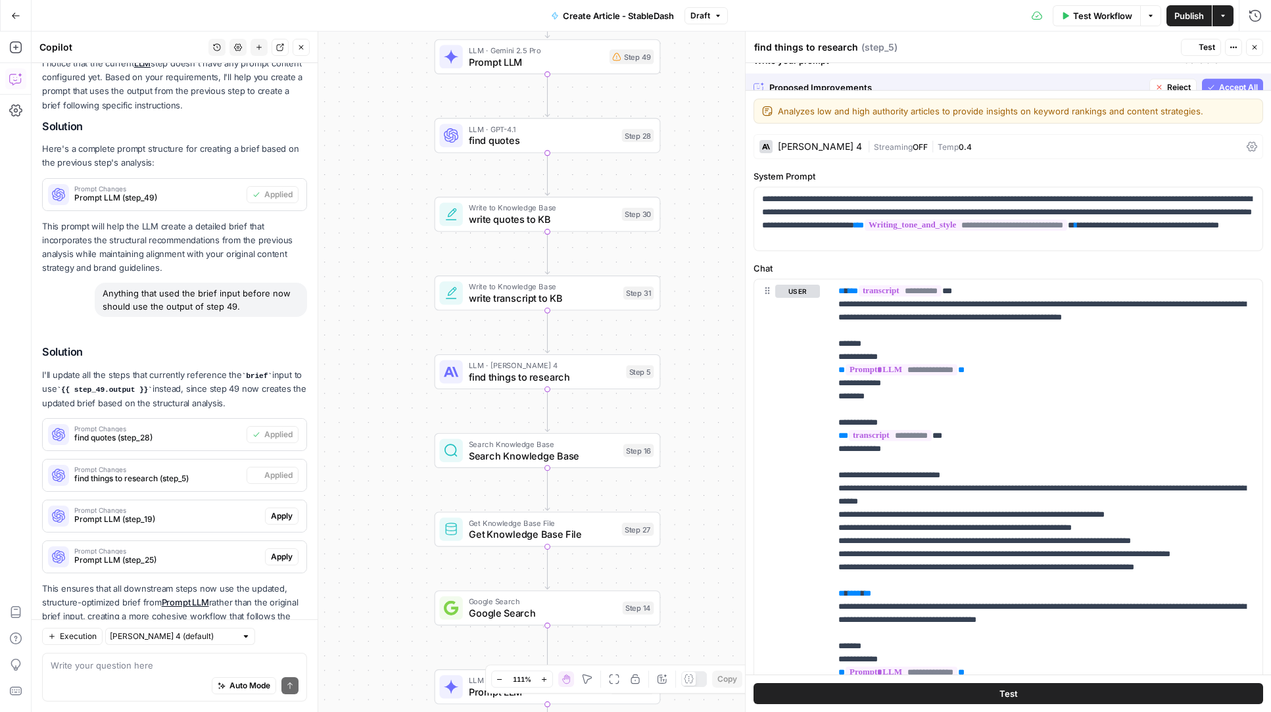
scroll to position [749, 0]
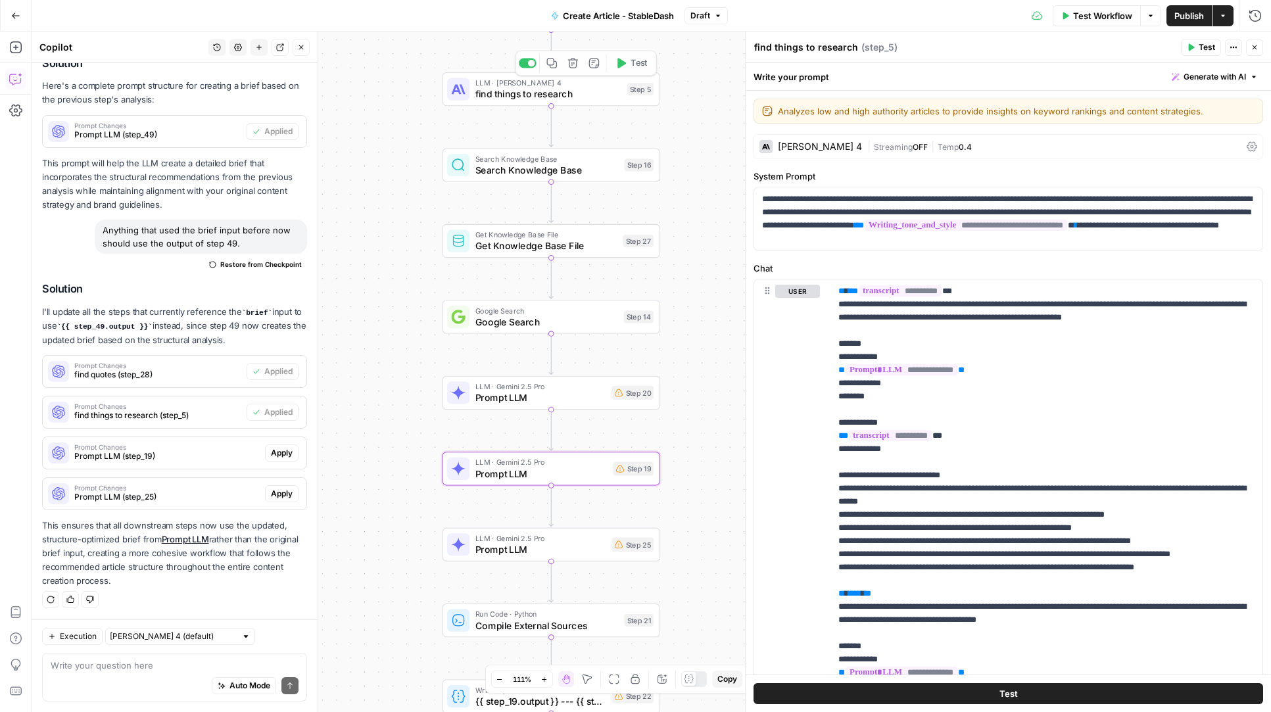
click at [293, 452] on button "Apply" at bounding box center [282, 453] width 34 height 17
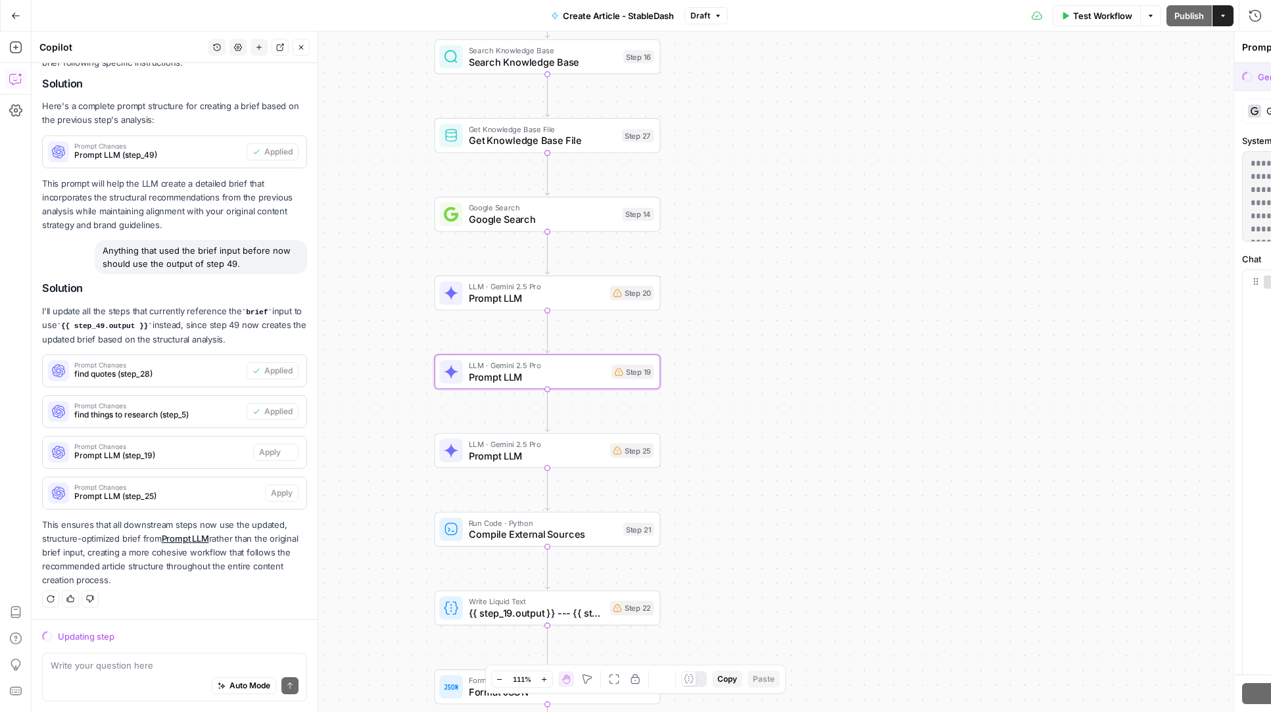
scroll to position [686, 0]
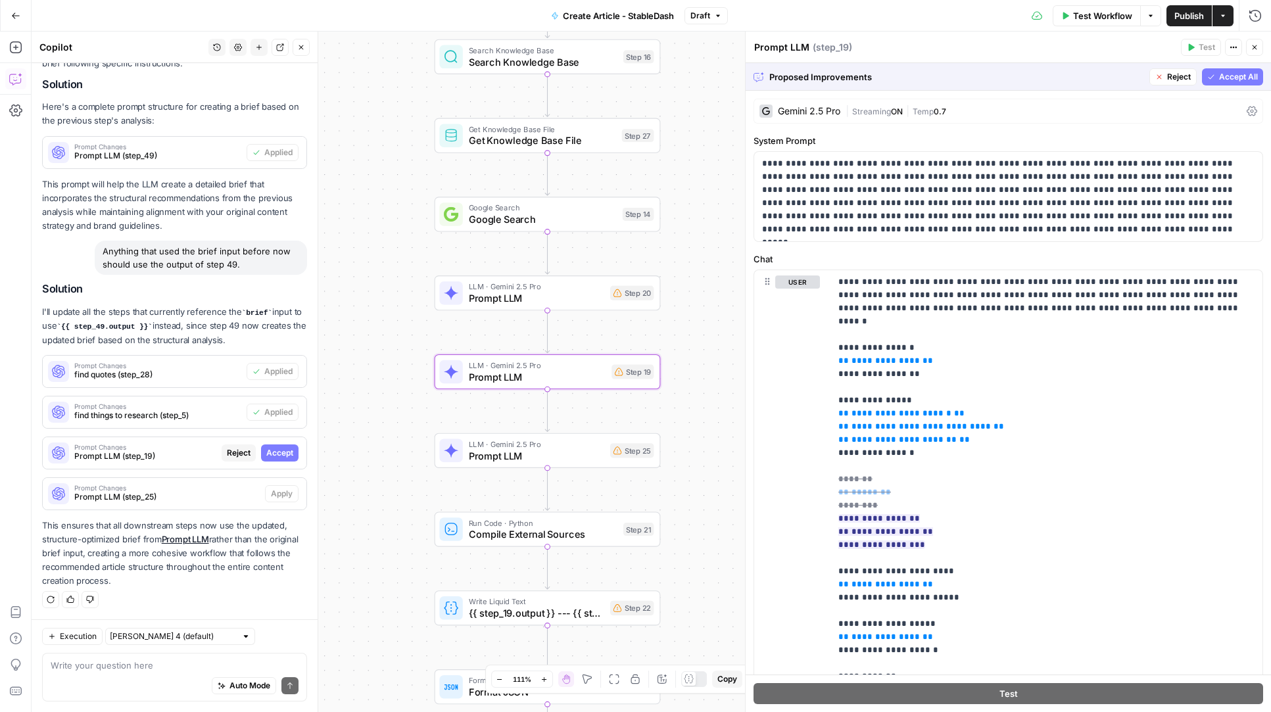
click at [283, 455] on span "Accept" at bounding box center [279, 453] width 27 height 12
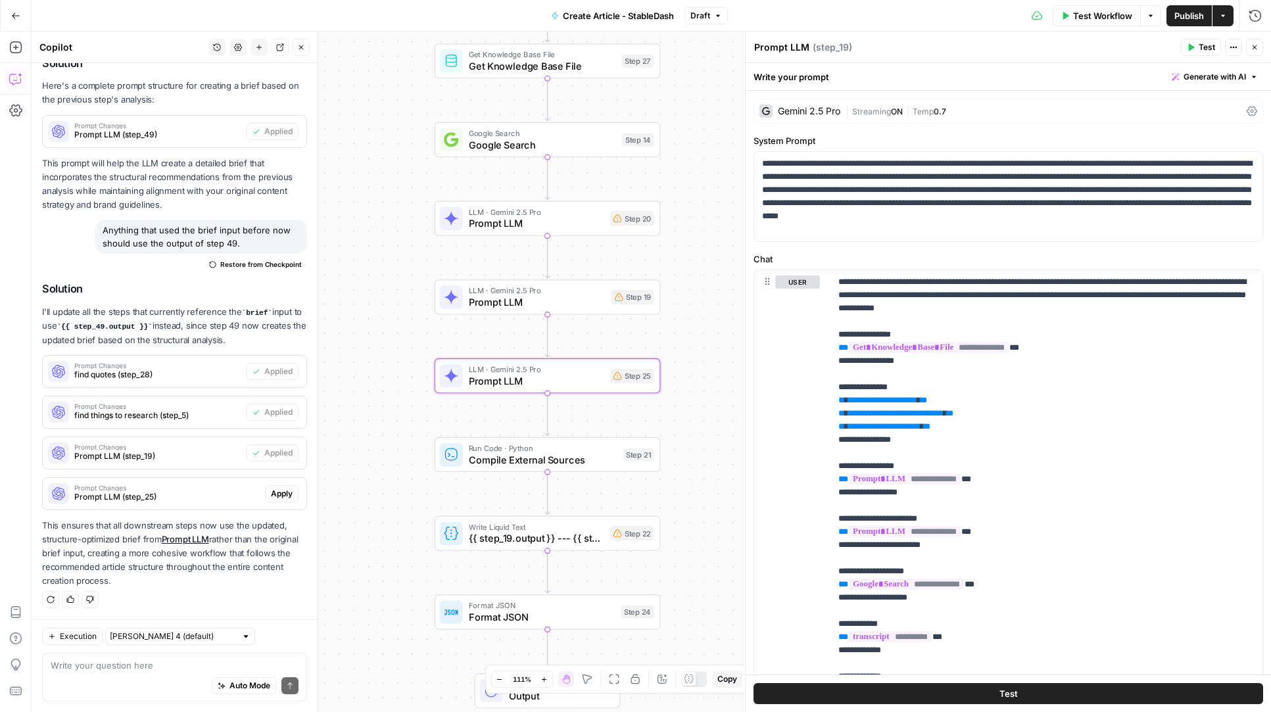
click at [285, 493] on span "Apply" at bounding box center [282, 494] width 22 height 12
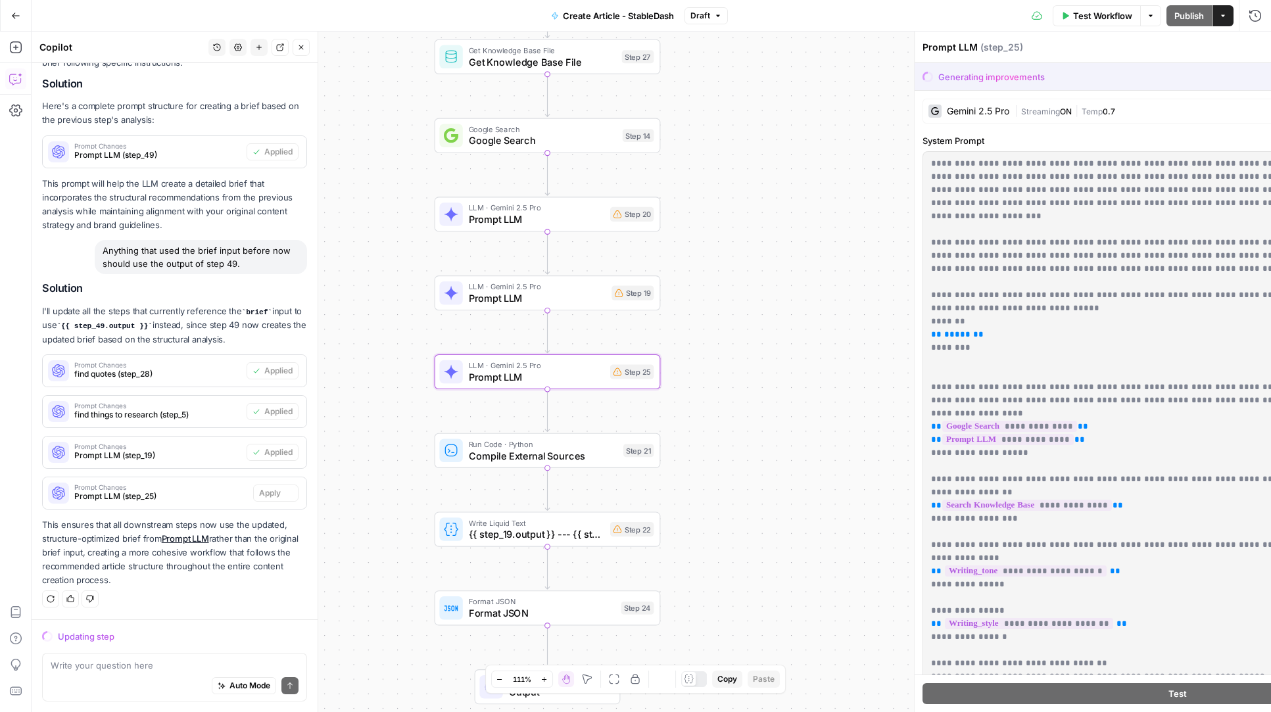
scroll to position [686, 0]
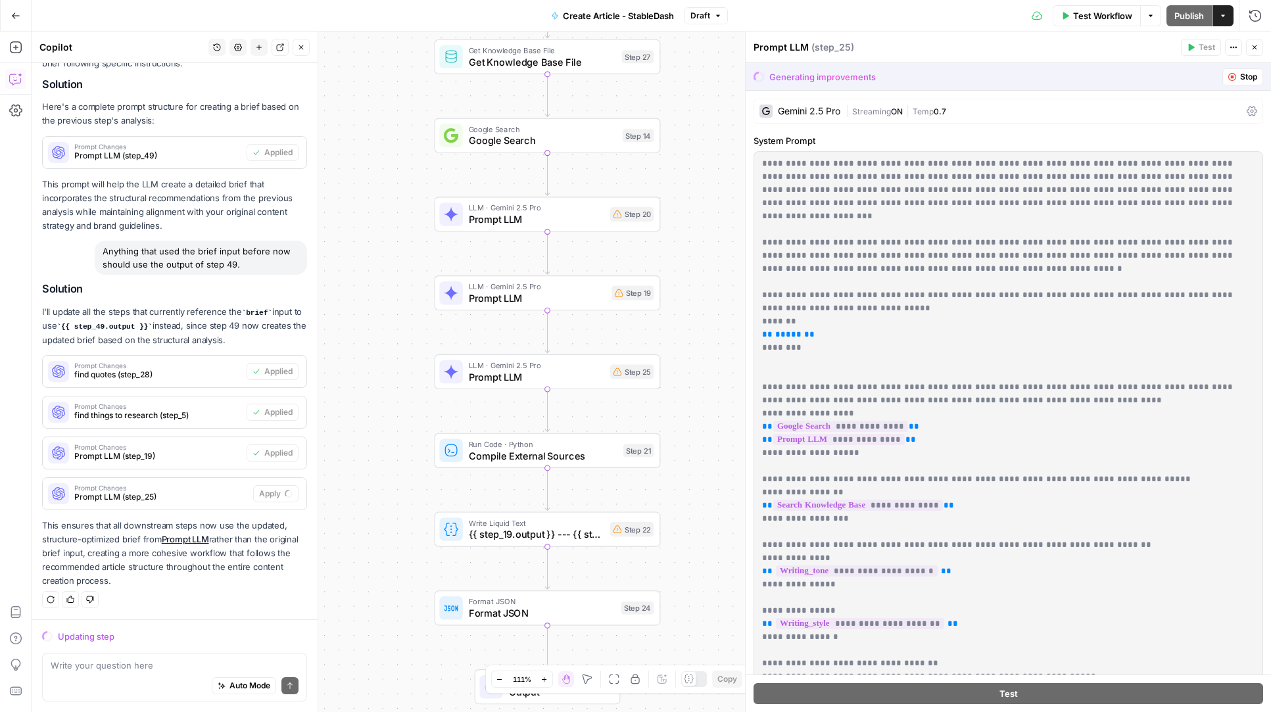
click at [513, 302] on span "Prompt LLM" at bounding box center [537, 298] width 137 height 14
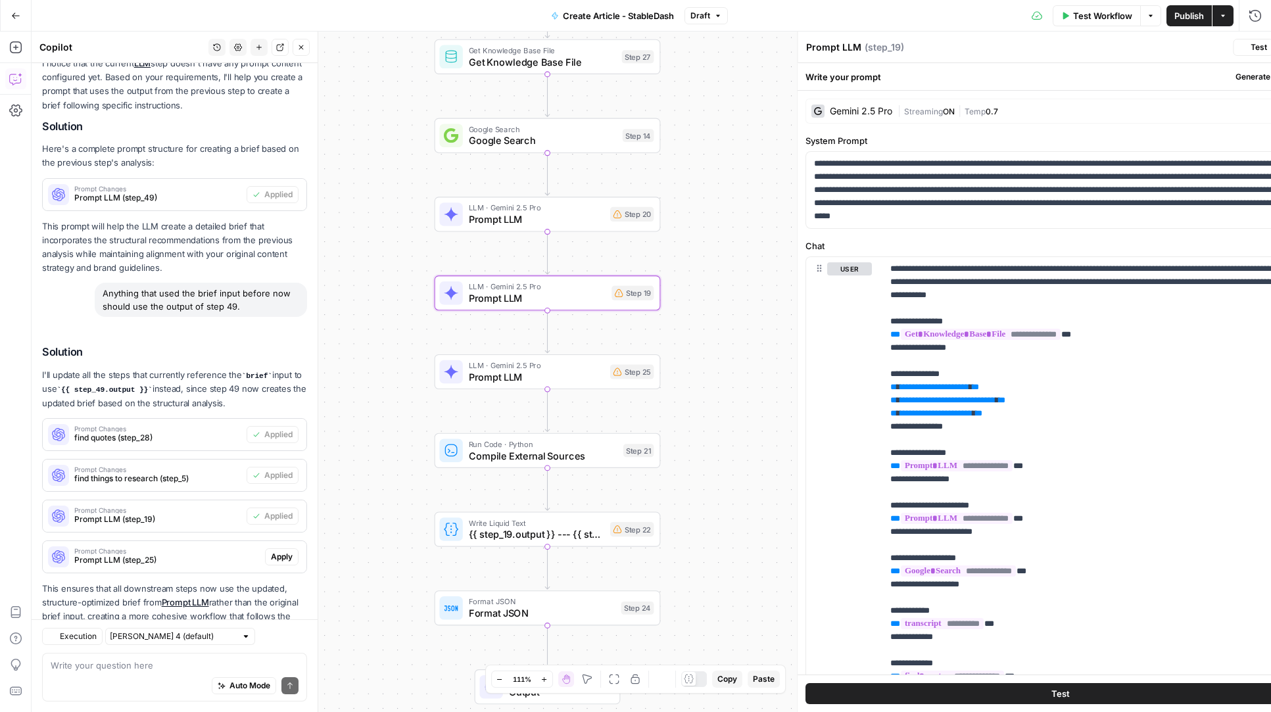
scroll to position [749, 0]
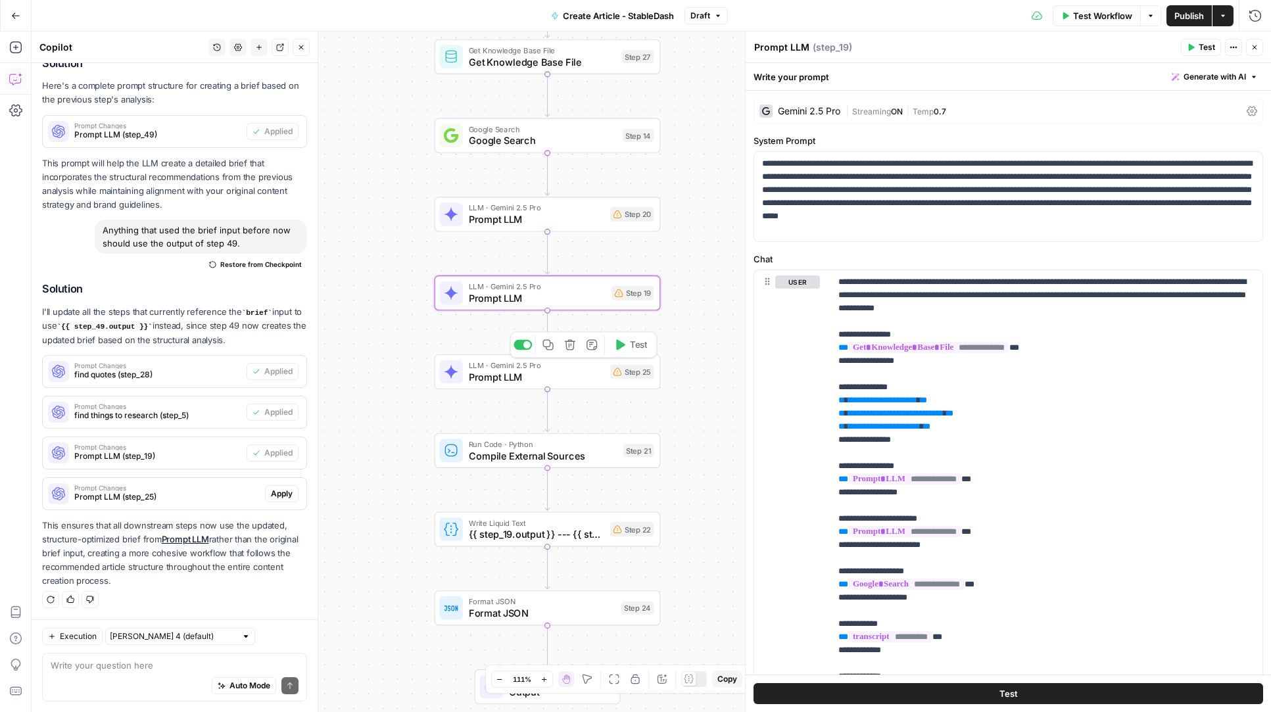
click at [483, 366] on span "LLM · Gemini 2.5 Pro" at bounding box center [536, 366] width 135 height 12
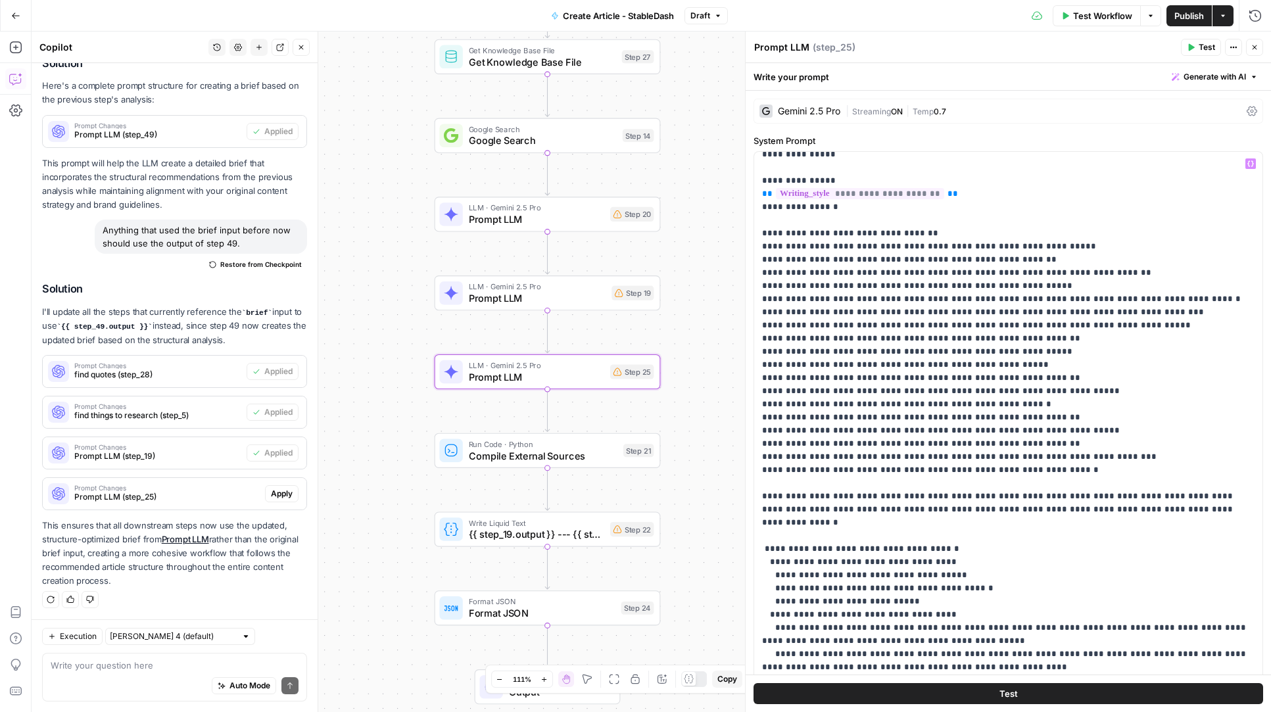
scroll to position [654, 0]
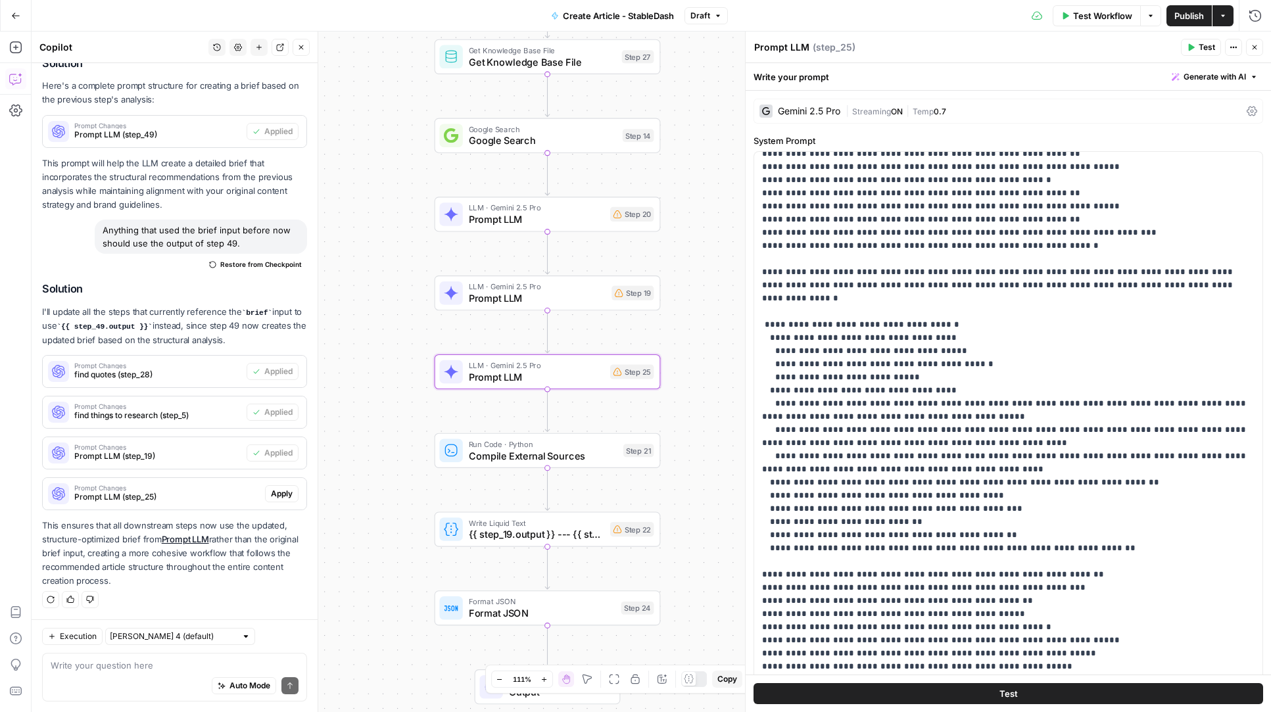
click at [531, 295] on span "Prompt LLM" at bounding box center [537, 298] width 137 height 14
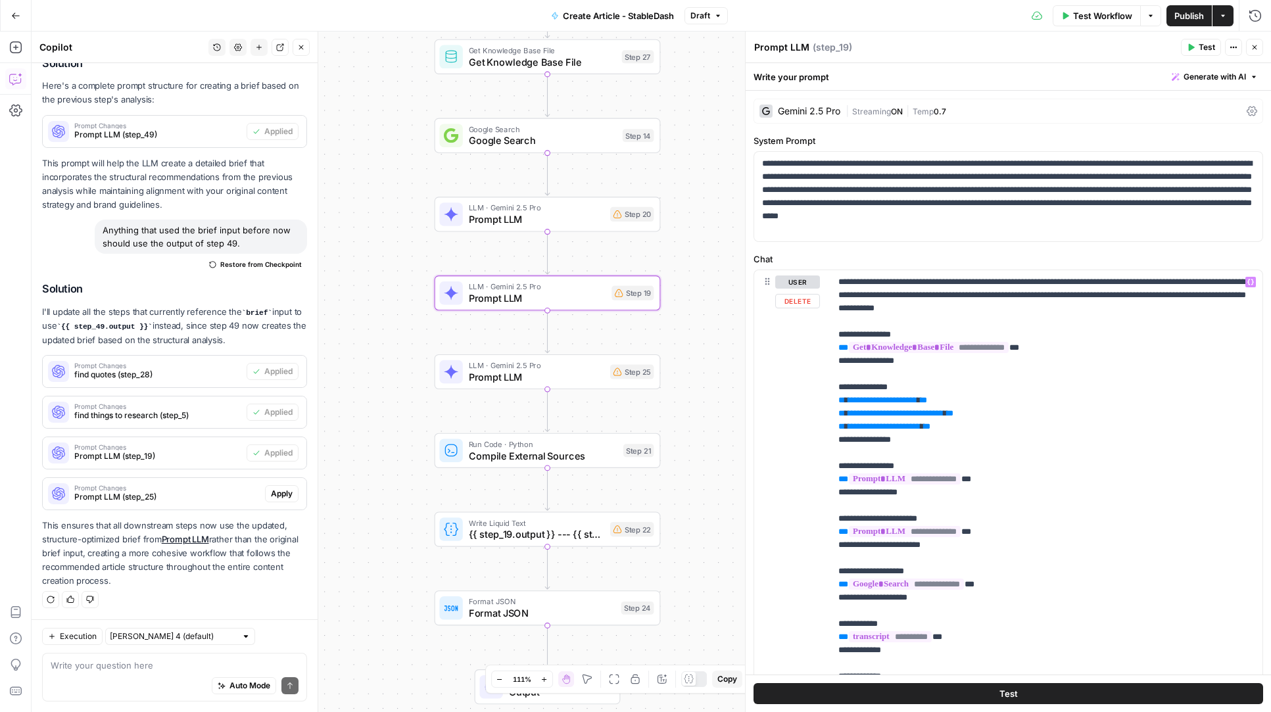
scroll to position [21, 0]
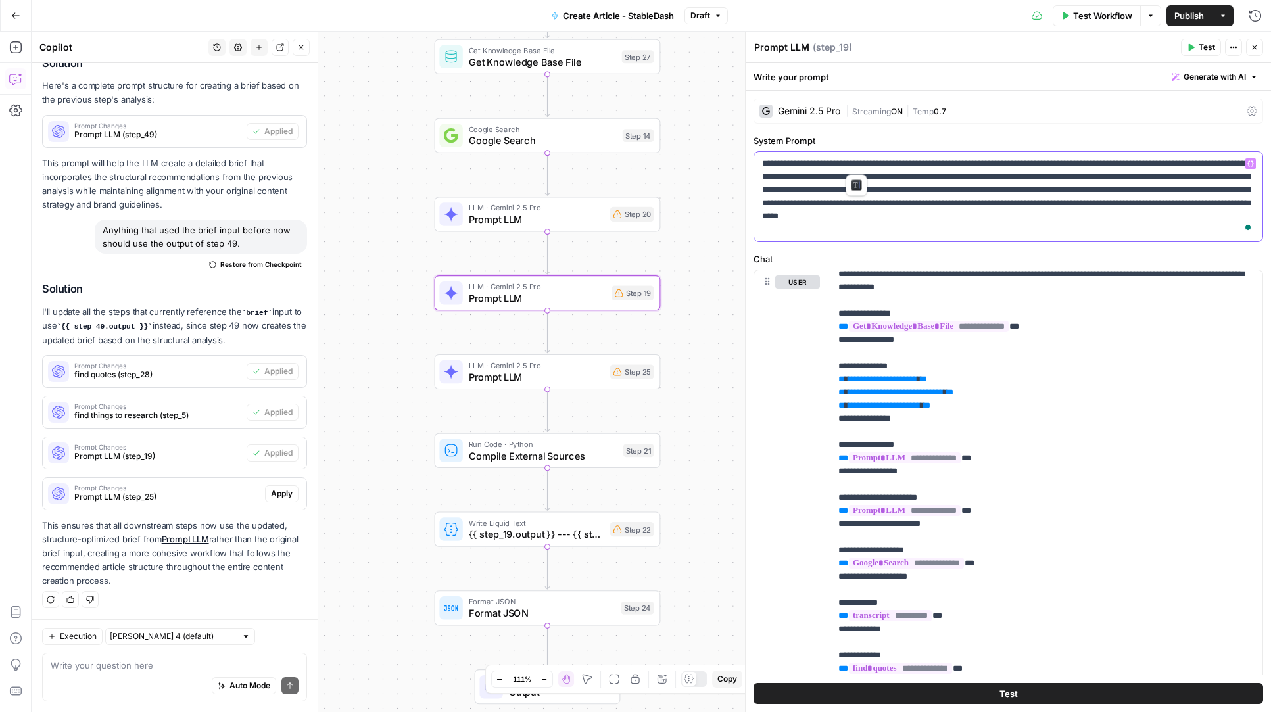
drag, startPoint x: 855, startPoint y: 162, endPoint x: 794, endPoint y: 162, distance: 60.5
click at [794, 162] on p "**********" at bounding box center [1008, 196] width 493 height 79
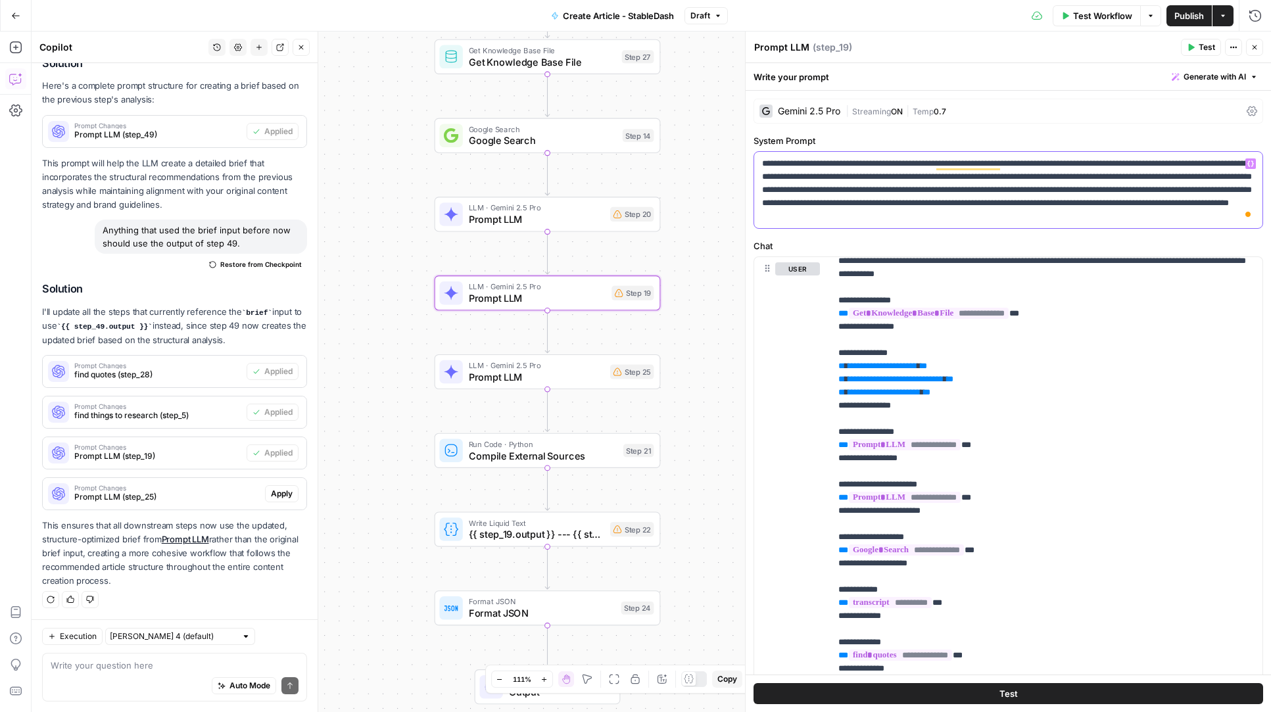
click at [877, 202] on p "**********" at bounding box center [1008, 190] width 493 height 66
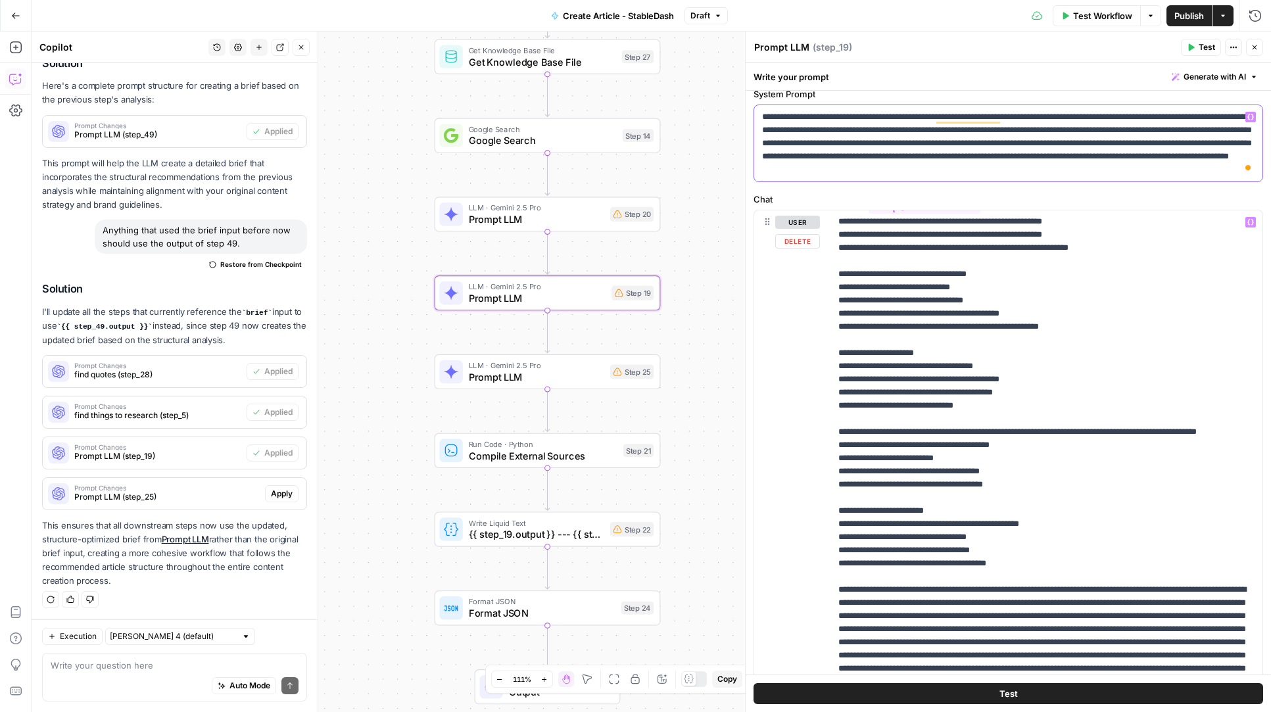
scroll to position [157, 0]
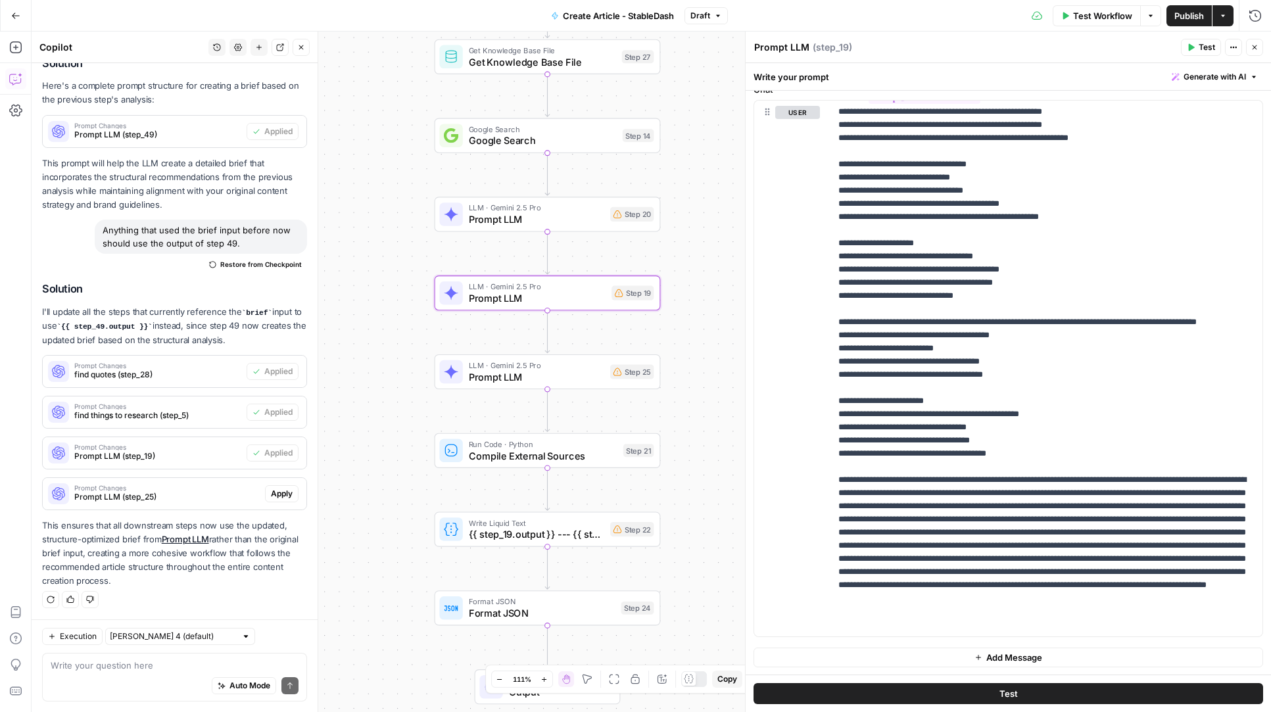
click at [569, 379] on span "Prompt LLM" at bounding box center [536, 377] width 135 height 14
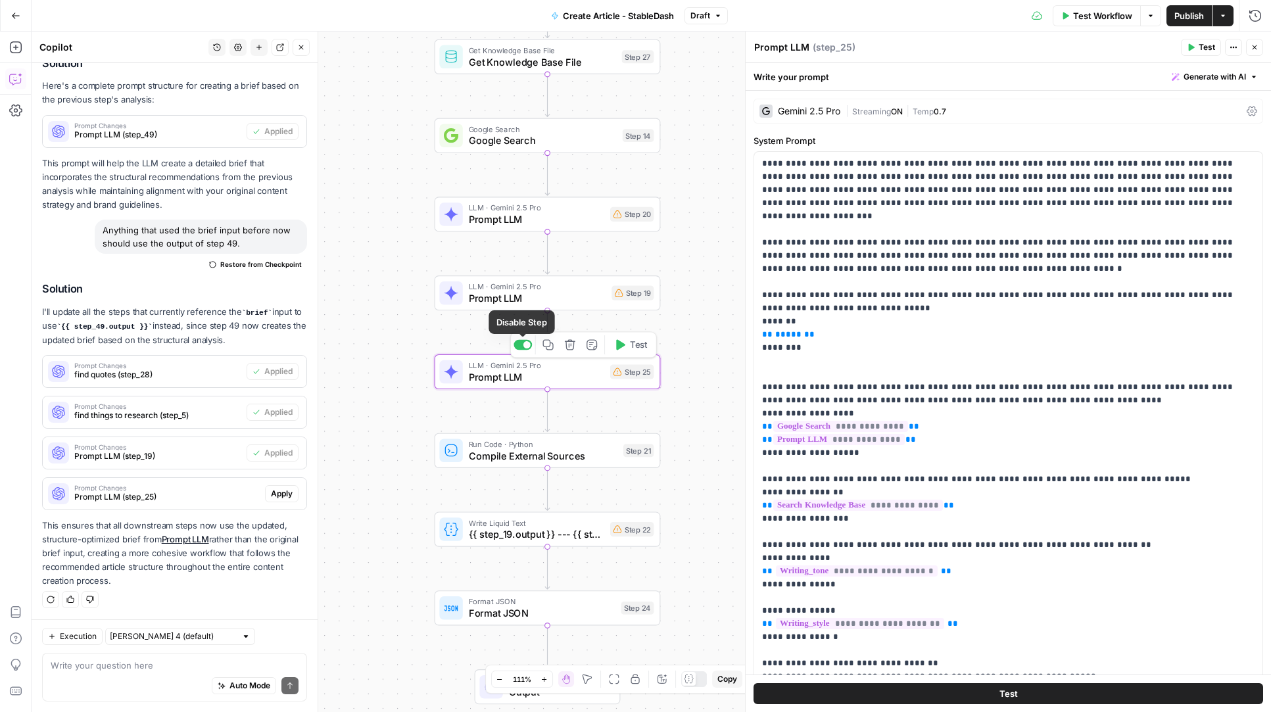
click at [525, 343] on div at bounding box center [526, 344] width 7 height 7
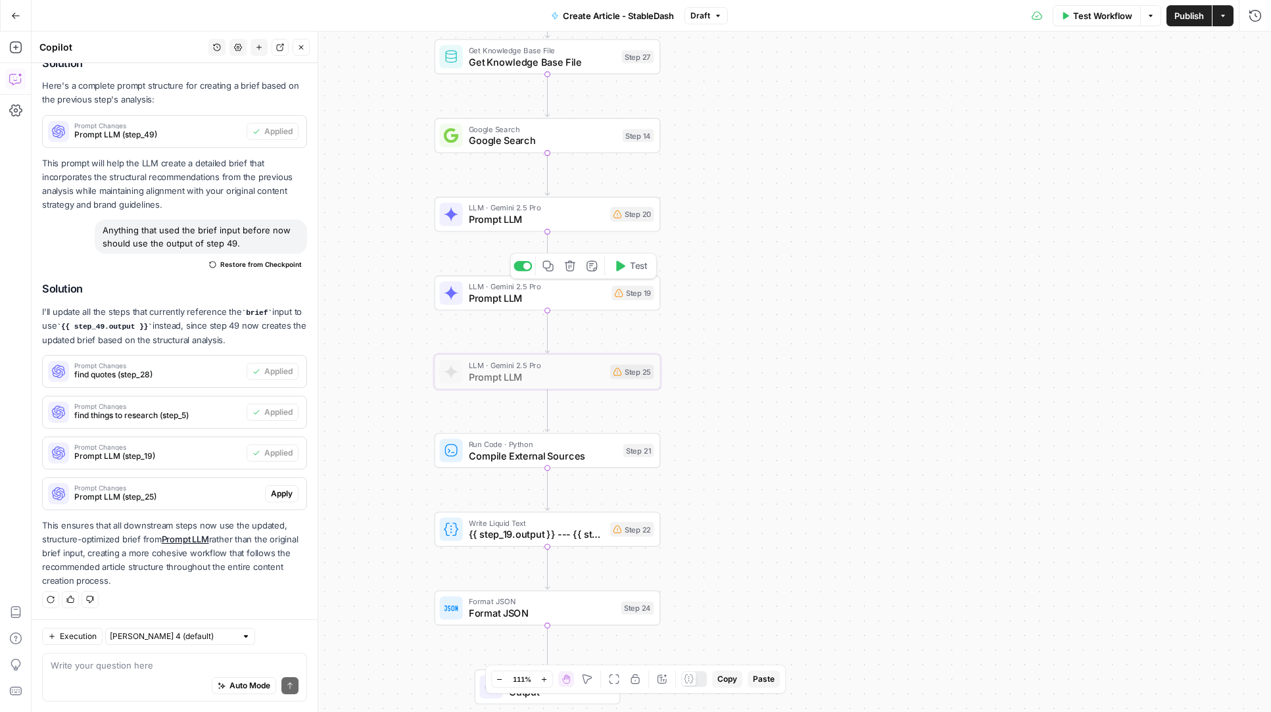
click at [512, 293] on span "Prompt LLM" at bounding box center [537, 298] width 137 height 14
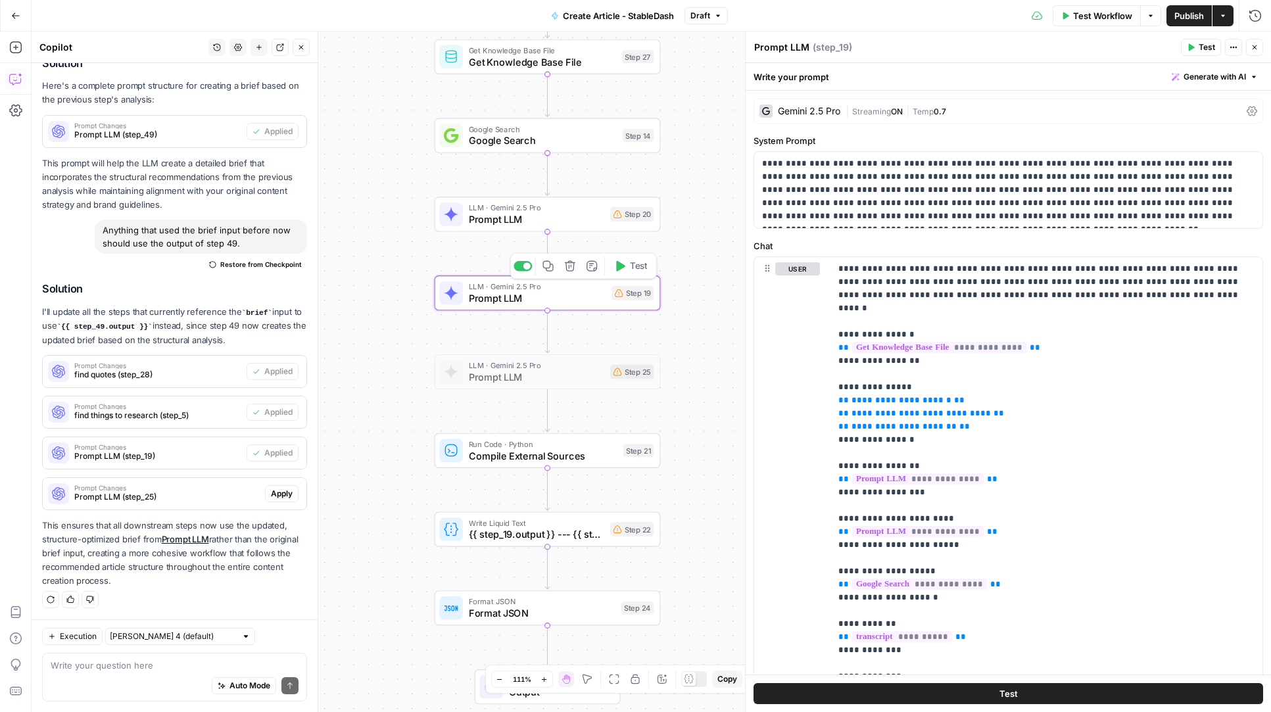
click at [495, 218] on span "Prompt LLM" at bounding box center [536, 219] width 135 height 14
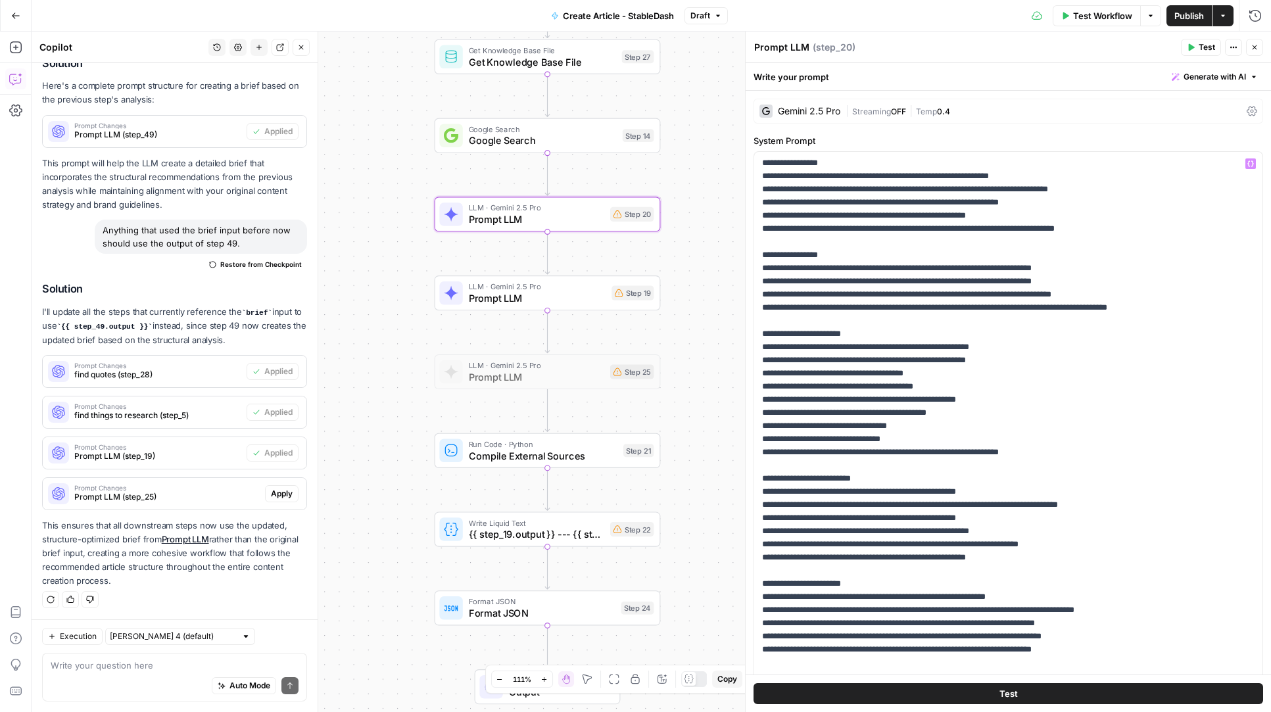
scroll to position [500, 0]
click at [488, 295] on span "Prompt LLM" at bounding box center [537, 298] width 137 height 14
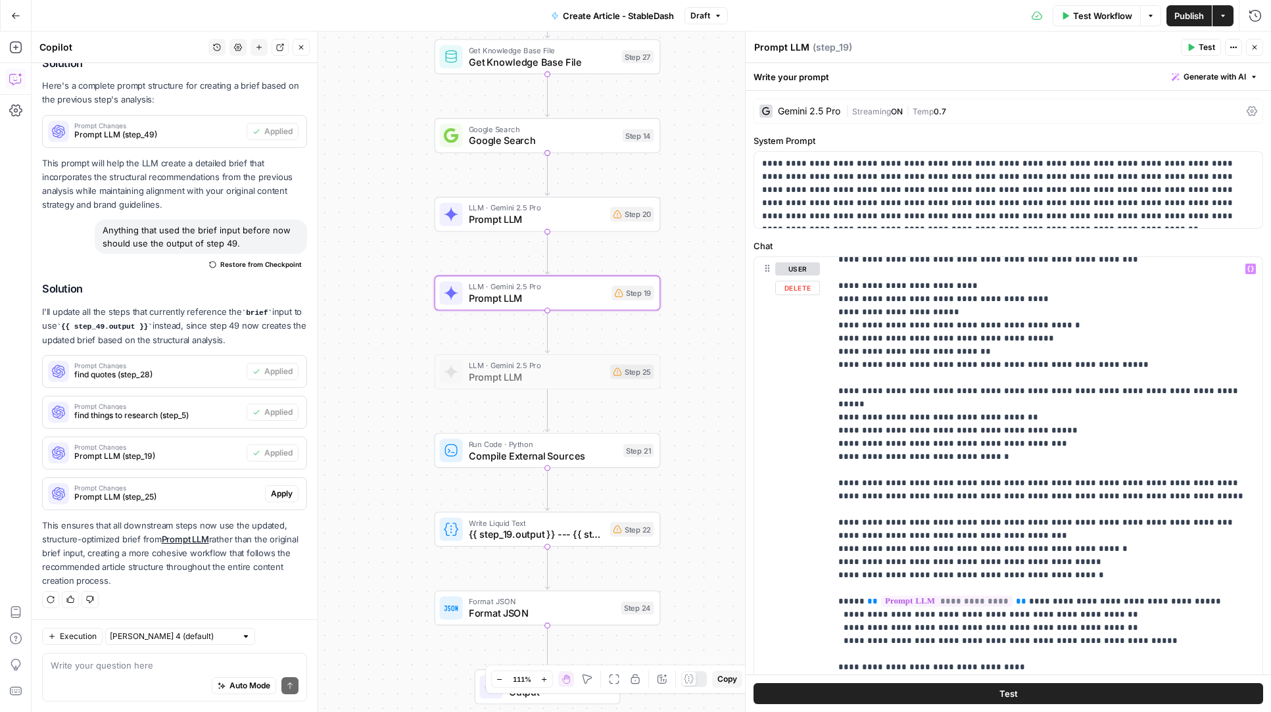
scroll to position [1697, 0]
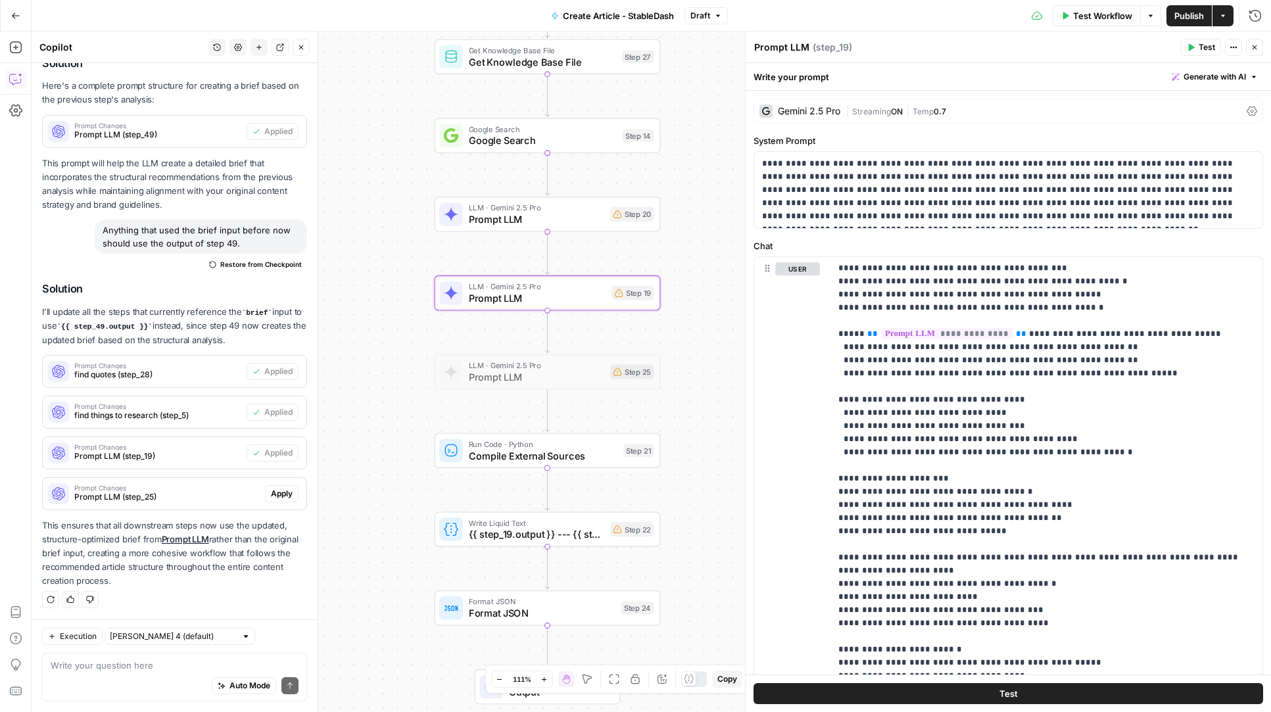
click at [1184, 18] on span "Publish" at bounding box center [1189, 15] width 30 height 13
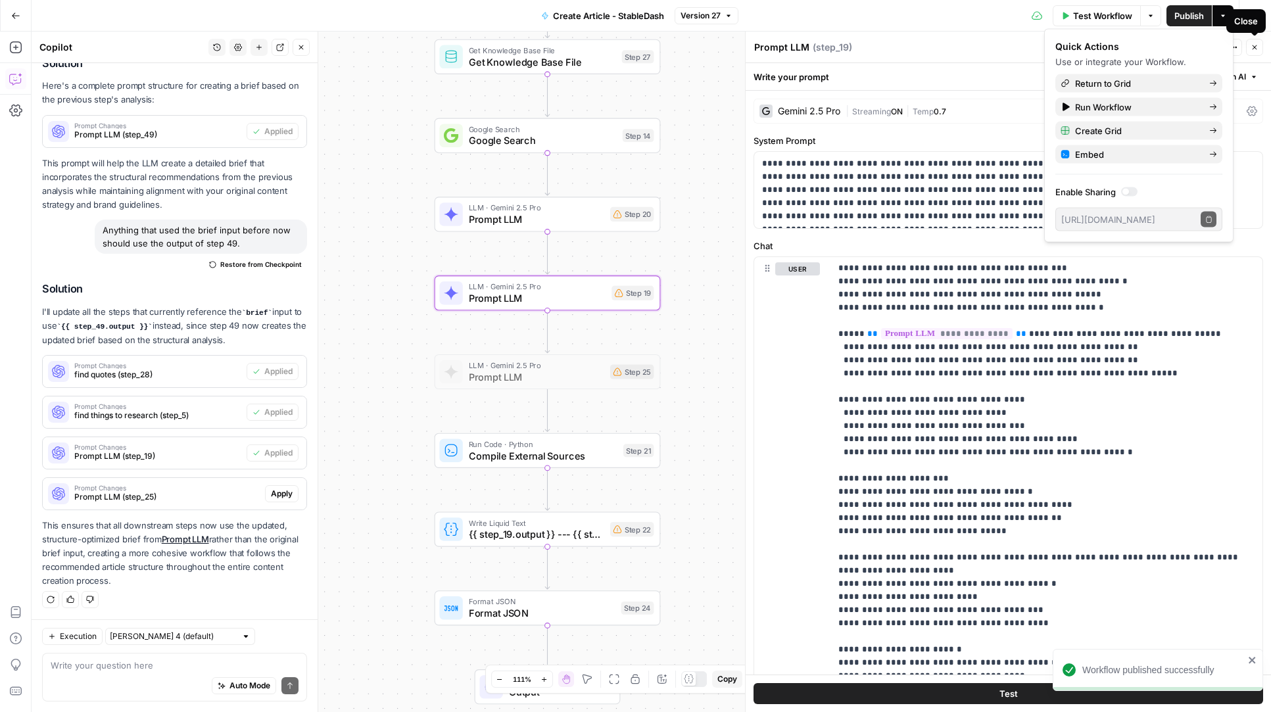
click at [1254, 42] on button "Close" at bounding box center [1254, 47] width 17 height 17
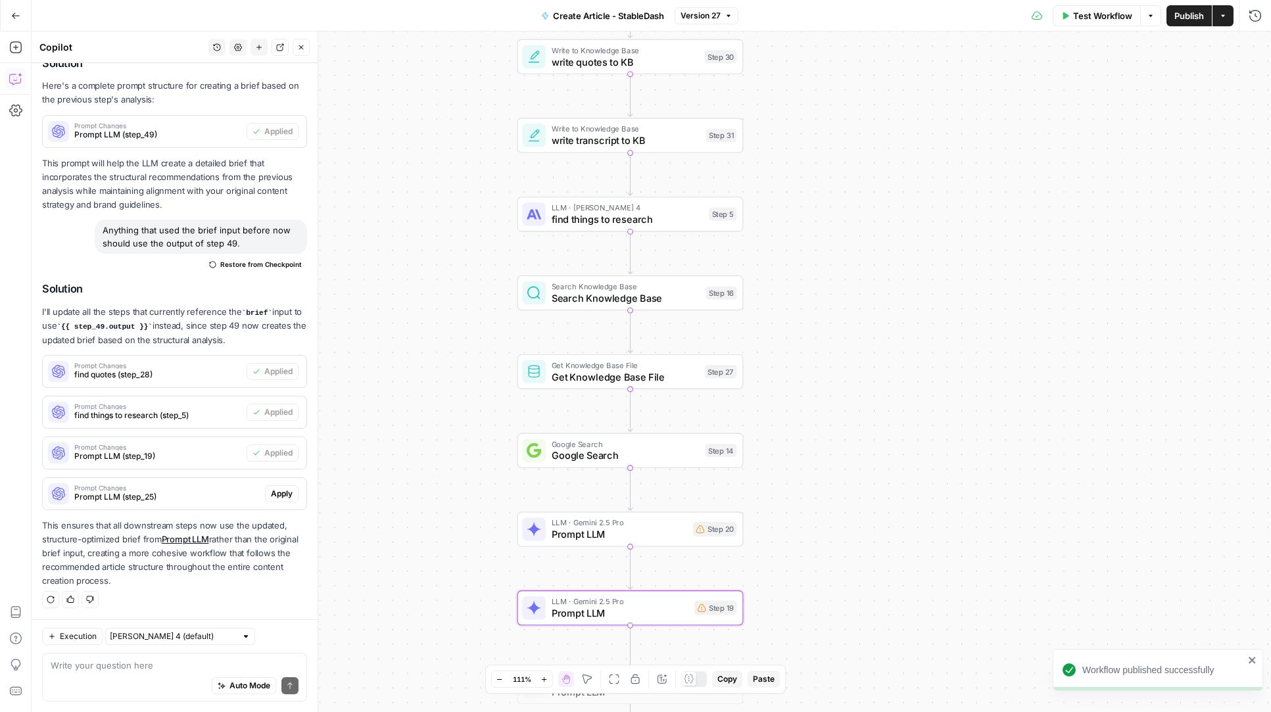
drag, startPoint x: 892, startPoint y: 164, endPoint x: 975, endPoint y: 479, distance: 325.7
click at [975, 479] on div "Workflow Set Inputs Inputs Get Knowledge Base File Get Knowledge Base File Step…" at bounding box center [652, 372] width 1240 height 681
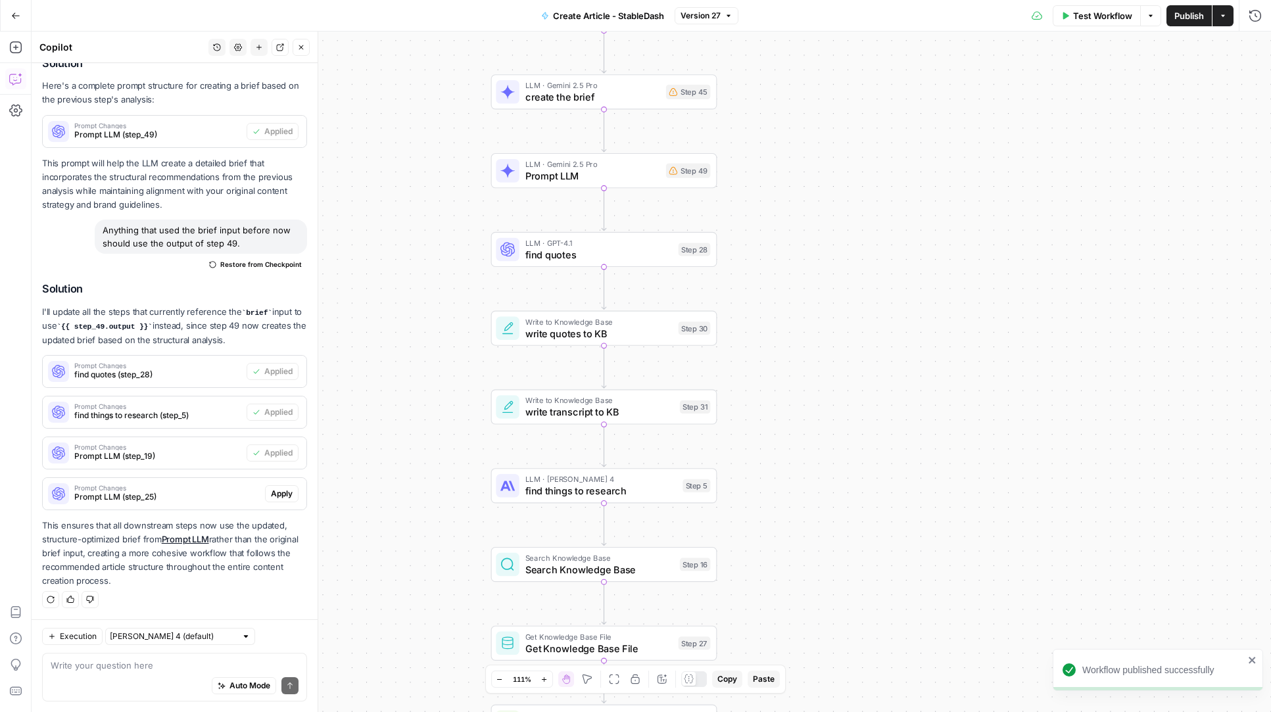
drag, startPoint x: 942, startPoint y: 221, endPoint x: 913, endPoint y: 475, distance: 256.2
click at [916, 493] on div "Workflow Set Inputs Inputs Get Knowledge Base File Get Knowledge Base File Step…" at bounding box center [652, 372] width 1240 height 681
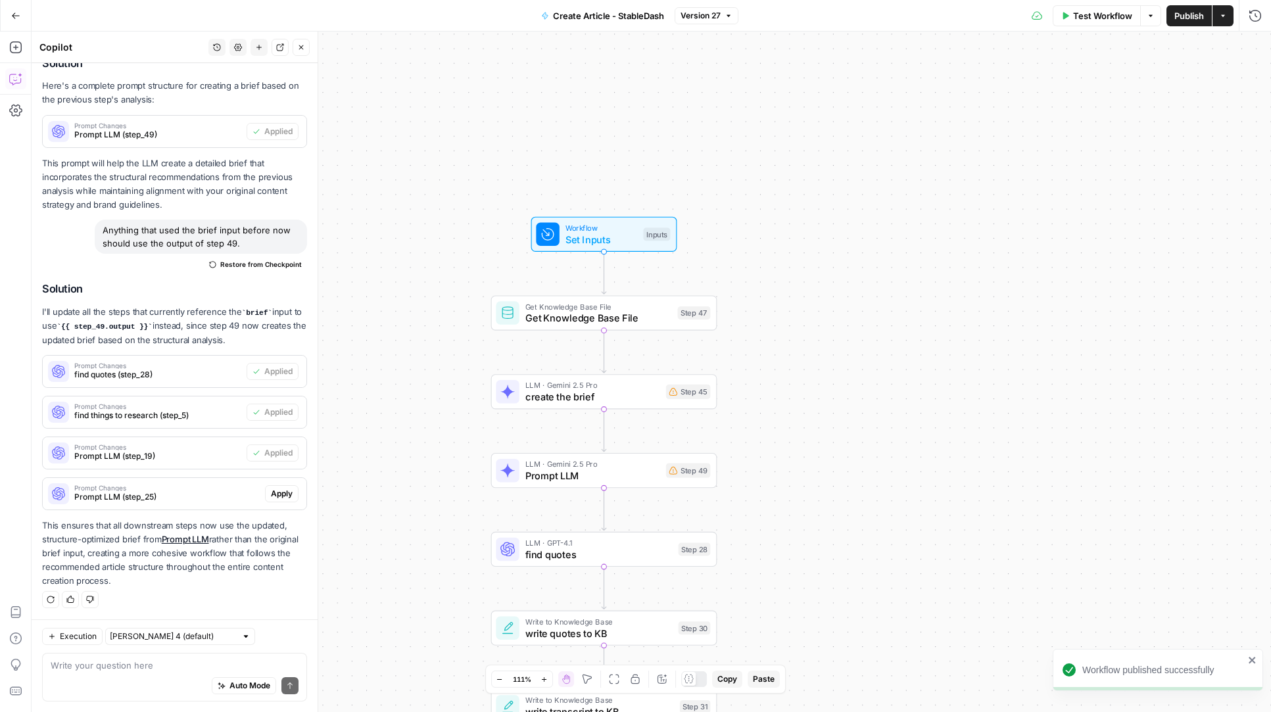
drag, startPoint x: 907, startPoint y: 239, endPoint x: 907, endPoint y: 508, distance: 269.6
click at [907, 508] on div "Workflow Set Inputs Inputs Get Knowledge Base File Get Knowledge Base File Step…" at bounding box center [652, 372] width 1240 height 681
click at [561, 245] on div "Workflow Set Inputs Inputs Test Step" at bounding box center [603, 234] width 134 height 25
click at [1254, 7] on button "Run History" at bounding box center [1255, 15] width 21 height 21
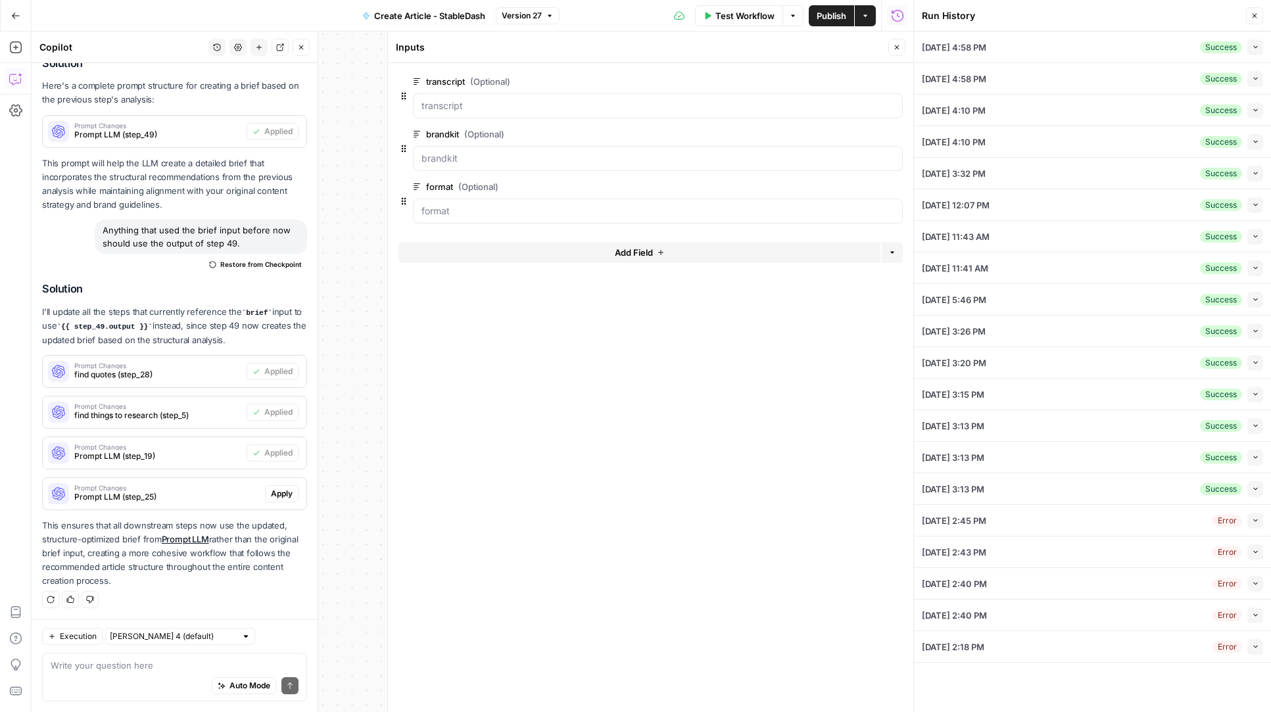
click at [904, 53] on button "Close" at bounding box center [896, 47] width 17 height 17
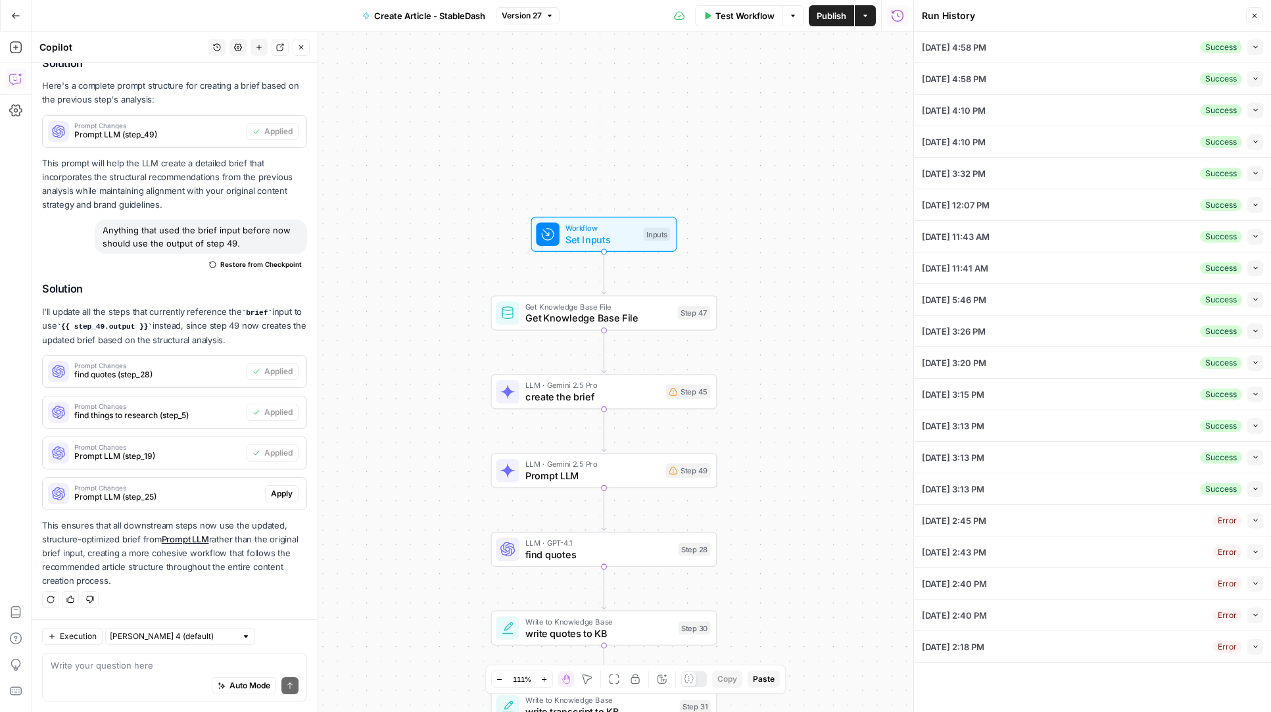
click at [847, 125] on div "Workflow Set Inputs Inputs Get Knowledge Base File Get Knowledge Base File Step…" at bounding box center [473, 372] width 882 height 681
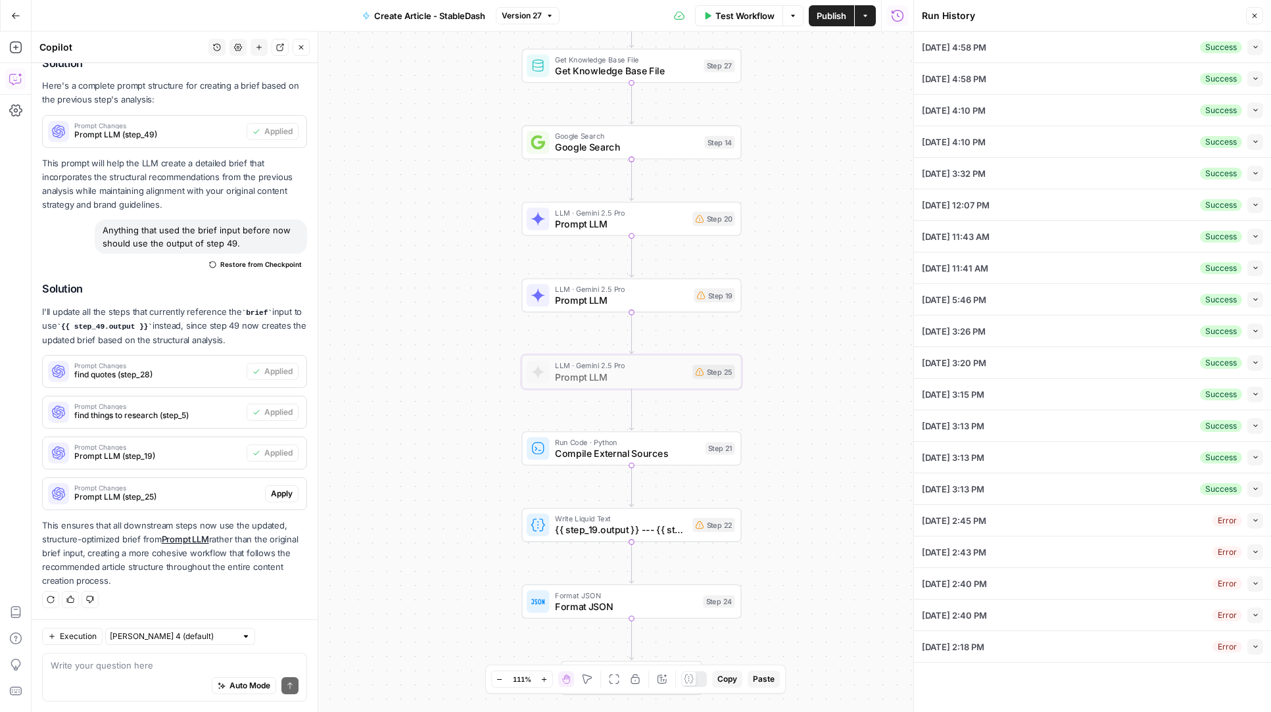
click at [211, 489] on span "Prompt Changes" at bounding box center [166, 488] width 185 height 7
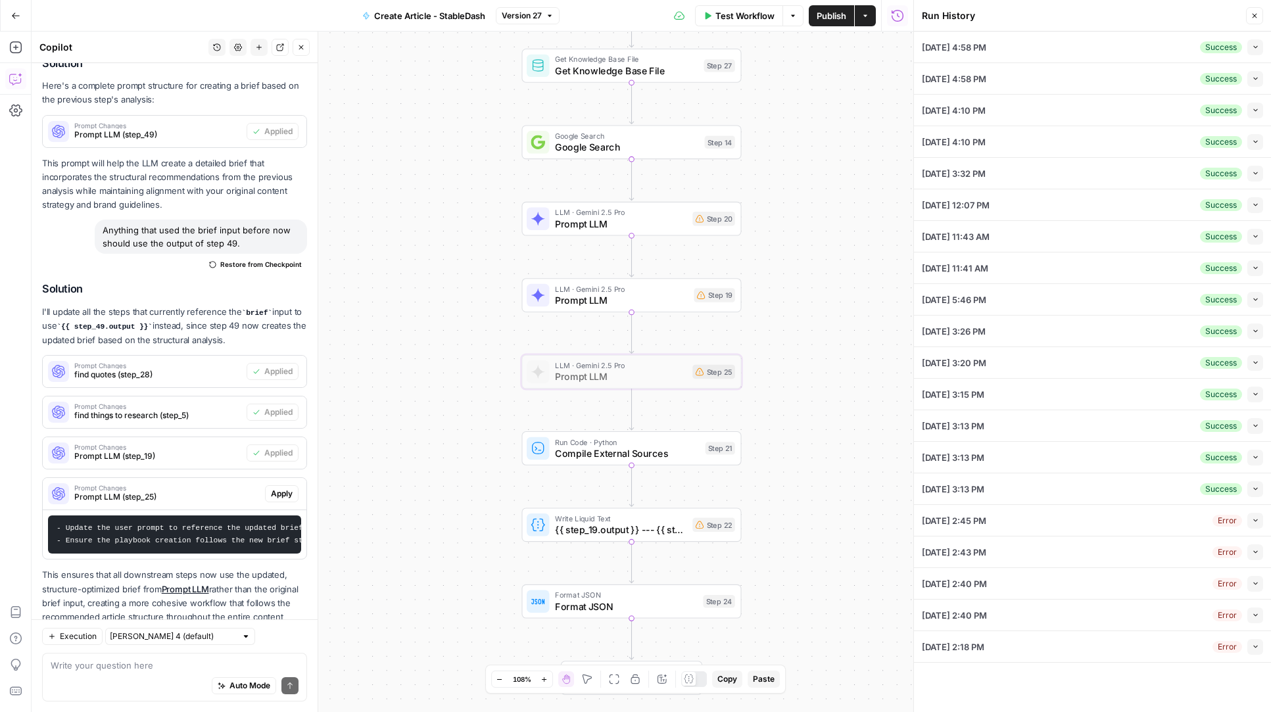
click at [285, 492] on span "Apply" at bounding box center [282, 494] width 22 height 12
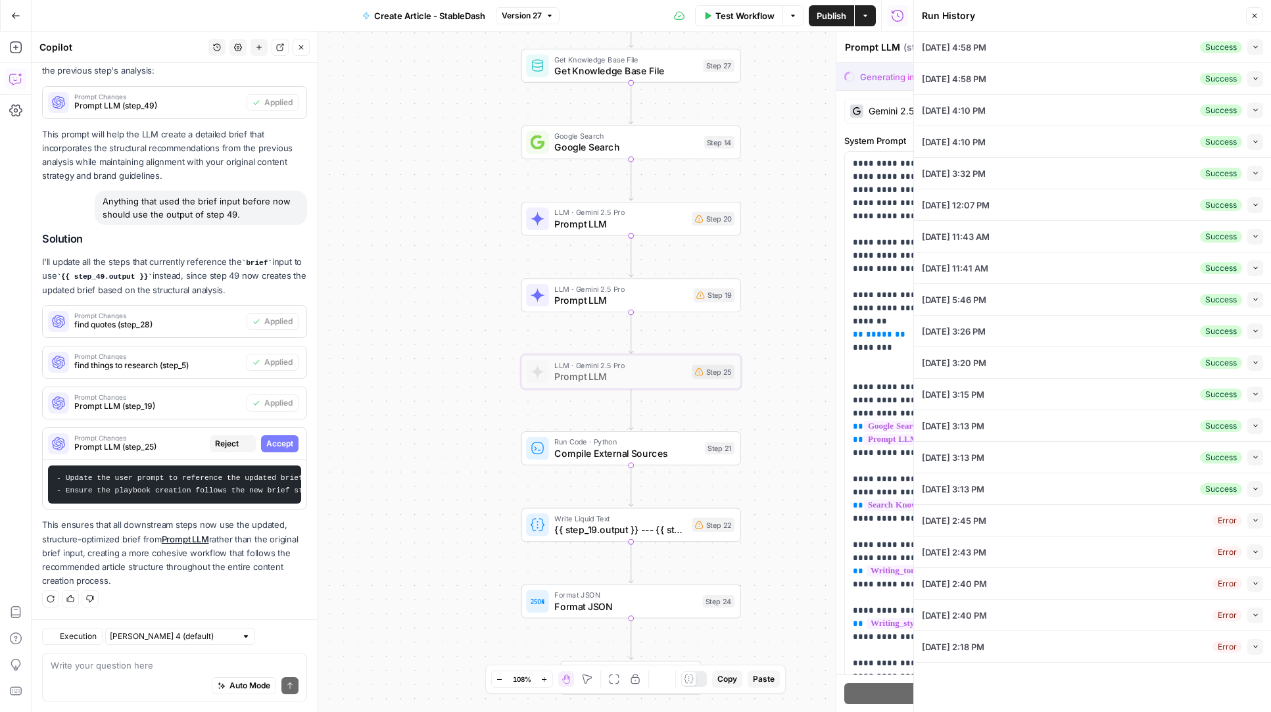
scroll to position [735, 0]
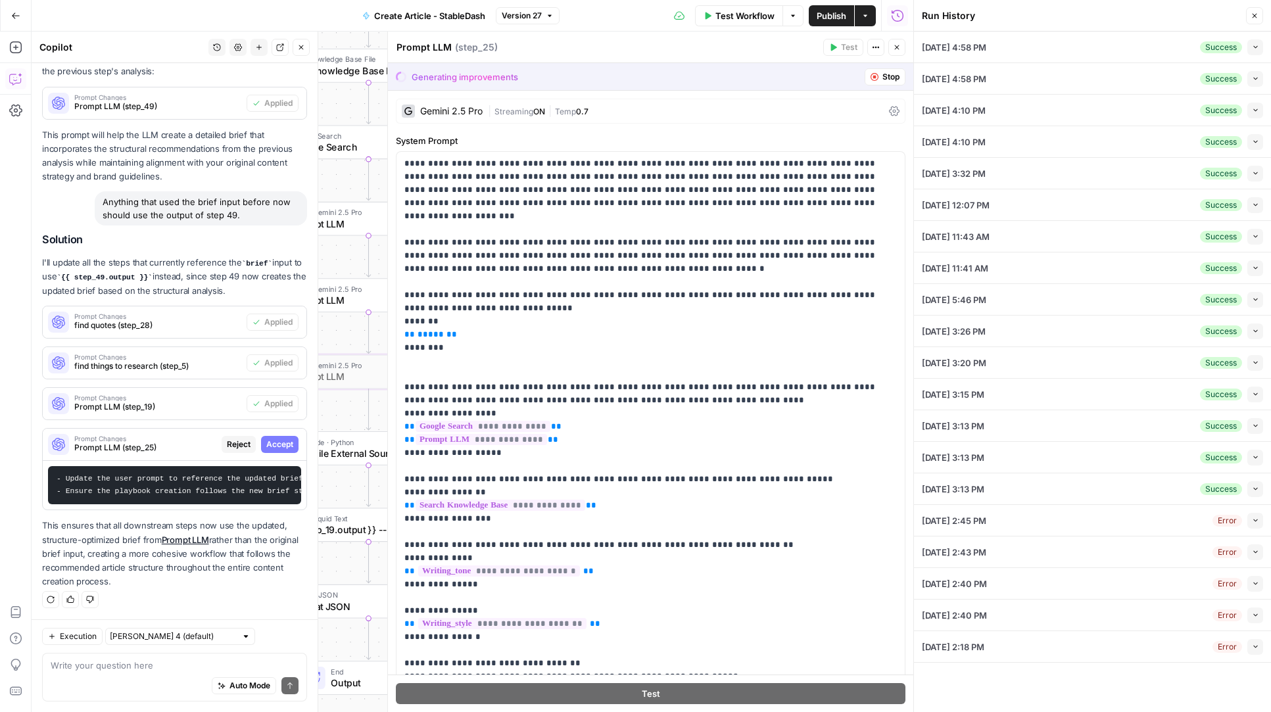
click at [283, 444] on span "Accept" at bounding box center [279, 445] width 27 height 12
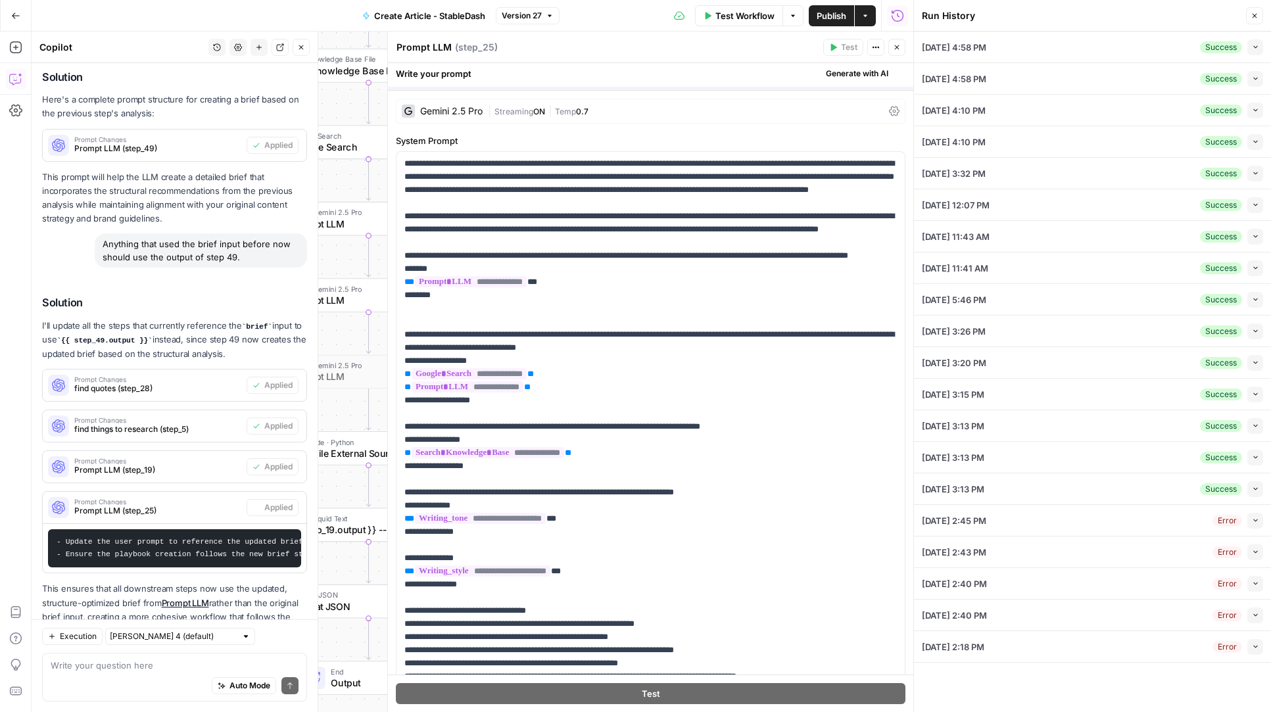
scroll to position [798, 0]
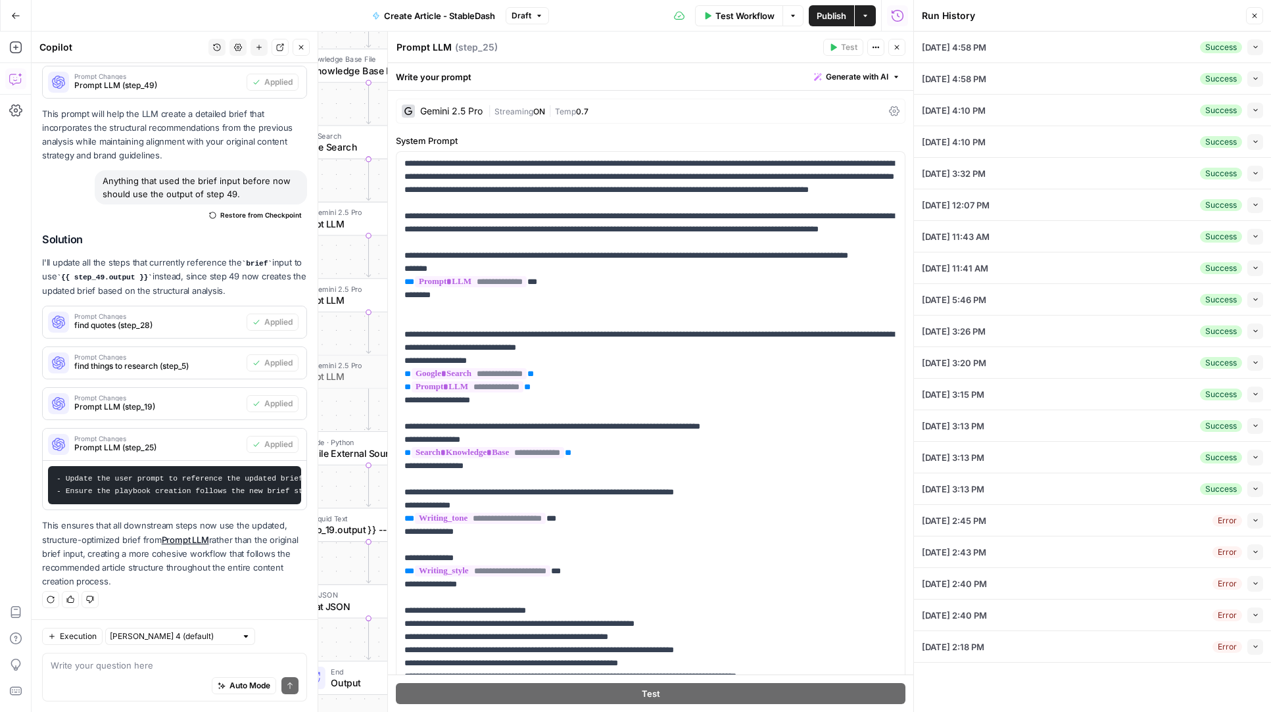
click at [830, 16] on span "Publish" at bounding box center [832, 15] width 30 height 13
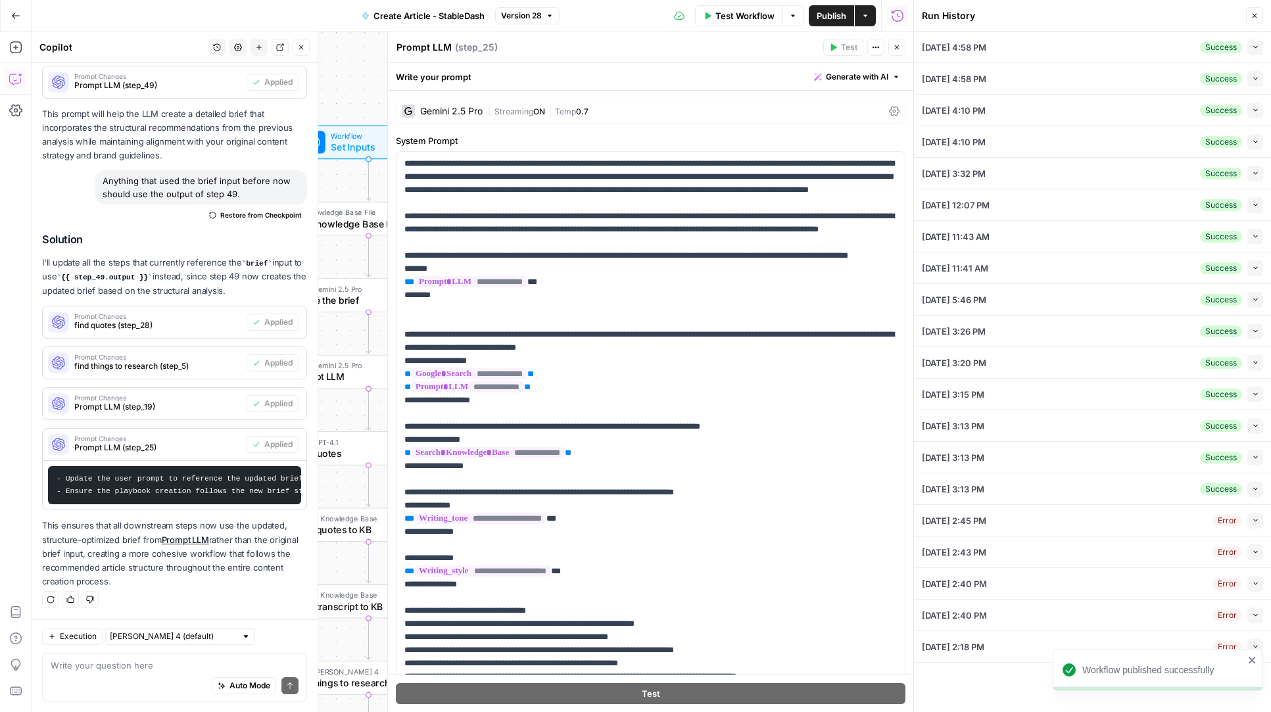
click at [893, 49] on icon "button" at bounding box center [897, 47] width 8 height 8
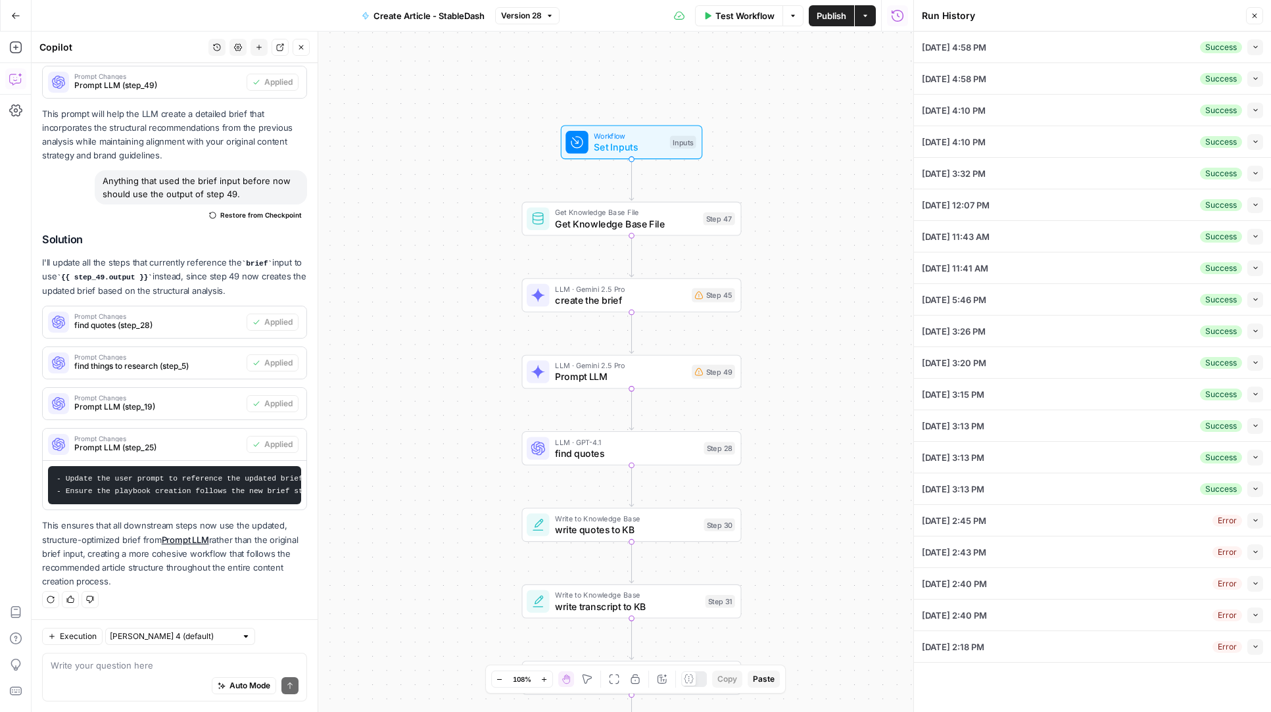
click at [1257, 21] on div "Collapse" at bounding box center [1240, 22] width 47 height 22
click at [30, 43] on div "Add Steps Copilot Settings AirOps Academy Help Give Feedback Shortcuts" at bounding box center [16, 372] width 32 height 681
click at [16, 20] on button "Go Back" at bounding box center [16, 16] width 24 height 24
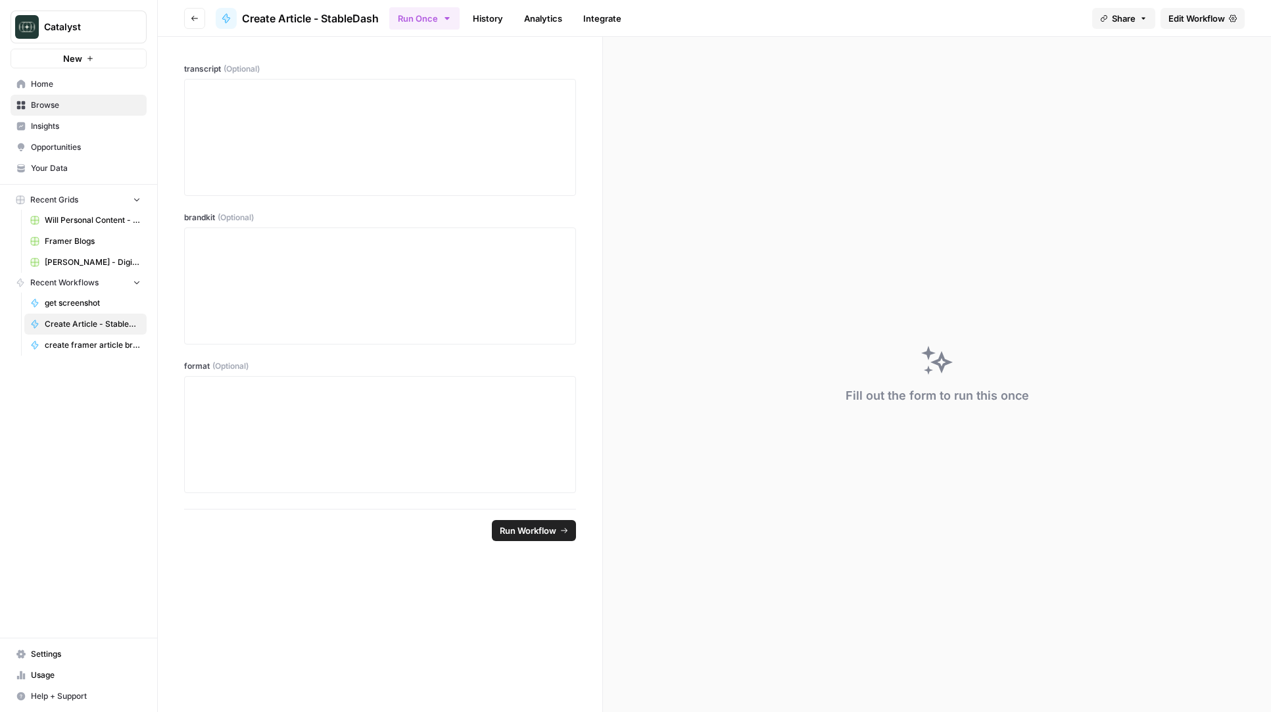
click at [491, 12] on link "History" at bounding box center [488, 18] width 46 height 21
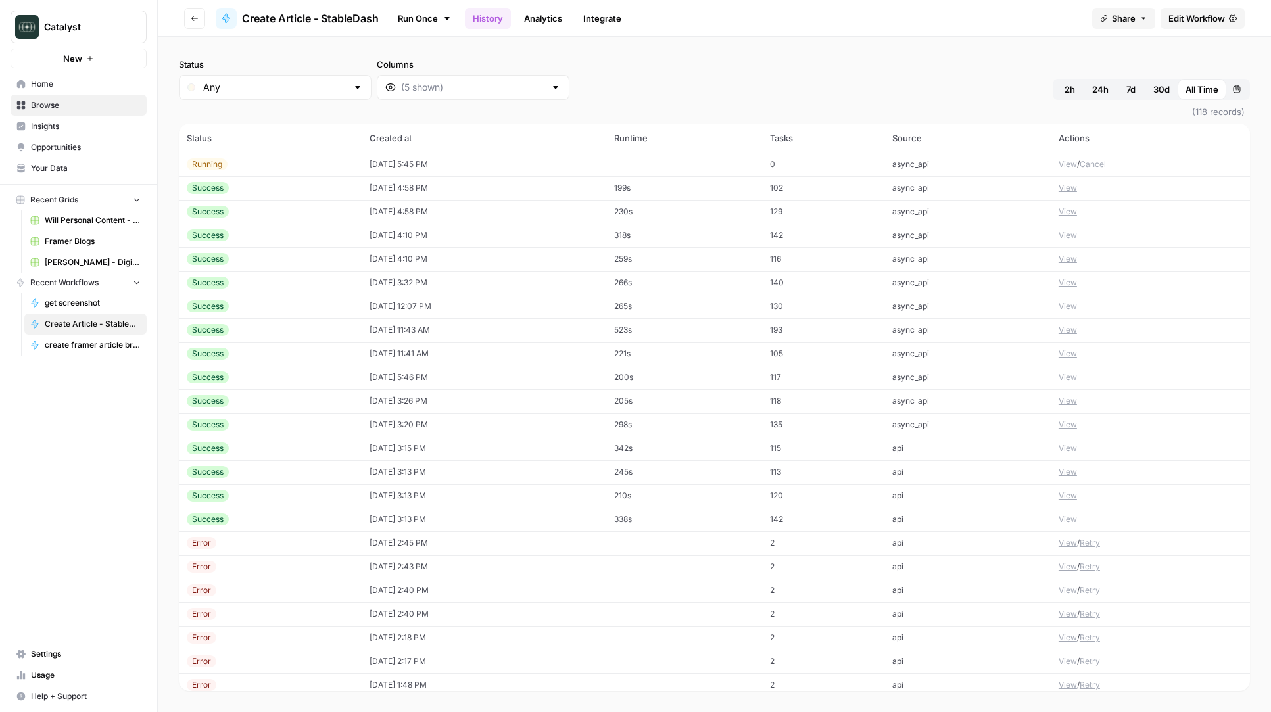
click at [1071, 183] on button "View" at bounding box center [1068, 188] width 18 height 12
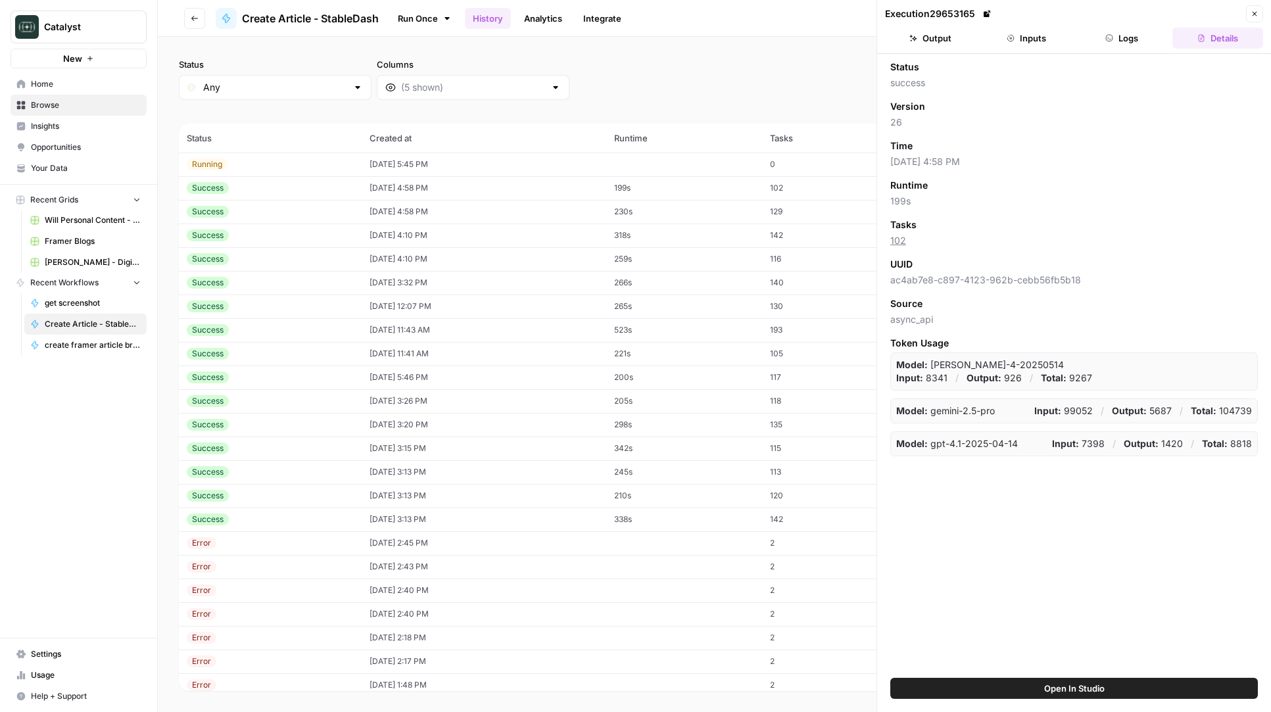
click at [1125, 45] on button "Logs" at bounding box center [1122, 38] width 91 height 21
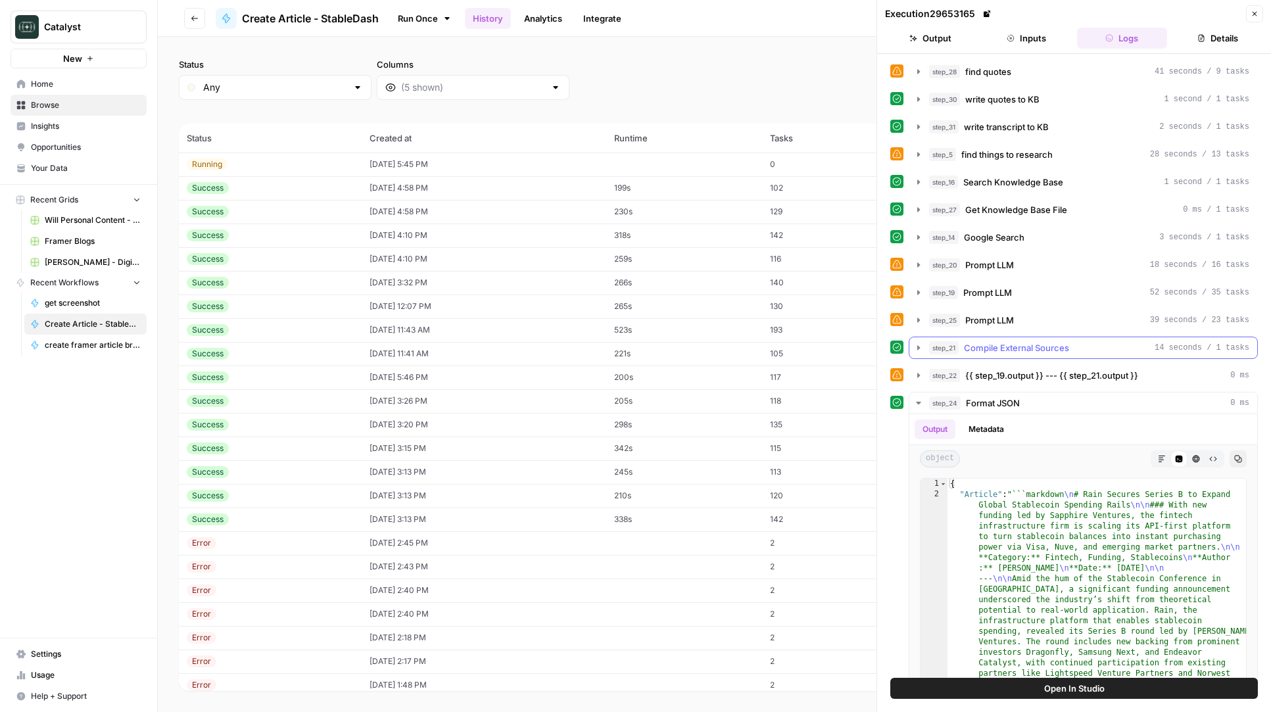
click at [987, 343] on span "Compile External Sources" at bounding box center [1016, 347] width 105 height 13
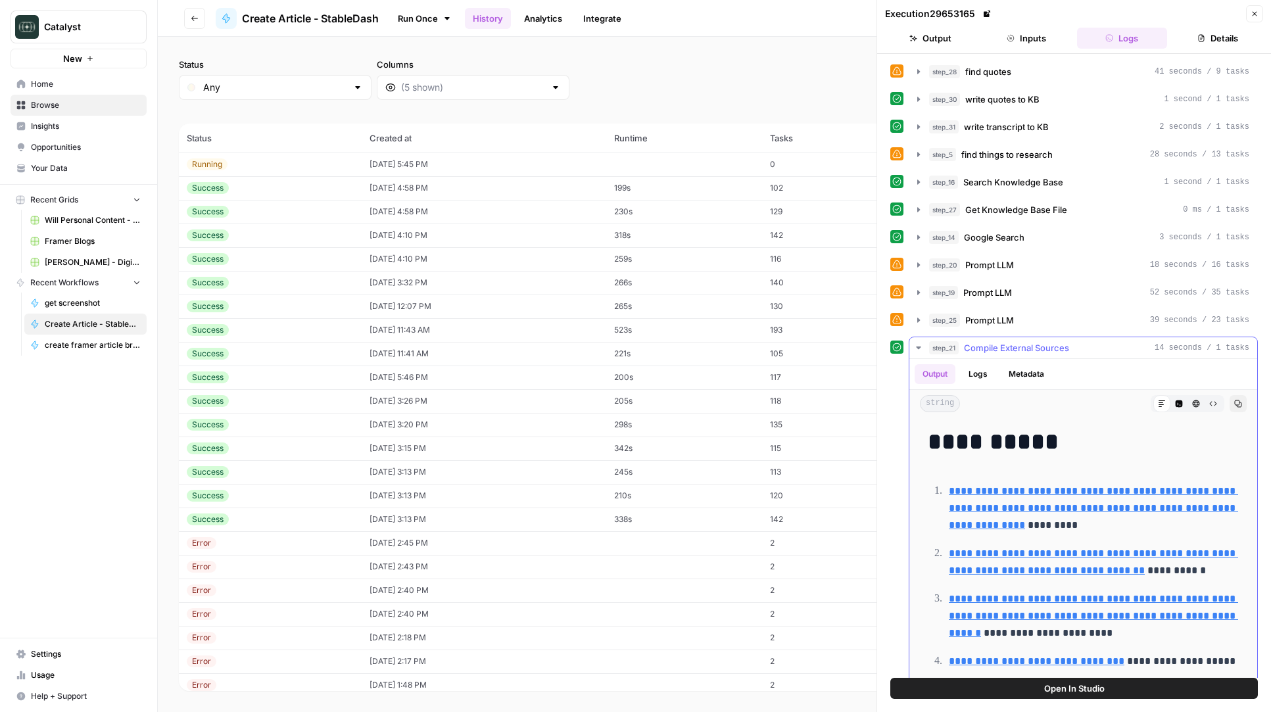
click at [987, 343] on span "Compile External Sources" at bounding box center [1016, 347] width 105 height 13
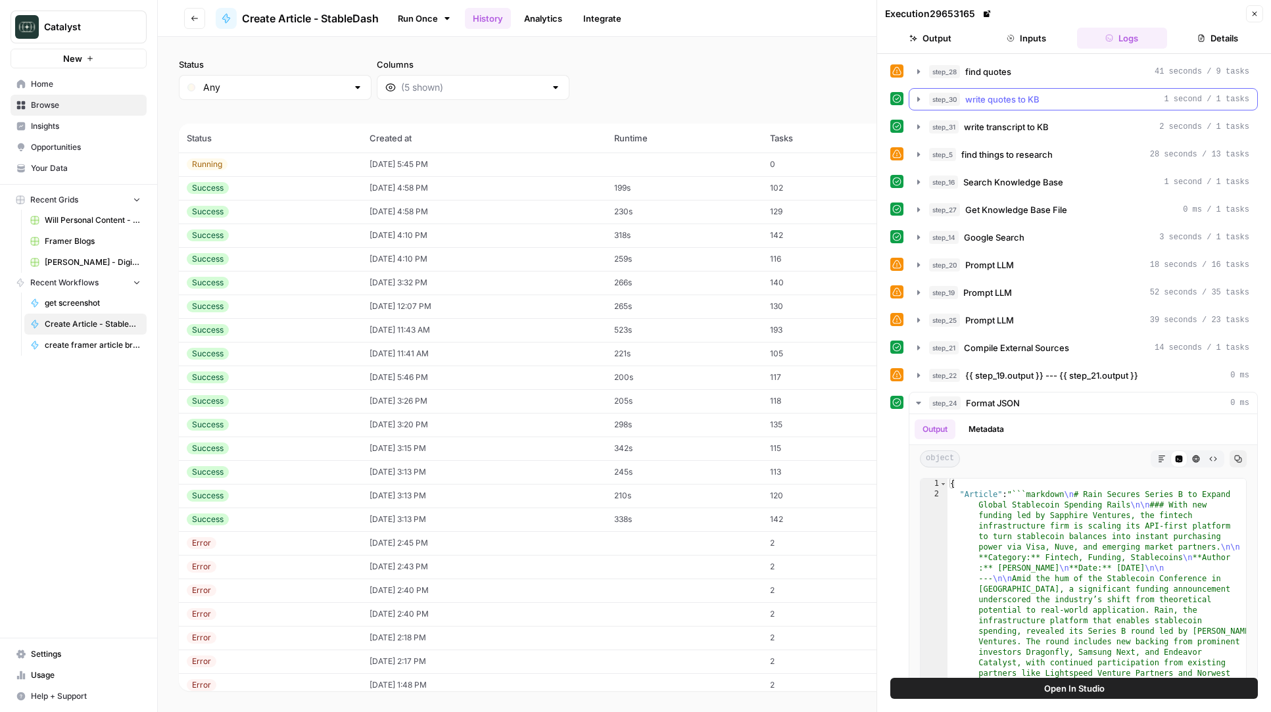
click at [1001, 93] on span "write quotes to KB" at bounding box center [1002, 99] width 74 height 13
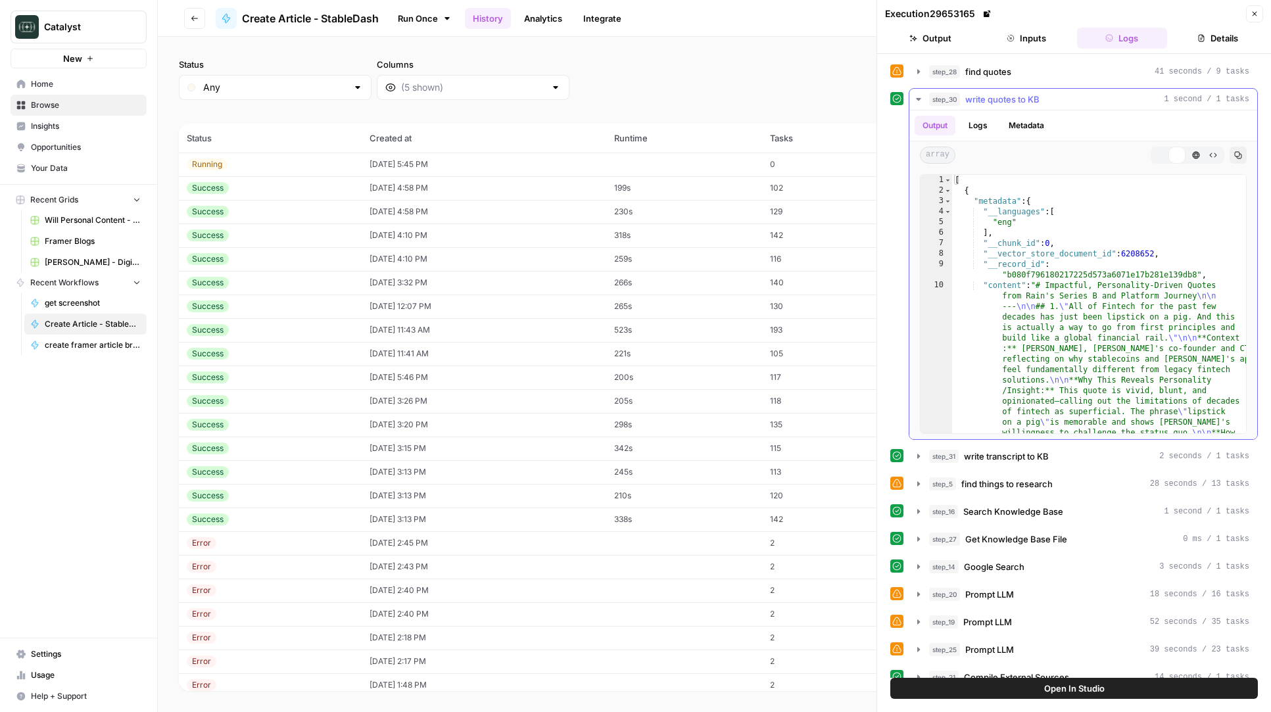
click at [1001, 93] on span "write quotes to KB" at bounding box center [1002, 99] width 74 height 13
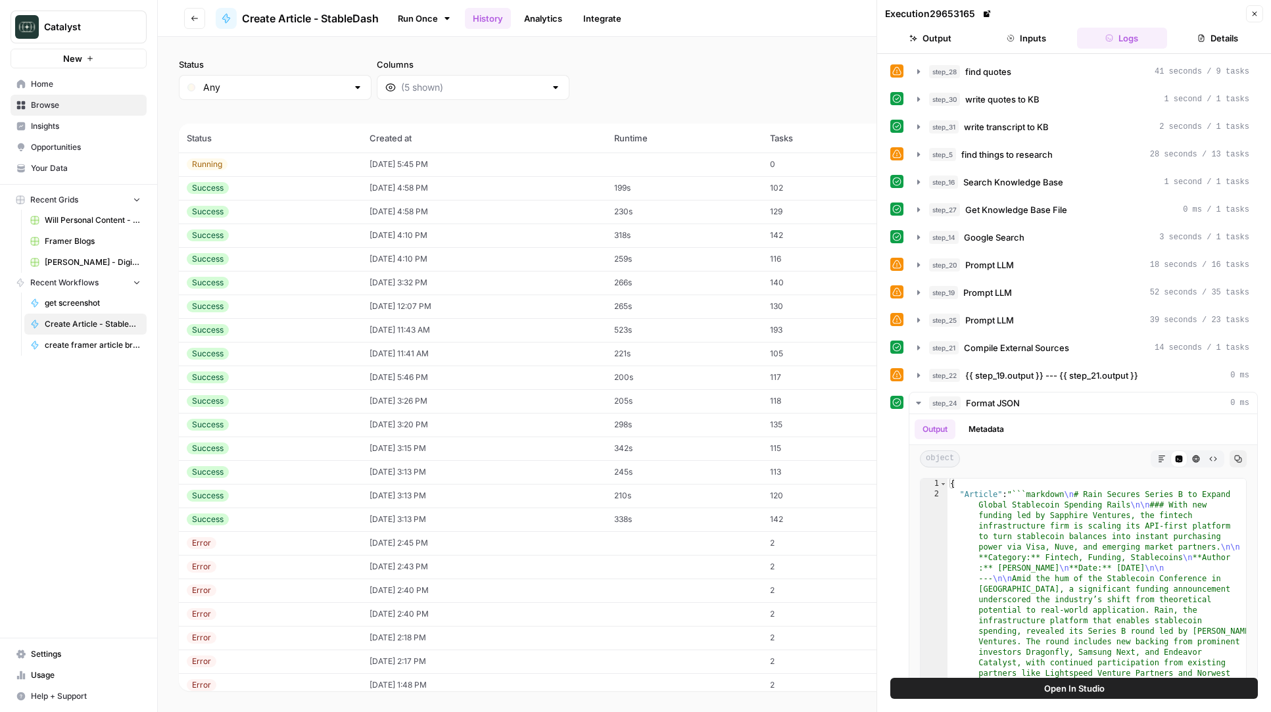
click at [1262, 9] on button "Close" at bounding box center [1254, 13] width 17 height 17
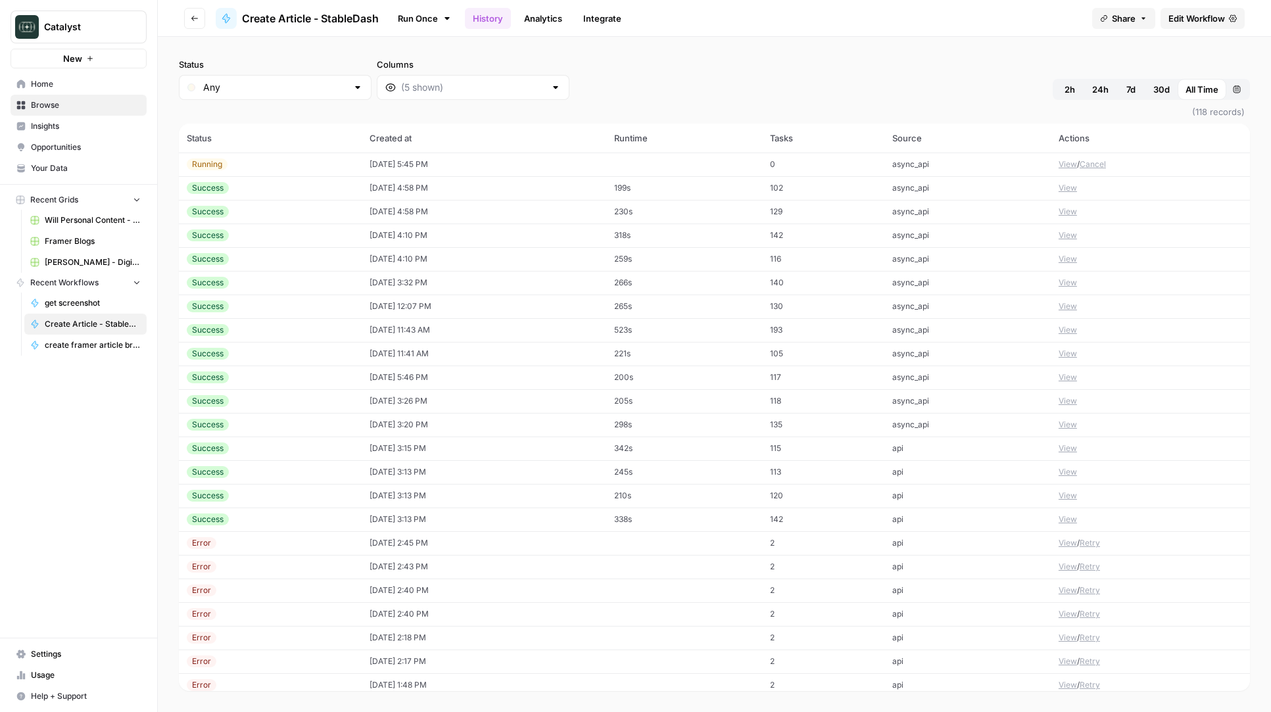
click at [1067, 166] on button "View" at bounding box center [1068, 164] width 18 height 12
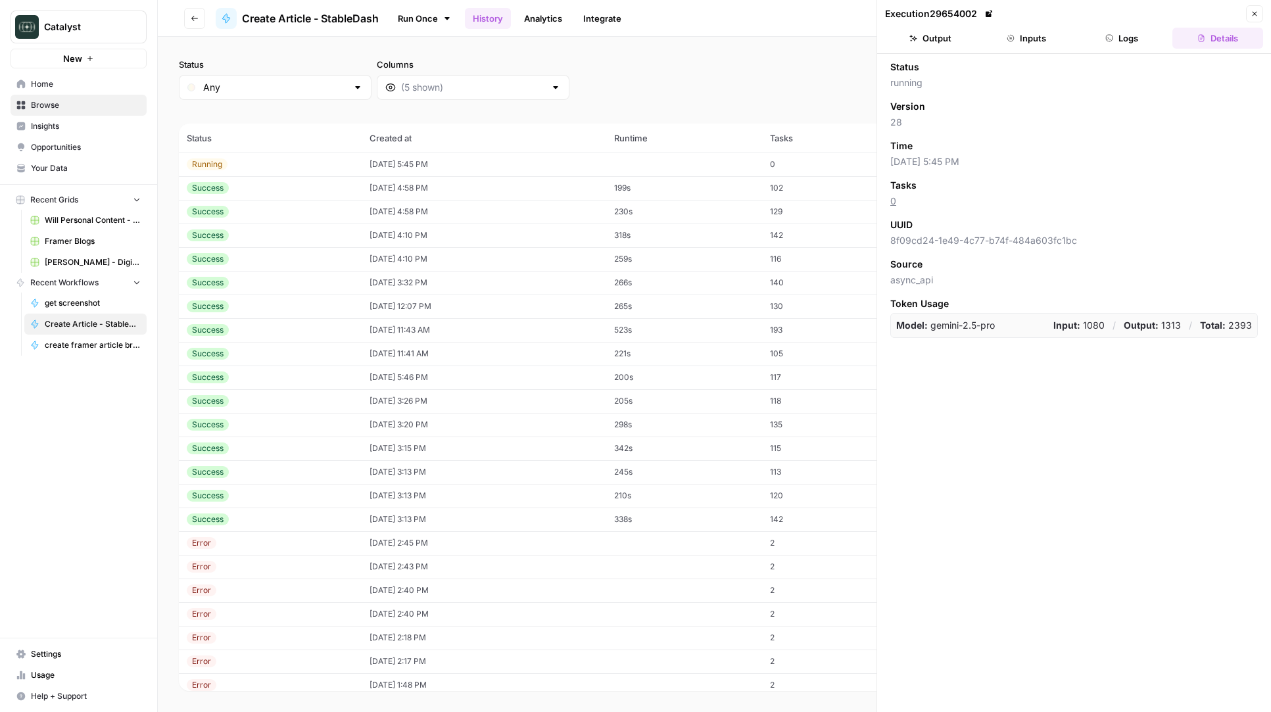
click at [1093, 37] on button "Logs" at bounding box center [1122, 38] width 91 height 21
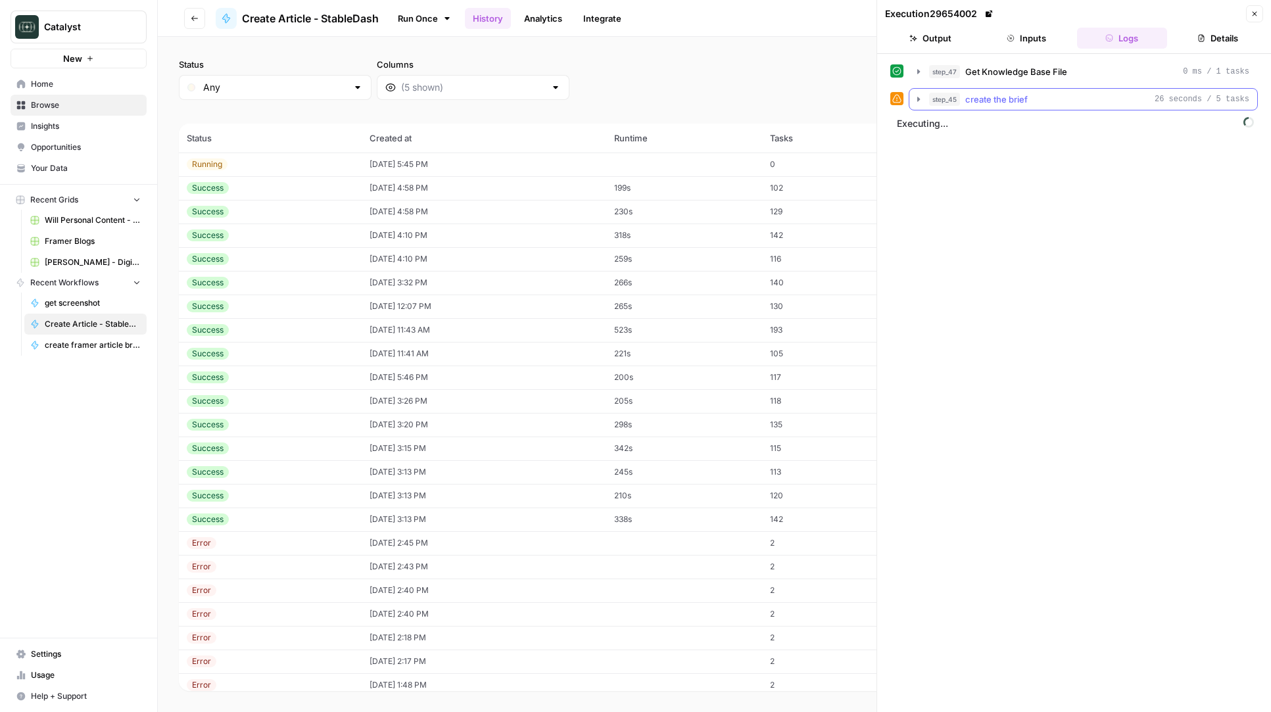
click at [1009, 93] on span "create the brief" at bounding box center [996, 99] width 62 height 13
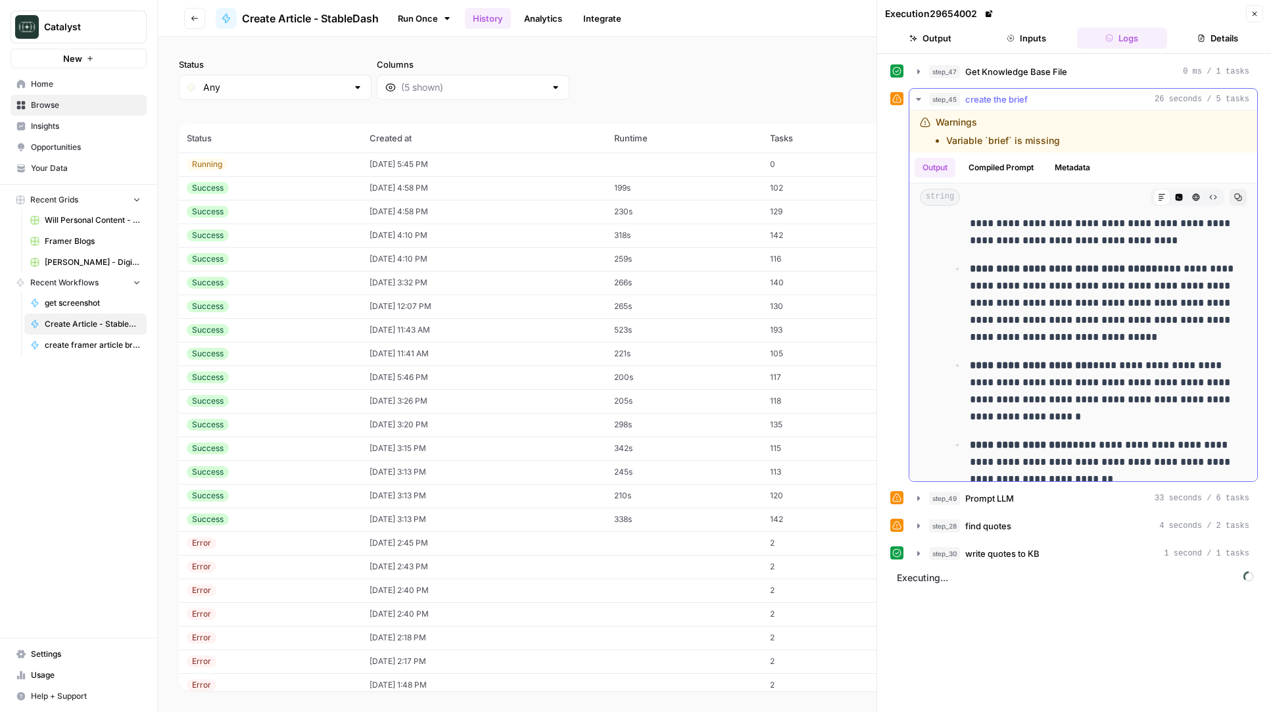
scroll to position [404, 0]
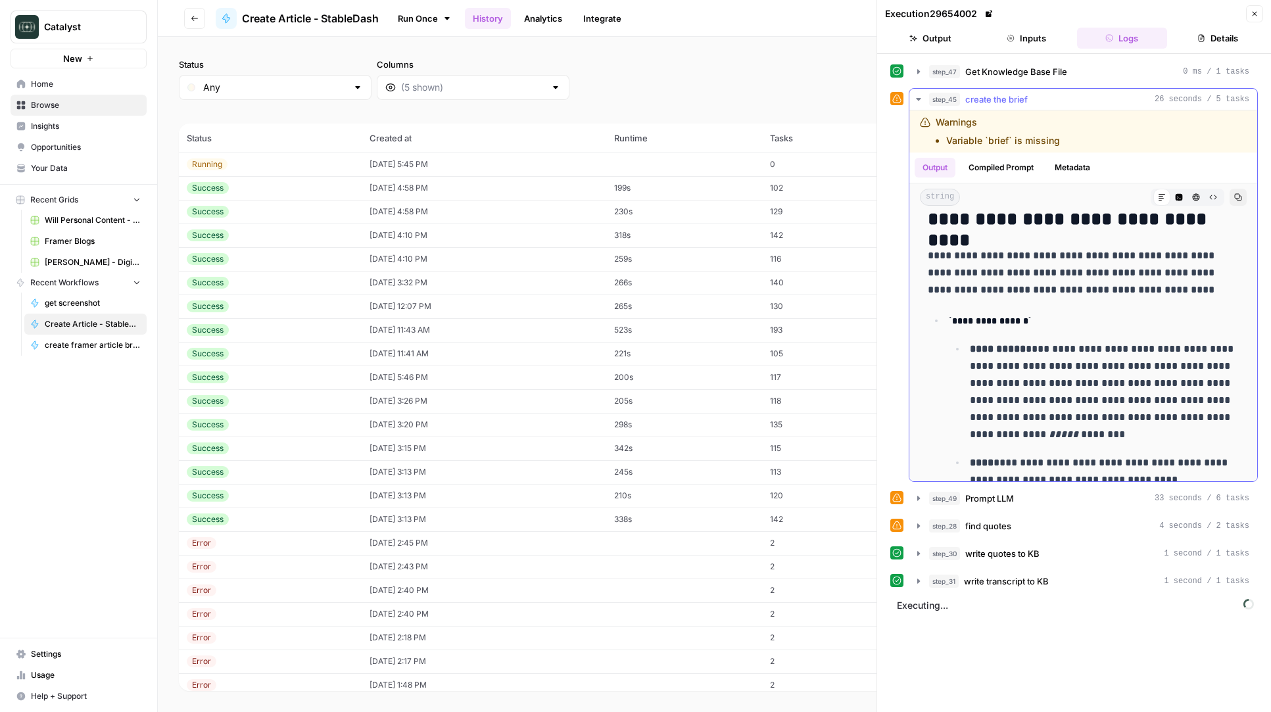
scroll to position [852, 0]
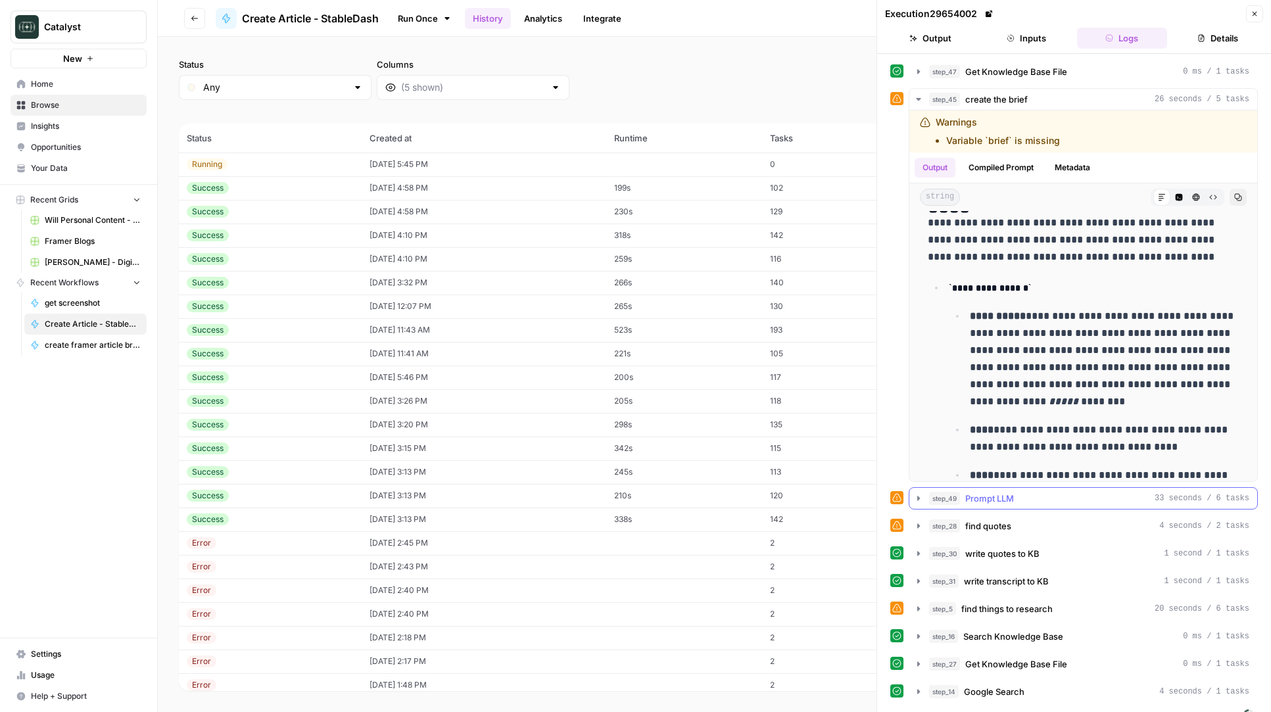
click at [1033, 508] on button "step_49 Prompt LLM 33 seconds / 6 tasks" at bounding box center [1083, 498] width 348 height 21
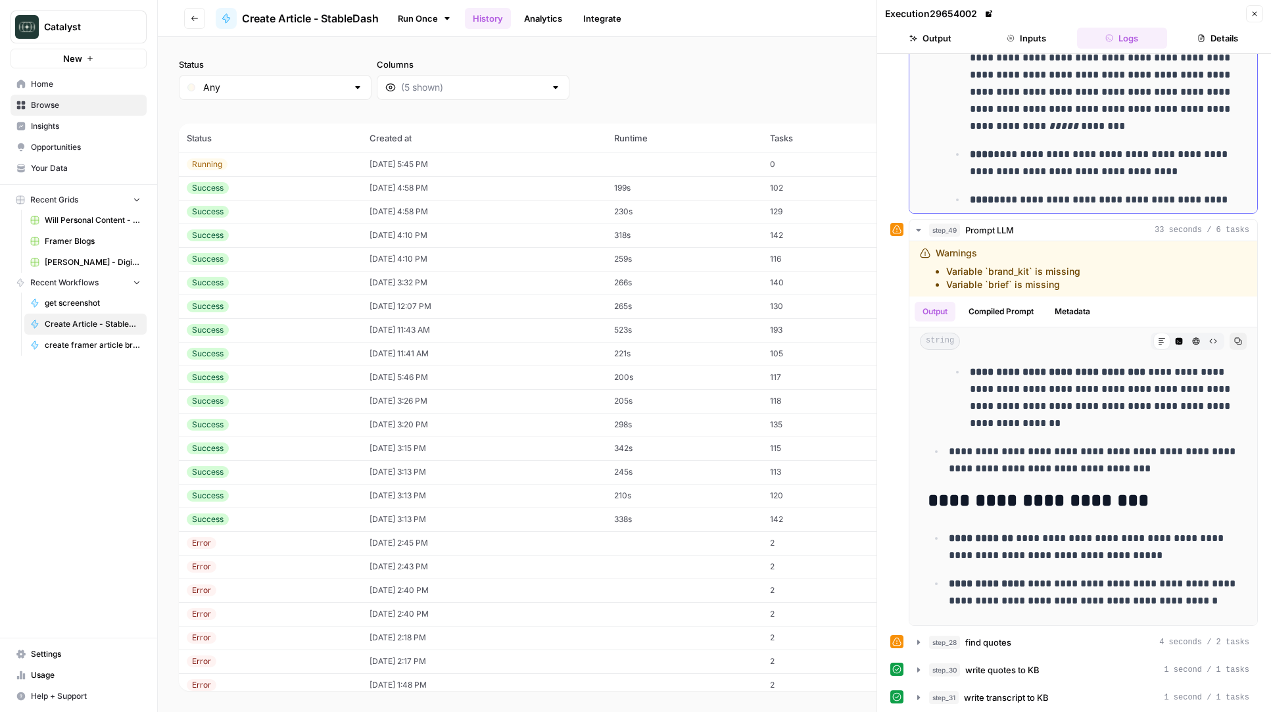
scroll to position [732, 0]
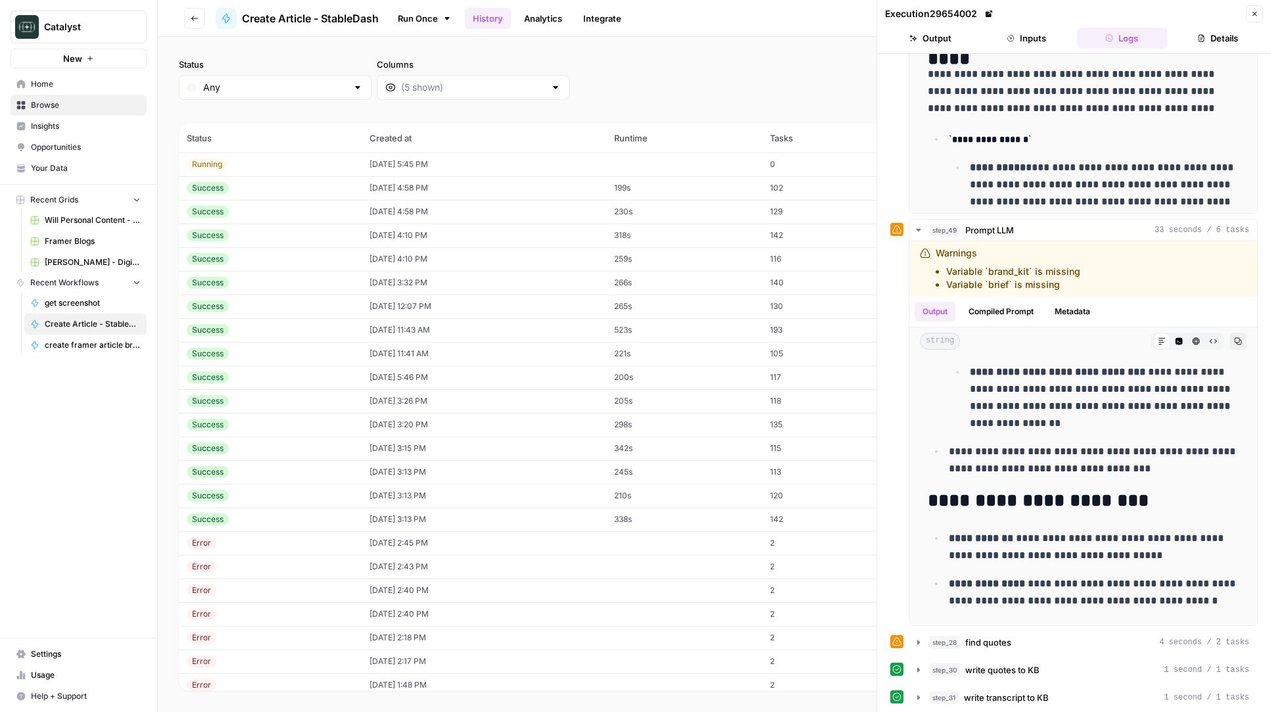
click at [1048, 43] on button "Inputs" at bounding box center [1026, 38] width 91 height 21
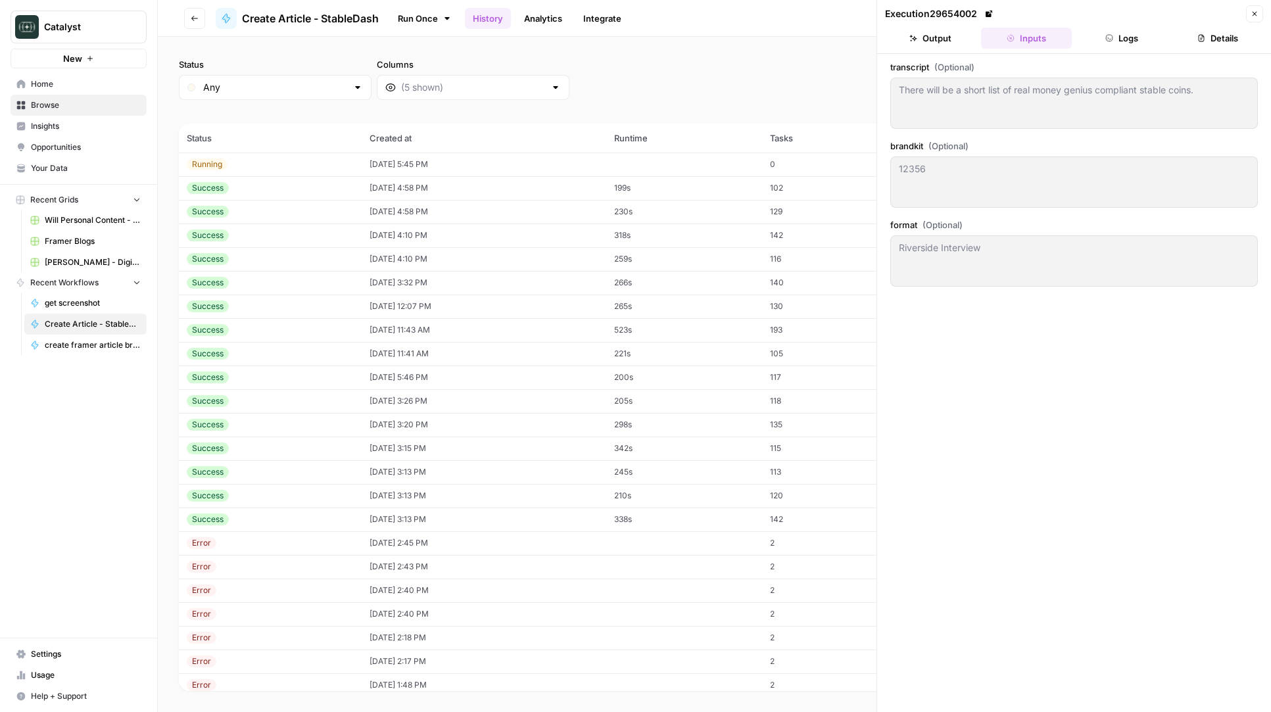
click at [1110, 107] on div "There will be a short list of real money genius compliant stable coins. There w…" at bounding box center [1074, 103] width 368 height 51
click at [1110, 37] on icon "button" at bounding box center [1109, 38] width 8 height 8
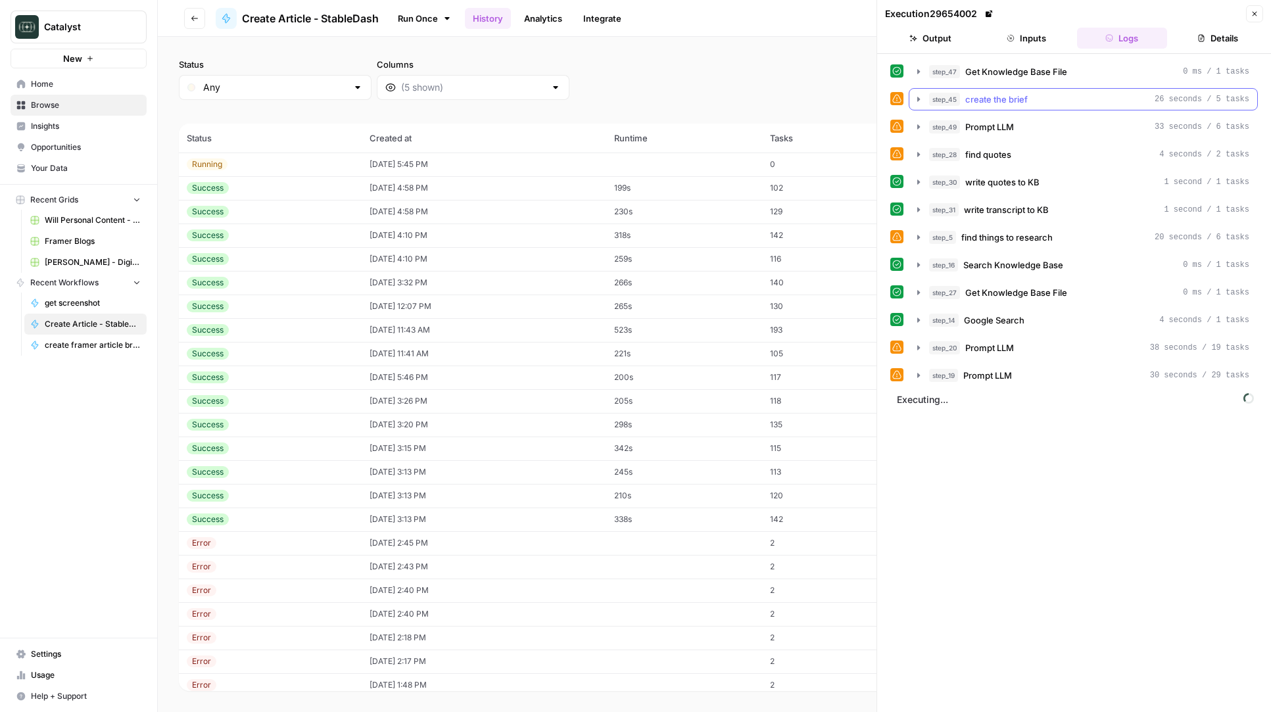
click at [1041, 100] on div "step_45 create the brief 26 seconds / 5 tasks" at bounding box center [1089, 99] width 320 height 13
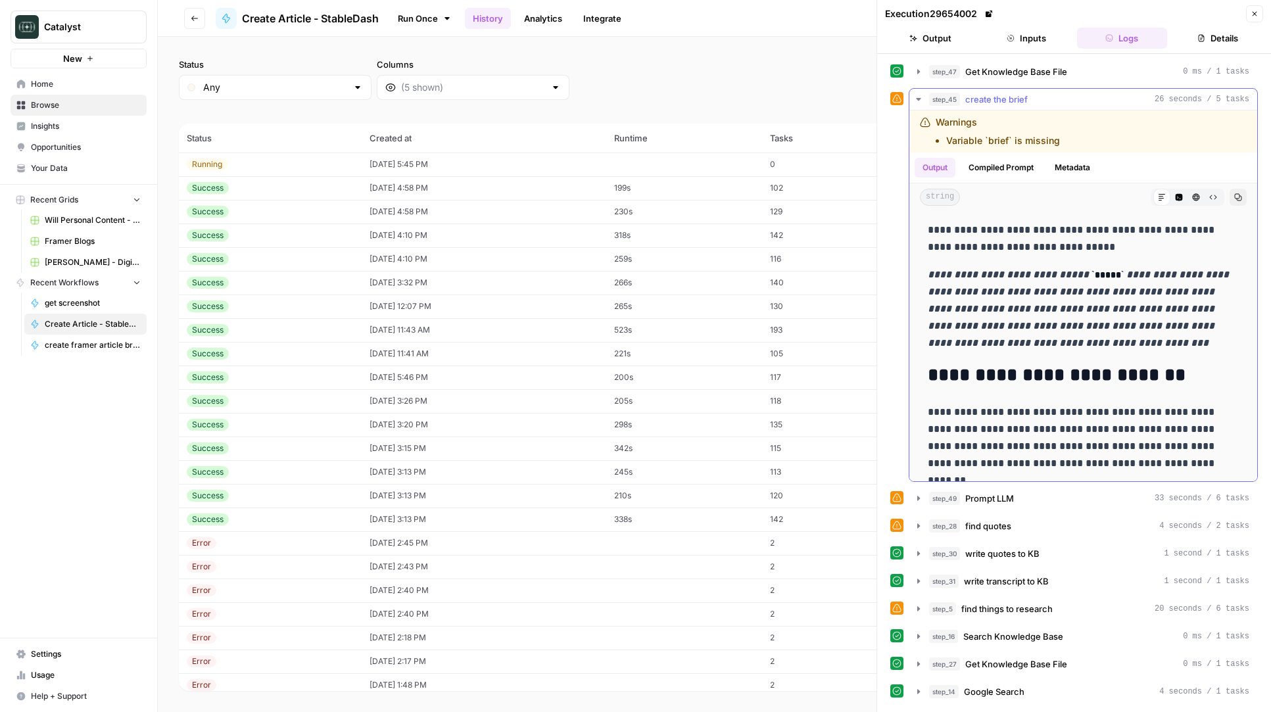
click at [988, 185] on div "string Markdown Code Editor HTML Viewer Raw Output Copy" at bounding box center [1083, 197] width 348 height 28
click at [992, 177] on button "Compiled Prompt" at bounding box center [1001, 168] width 81 height 20
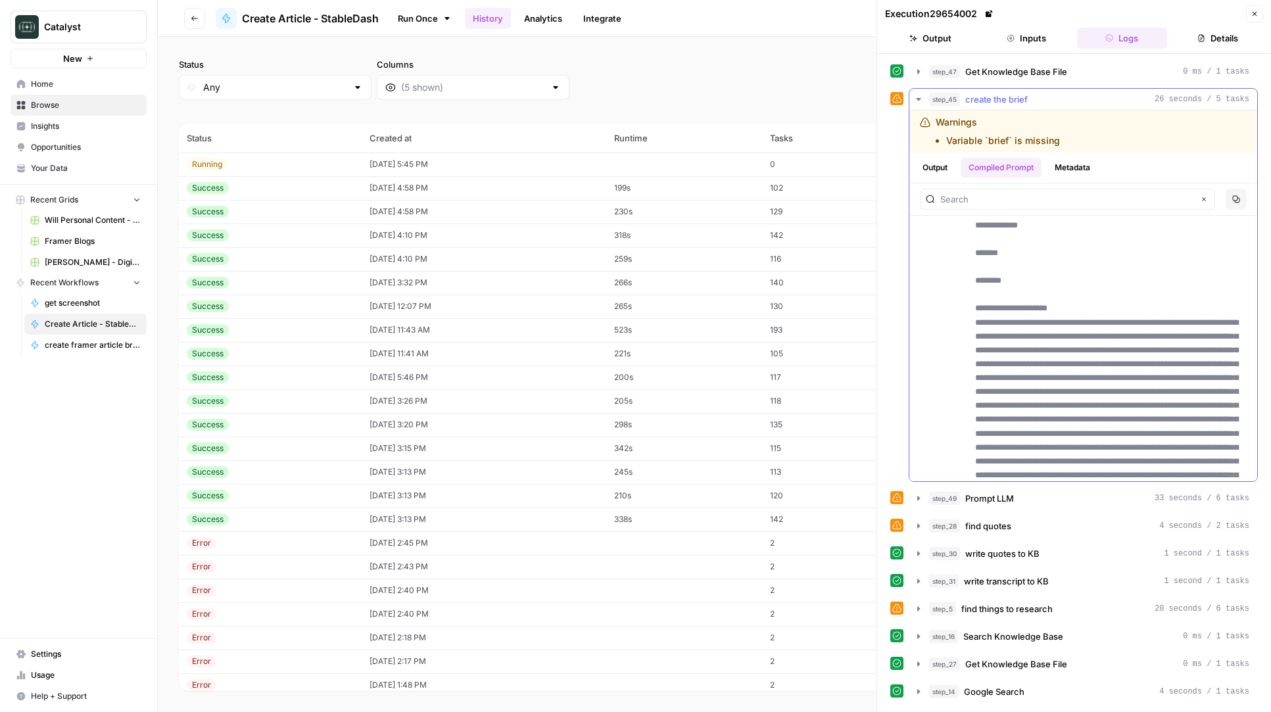
scroll to position [334, 0]
click at [1055, 40] on button "Inputs" at bounding box center [1026, 38] width 91 height 21
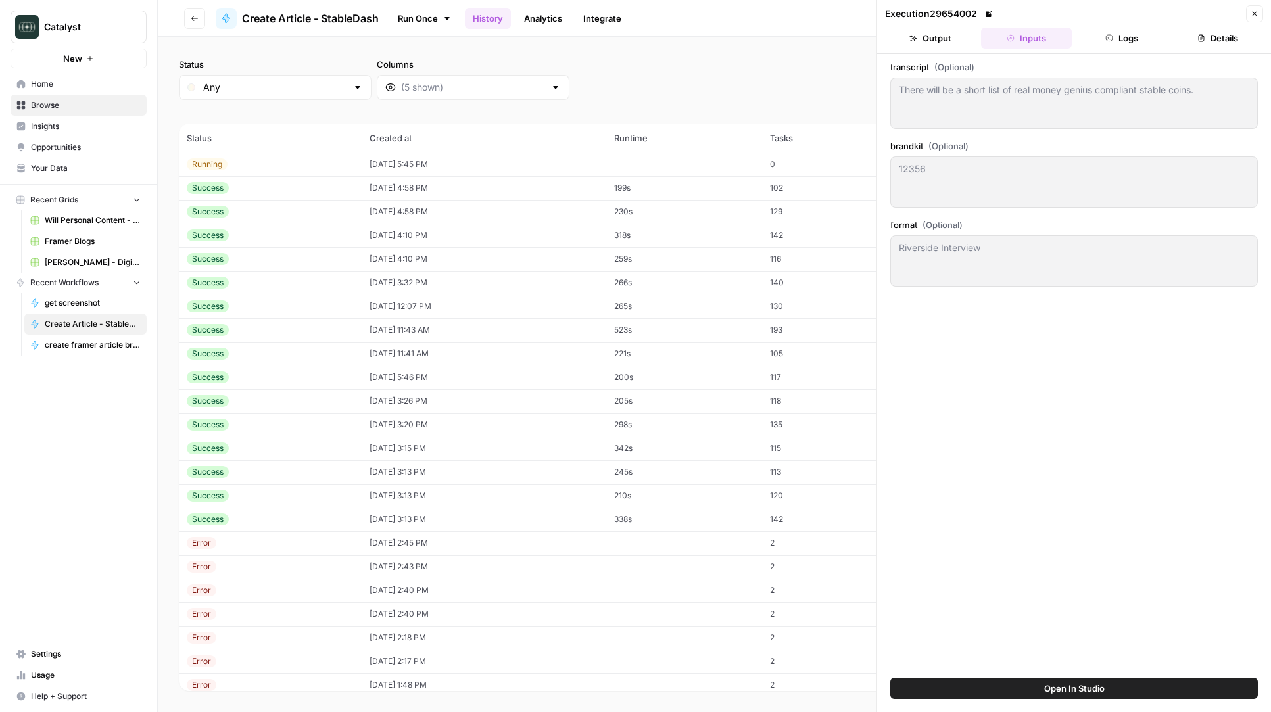
click at [1260, 17] on button "Close" at bounding box center [1254, 13] width 17 height 17
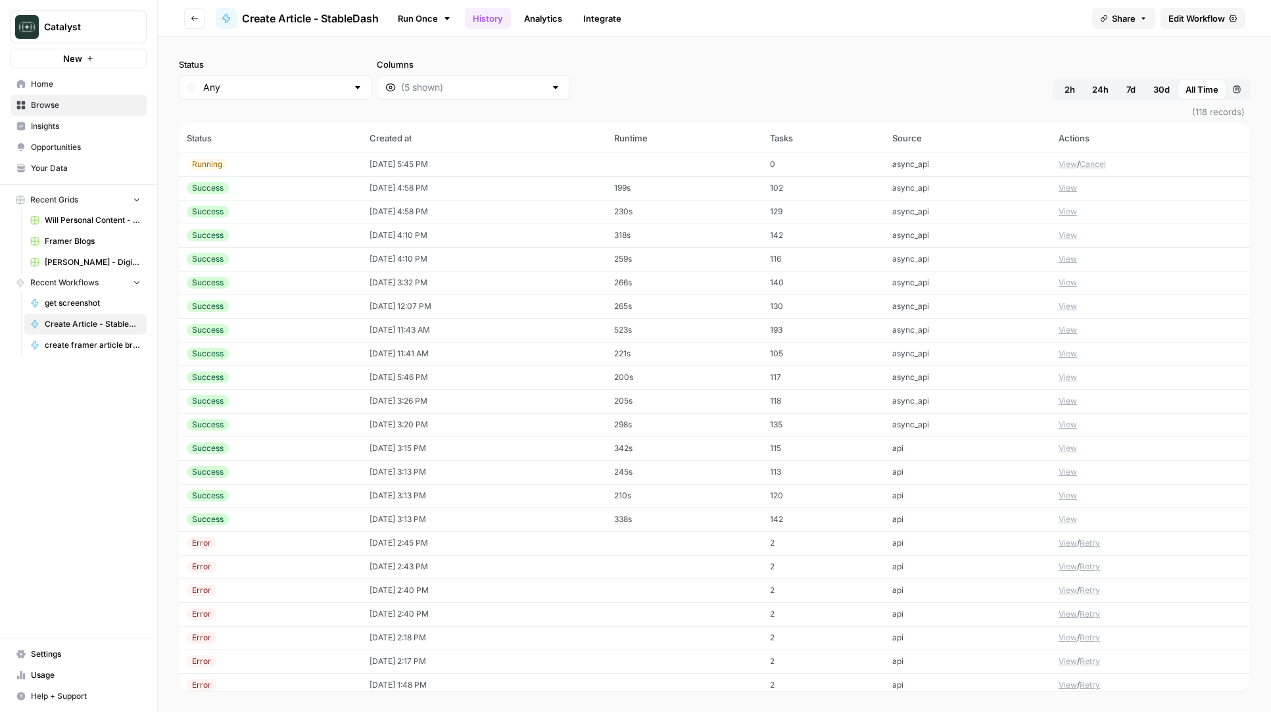
click at [1069, 233] on button "View" at bounding box center [1068, 236] width 18 height 12
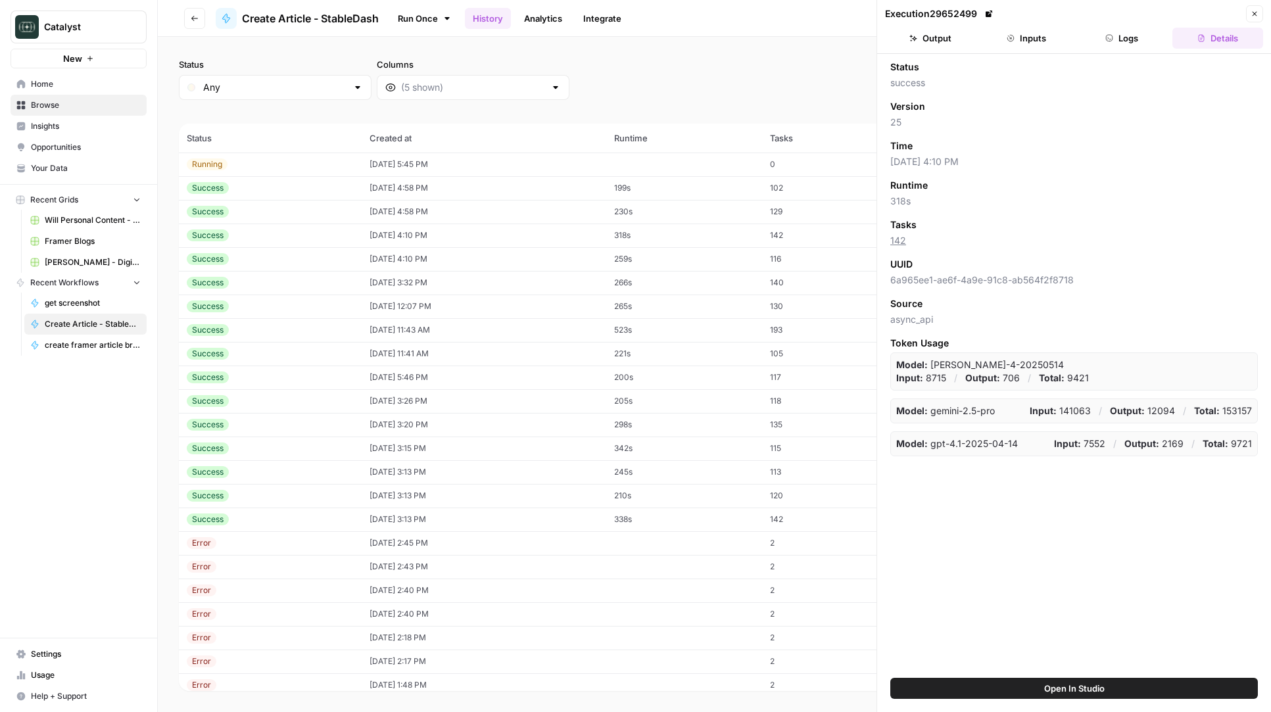
click at [1121, 36] on button "Logs" at bounding box center [1122, 38] width 91 height 21
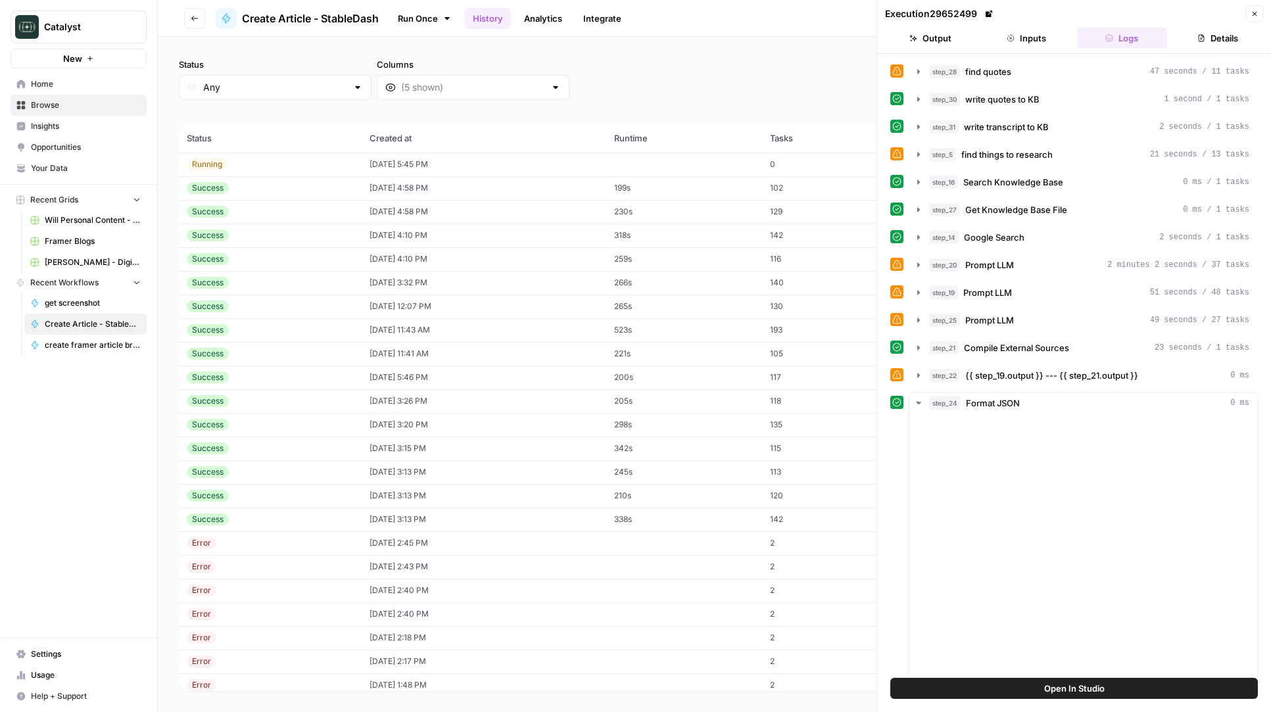
click at [1032, 36] on button "Inputs" at bounding box center [1026, 38] width 91 height 21
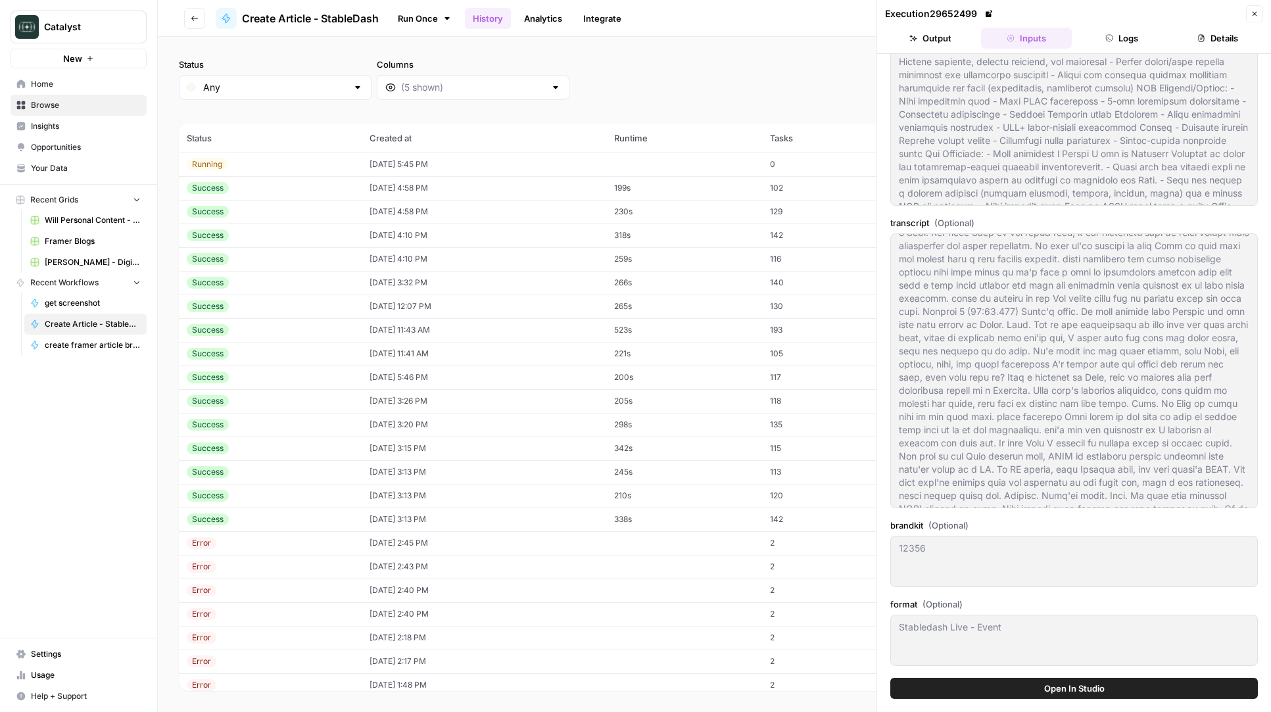
scroll to position [1998, 0]
click at [1257, 14] on icon "button" at bounding box center [1255, 14] width 8 height 8
